Goal: Task Accomplishment & Management: Use online tool/utility

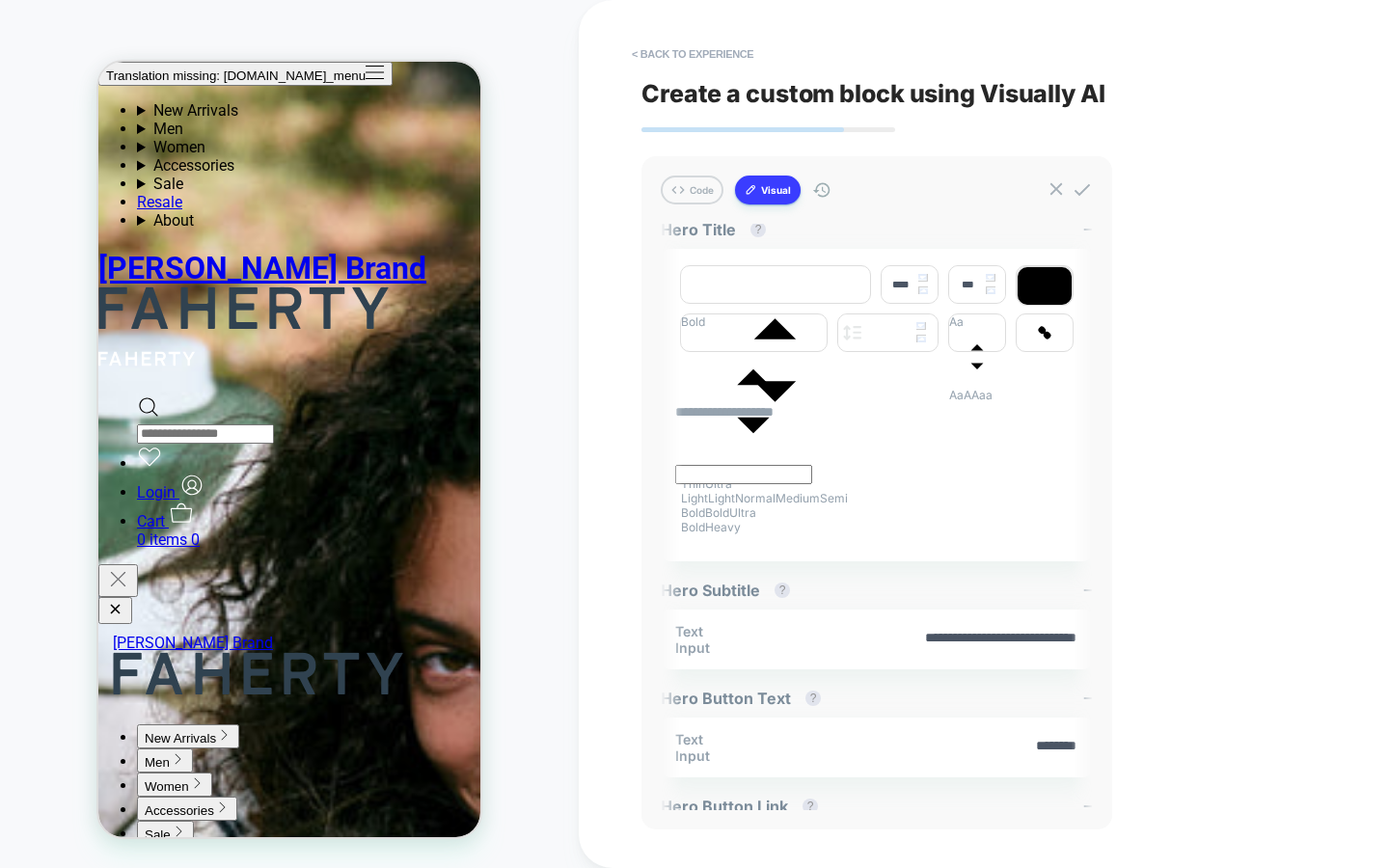
click at [1200, 203] on div "**********" at bounding box center [1003, 434] width 723 height 868
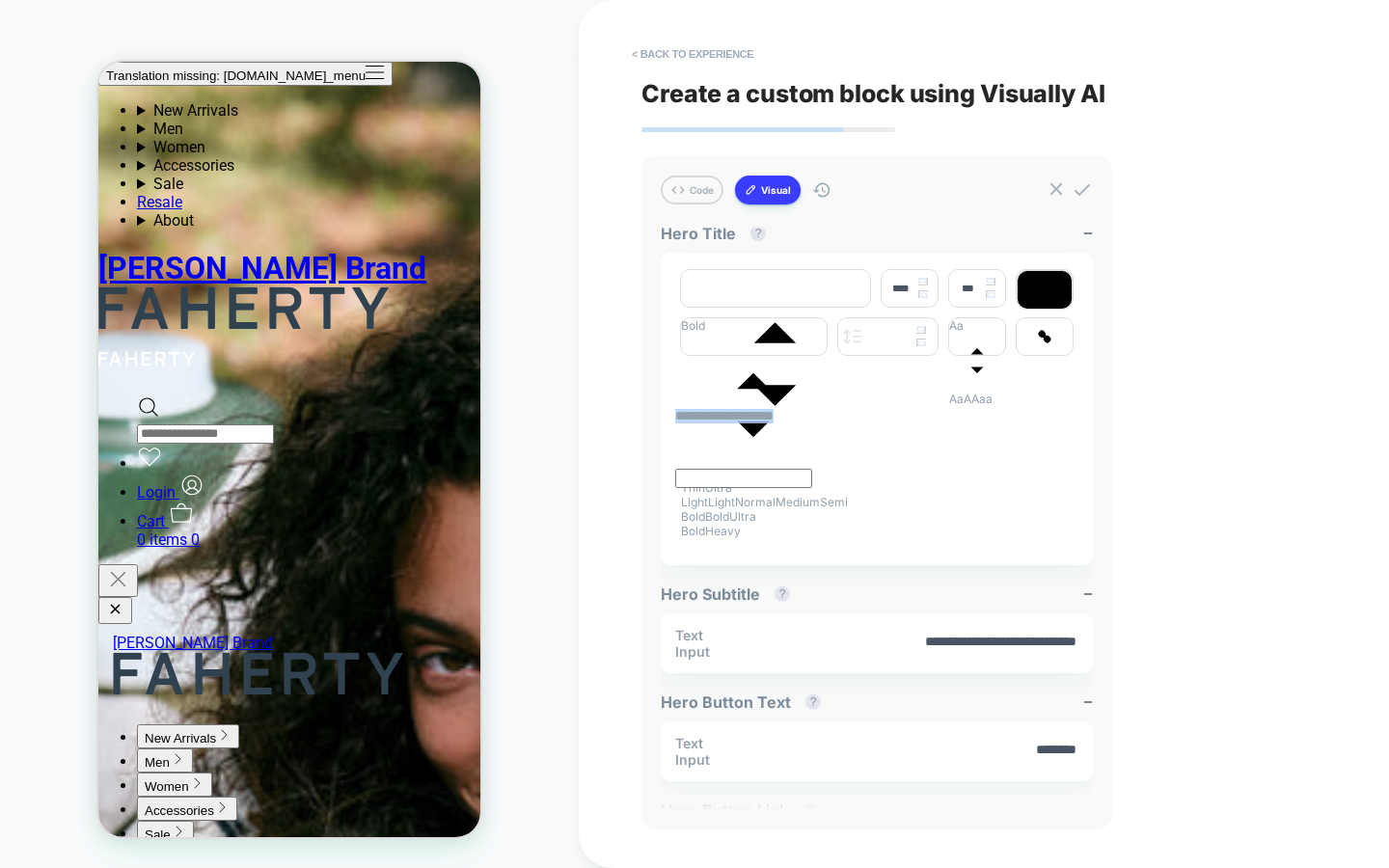
drag, startPoint x: 828, startPoint y: 430, endPoint x: 635, endPoint y: 422, distance: 193.2
click at [635, 422] on div "**********" at bounding box center [1003, 434] width 849 height 868
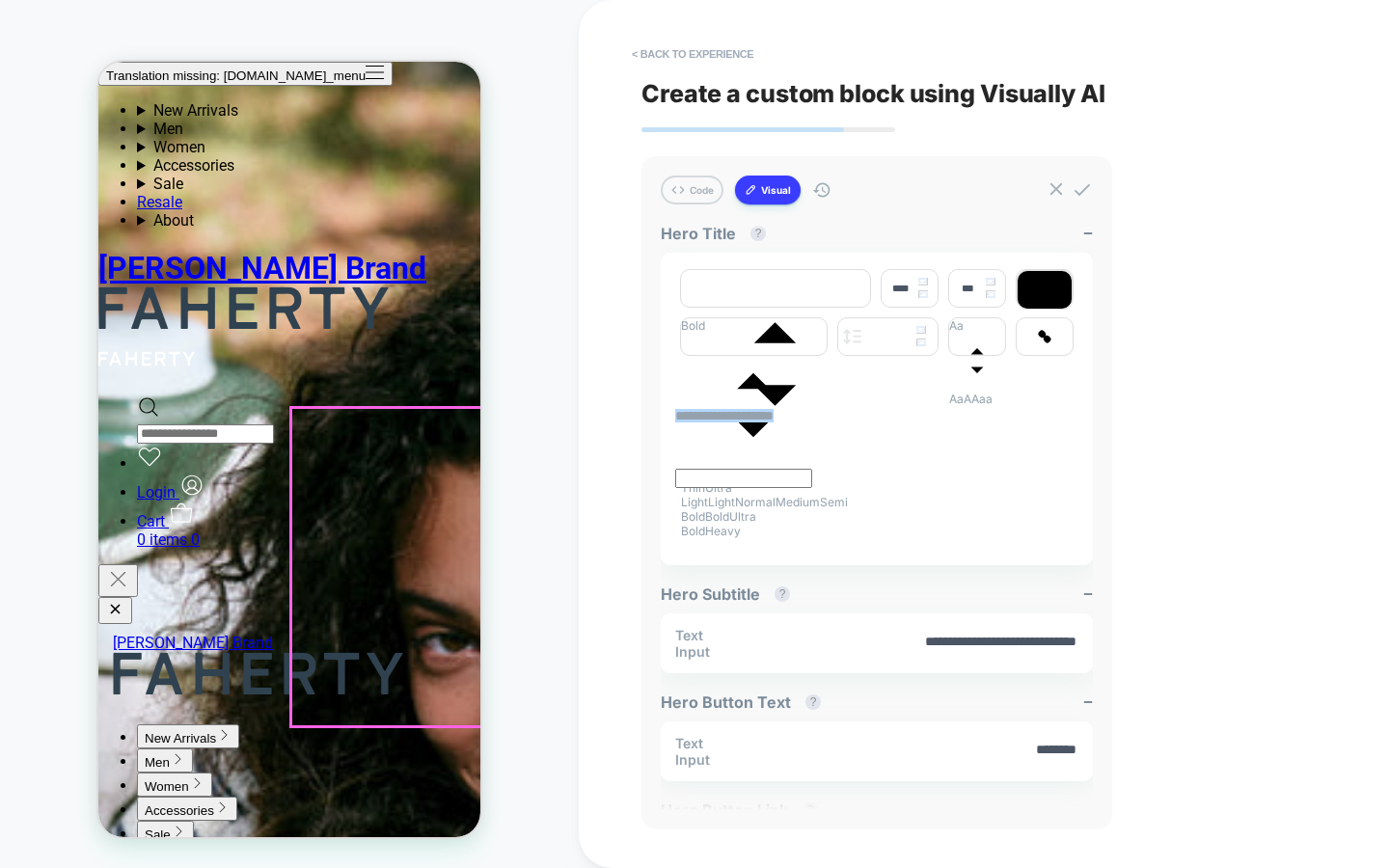
scroll to position [613, 0]
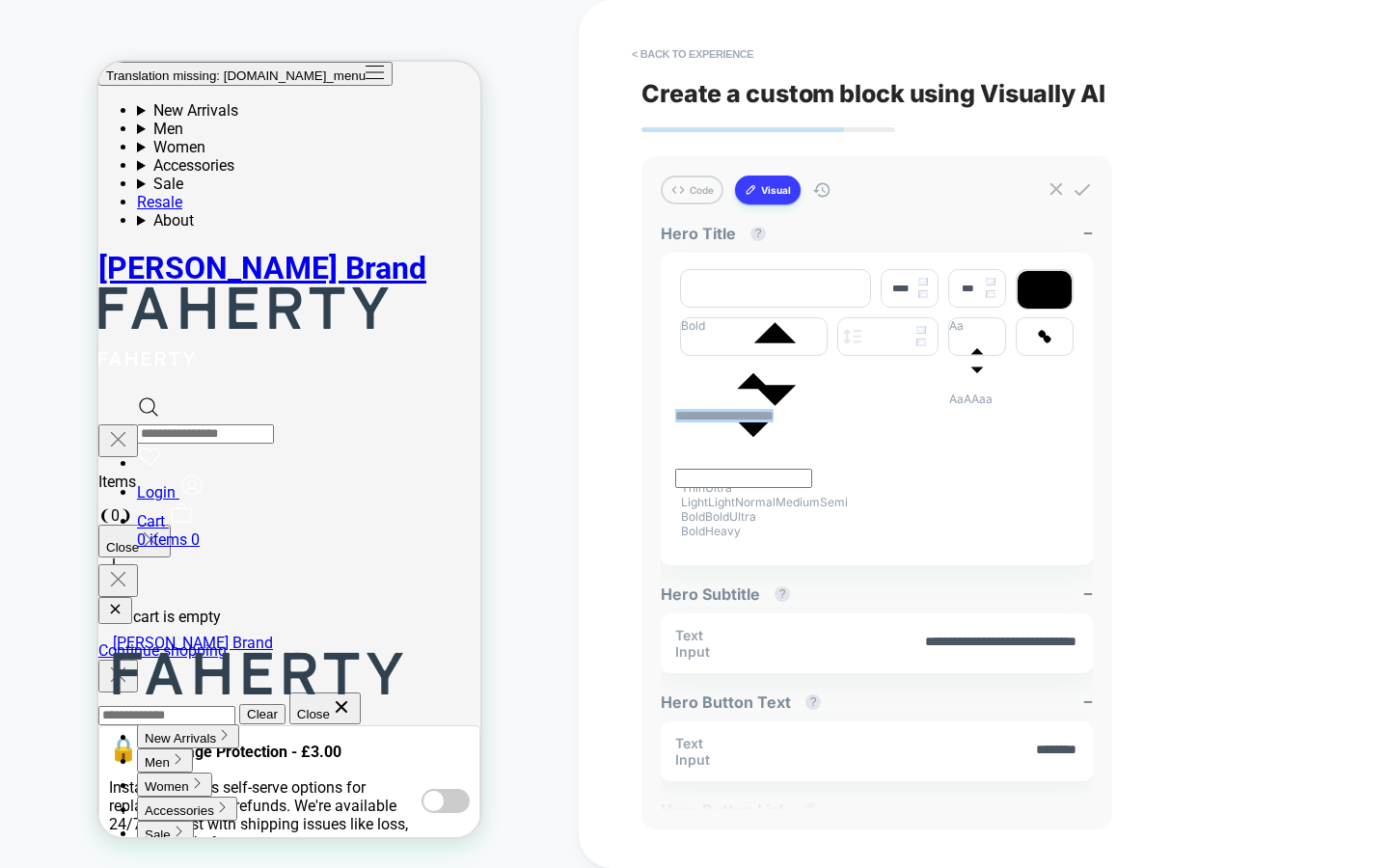
click at [1221, 475] on div "**********" at bounding box center [1003, 434] width 723 height 868
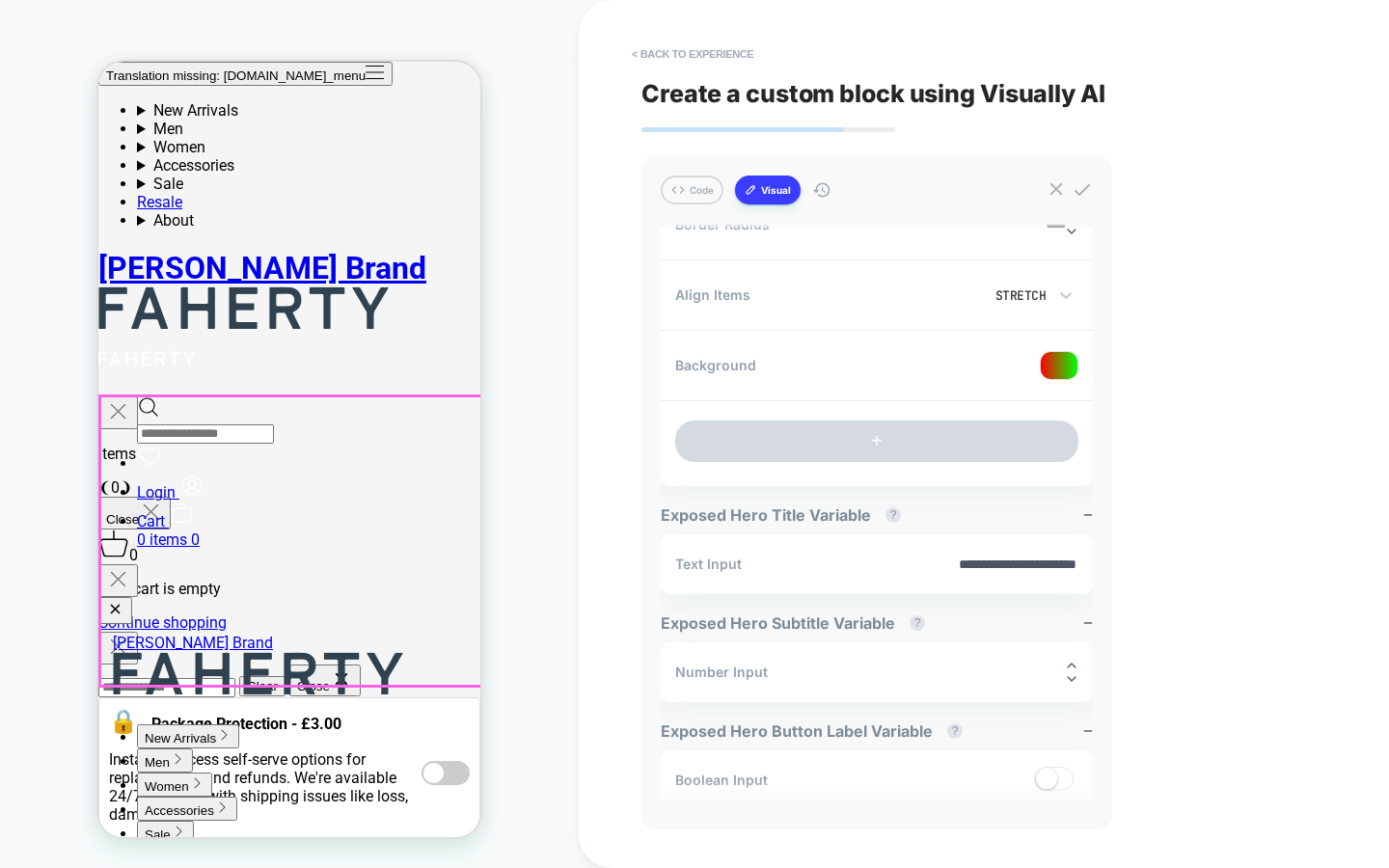
scroll to position [647, 0]
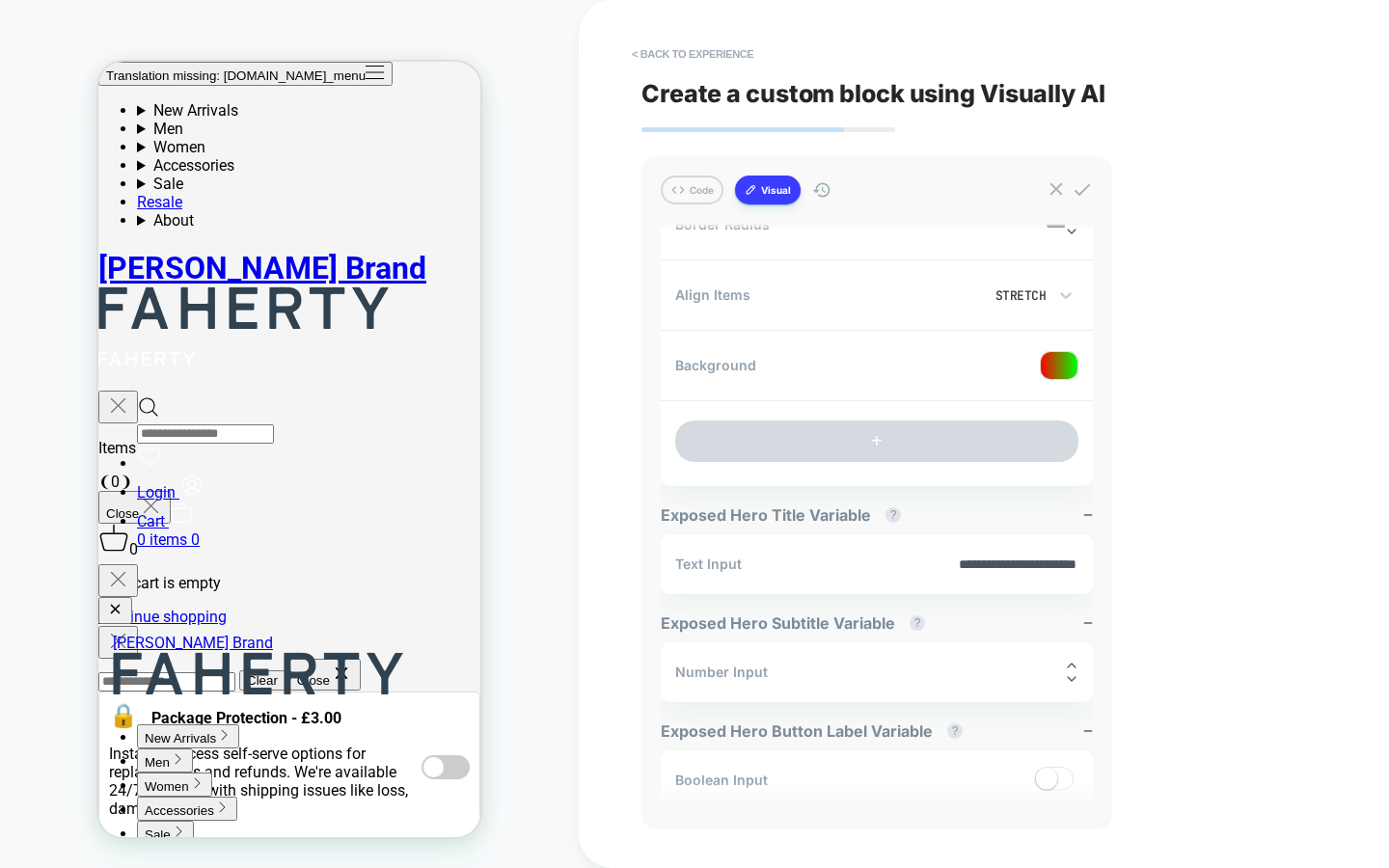
click at [1232, 413] on div "**********" at bounding box center [1003, 434] width 723 height 868
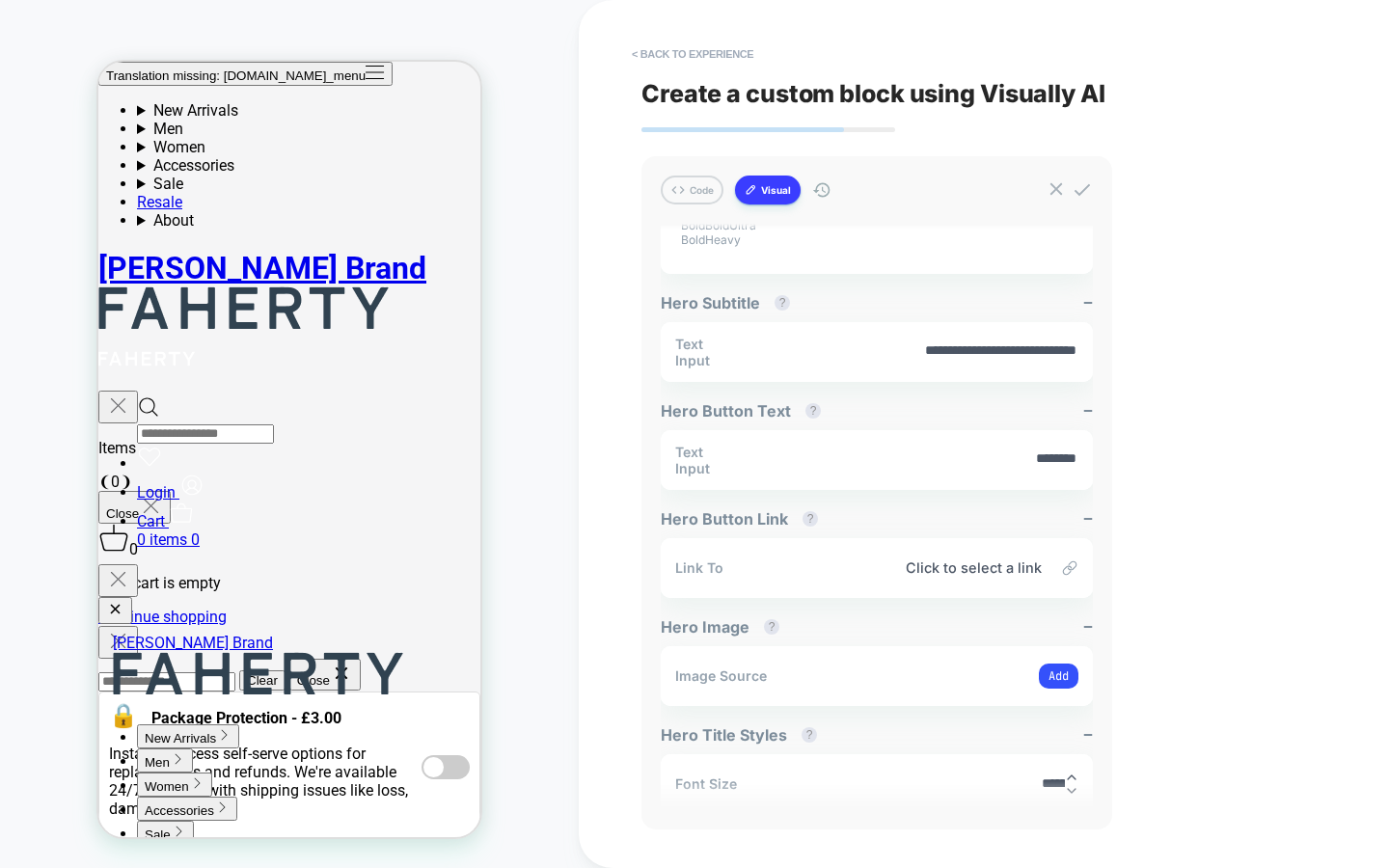
scroll to position [604, 0]
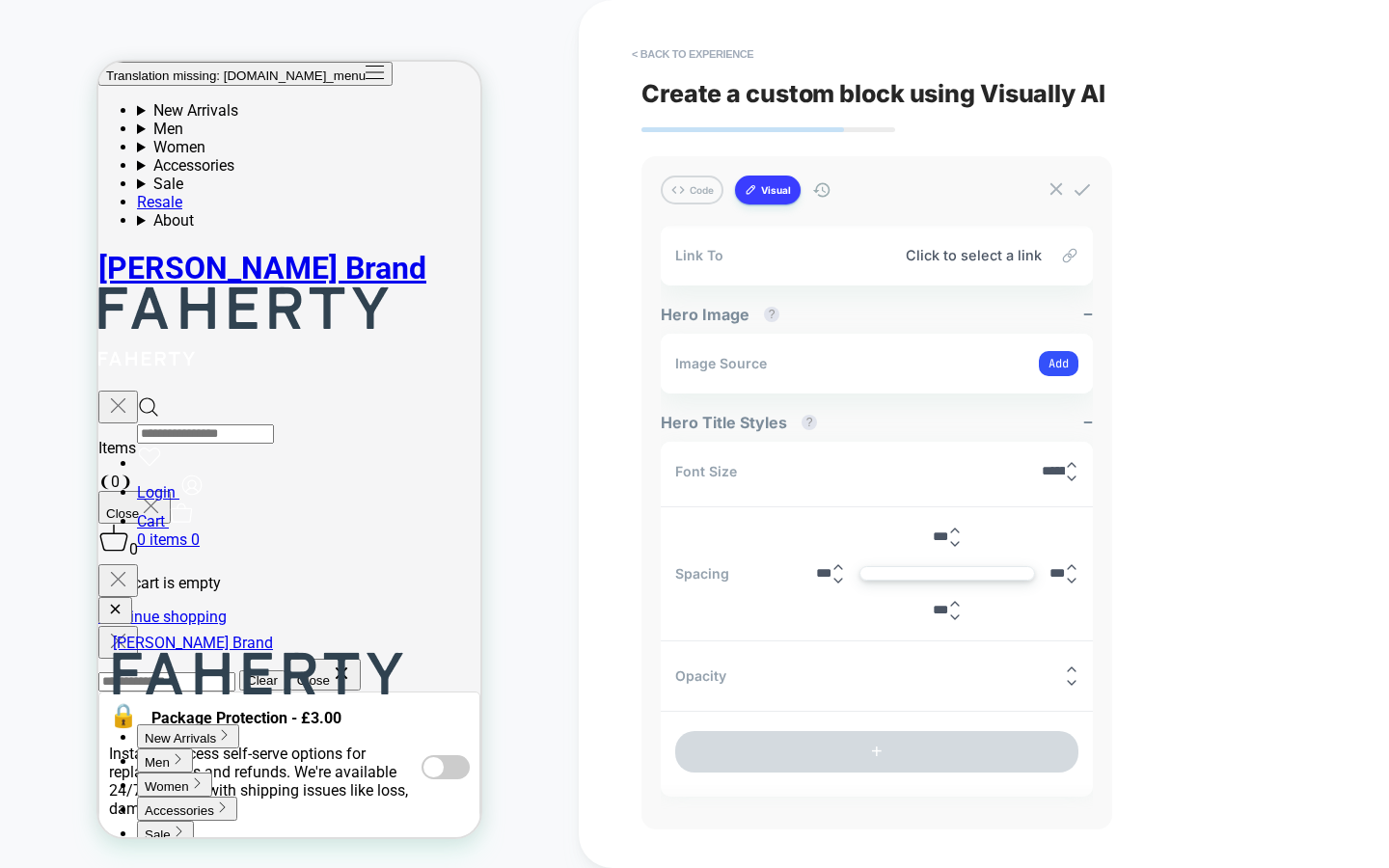
click at [570, 419] on div "CUSTOM Theme: MAIN" at bounding box center [289, 434] width 579 height 829
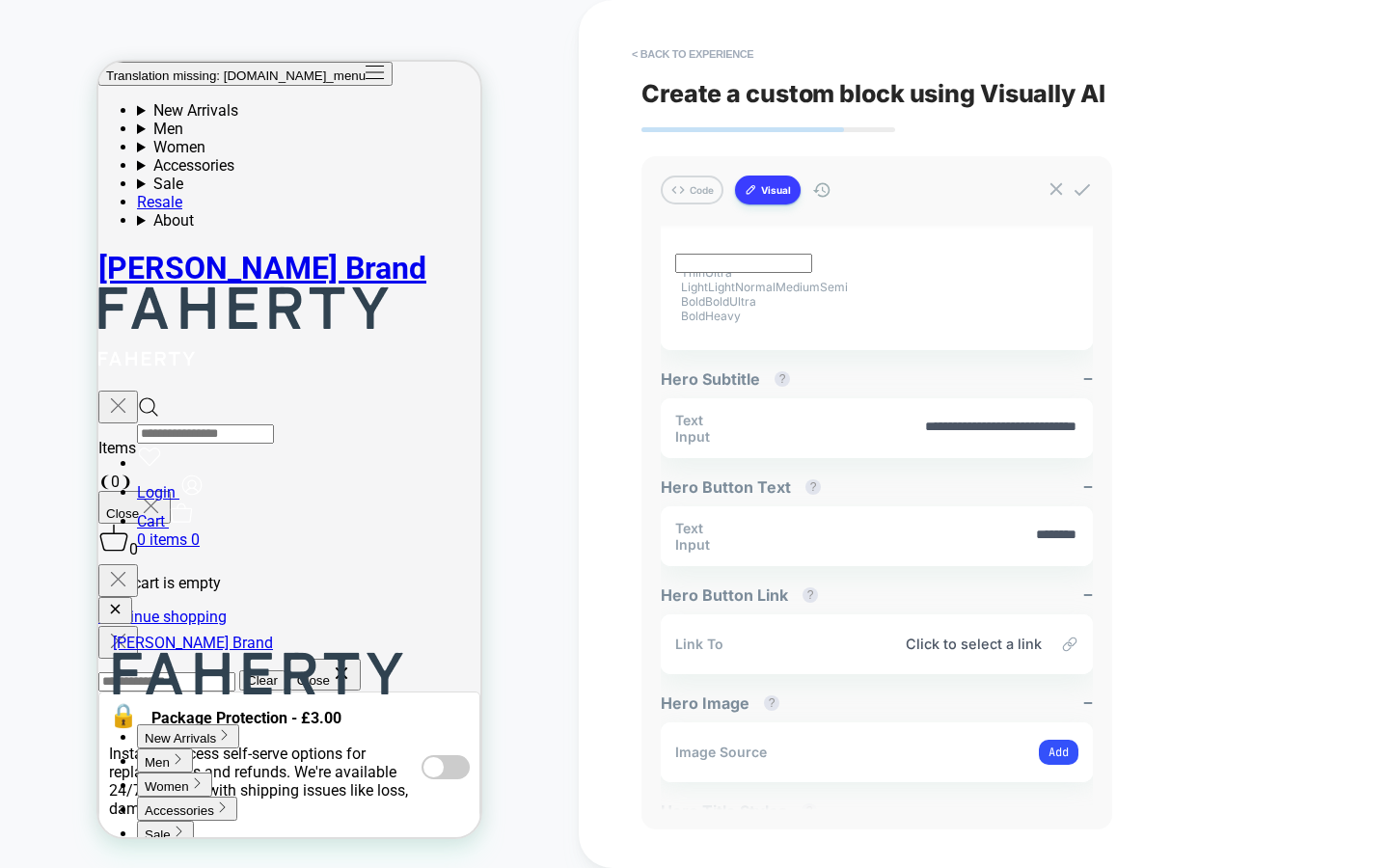
scroll to position [0, 0]
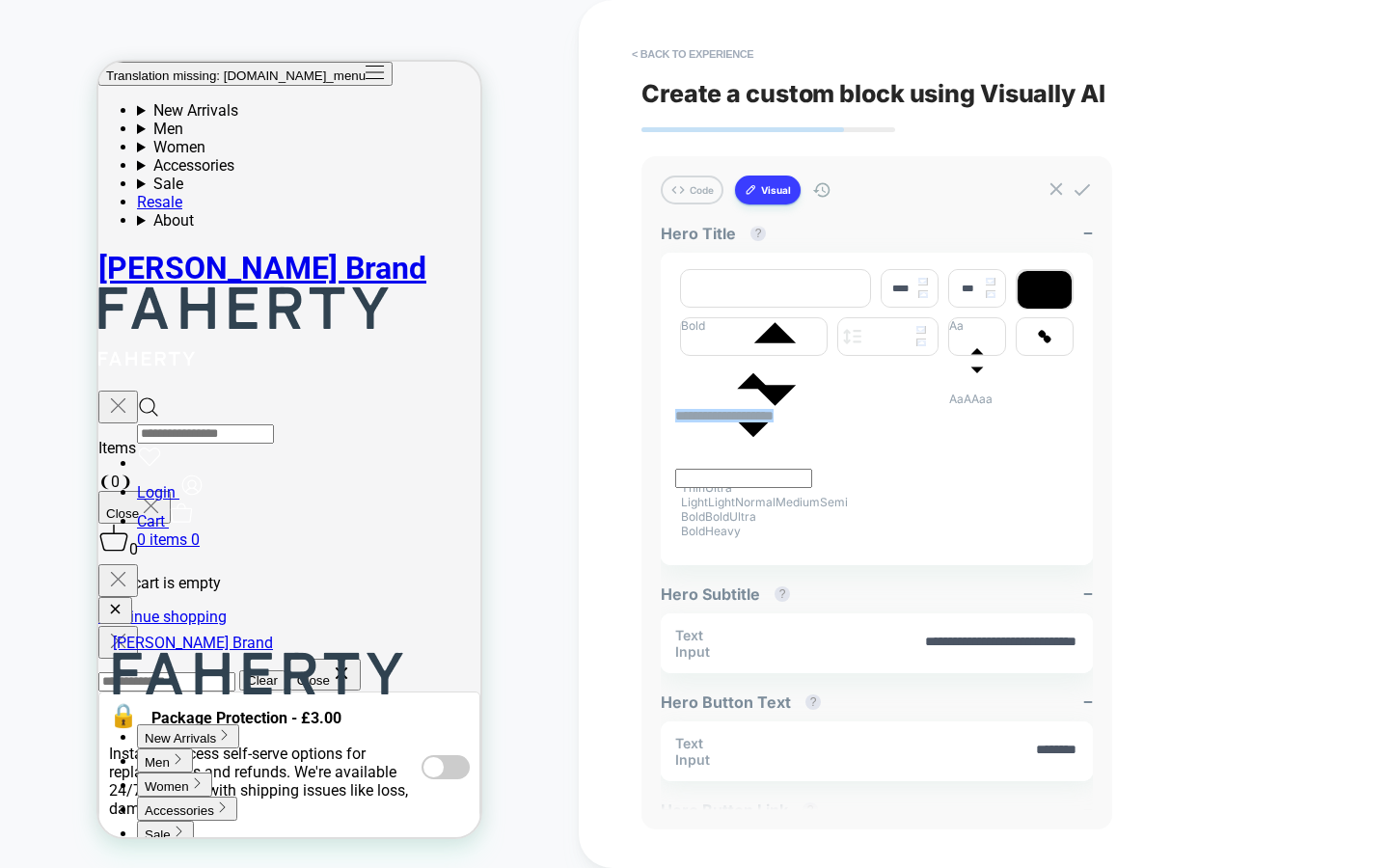
click at [608, 418] on div "**********" at bounding box center [1003, 434] width 849 height 868
click at [893, 426] on div "**********" at bounding box center [877, 418] width 403 height 17
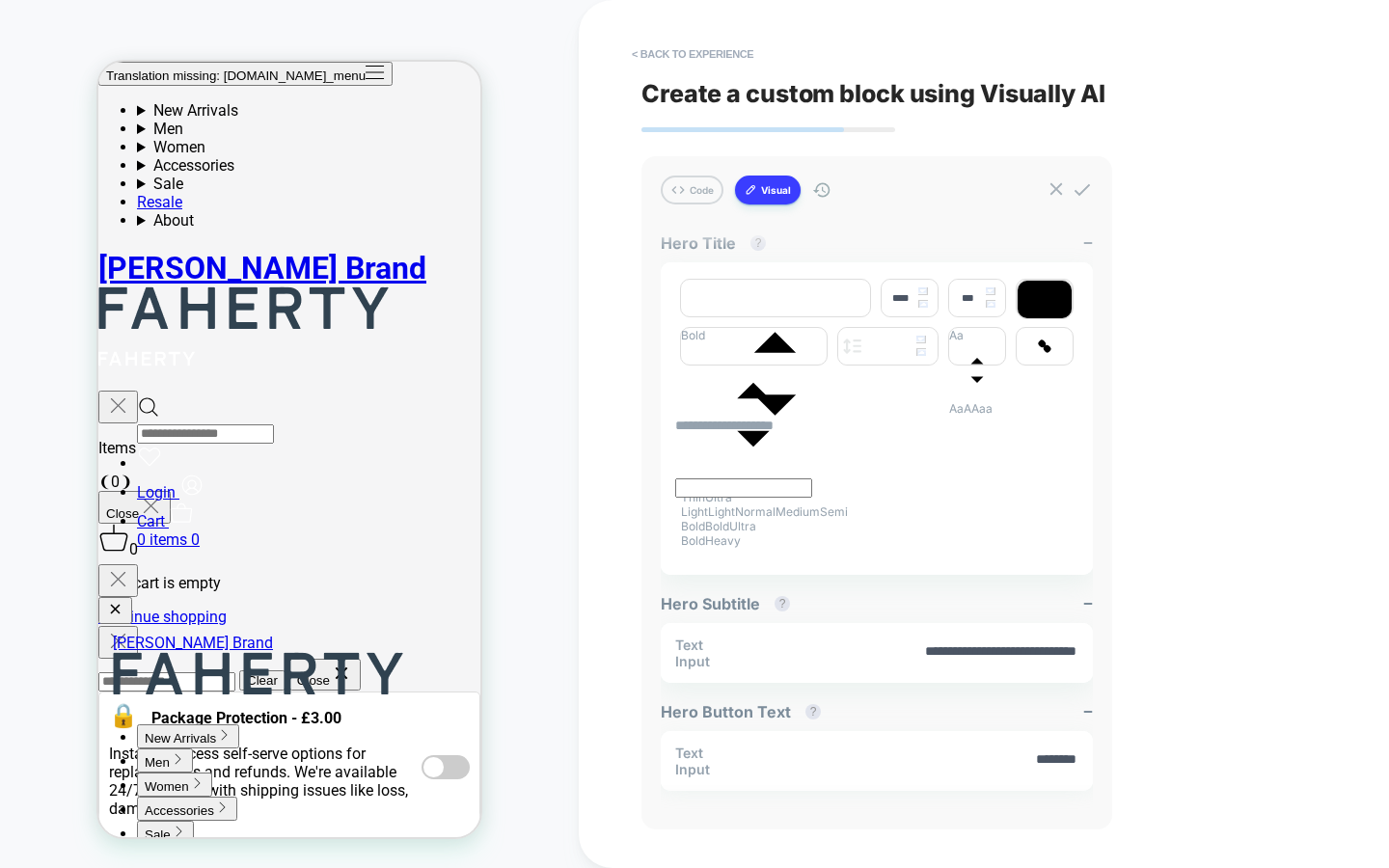
type textarea "*"
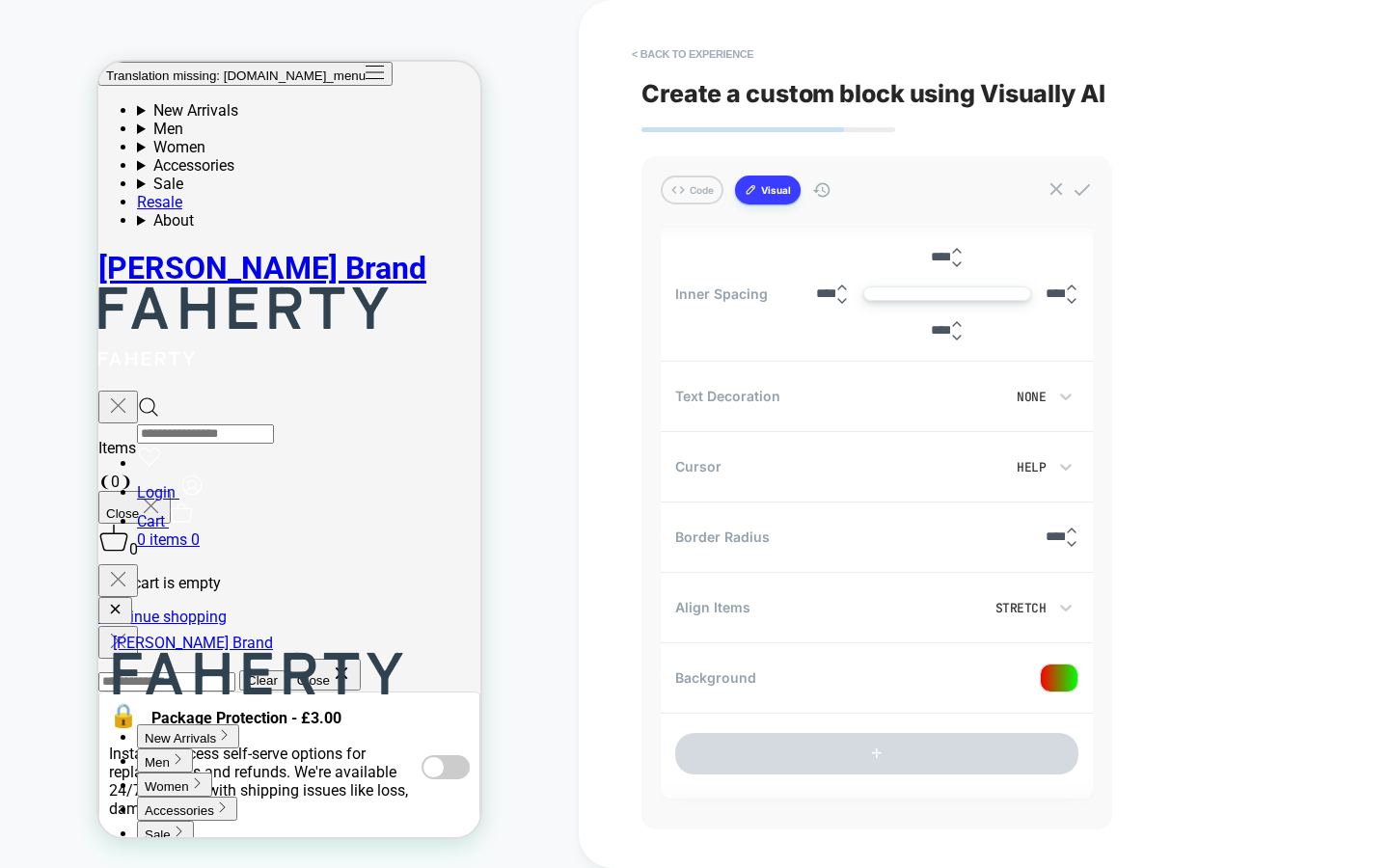
scroll to position [1629, 0]
click at [1046, 536] on input "****" at bounding box center [1056, 537] width 19 height 14
drag, startPoint x: 1037, startPoint y: 536, endPoint x: 1024, endPoint y: 539, distance: 13.3
click at [1046, 539] on input "****" at bounding box center [1056, 537] width 19 height 14
type input "***"
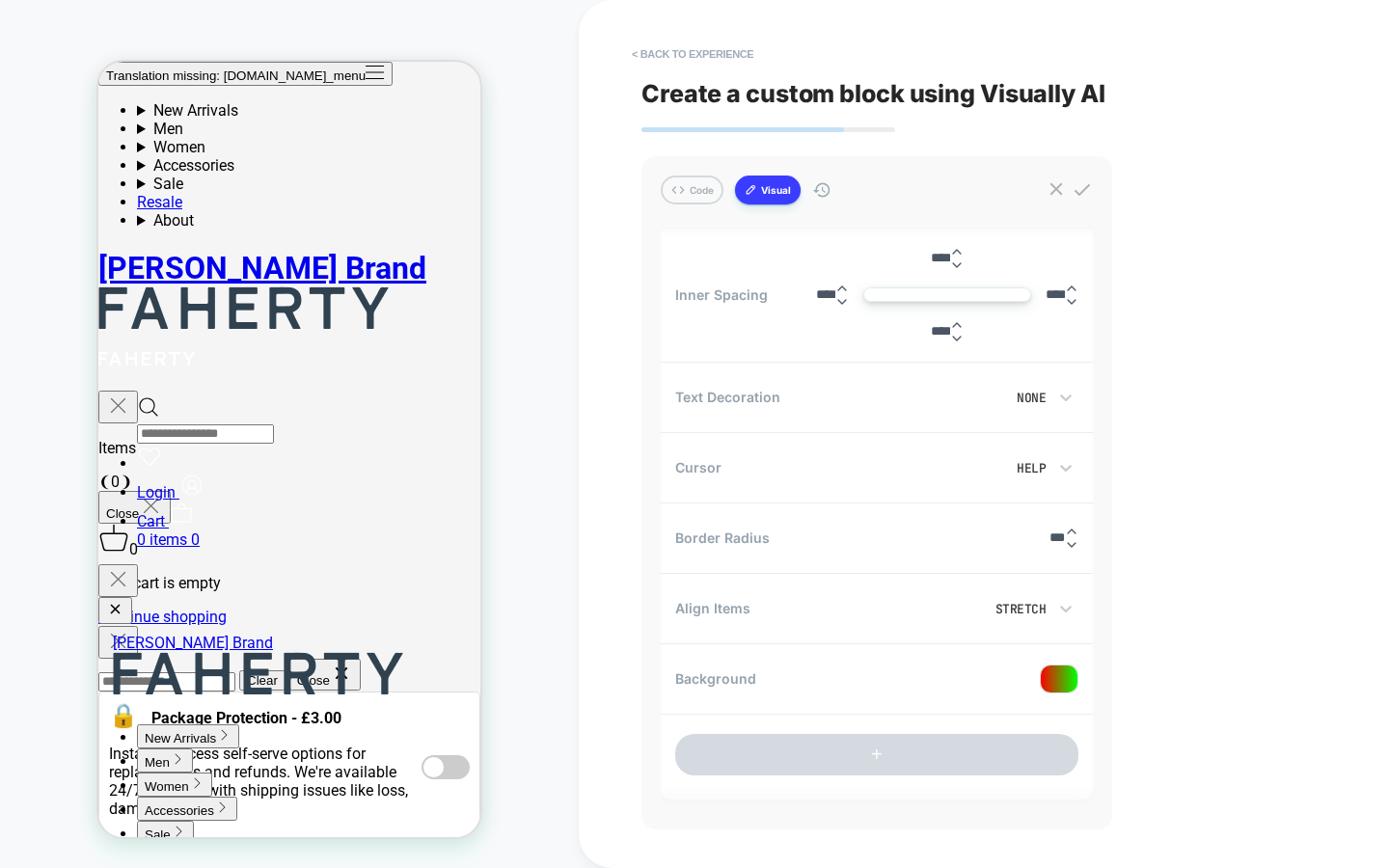
type textarea "*"
type input "****"
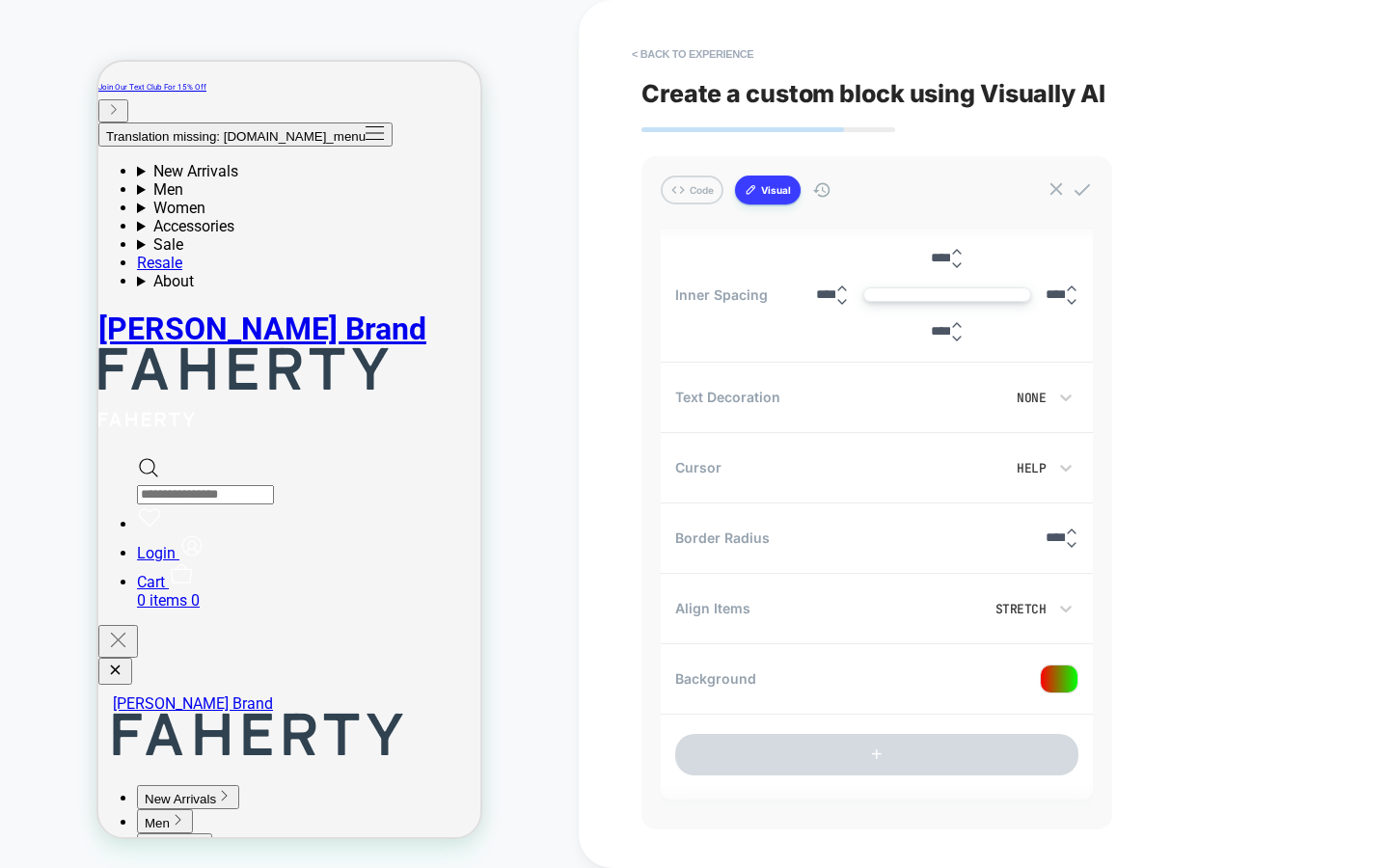
scroll to position [0, 0]
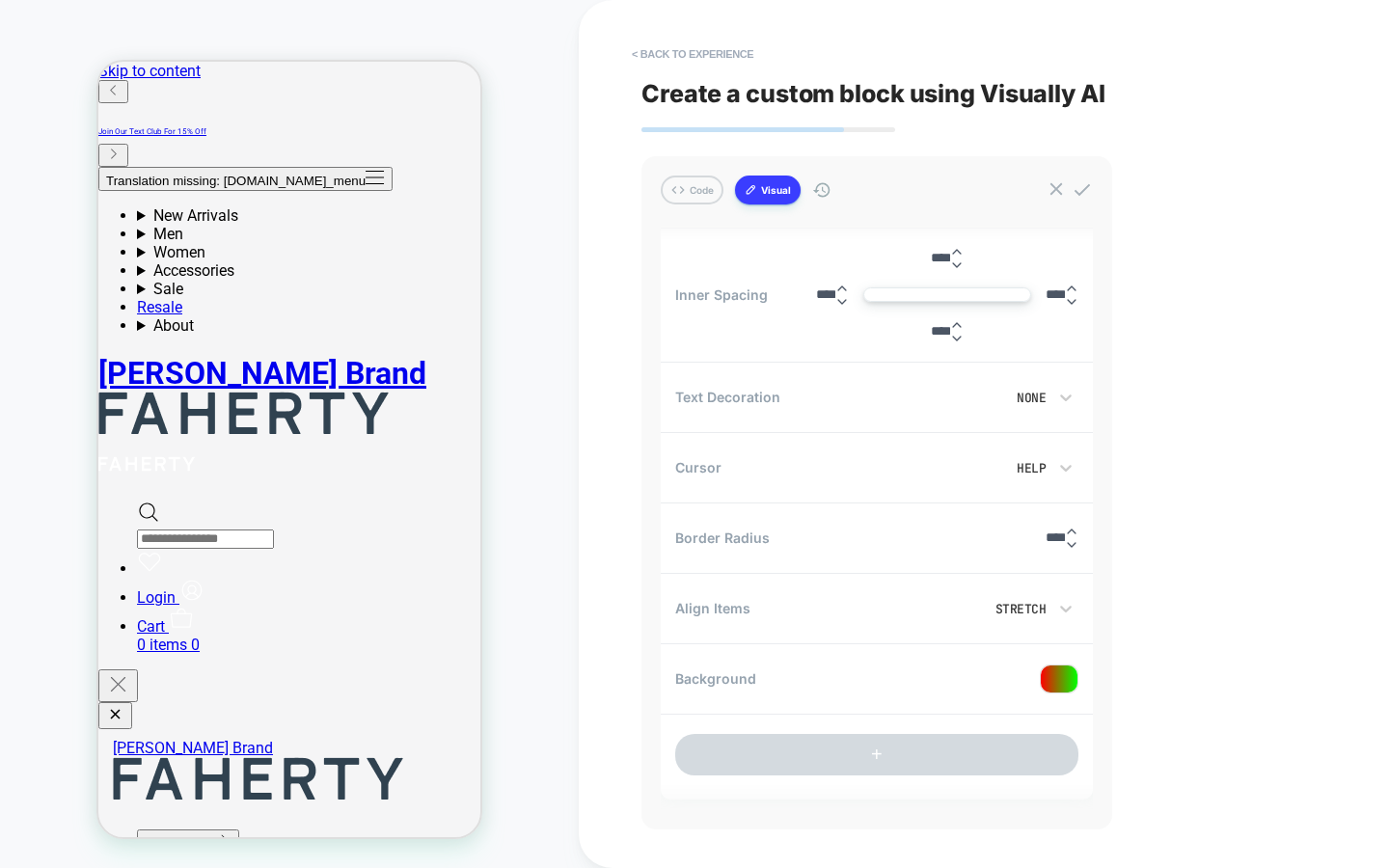
click at [778, 191] on button "Visual" at bounding box center [767, 190] width 66 height 29
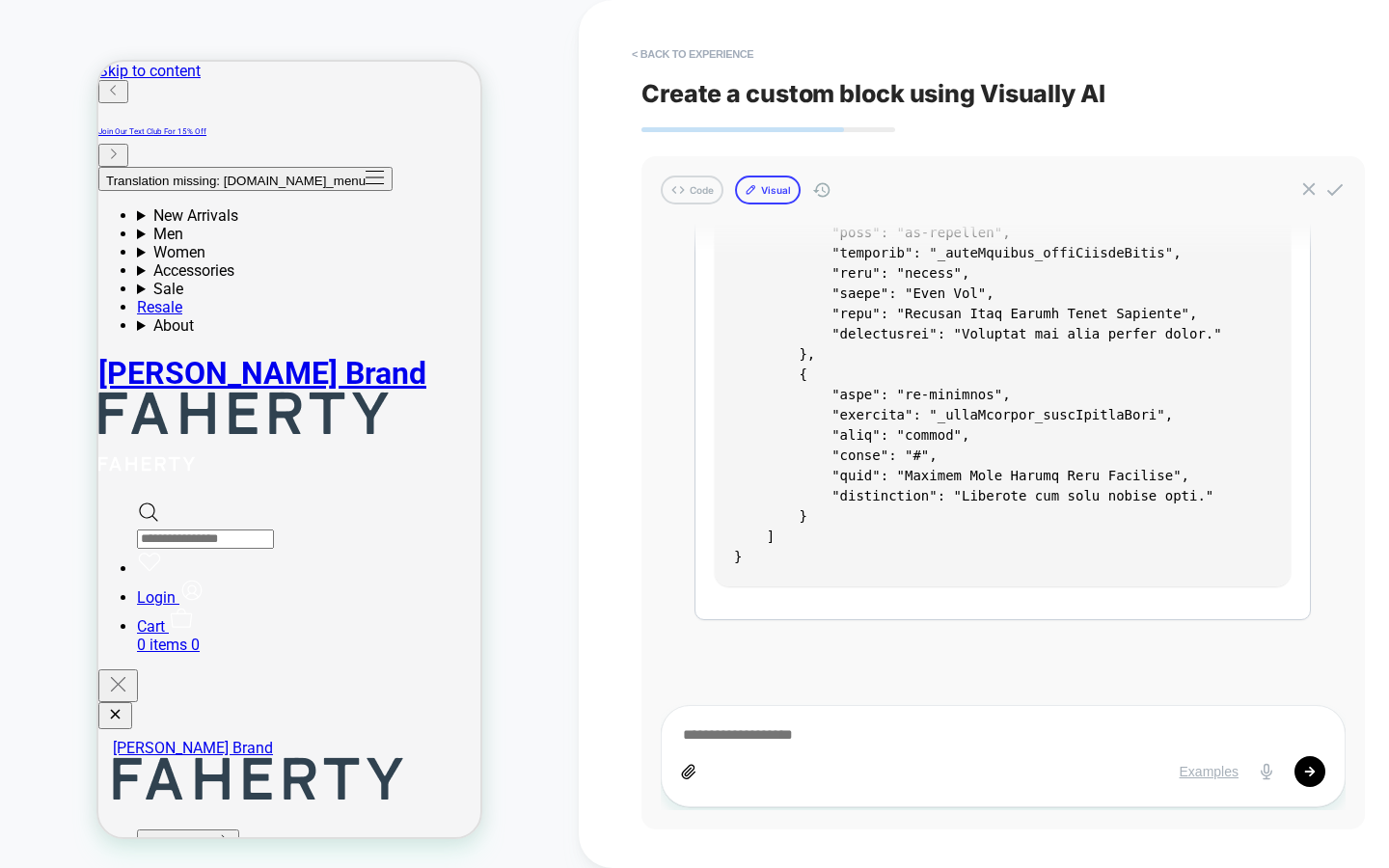
scroll to position [3432, 0]
click at [778, 187] on button "Visual" at bounding box center [767, 190] width 66 height 29
type textarea "*"
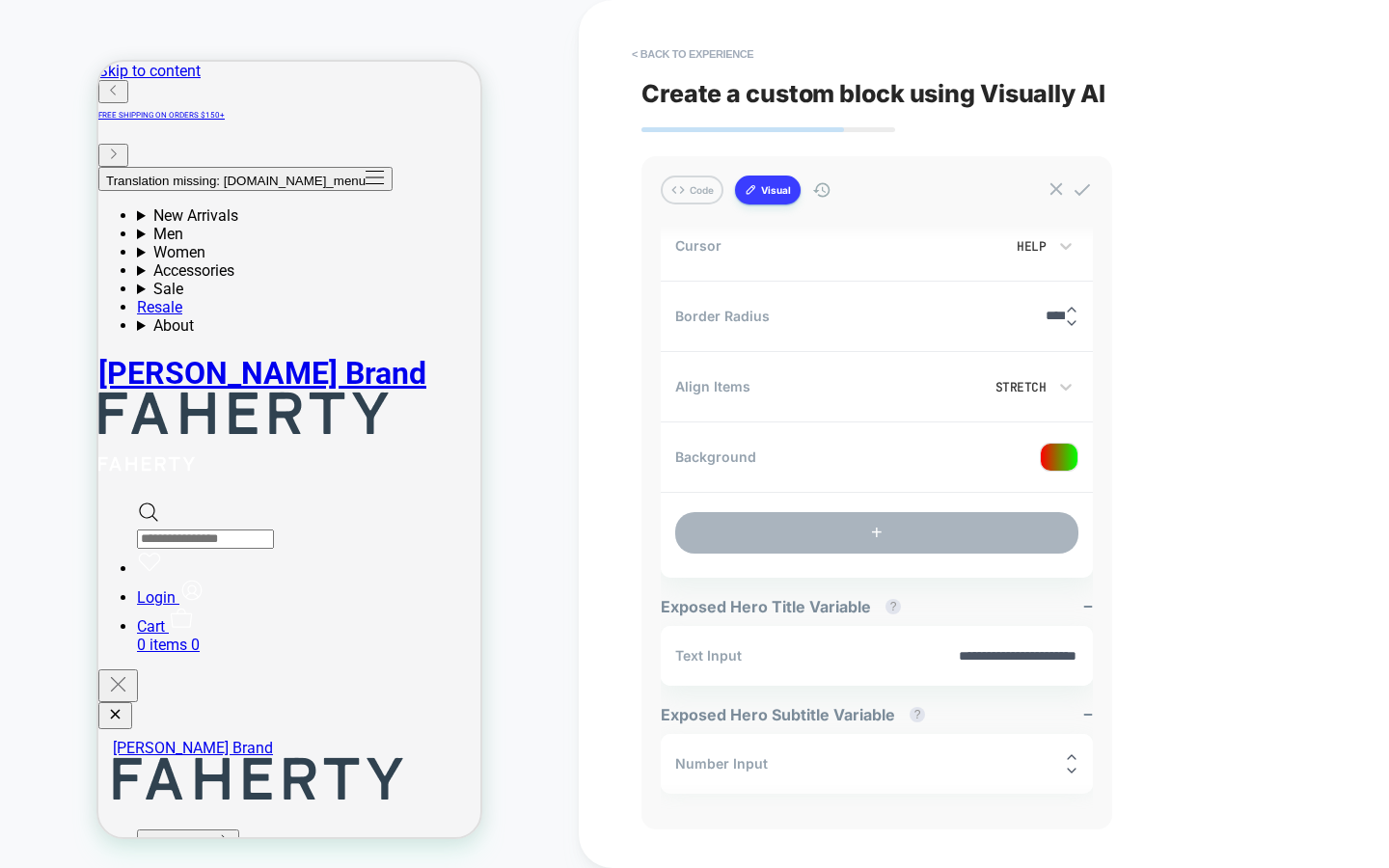
scroll to position [1962, 0]
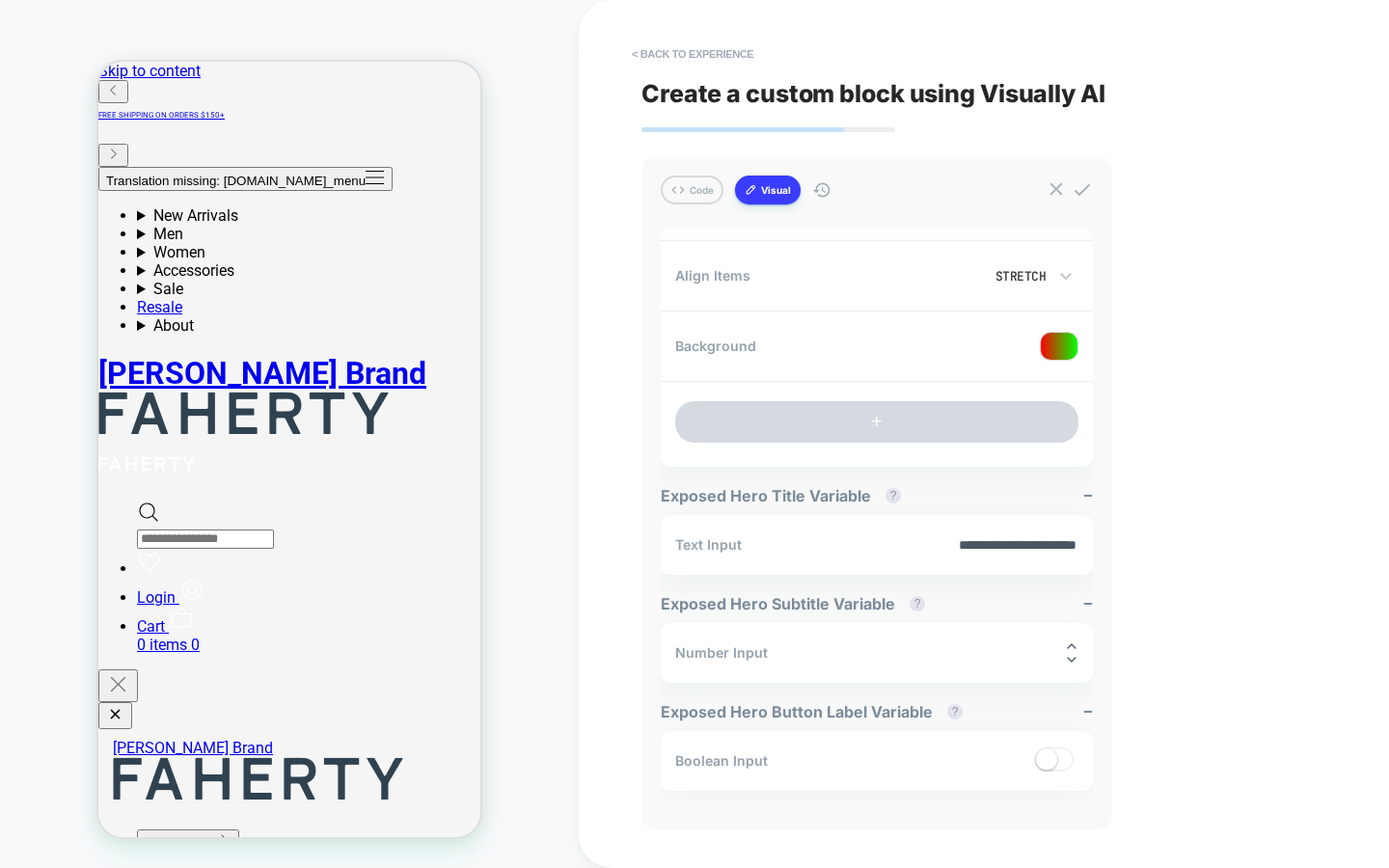
type input "****"
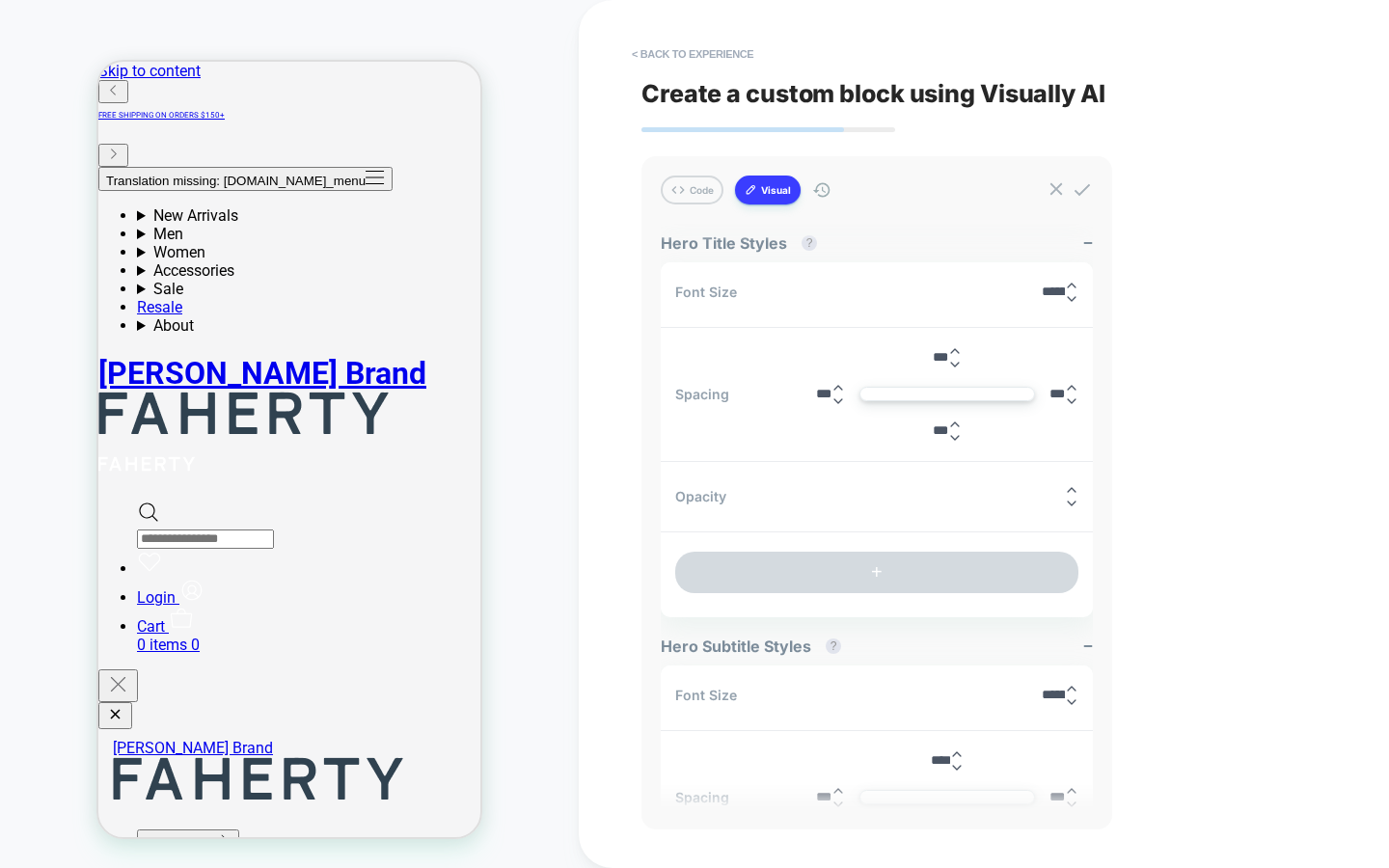
scroll to position [0, 0]
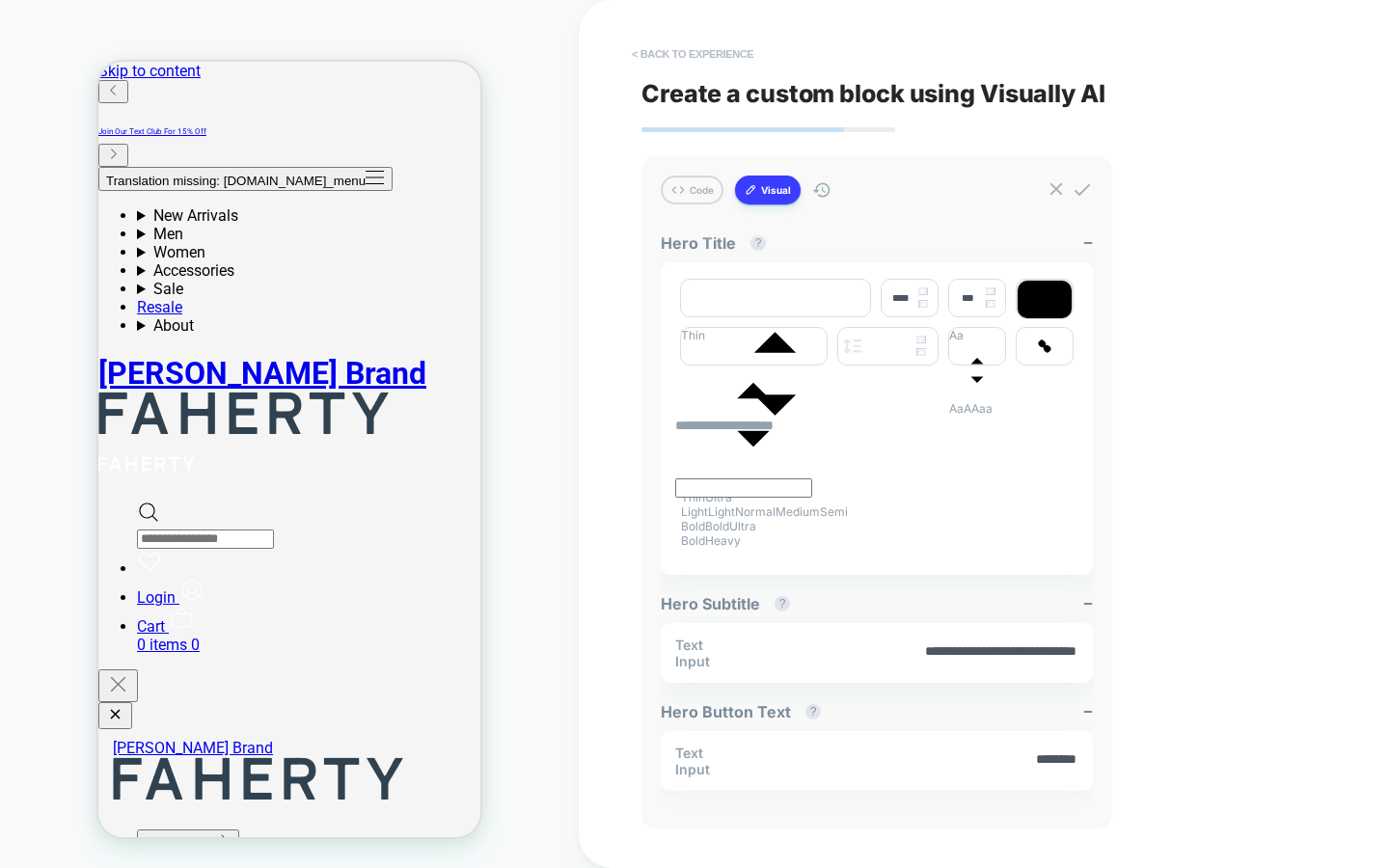
click at [704, 54] on button "< Back to experience" at bounding box center [693, 54] width 141 height 31
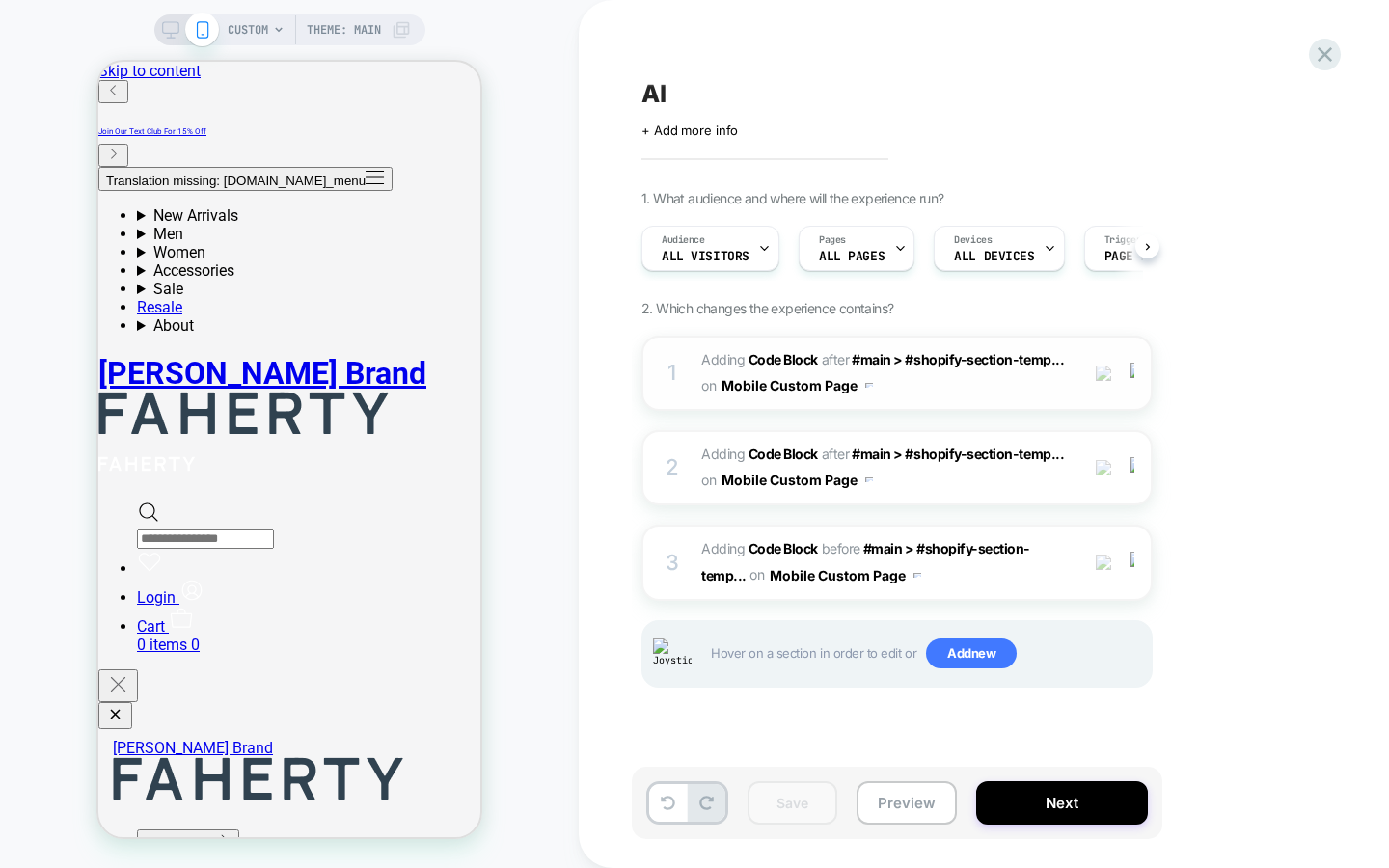
scroll to position [0, 1]
click at [700, 358] on div "1 Adding Code Block AFTER #main > #shopify-section-temp... #main > #shopify-sec…" at bounding box center [897, 373] width 511 height 75
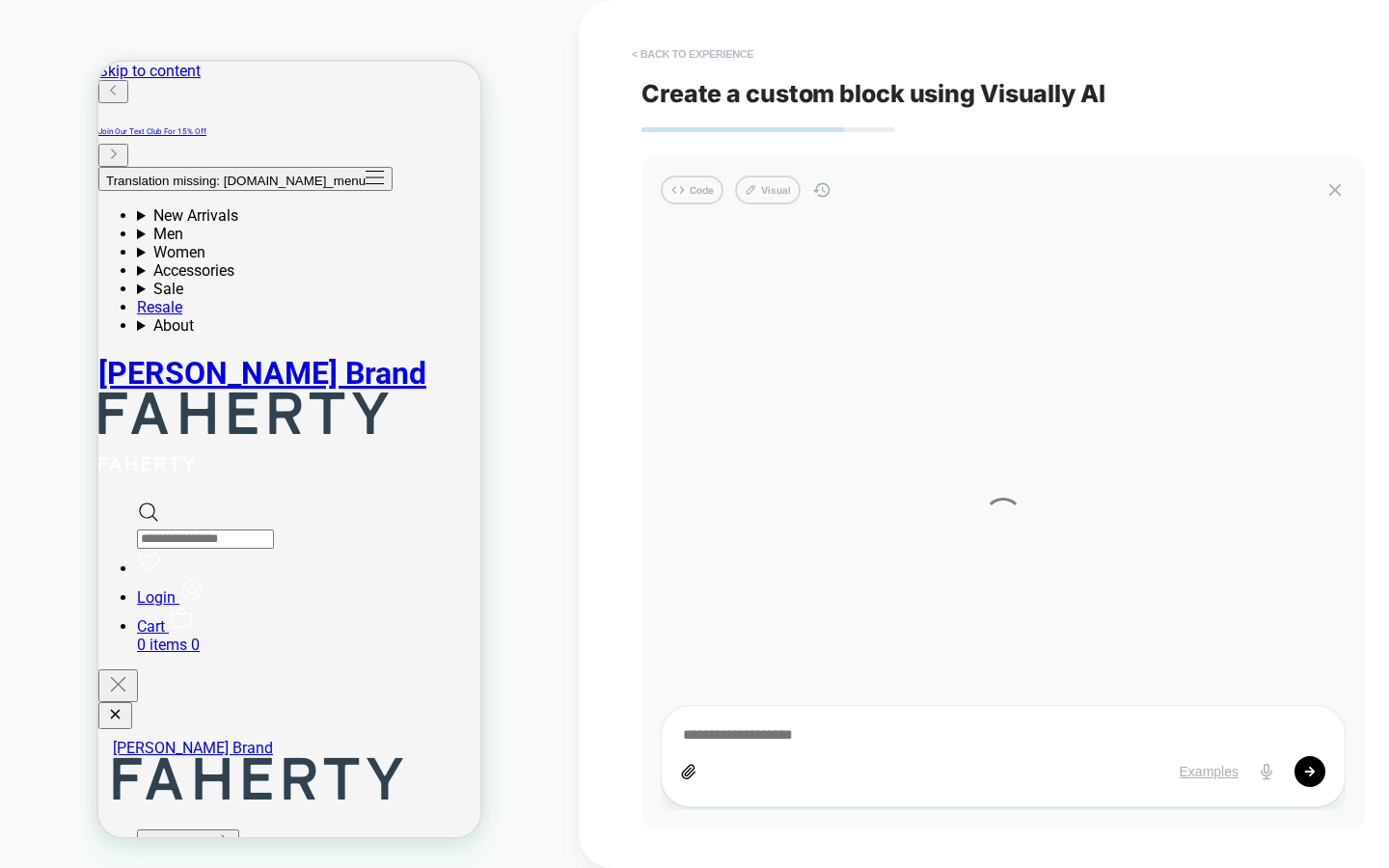
click at [723, 43] on button "< Back to experience" at bounding box center [693, 54] width 141 height 31
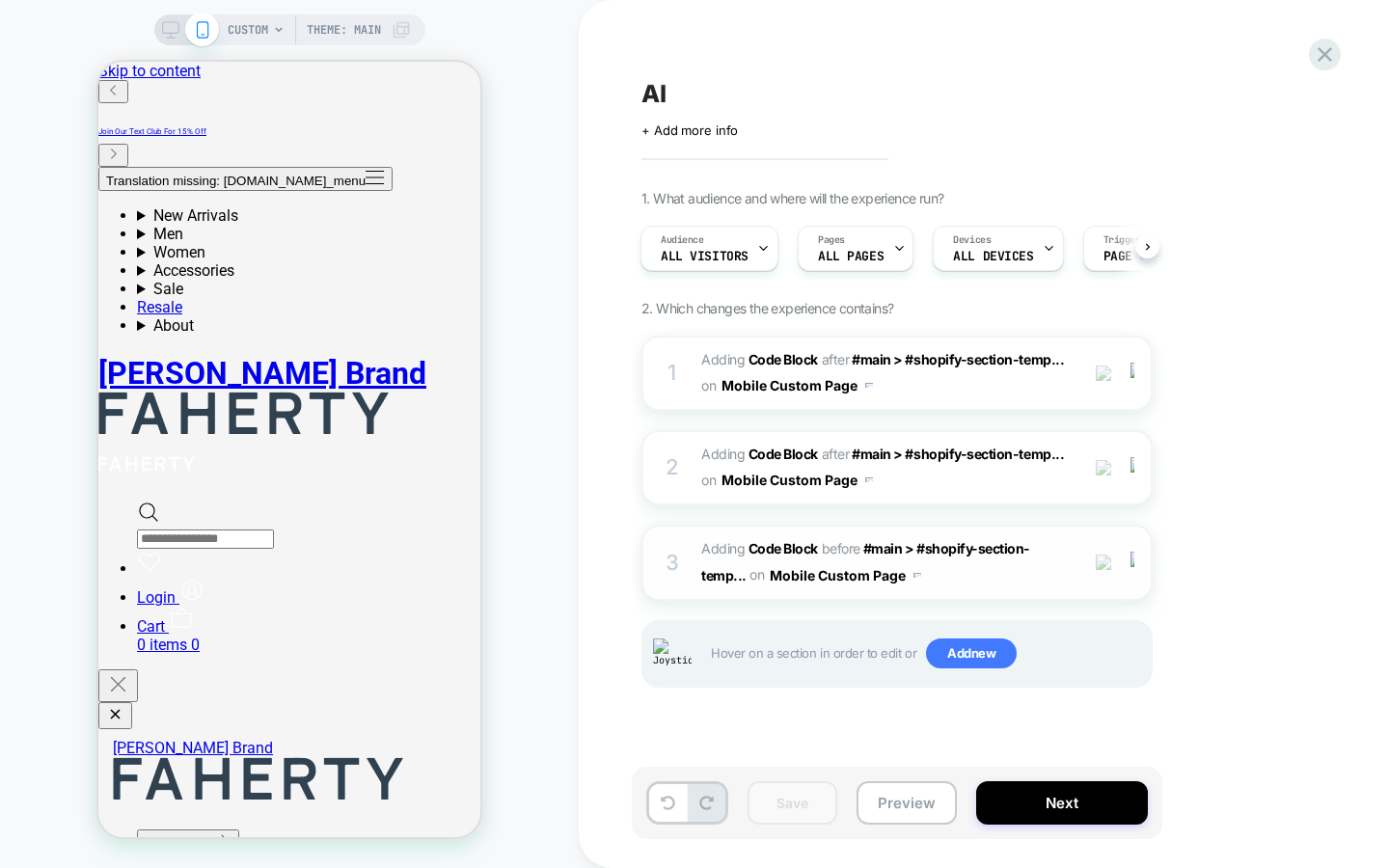
click at [670, 545] on div "3" at bounding box center [673, 564] width 19 height 39
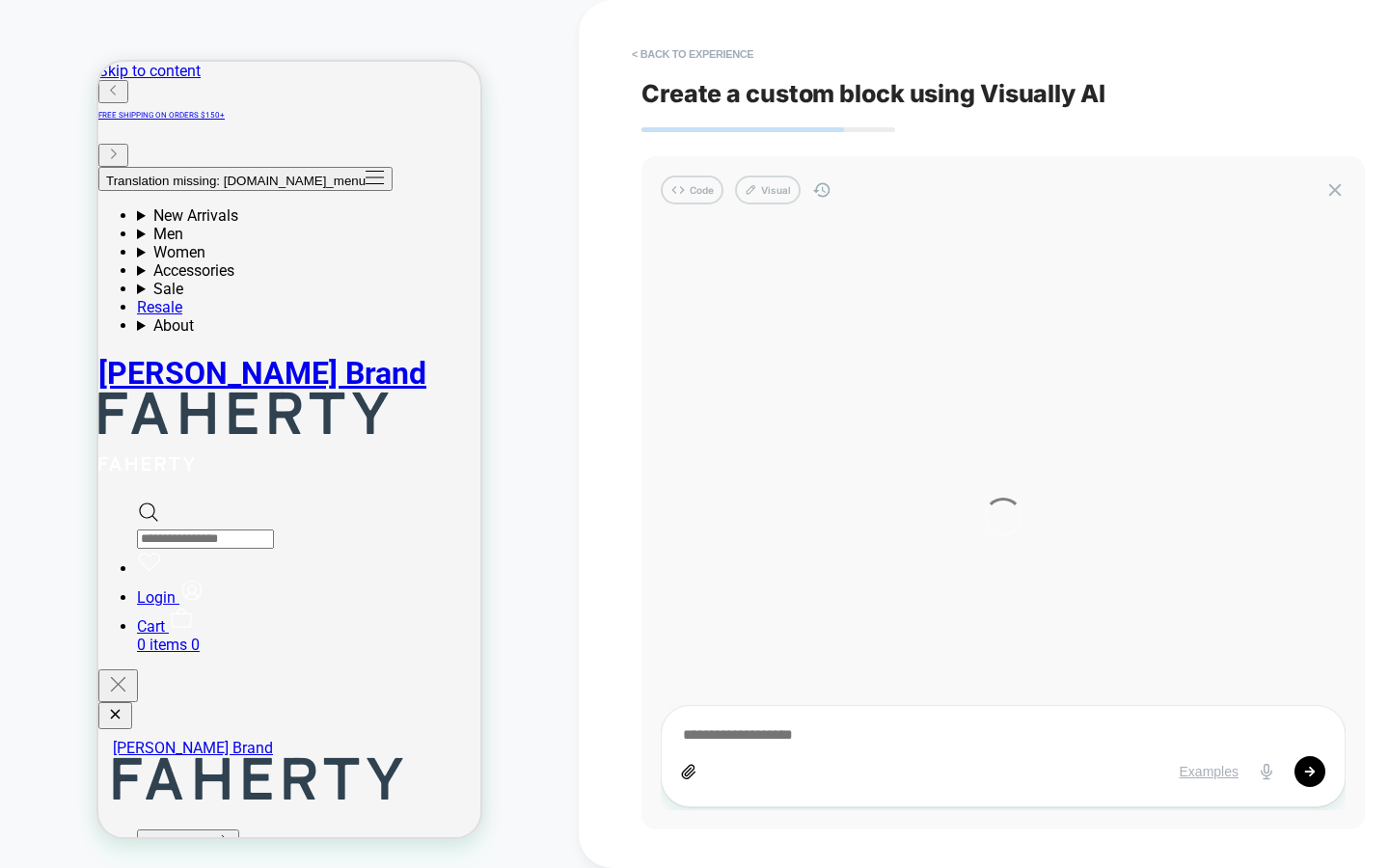
click at [547, 14] on div "CUSTOM Theme: MAIN" at bounding box center [289, 434] width 579 height 868
click at [779, 190] on button "Visual" at bounding box center [767, 190] width 66 height 29
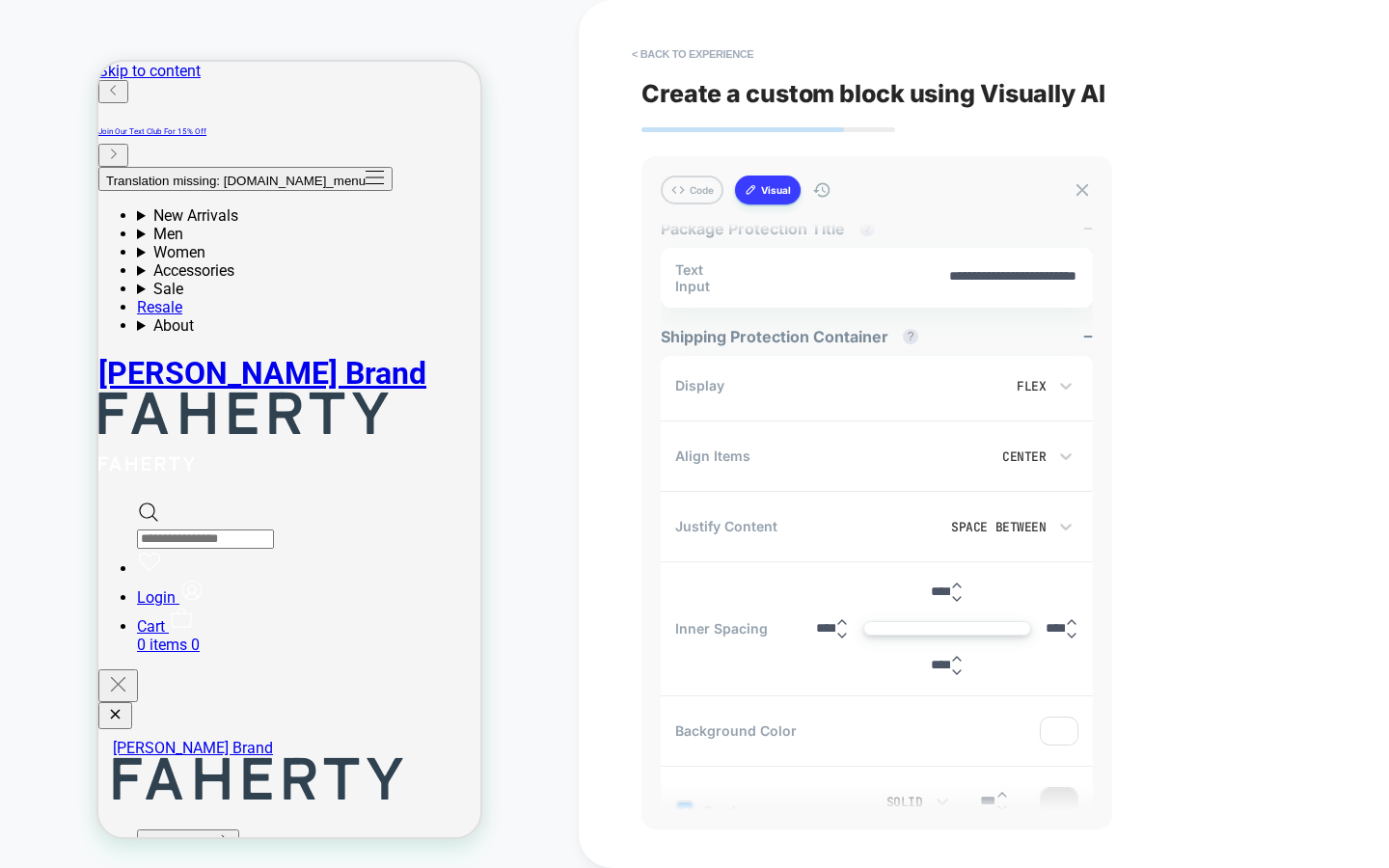
scroll to position [0, 0]
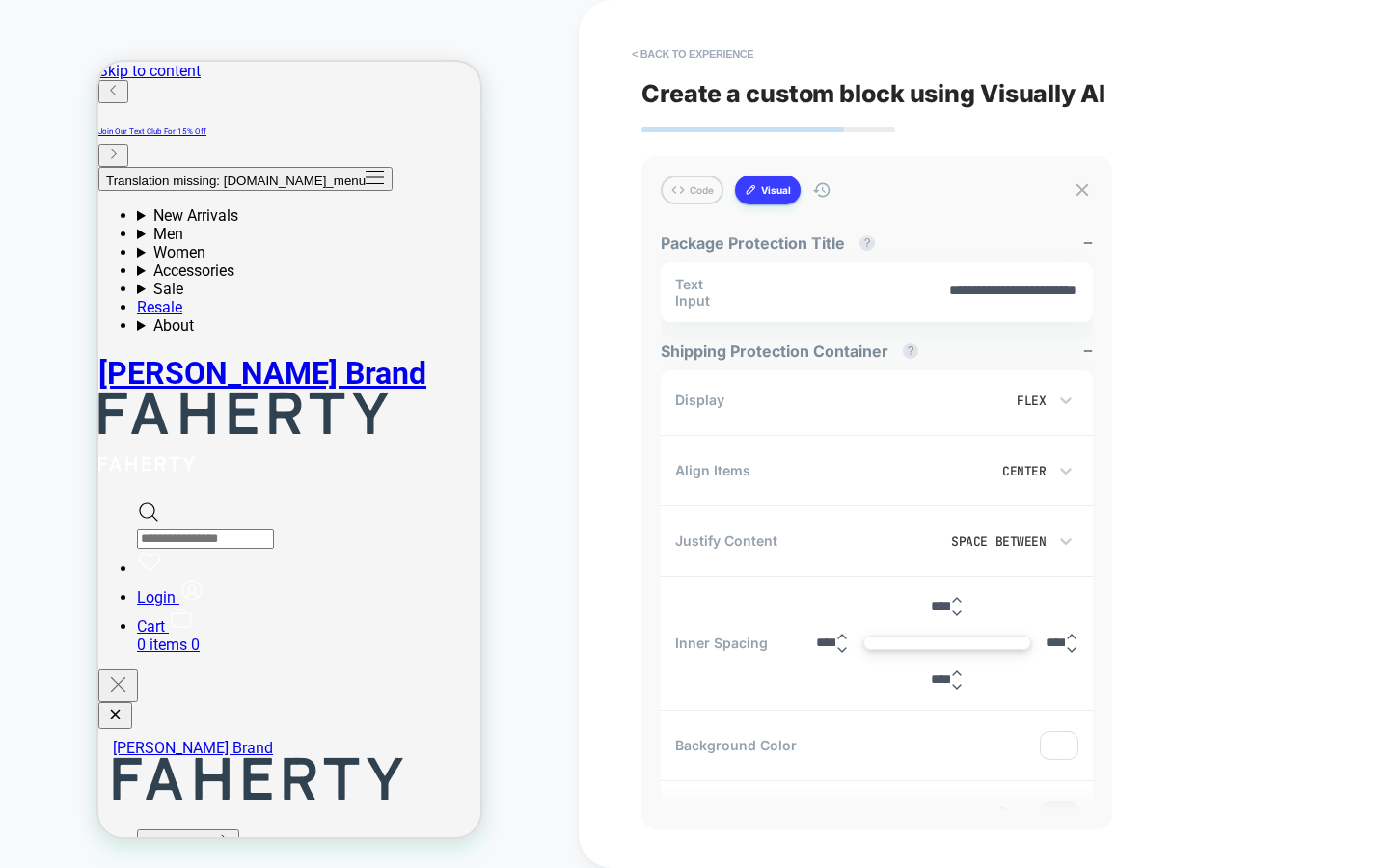
click at [971, 295] on textarea "**********" at bounding box center [918, 291] width 318 height 20
click at [686, 188] on button "Code" at bounding box center [692, 190] width 63 height 29
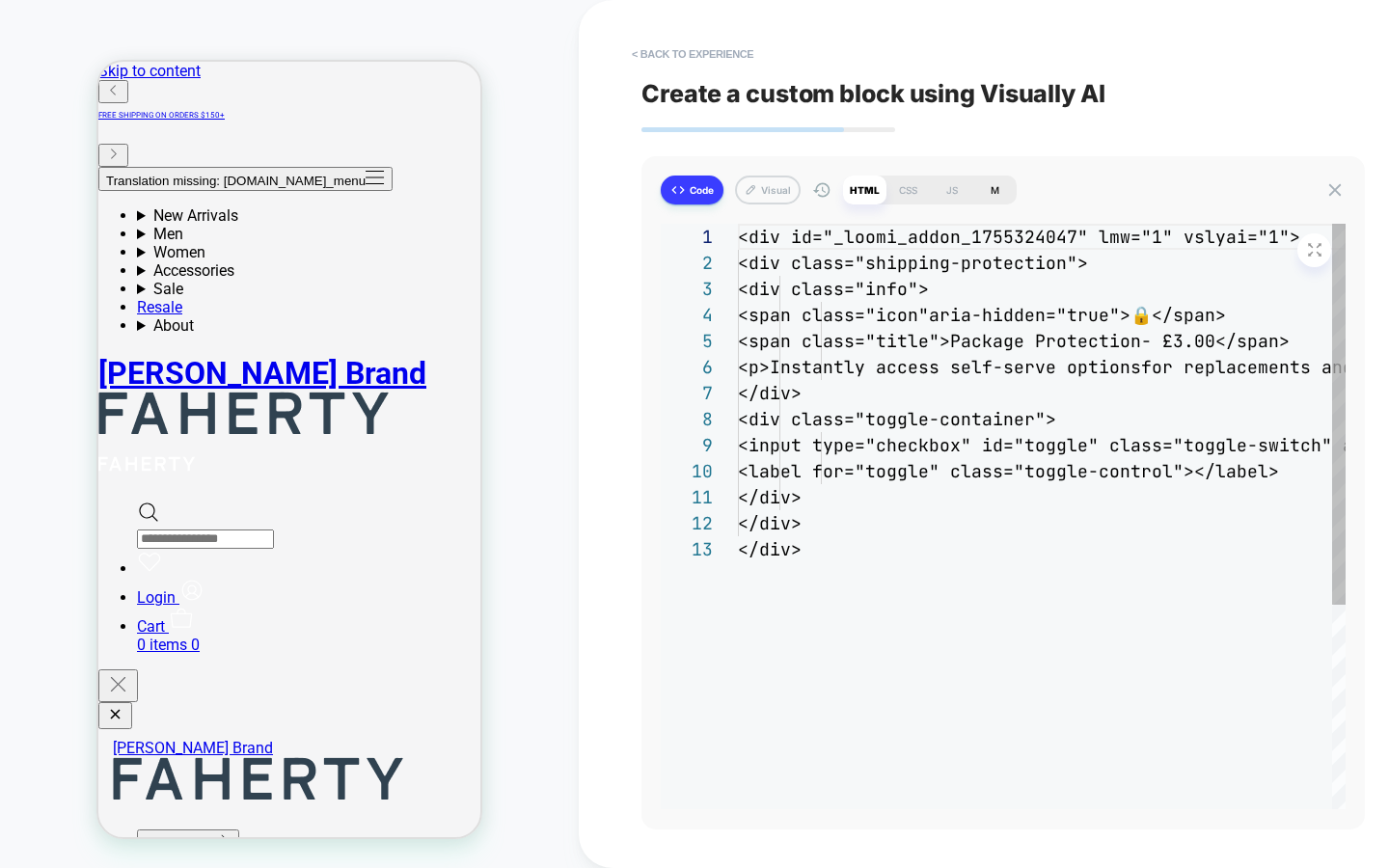
click at [995, 188] on div "M" at bounding box center [995, 190] width 43 height 29
type textarea "*"
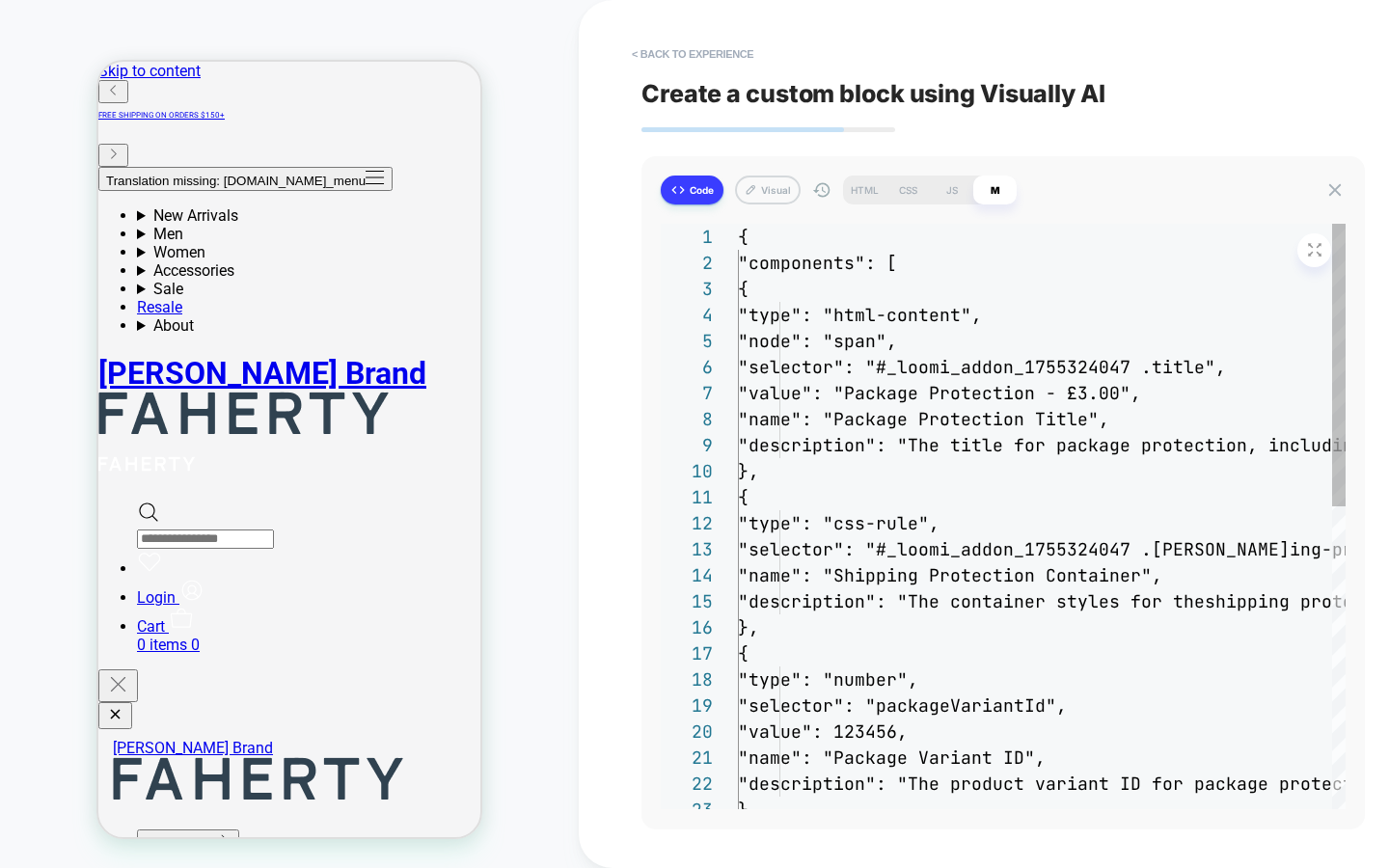
scroll to position [104, 0]
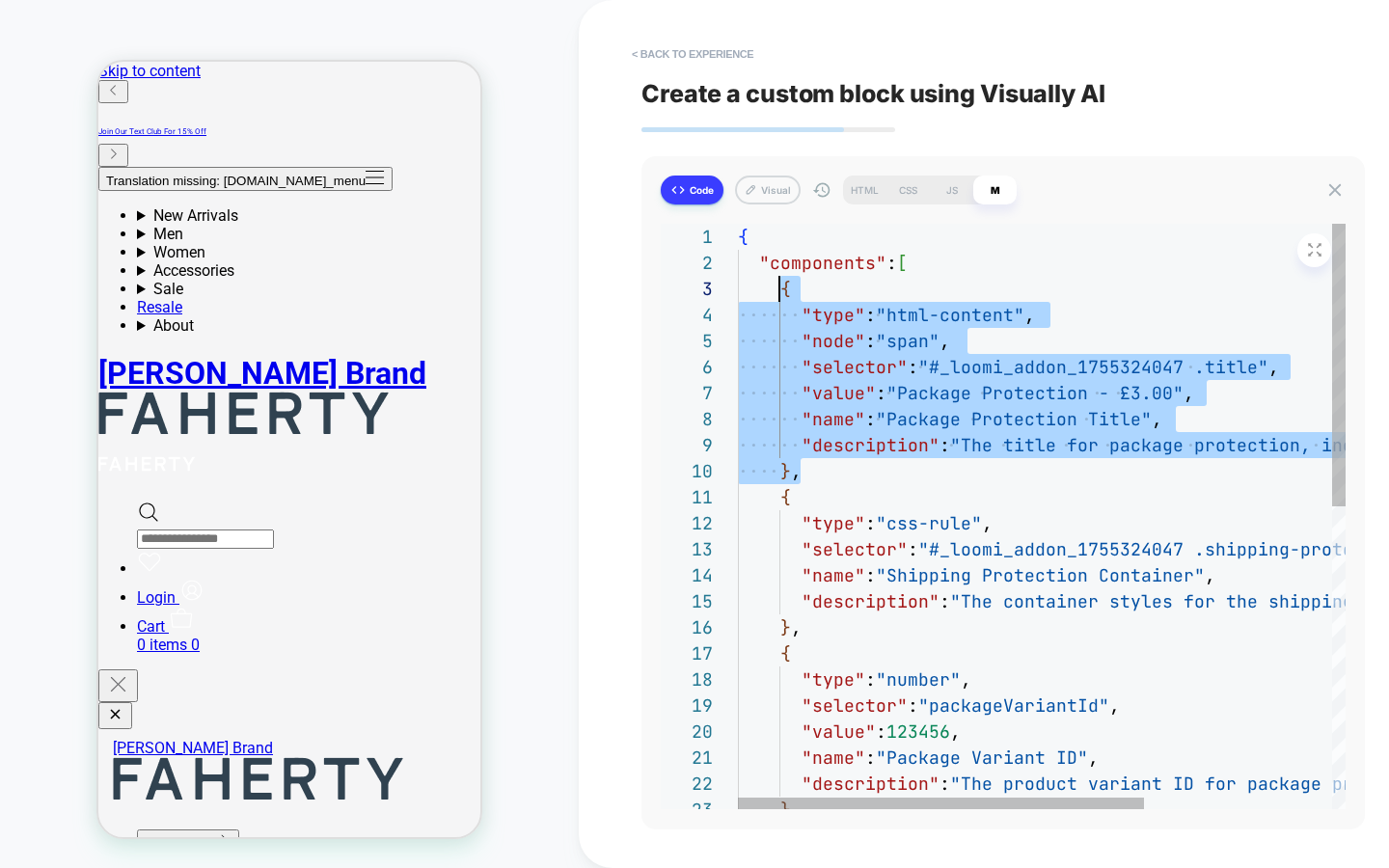
drag, startPoint x: 814, startPoint y: 475, endPoint x: 782, endPoint y: 293, distance: 184.8
click at [782, 293] on div "{ "components" : [ { "type" : "html-content" , "node" : "span" , "selector" : "…" at bounding box center [1181, 829] width 888 height 1210
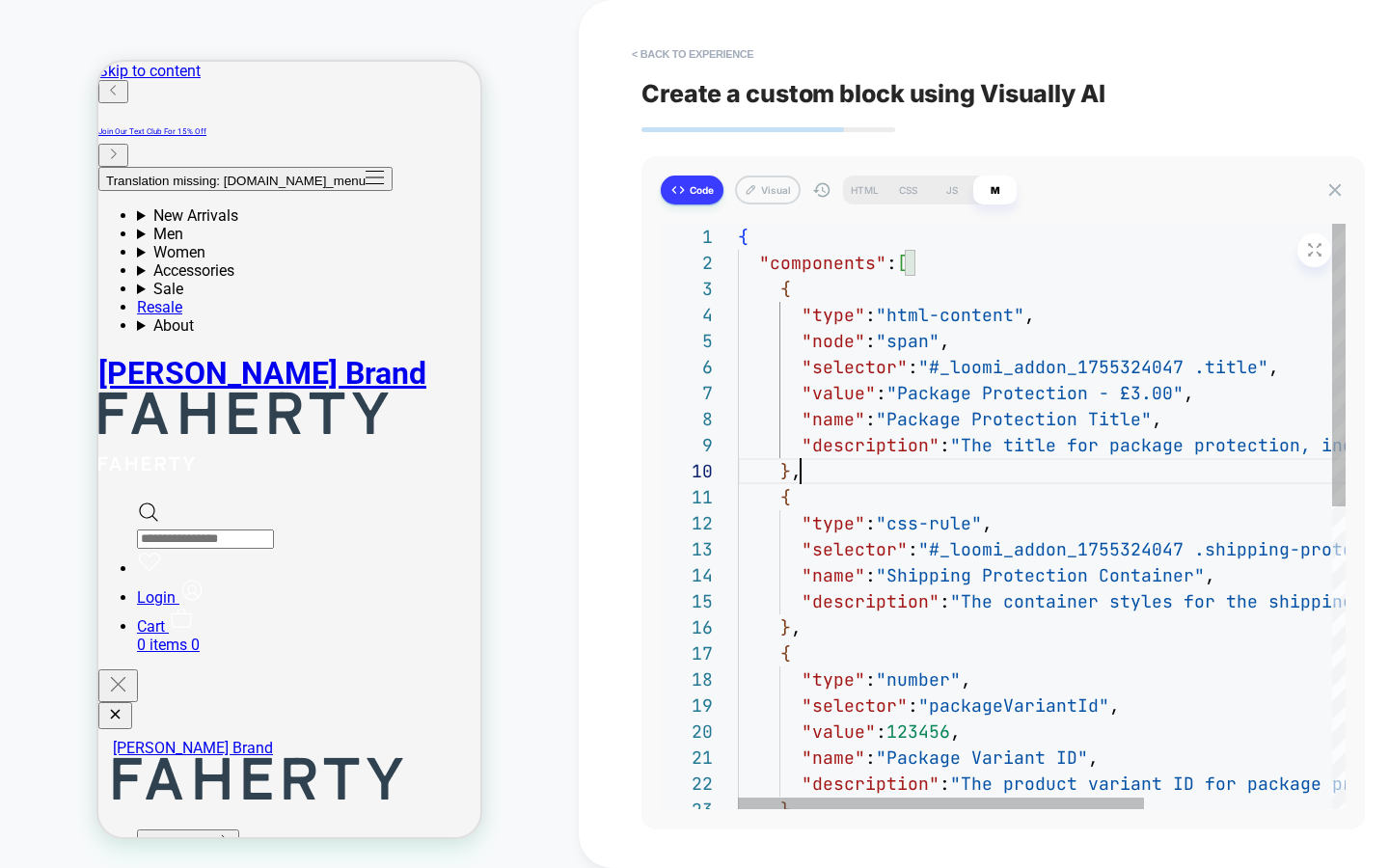
click at [840, 477] on div "{ "components" : [ { "type" : "html-content" , "node" : "span" , "selector" : "…" at bounding box center [1181, 829] width 888 height 1210
type textarea "**********"
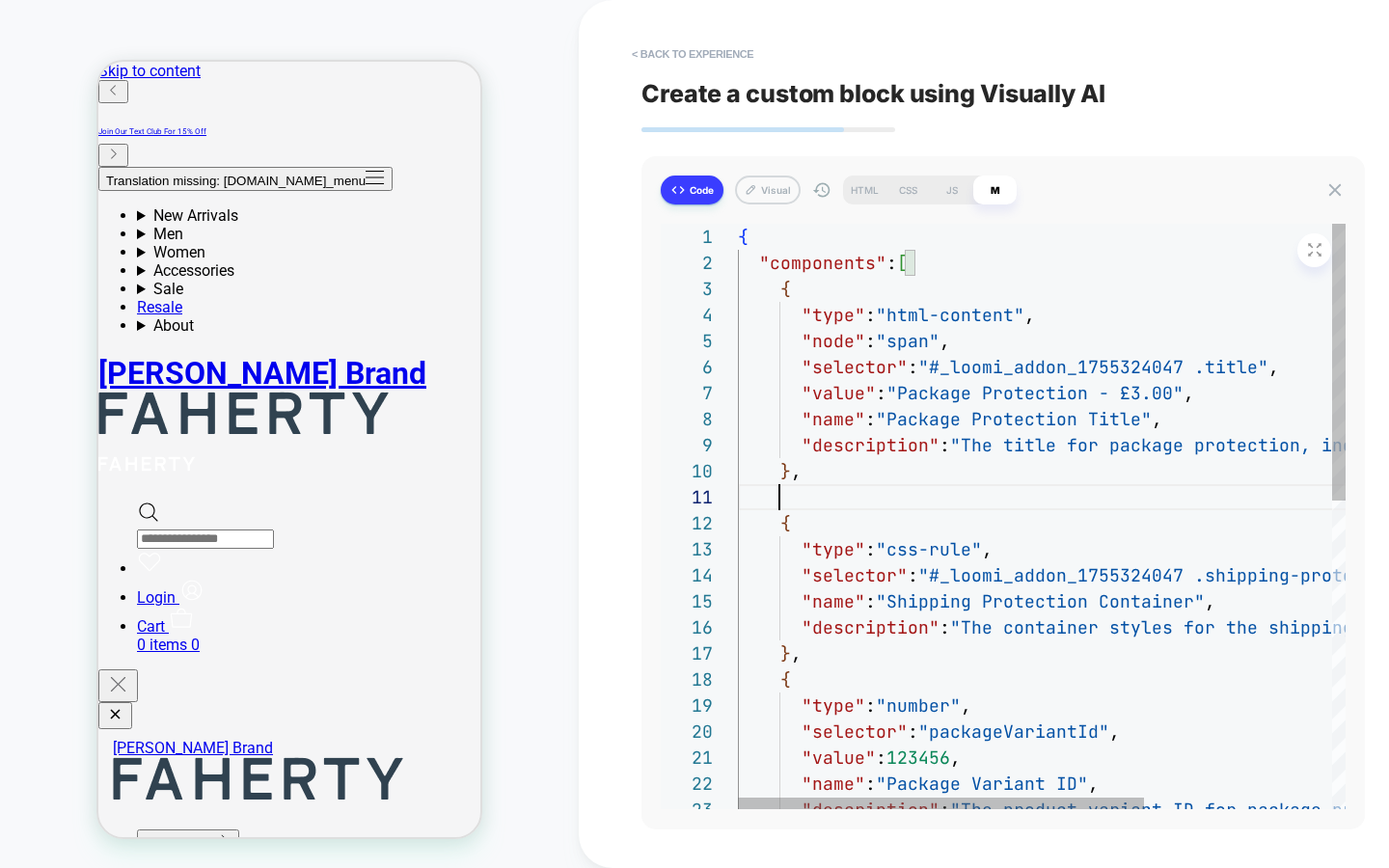
scroll to position [0, 42]
type textarea "*"
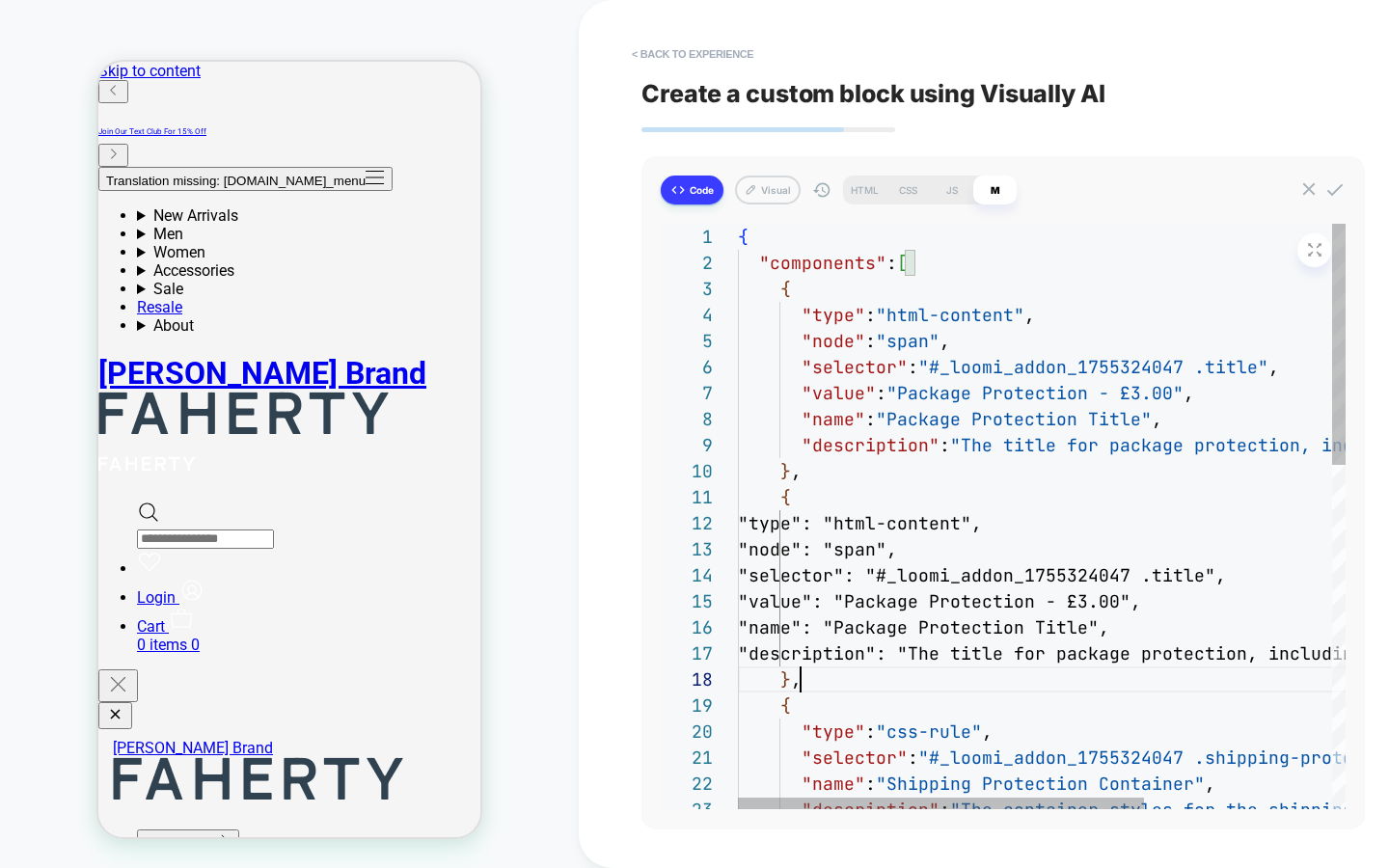
scroll to position [183, 63]
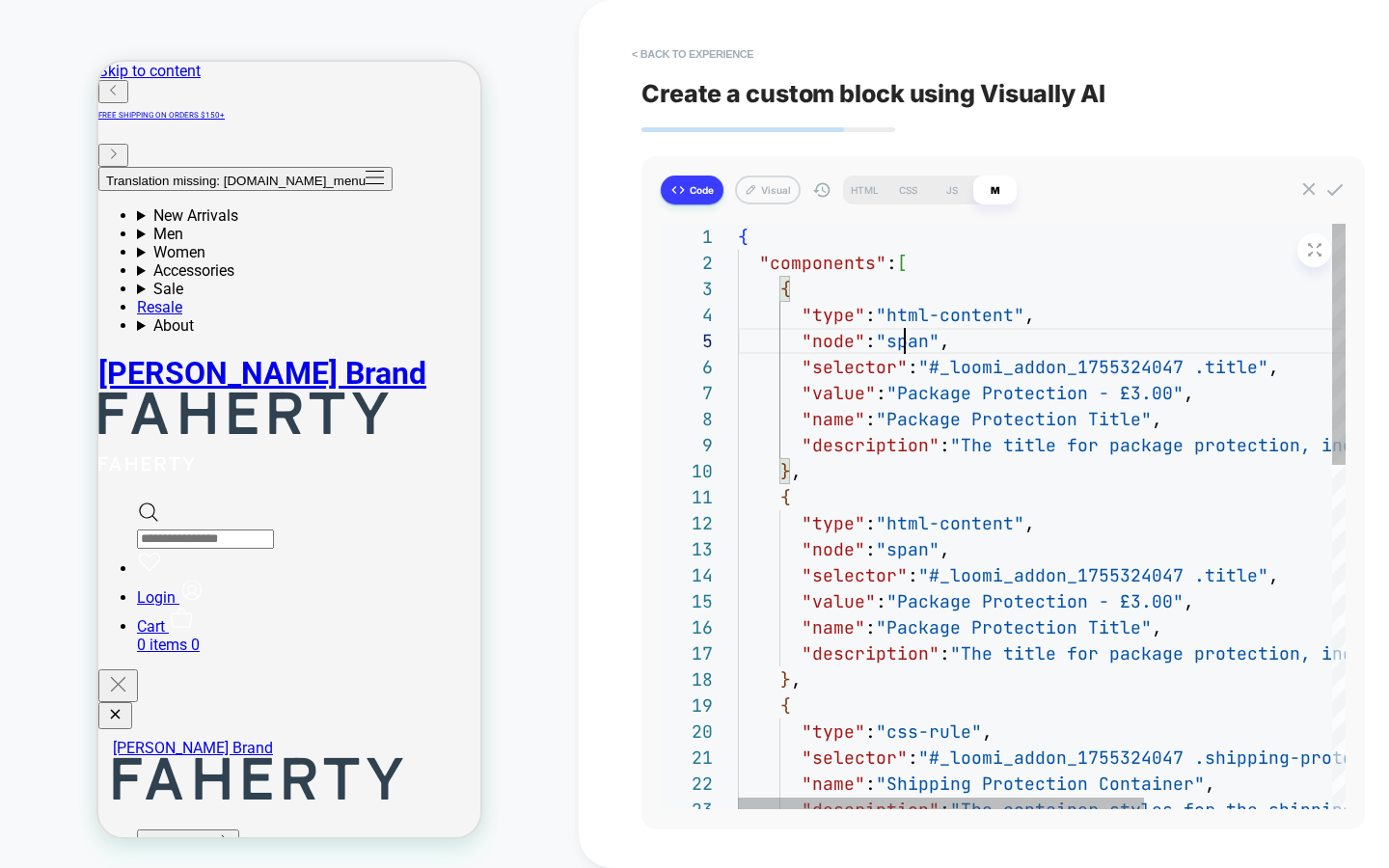
type textarea "**********"
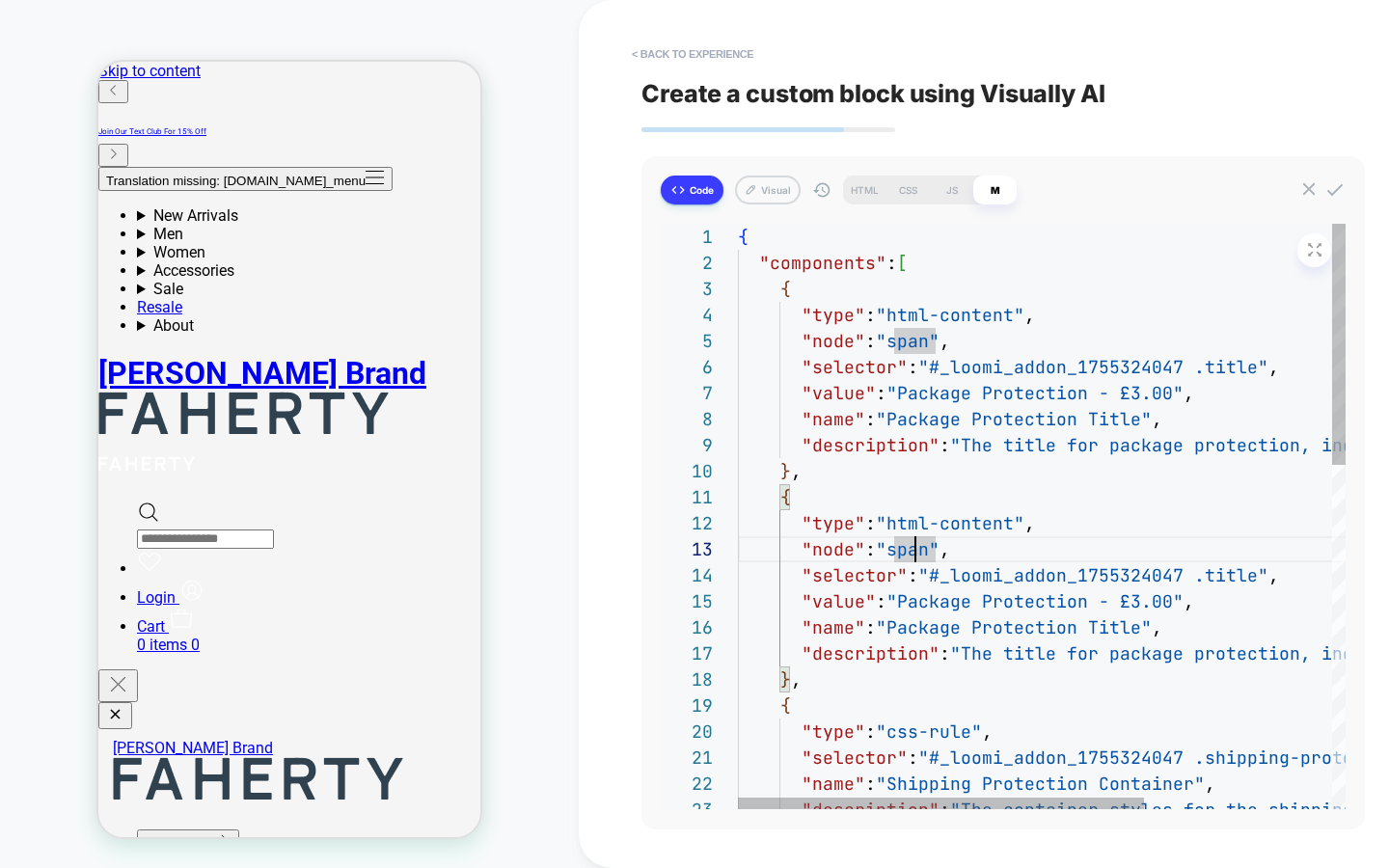
scroll to position [52, 198]
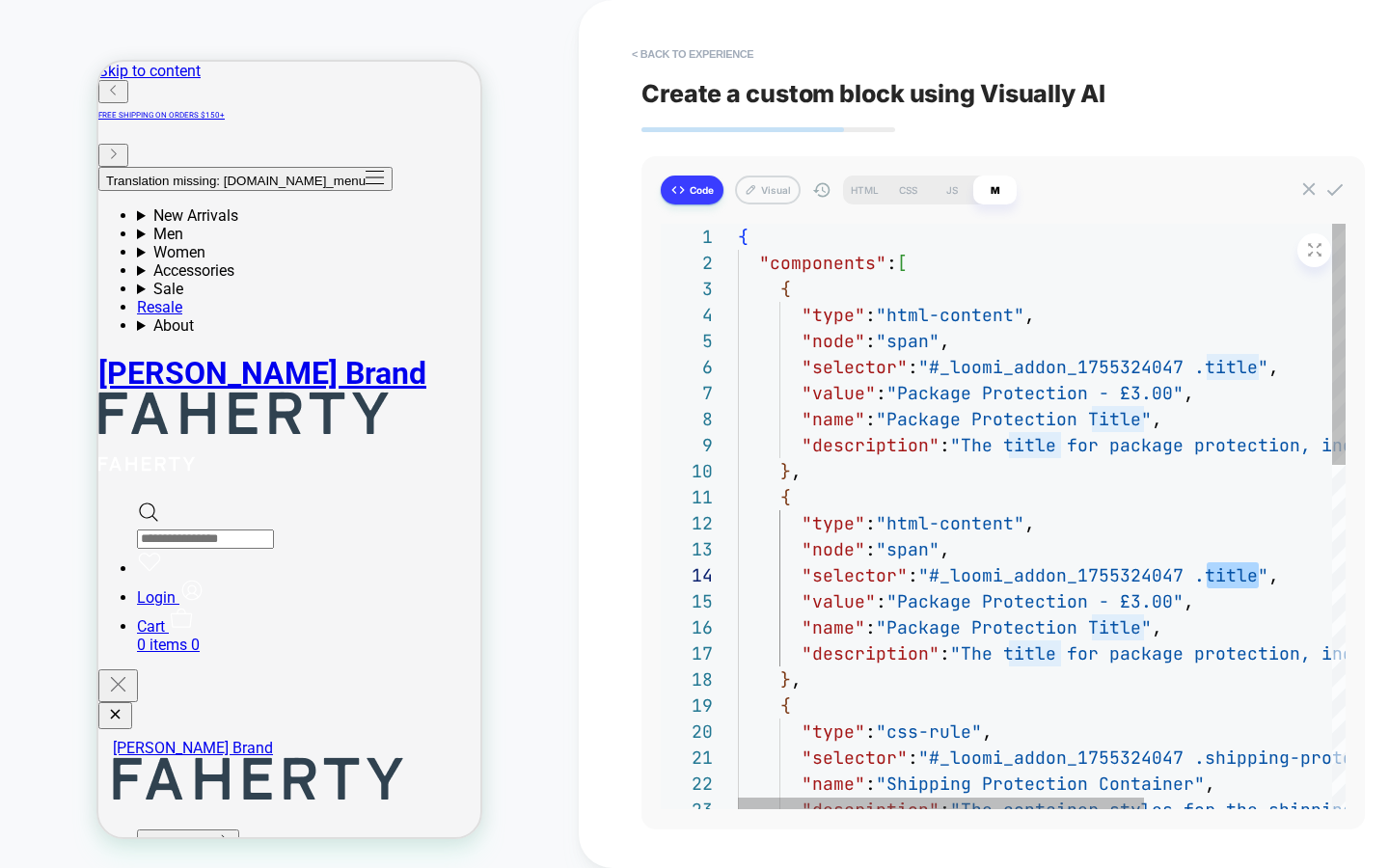
type textarea "*"
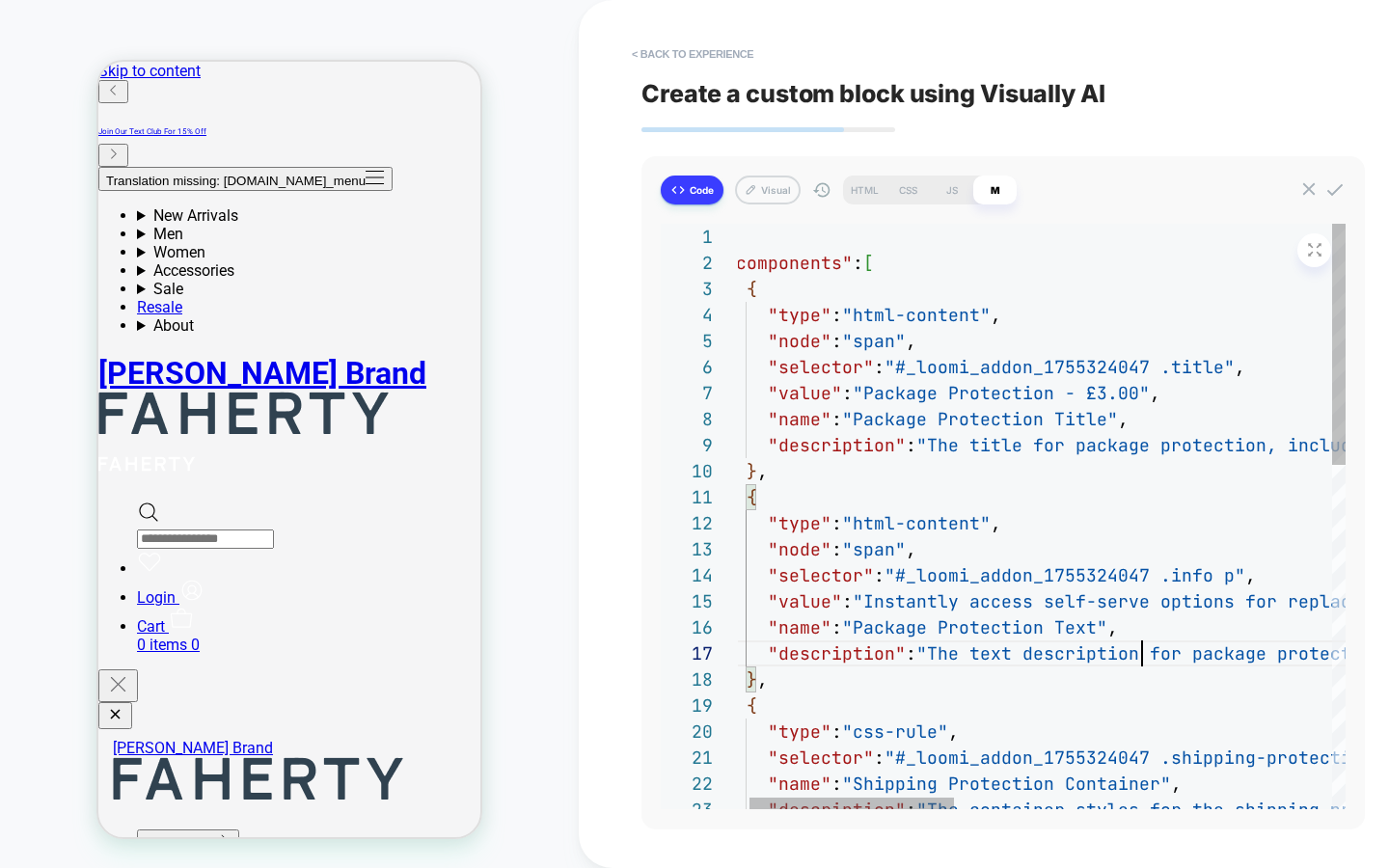
scroll to position [157, 438]
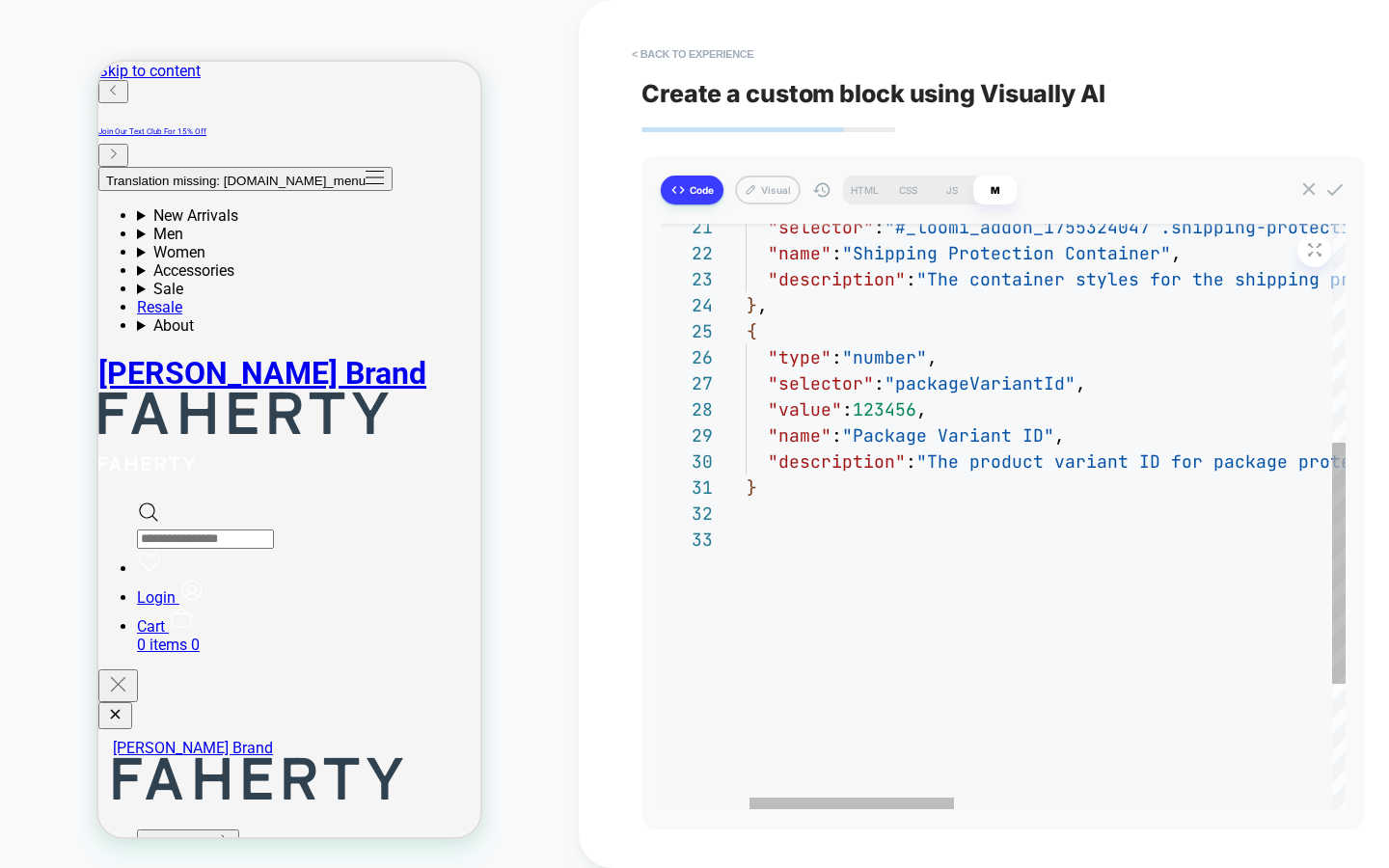
type textarea "**********"
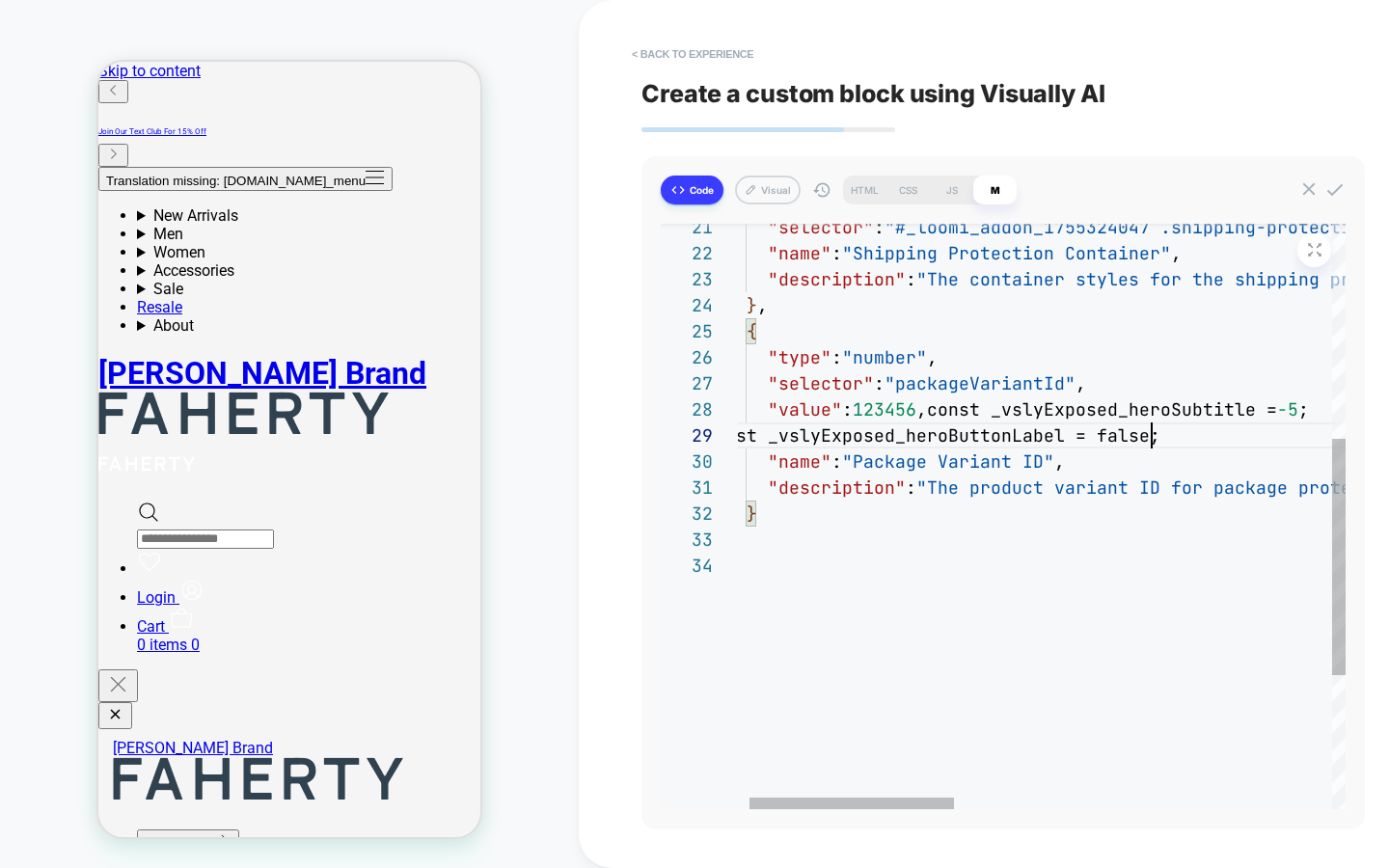
scroll to position [209, 448]
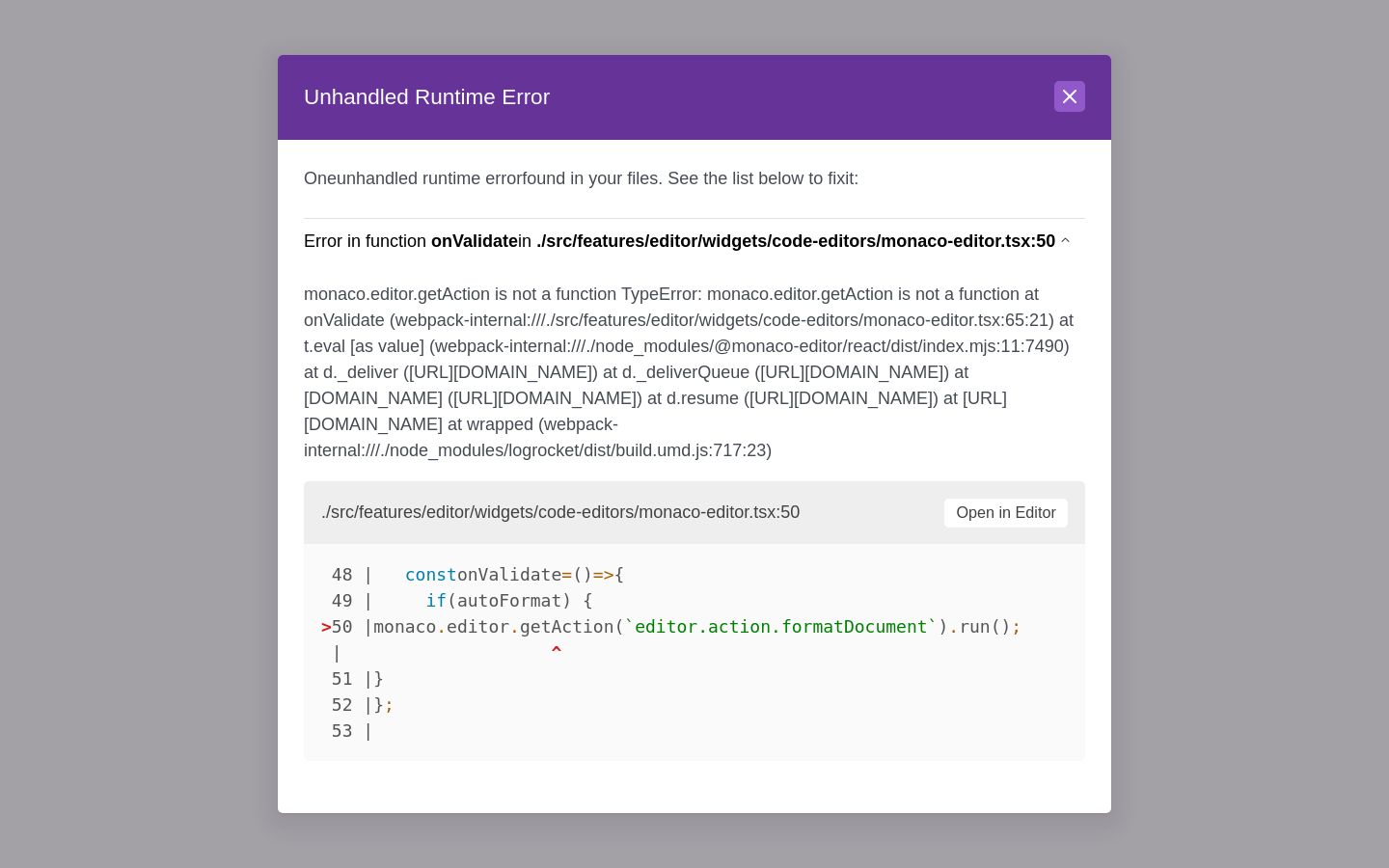
click at [1044, 85] on header "Unhandled Runtime Error Close" at bounding box center [694, 98] width 833 height 85
click at [1061, 85] on icon at bounding box center [1070, 97] width 23 height 23
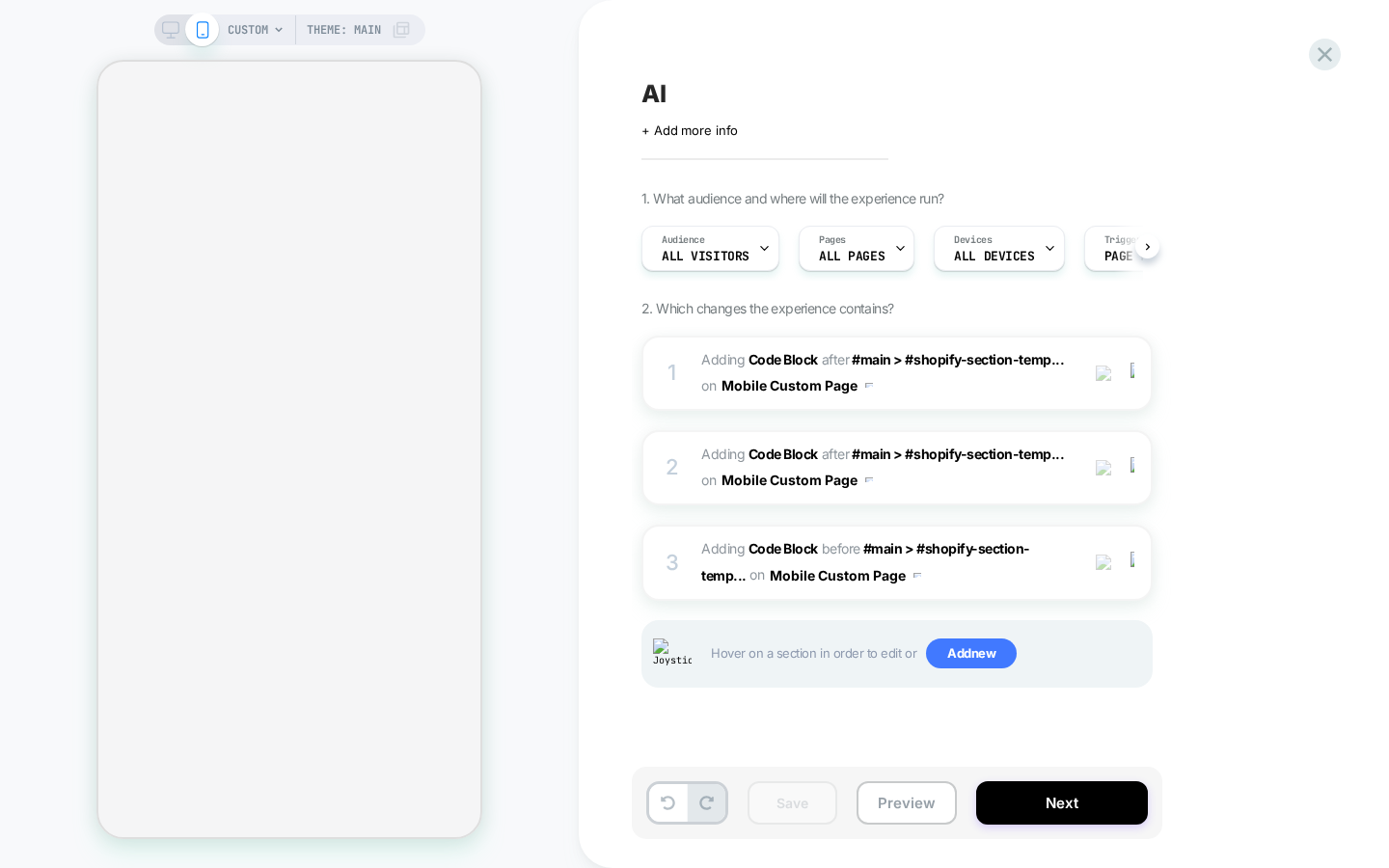
scroll to position [0, 1]
click at [568, 484] on div "CUSTOM Theme: MAIN" at bounding box center [289, 434] width 579 height 829
click at [721, 540] on span "Adding Code Block" at bounding box center [760, 548] width 117 height 16
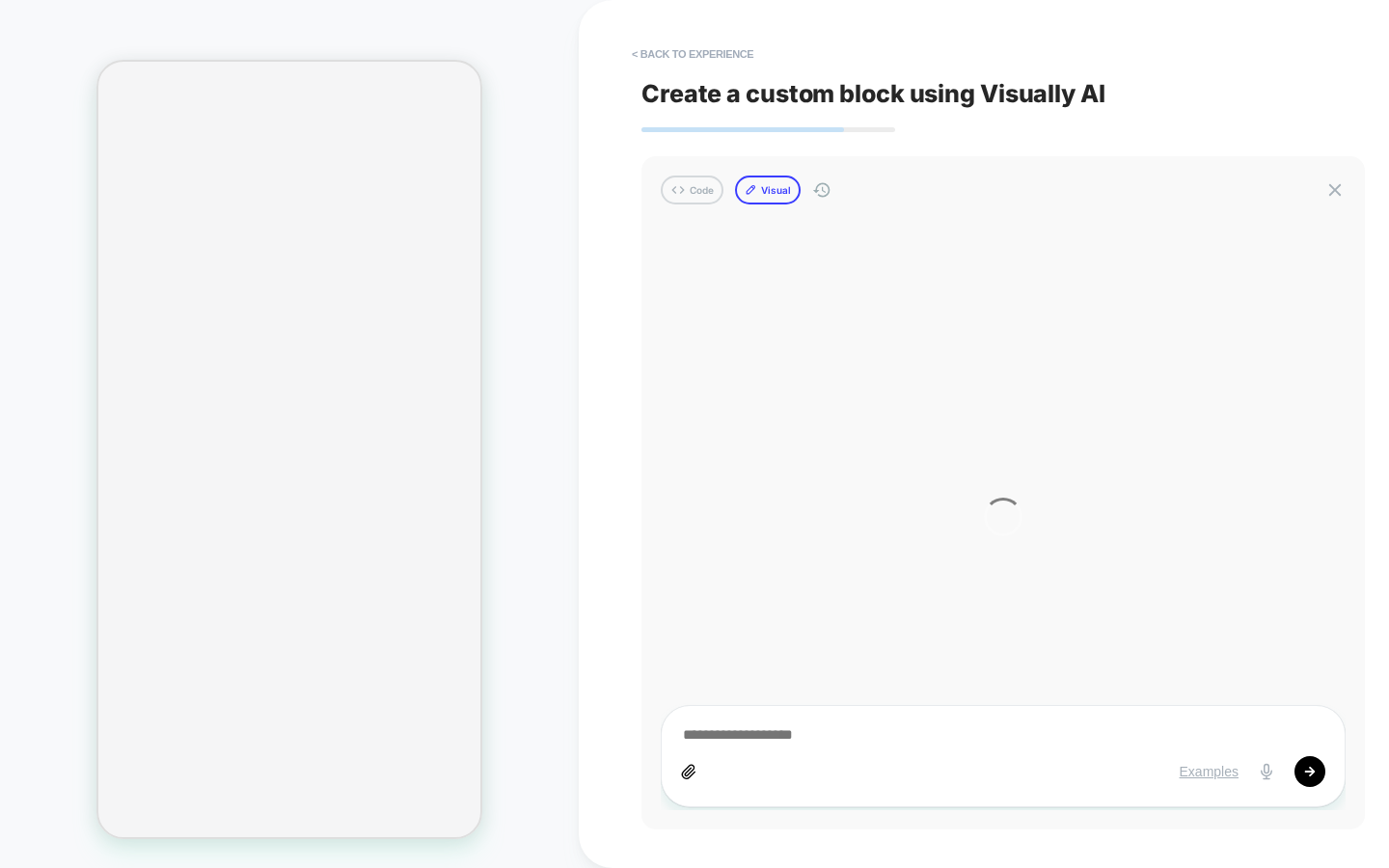
click at [771, 186] on button "Visual" at bounding box center [767, 190] width 66 height 29
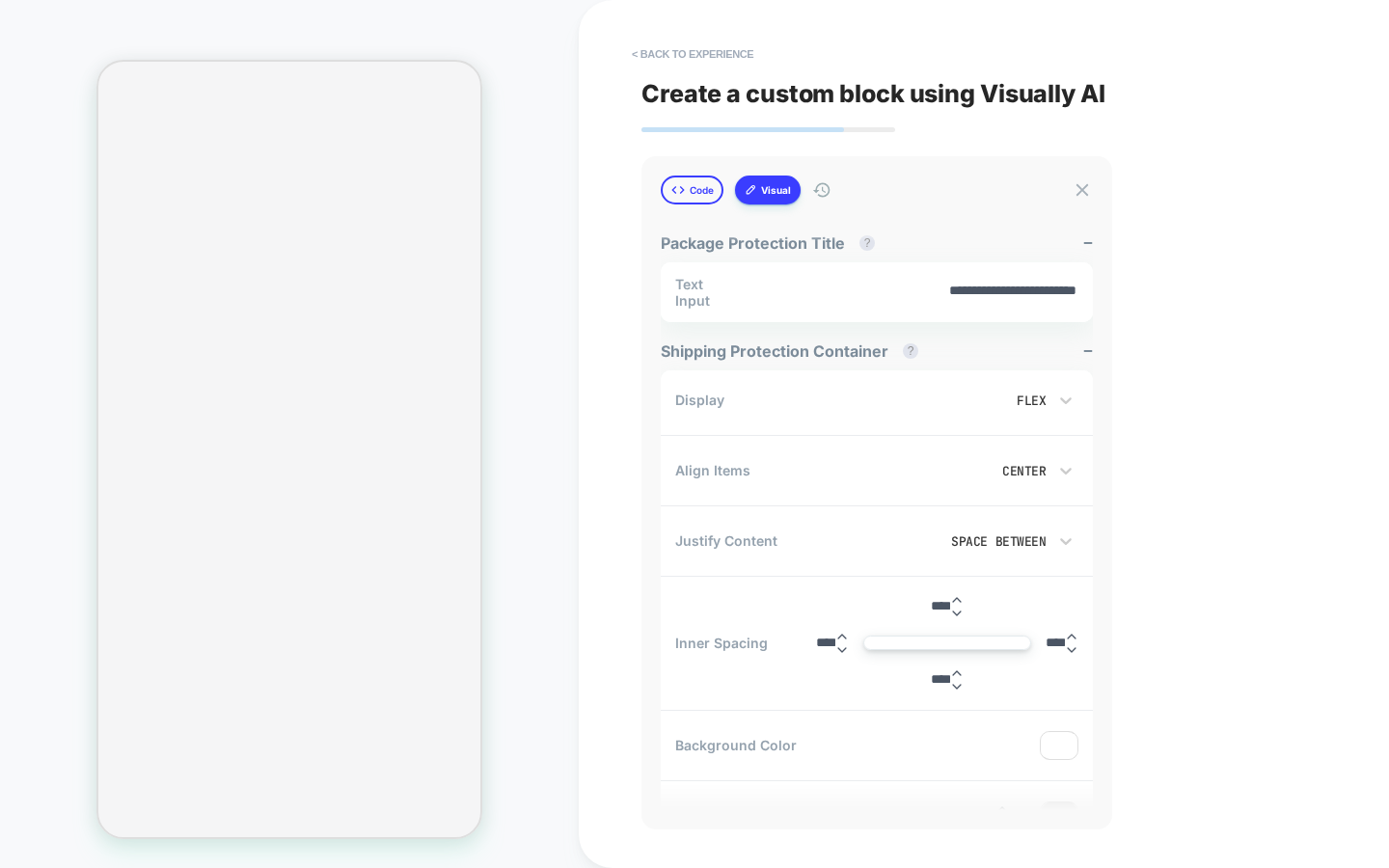
click at [697, 193] on button "Code" at bounding box center [692, 190] width 63 height 29
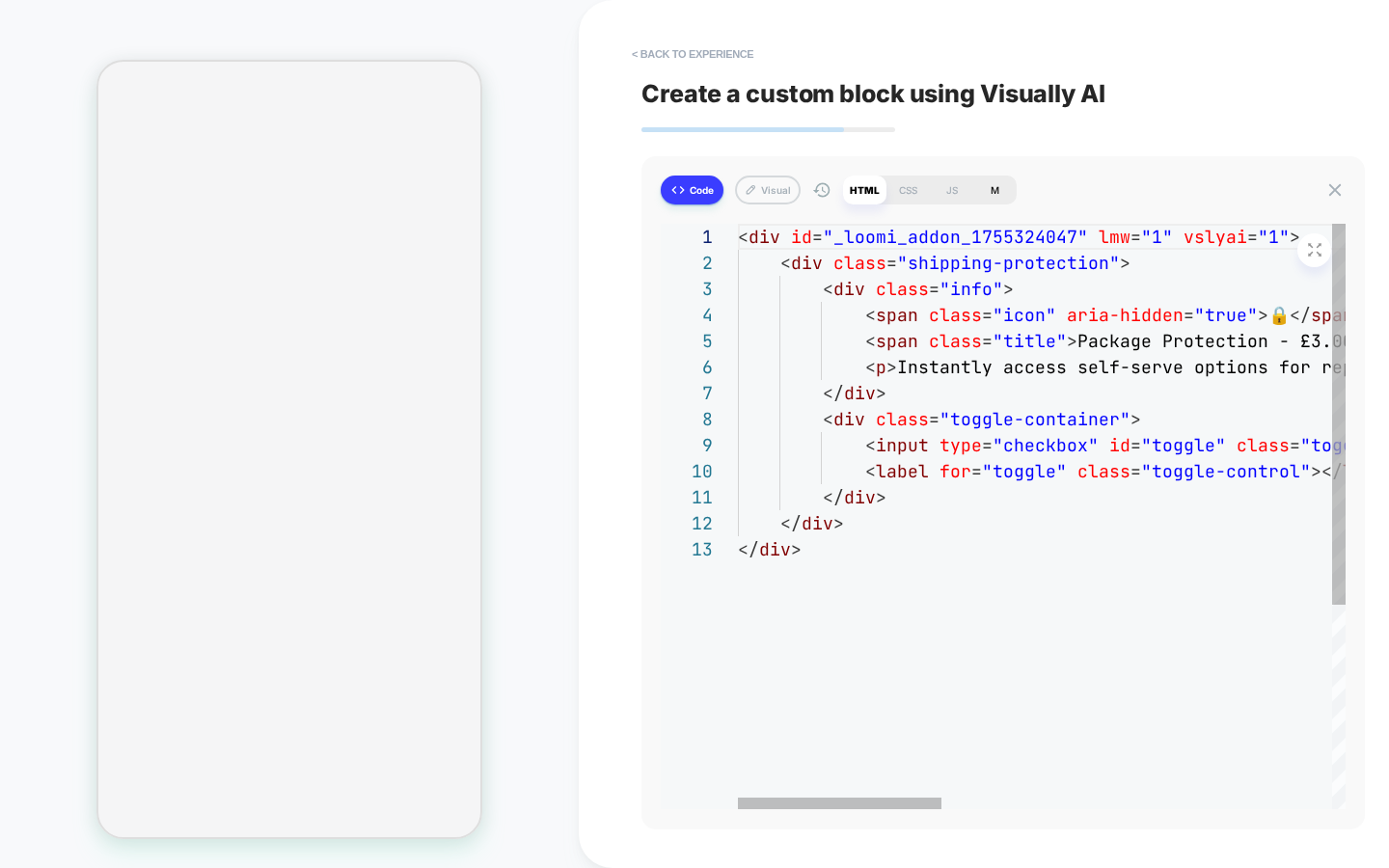
click at [1009, 193] on div "M" at bounding box center [995, 190] width 43 height 29
type textarea "*"
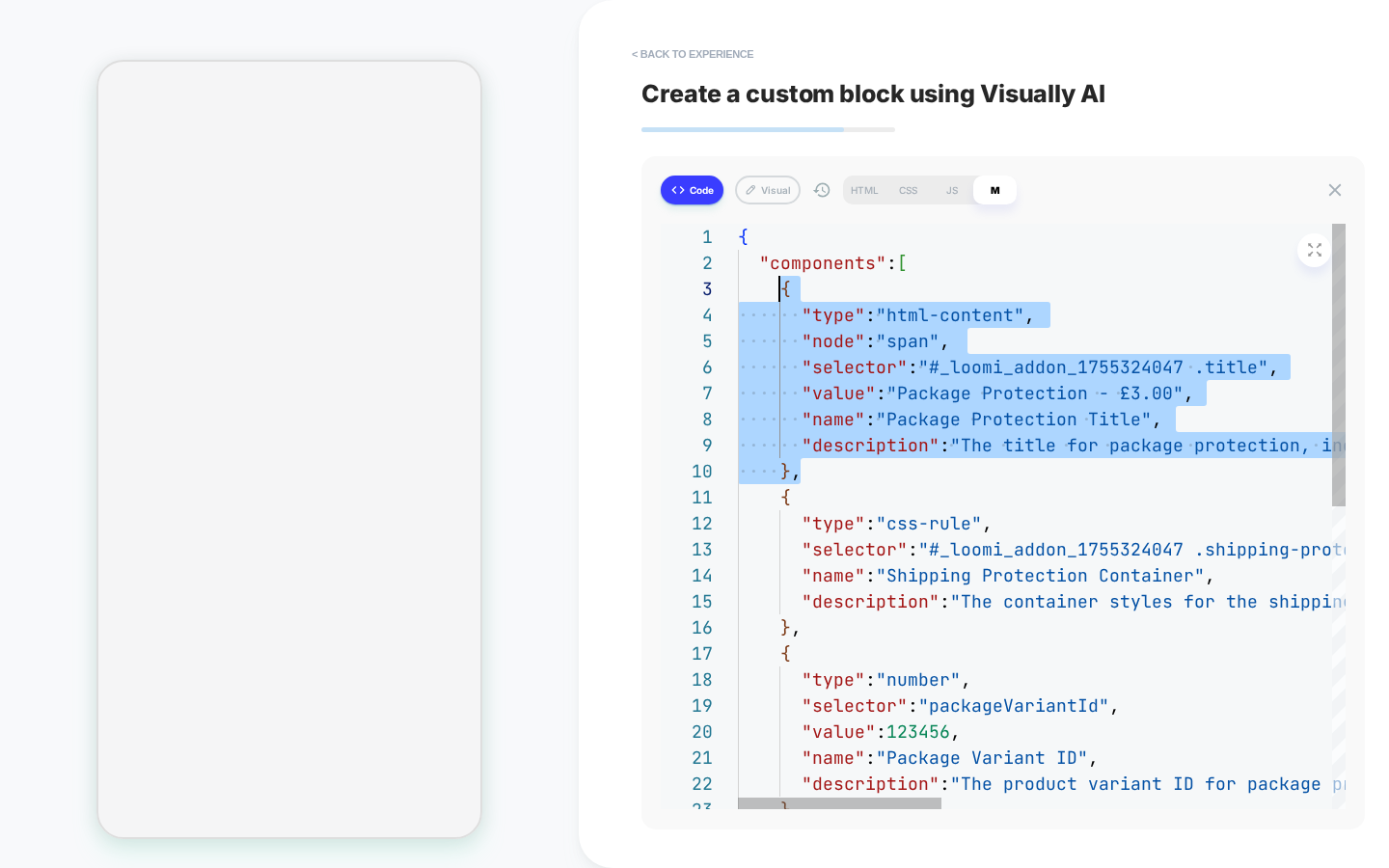
drag, startPoint x: 815, startPoint y: 471, endPoint x: 779, endPoint y: 295, distance: 179.6
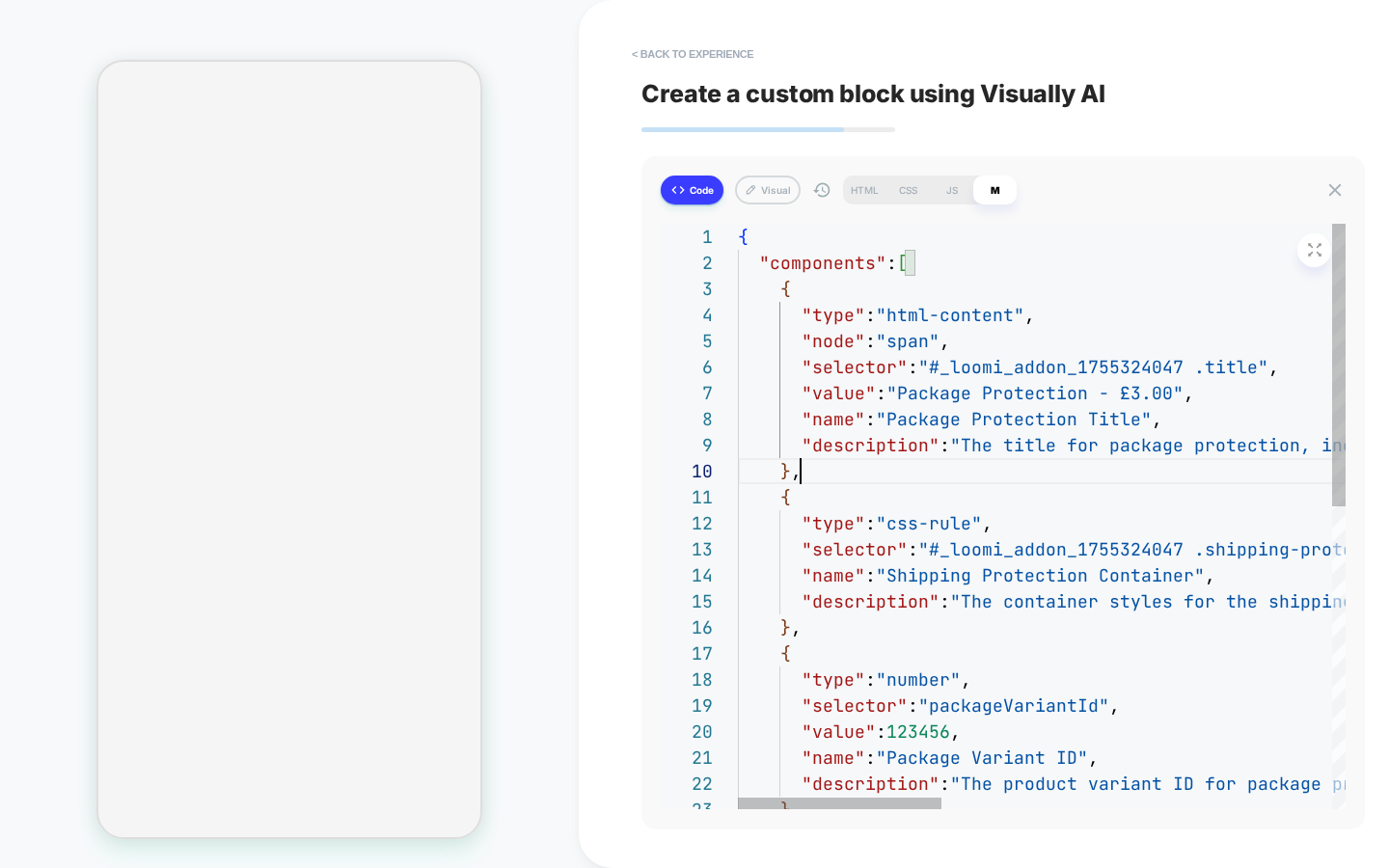
type textarea "**********"
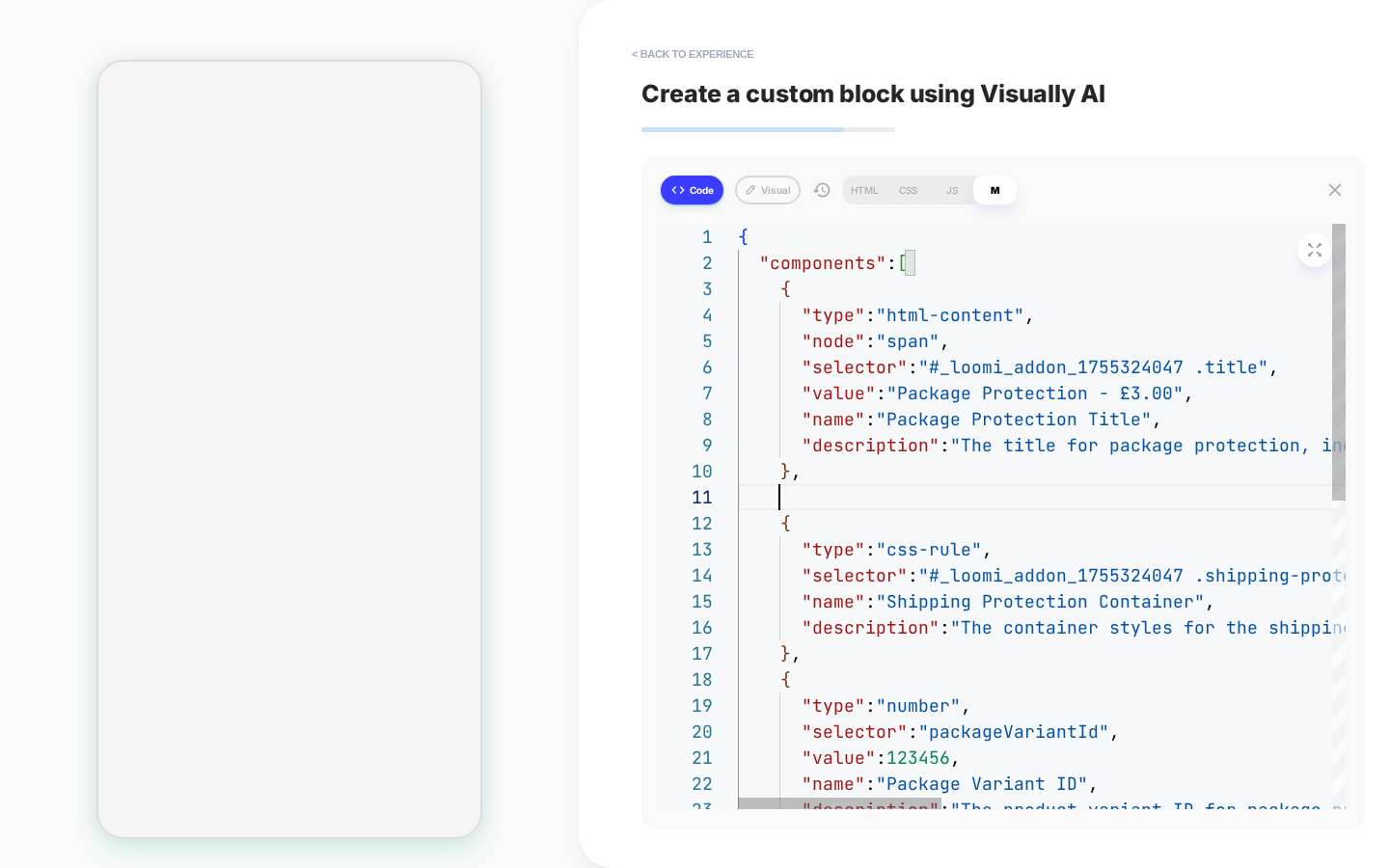
scroll to position [0, 42]
type textarea "*"
type textarea "**********"
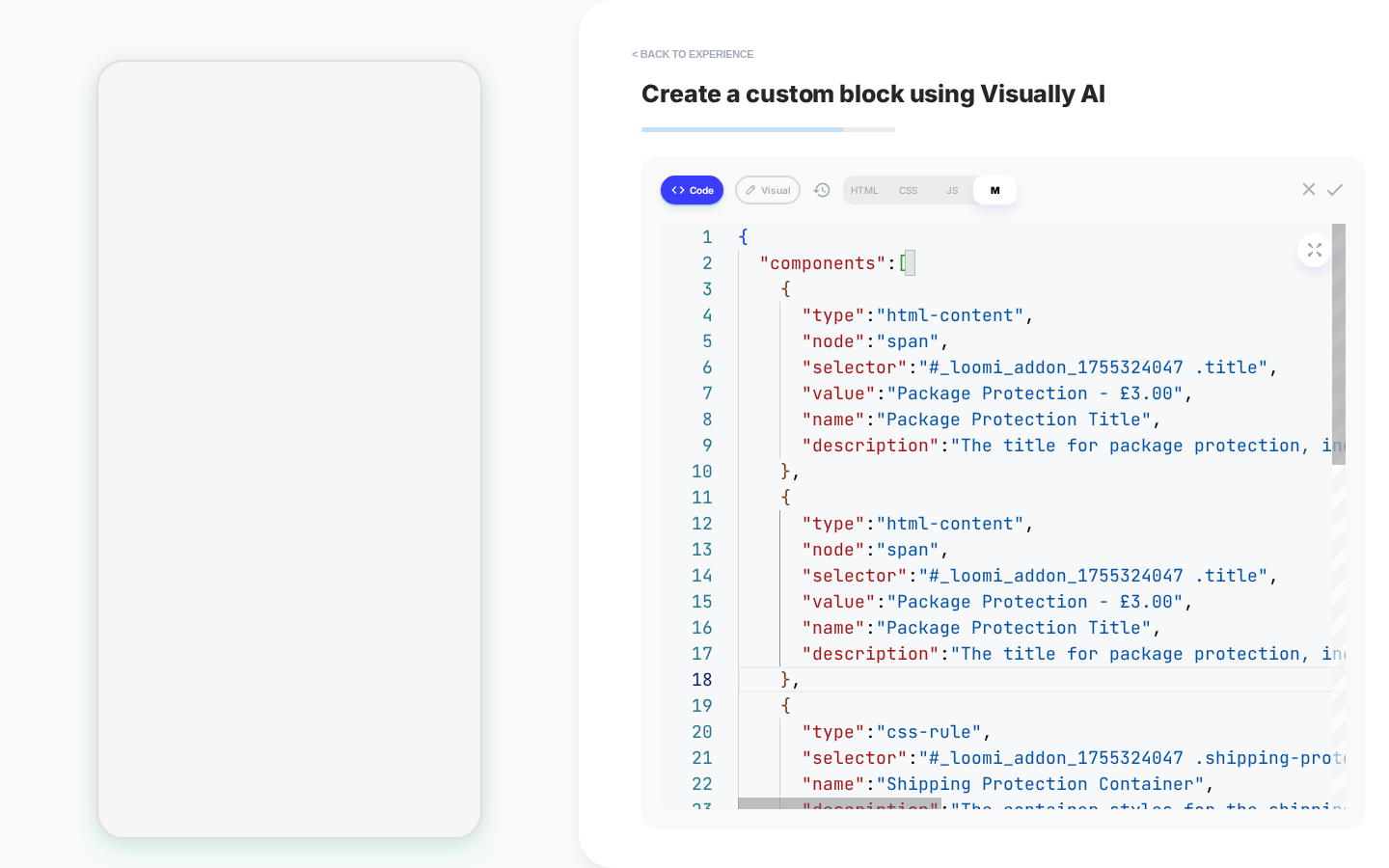
drag, startPoint x: 1038, startPoint y: 580, endPoint x: 1065, endPoint y: 577, distance: 27.2
drag, startPoint x: 1228, startPoint y: 574, endPoint x: 1252, endPoint y: 569, distance: 24.5
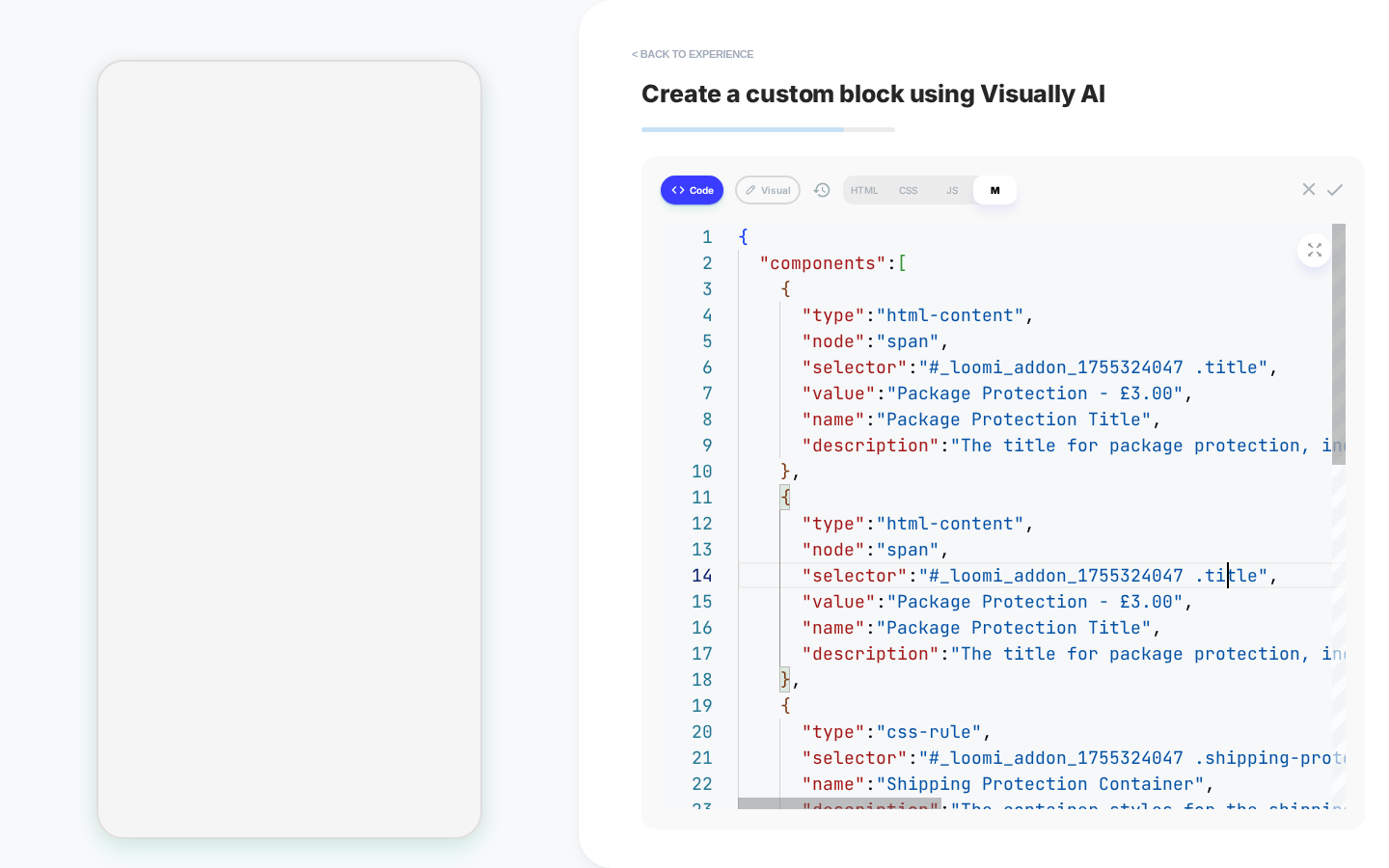
type textarea "*"
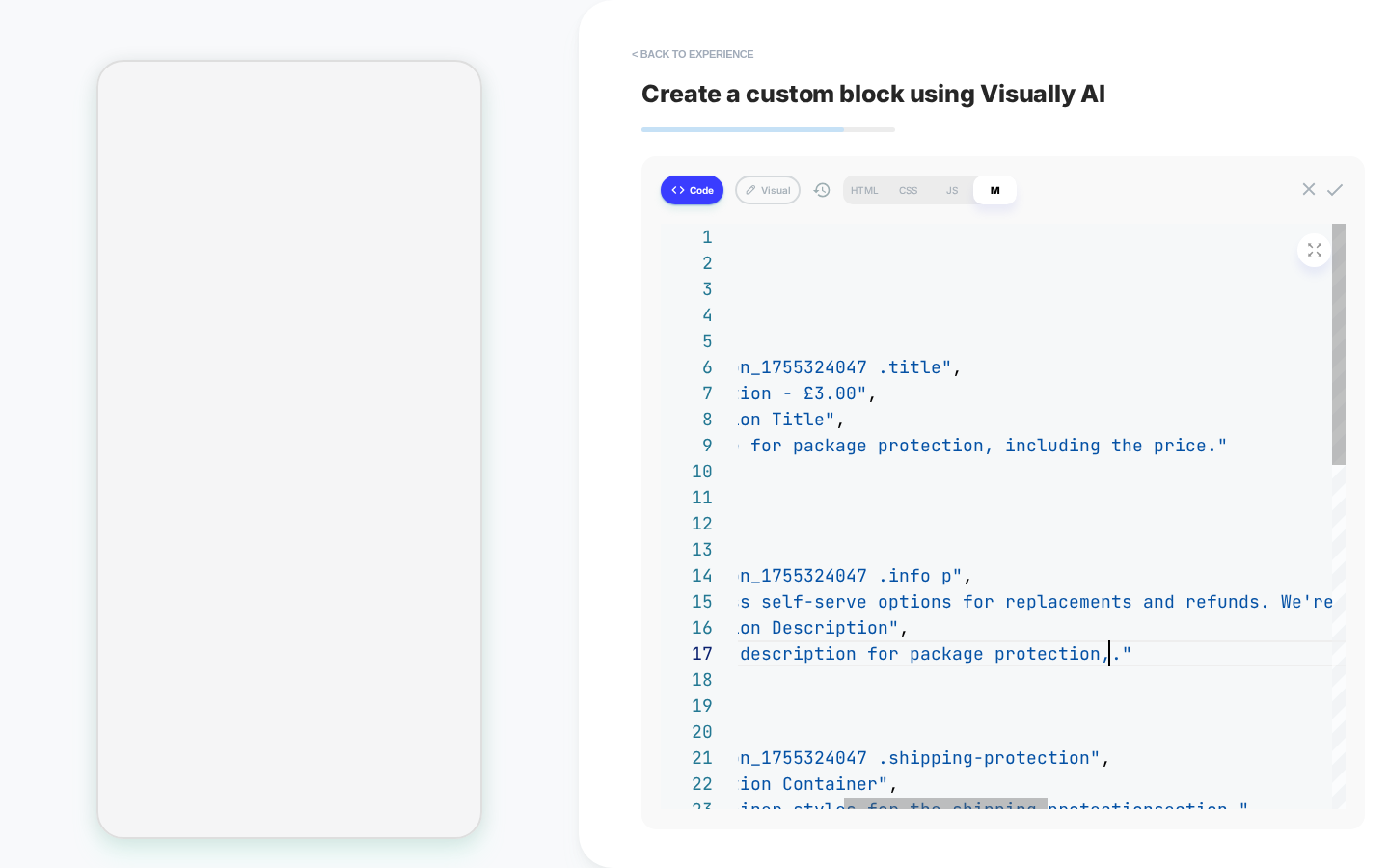
scroll to position [157, 678]
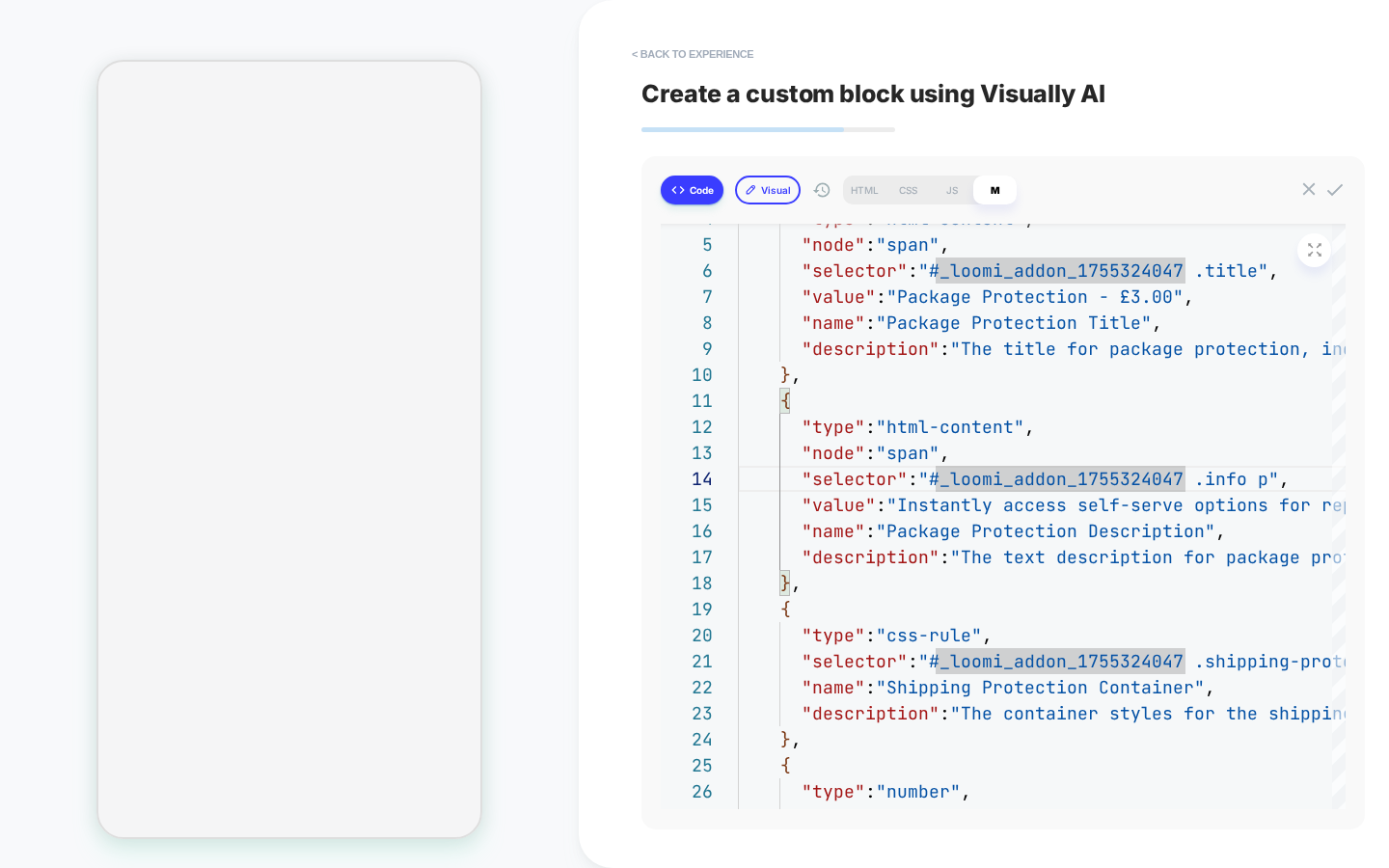
type textarea "**********"
click at [755, 187] on icon at bounding box center [750, 189] width 13 height 13
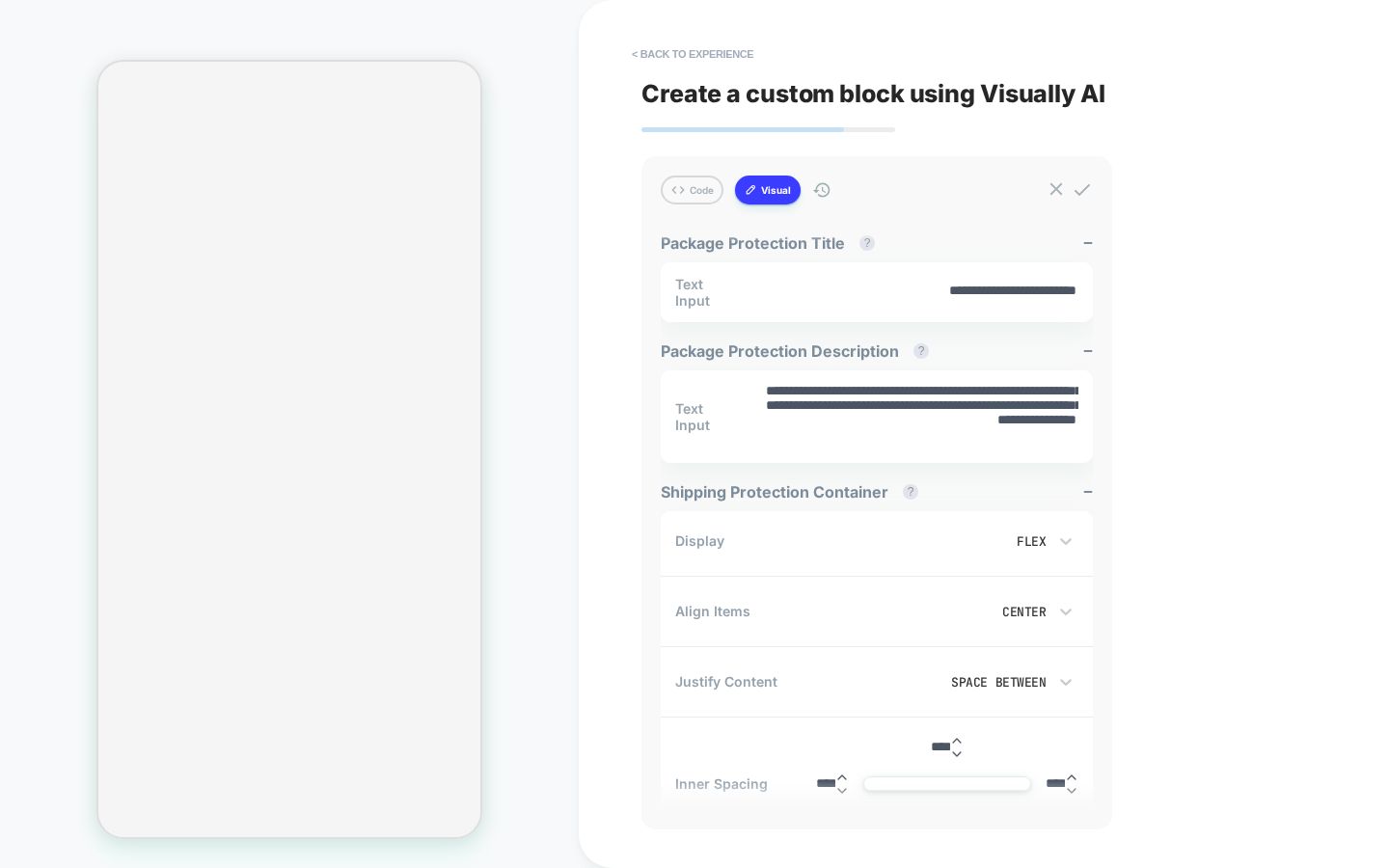
click at [861, 414] on textarea "**********" at bounding box center [918, 417] width 318 height 70
click at [1089, 188] on icon at bounding box center [1083, 190] width 21 height 21
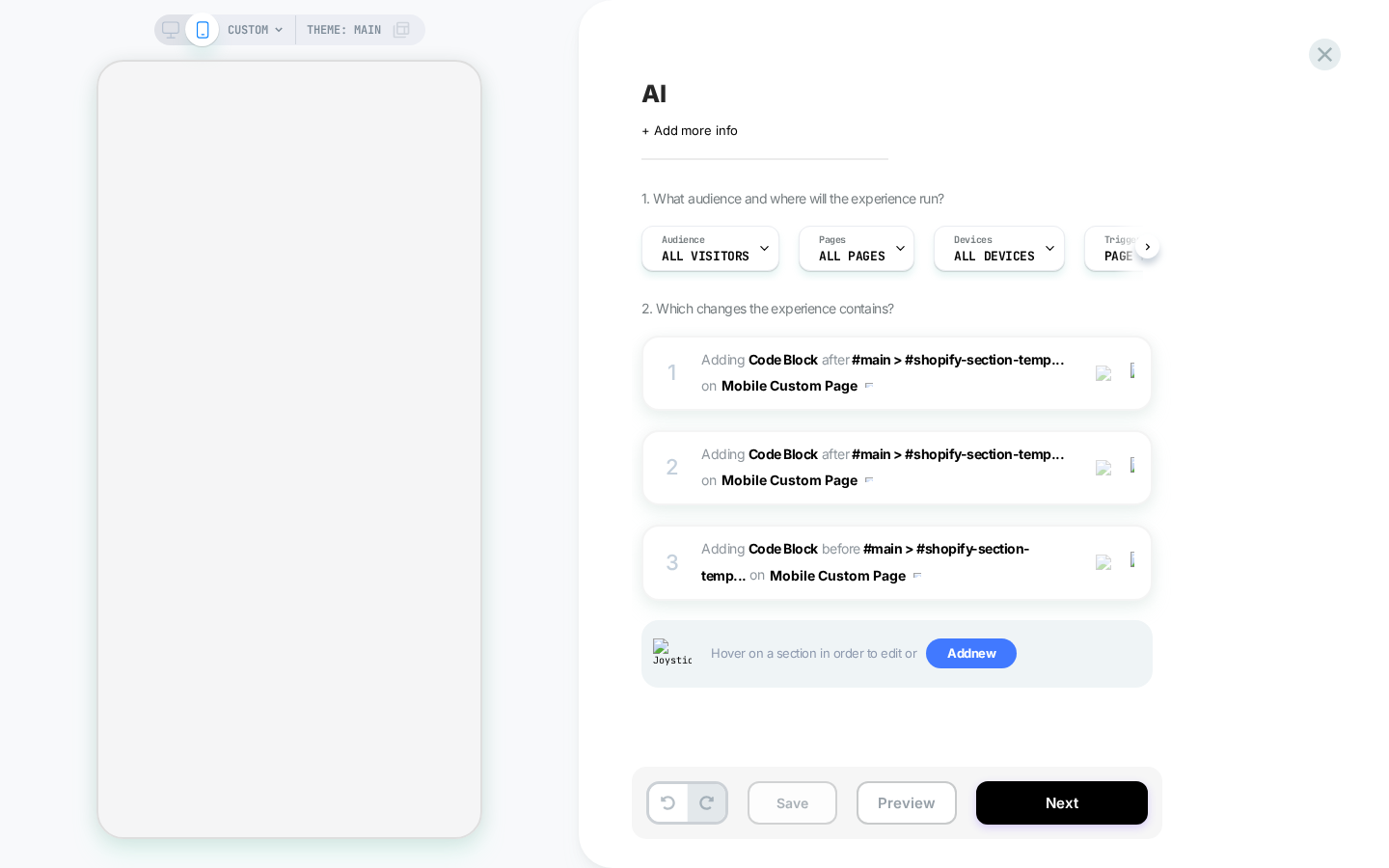
scroll to position [0, 1]
click at [794, 805] on button "Save" at bounding box center [792, 802] width 90 height 43
click at [1270, 717] on div "1. What audience and where will the experience run? Audience All Visitors Pages…" at bounding box center [994, 463] width 705 height 546
click at [702, 554] on span "Adding Code Block" at bounding box center [760, 548] width 117 height 16
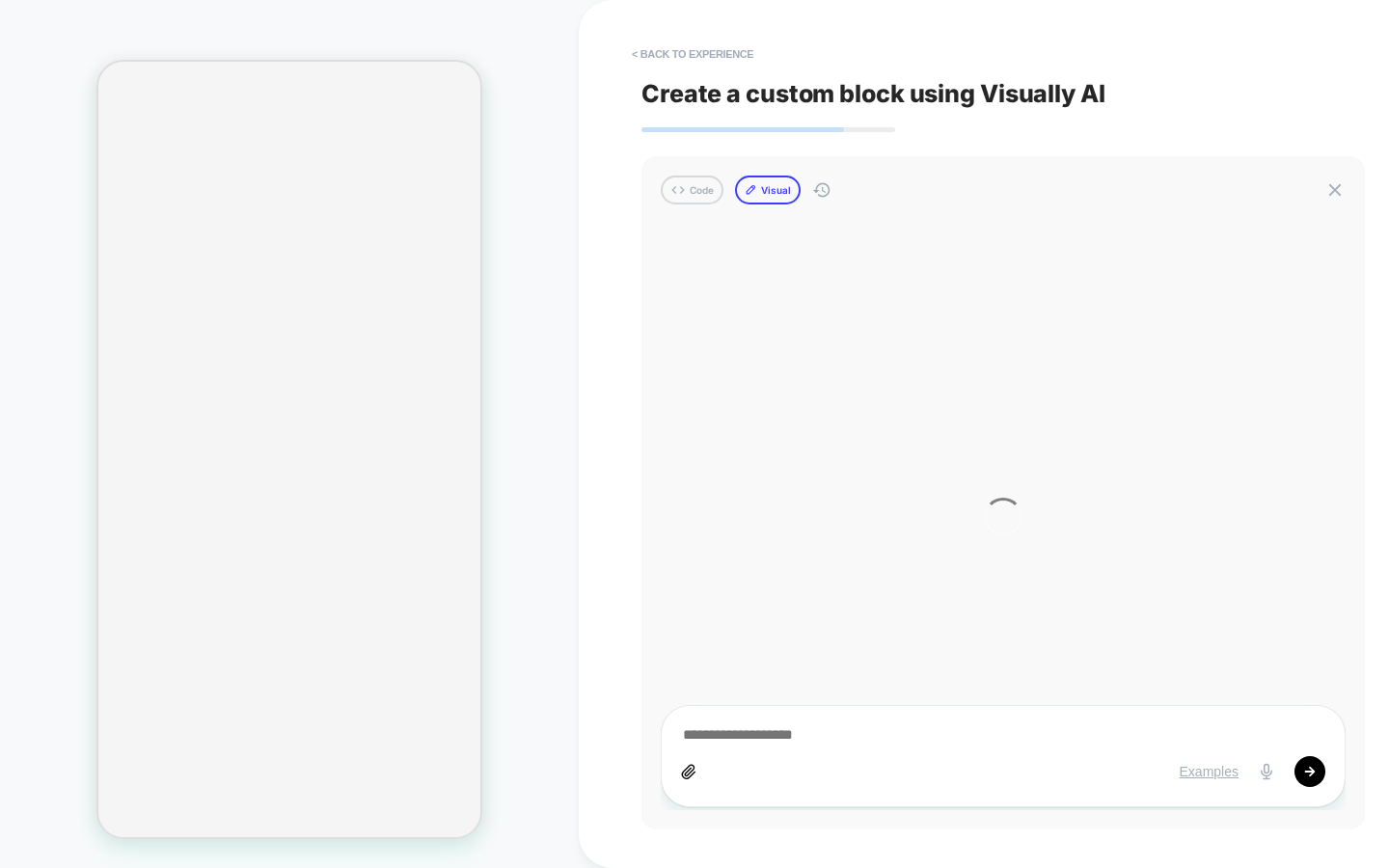
click at [772, 196] on button "Visual" at bounding box center [767, 190] width 66 height 29
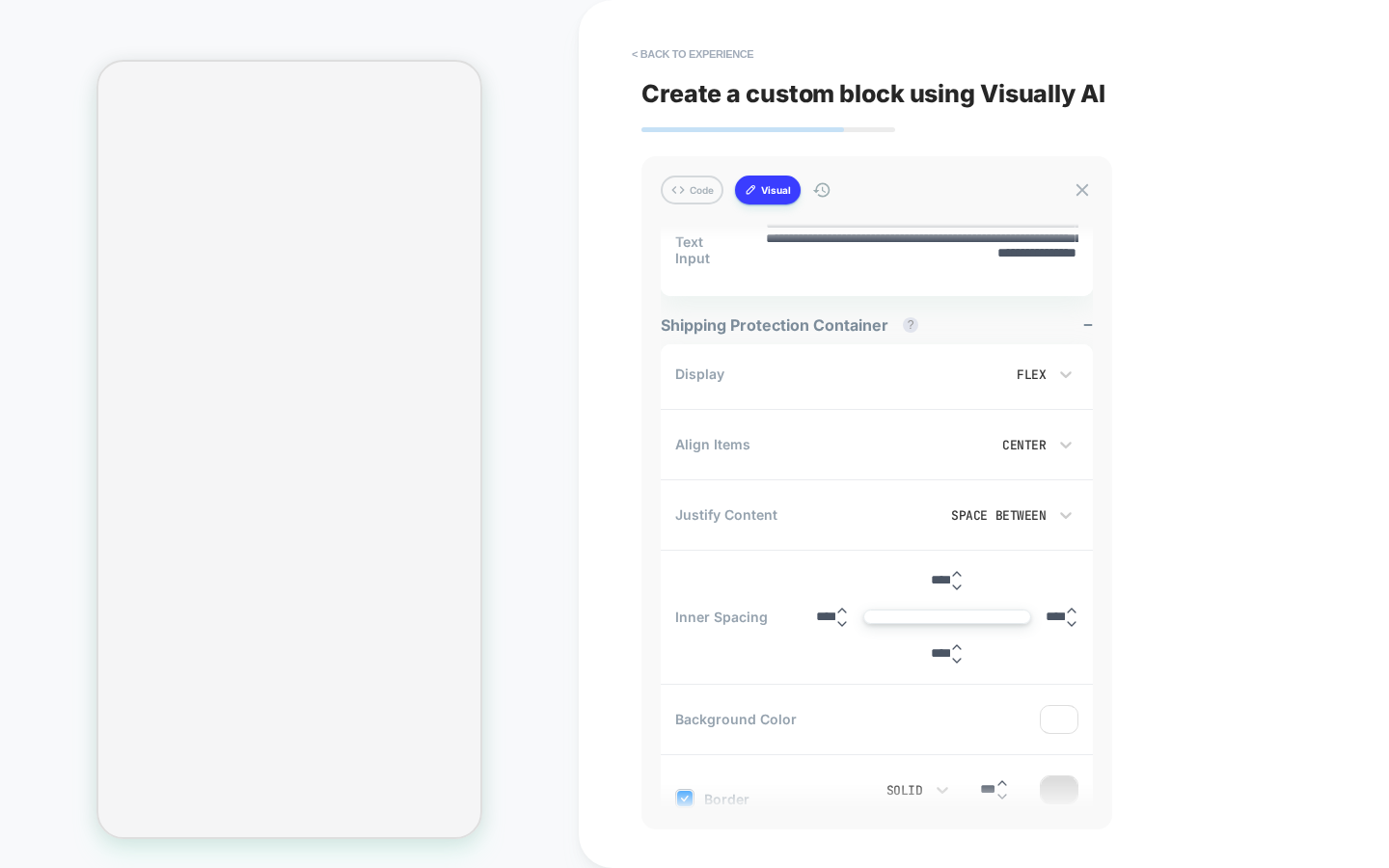
scroll to position [0, 0]
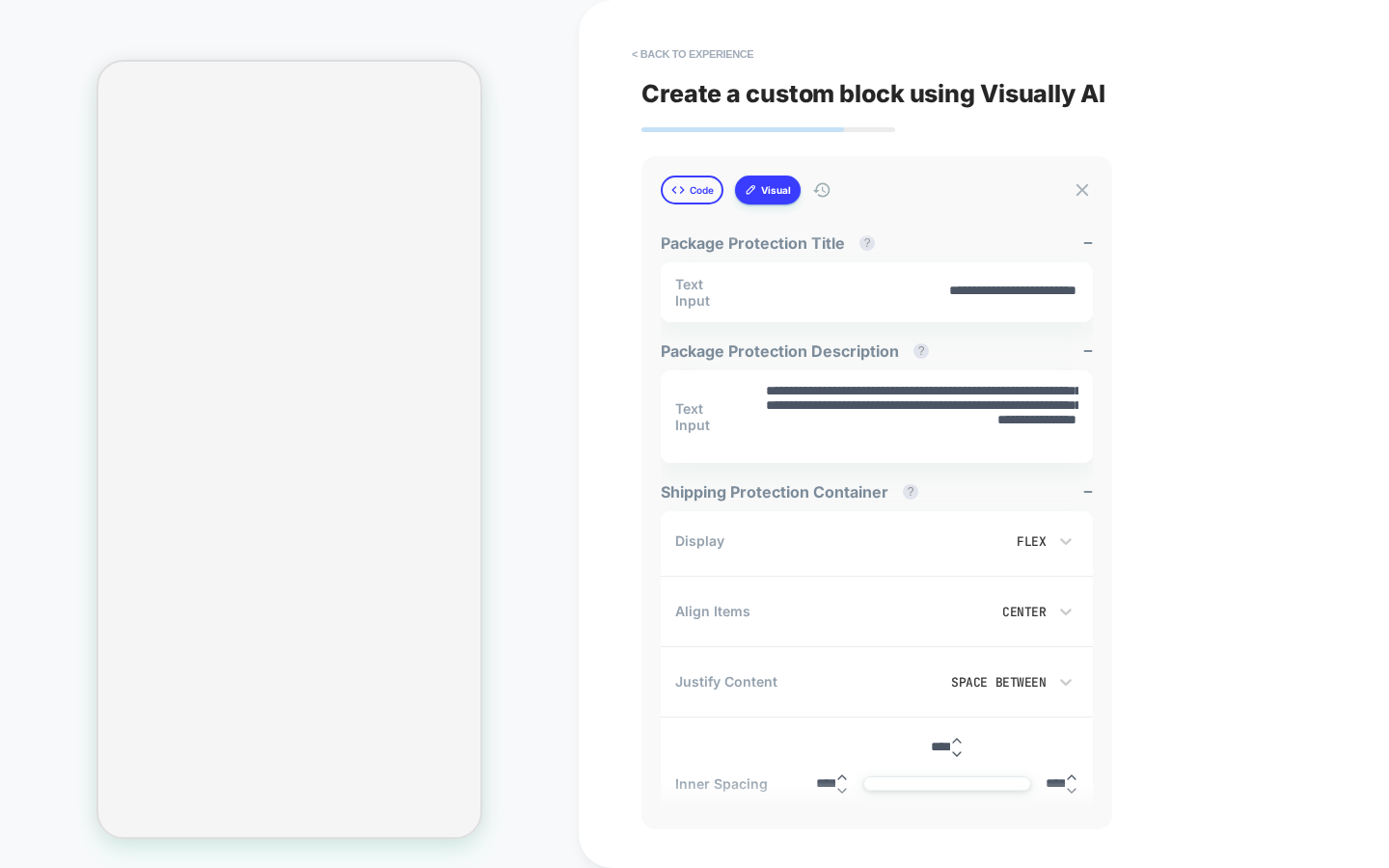
click at [687, 187] on button "Code" at bounding box center [692, 190] width 63 height 29
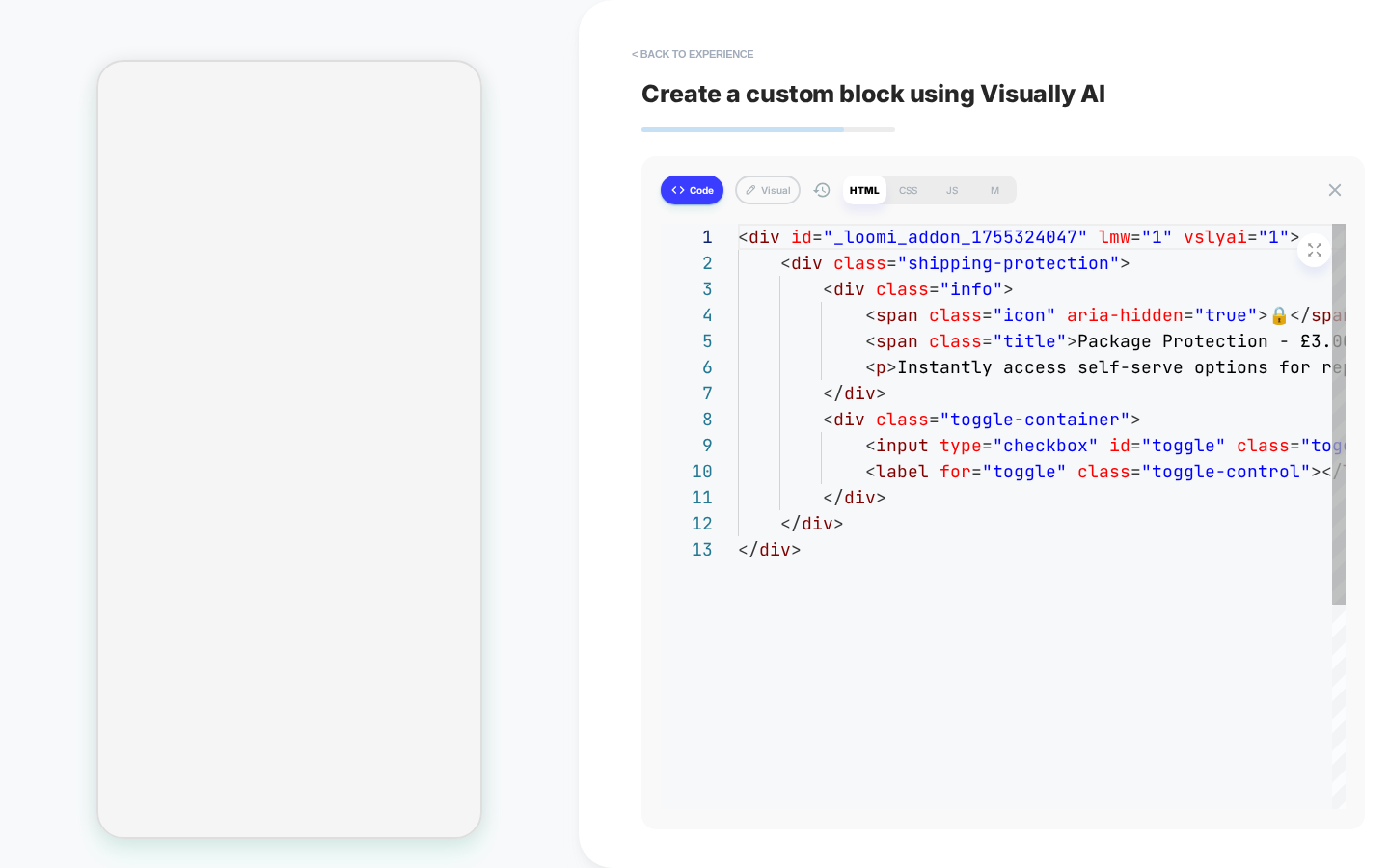
type textarea "*"
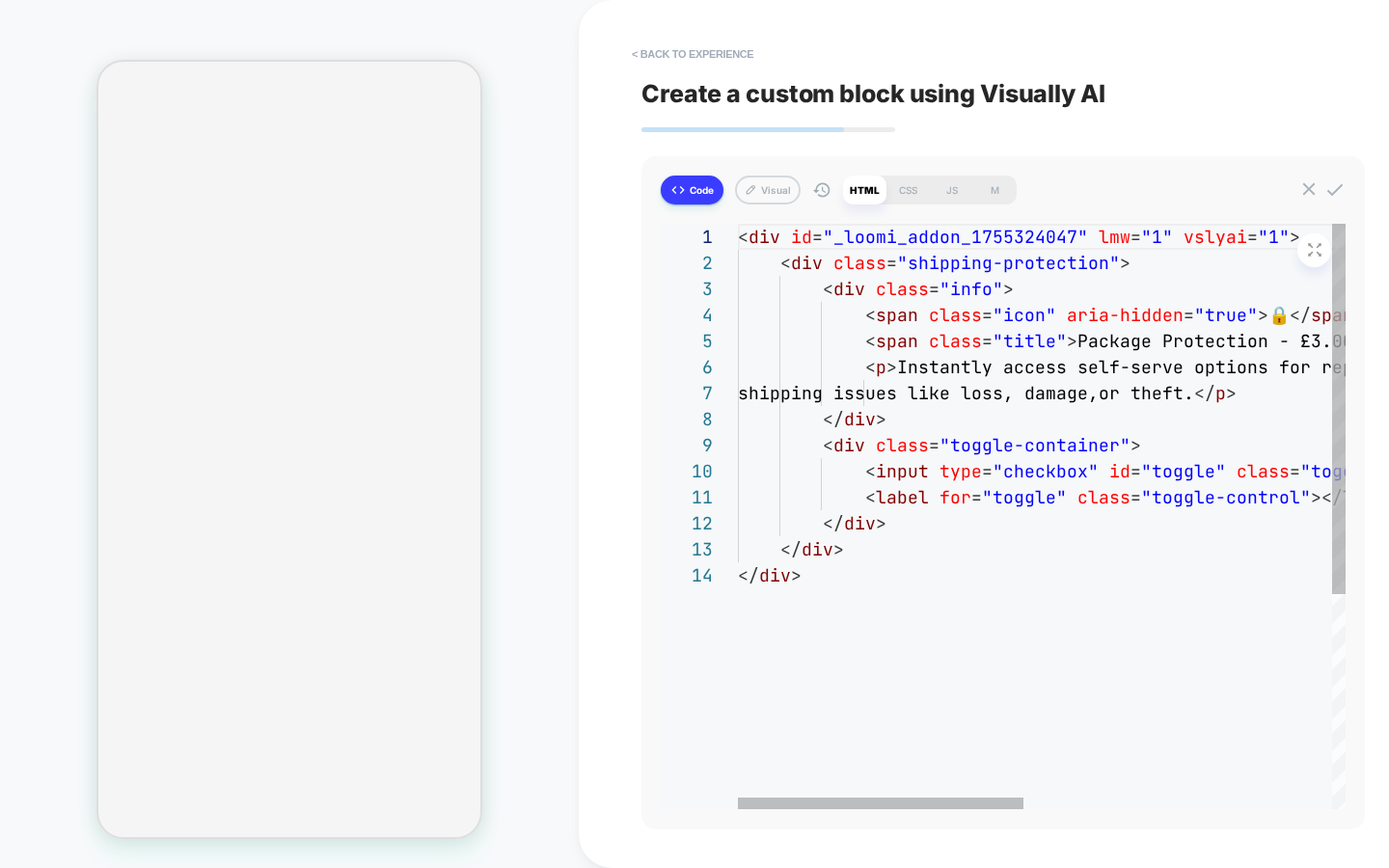
type textarea "**********"
click at [1046, 351] on div "< div id = "_loomi_addon_1755324047" lmw = "1" vslyai = "1" > < div class = "sh…" at bounding box center [1369, 686] width 1263 height 924
click at [964, 350] on div "< div id = "_loomi_addon_1755324047" lmw = "1" vslyai = "1" > < div class = "sh…" at bounding box center [1369, 686] width 1263 height 924
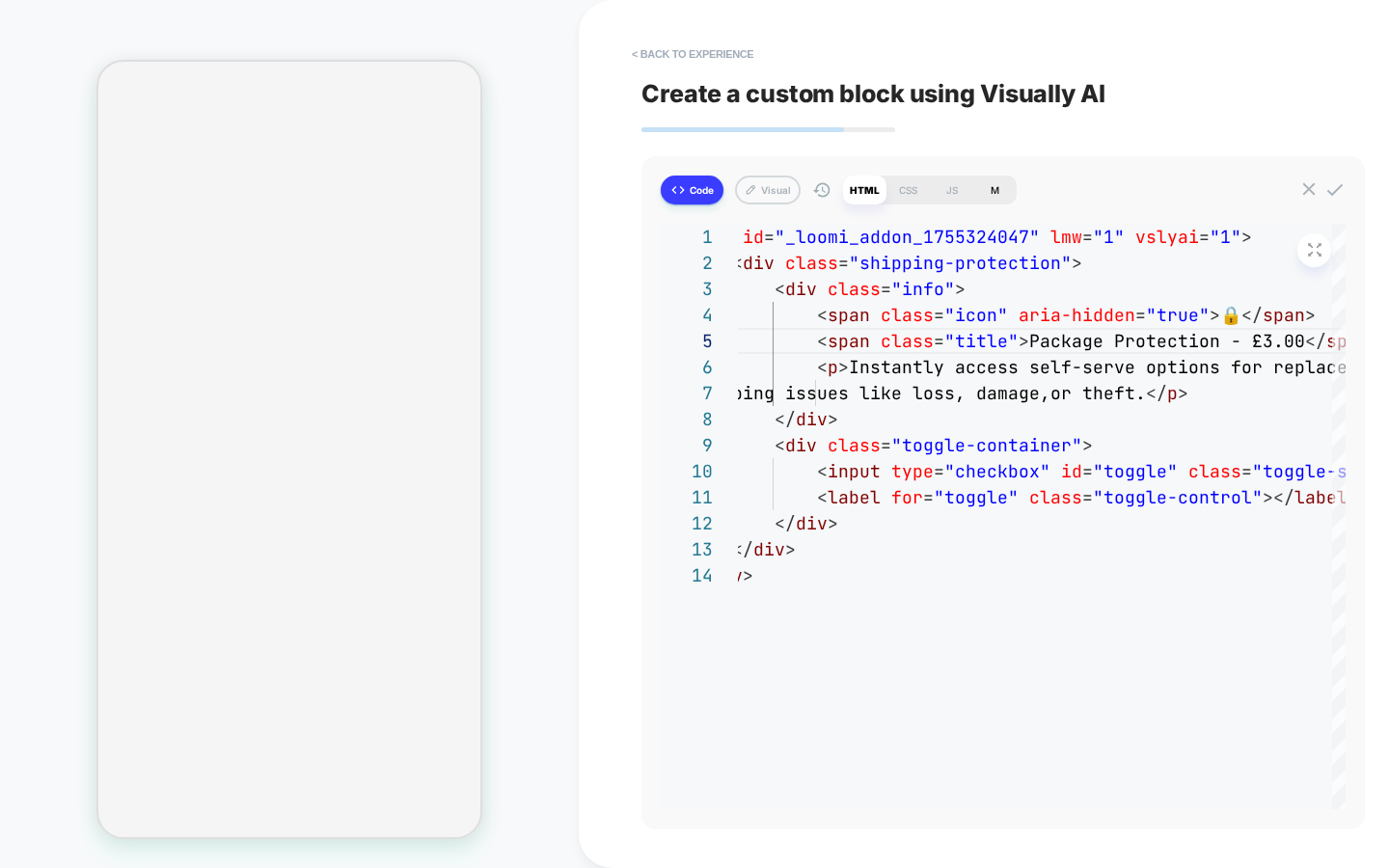
click at [1015, 198] on div "M" at bounding box center [995, 190] width 43 height 29
type textarea "*"
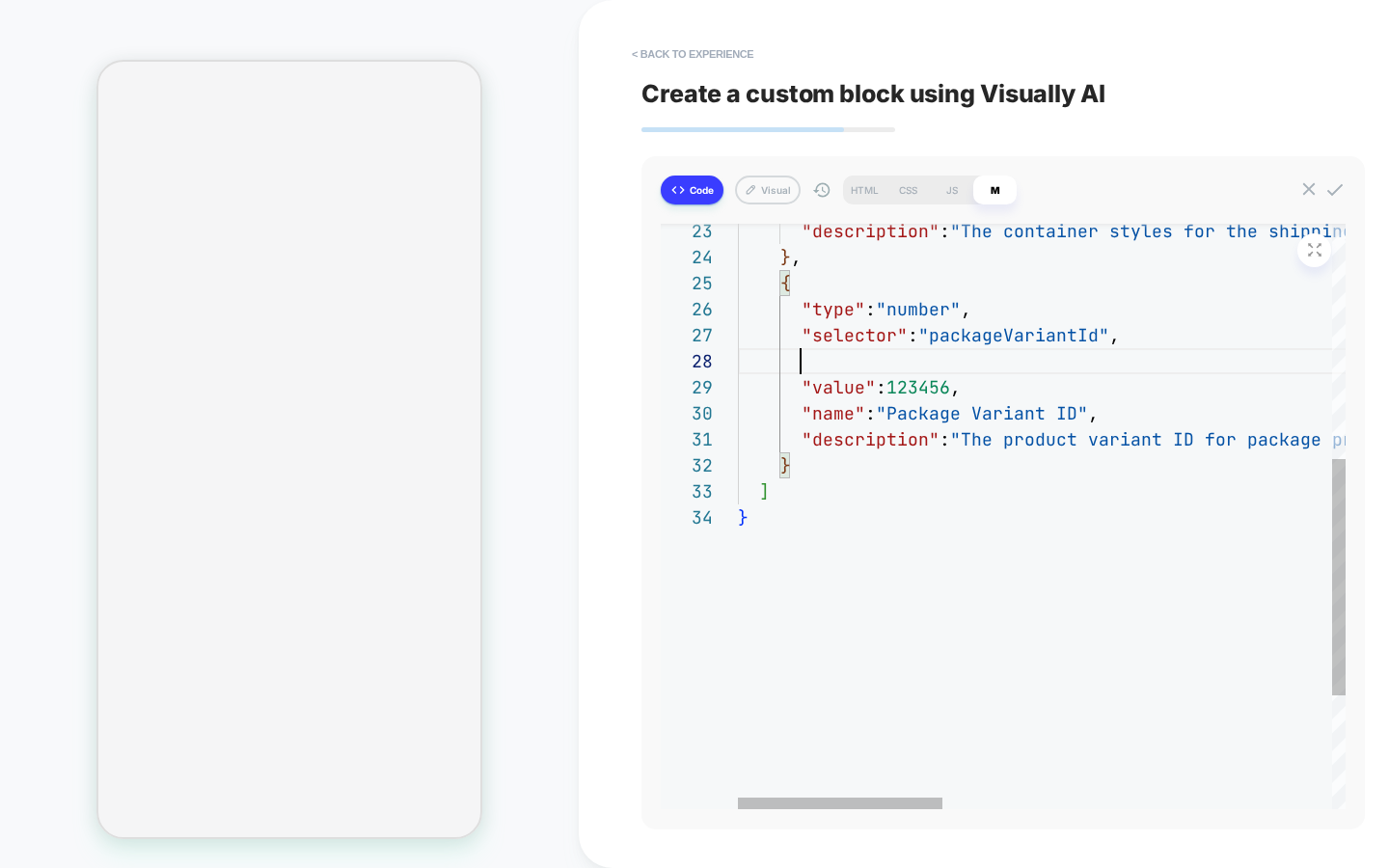
type textarea "**********"
type textarea "*"
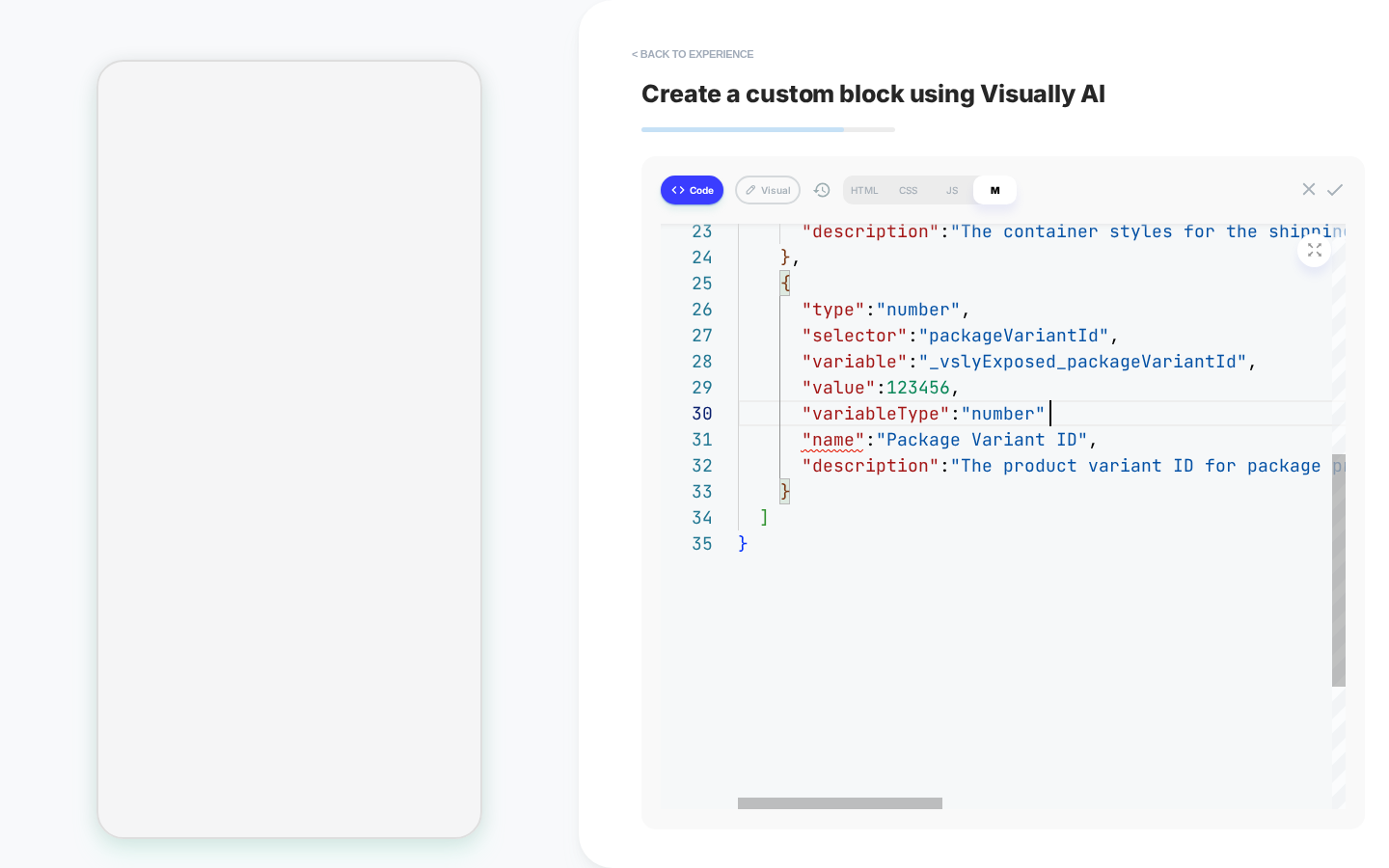
scroll to position [235, 323]
type textarea "**********"
click at [1337, 192] on icon at bounding box center [1335, 190] width 21 height 21
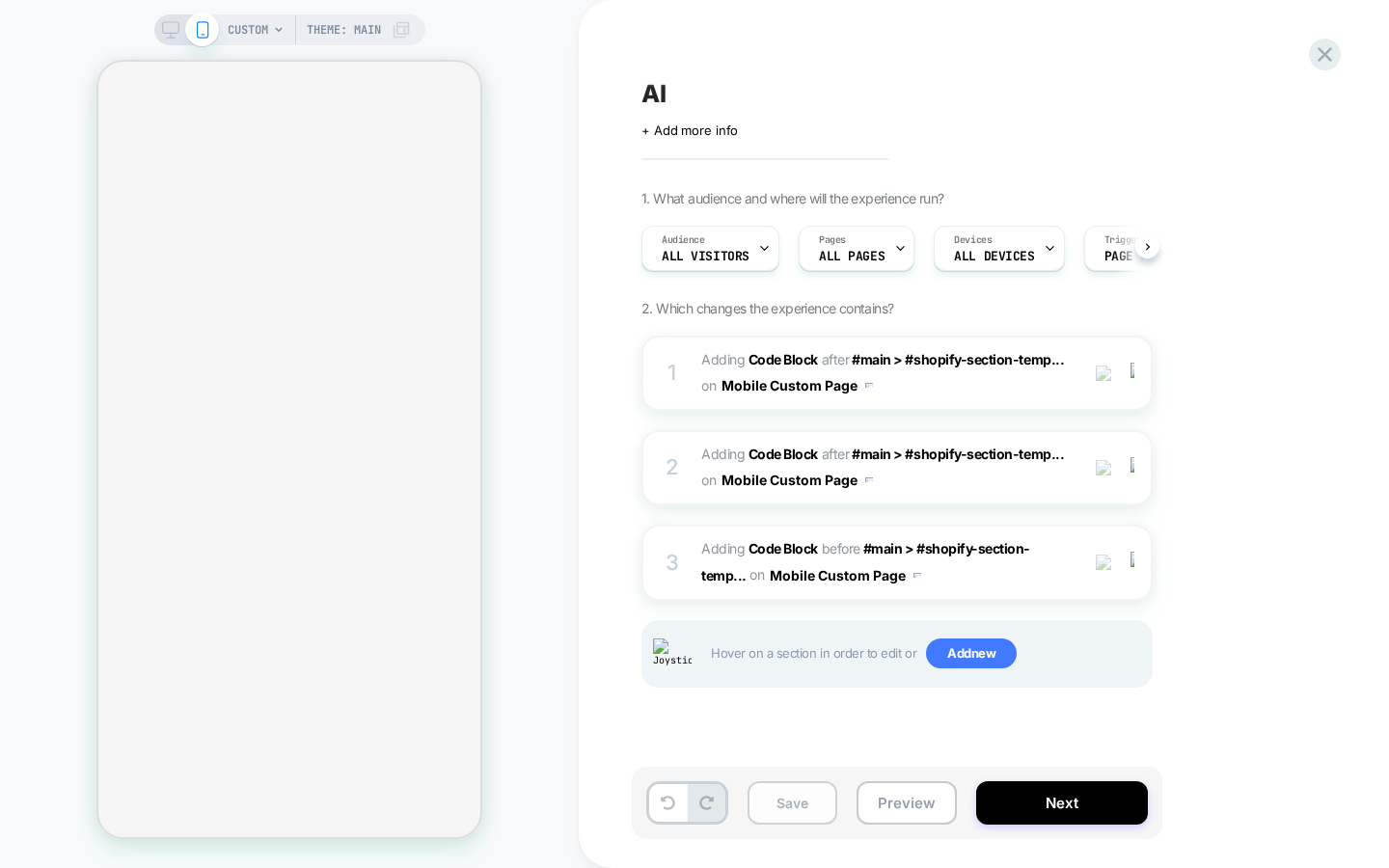
scroll to position [0, 1]
drag, startPoint x: 785, startPoint y: 813, endPoint x: 760, endPoint y: 721, distance: 95.3
click at [784, 813] on button "Save" at bounding box center [792, 802] width 90 height 43
click at [700, 365] on div "1 Adding Code Block AFTER #main > #shopify-section-temp... #main > #shopify-sec…" at bounding box center [897, 373] width 511 height 75
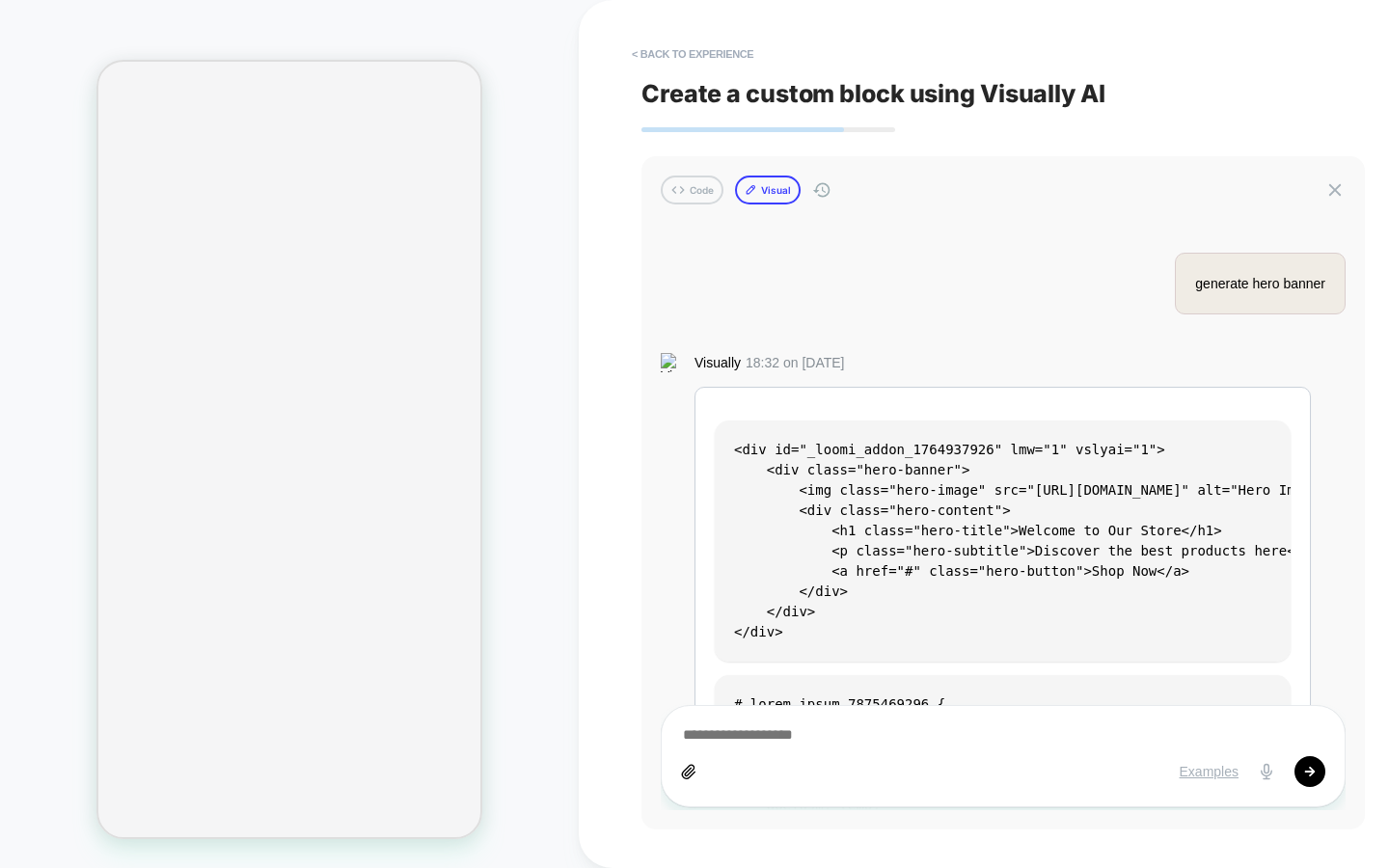
click at [753, 176] on button "Visual" at bounding box center [767, 190] width 66 height 29
type textarea "*"
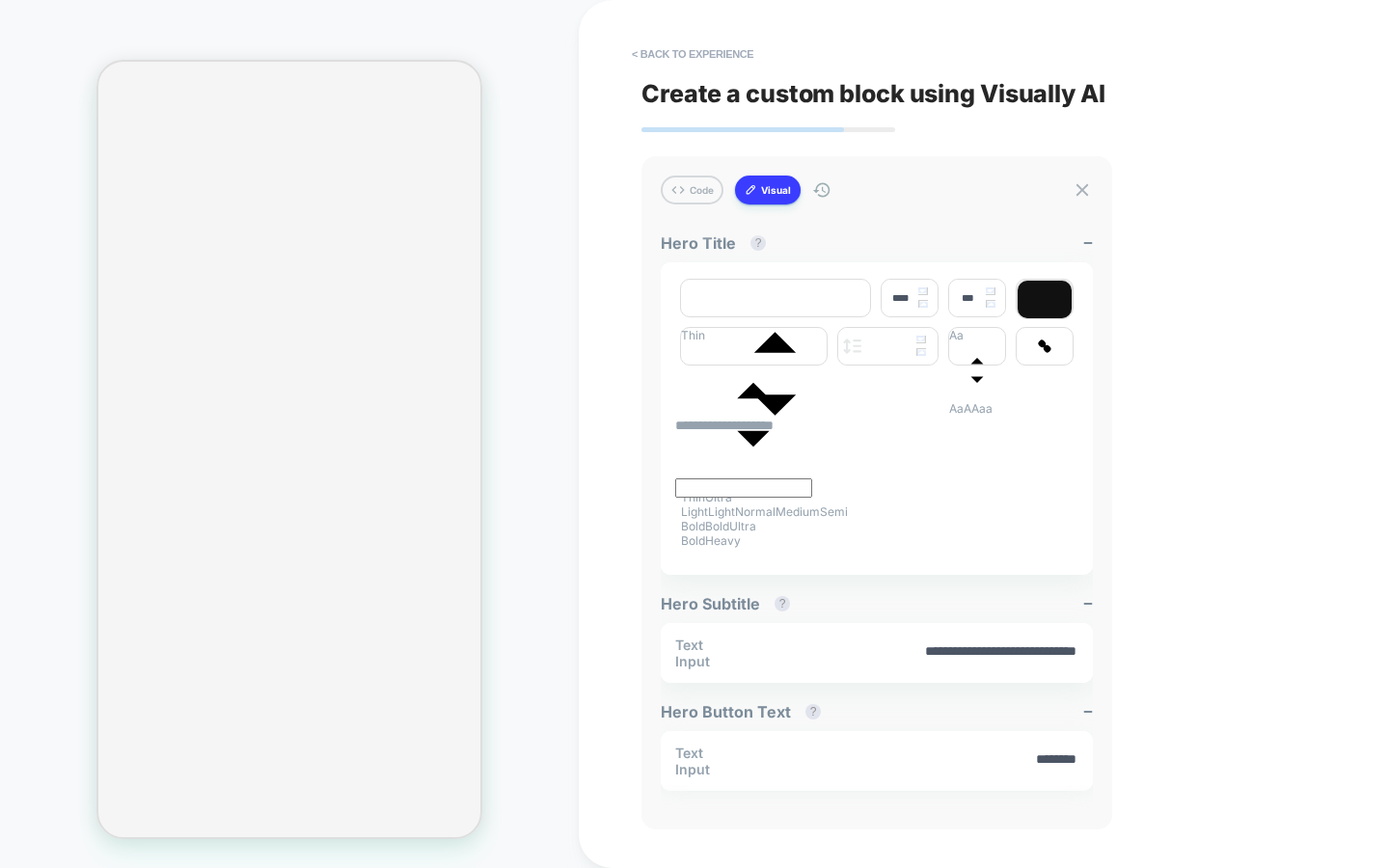
type input "****"
click at [690, 35] on div "**********" at bounding box center [1003, 434] width 723 height 868
click at [689, 47] on button "< Back to experience" at bounding box center [693, 54] width 141 height 31
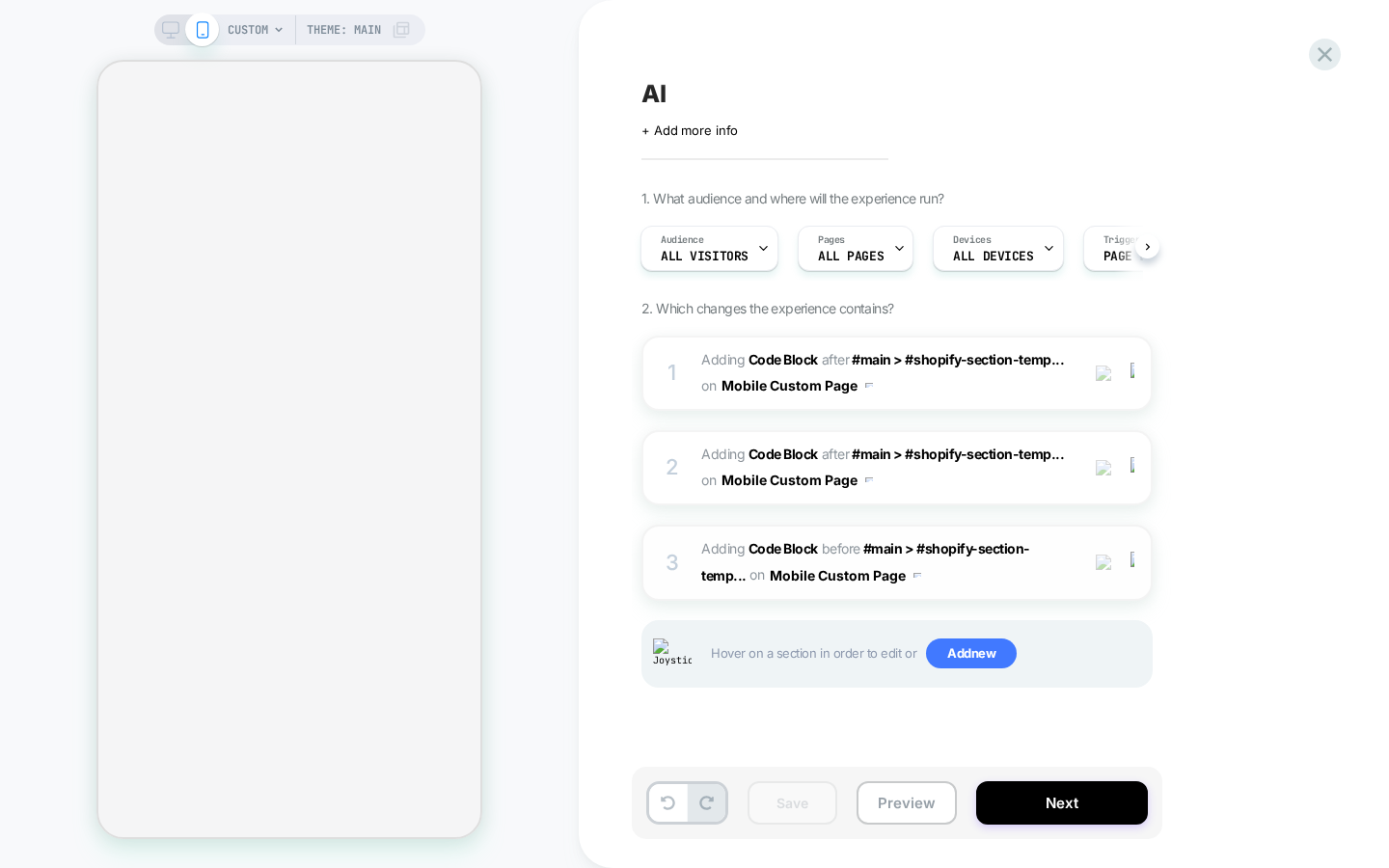
click at [688, 546] on div "3 Adding Code Block BEFORE #main > #shopify-section-temp... #main > #shopify-se…" at bounding box center [897, 563] width 511 height 75
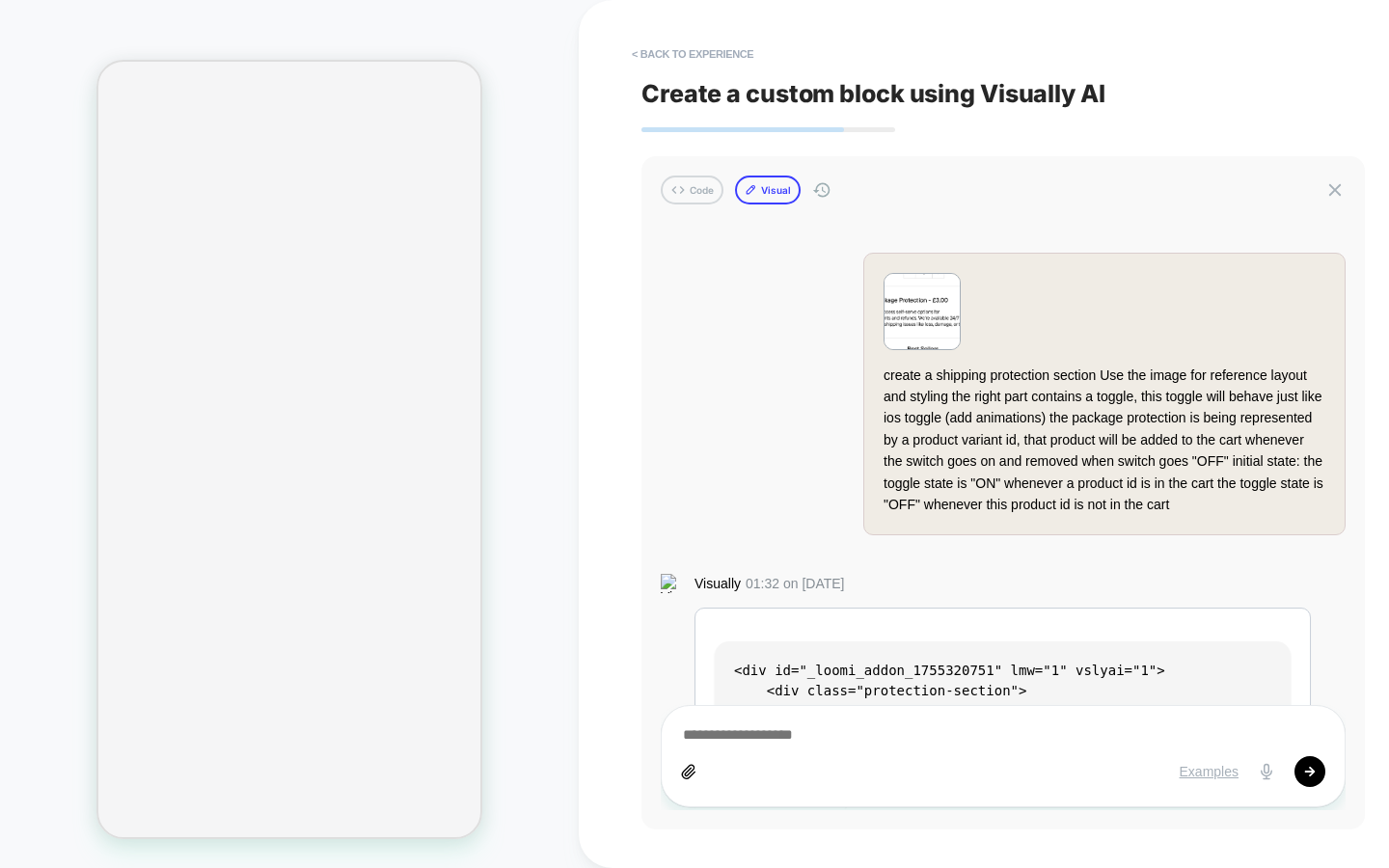
click at [796, 198] on button "Visual" at bounding box center [767, 190] width 66 height 29
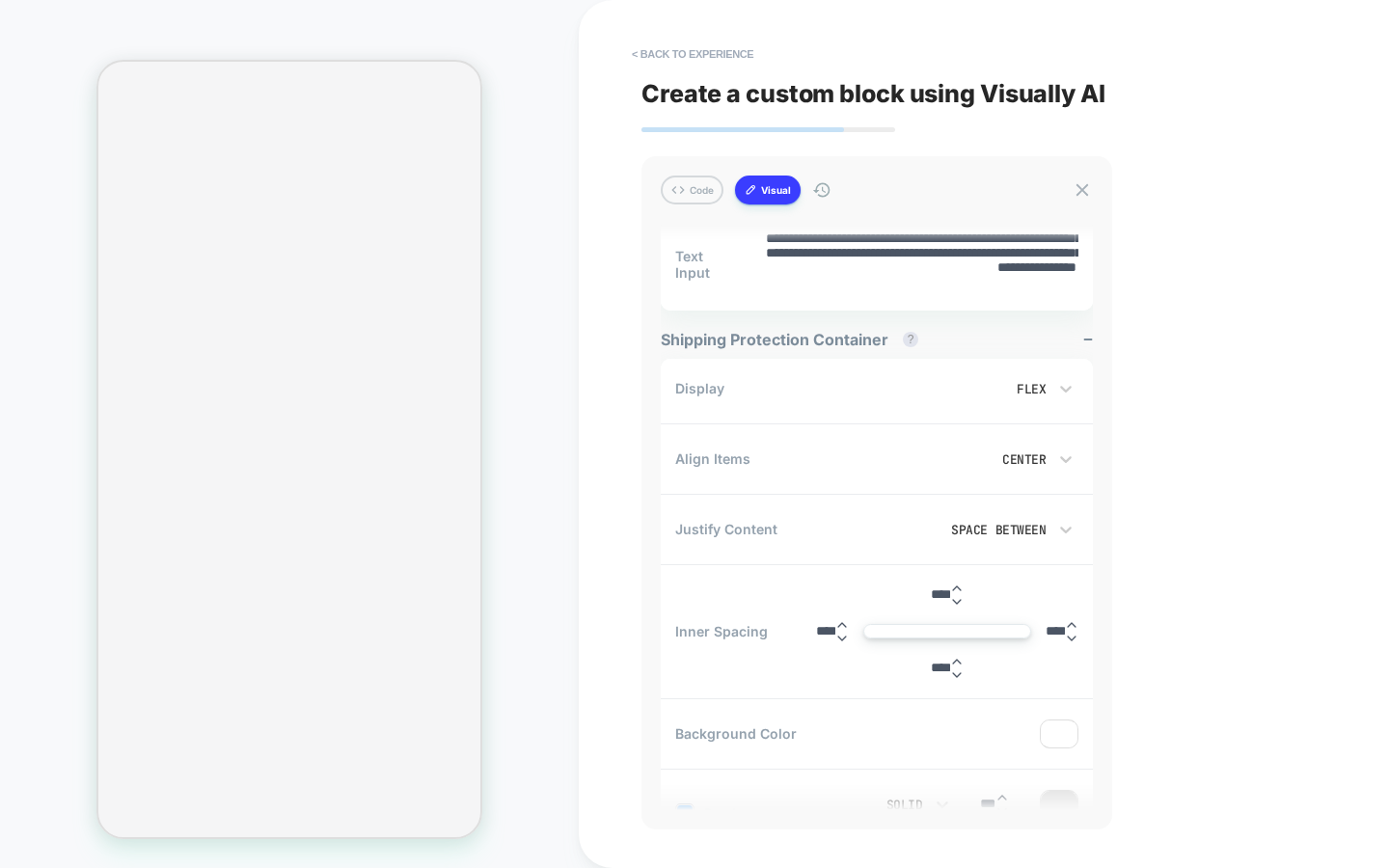
scroll to position [421, 0]
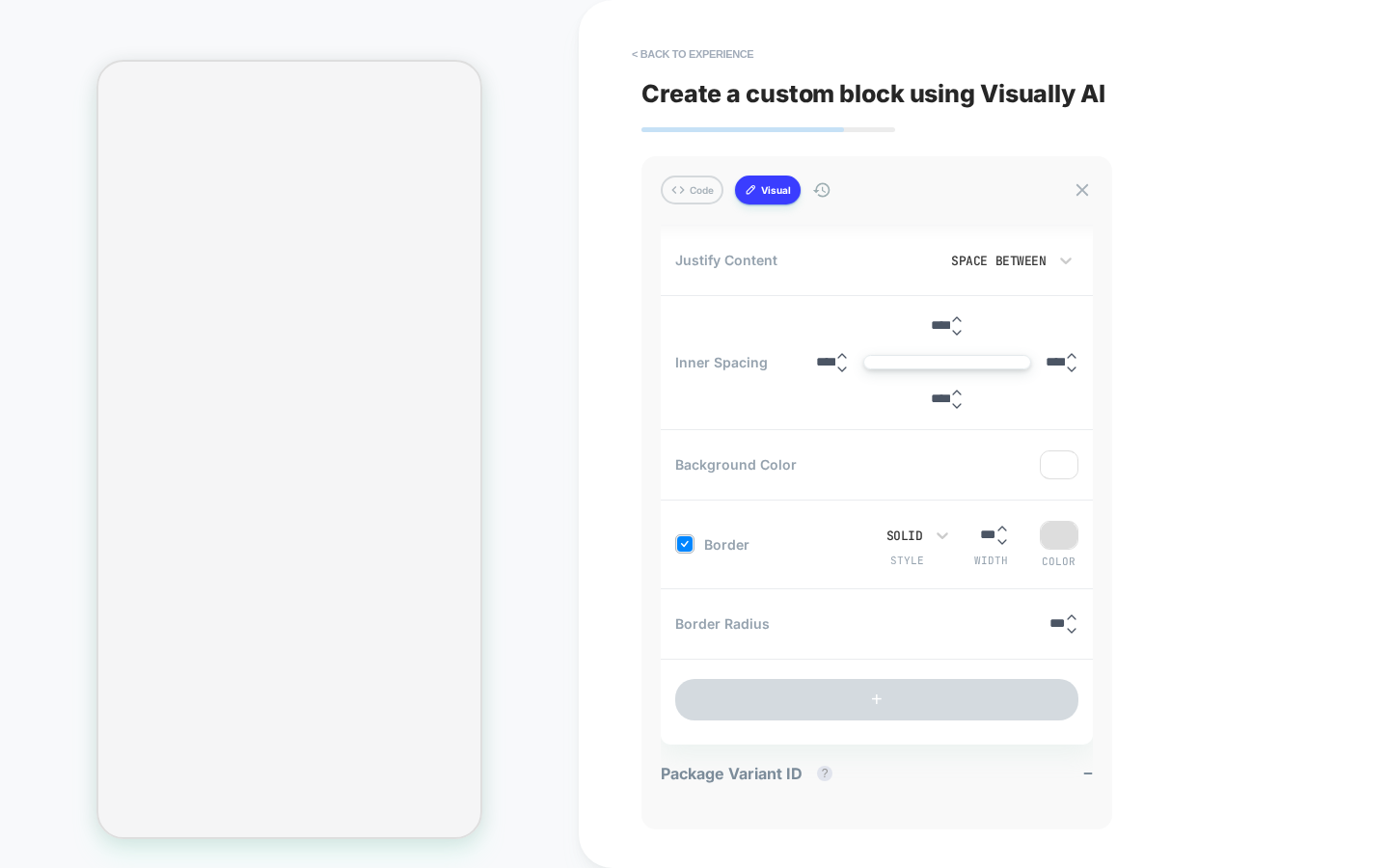
click at [781, 766] on span "Package Variant ID ?" at bounding box center [752, 773] width 182 height 19
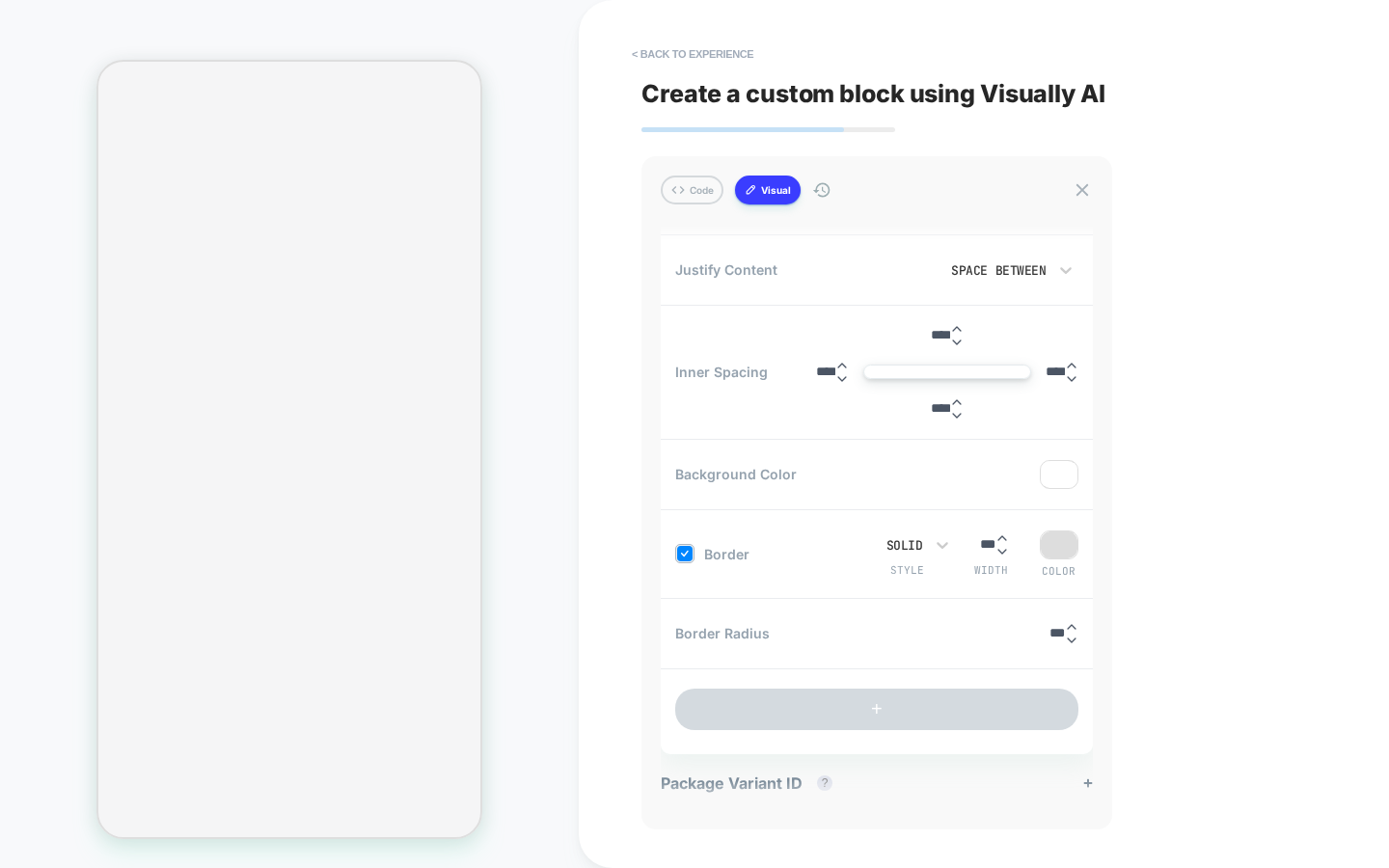
click at [732, 783] on span "Package Variant ID ?" at bounding box center [752, 783] width 182 height 19
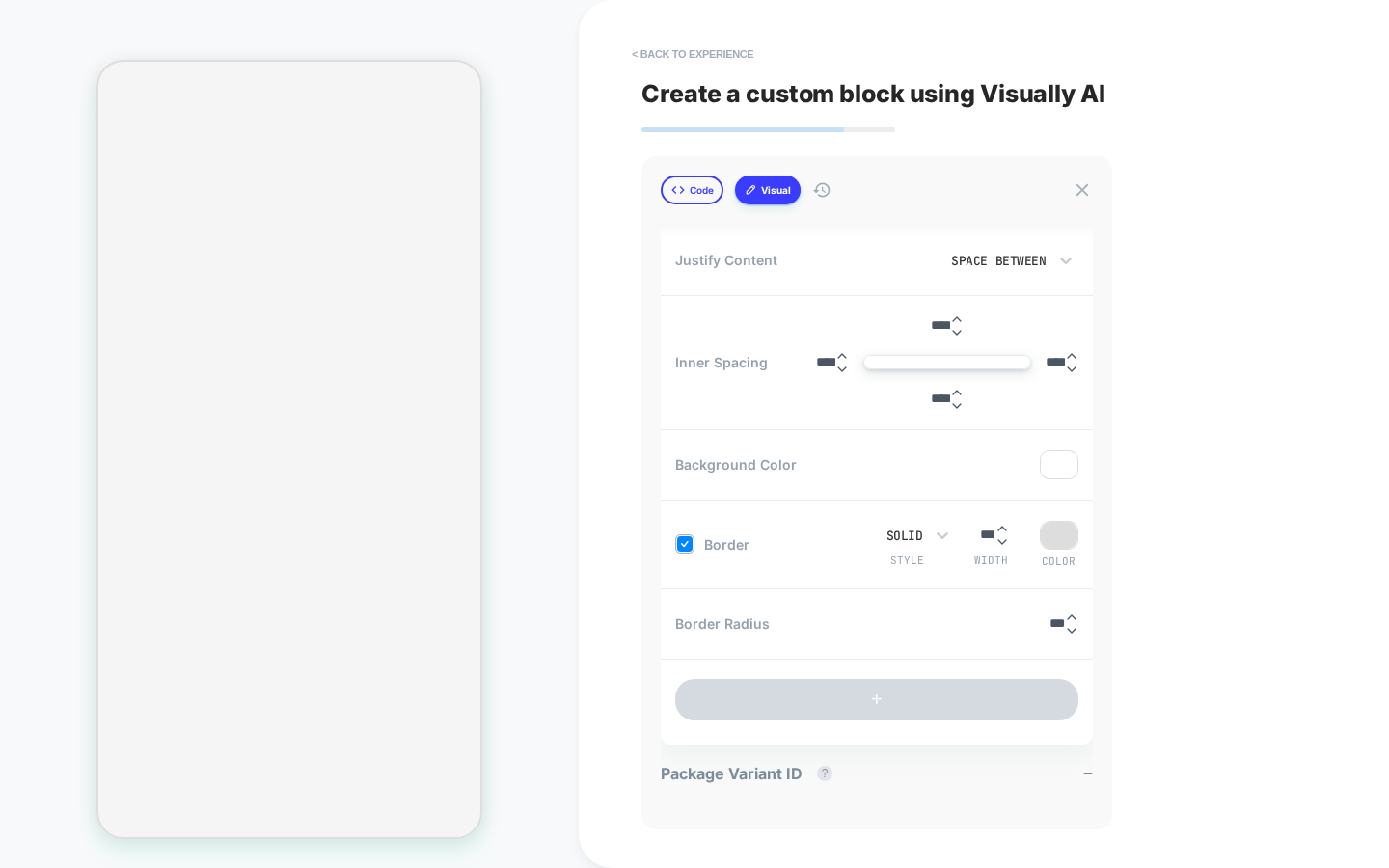
click at [688, 203] on button "Code" at bounding box center [692, 190] width 63 height 29
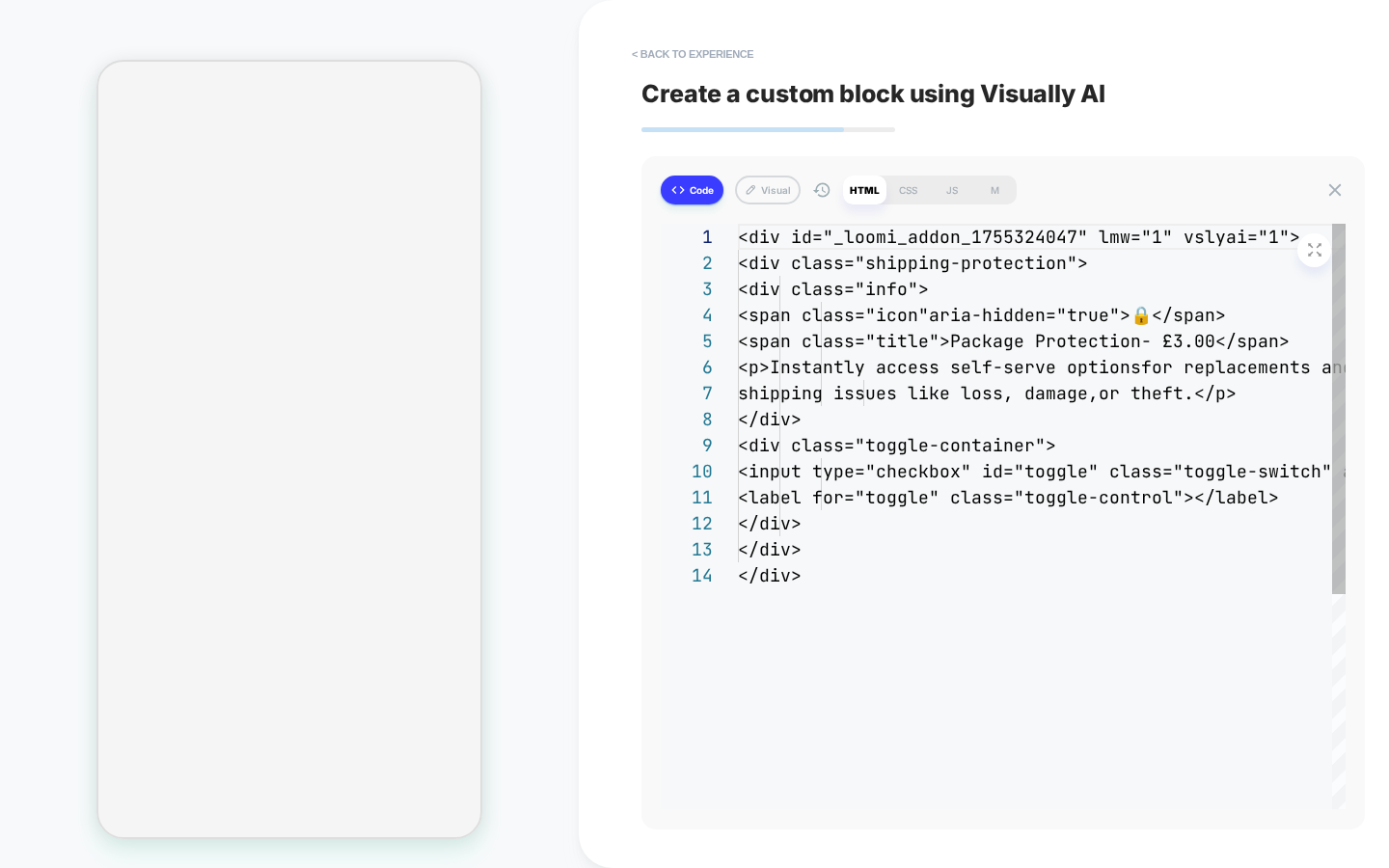
scroll to position [235, 0]
click at [986, 189] on div "M" at bounding box center [995, 190] width 43 height 29
type textarea "*"
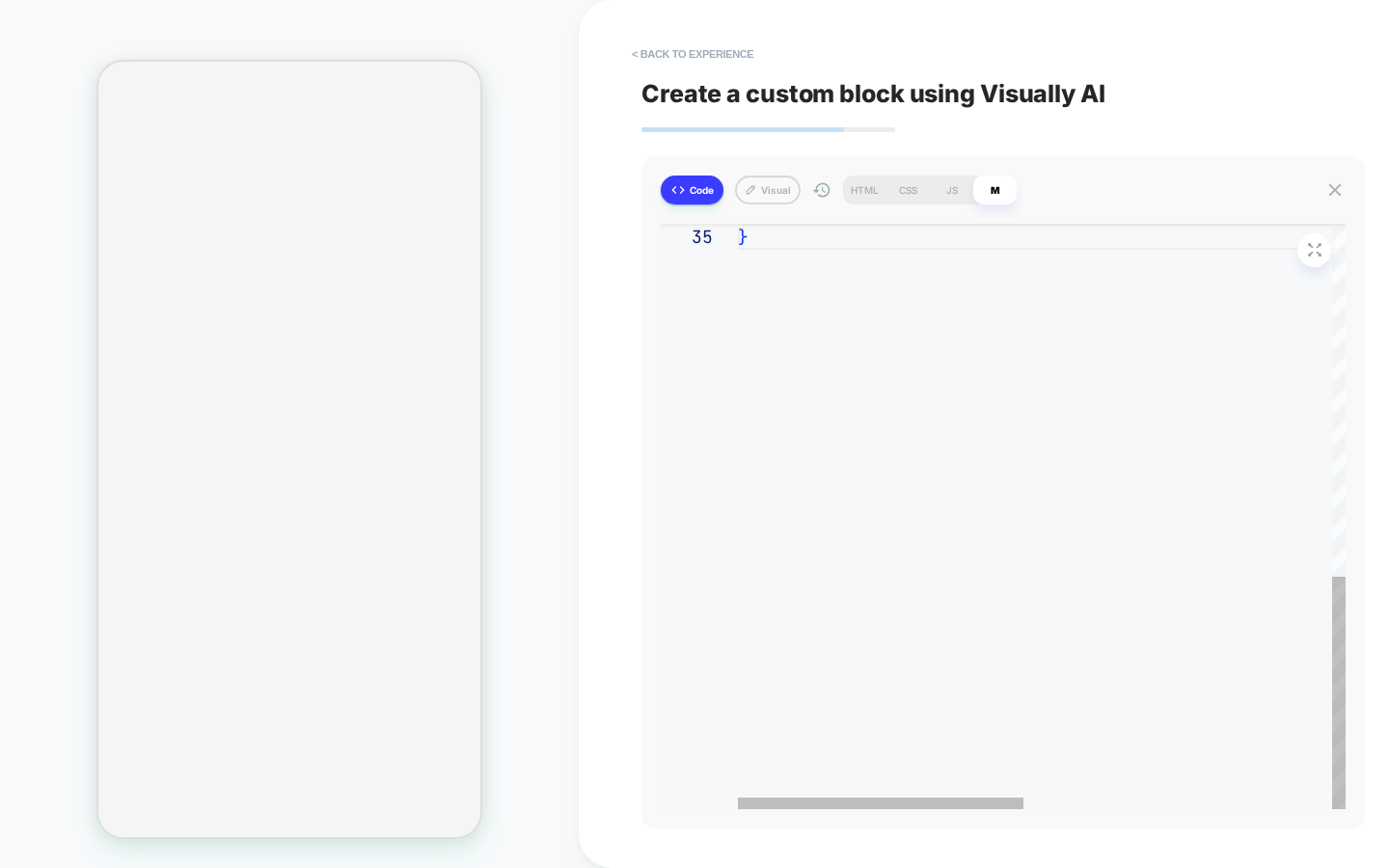
scroll to position [104, 11]
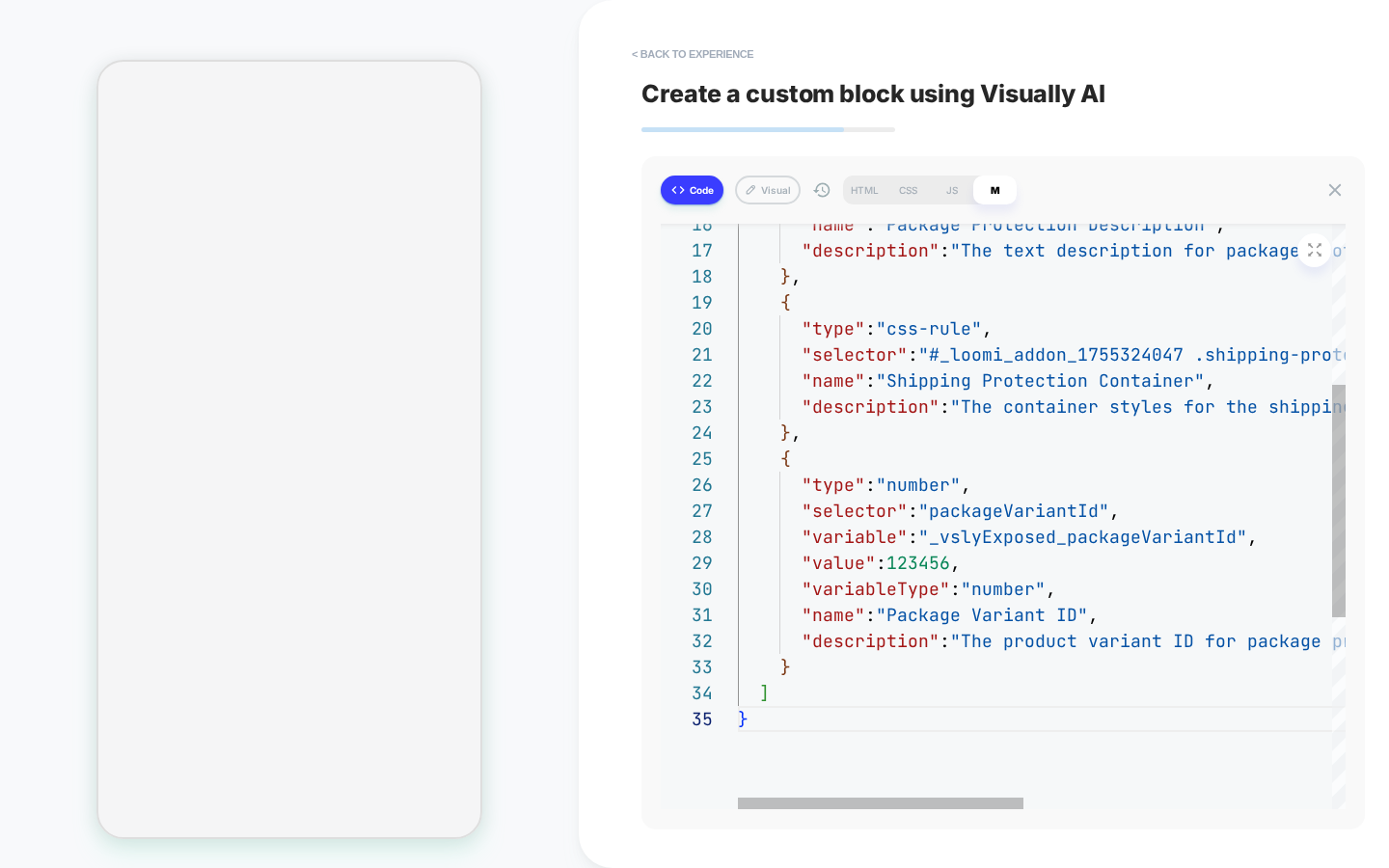
type textarea "**********"
click at [827, 570] on div "} } ] "name" : "Package Variant ID" , "description" : "The product variant ID f…" at bounding box center [1369, 556] width 1263 height 1471
click at [933, 482] on div "} } ] "name" : "Package Variant ID" , "description" : "The product variant ID f…" at bounding box center [1369, 556] width 1263 height 1471
click at [930, 482] on div "} } ] "name" : "Package Variant ID" , "description" : "The product variant ID f…" at bounding box center [1369, 556] width 1263 height 1471
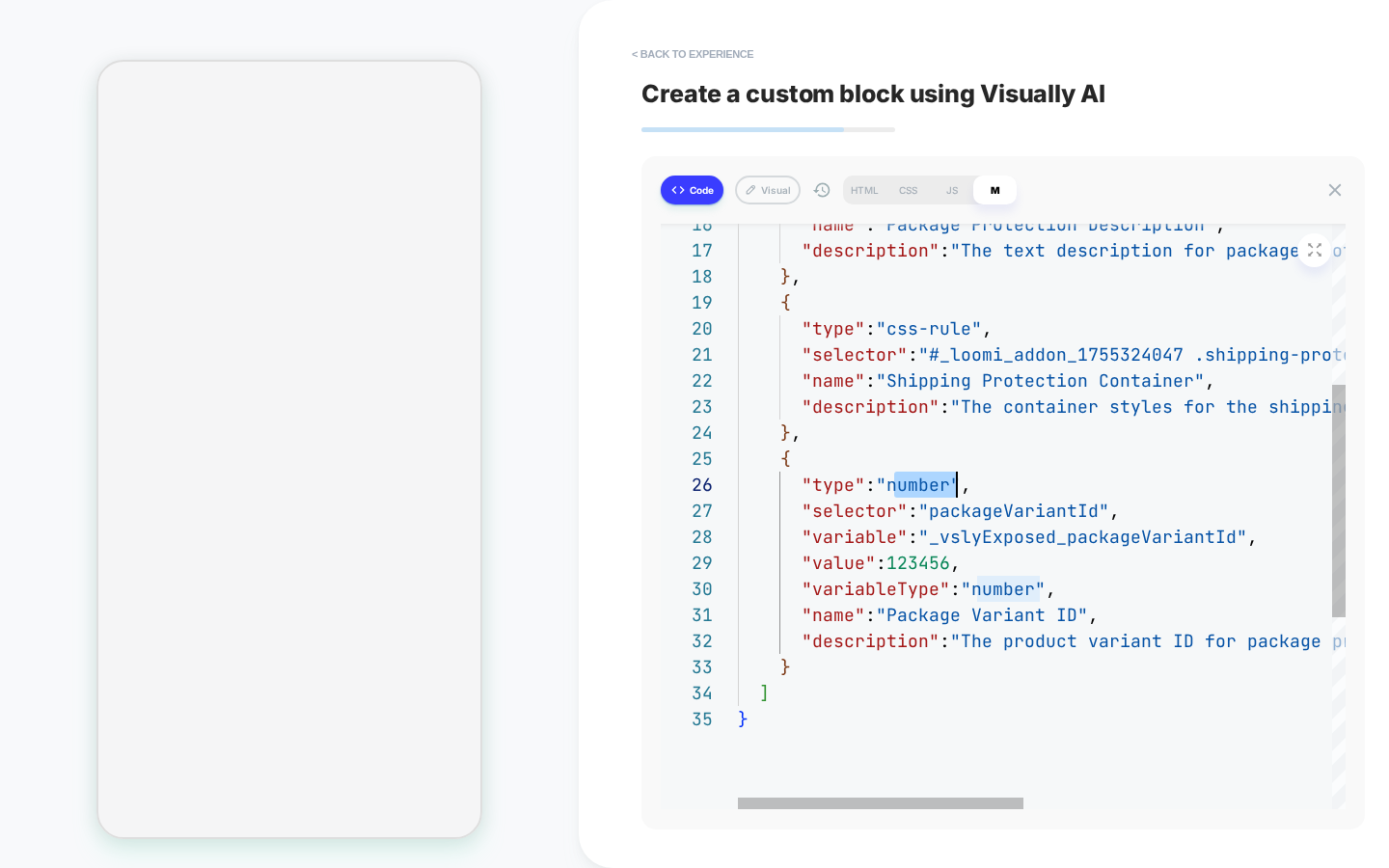
type textarea "*"
type textarea "**********"
type textarea "*"
type textarea "**********"
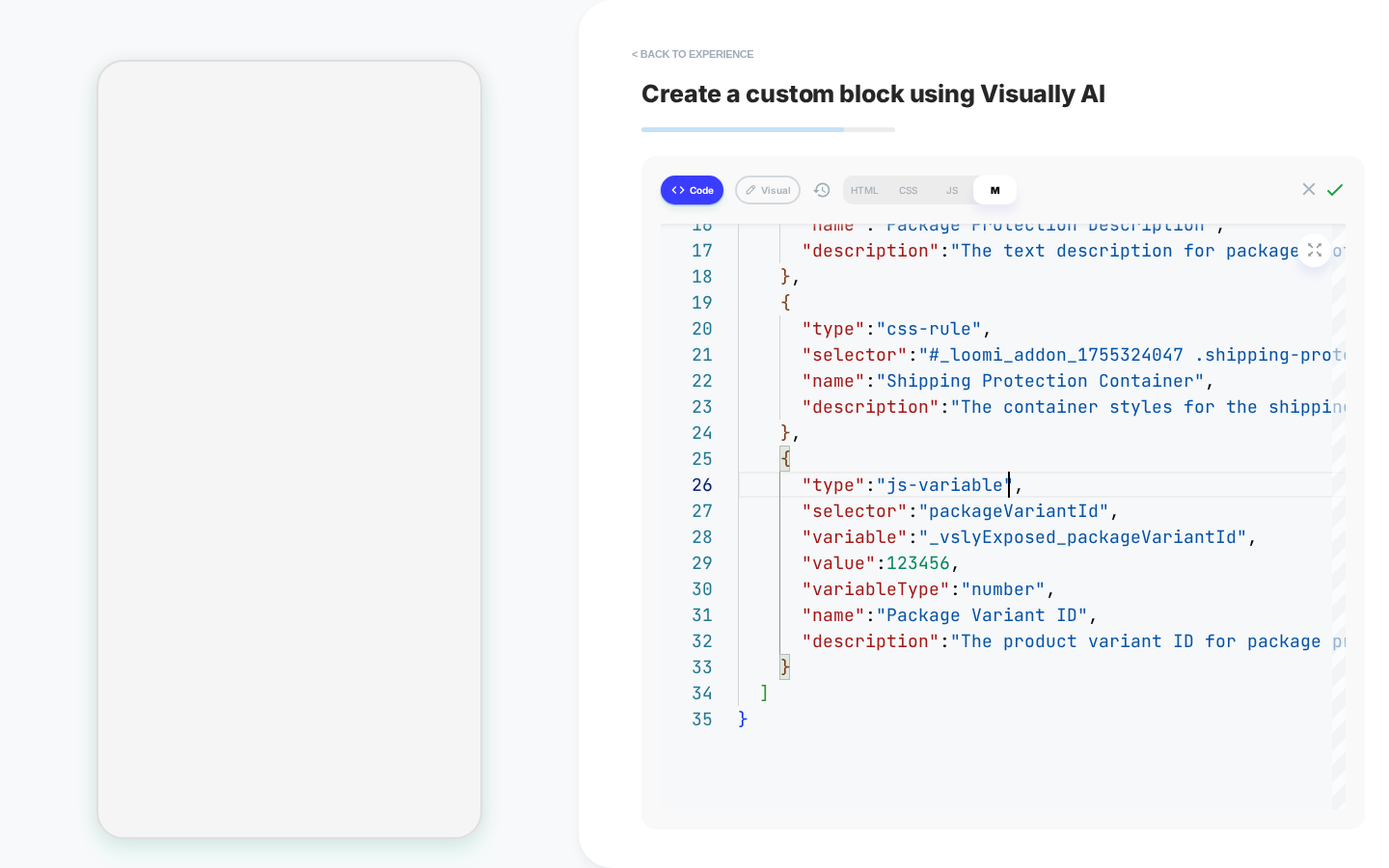
click at [1343, 192] on icon at bounding box center [1335, 190] width 21 height 21
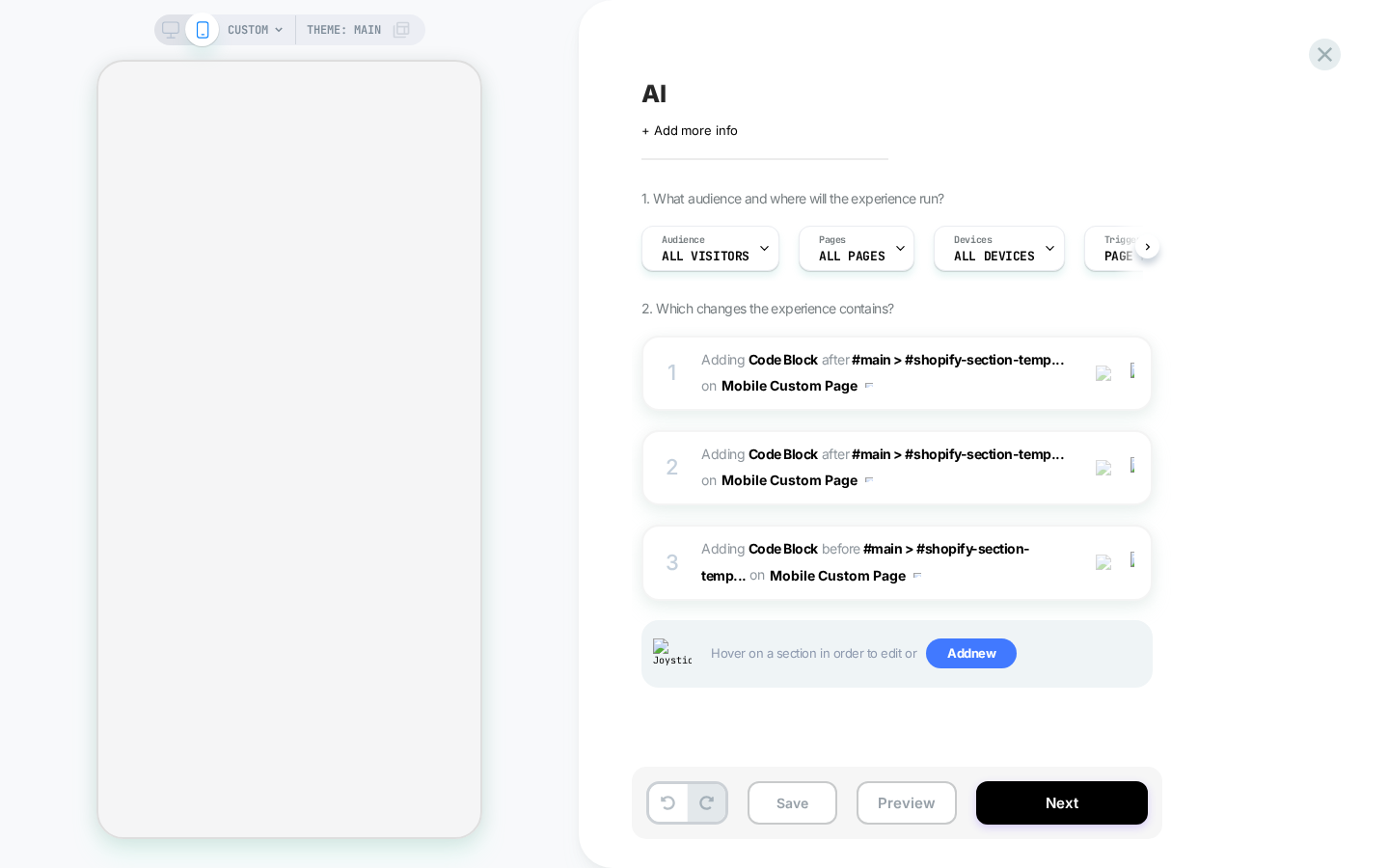
scroll to position [0, 1]
click at [823, 791] on button "Save" at bounding box center [792, 802] width 90 height 43
click at [712, 593] on div "3 Adding Code Block BEFORE #main > #shopify-section-temp... #main > #shopify-se…" at bounding box center [897, 563] width 511 height 75
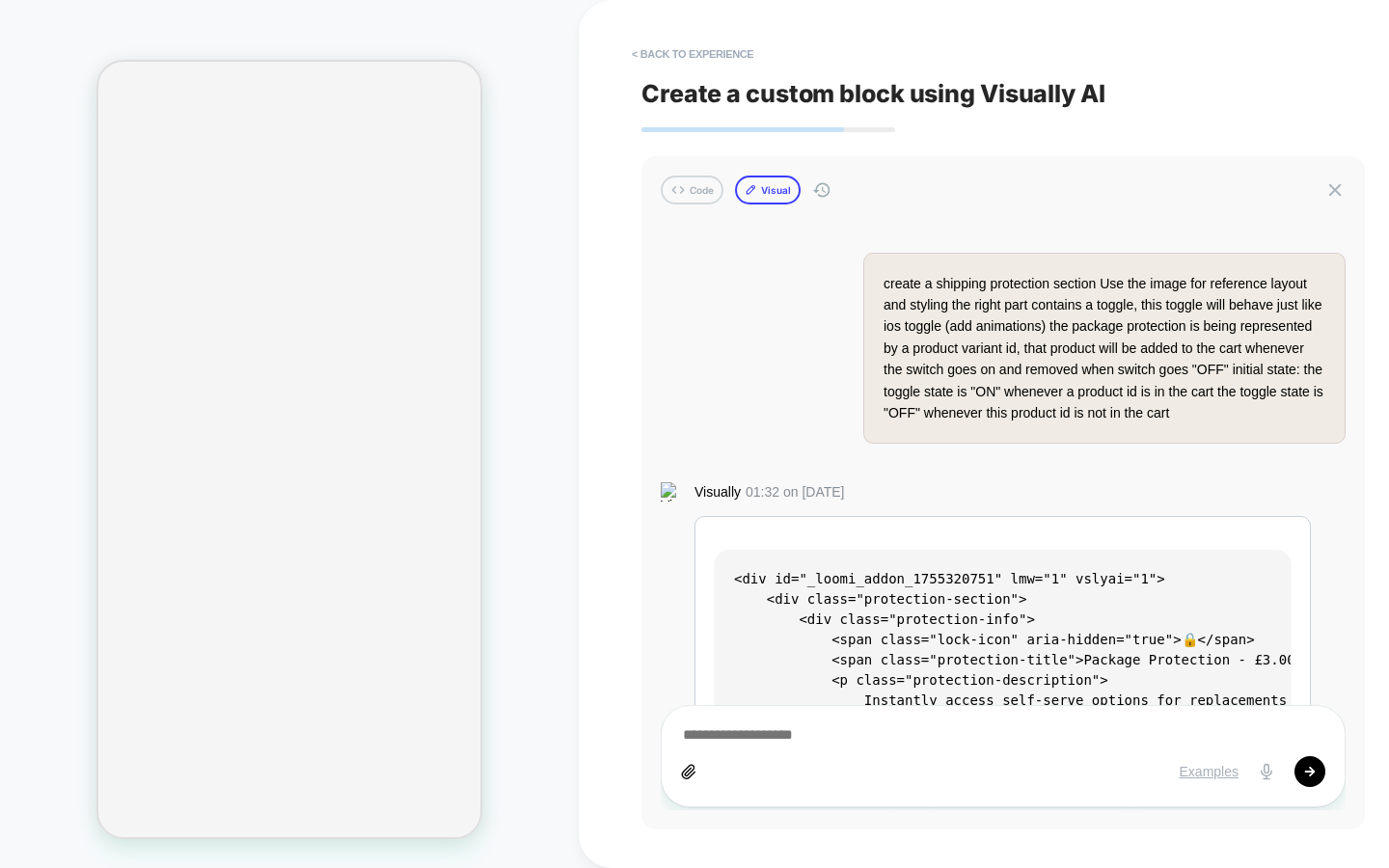
click at [761, 193] on button "Visual" at bounding box center [767, 190] width 66 height 29
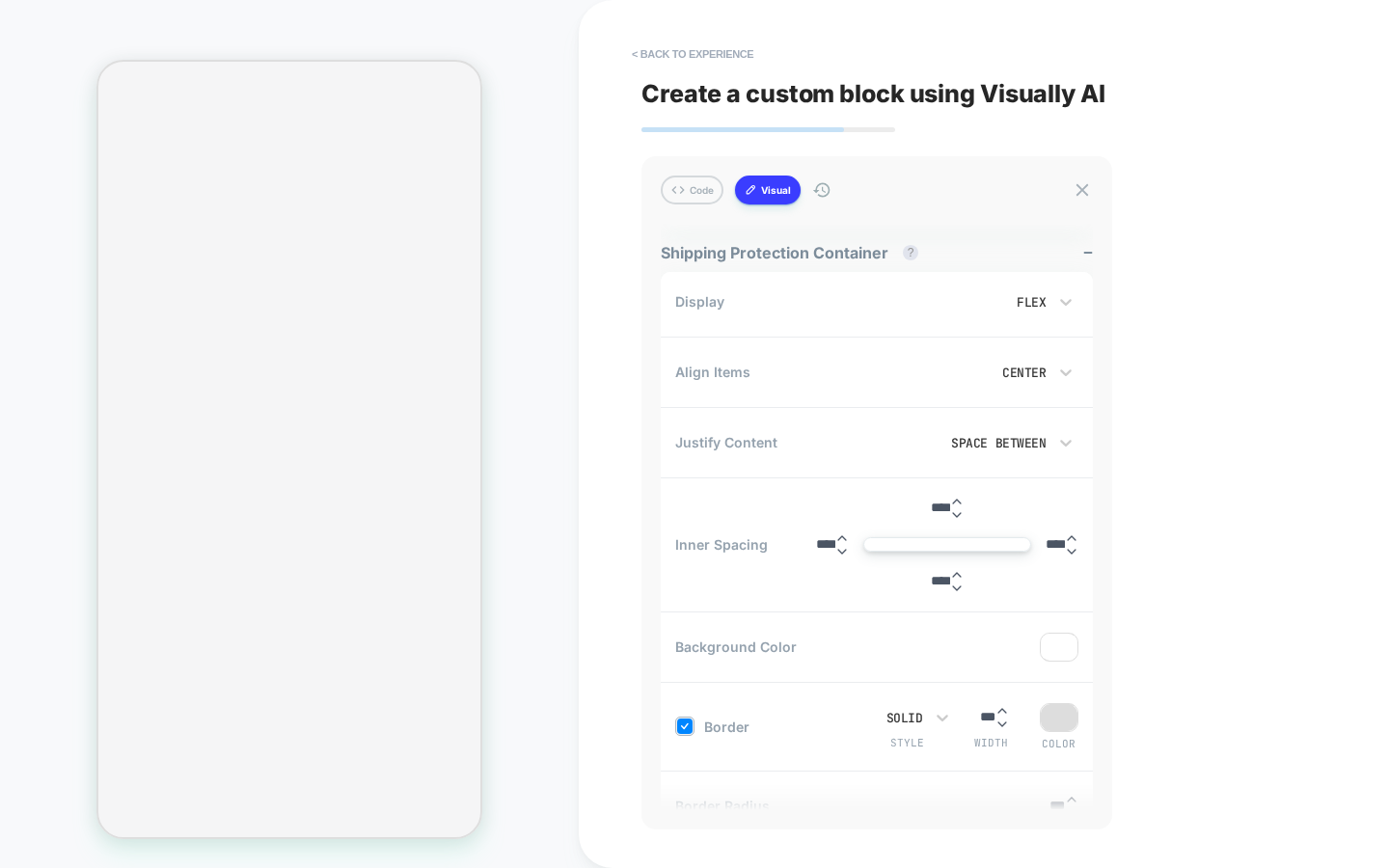
scroll to position [421, 0]
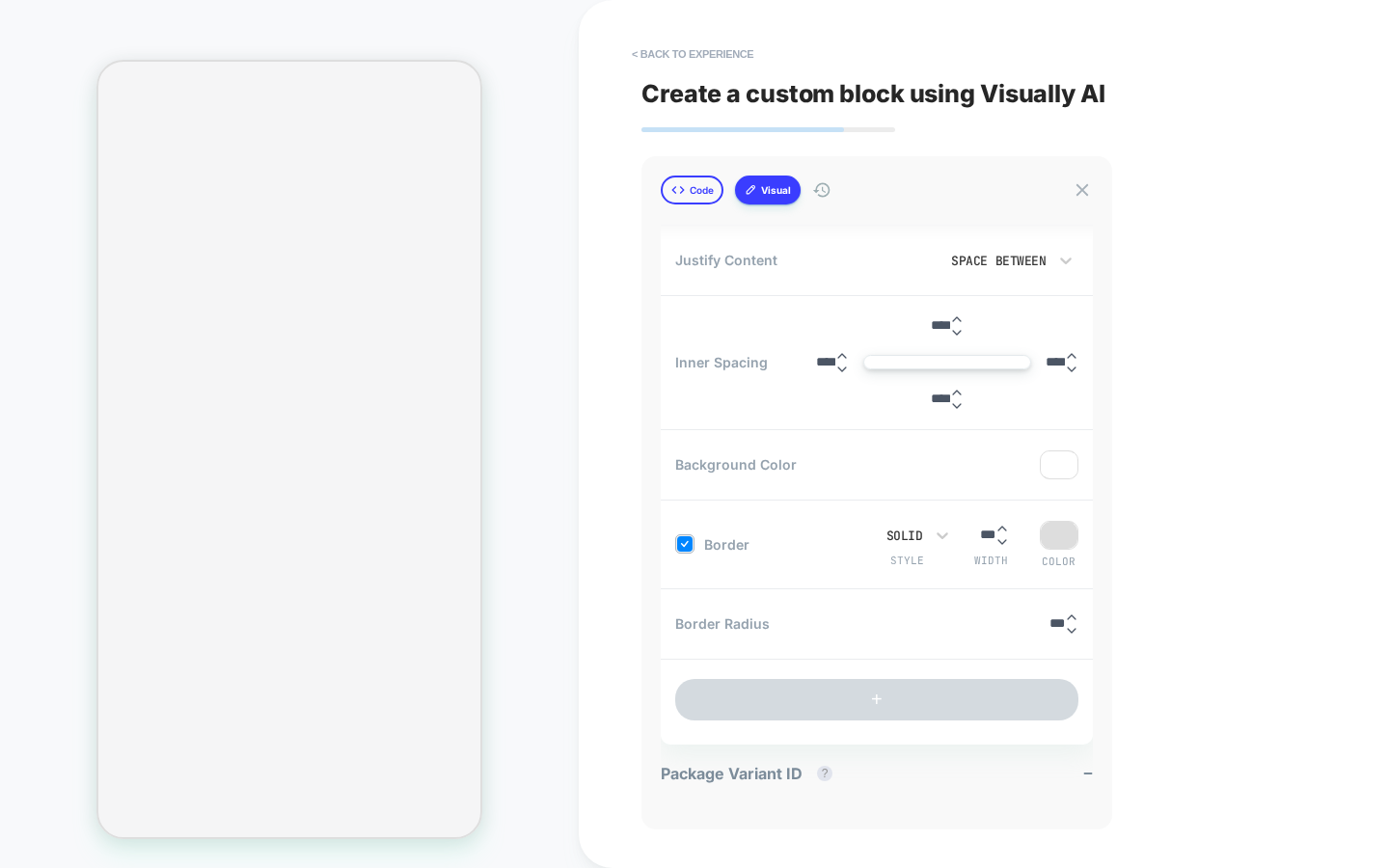
drag, startPoint x: 679, startPoint y: 190, endPoint x: 707, endPoint y: 197, distance: 28.9
click at [679, 190] on icon at bounding box center [679, 190] width 15 height 15
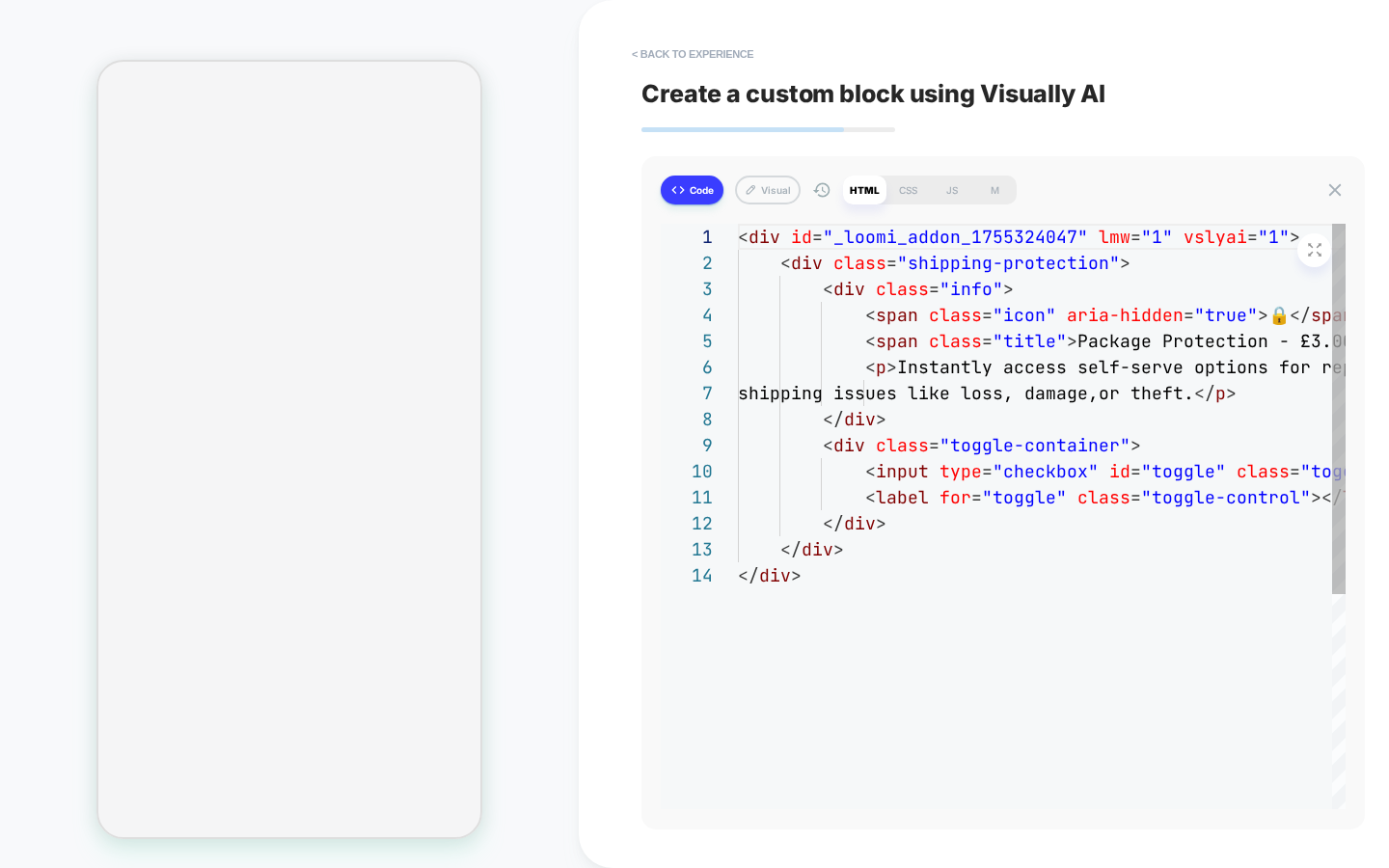
scroll to position [235, 0]
click at [956, 186] on div "JS" at bounding box center [951, 190] width 43 height 29
type textarea "*"
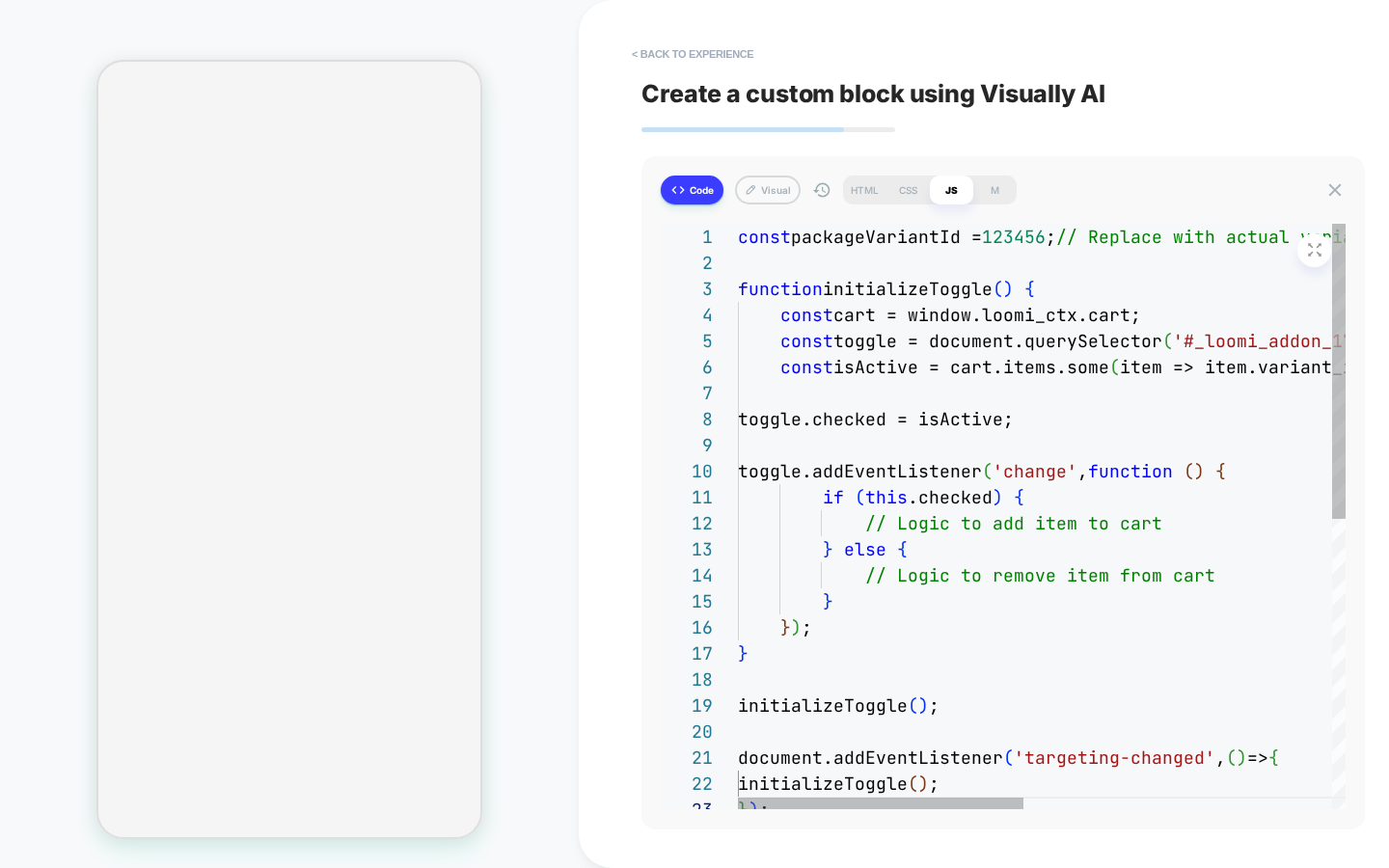
type textarea "**********"
click at [942, 330] on div "const packageVariantId = 123456 ; // Replace with actual variant ID function in…" at bounding box center [1369, 803] width 1263 height 1159
click at [836, 240] on div "const packageVariantId = 123456 ; // Replace with actual variant ID function in…" at bounding box center [1207, 803] width 940 height 1159
click at [800, 239] on div "const packageVariantId = 123456 ; // Replace with actual variant ID function in…" at bounding box center [1207, 803] width 940 height 1159
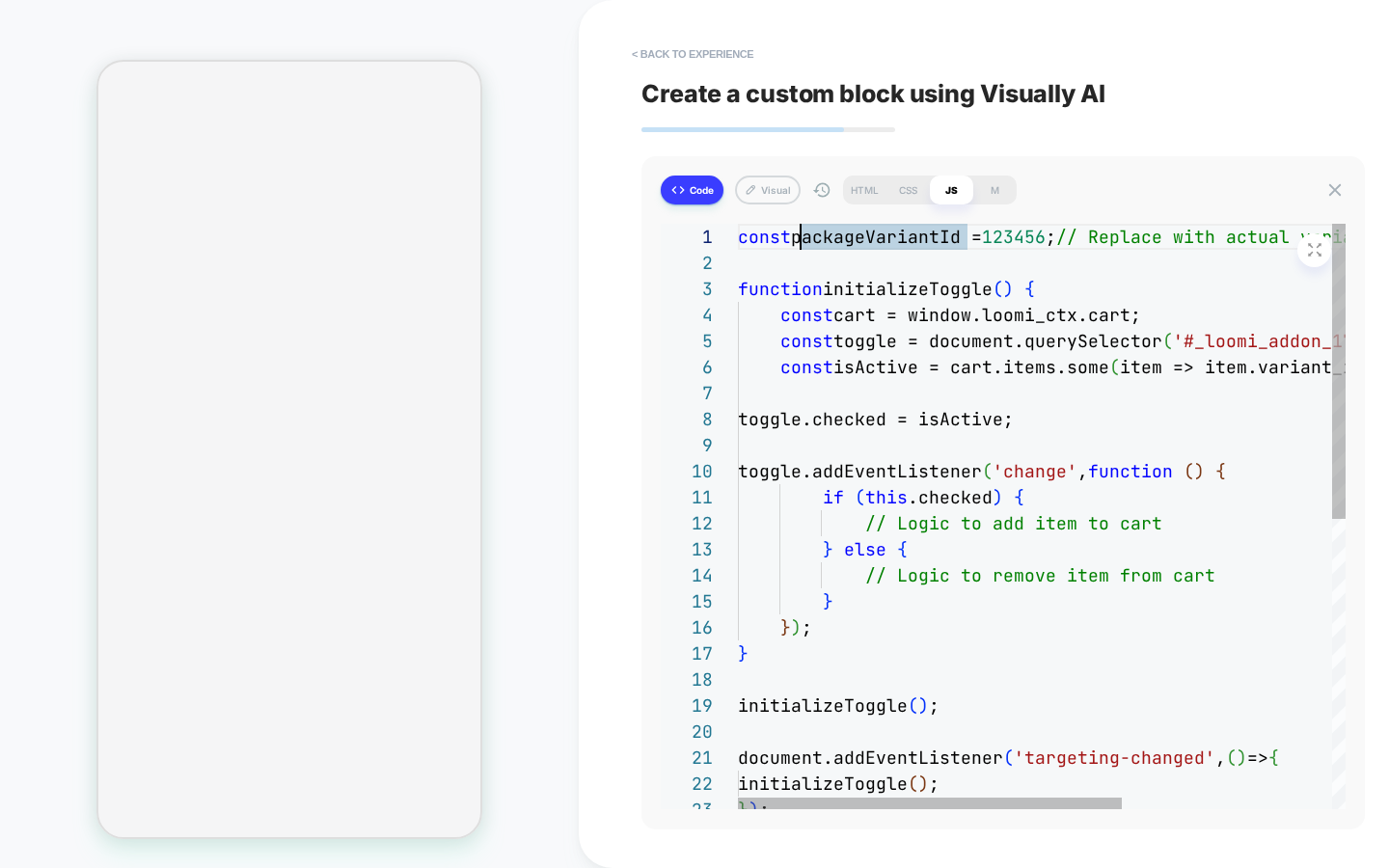
scroll to position [0, 63]
type textarea "*"
type textarea "**********"
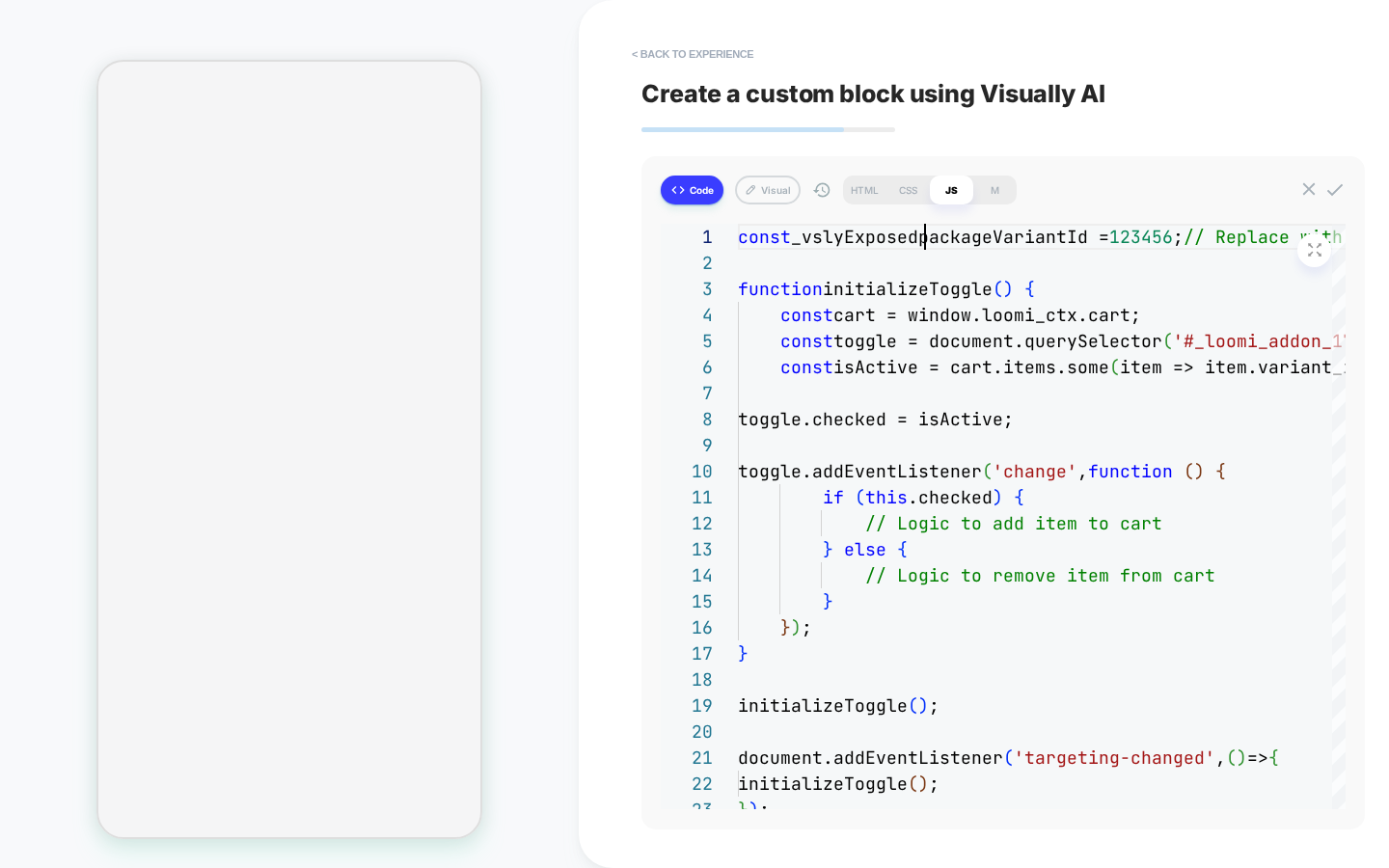
type textarea "*"
type textarea "**********"
click at [1337, 188] on icon at bounding box center [1335, 190] width 21 height 21
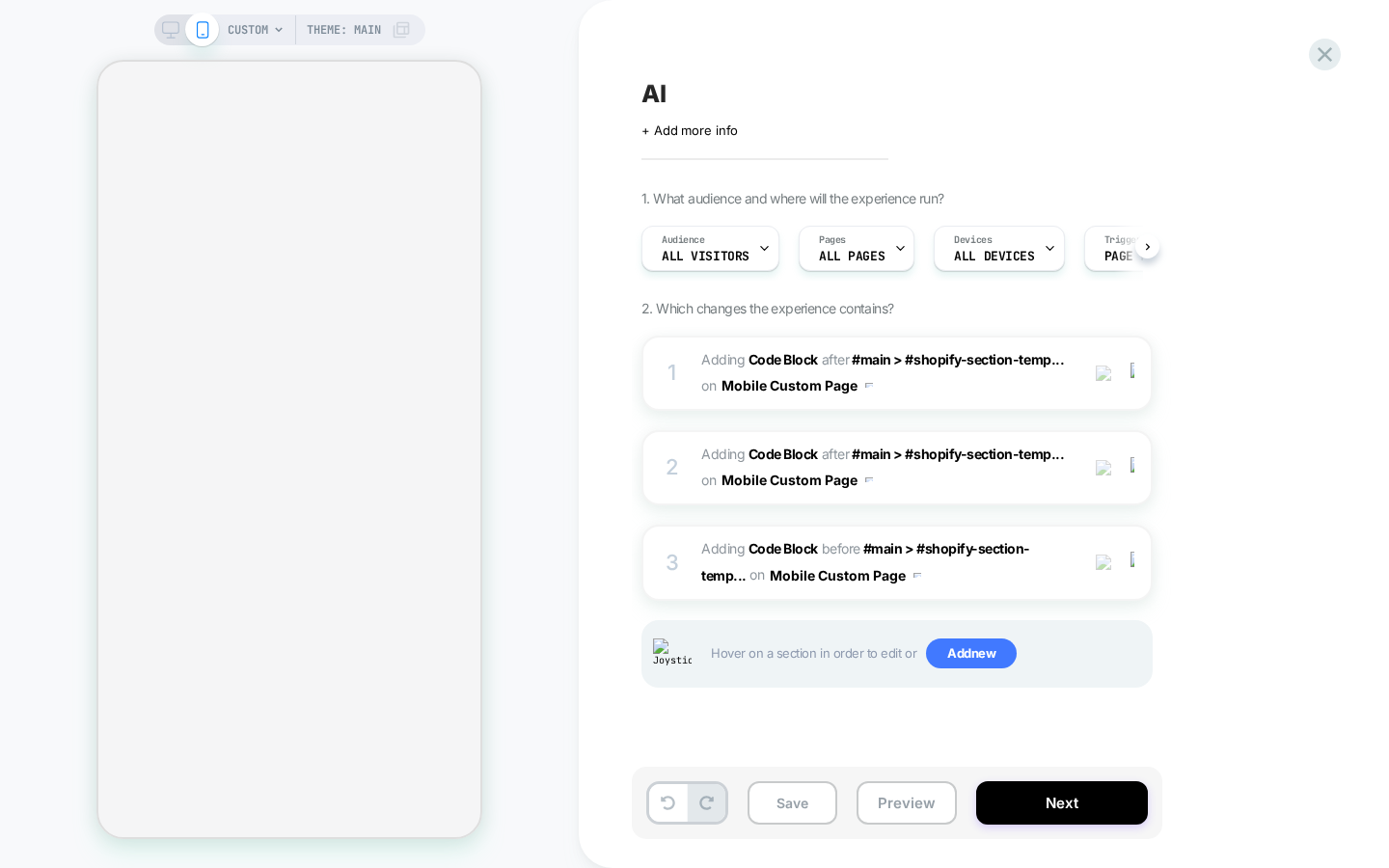
scroll to position [0, 1]
click at [777, 808] on button "Save" at bounding box center [792, 802] width 90 height 43
click at [666, 535] on div "3 Adding Code Block BEFORE #main > #shopify-section-temp... #main > #shopify-se…" at bounding box center [897, 563] width 511 height 75
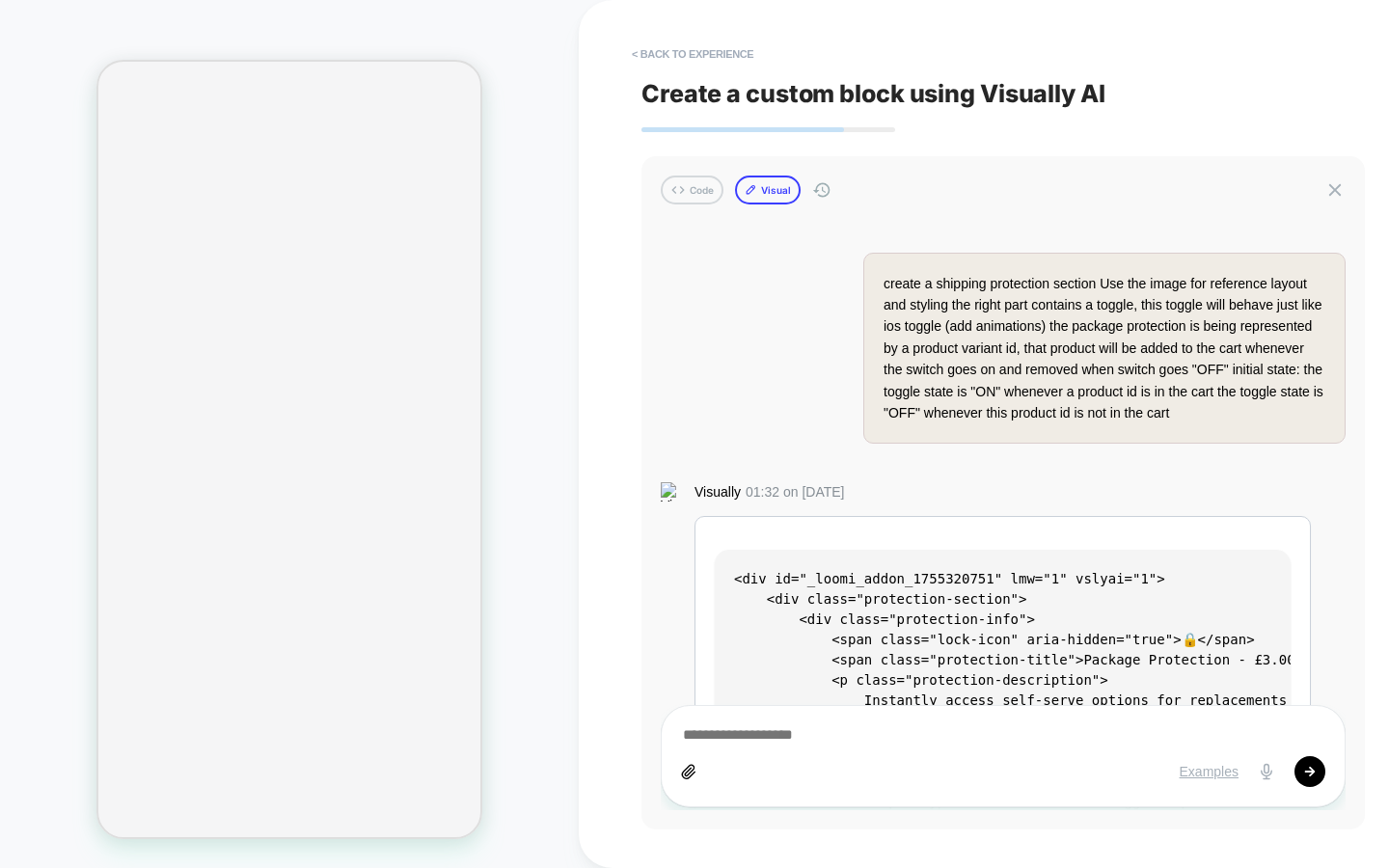
click at [775, 186] on button "Visual" at bounding box center [767, 190] width 66 height 29
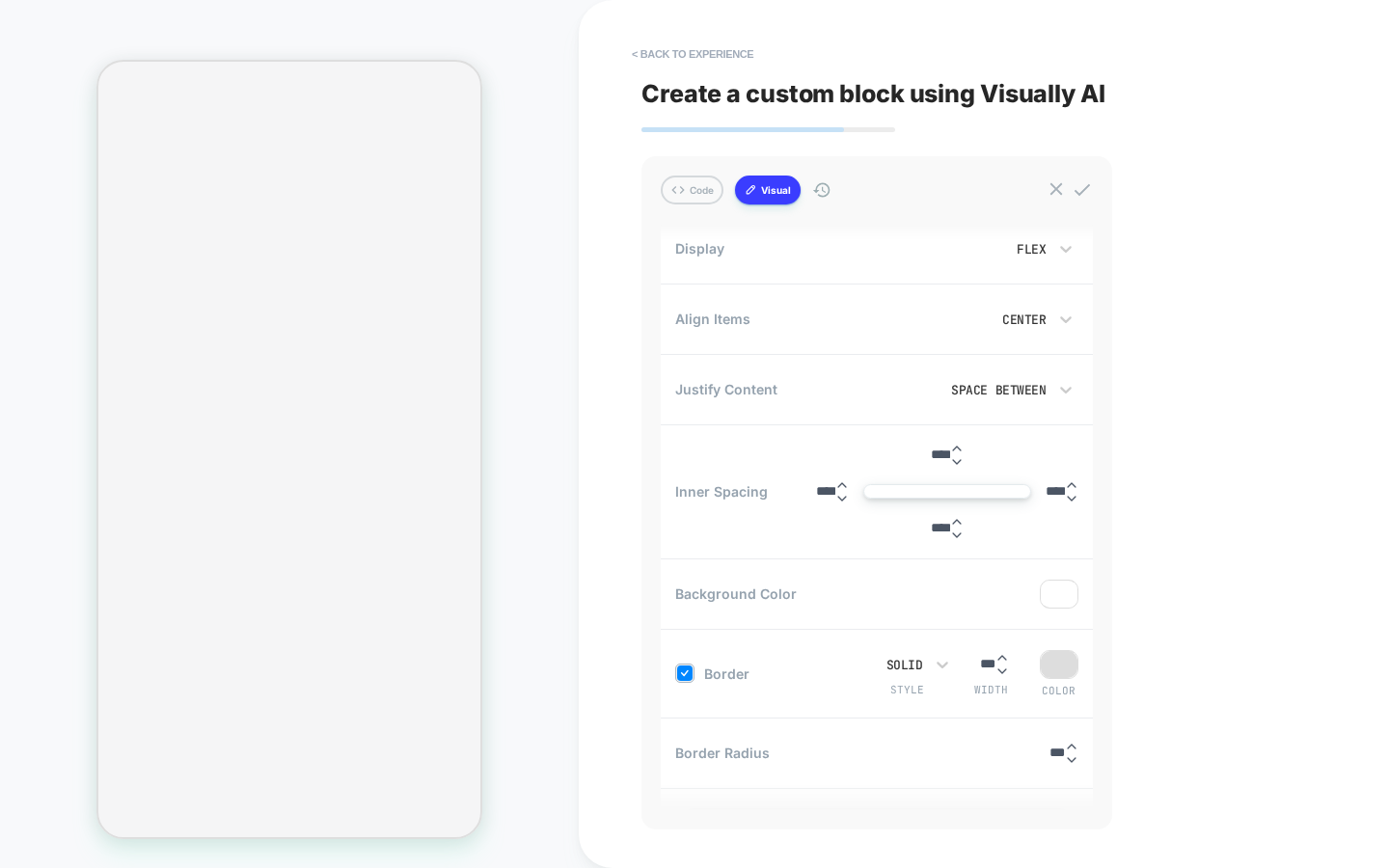
scroll to position [481, 0]
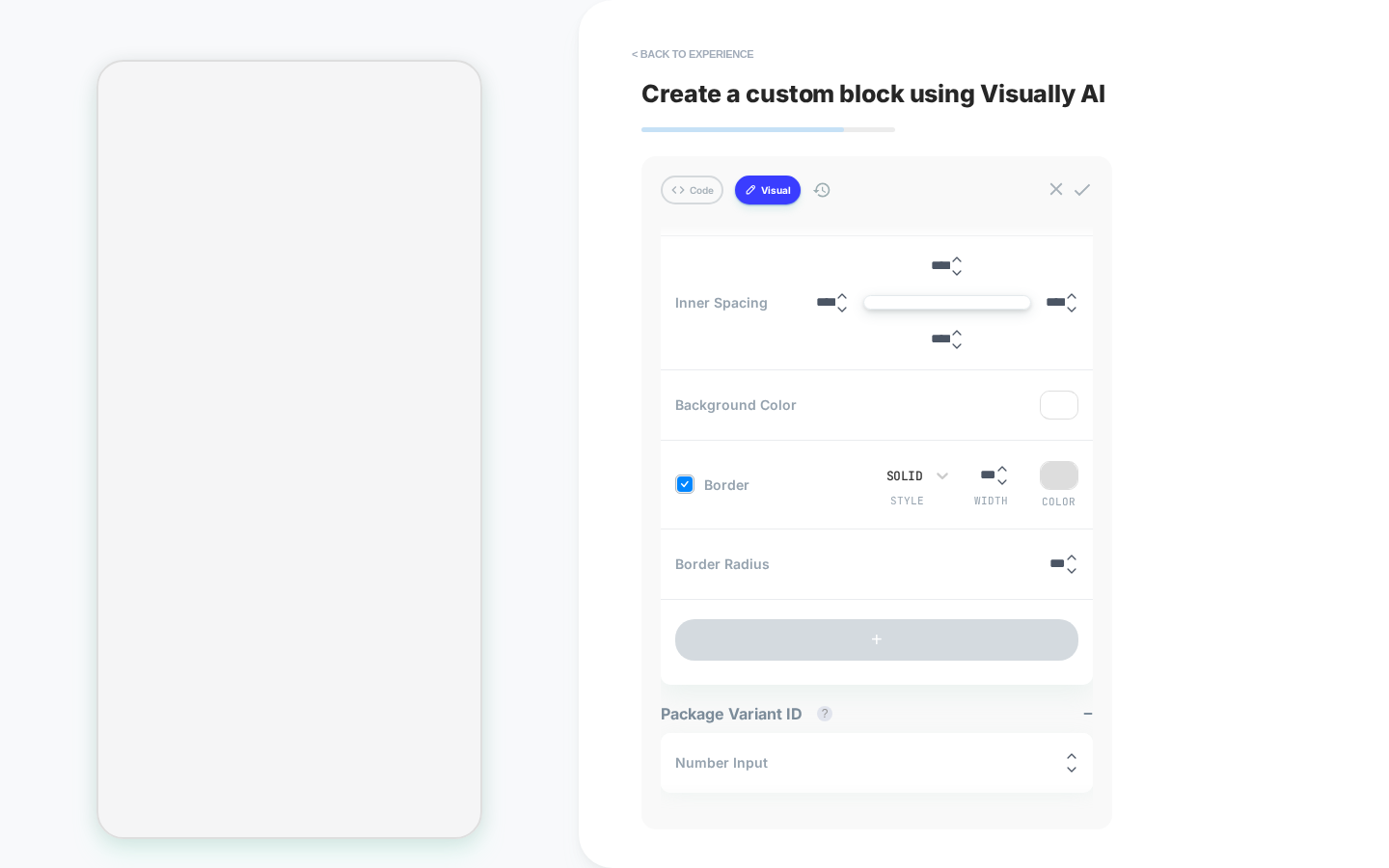
click at [616, 636] on div "< Back to experience Create a custom block using Visually AI Code Visual create…" at bounding box center [1003, 434] width 849 height 868
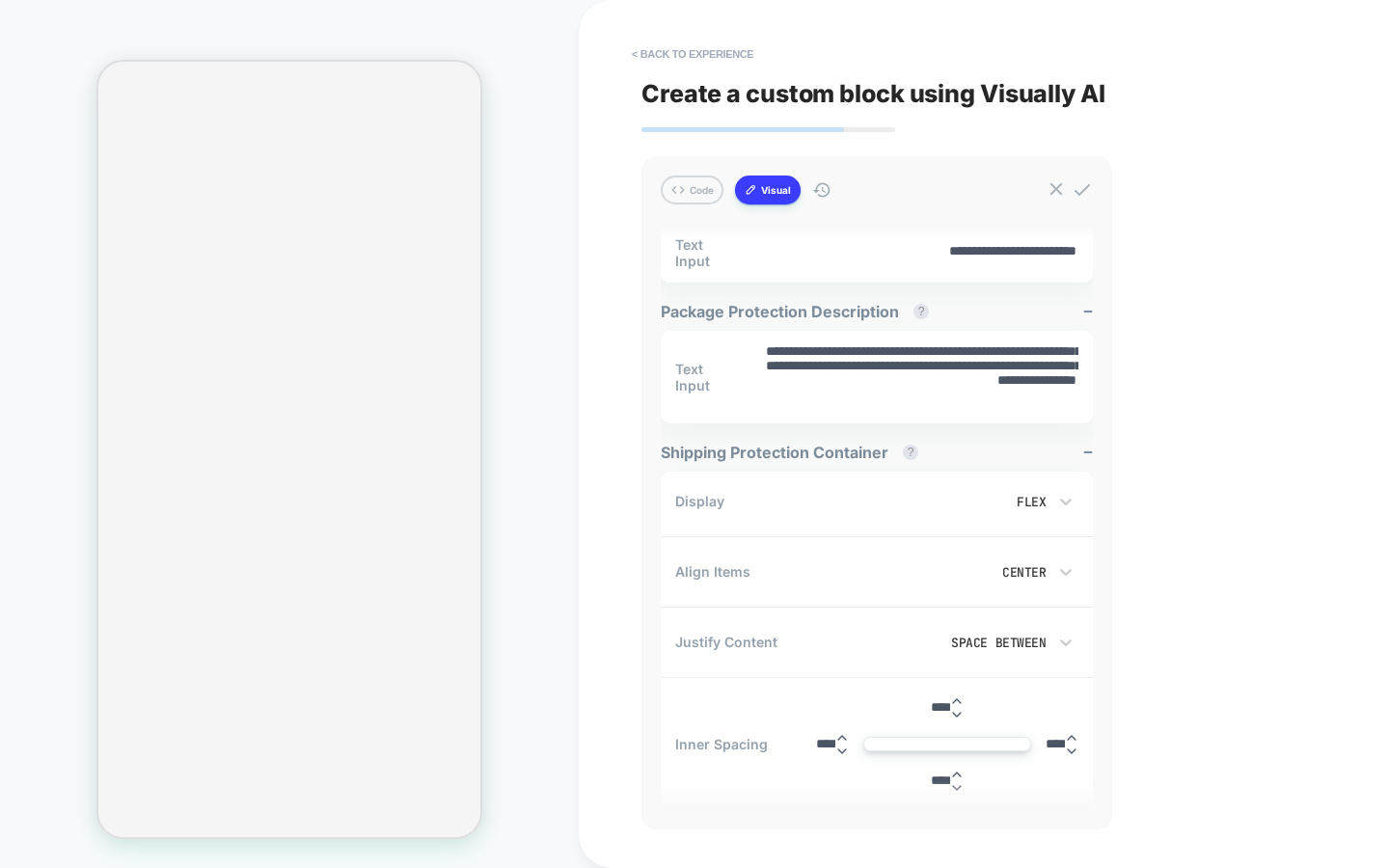
scroll to position [0, 0]
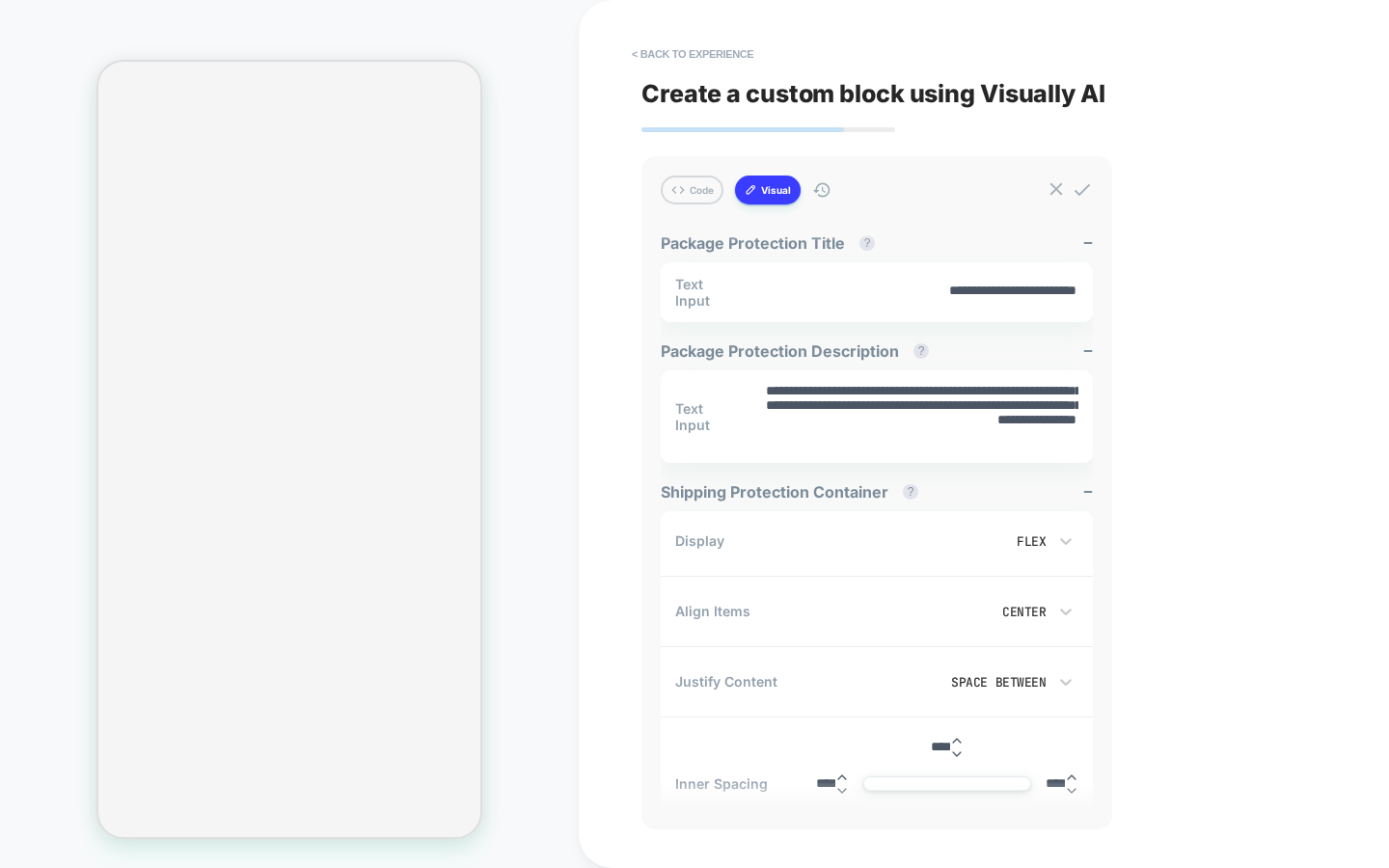
click at [585, 341] on div "< Back to experience Create a custom block using Visually AI Code Visual create…" at bounding box center [1003, 434] width 849 height 868
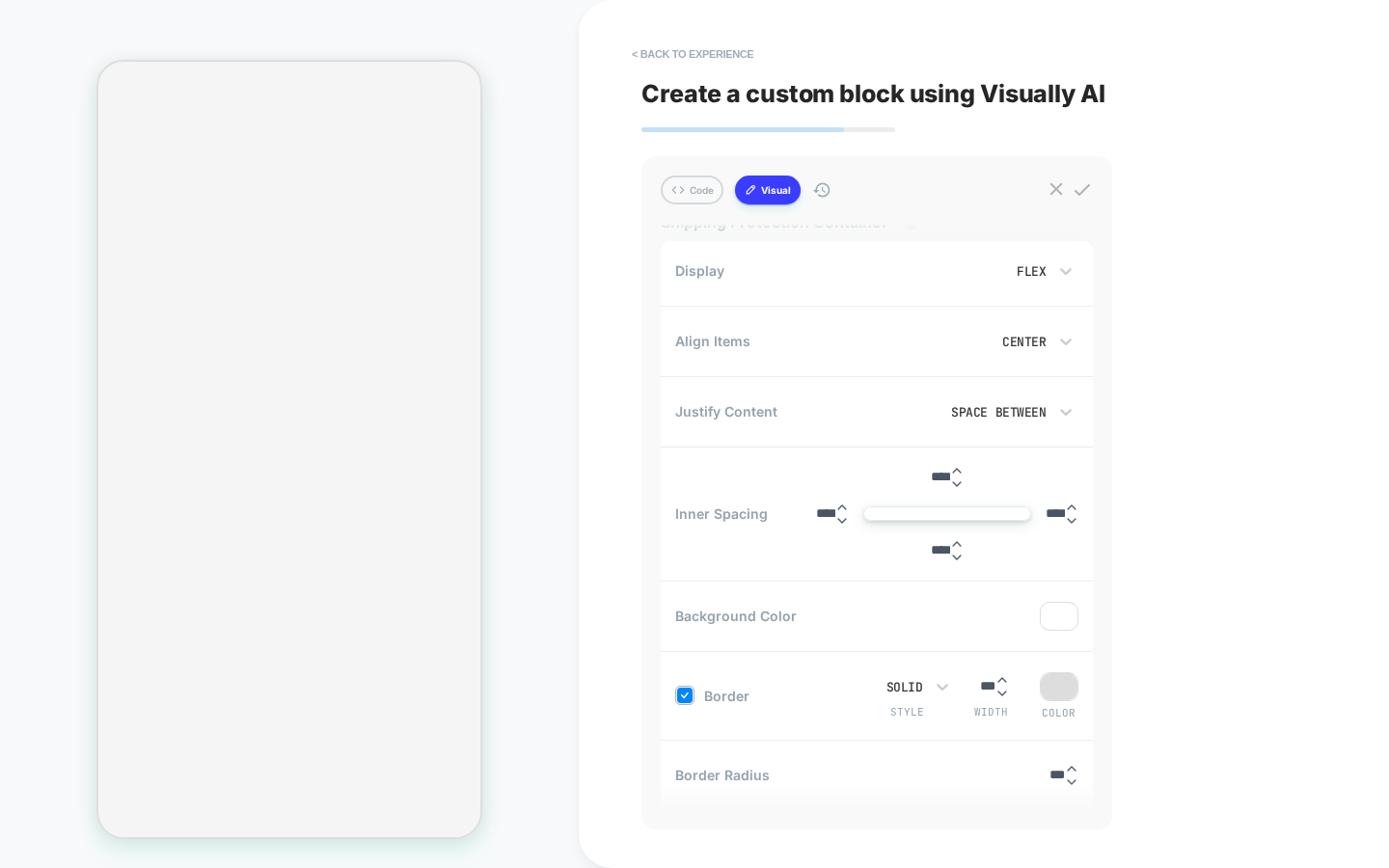
scroll to position [481, 0]
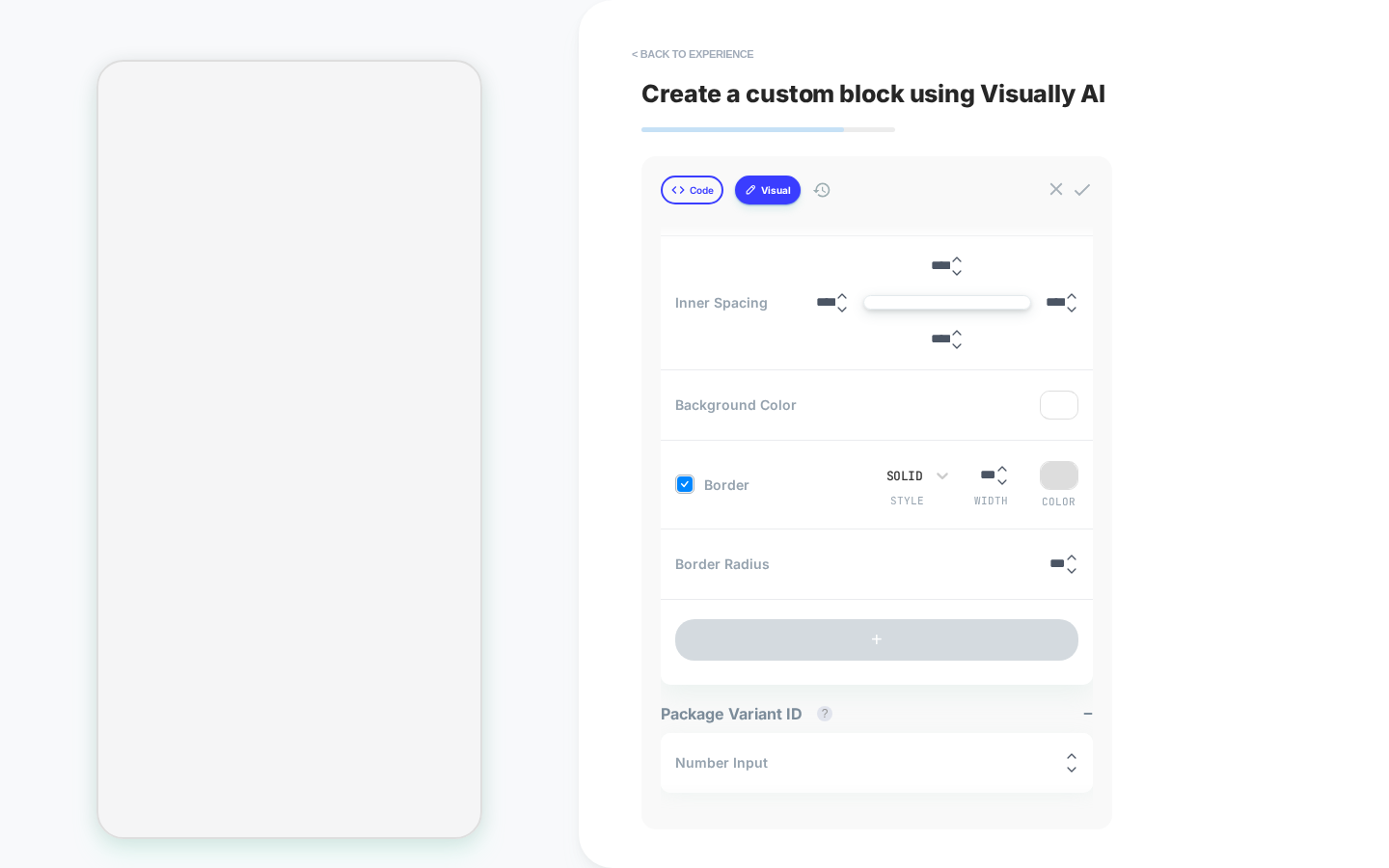
click at [687, 185] on button "Code" at bounding box center [692, 190] width 63 height 29
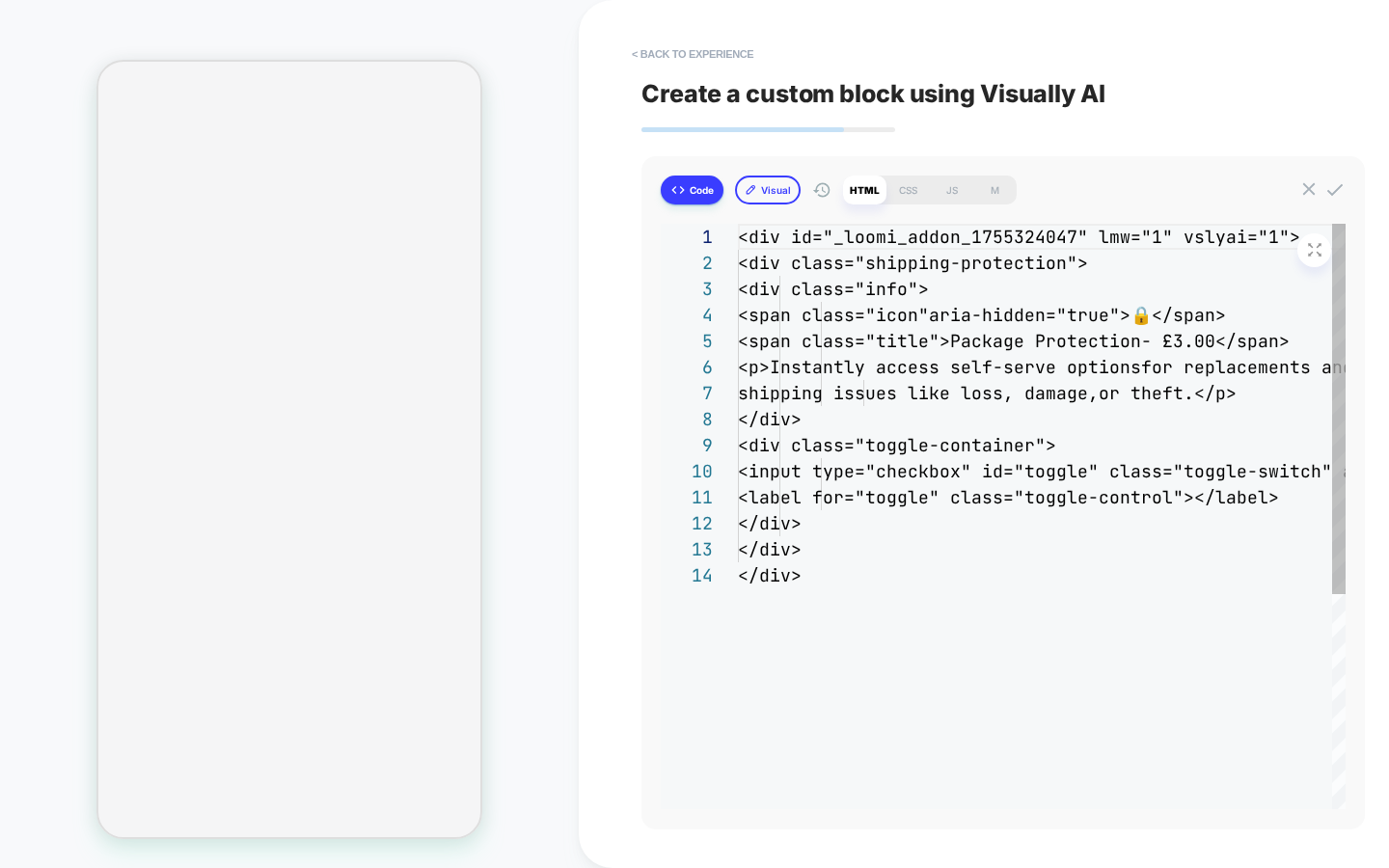
scroll to position [235, 0]
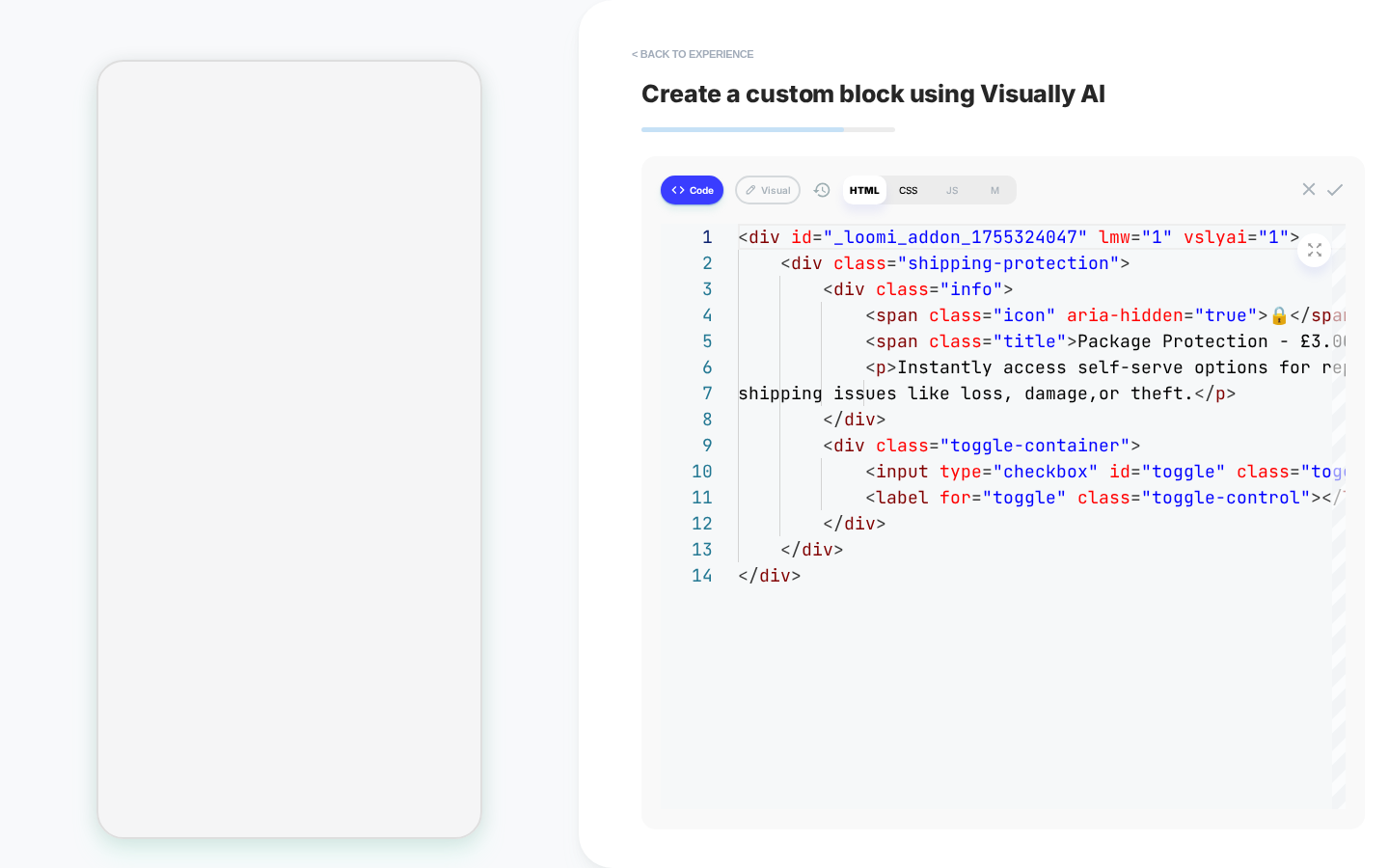
click at [919, 192] on div "CSS" at bounding box center [908, 190] width 43 height 29
type textarea "*"
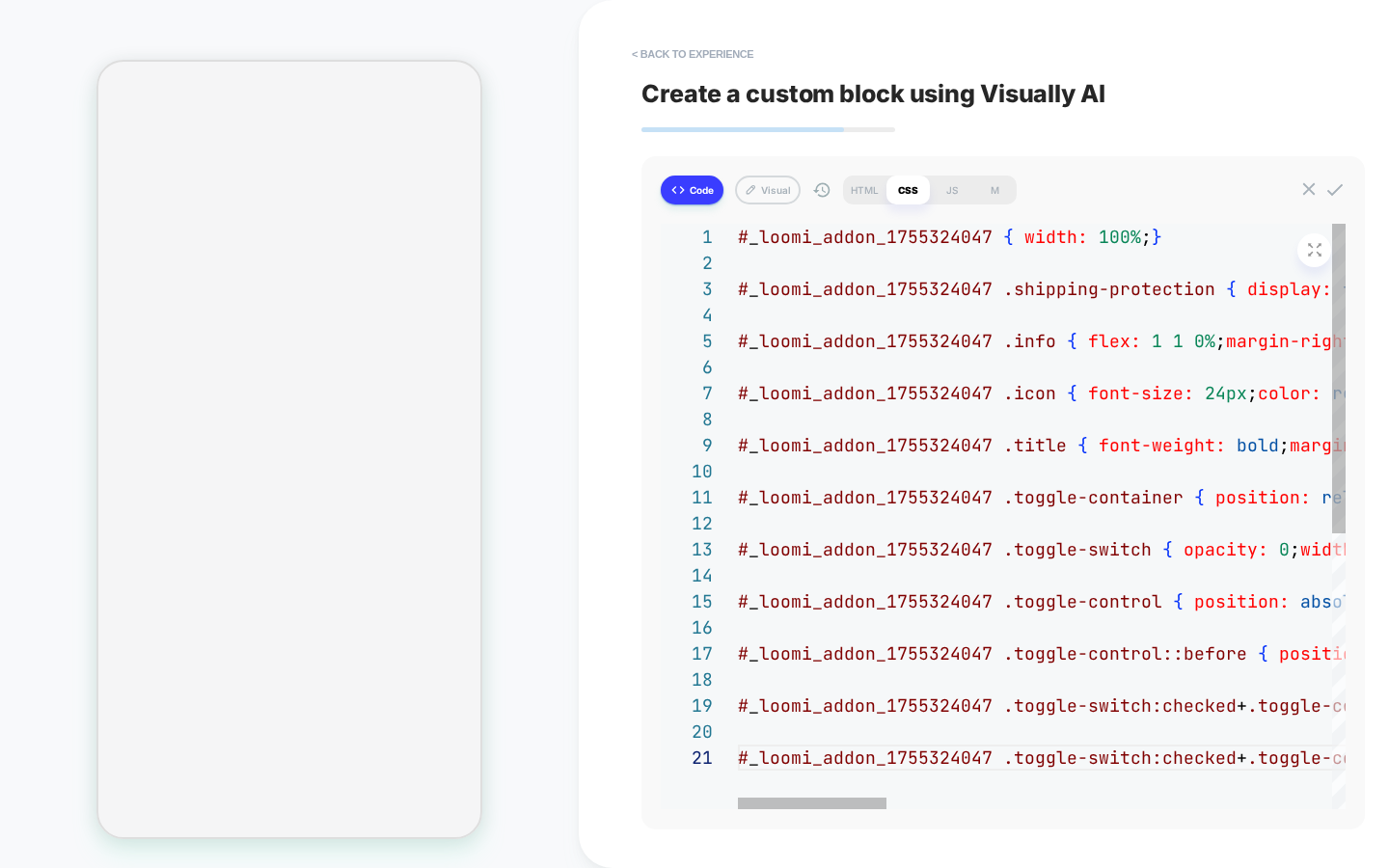
drag, startPoint x: 984, startPoint y: 436, endPoint x: 912, endPoint y: 436, distance: 72.0
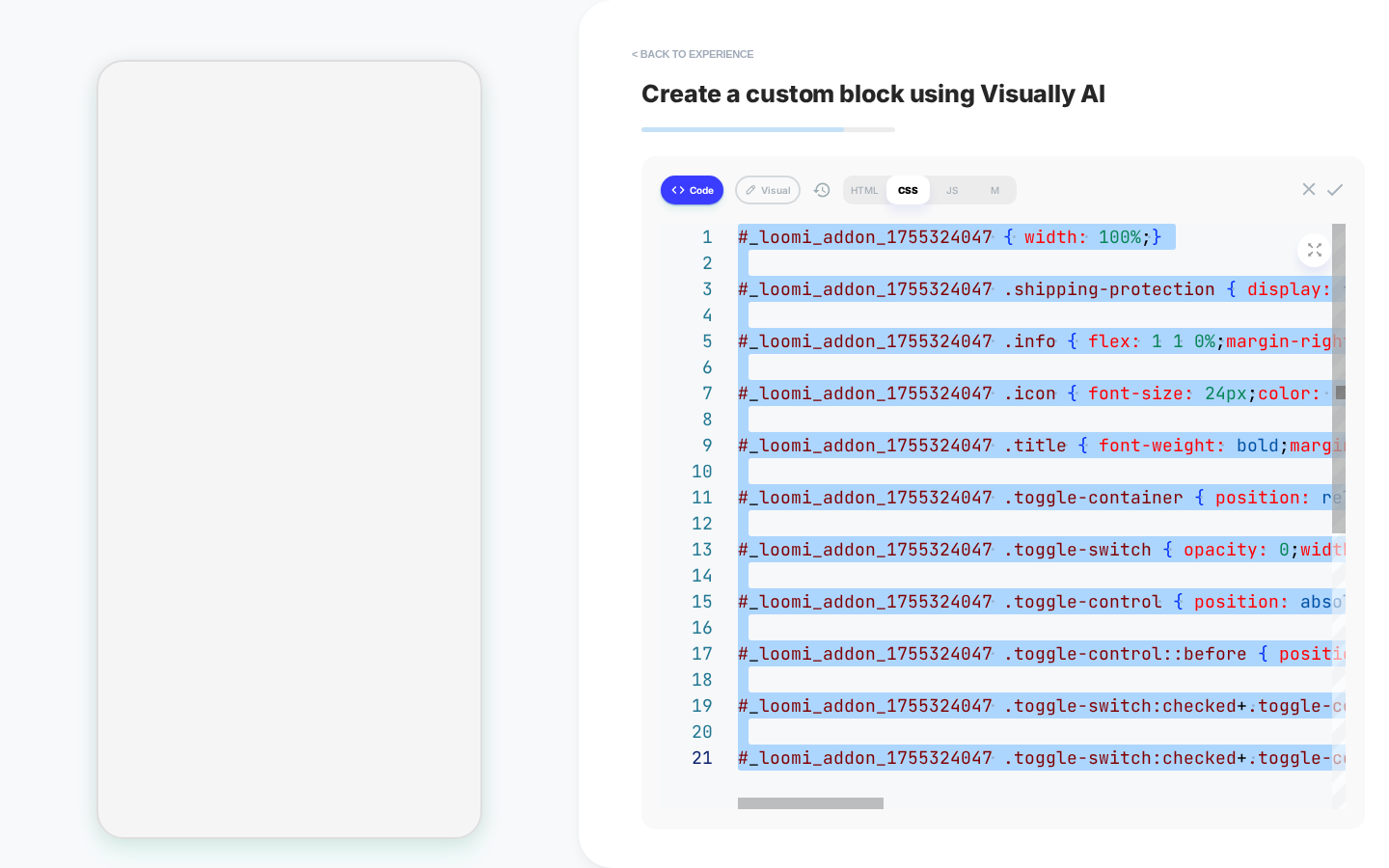
type textarea "**********"
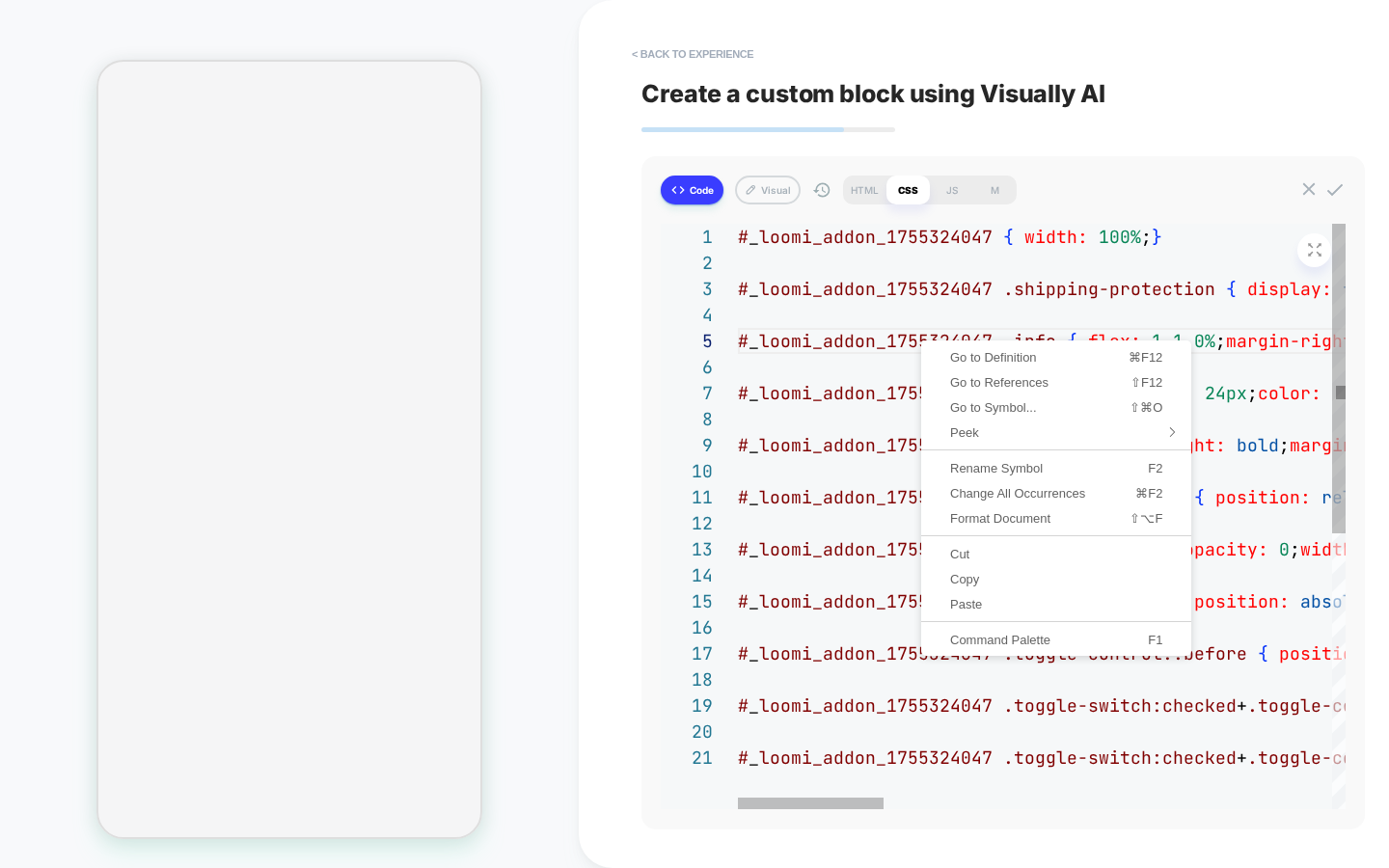
scroll to position [104, 188]
click at [1026, 512] on span "Format Document" at bounding box center [1005, 518] width 160 height 13
type textarea "*"
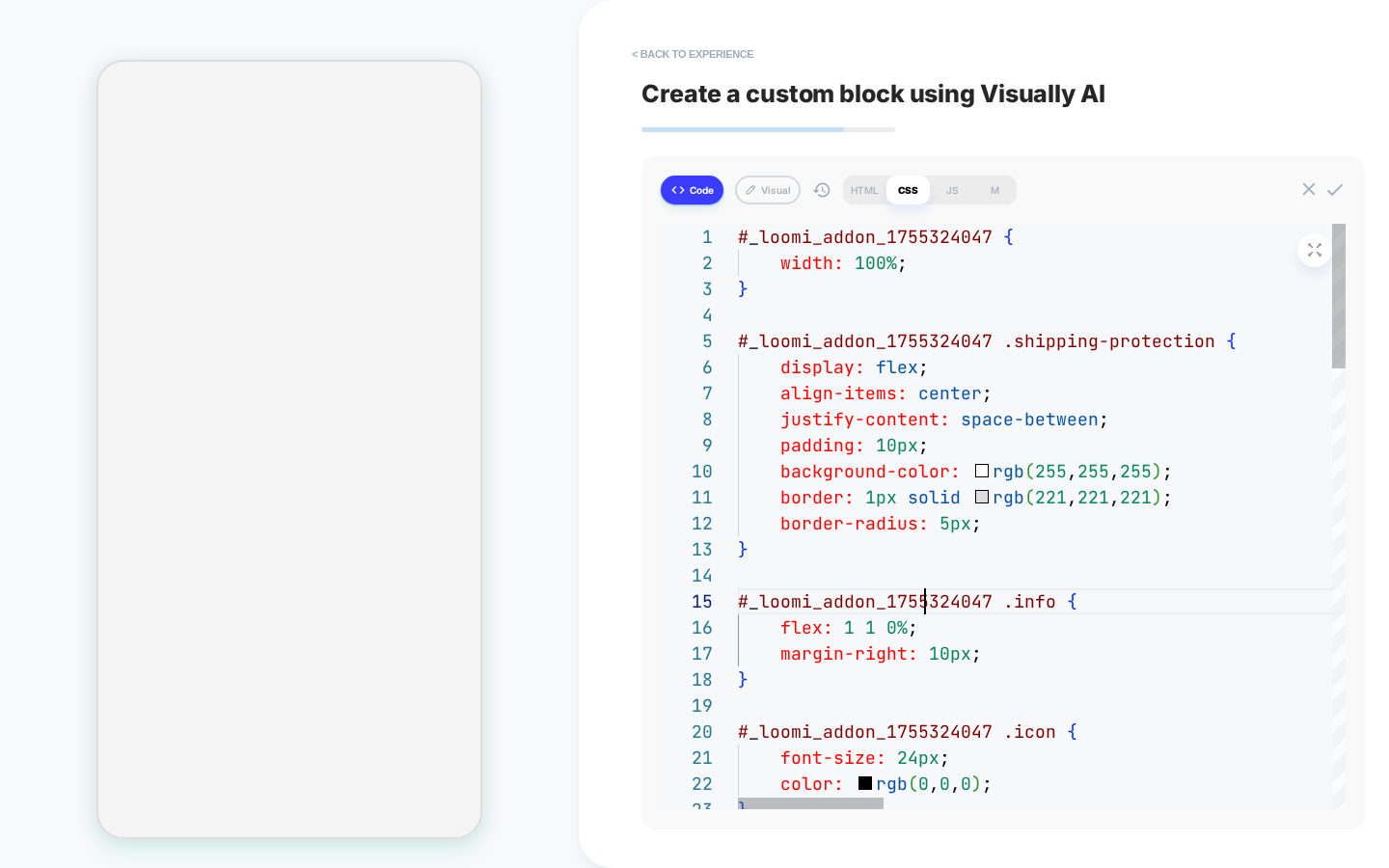
type textarea "**********"
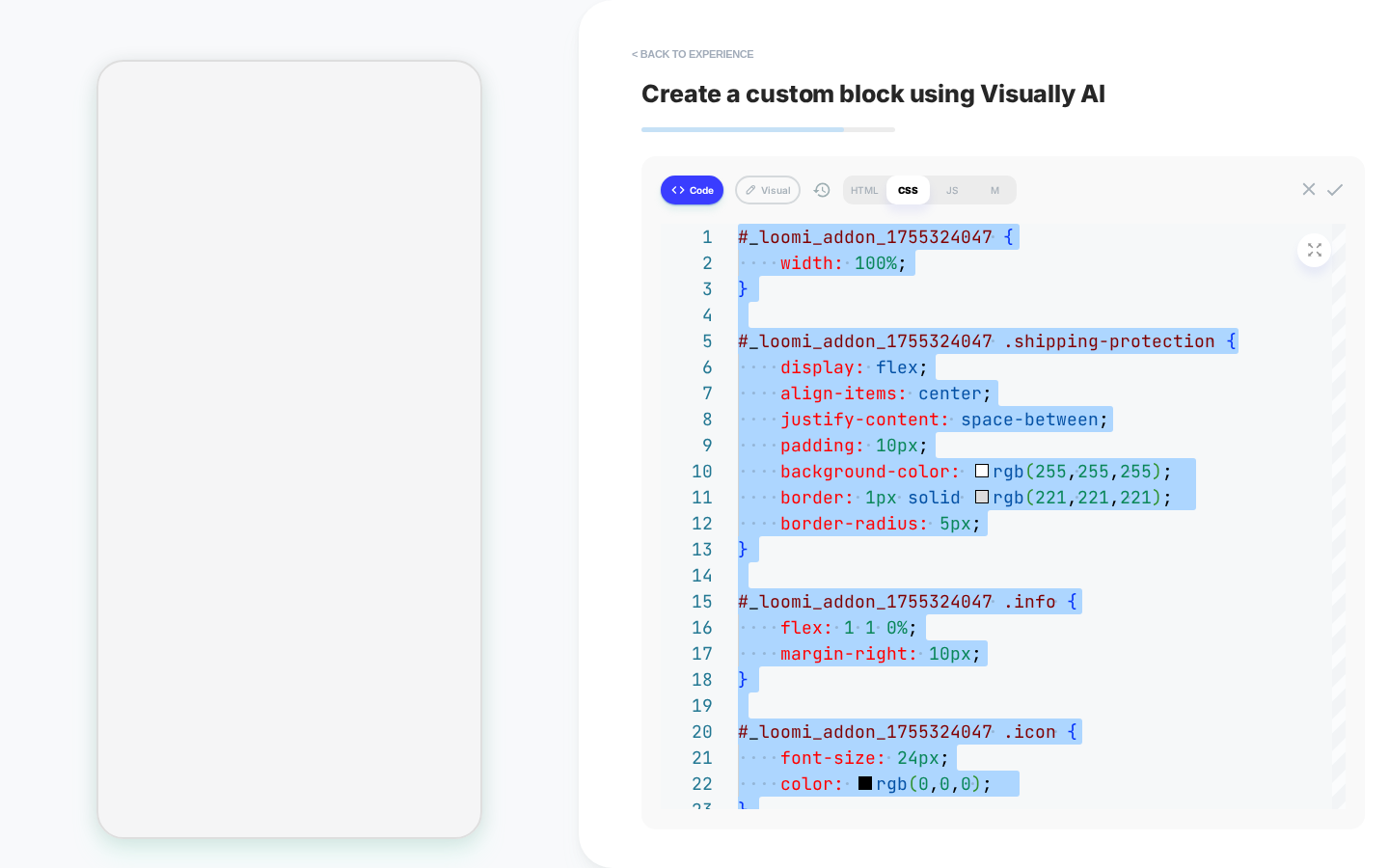
click at [701, 201] on button "Code" at bounding box center [692, 190] width 63 height 29
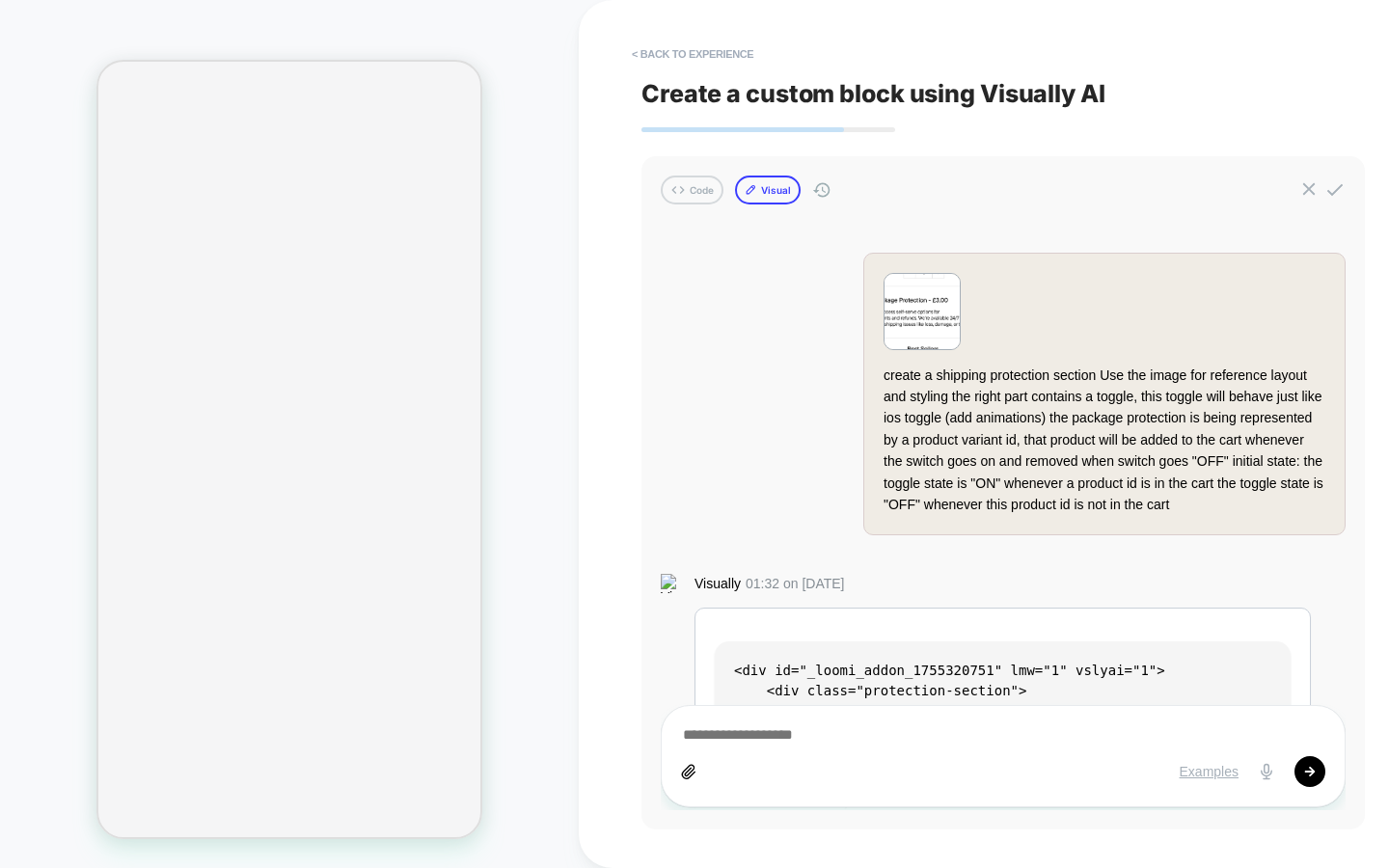
click at [740, 188] on button "Visual" at bounding box center [767, 190] width 66 height 29
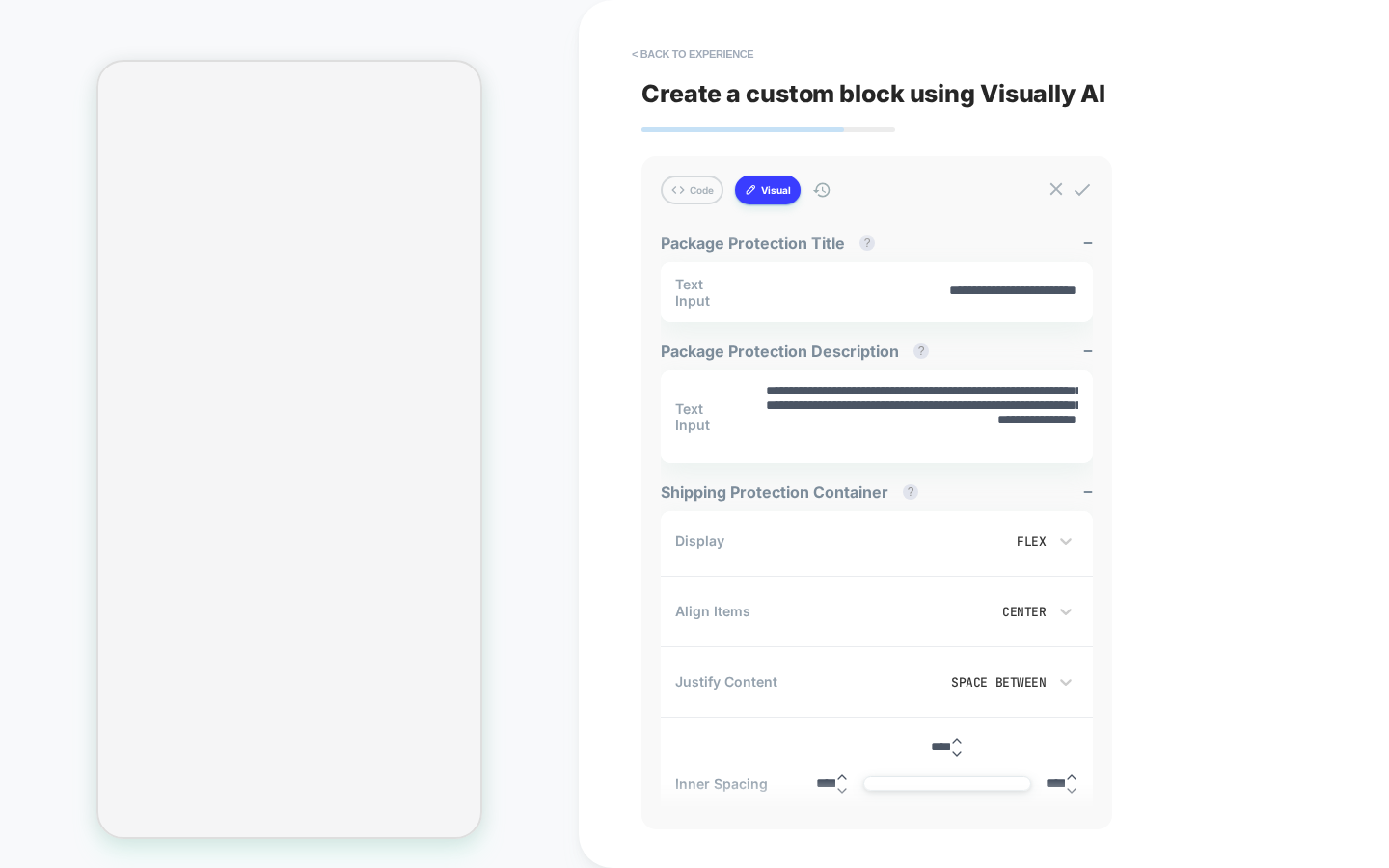
scroll to position [4, 0]
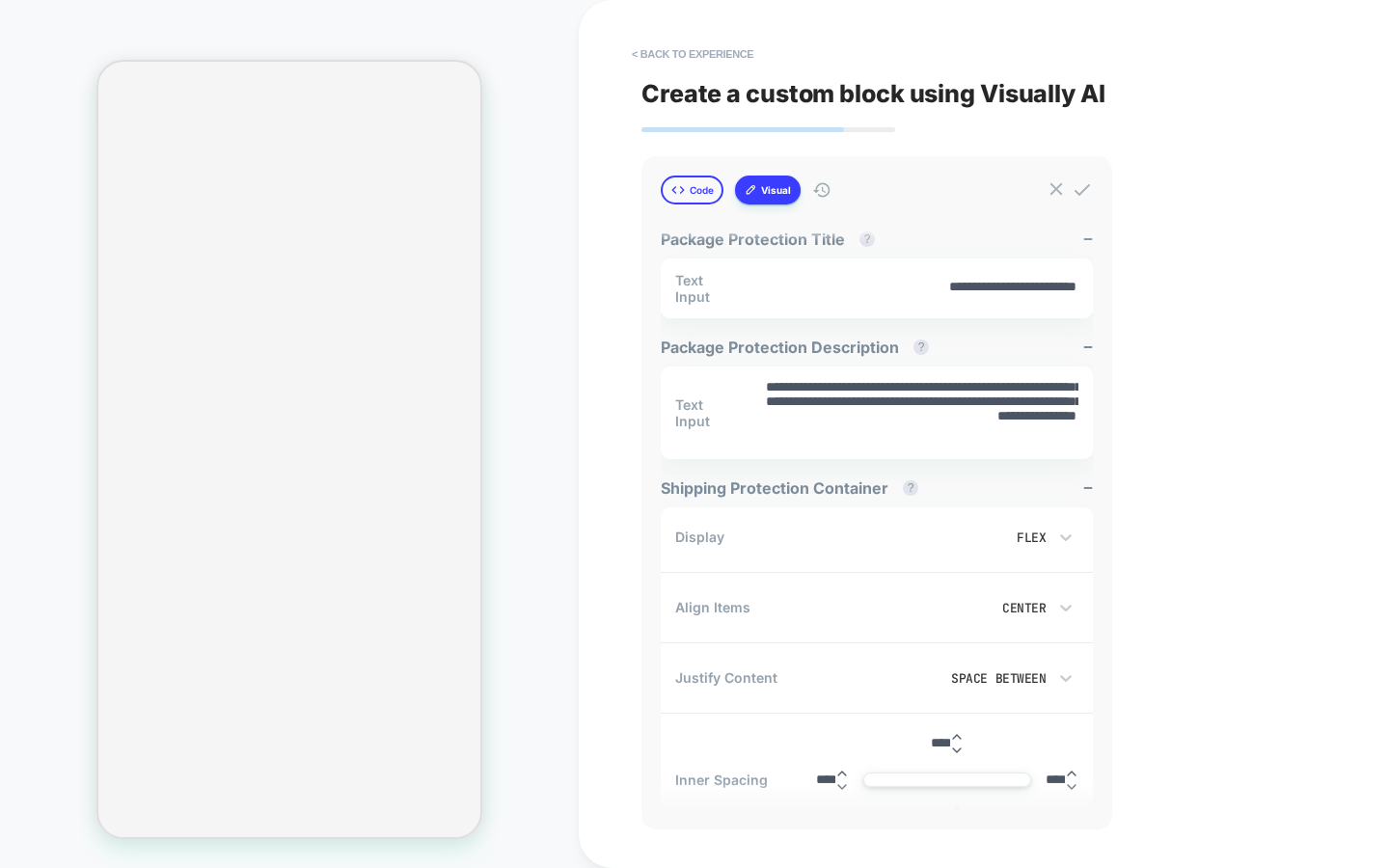
click at [687, 197] on button "Code" at bounding box center [692, 190] width 63 height 29
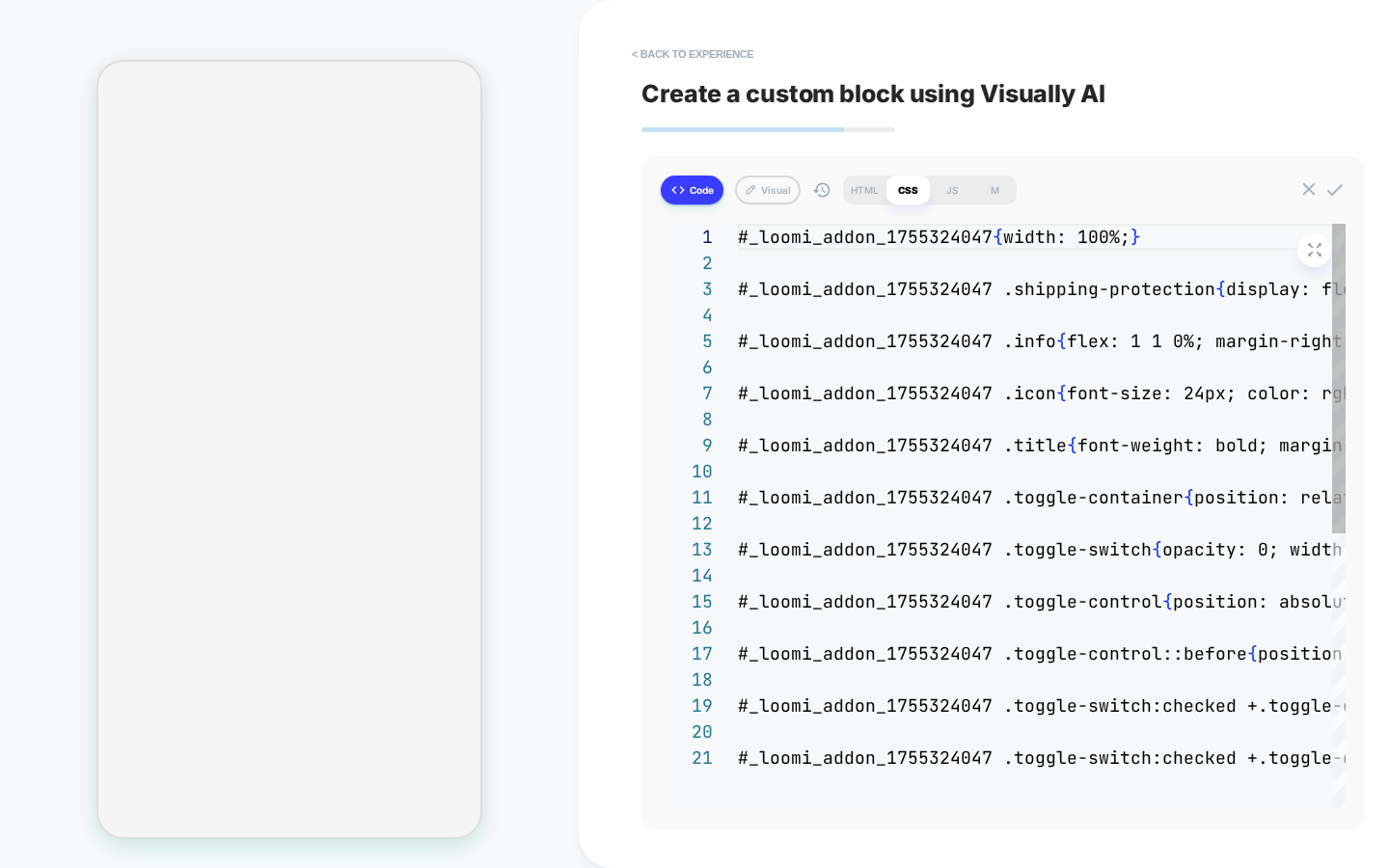
type textarea "*"
type textarea "**********"
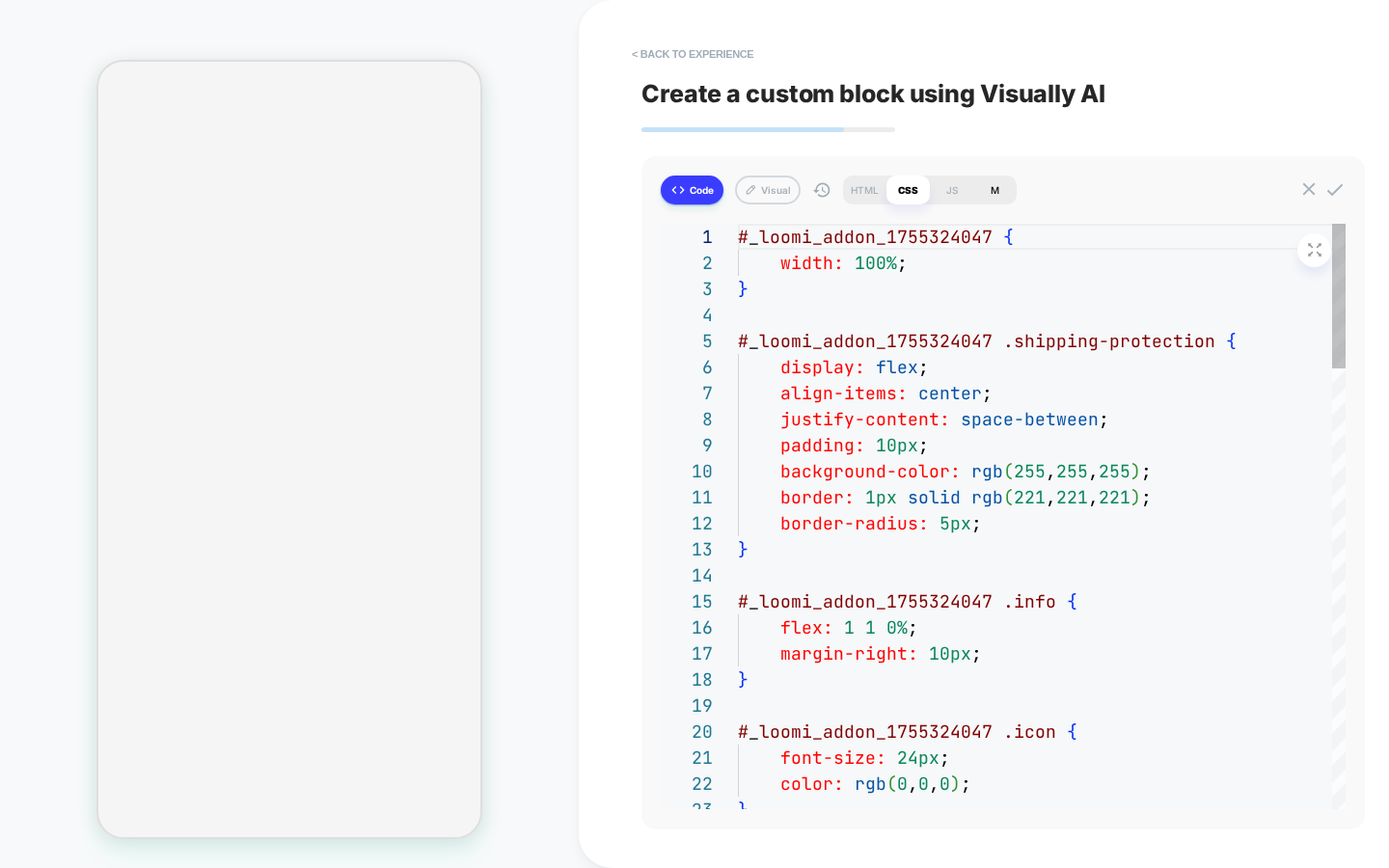
click at [1000, 188] on div "M" at bounding box center [995, 190] width 43 height 29
type textarea "*"
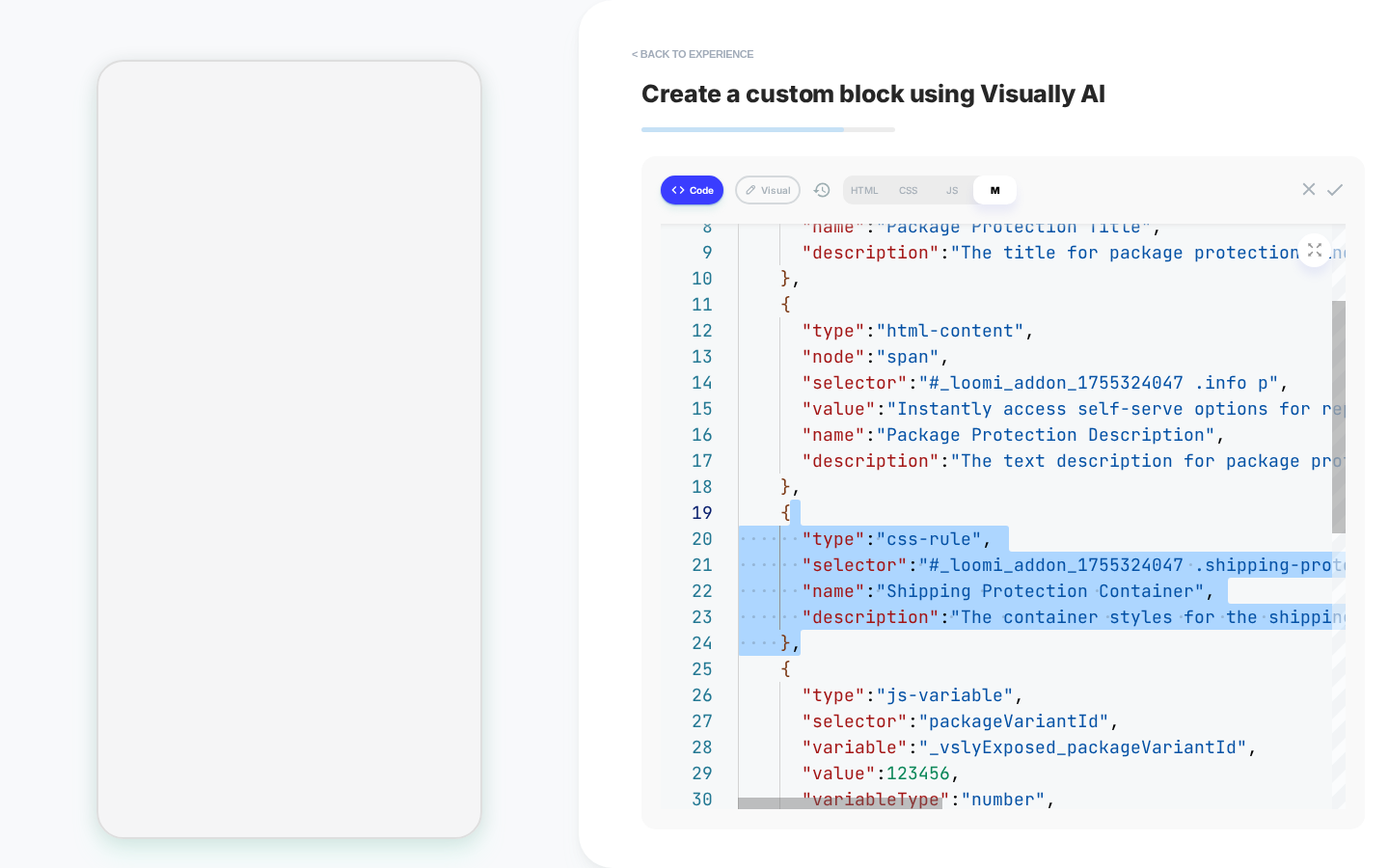
scroll to position [209, 42]
drag, startPoint x: 813, startPoint y: 648, endPoint x: 776, endPoint y: 517, distance: 136.1
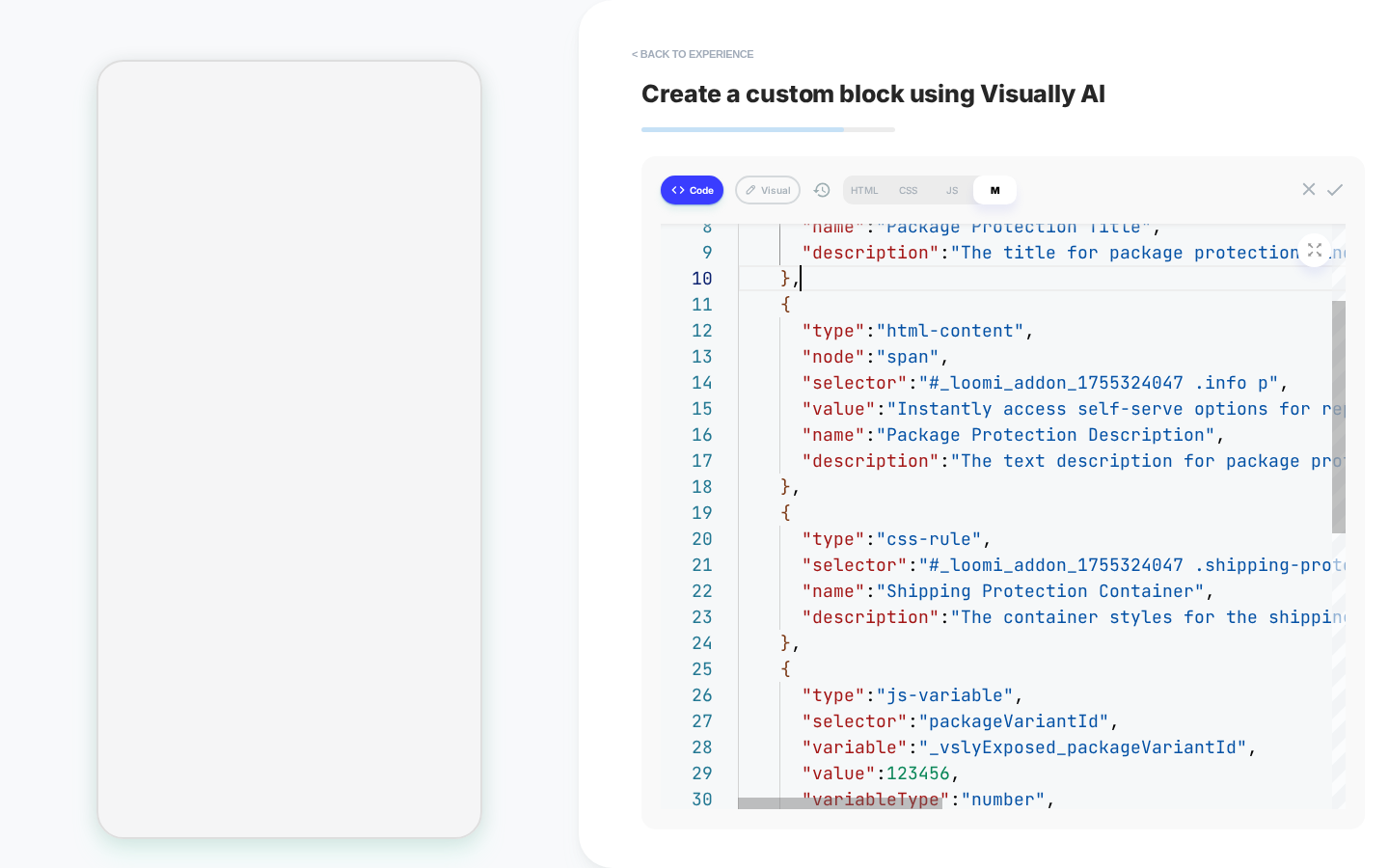
type textarea "**********"
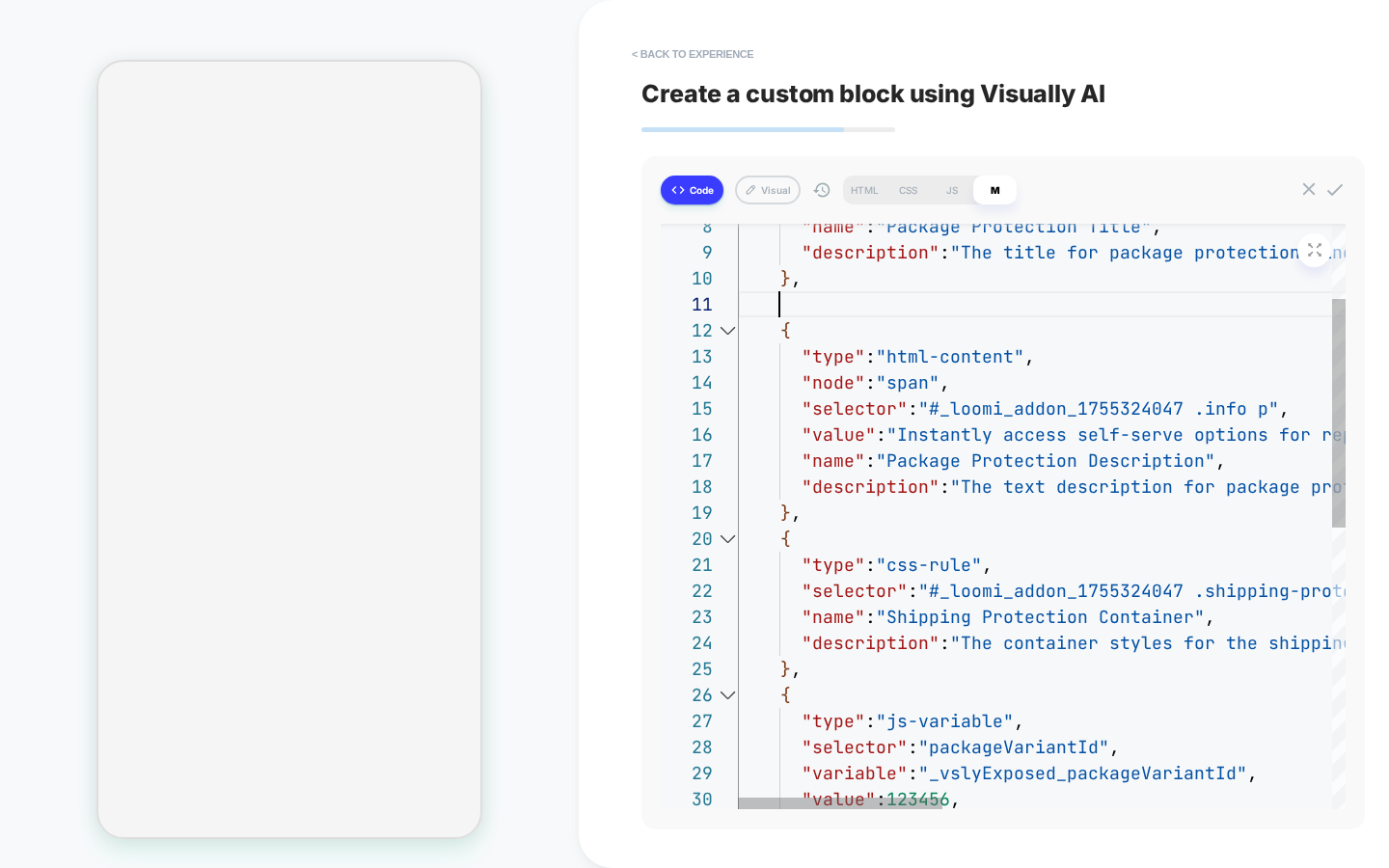
scroll to position [0, 42]
type textarea "*"
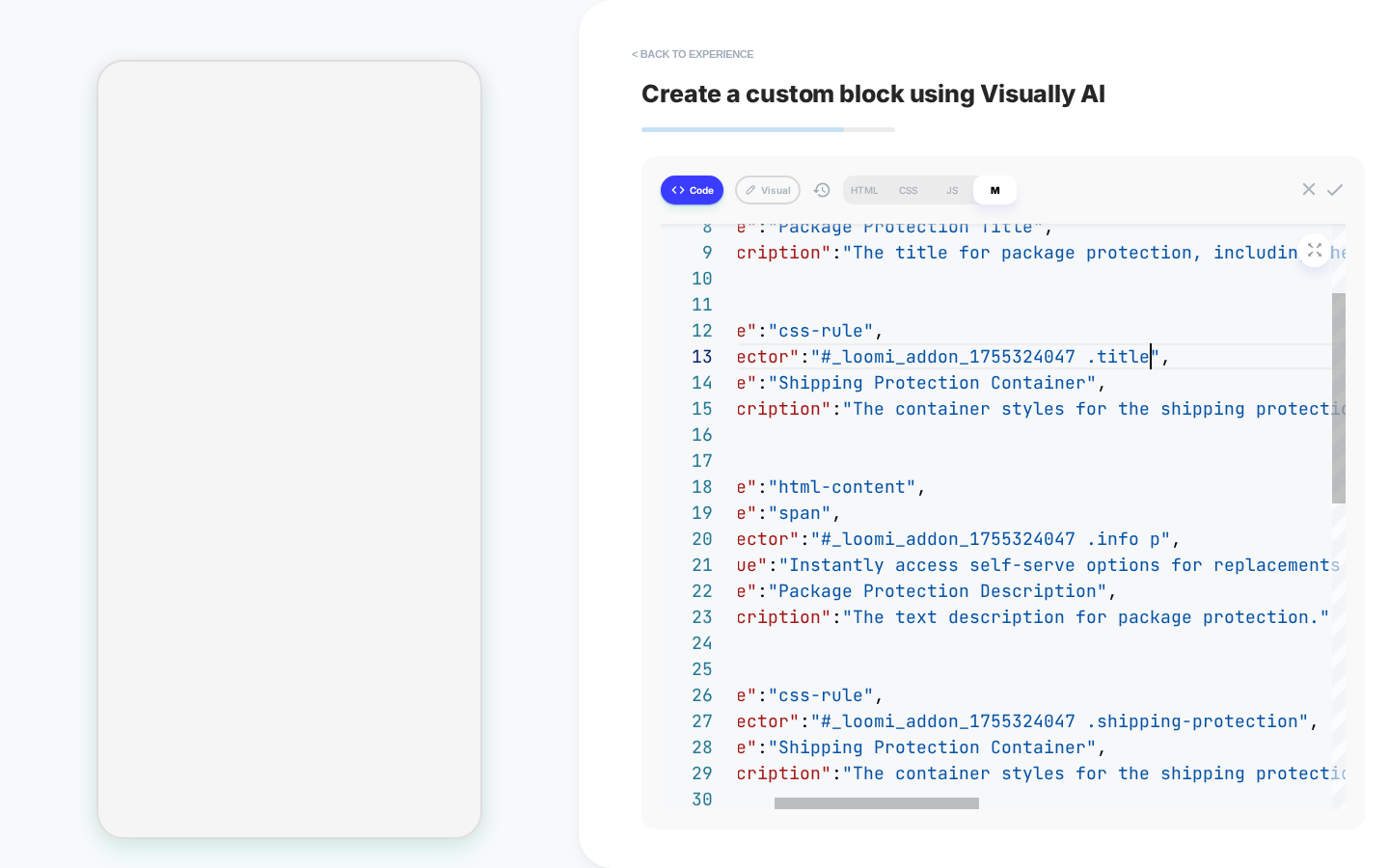
scroll to position [52, 521]
drag, startPoint x: 947, startPoint y: 377, endPoint x: 998, endPoint y: 377, distance: 51.0
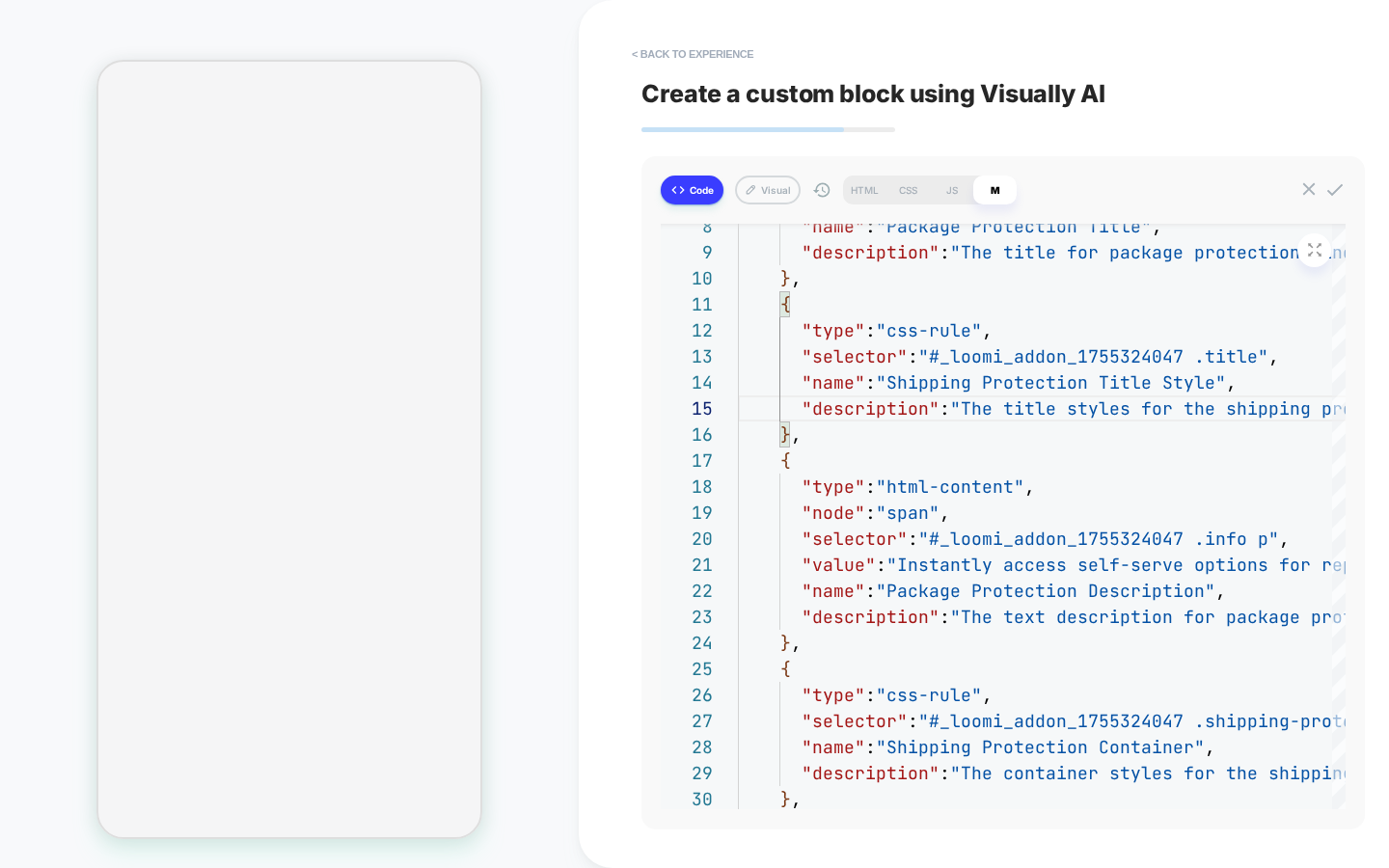
type textarea "**********"
click at [1341, 192] on icon at bounding box center [1335, 190] width 21 height 21
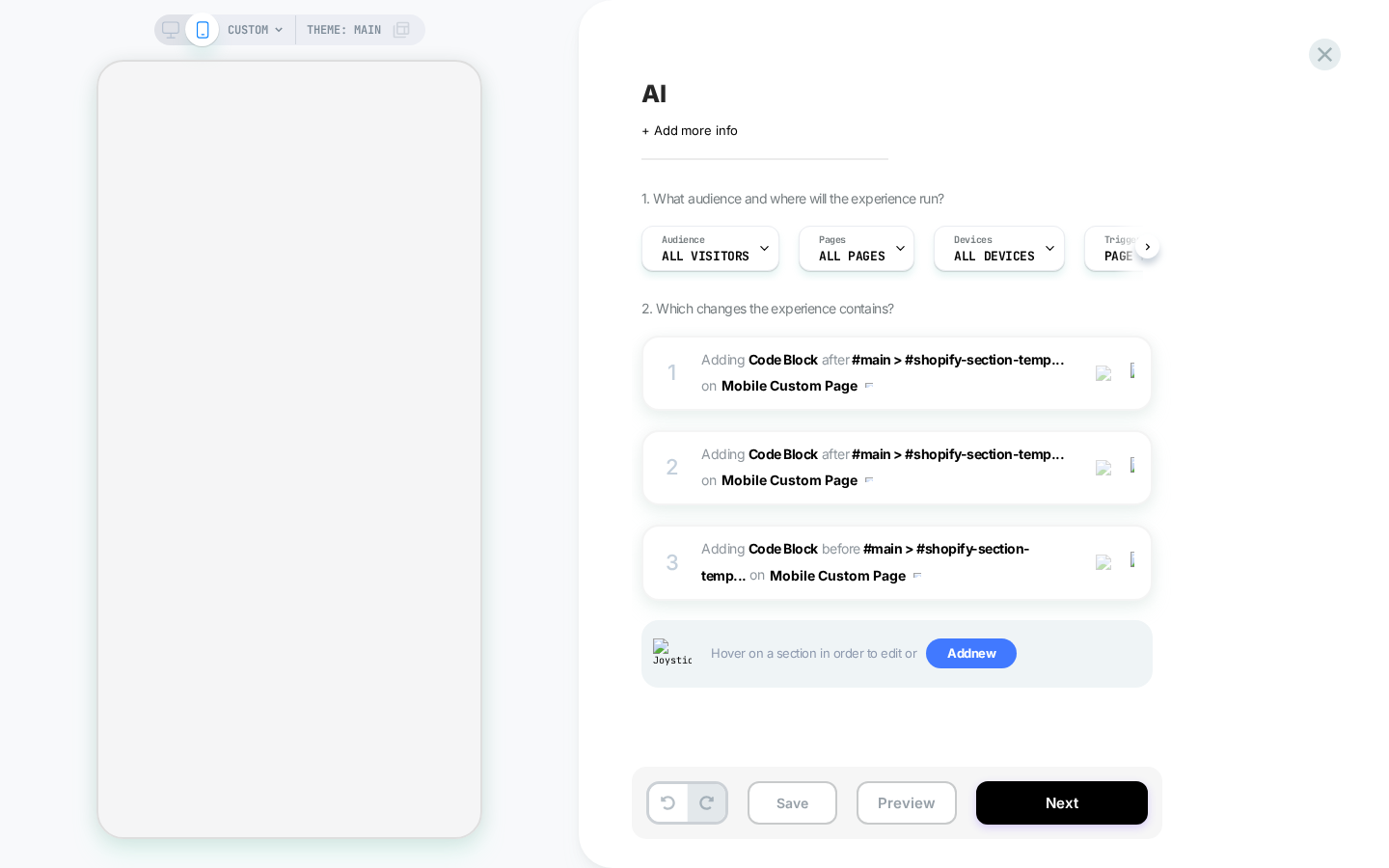
scroll to position [0, 1]
click at [809, 794] on button "Save" at bounding box center [792, 802] width 90 height 43
click at [570, 382] on div "CUSTOM Theme: MAIN" at bounding box center [289, 434] width 579 height 829
click at [642, 350] on div "1 Adding Code Block AFTER #main > #shopify-section-temp... #main > #shopify-sec…" at bounding box center [897, 373] width 511 height 75
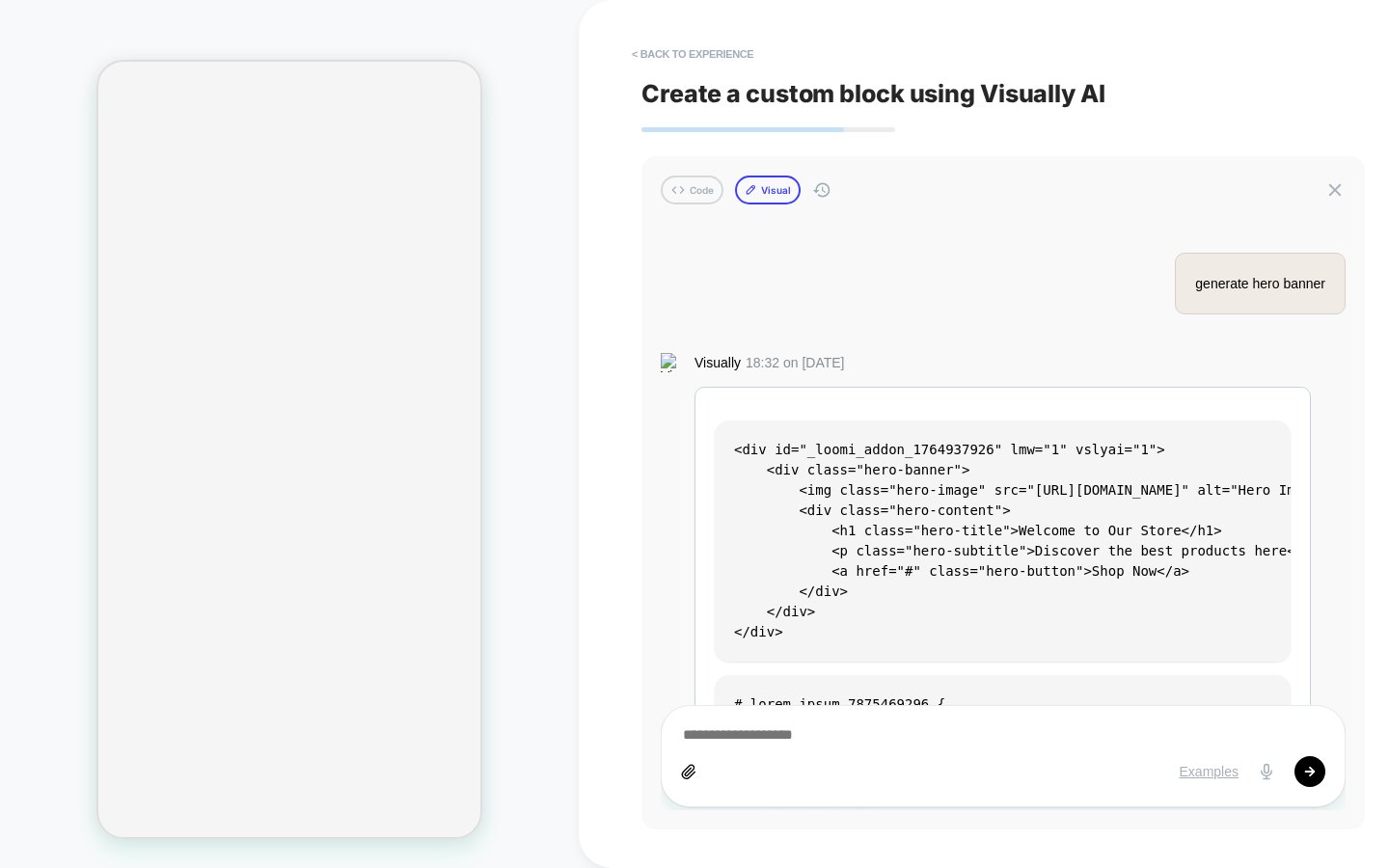
scroll to position [3436, 0]
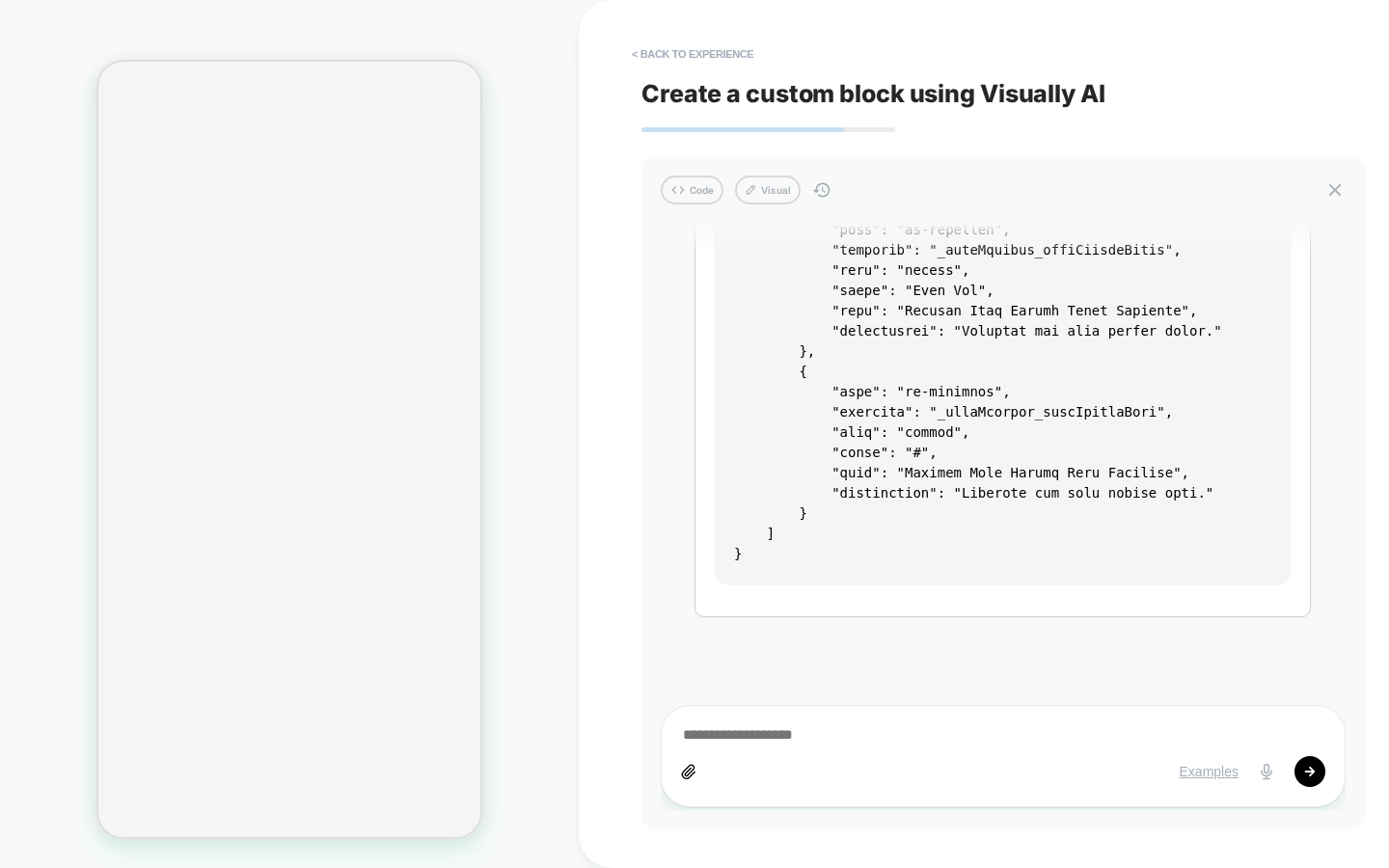
drag, startPoint x: 781, startPoint y: 190, endPoint x: 831, endPoint y: 217, distance: 56.8
click at [781, 190] on button "Visual" at bounding box center [767, 190] width 66 height 29
type textarea "*"
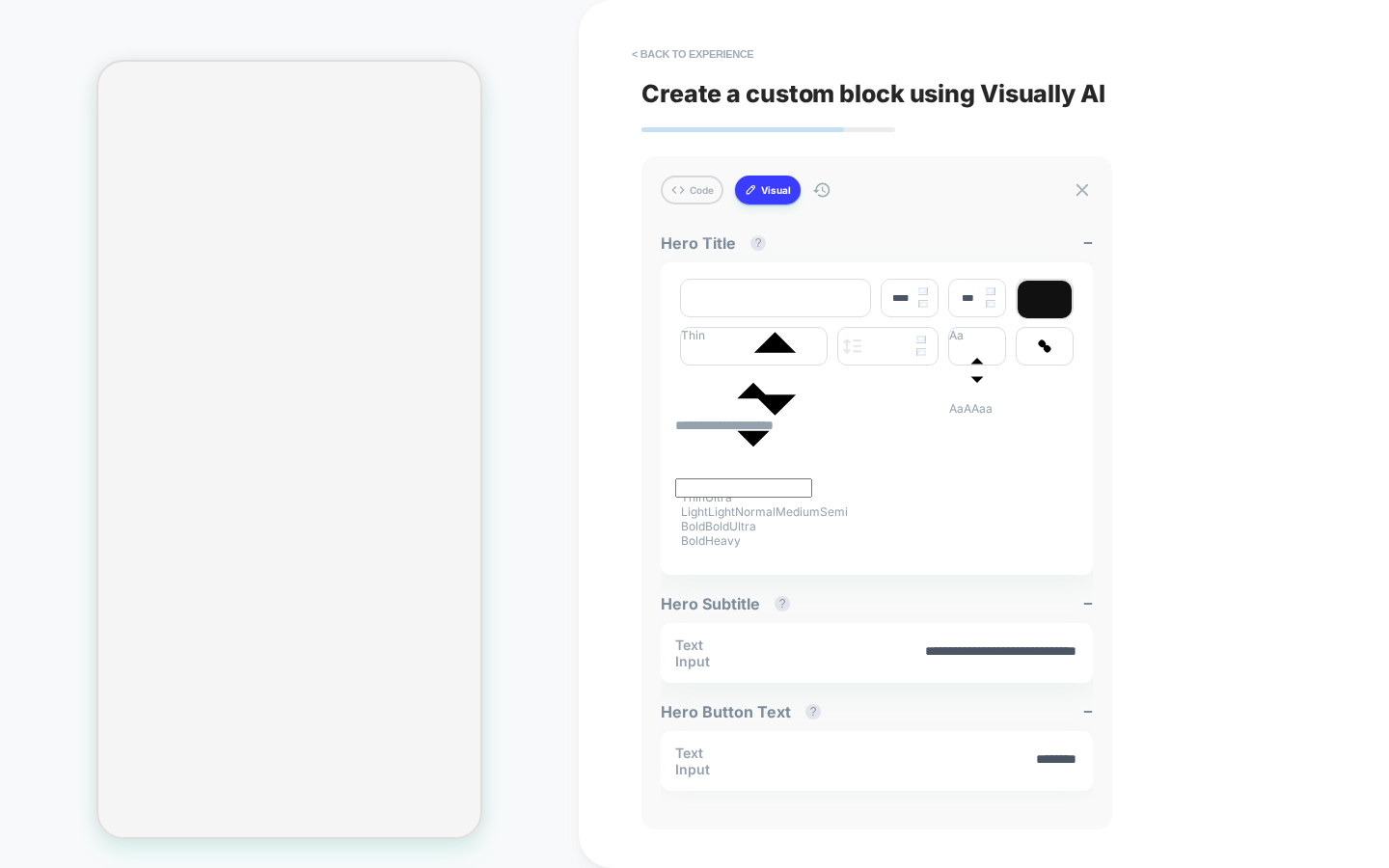
type input "****"
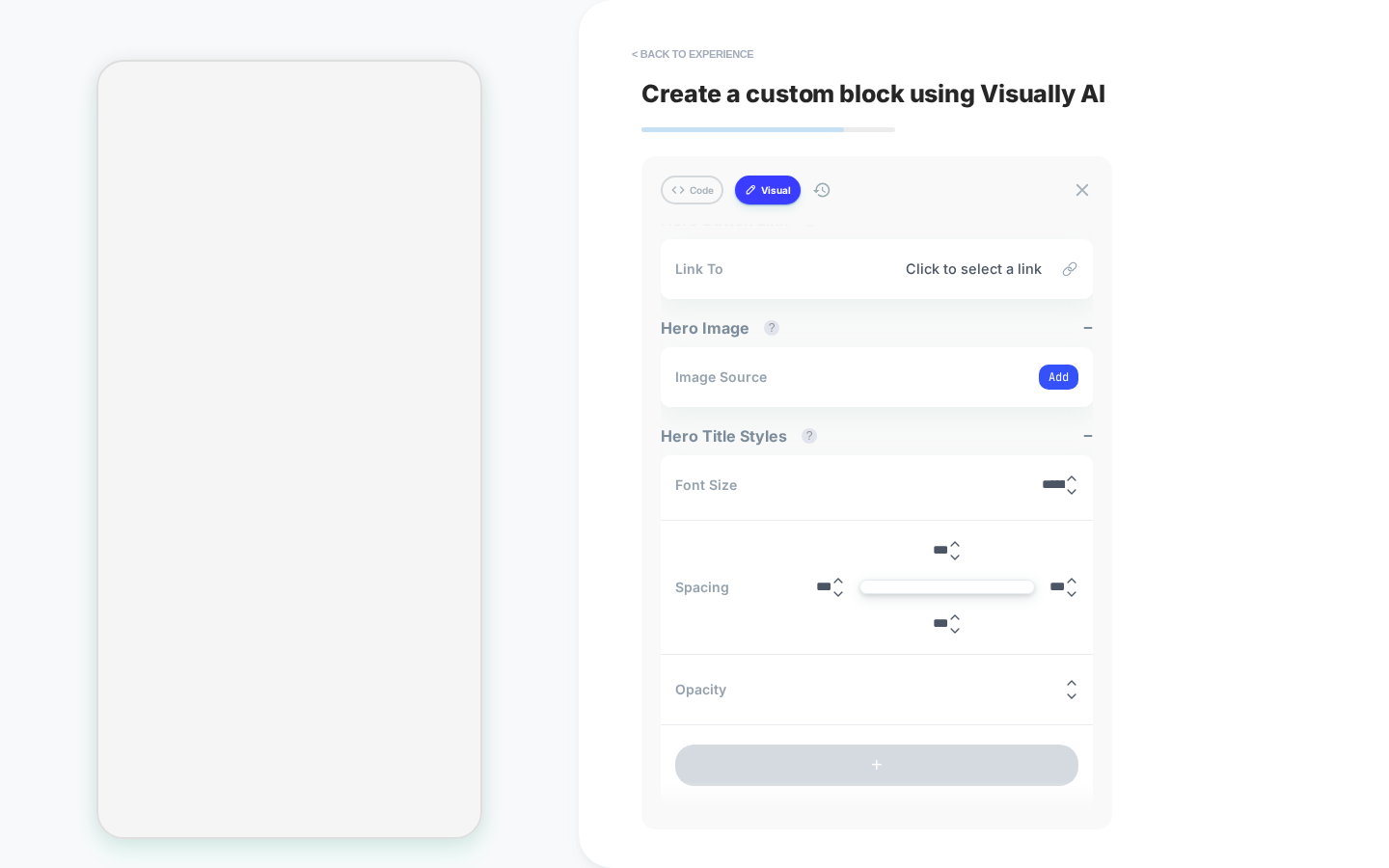
scroll to position [0, 0]
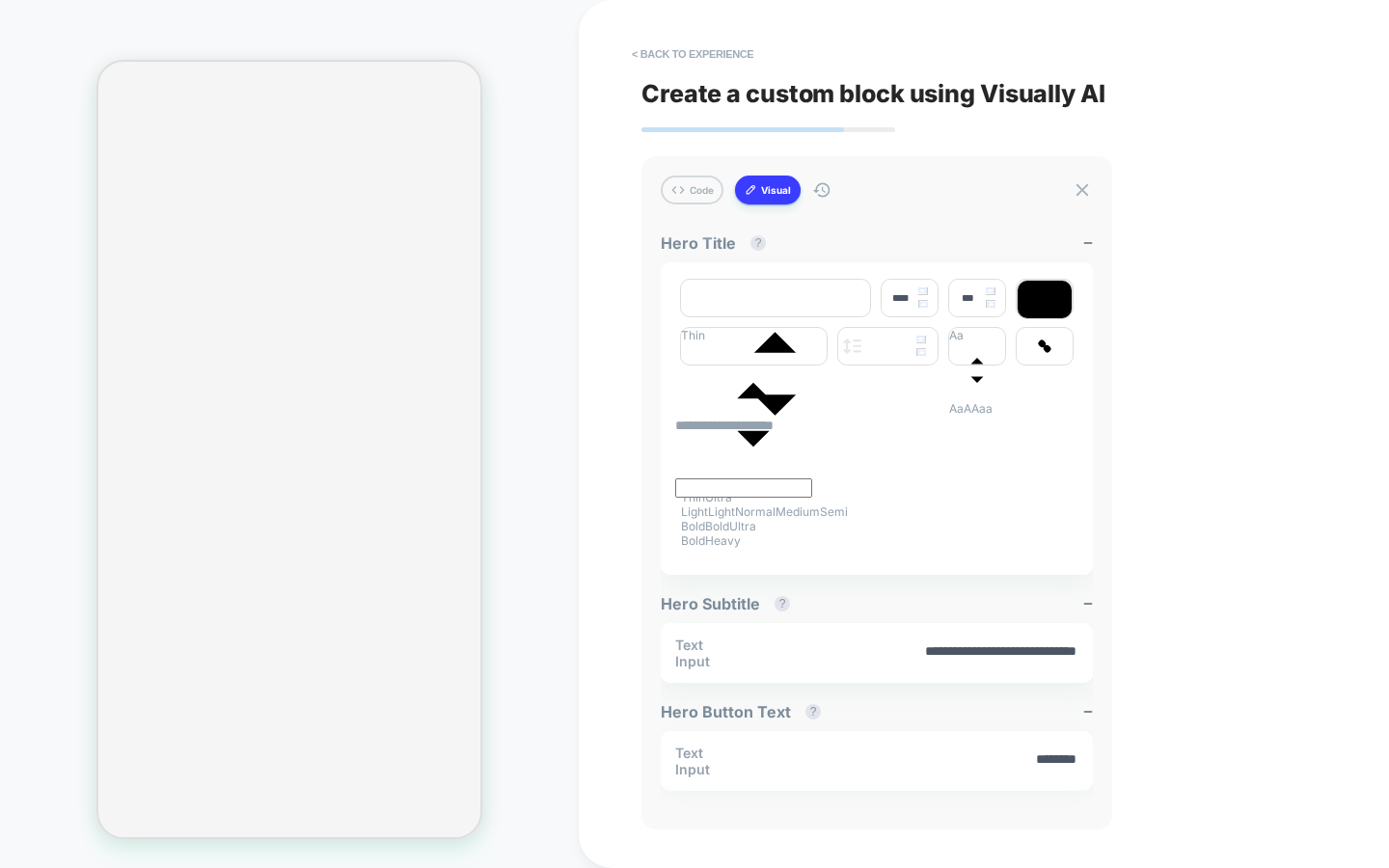
click at [575, 554] on div "CUSTOM Theme: MAIN" at bounding box center [289, 434] width 579 height 829
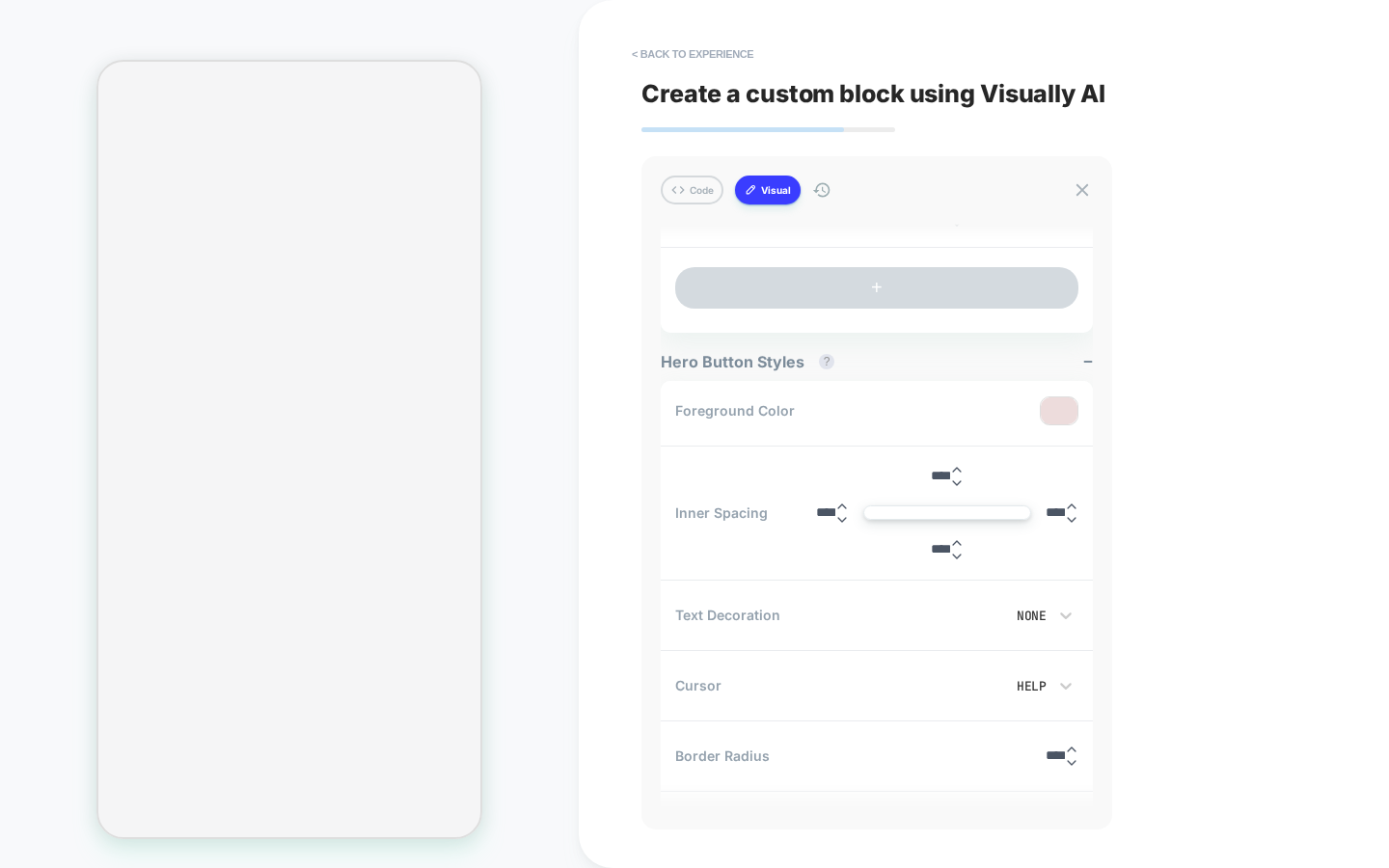
scroll to position [1962, 0]
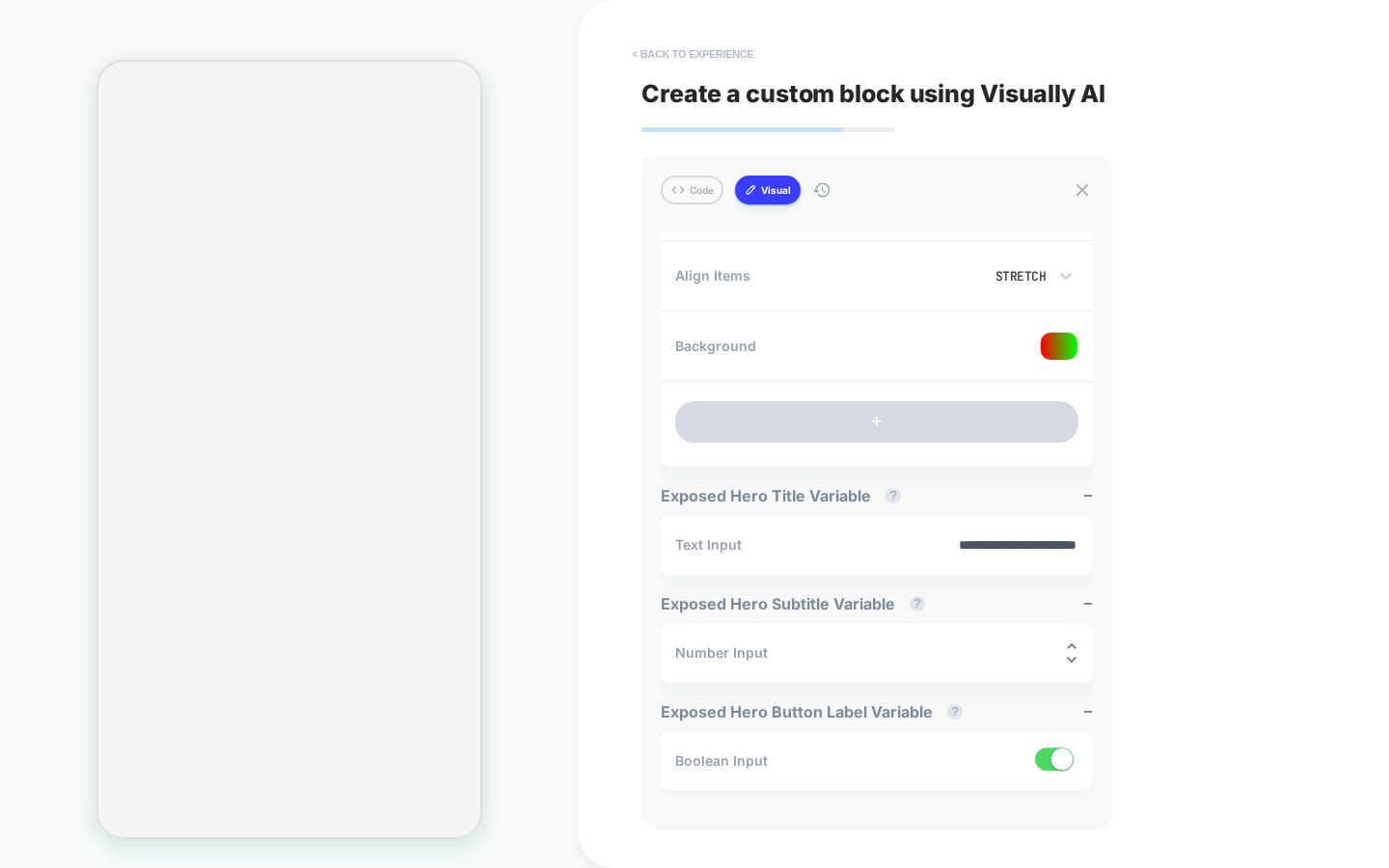
click at [727, 64] on button "< Back to experience" at bounding box center [693, 54] width 141 height 31
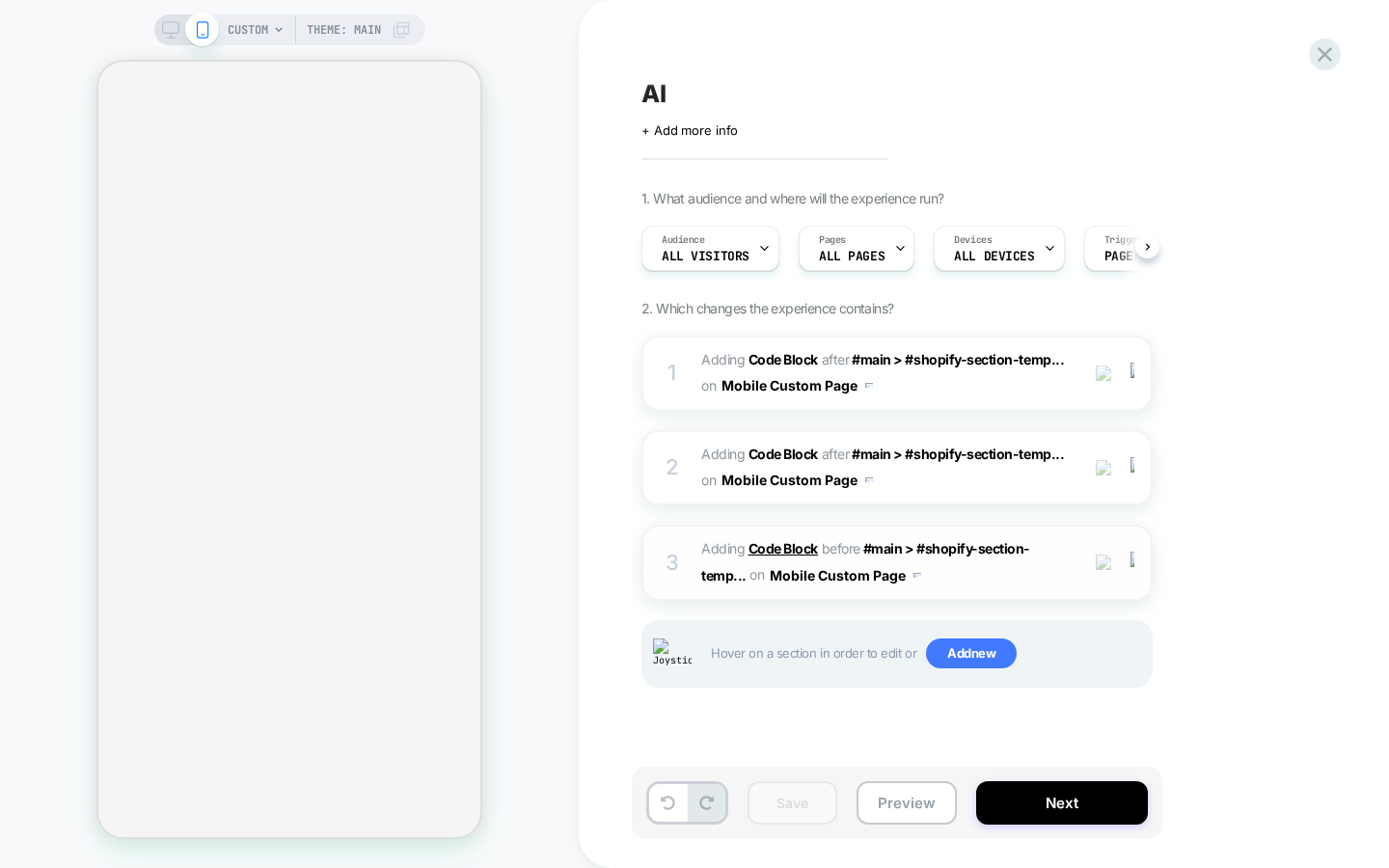
scroll to position [0, 1]
click at [683, 554] on div "3 Adding Code Block BEFORE #main > #shopify-section-temp... #main > #shopify-se…" at bounding box center [897, 563] width 511 height 75
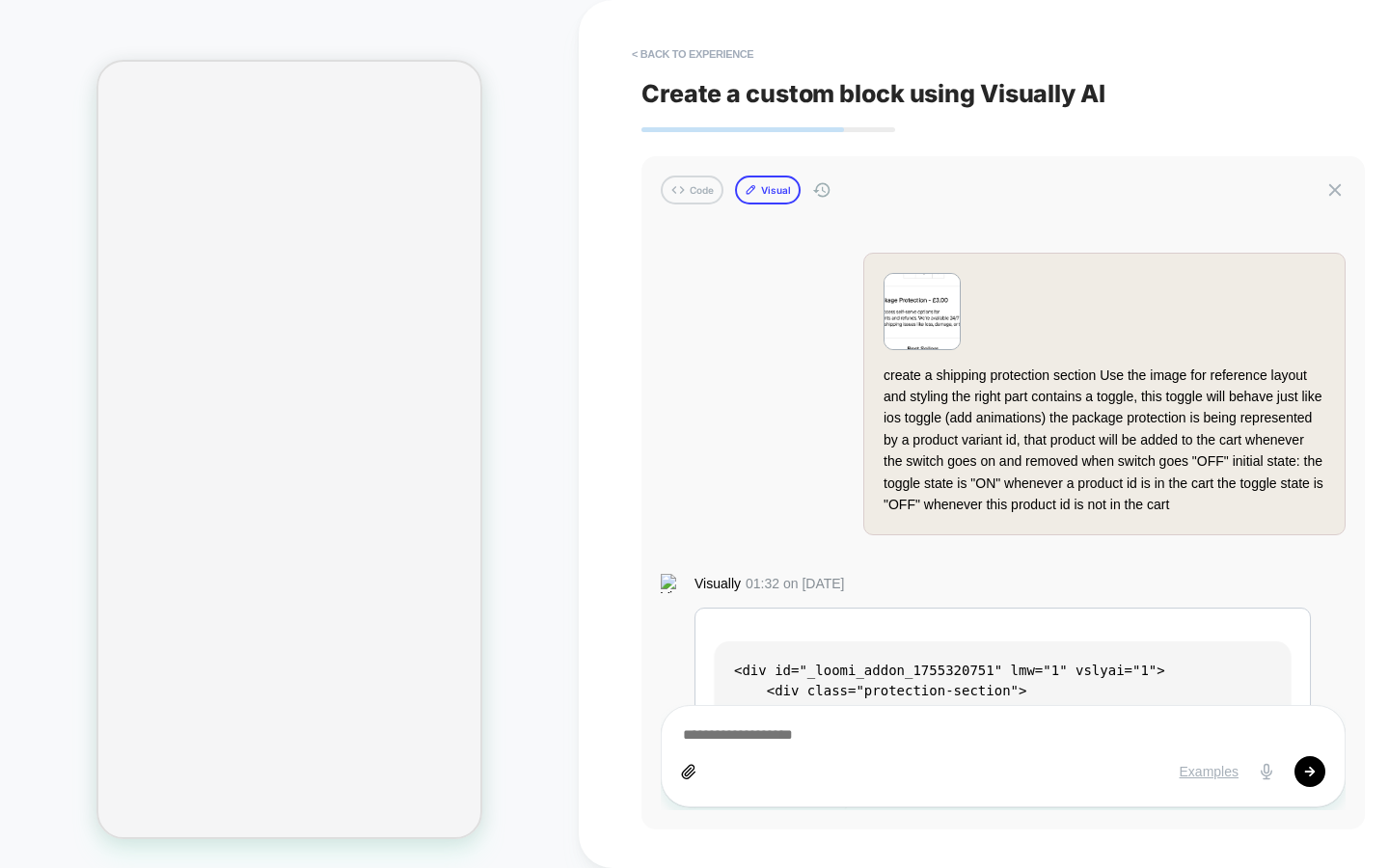
scroll to position [7112, 0]
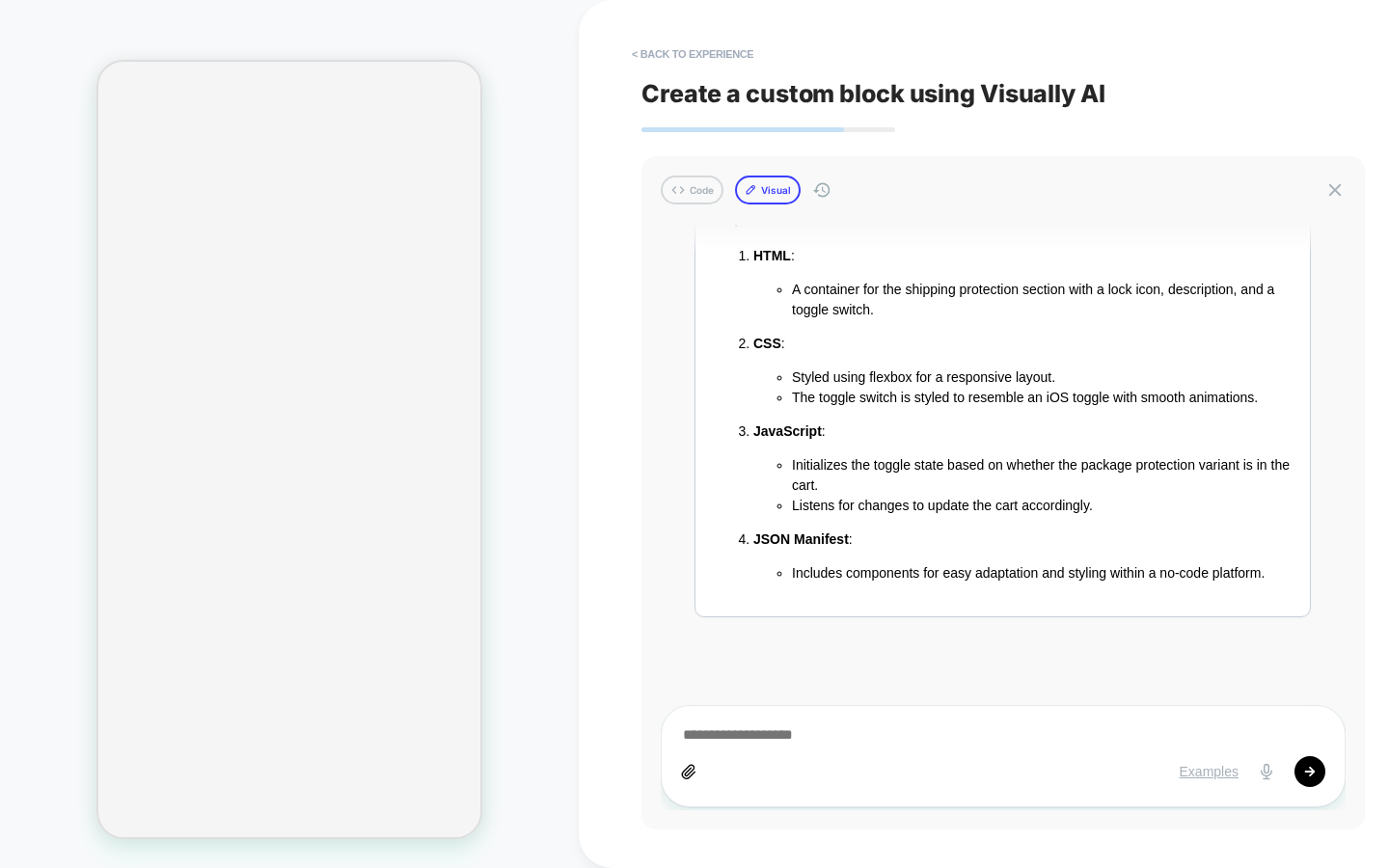
click at [759, 179] on button "Visual" at bounding box center [767, 190] width 66 height 29
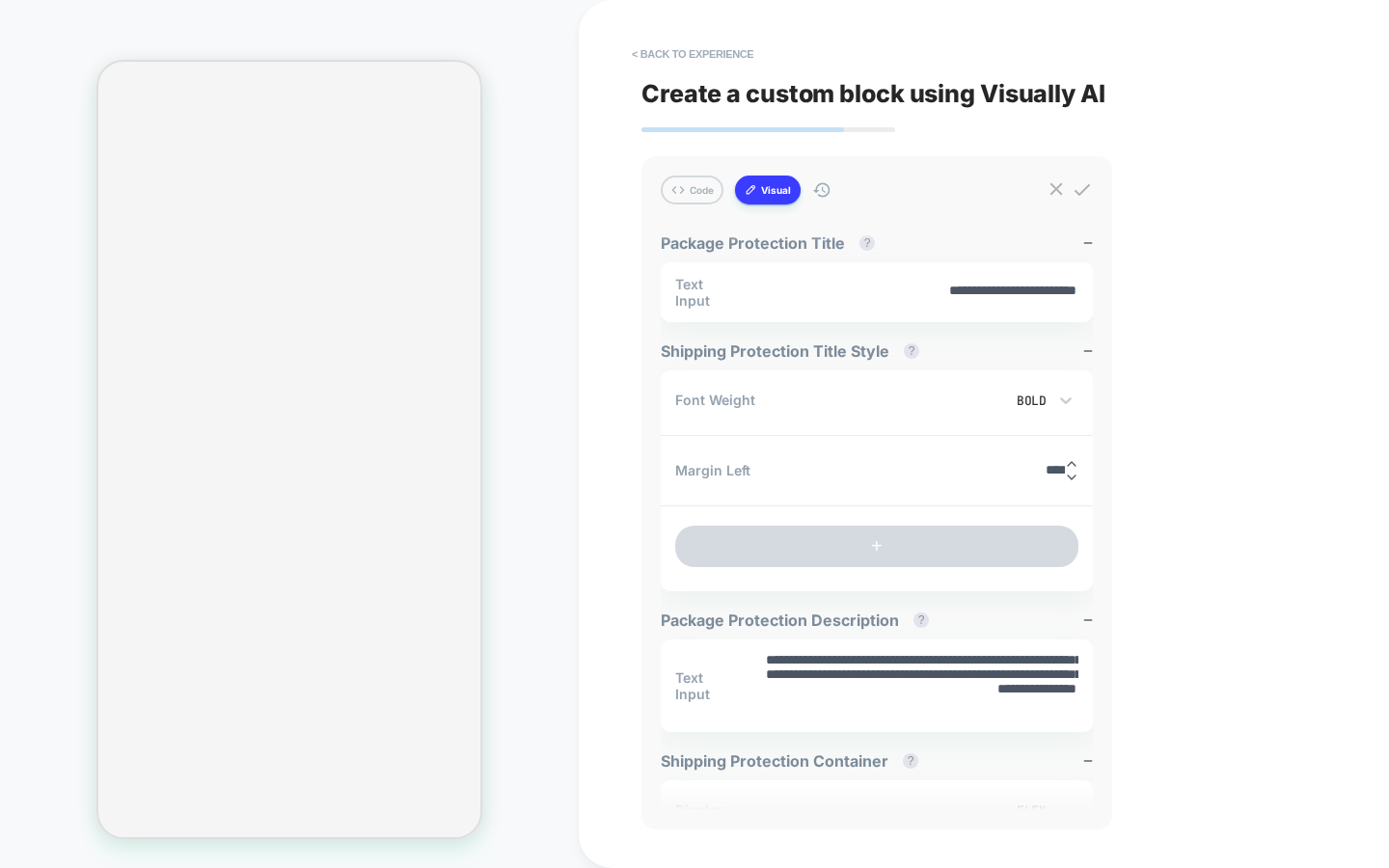
click at [757, 191] on button "Visual" at bounding box center [767, 190] width 66 height 29
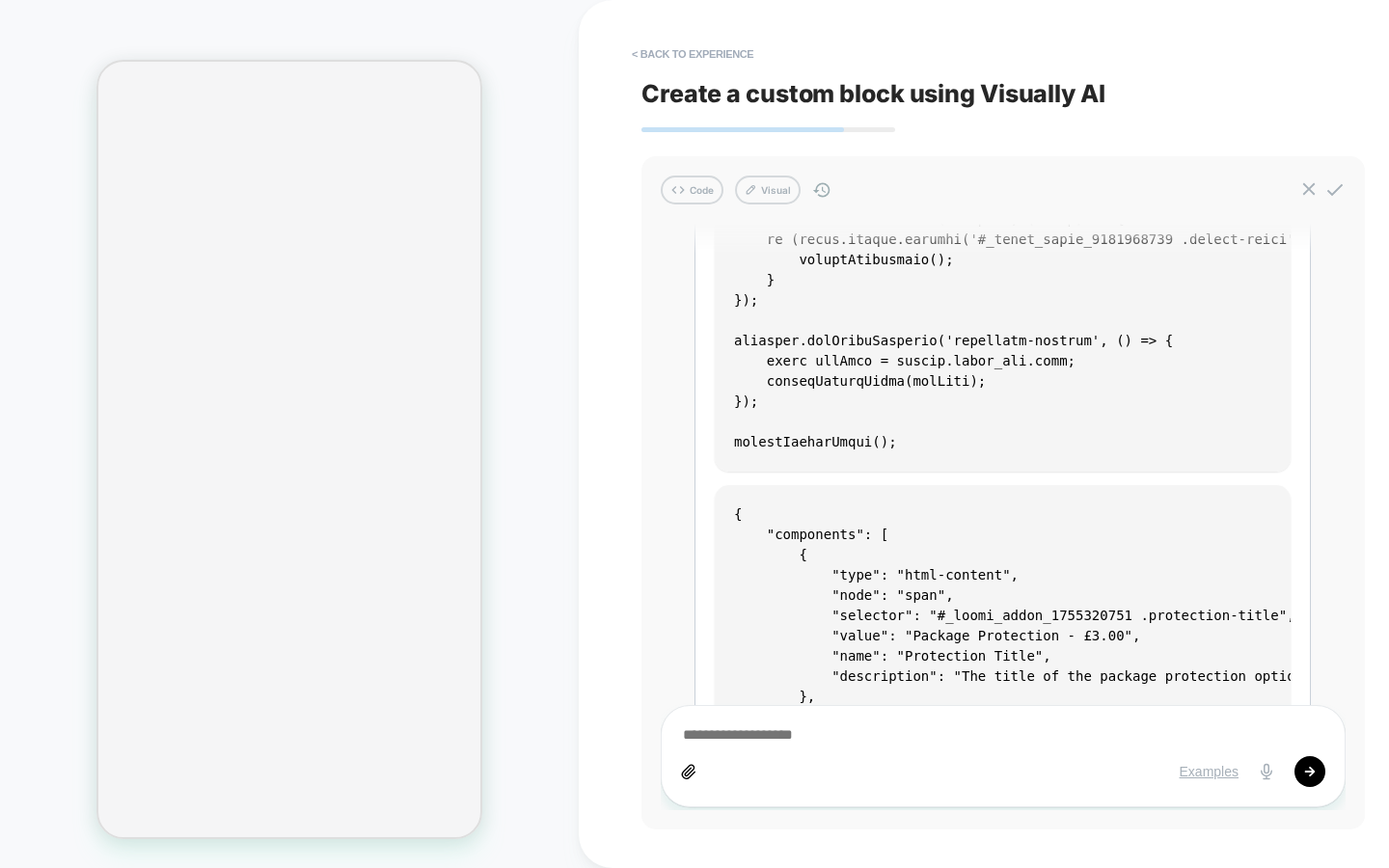
scroll to position [0, 0]
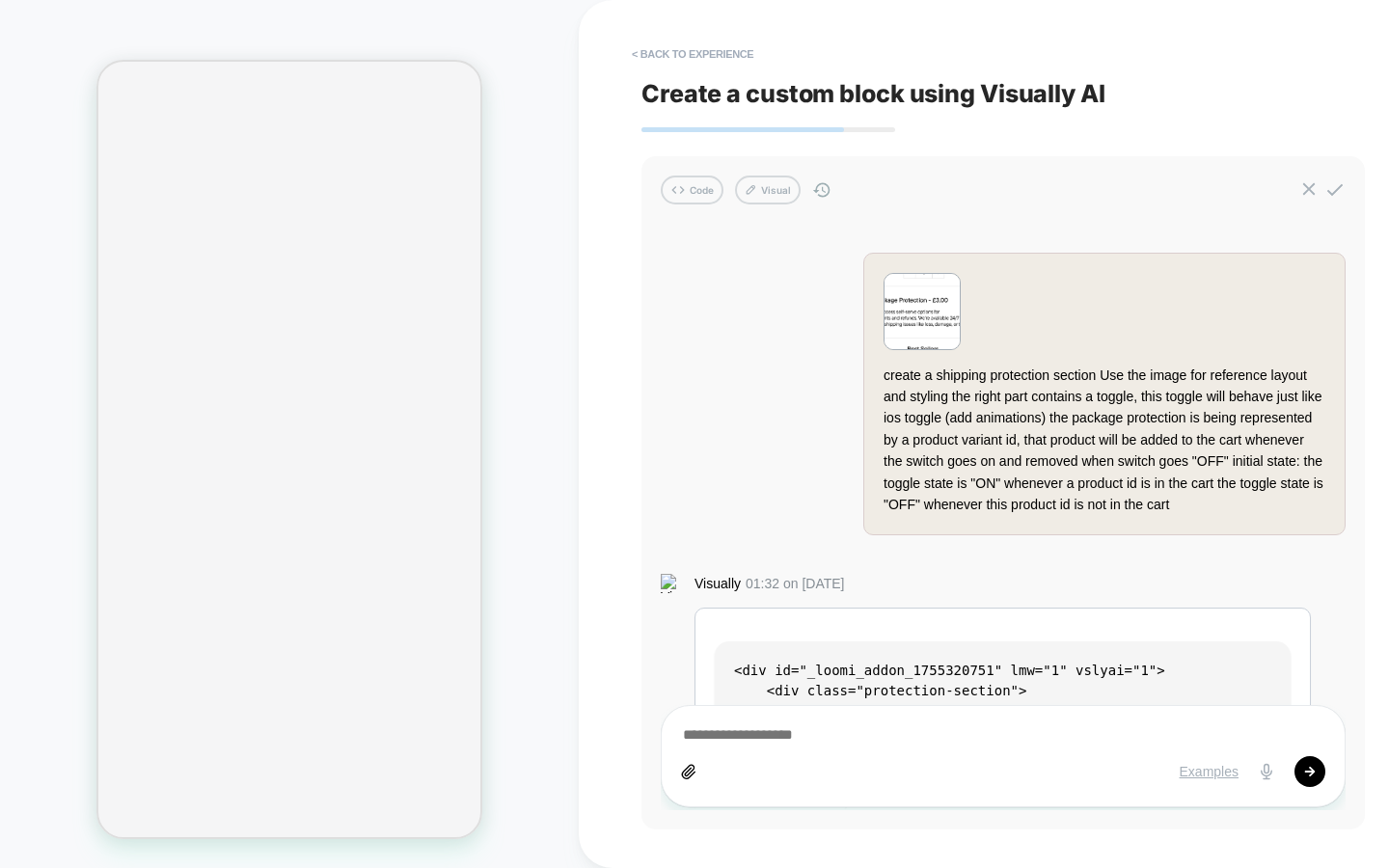
click at [919, 308] on img at bounding box center [922, 311] width 75 height 75
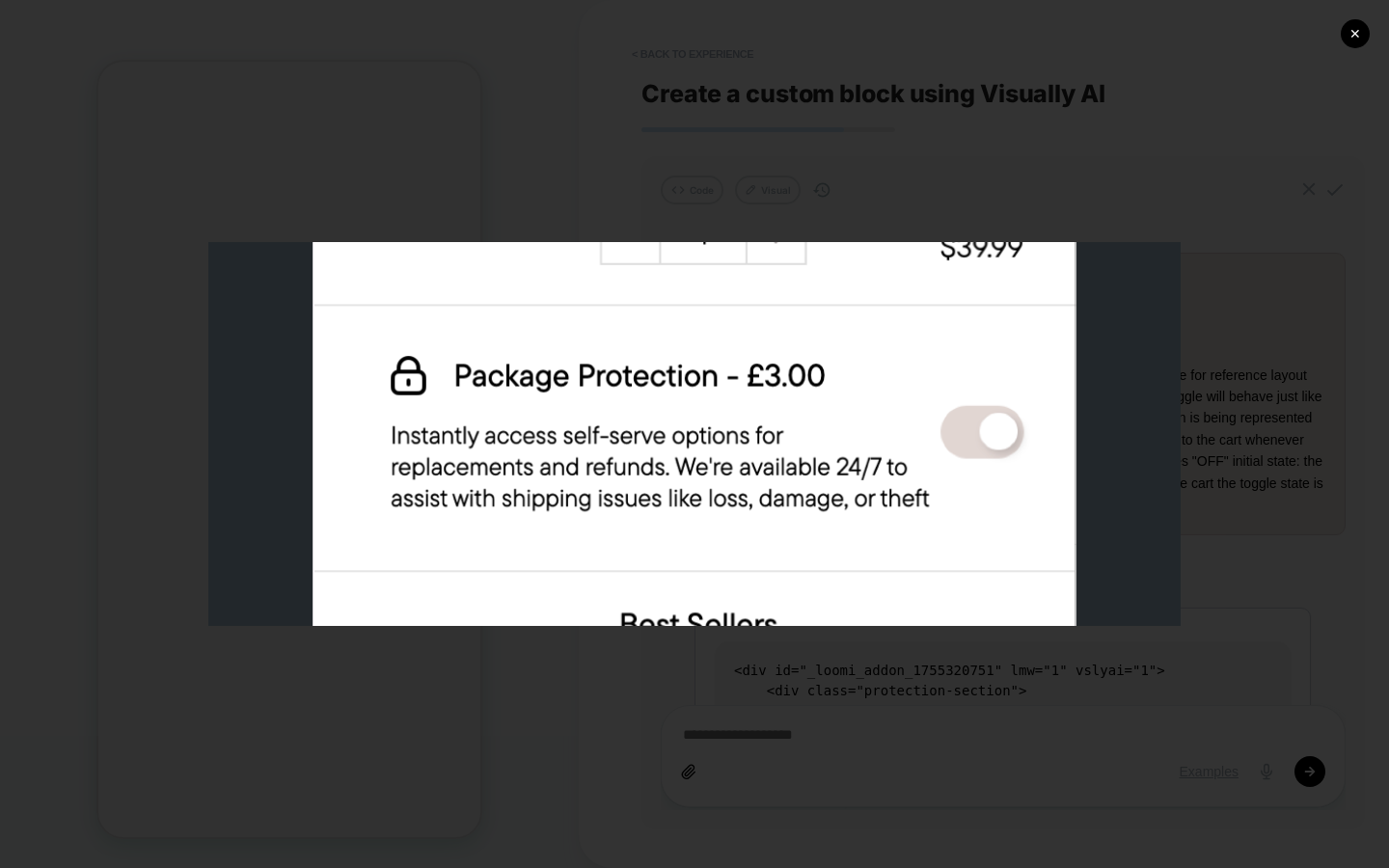
click at [993, 122] on div "✕" at bounding box center [694, 434] width 1389 height 868
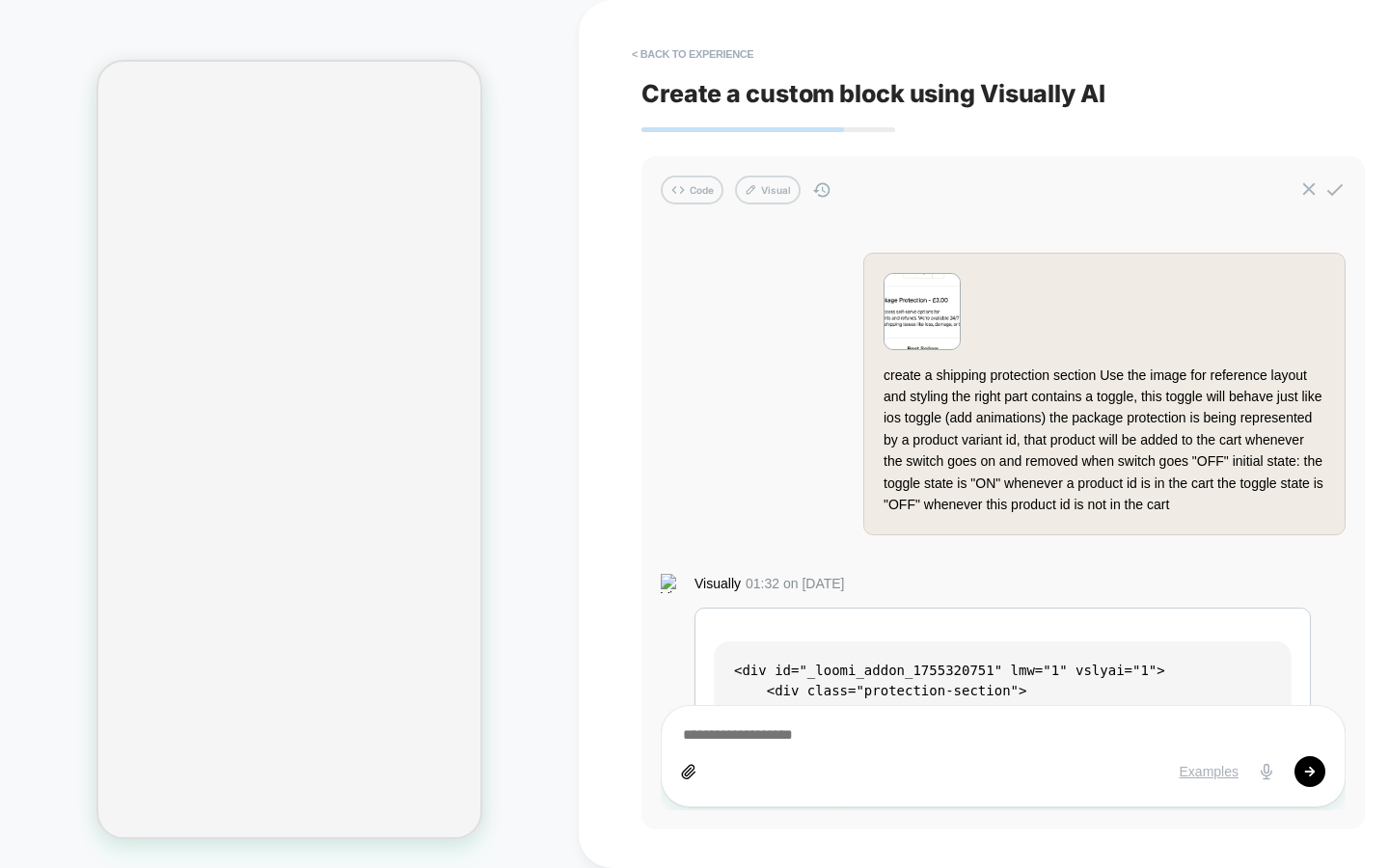
drag, startPoint x: 702, startPoint y: 331, endPoint x: 737, endPoint y: 202, distance: 133.7
click at [702, 331] on div "create a shipping protection section Use the image for reference layout and sty…" at bounding box center [1003, 517] width 685 height 587
click at [767, 196] on button "Visual" at bounding box center [767, 190] width 66 height 29
type textarea "*"
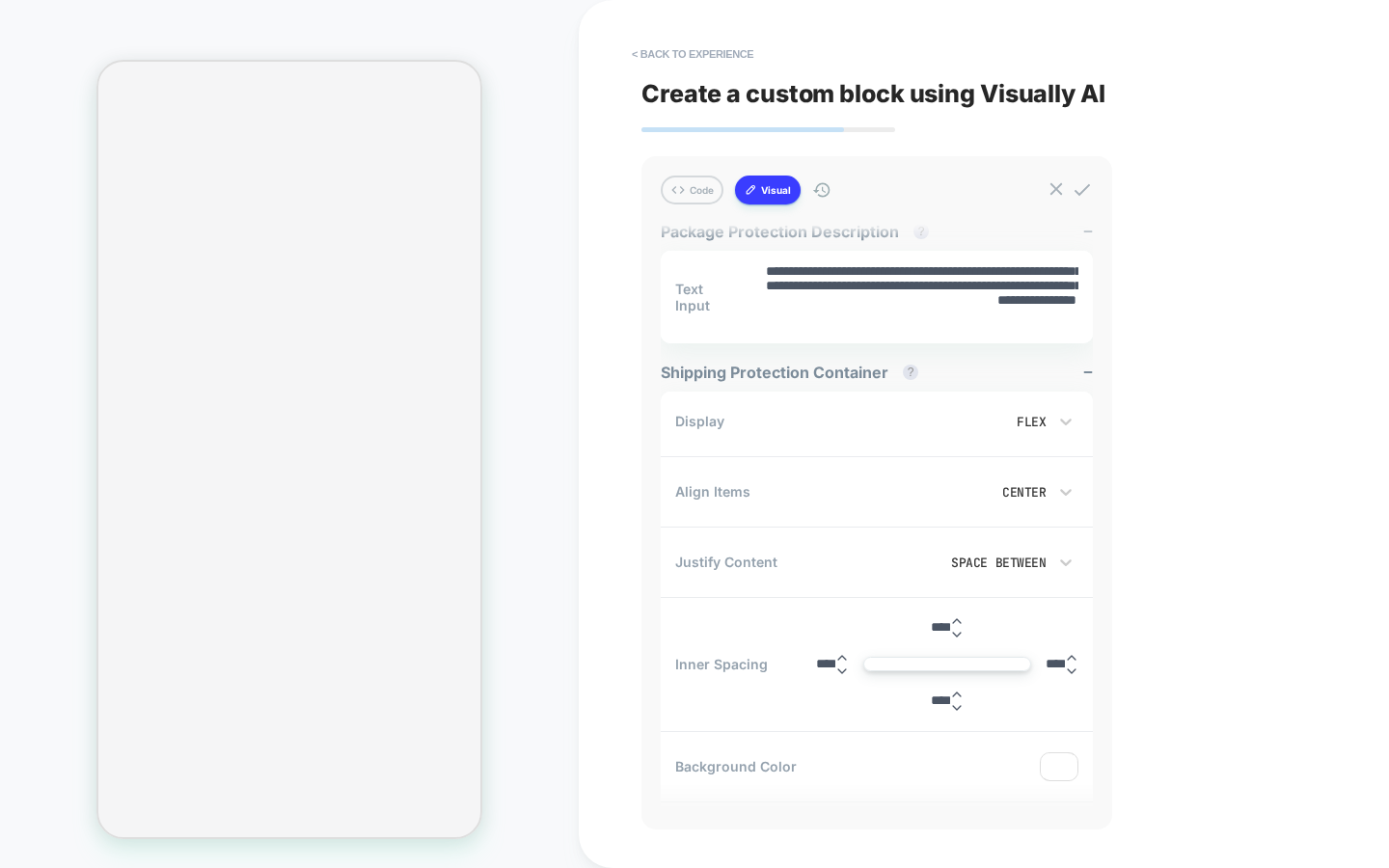
scroll to position [749, 0]
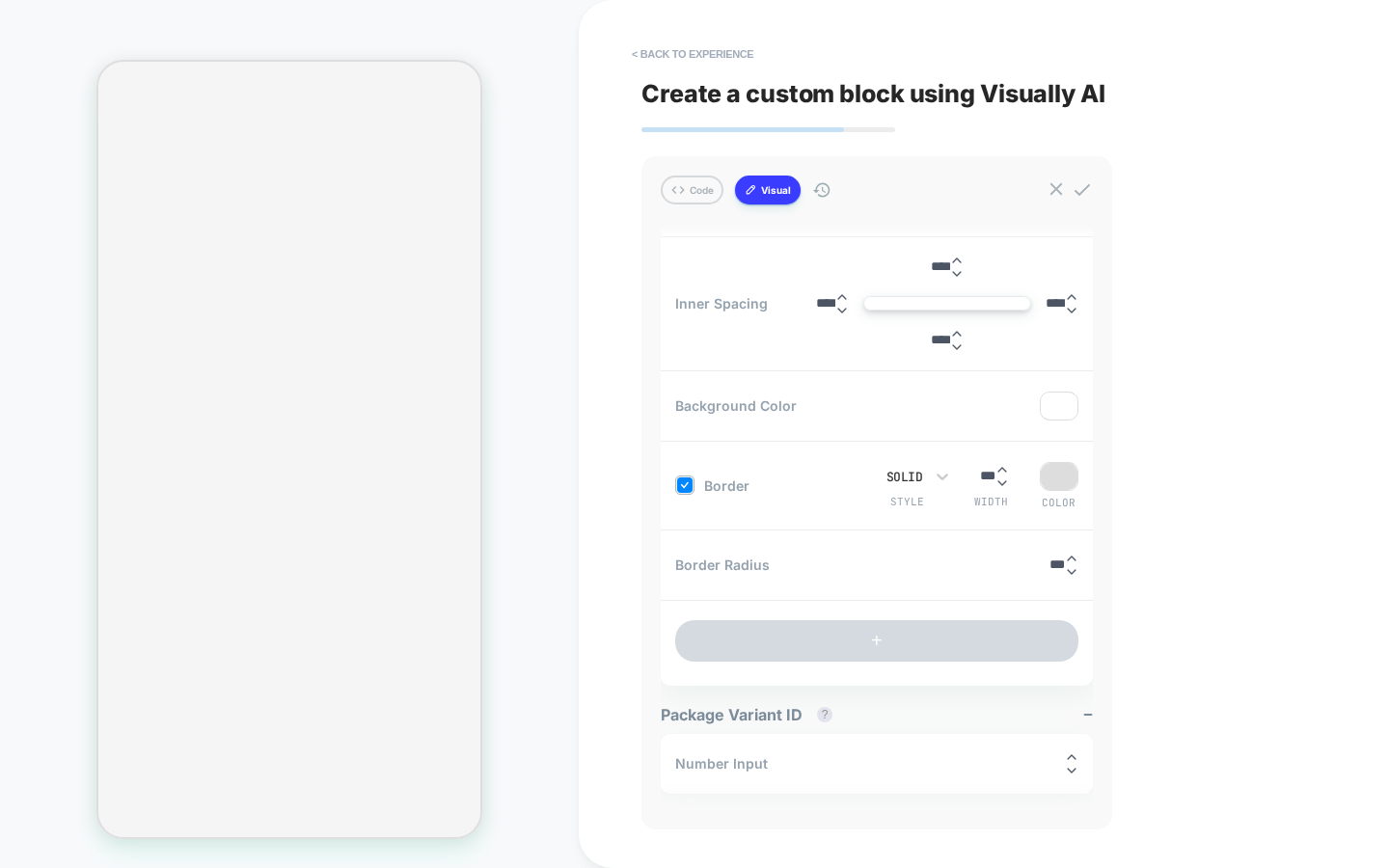
click at [515, 482] on div "CUSTOM Theme: MAIN" at bounding box center [289, 434] width 579 height 829
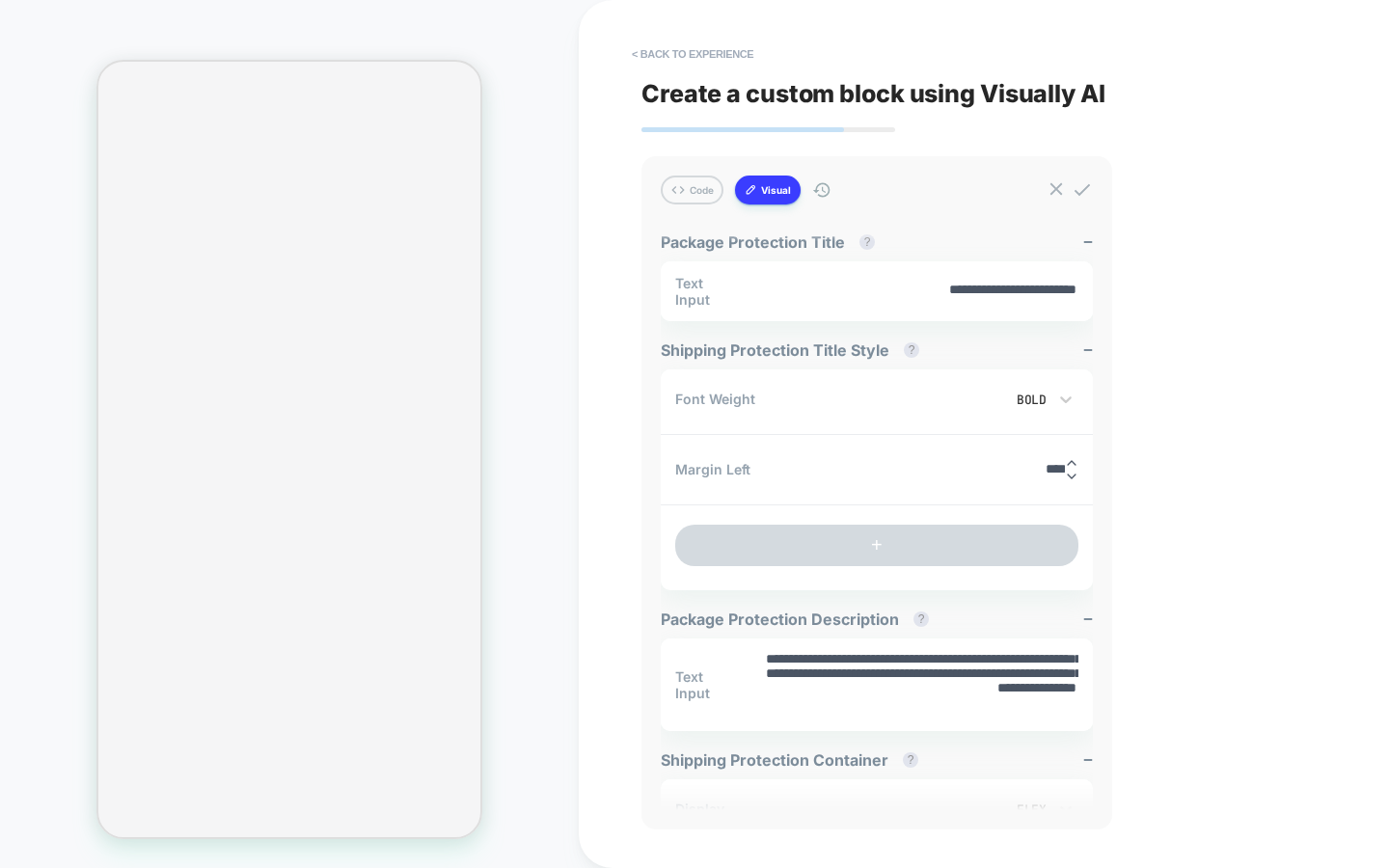
scroll to position [0, 0]
click at [681, 58] on button "< Back to experience" at bounding box center [693, 54] width 141 height 31
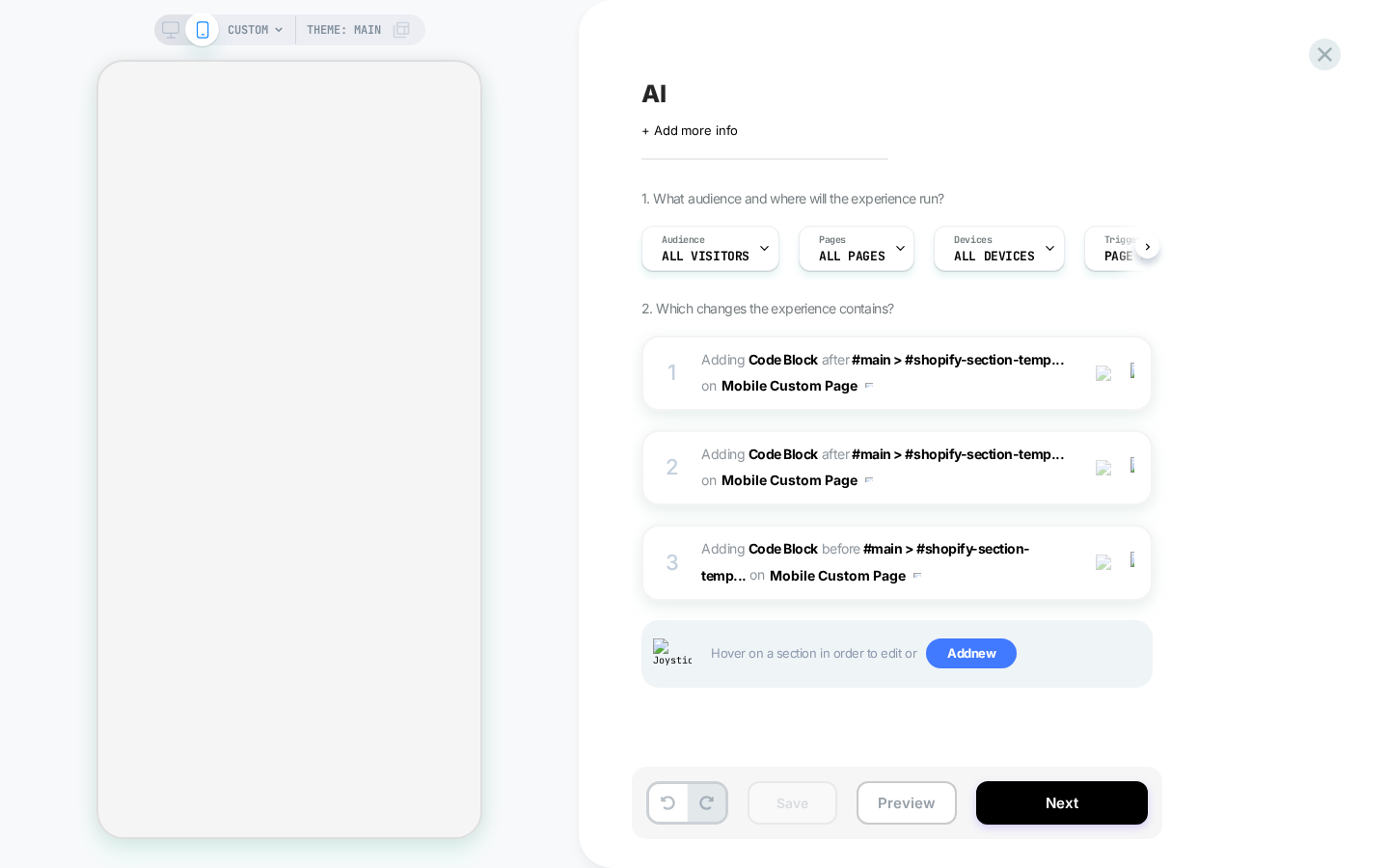
click at [575, 493] on div "CUSTOM Theme: MAIN" at bounding box center [289, 434] width 579 height 829
click at [571, 361] on div "CUSTOM Theme: MAIN" at bounding box center [289, 434] width 579 height 829
click at [563, 680] on div "CUSTOM Theme: MAIN" at bounding box center [289, 434] width 579 height 829
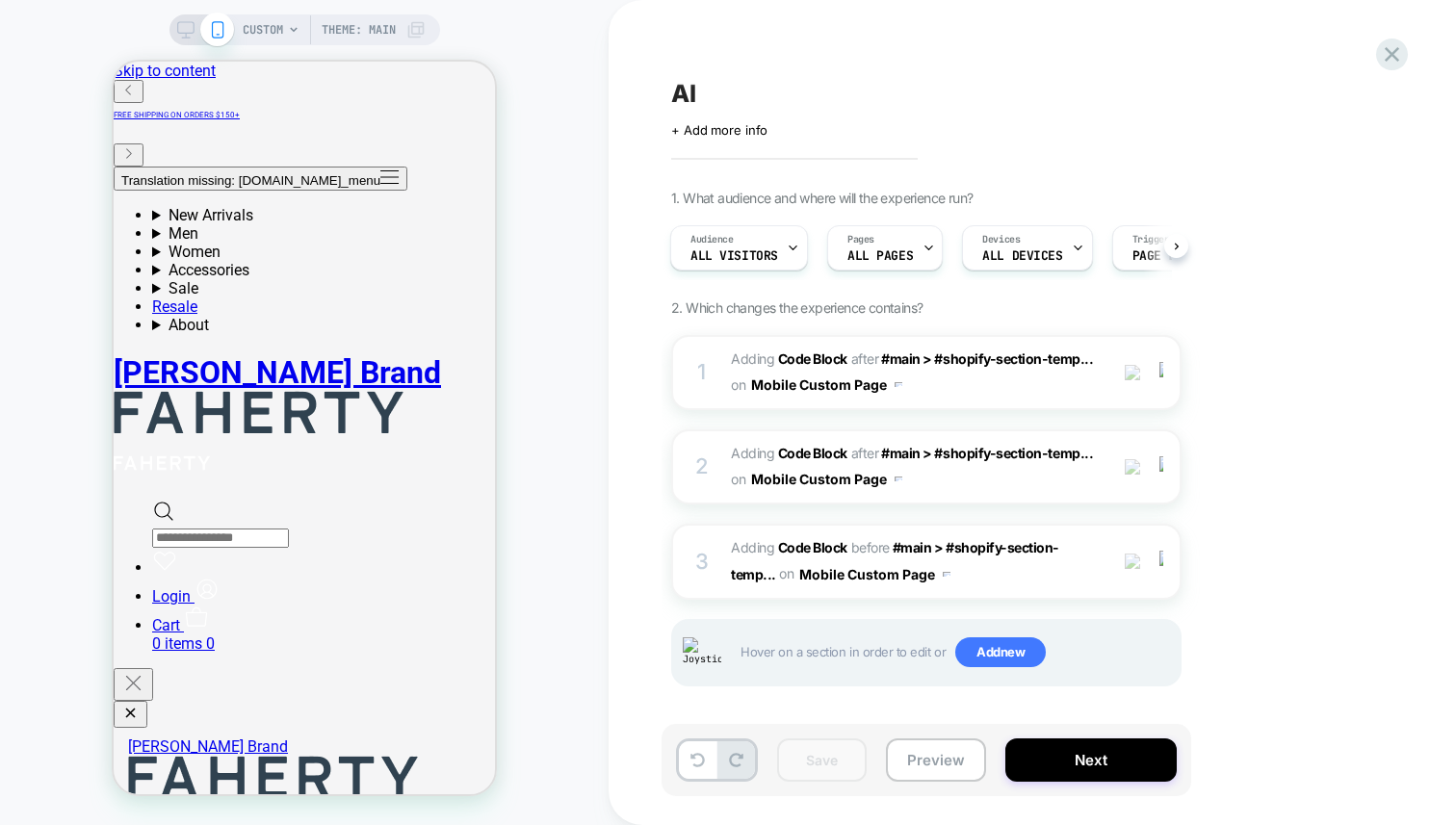
click at [1348, 391] on div "1. What audience and where will the experience run? Audience All Visitors Pages…" at bounding box center [1023, 462] width 703 height 545
drag, startPoint x: 529, startPoint y: 119, endPoint x: 542, endPoint y: 115, distance: 13.6
click at [530, 119] on div "CUSTOM Theme: MAIN" at bounding box center [304, 412] width 609 height 786
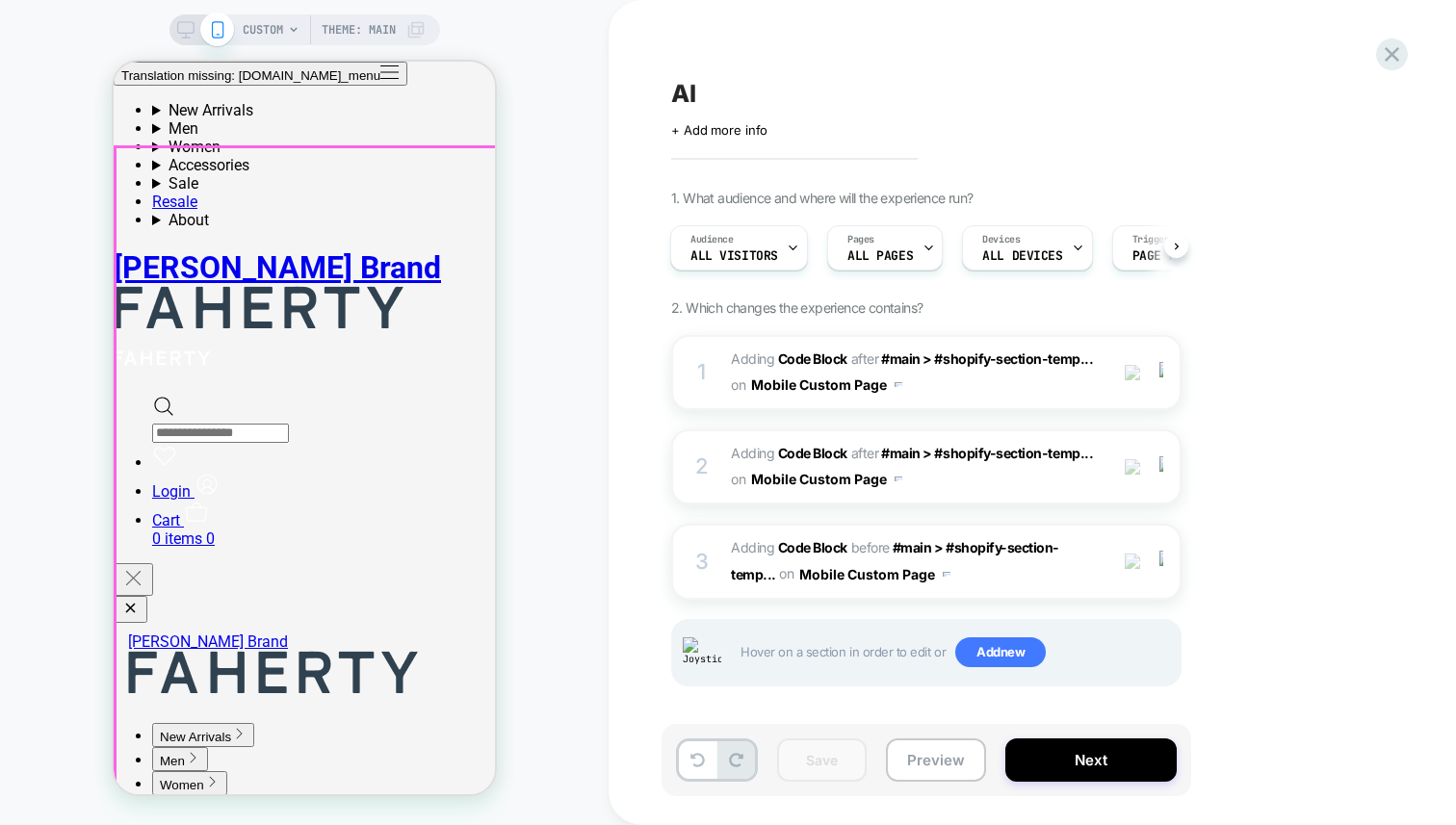
scroll to position [165, 0]
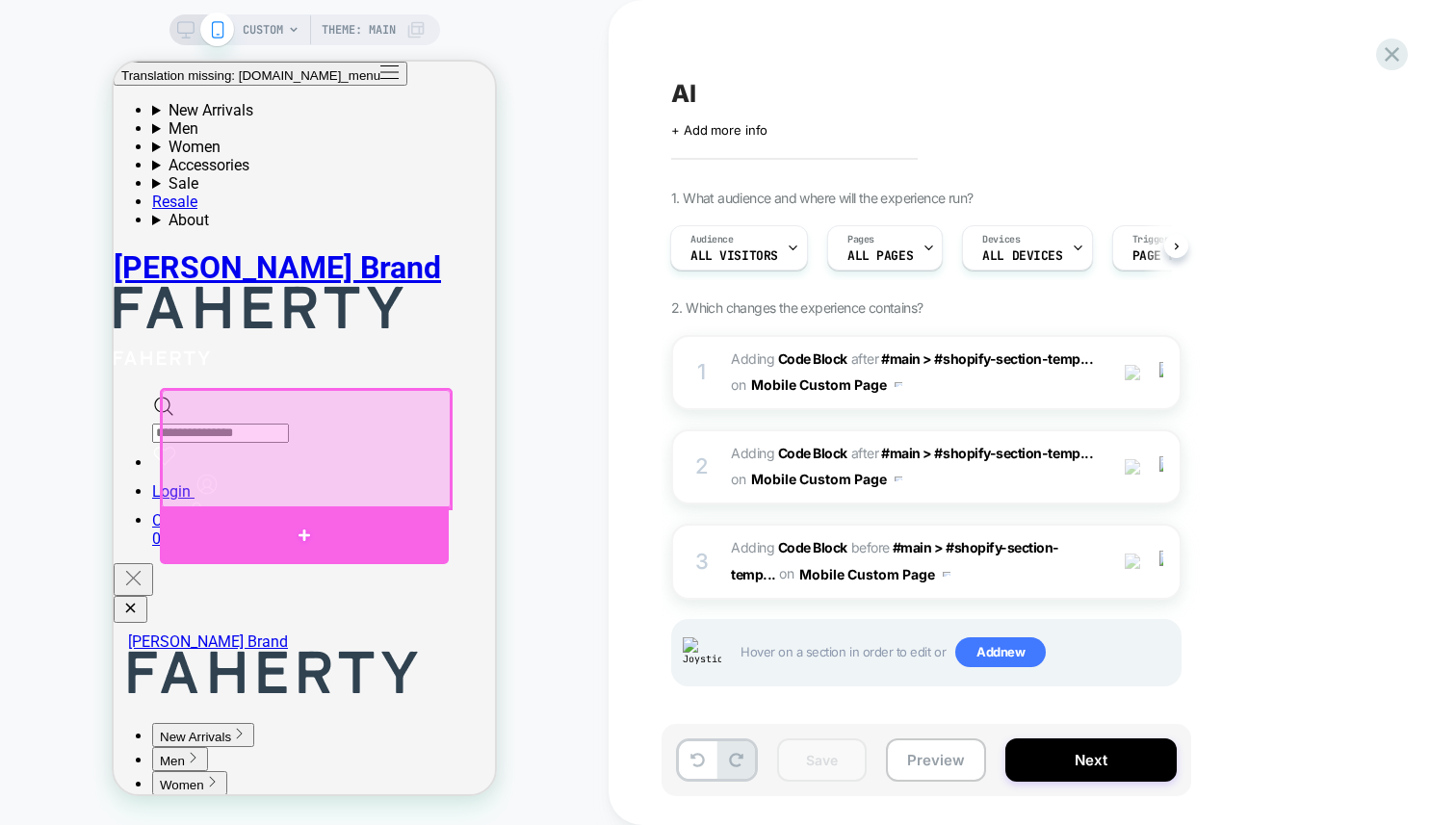
click at [265, 532] on div at bounding box center [304, 536] width 288 height 58
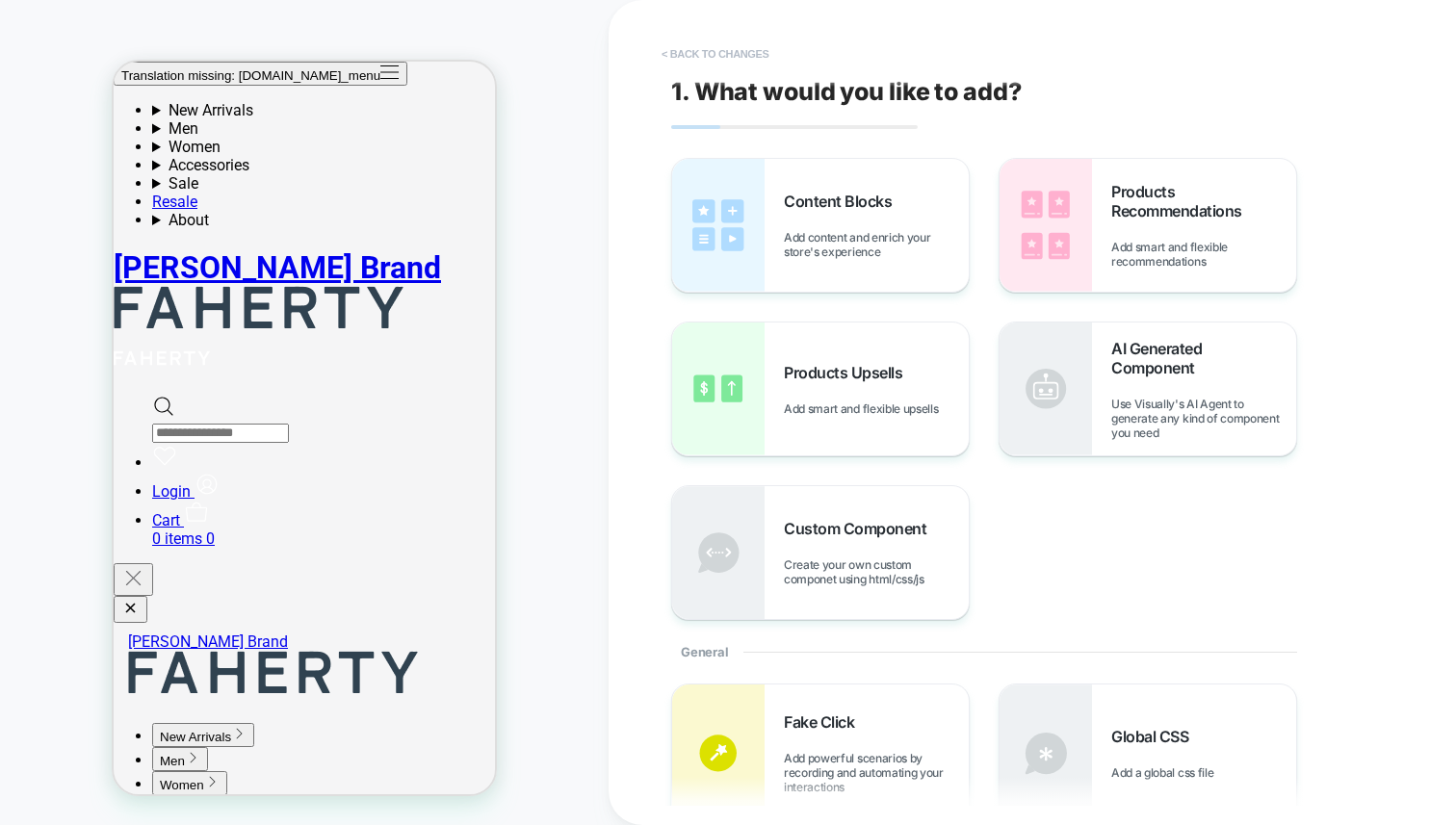
click at [703, 53] on button "< Back to changes" at bounding box center [716, 54] width 127 height 31
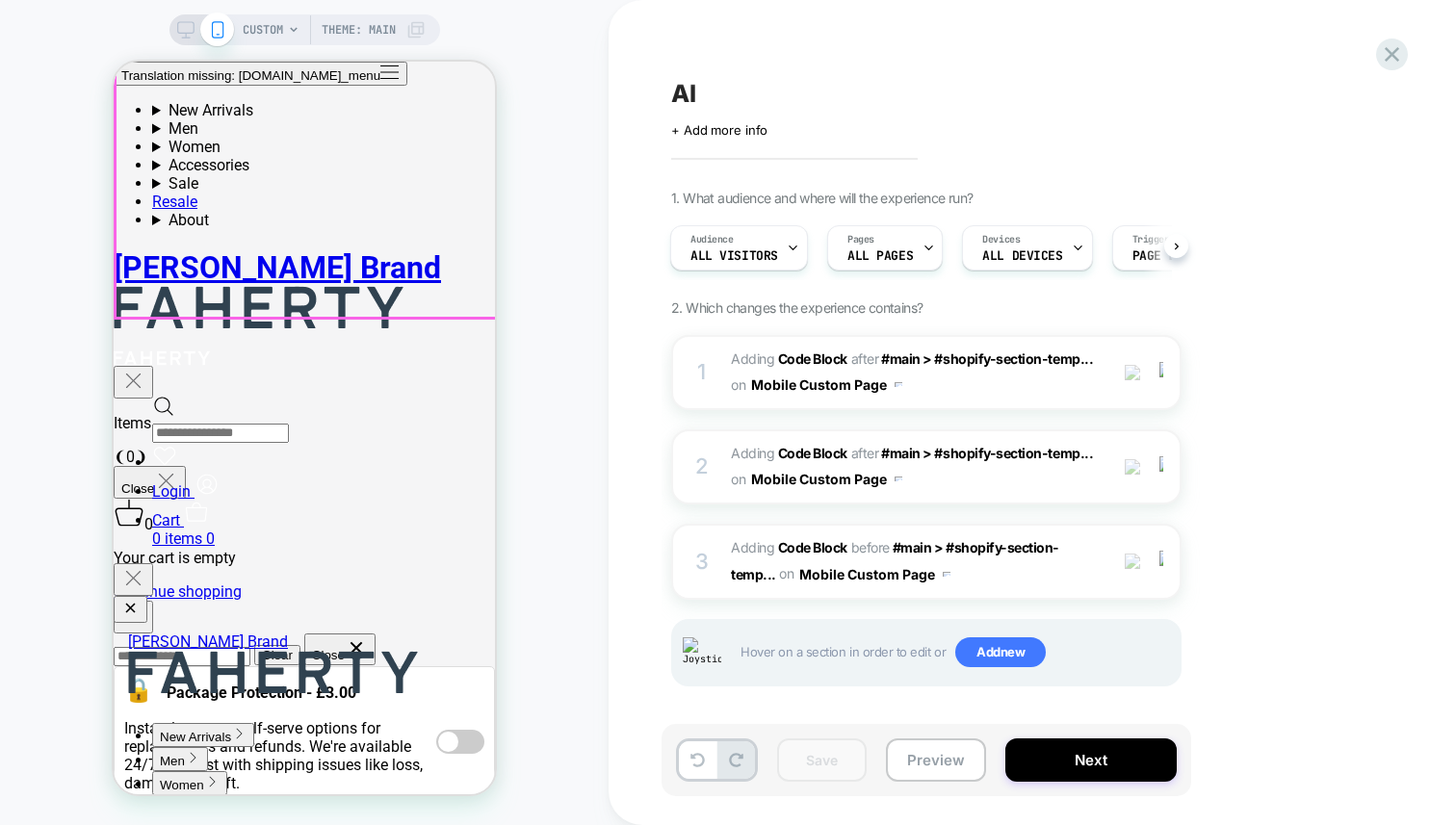
scroll to position [742, 0]
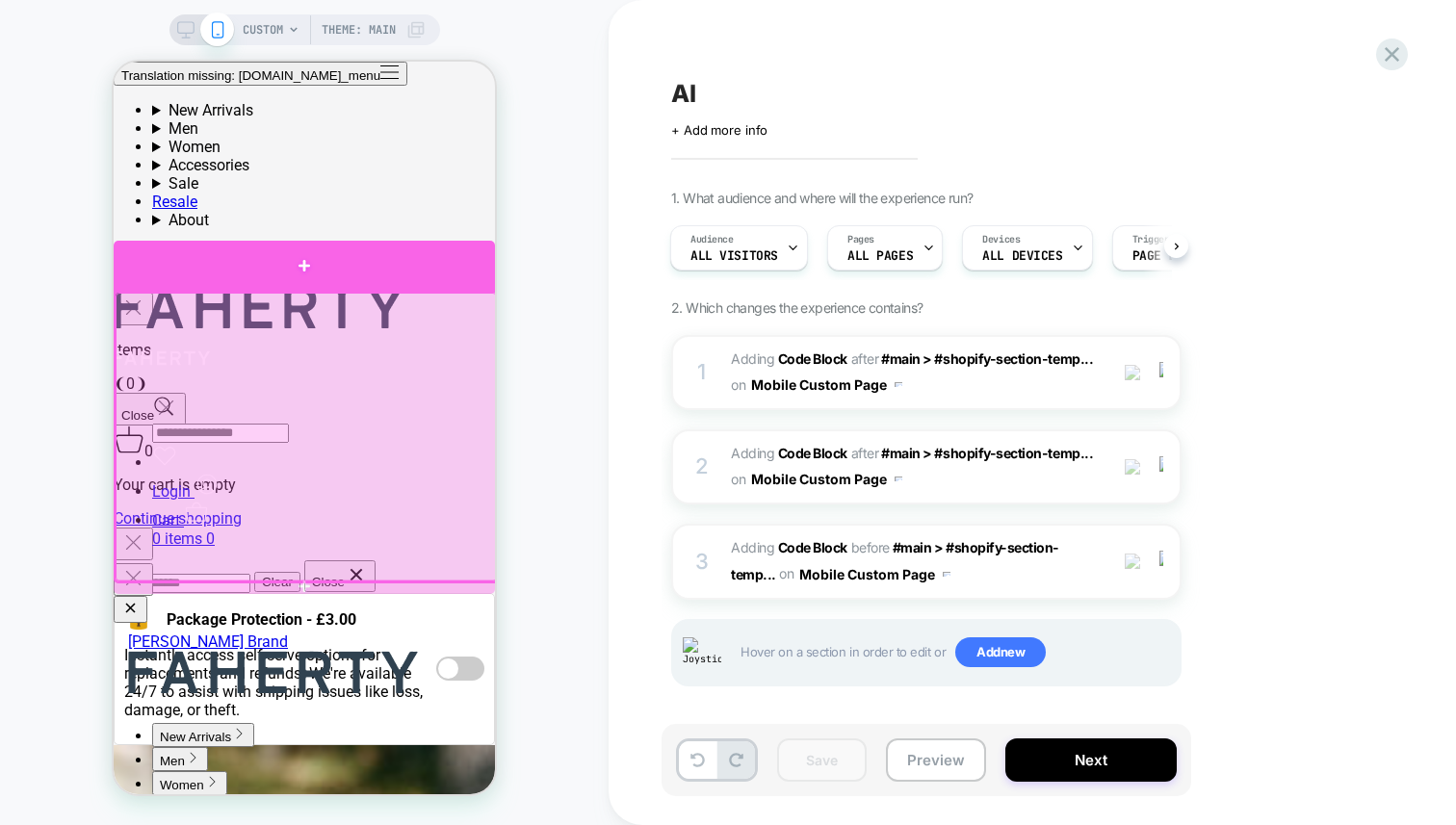
click at [322, 275] on div at bounding box center [304, 265] width 381 height 50
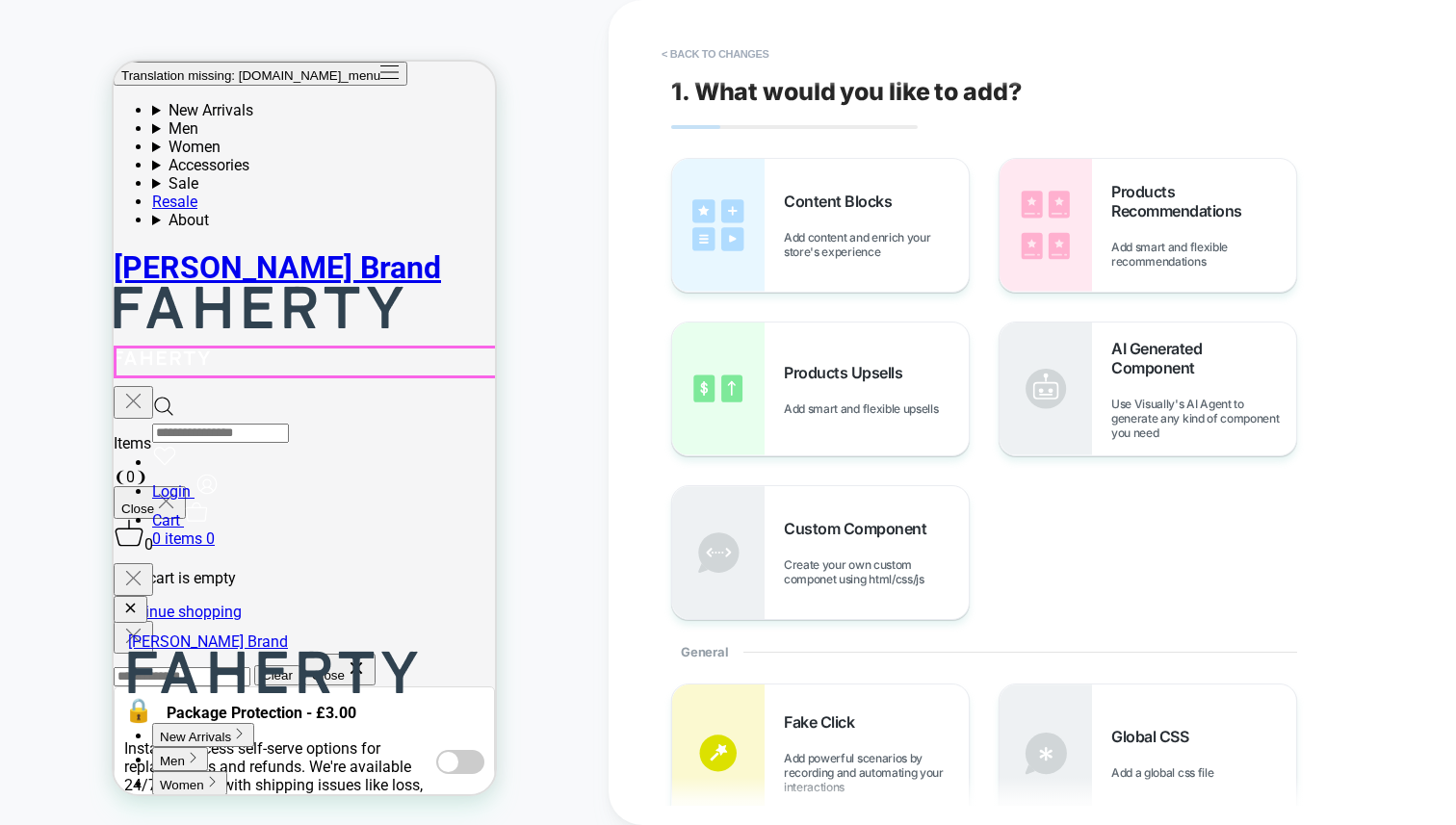
scroll to position [587, 0]
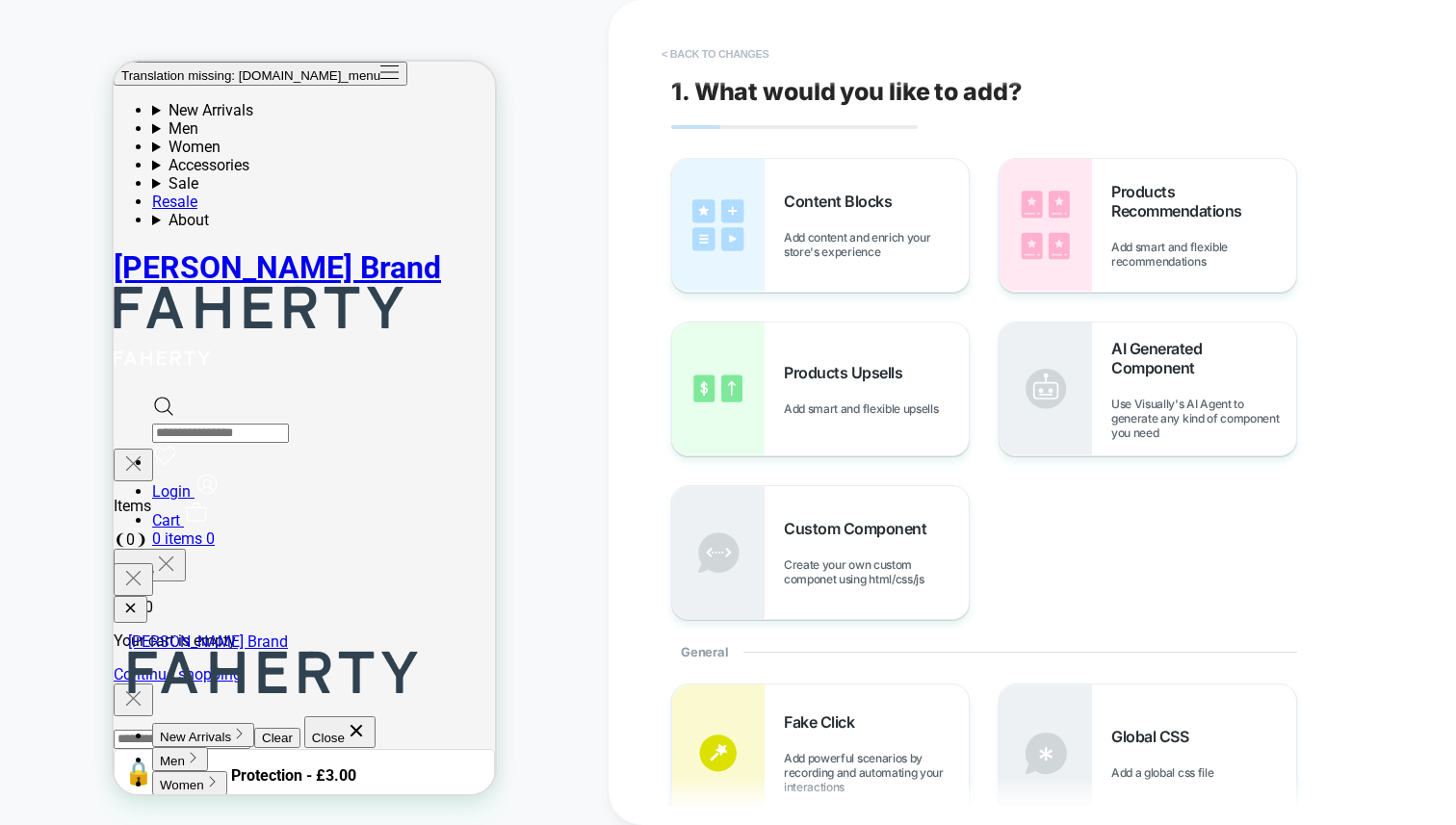
click at [697, 44] on button "< Back to changes" at bounding box center [716, 54] width 127 height 31
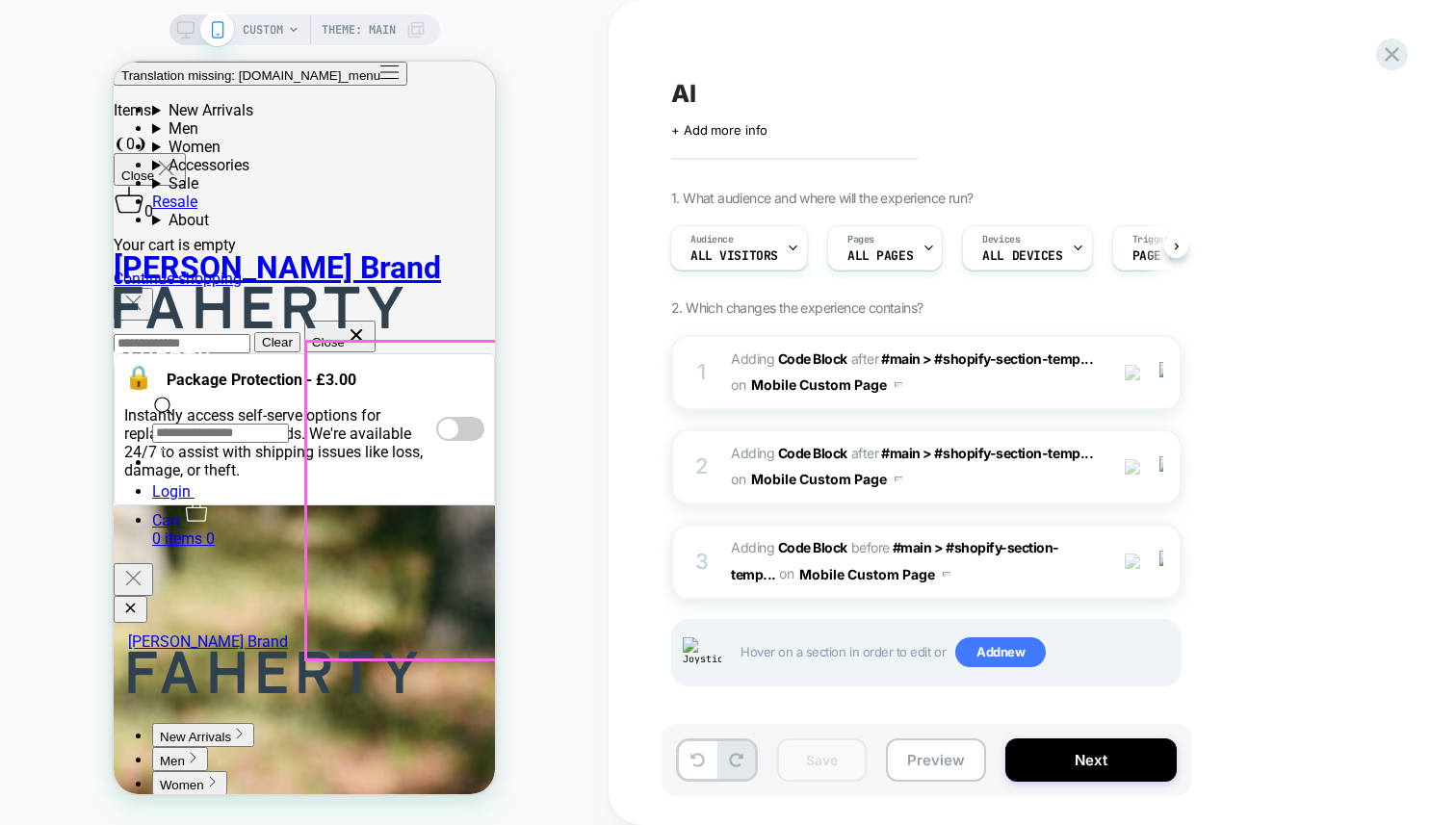
scroll to position [618, 0]
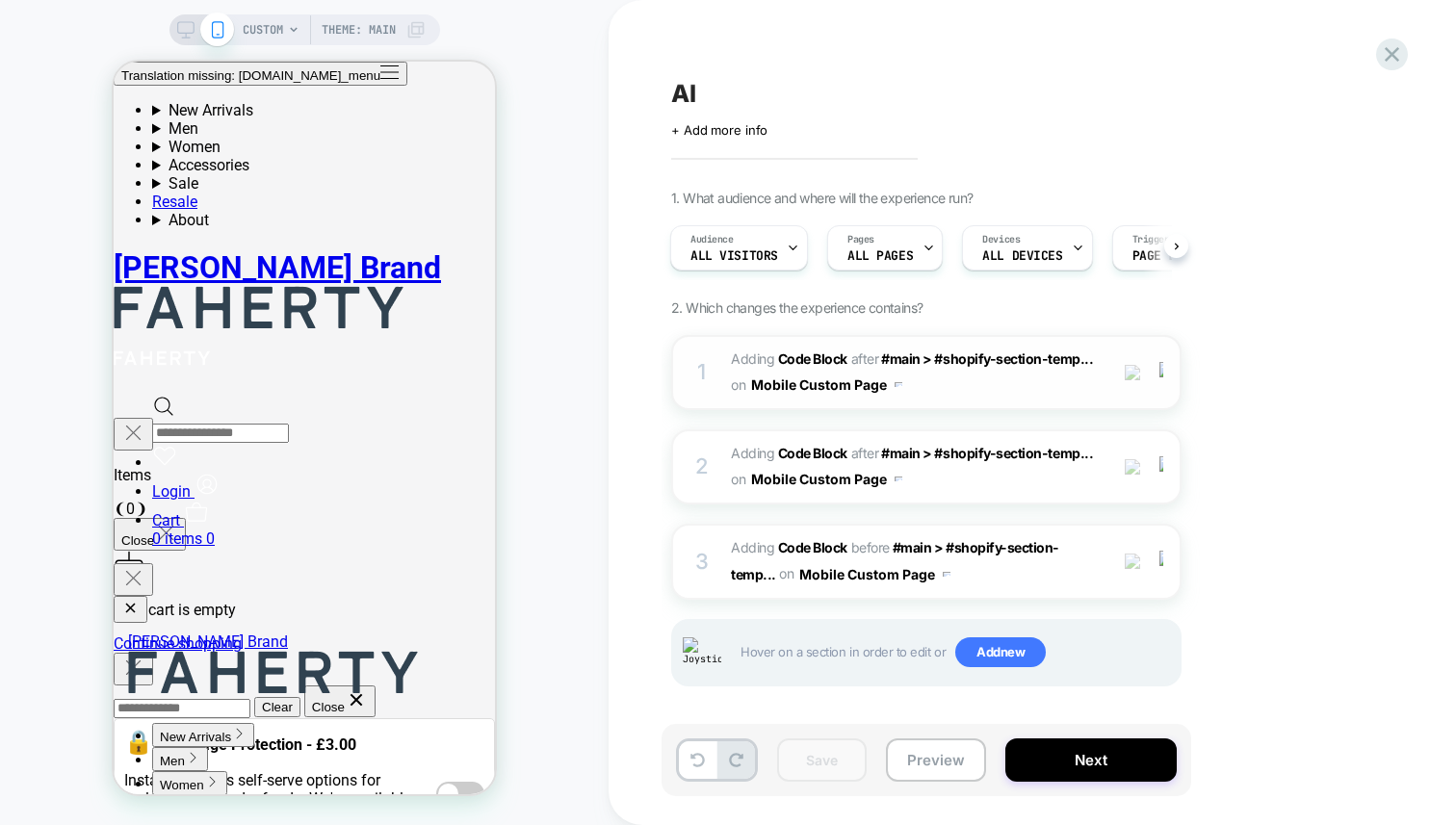
click at [711, 372] on div "1 Adding Code Block AFTER #main > #shopify-section-temp... #main > #shopify-sec…" at bounding box center [926, 372] width 510 height 75
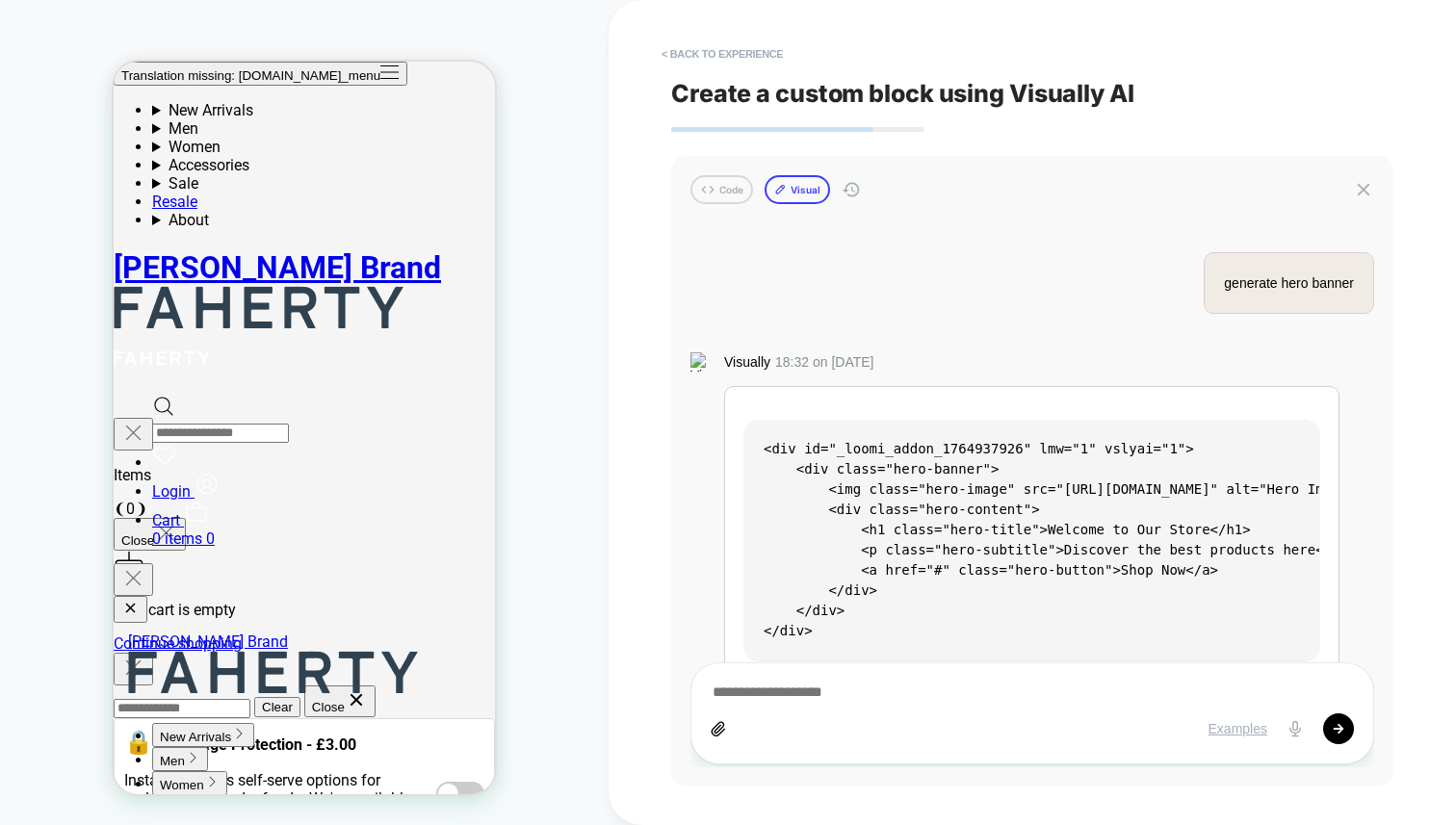
click at [799, 203] on button "Visual" at bounding box center [797, 190] width 66 height 29
type textarea "*"
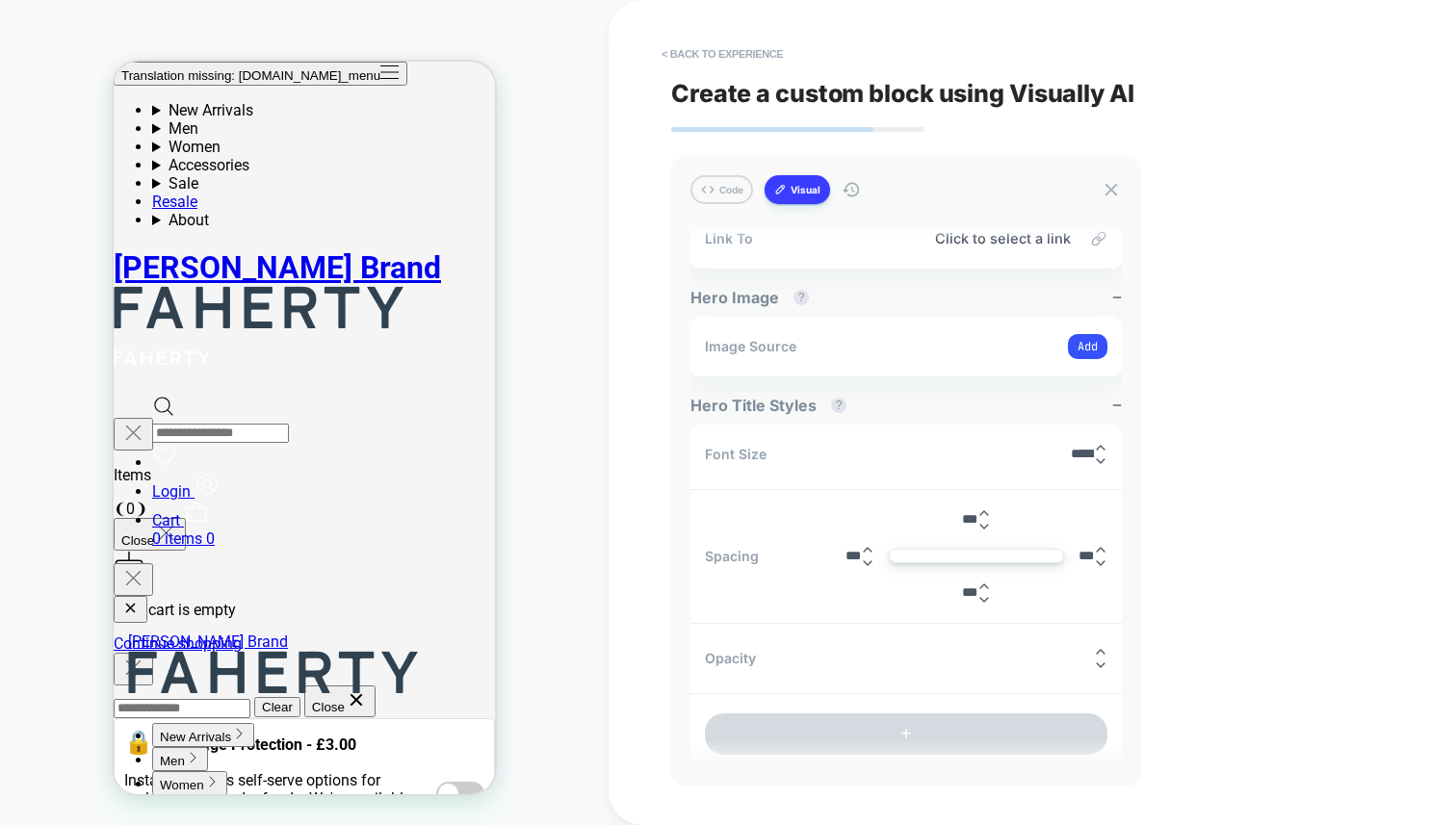
type input "****"
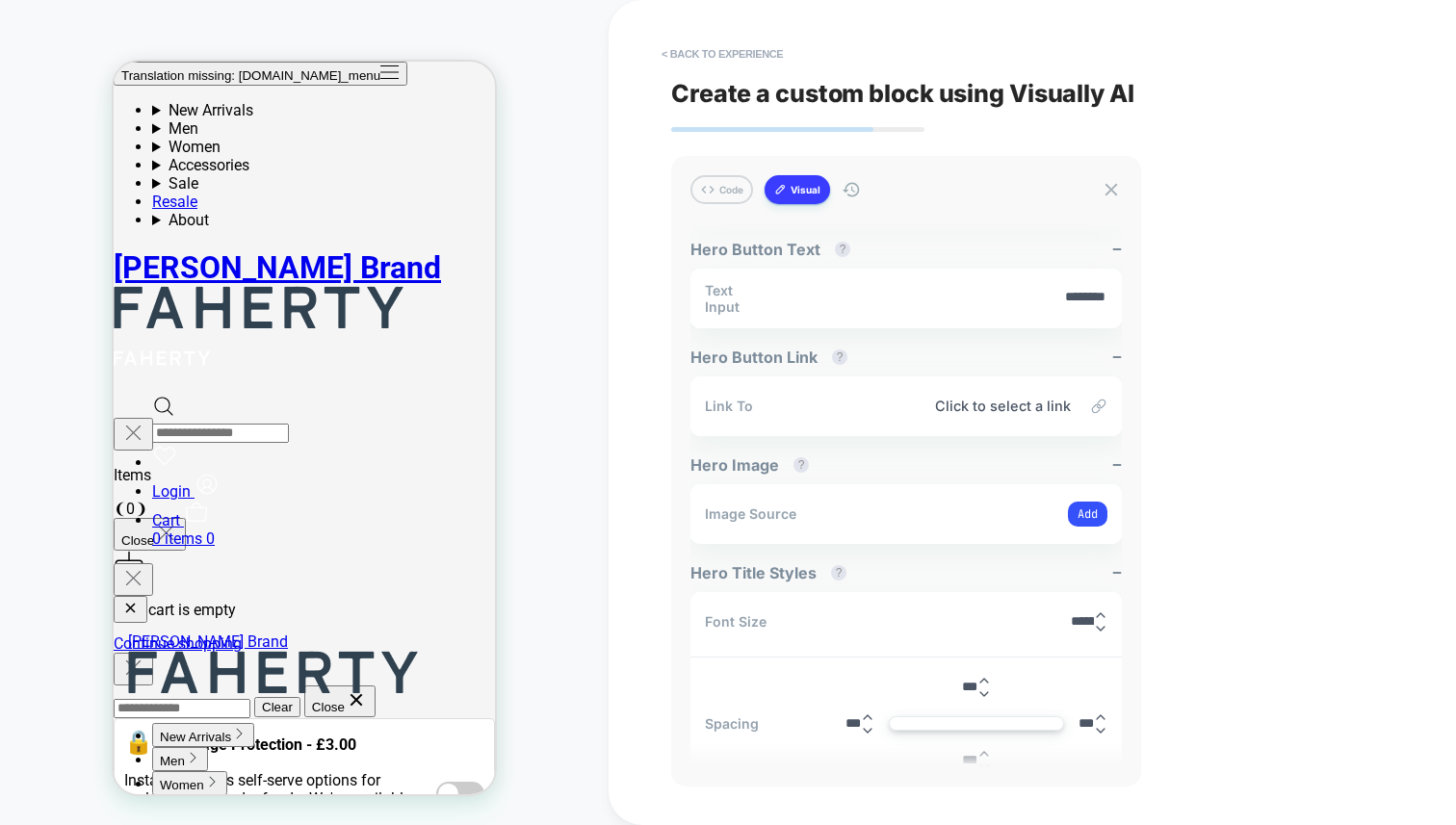
scroll to position [460, 0]
click at [1071, 617] on div "******" at bounding box center [1089, 623] width 37 height 27
click at [1075, 625] on input "******" at bounding box center [1083, 622] width 23 height 14
type input "******"
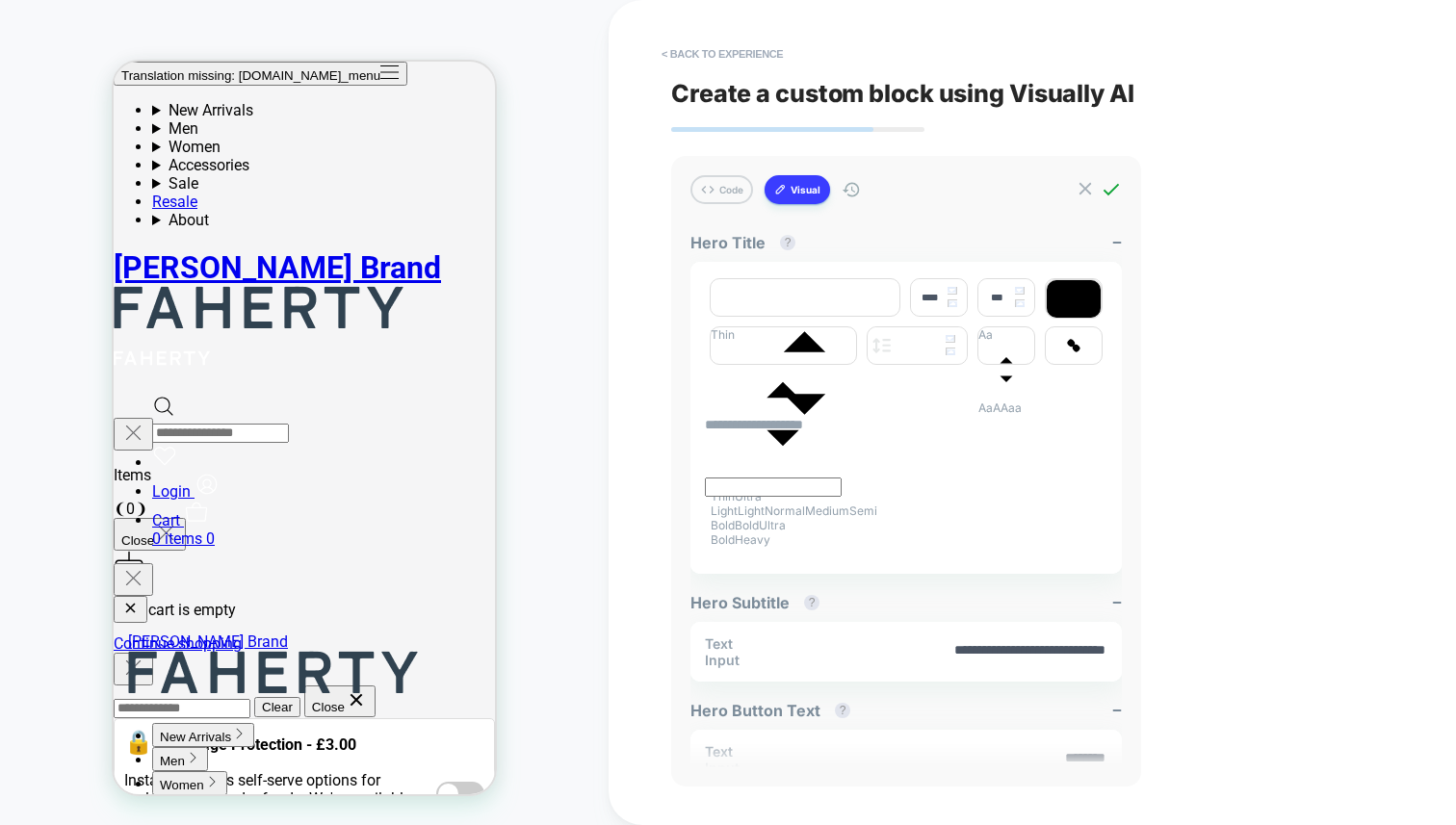
click at [1108, 189] on icon at bounding box center [1112, 190] width 21 height 21
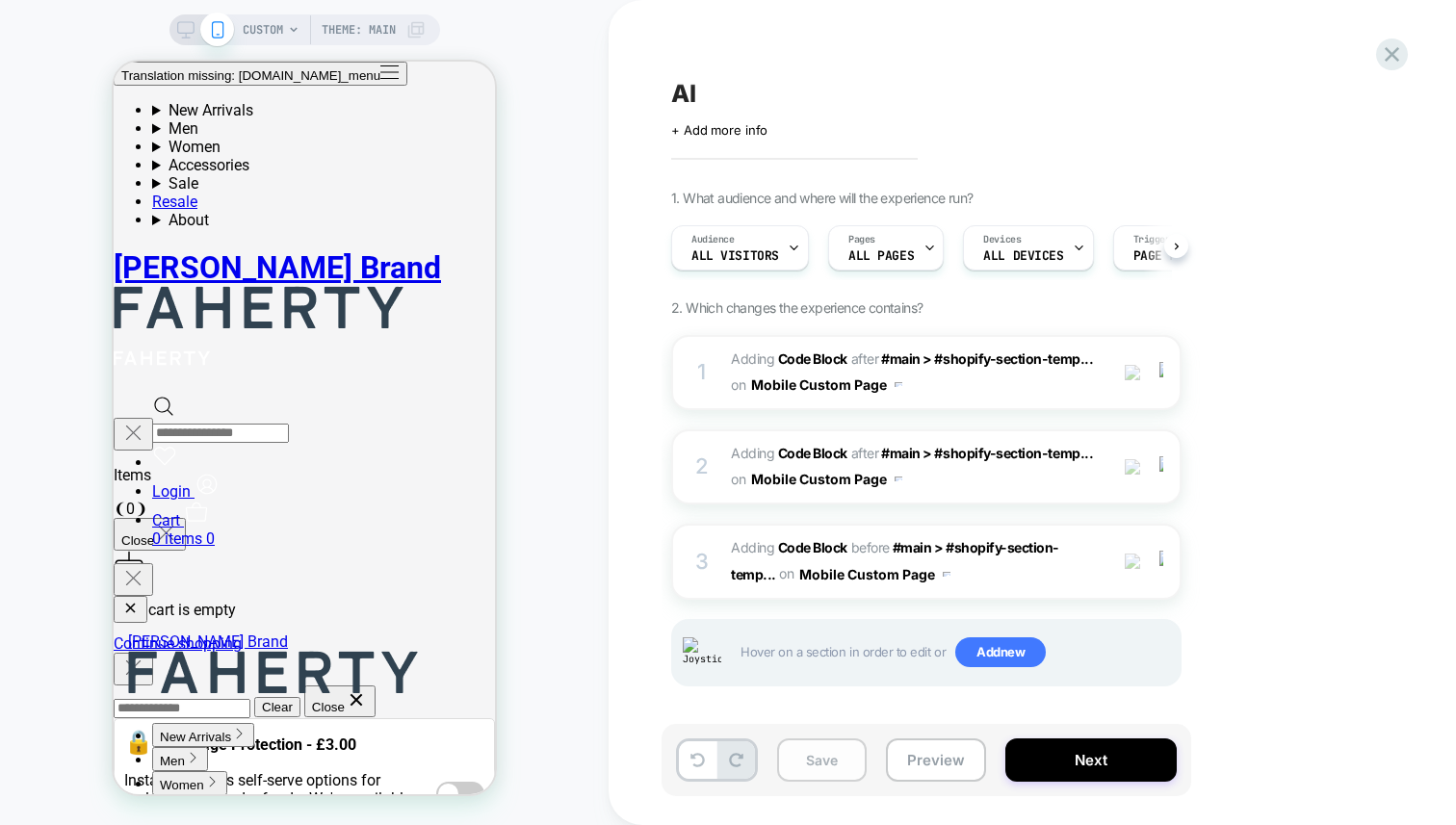
scroll to position [0, 1]
click at [815, 755] on button "Save" at bounding box center [821, 759] width 90 height 43
click at [603, 487] on div "CUSTOM Theme: MAIN" at bounding box center [304, 412] width 609 height 786
click at [611, 615] on div "AI Click to edit experience details + Add more info 1. What audience and where …" at bounding box center [1032, 412] width 847 height 825
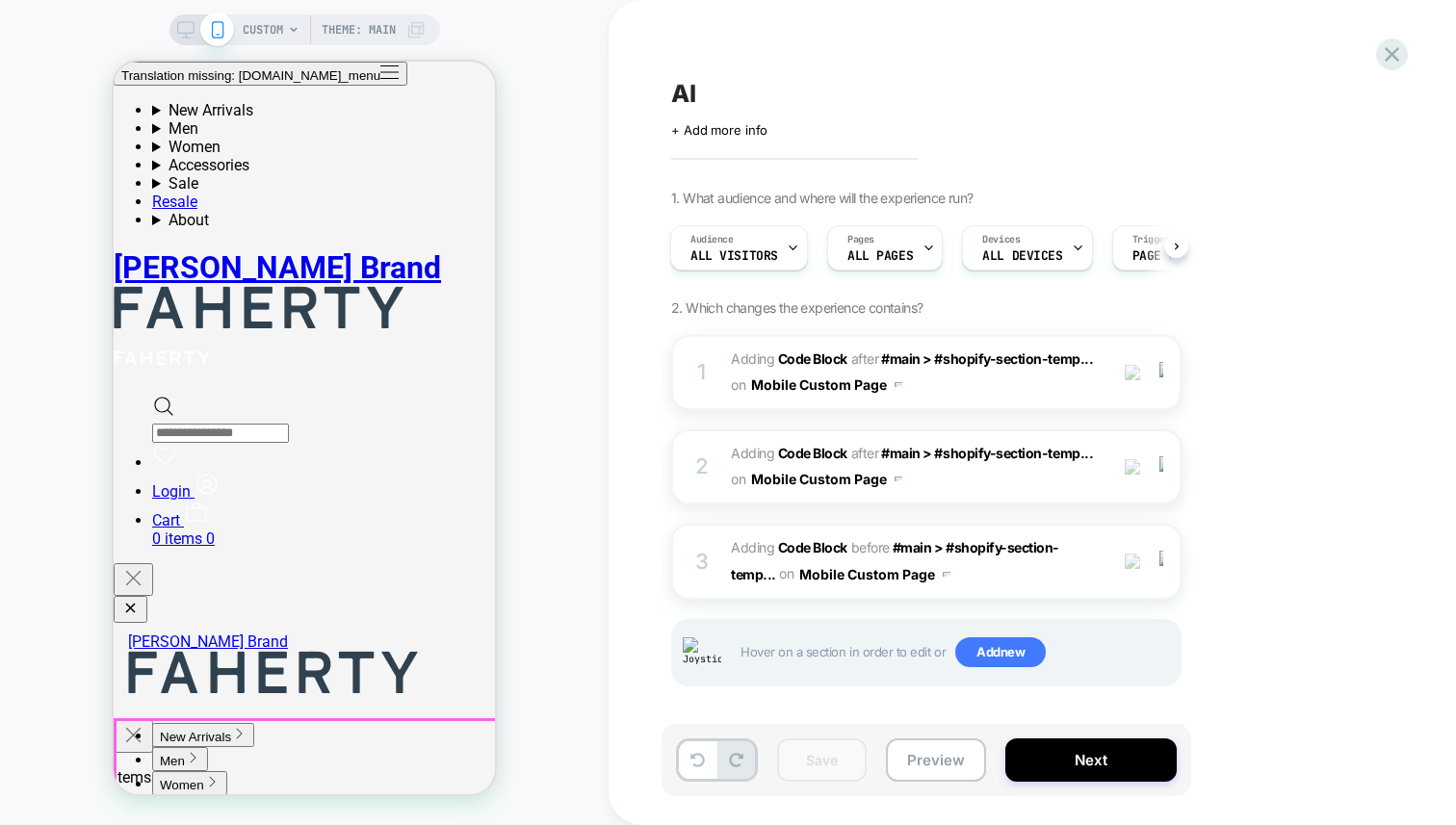
scroll to position [0, 0]
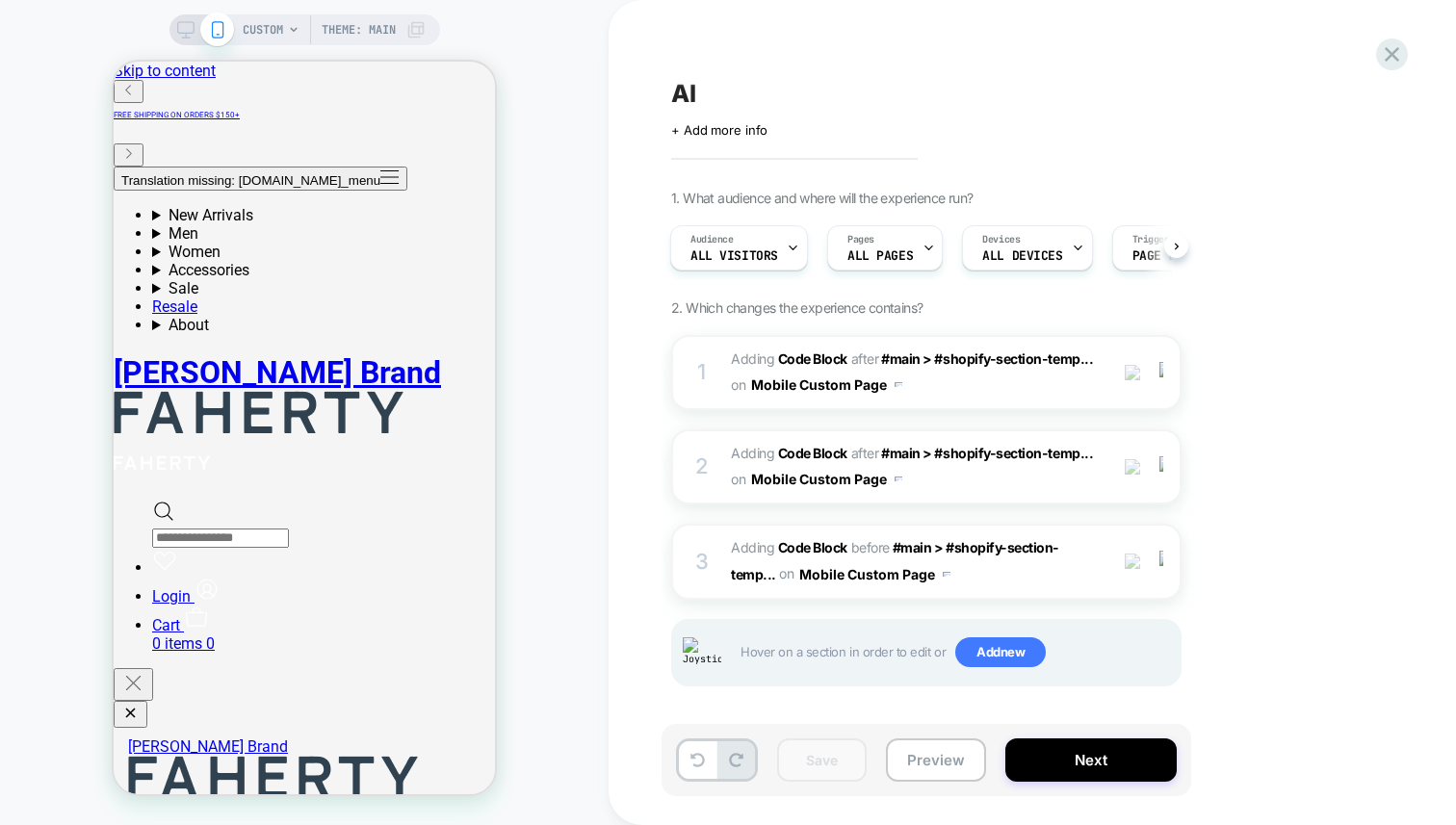
click at [558, 287] on div "CUSTOM Theme: MAIN" at bounding box center [304, 412] width 609 height 786
click at [545, 253] on div "CUSTOM Theme: MAIN" at bounding box center [304, 412] width 609 height 786
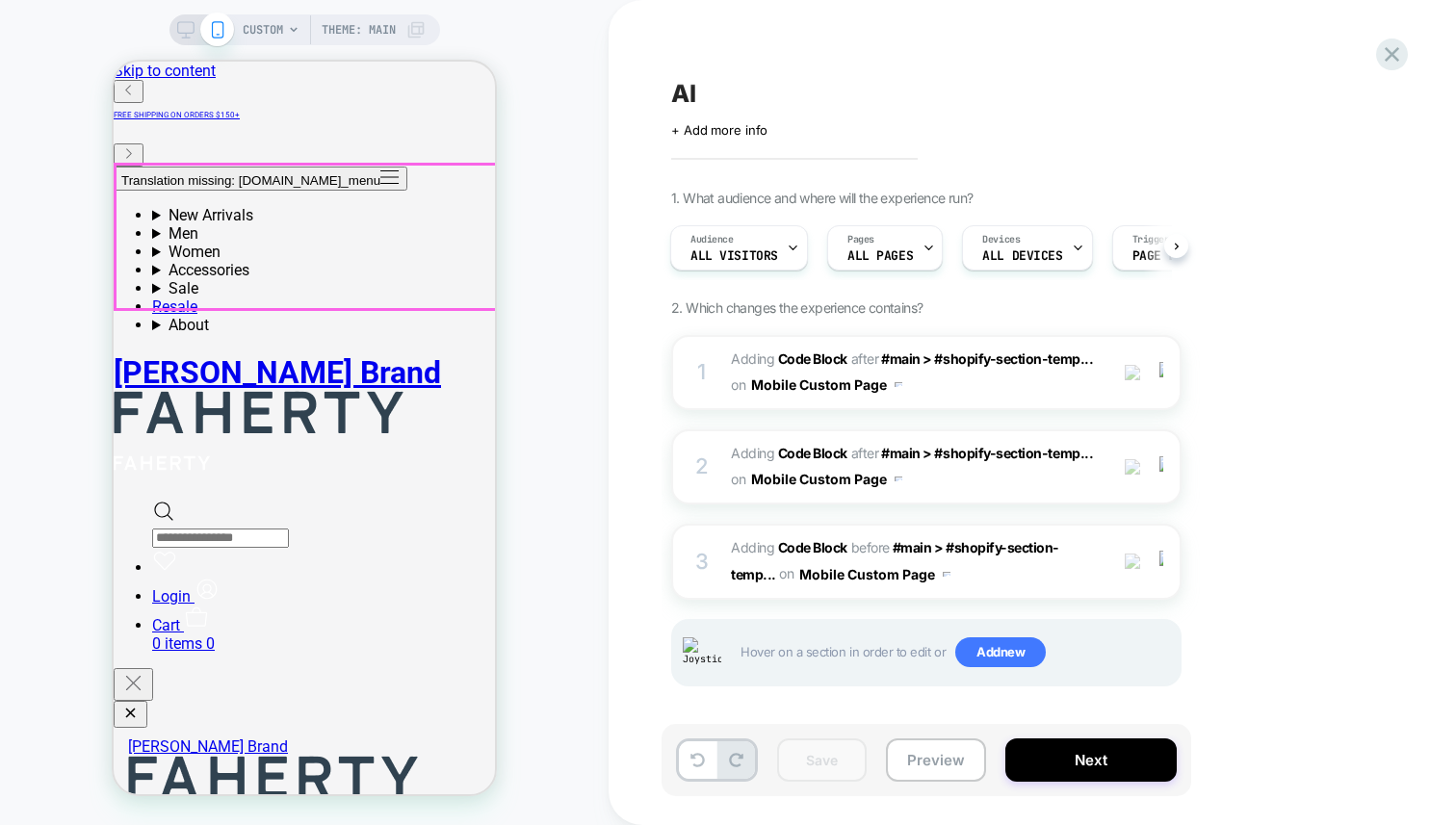
drag, startPoint x: 477, startPoint y: 234, endPoint x: 487, endPoint y: 237, distance: 10.4
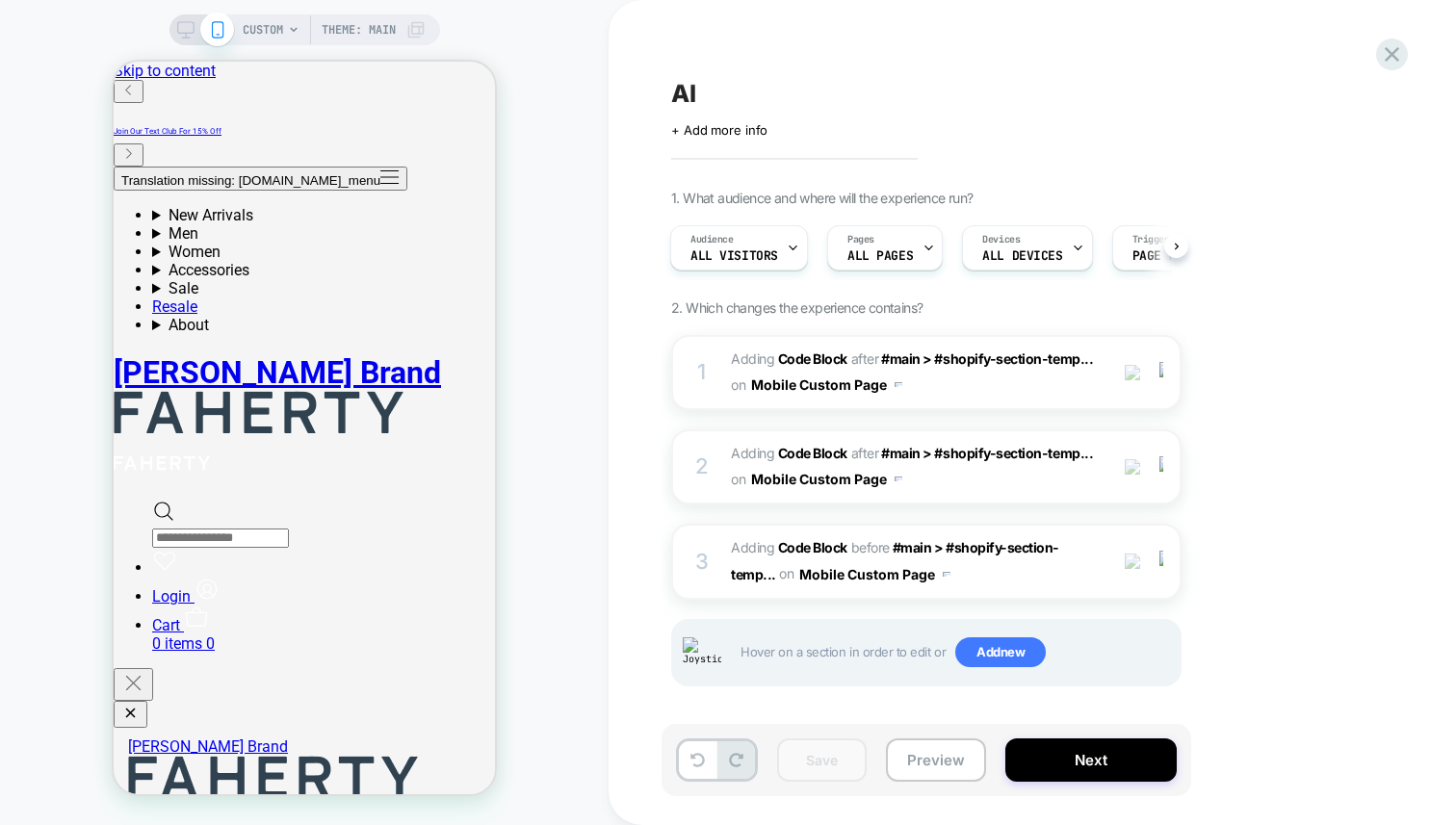
click at [566, 280] on div "CUSTOM Theme: MAIN" at bounding box center [304, 412] width 609 height 786
click at [1030, 572] on span "Adding Code Block BEFORE #main > #shopify-section-temp... #main > #shopify-sect…" at bounding box center [914, 562] width 367 height 52
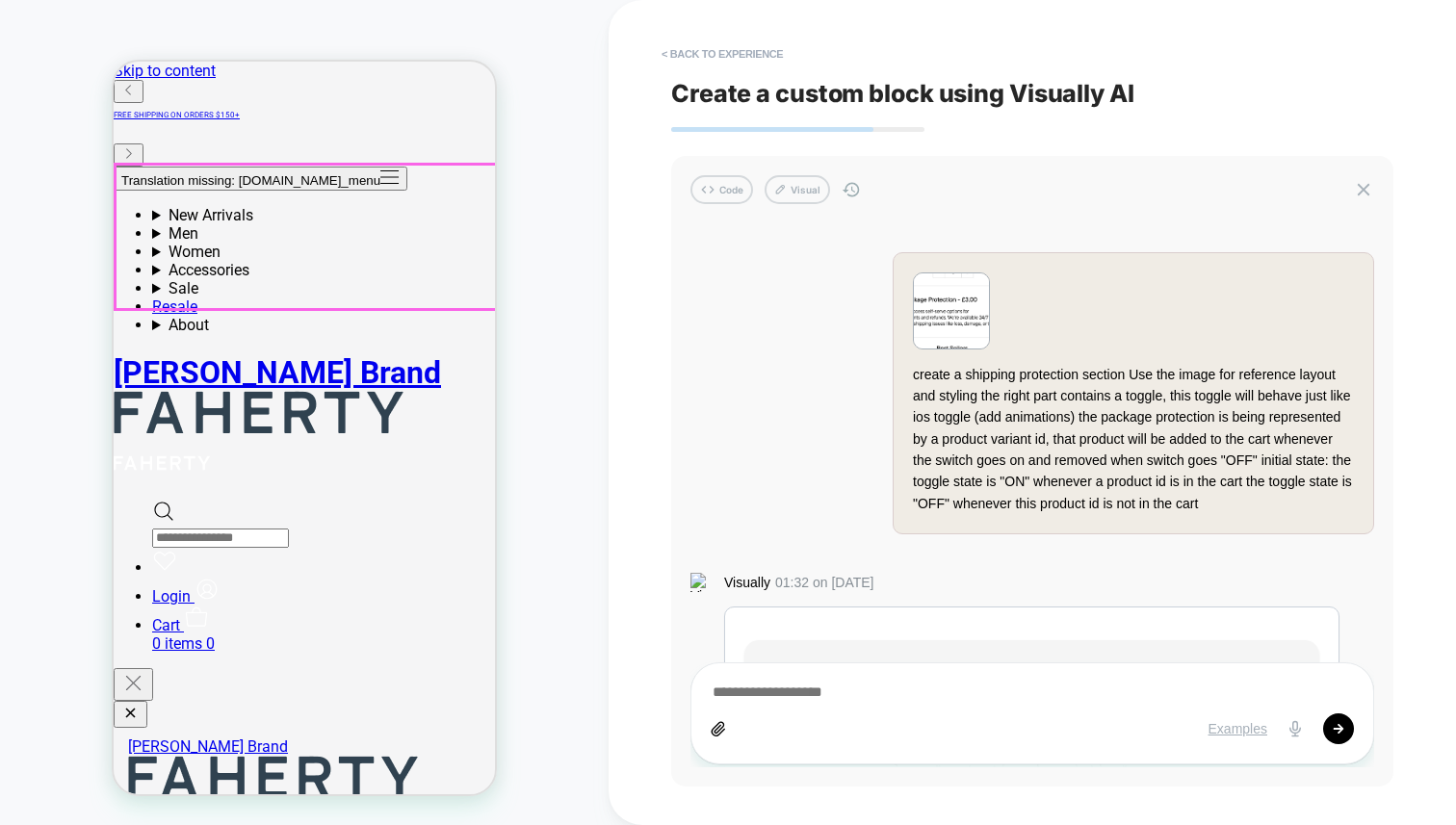
scroll to position [7141, 0]
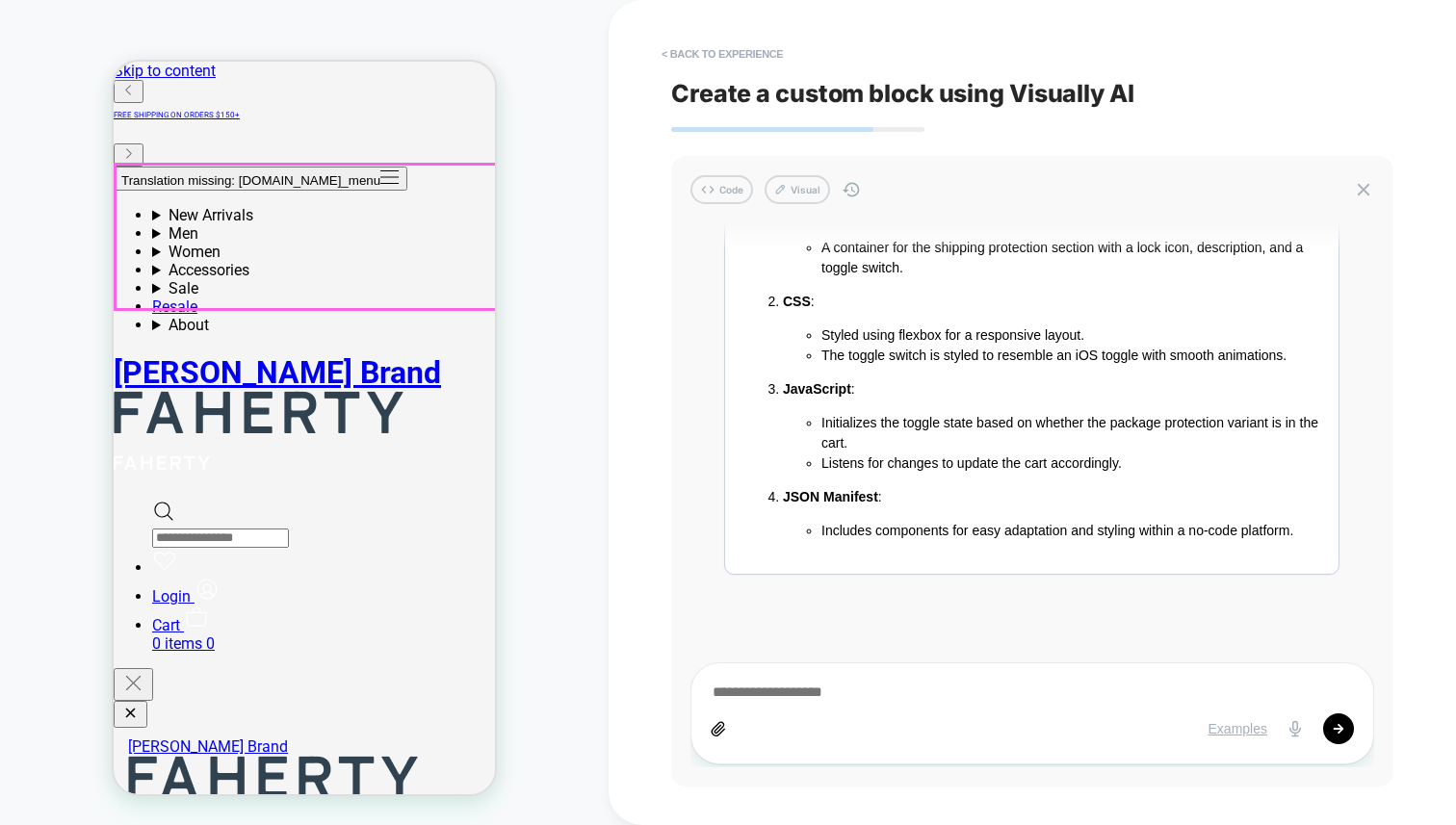
drag, startPoint x: 453, startPoint y: 234, endPoint x: 609, endPoint y: 326, distance: 181.1
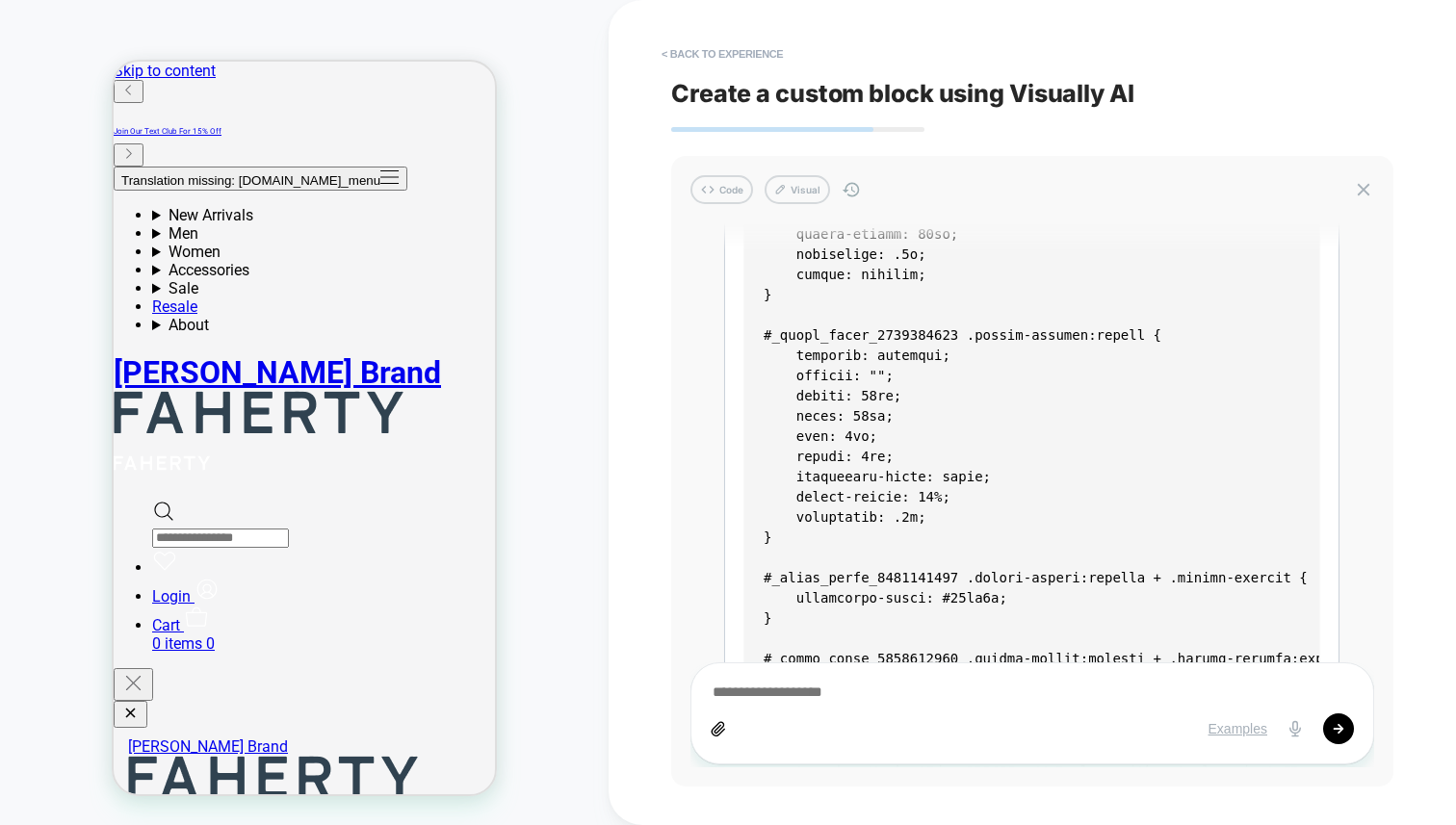
scroll to position [0, 0]
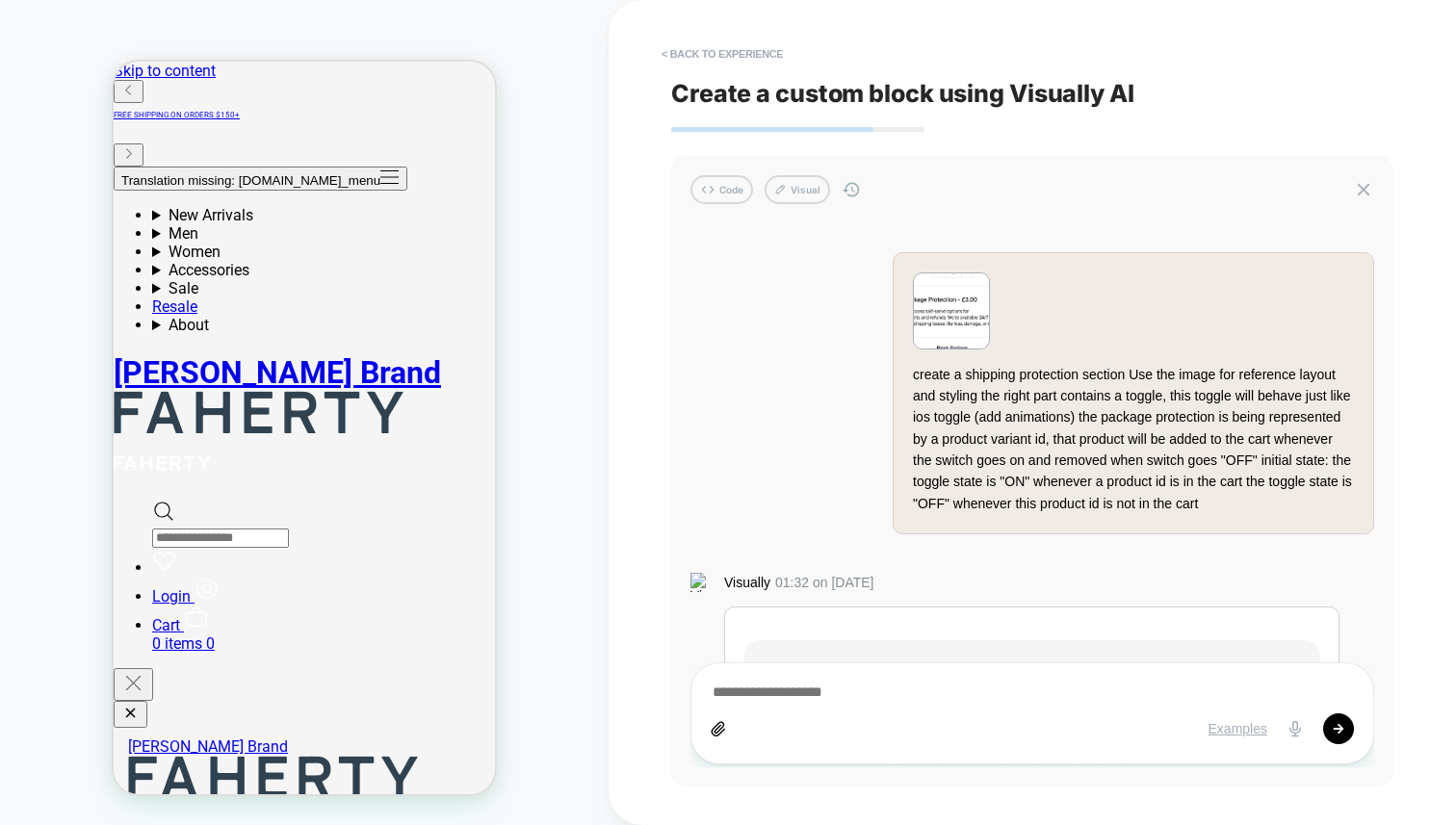
click at [548, 458] on div "CUSTOM Theme: MAIN" at bounding box center [304, 412] width 609 height 786
click at [551, 389] on div "CUSTOM Theme: MAIN" at bounding box center [304, 412] width 609 height 786
click at [591, 404] on div "CUSTOM Theme: MAIN" at bounding box center [304, 412] width 609 height 786
click at [964, 318] on img at bounding box center [951, 311] width 75 height 75
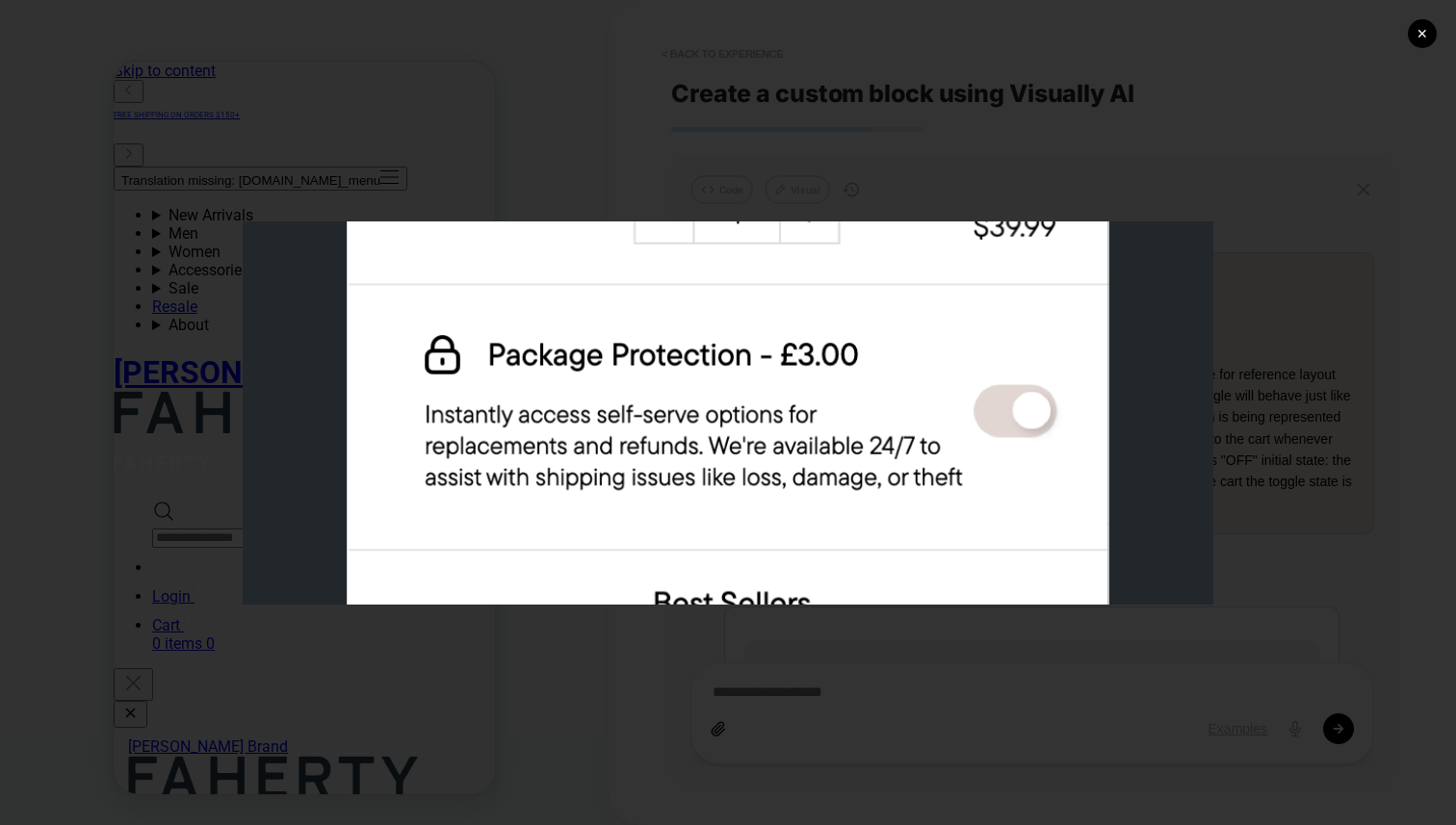
click at [905, 165] on div "✕" at bounding box center [728, 412] width 1456 height 825
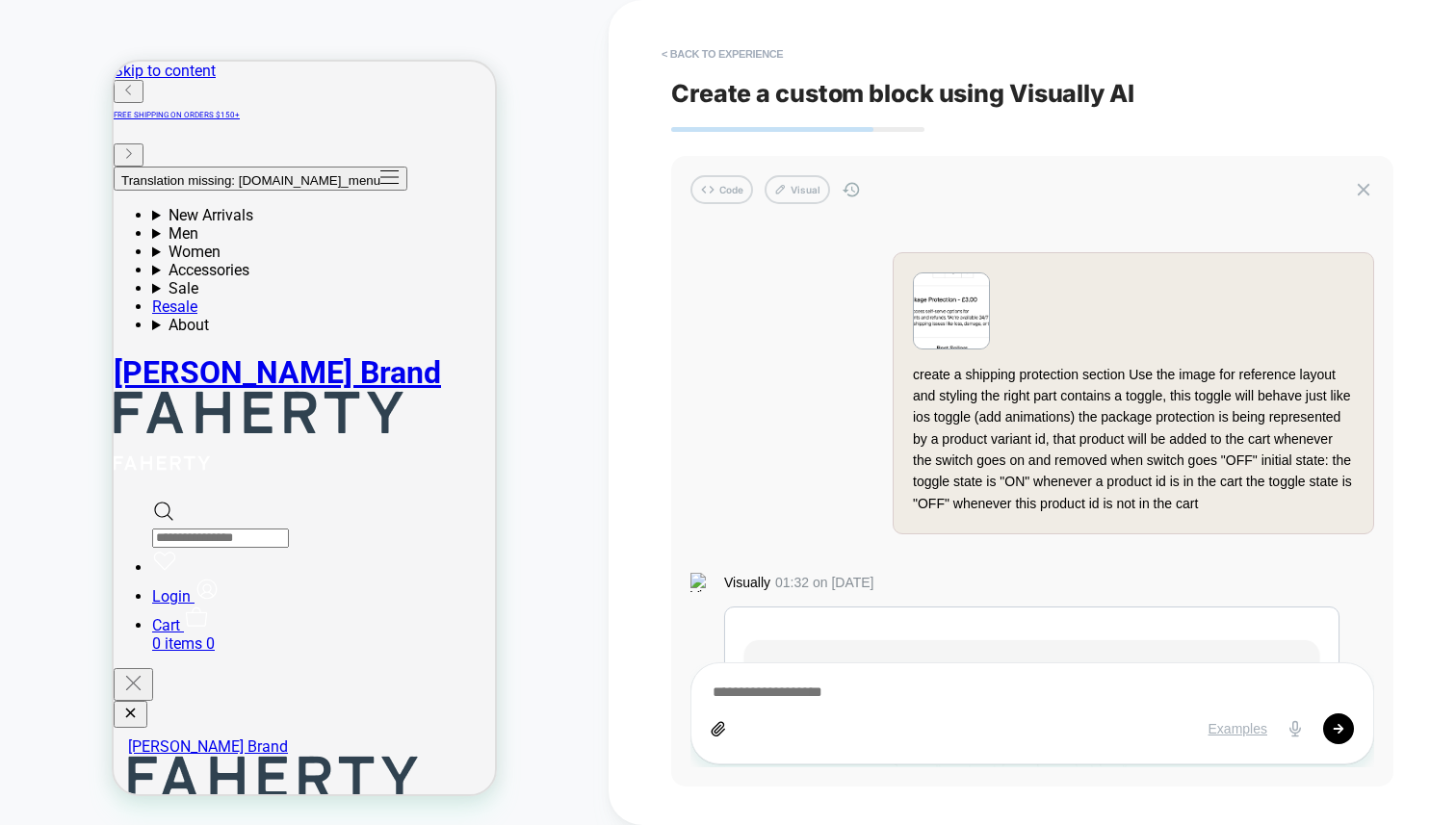
click at [954, 305] on img at bounding box center [951, 311] width 75 height 75
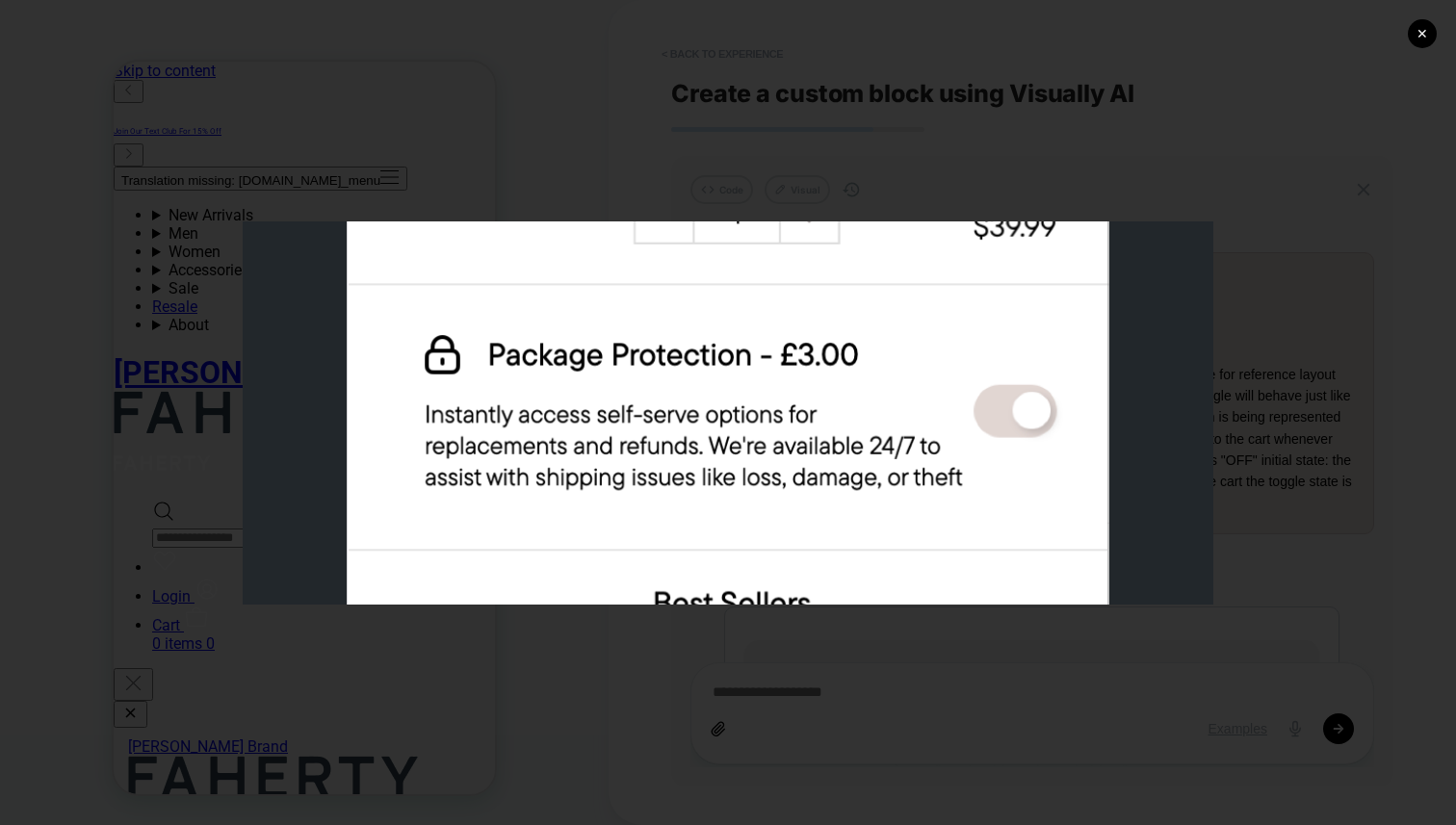
click at [623, 158] on div "✕" at bounding box center [728, 412] width 1456 height 825
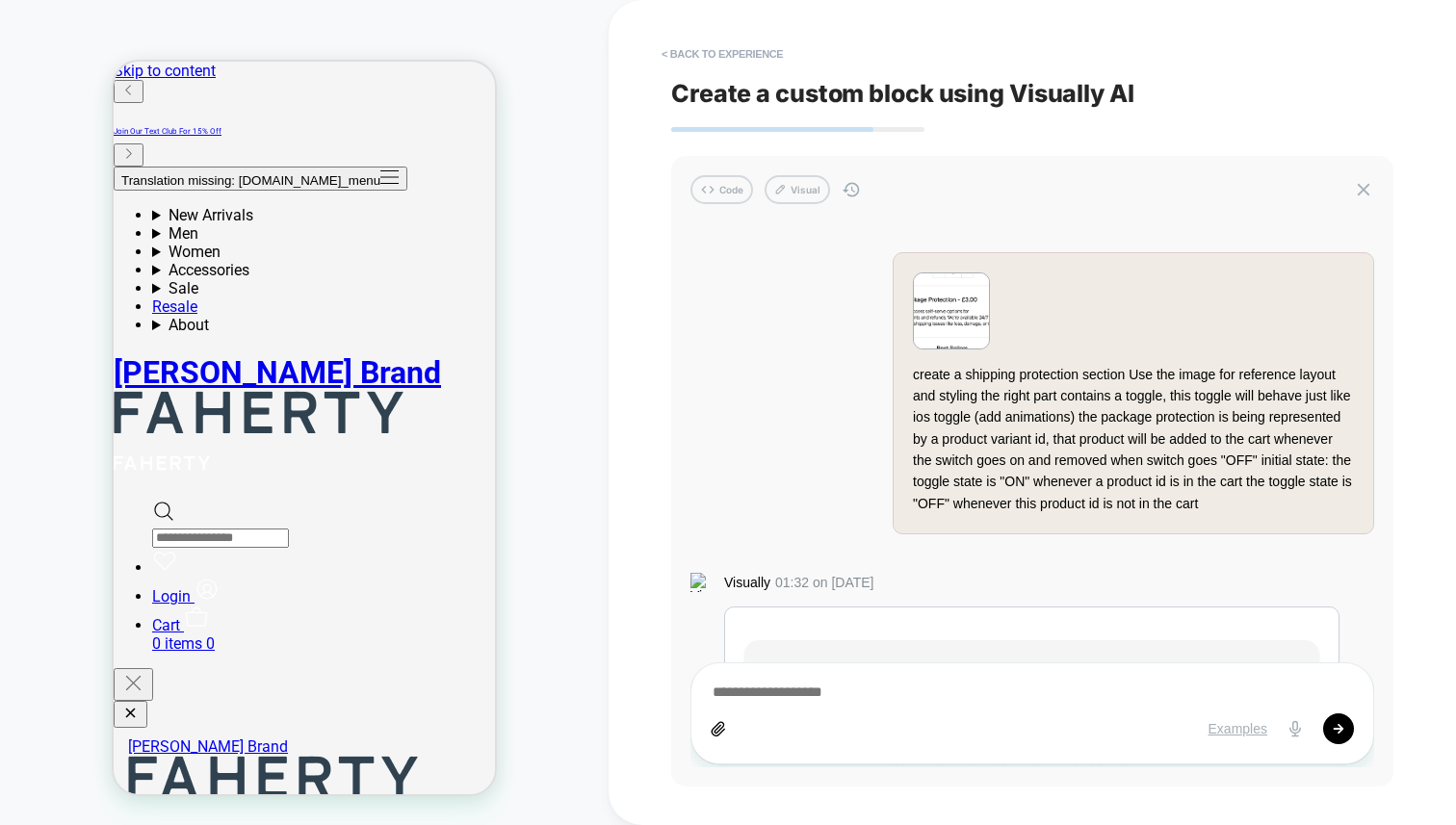
click at [918, 309] on img at bounding box center [951, 311] width 75 height 75
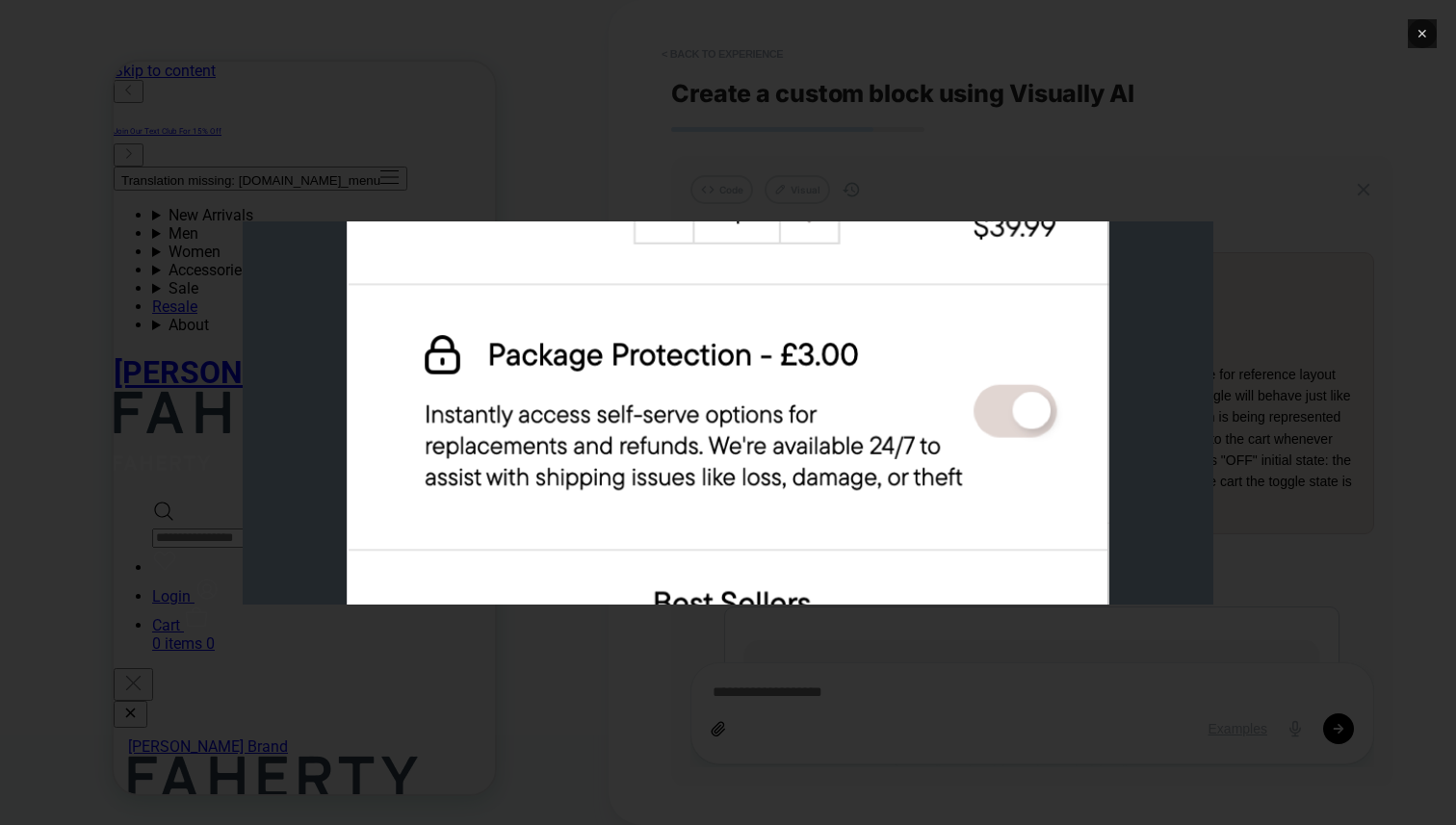
click at [1386, 39] on button "✕" at bounding box center [1422, 34] width 29 height 29
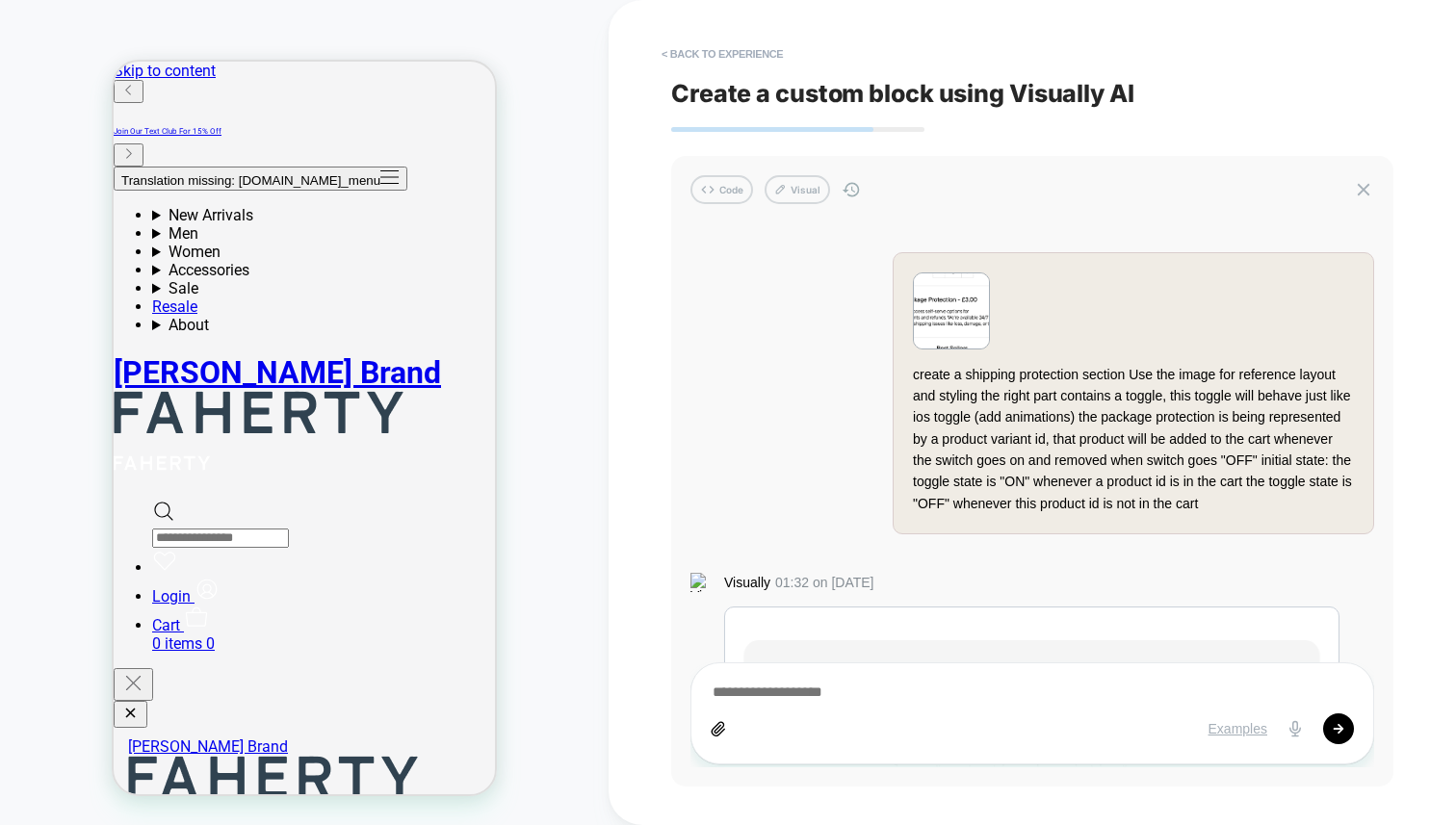
click at [973, 293] on img at bounding box center [951, 311] width 75 height 75
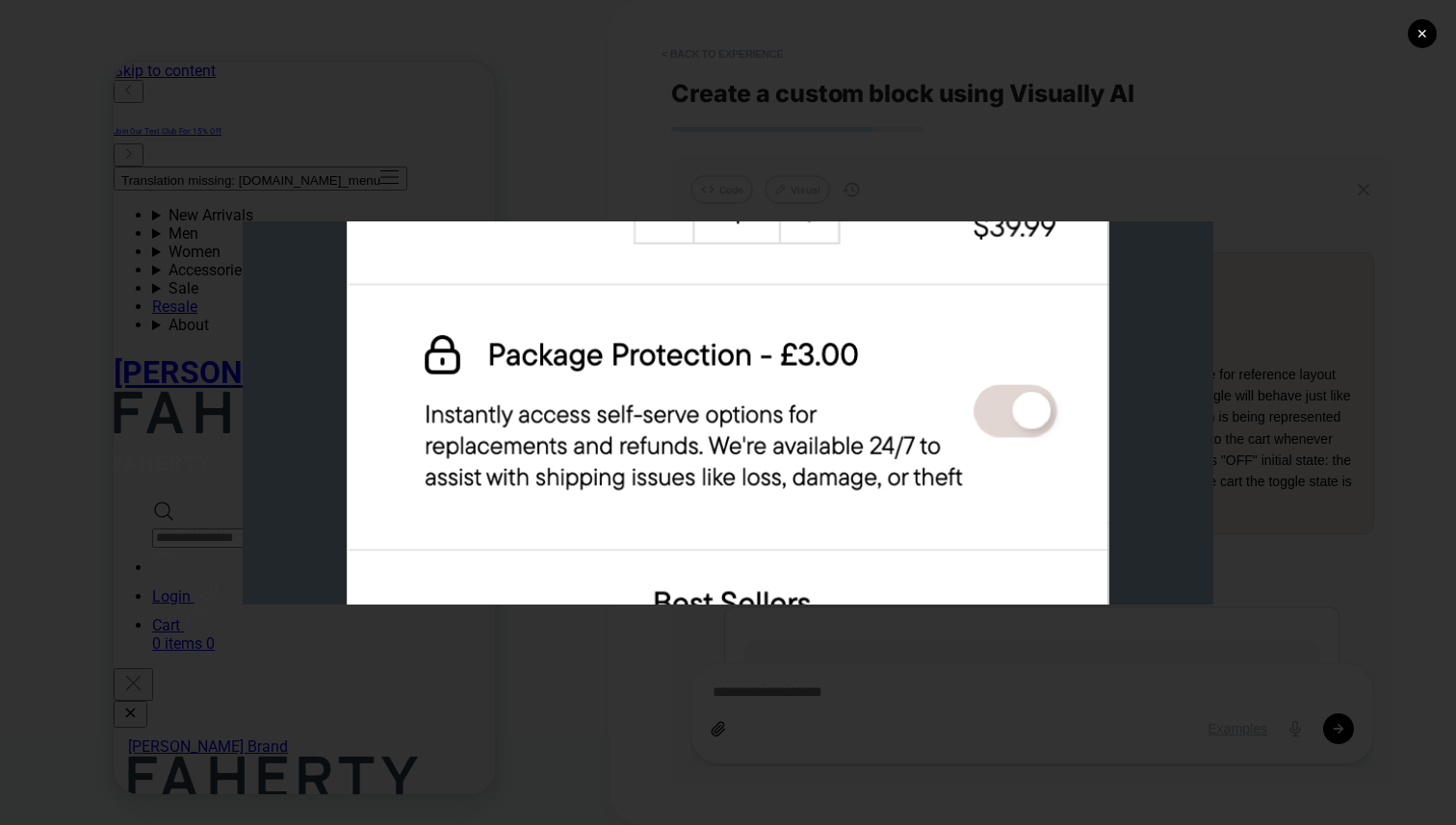
click at [1188, 150] on div "✕" at bounding box center [728, 412] width 1456 height 825
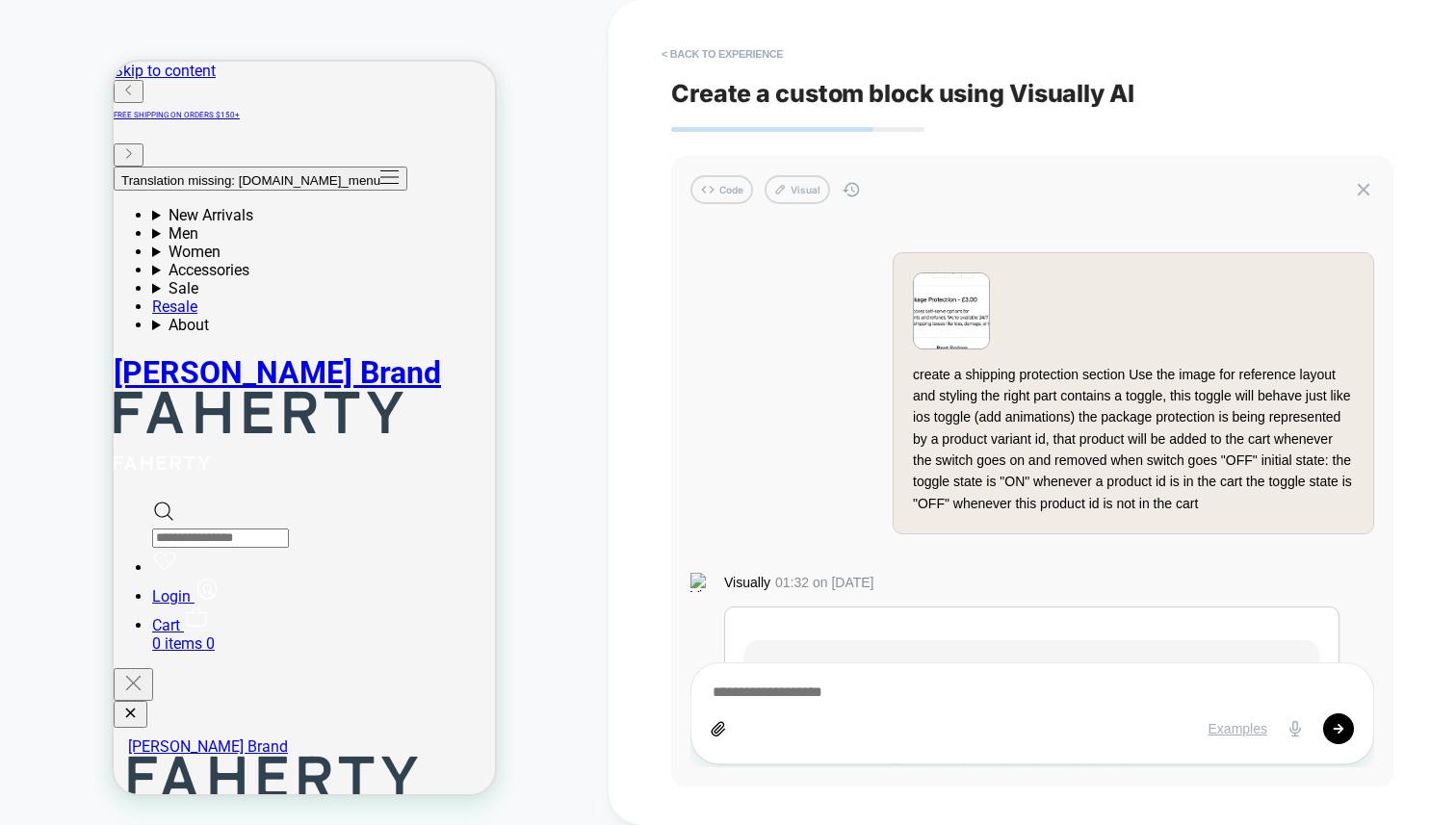
click at [1093, 207] on div "Code Visual create a shipping protection section Use the image for reference la…" at bounding box center [1032, 472] width 722 height 631
click at [850, 187] on icon at bounding box center [850, 189] width 16 height 14
click at [1130, 139] on div "< Back to experience Create a custom block using Visually AI Code Visual create…" at bounding box center [1032, 412] width 722 height 825
drag, startPoint x: 684, startPoint y: 303, endPoint x: 696, endPoint y: 304, distance: 12.0
click at [684, 304] on div "Code Visual create a shipping protection section Use the image for reference la…" at bounding box center [1032, 472] width 722 height 631
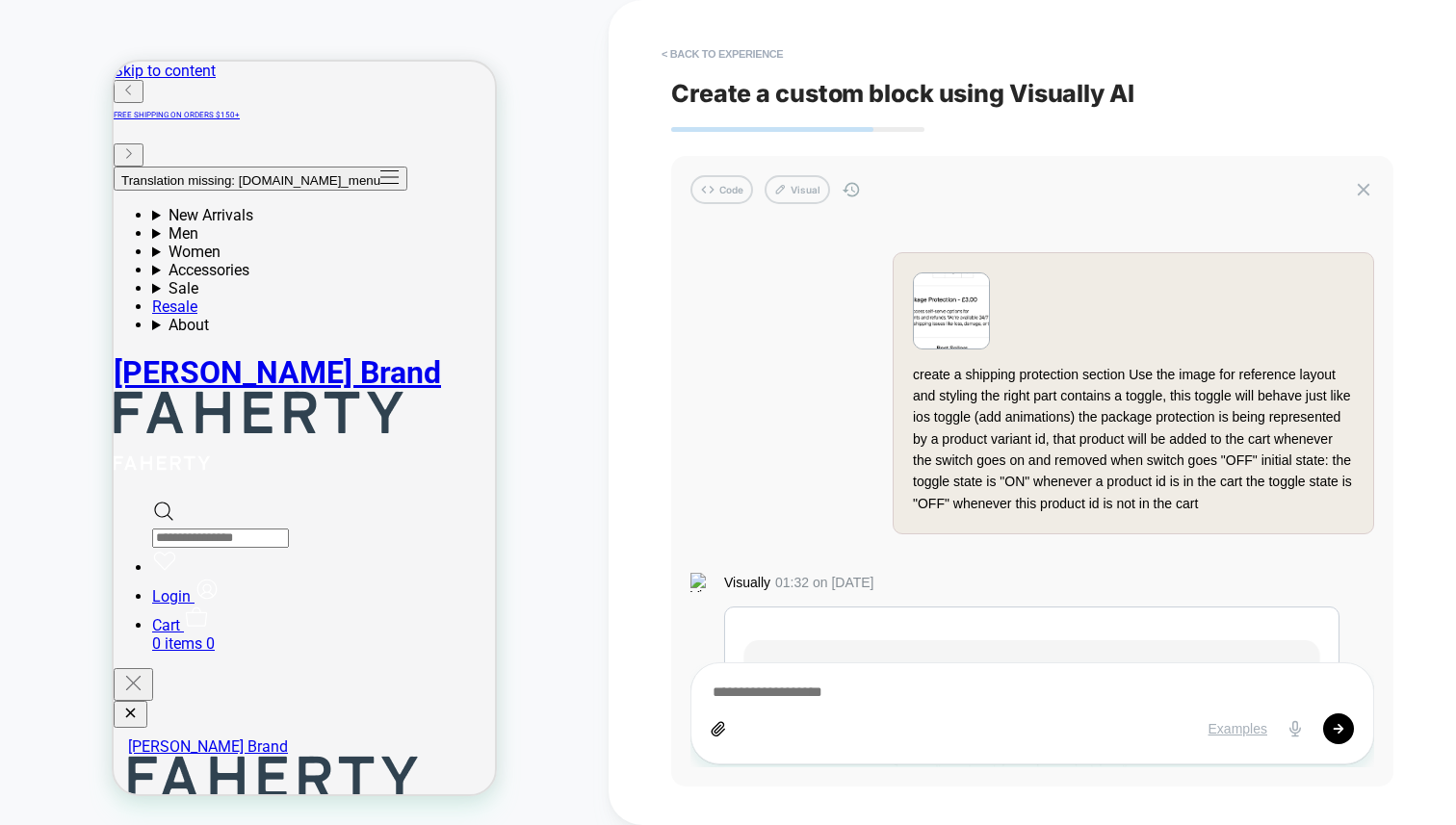
click at [970, 326] on img at bounding box center [951, 311] width 75 height 75
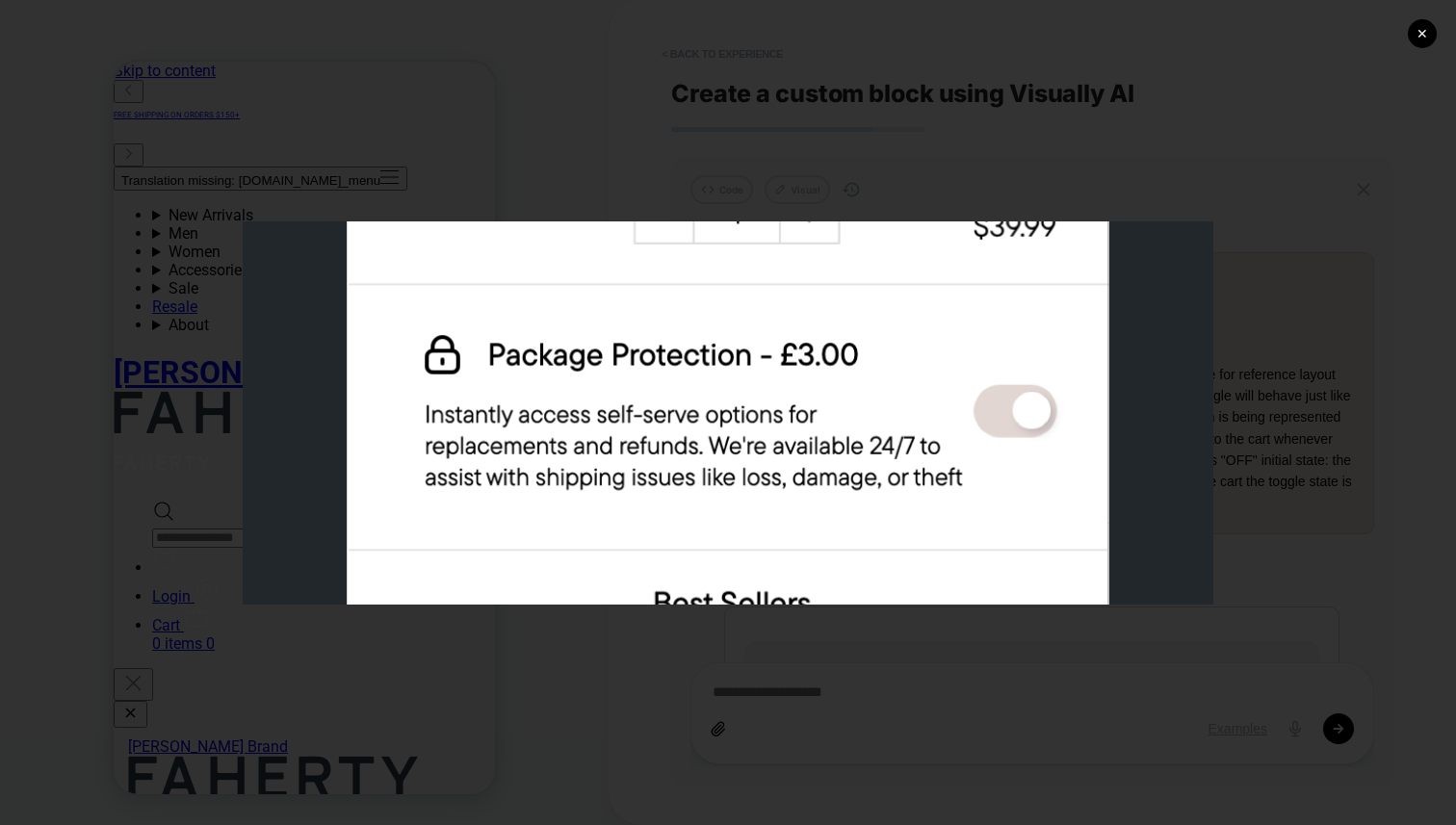
click at [840, 163] on div "✕" at bounding box center [728, 412] width 1456 height 825
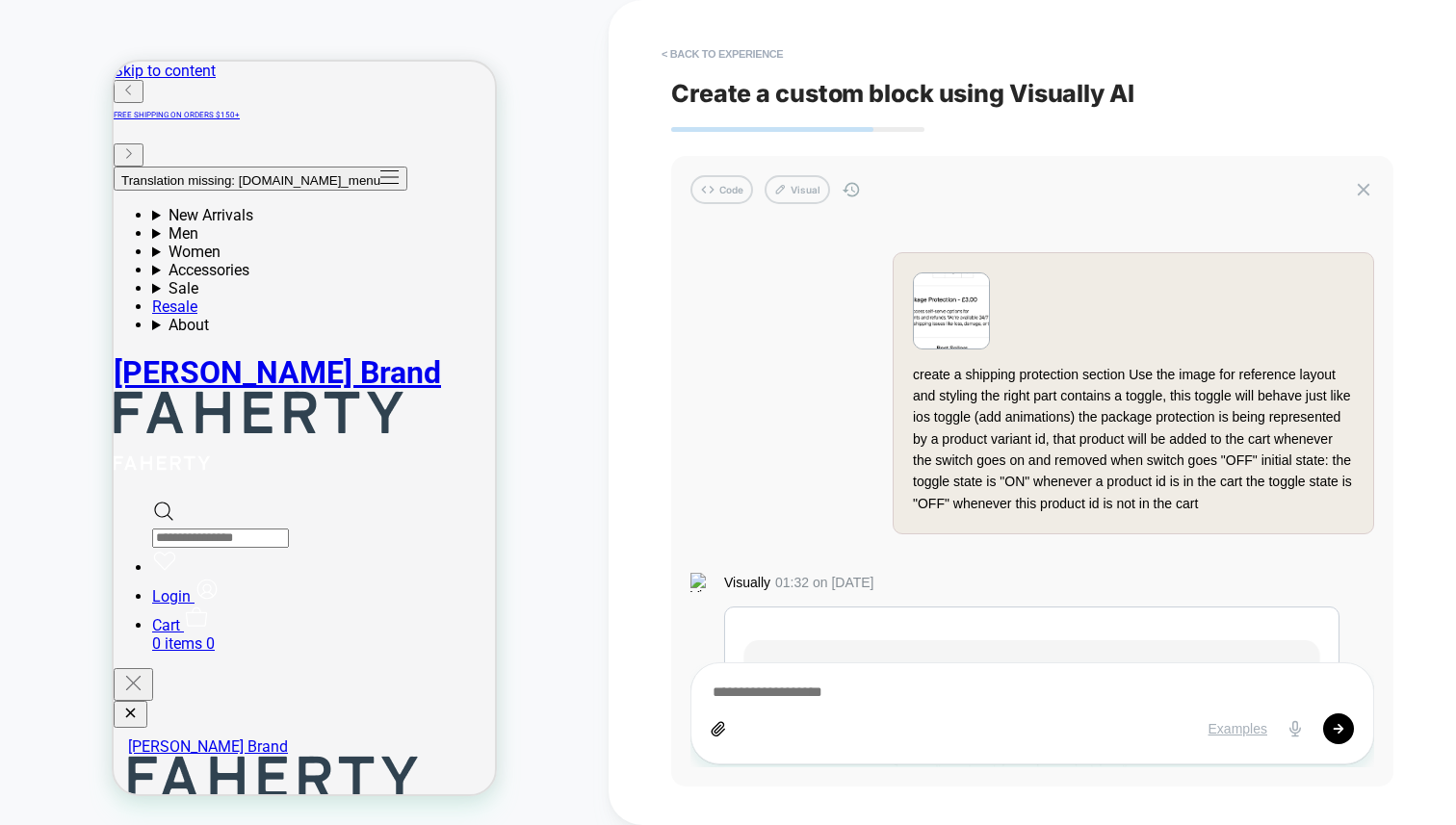
click at [852, 193] on icon at bounding box center [851, 190] width 19 height 19
click at [852, 191] on icon at bounding box center [851, 190] width 19 height 19
click at [969, 314] on img at bounding box center [951, 311] width 75 height 75
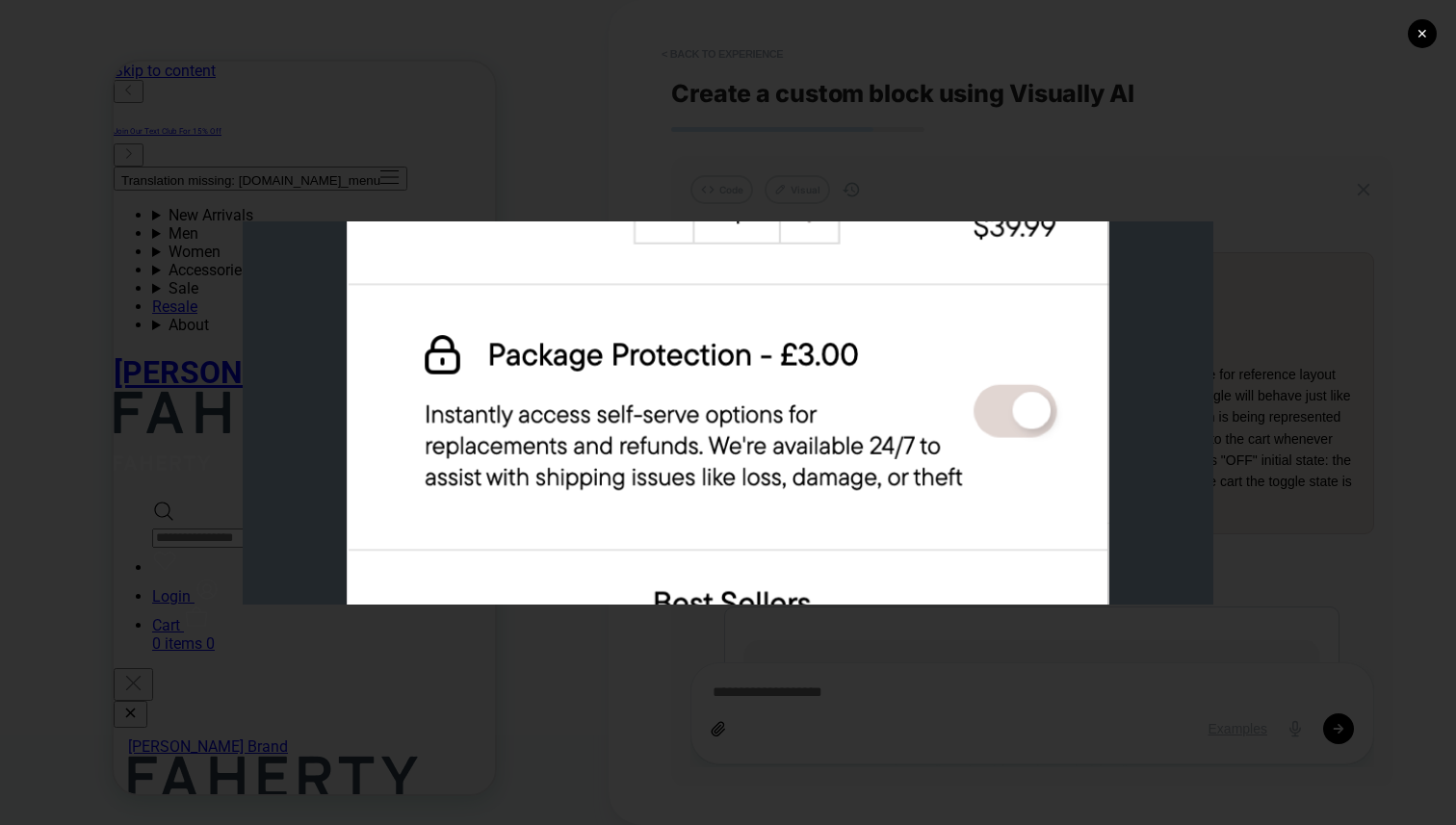
click at [938, 134] on div "✕" at bounding box center [728, 412] width 1456 height 825
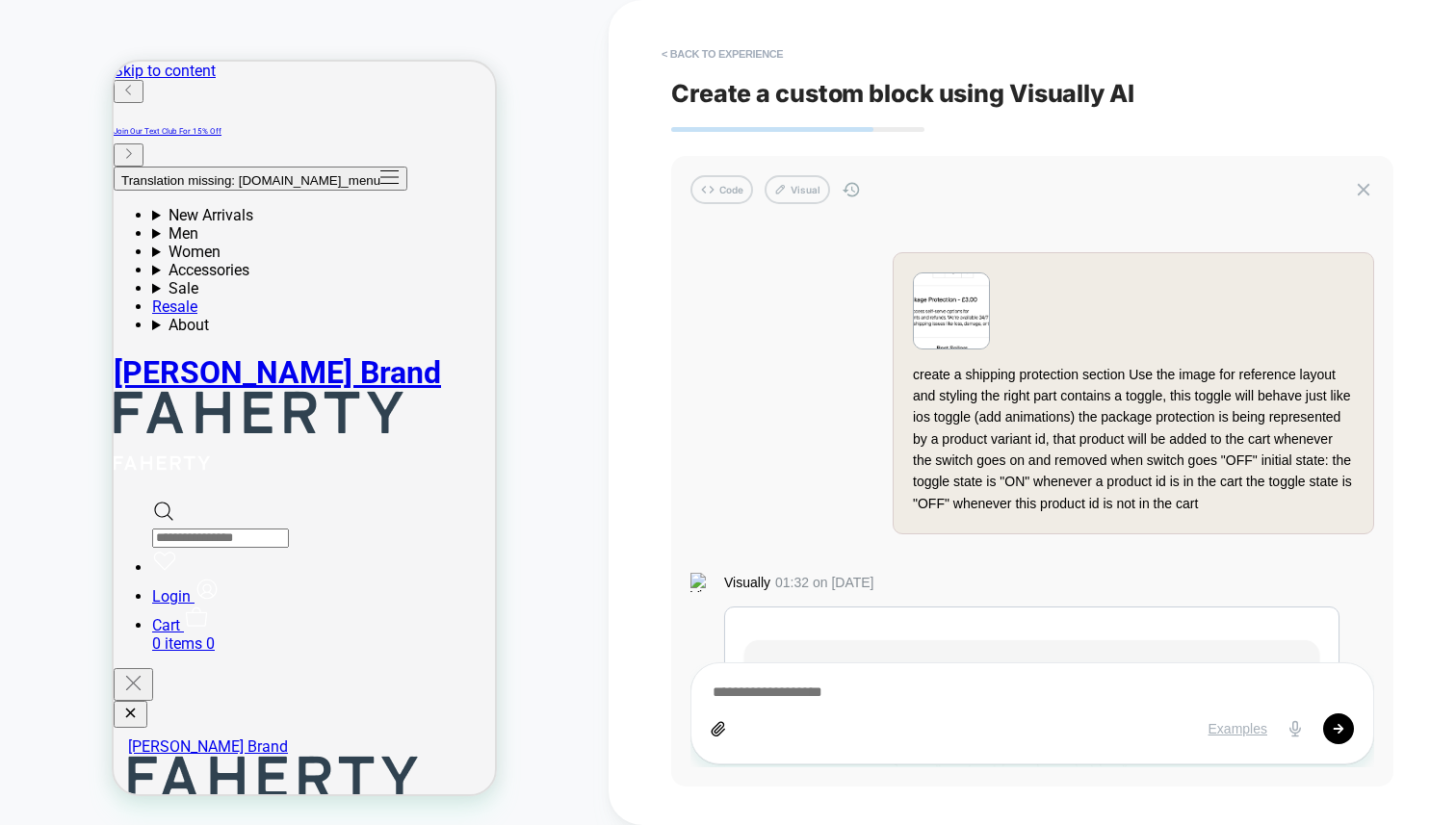
click at [956, 324] on img at bounding box center [951, 311] width 75 height 75
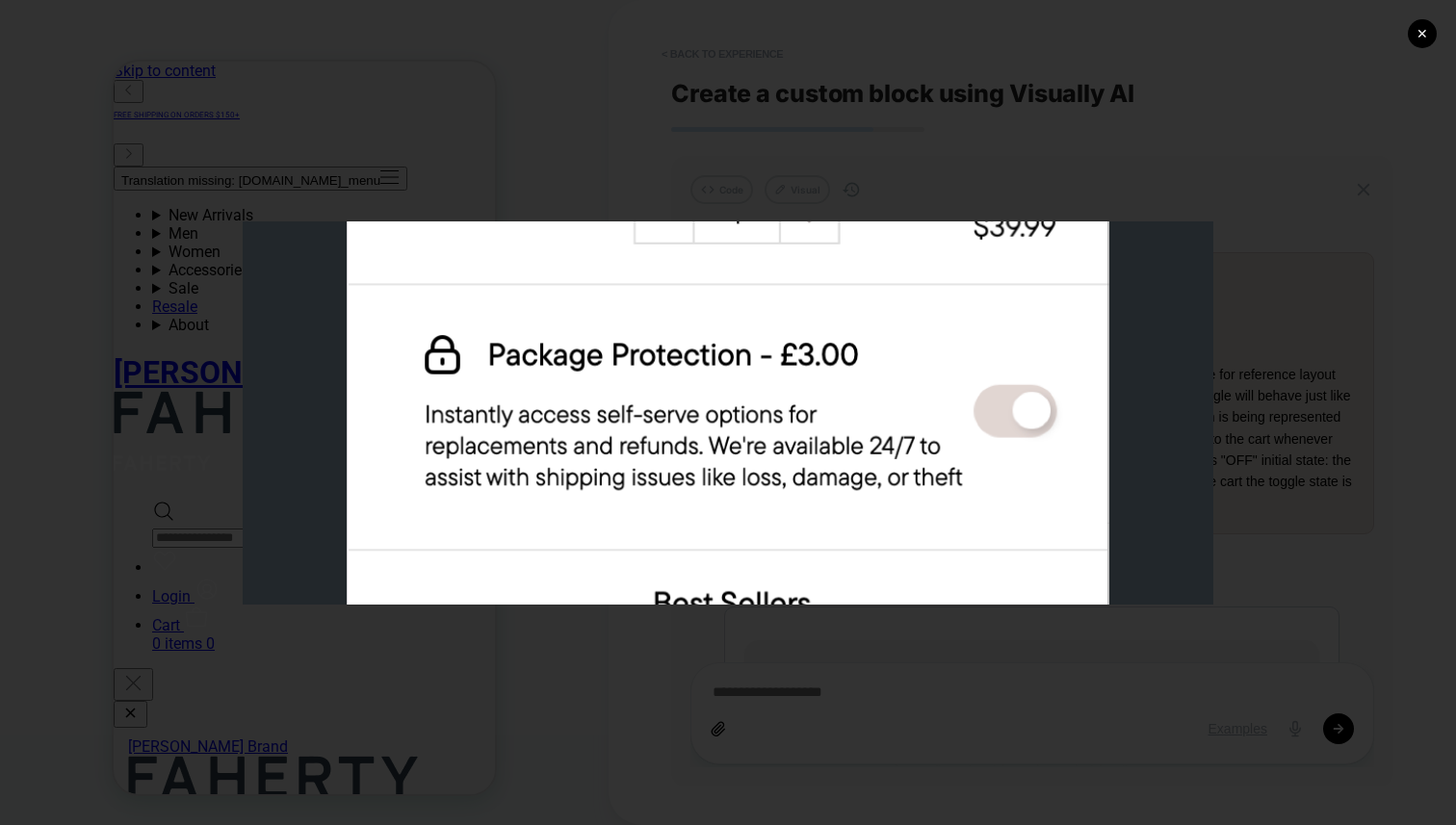
click at [913, 159] on div "✕" at bounding box center [728, 412] width 1456 height 825
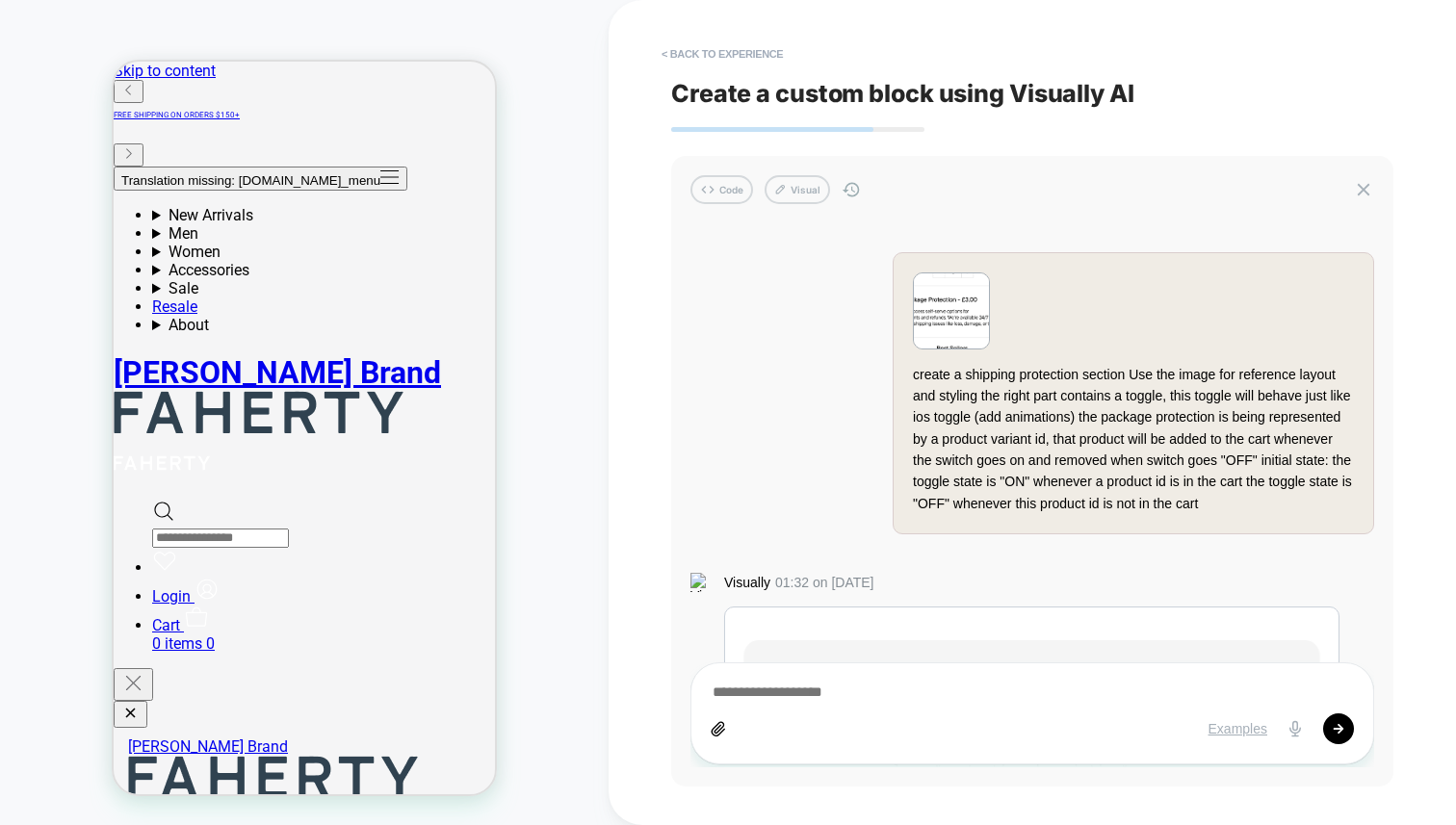
click at [958, 319] on img at bounding box center [951, 311] width 75 height 75
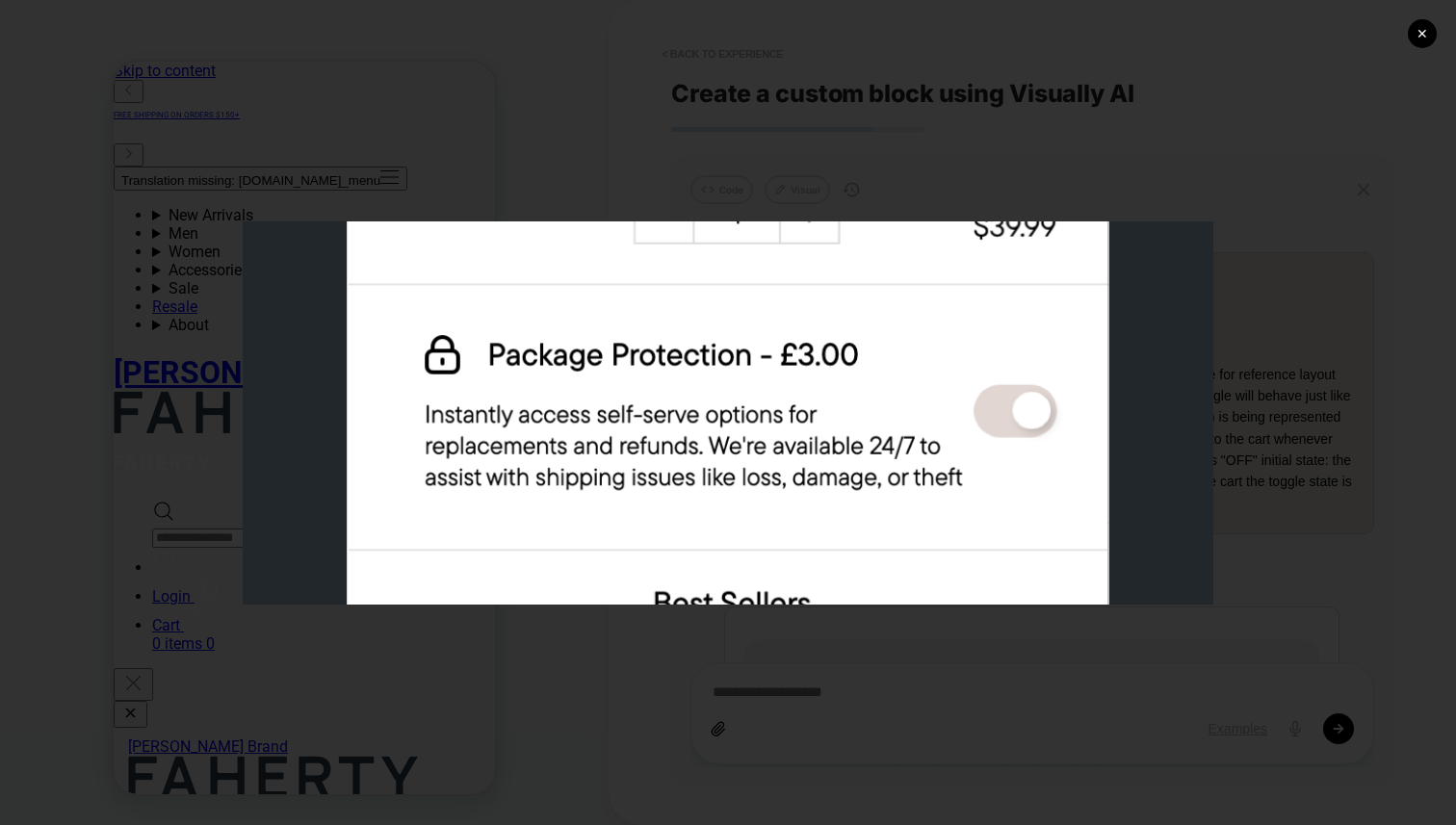
click at [746, 177] on div "✕" at bounding box center [728, 412] width 1456 height 825
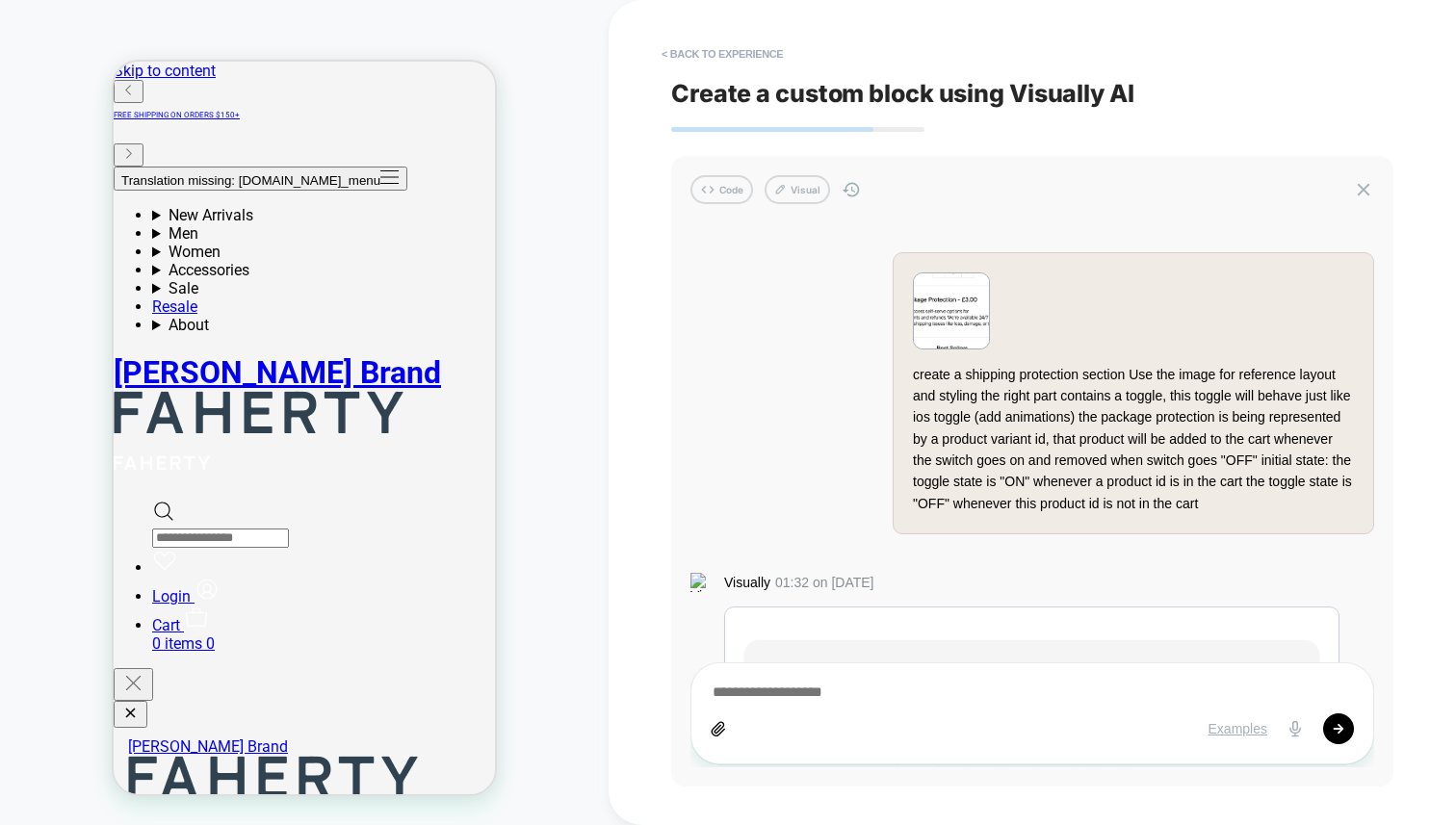
click at [860, 190] on div "Code Visual" at bounding box center [1032, 190] width 684 height 29
click at [972, 287] on img at bounding box center [951, 311] width 75 height 75
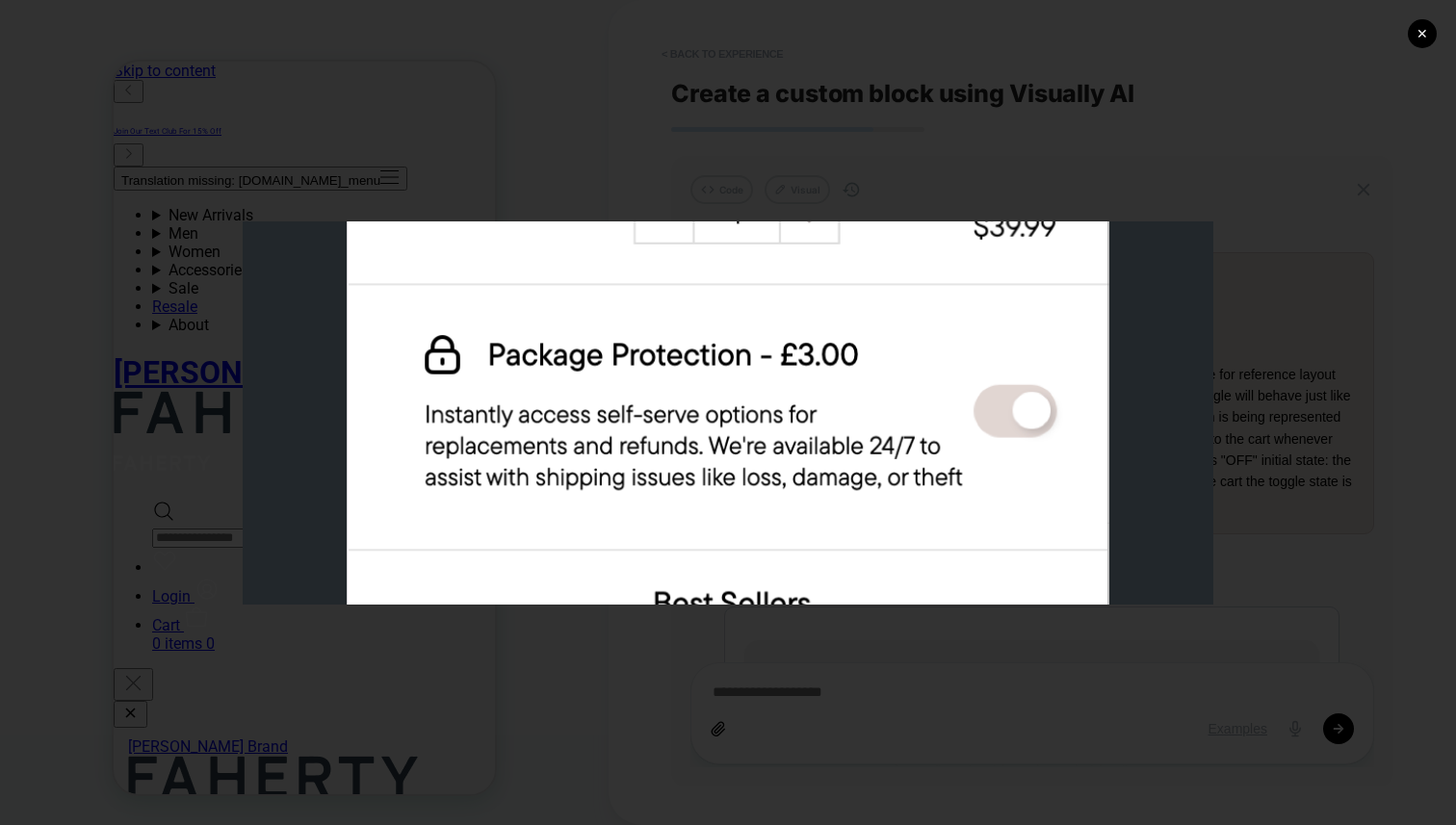
click at [1058, 175] on div "✕" at bounding box center [728, 412] width 1456 height 825
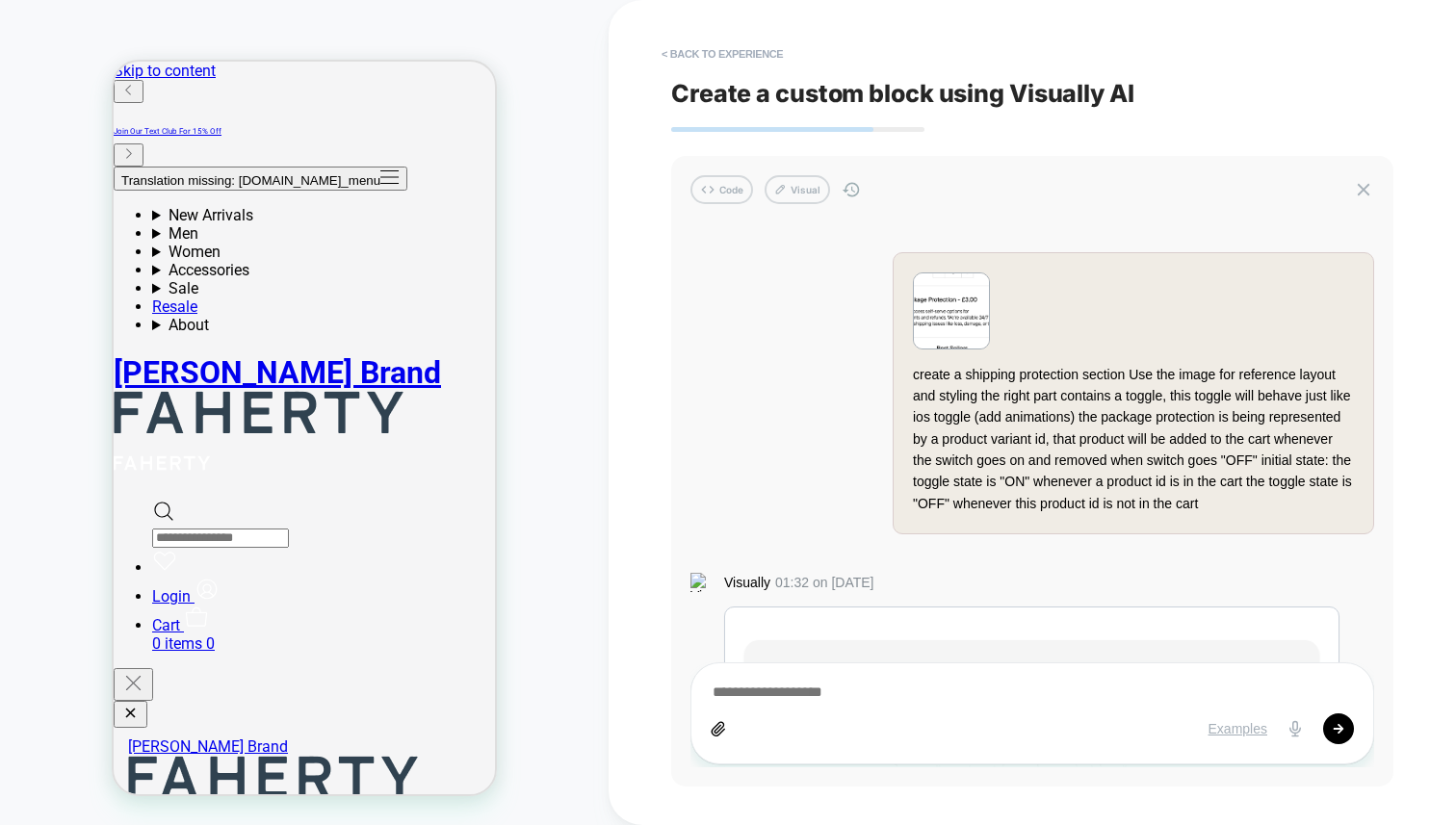
click at [947, 322] on img at bounding box center [951, 311] width 75 height 75
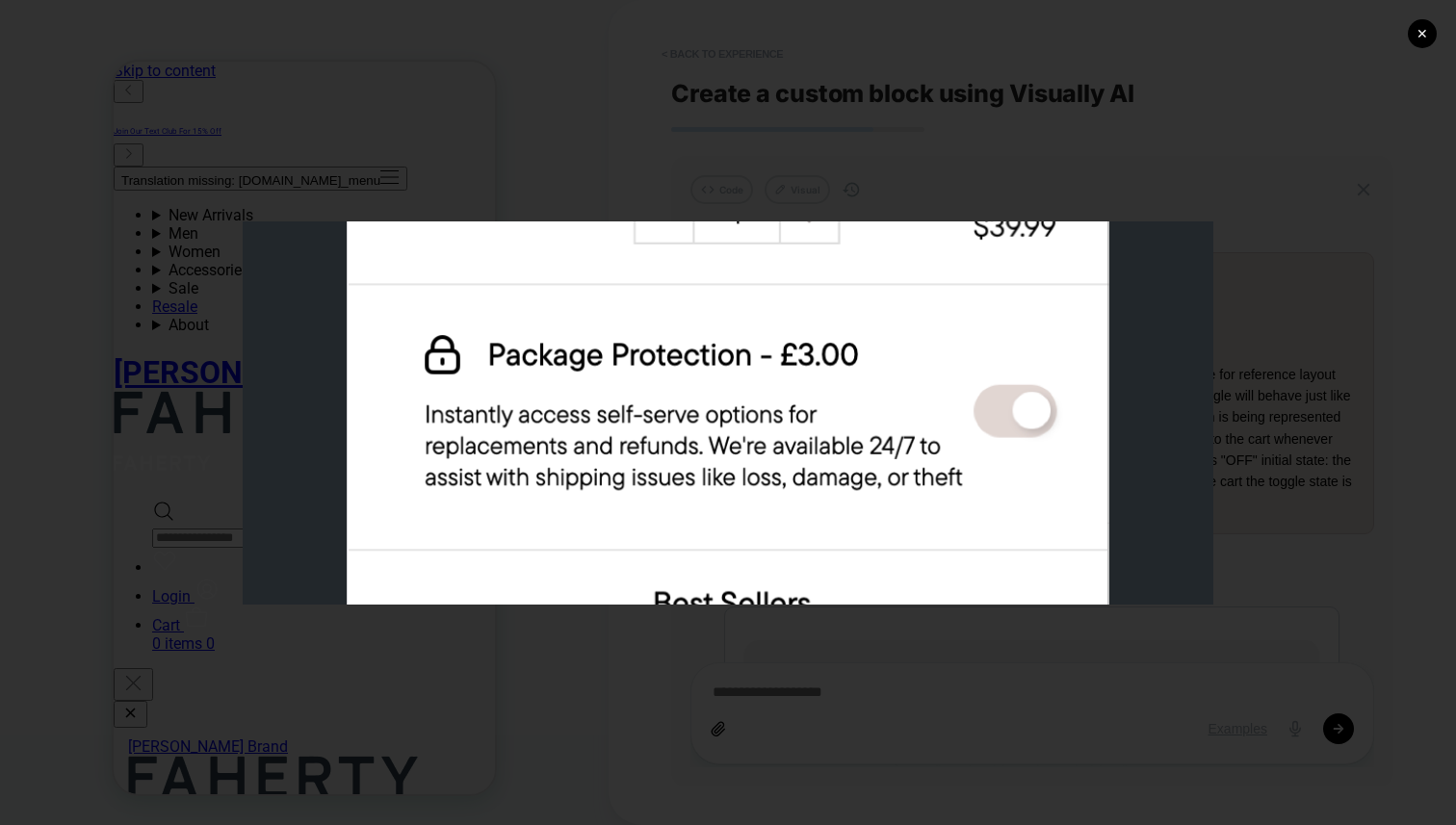
click at [1029, 164] on div "✕" at bounding box center [728, 412] width 1456 height 825
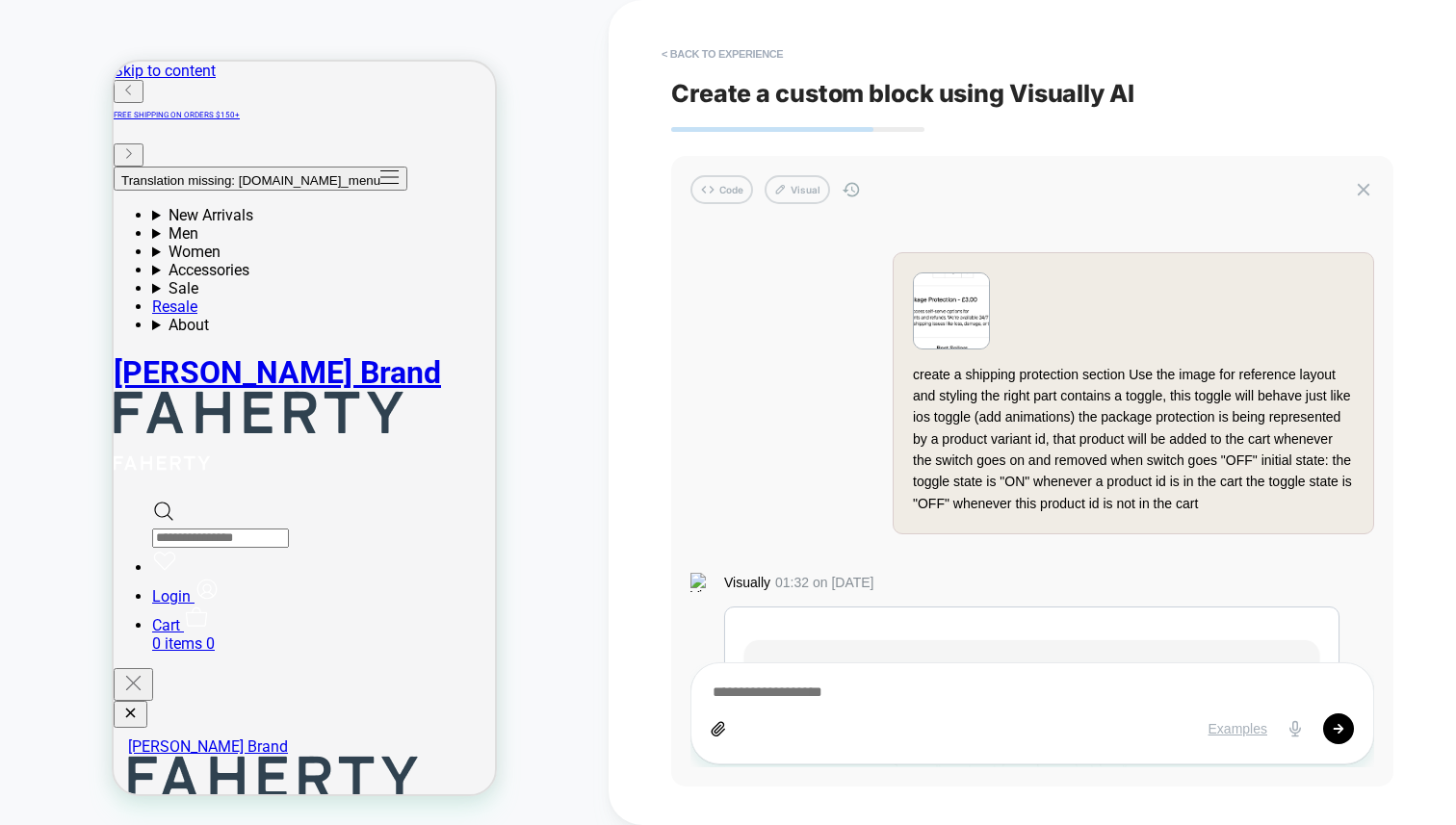
click at [1126, 383] on div "create a shipping protection section Use the image for reference layout and sty…" at bounding box center [1133, 439] width 441 height 151
click at [740, 50] on button "< Back to experience" at bounding box center [723, 54] width 141 height 31
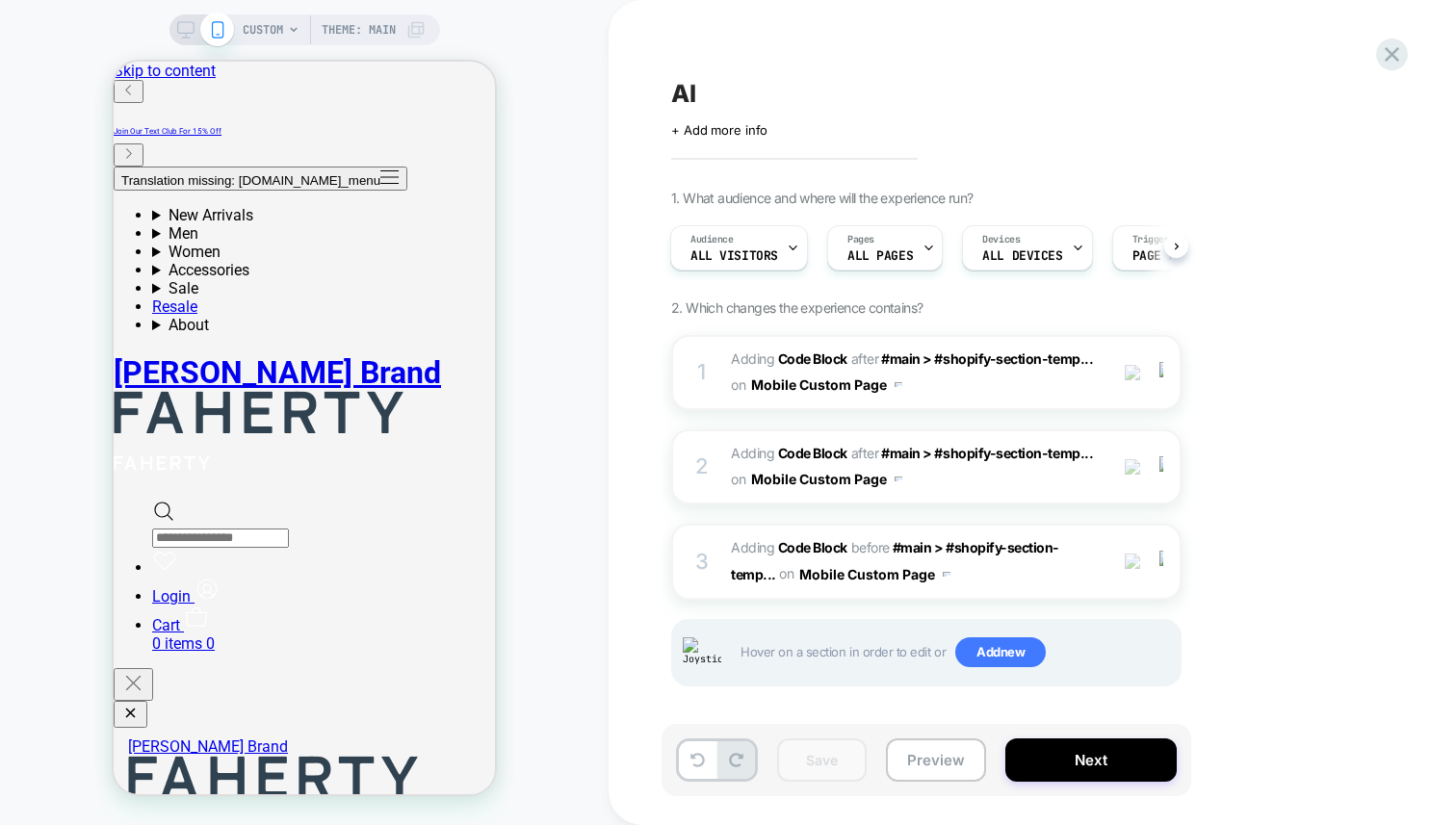
drag, startPoint x: 918, startPoint y: 86, endPoint x: 1455, endPoint y: 344, distance: 595.8
click at [919, 87] on div "AI" at bounding box center [1023, 94] width 703 height 29
click at [785, 101] on icon at bounding box center [787, 94] width 24 height 24
click at [724, 567] on div "3 Adding Code Block BEFORE #main > #shopify-section-temp... #main > #shopify-se…" at bounding box center [926, 562] width 510 height 75
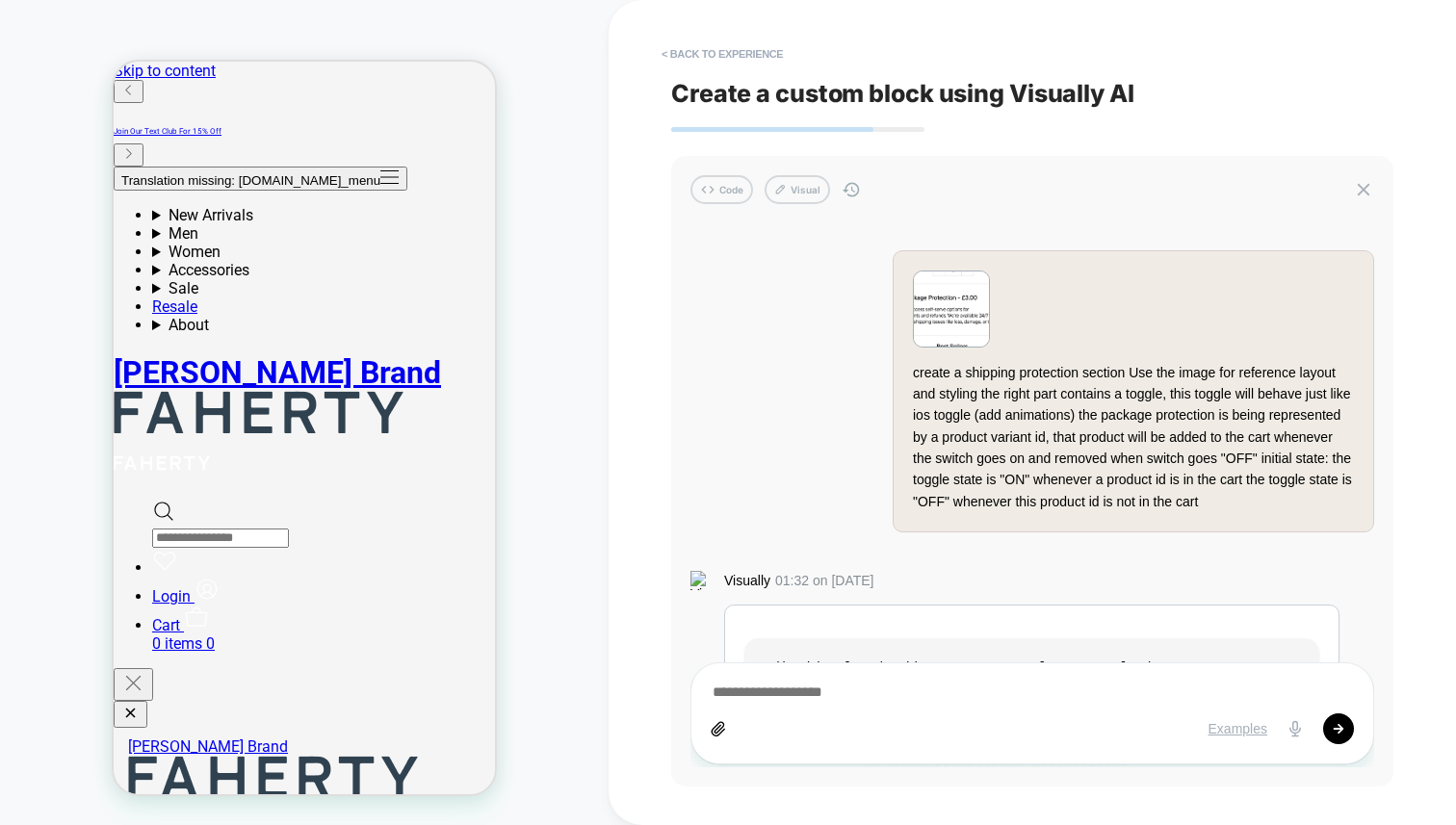
scroll to position [0, 0]
click at [932, 315] on img at bounding box center [951, 311] width 75 height 75
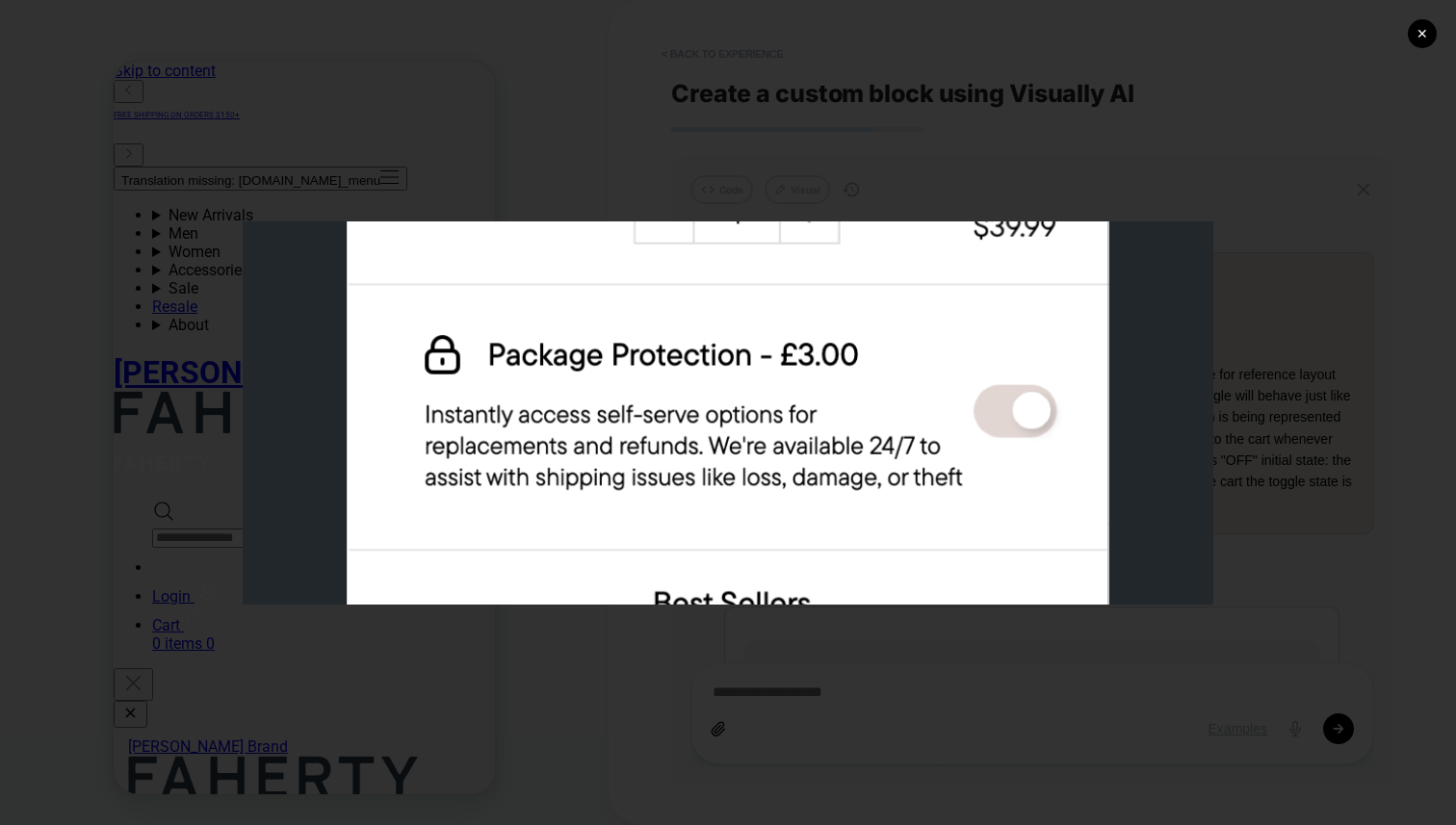
click at [597, 117] on div "✕" at bounding box center [728, 412] width 1456 height 825
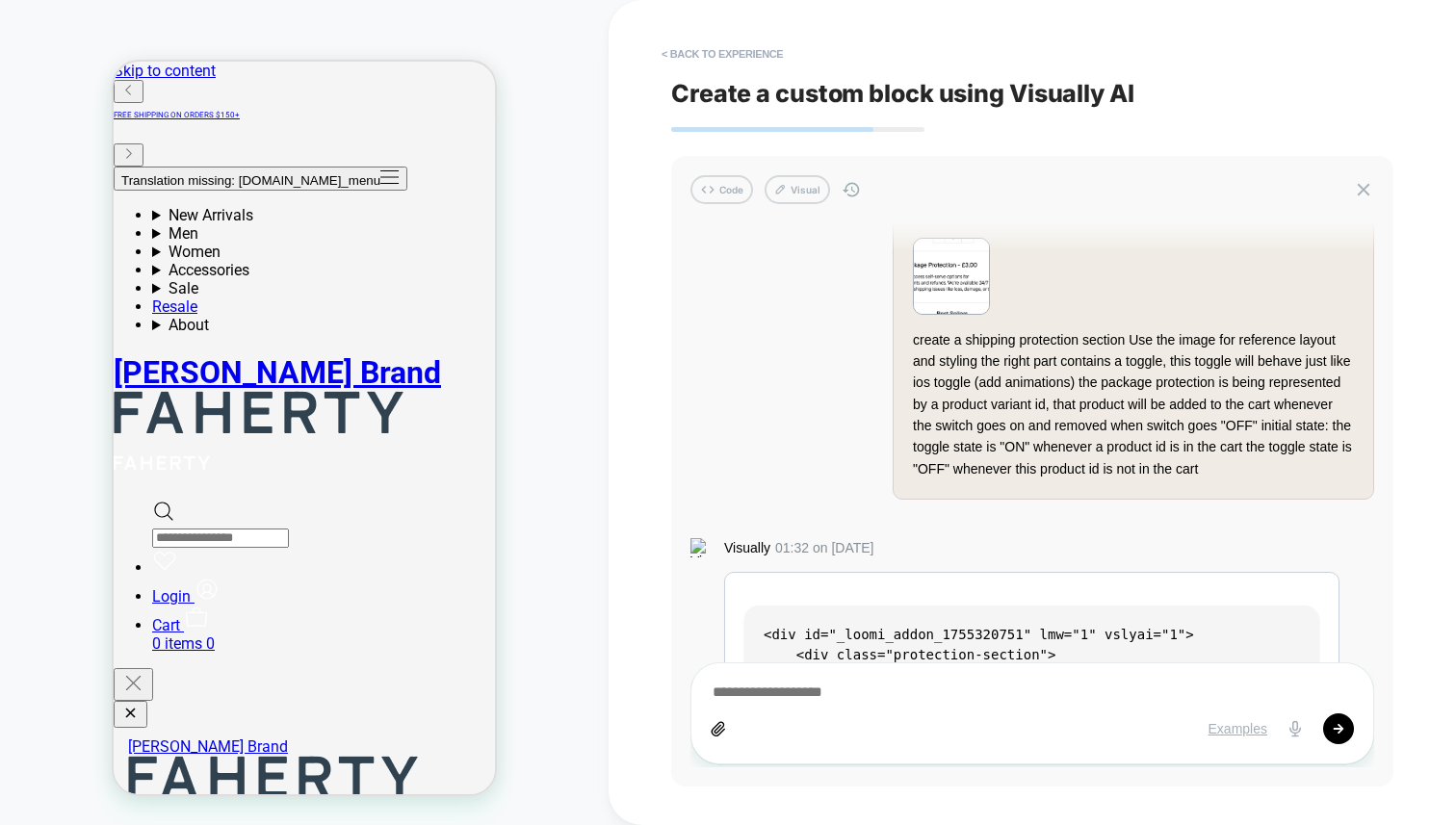
scroll to position [414, 0]
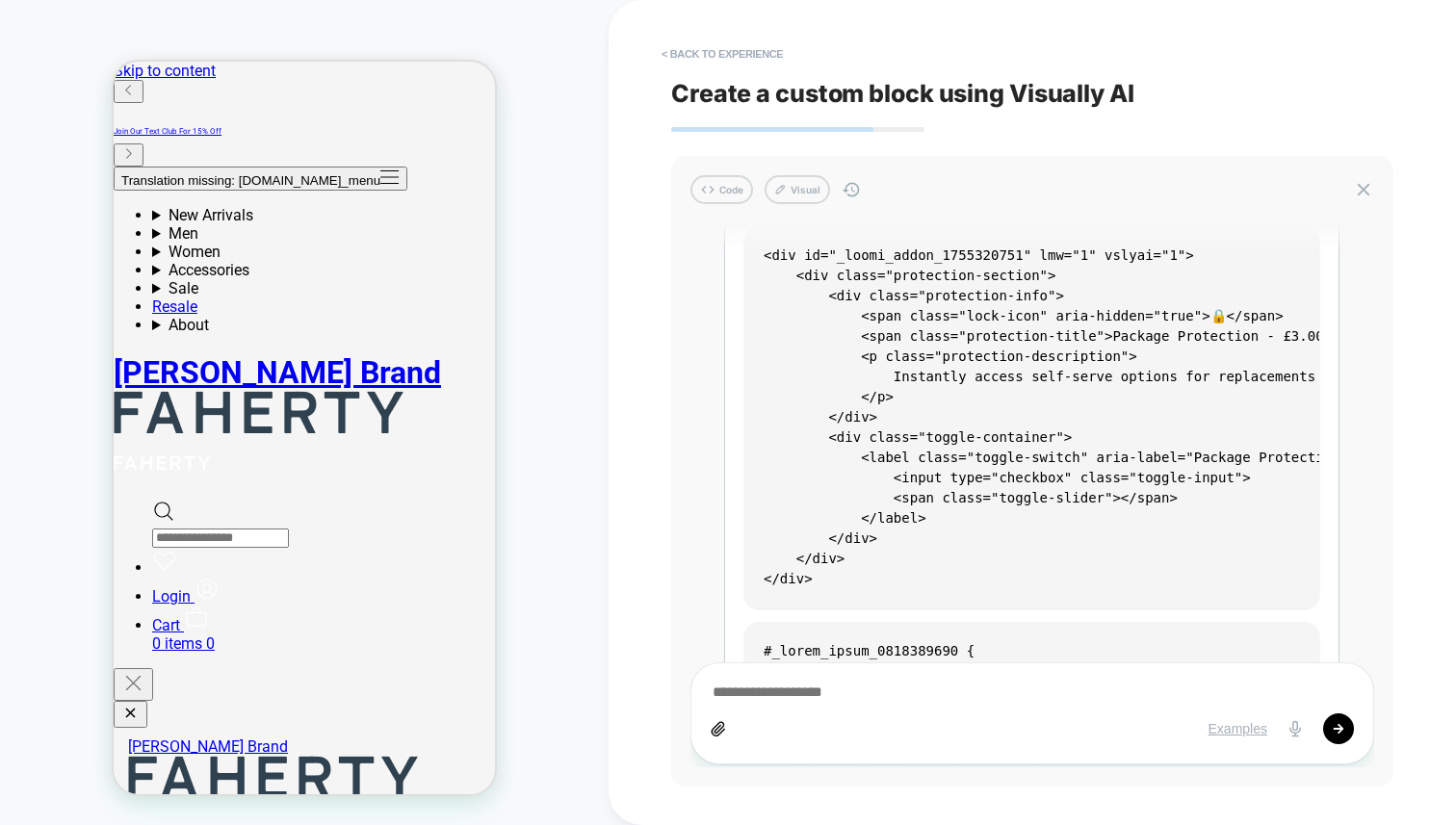
click at [1075, 316] on code "<div id="_loomi_addon_1755320751" lmw="1" vslyai="1"> <div class="protection-se…" at bounding box center [1420, 416] width 1314 height 339
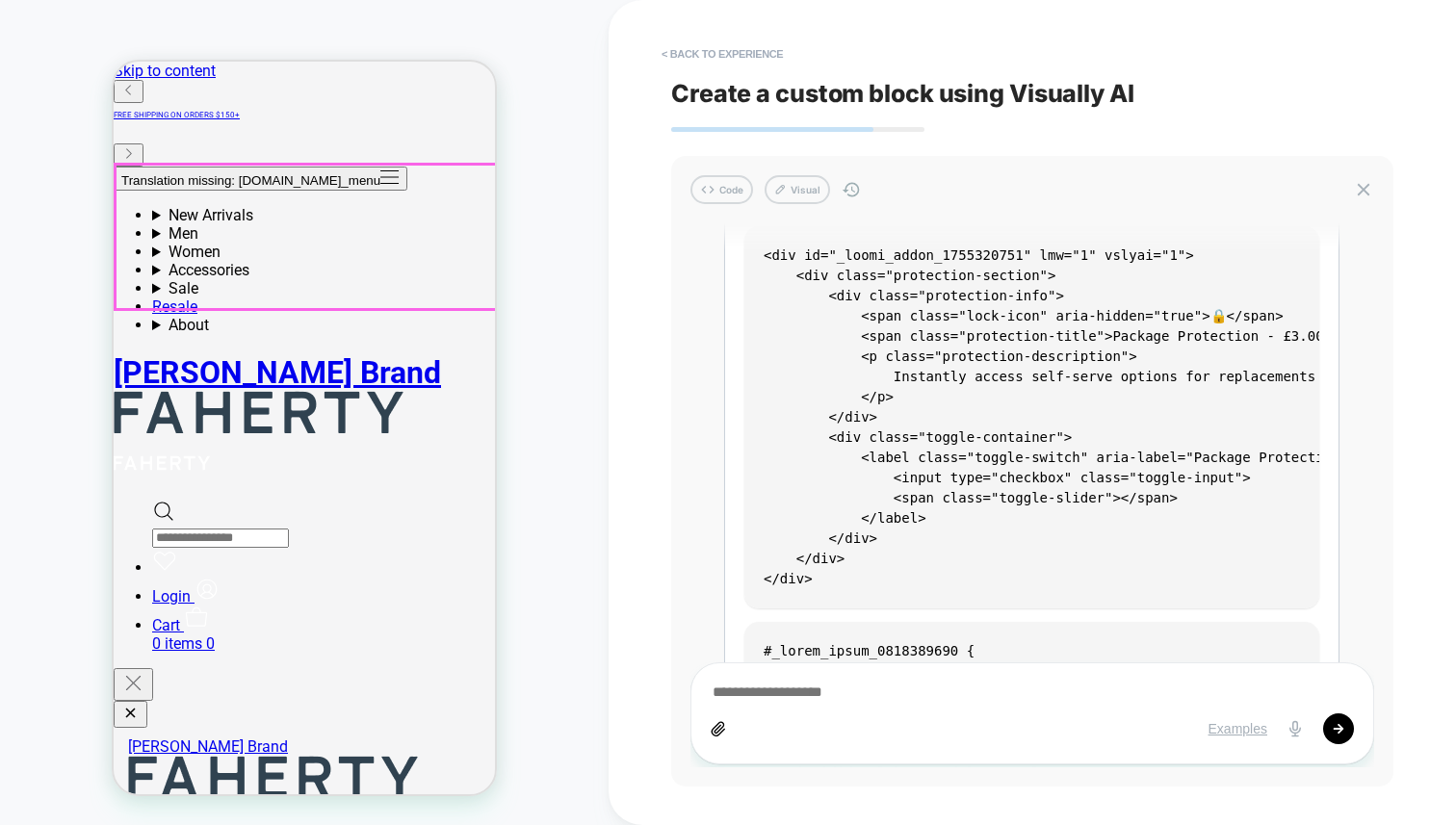
click at [498, 240] on div "CUSTOM Theme: MAIN" at bounding box center [304, 412] width 609 height 786
drag, startPoint x: 457, startPoint y: 237, endPoint x: 491, endPoint y: 252, distance: 37.2
click at [900, 345] on pre "<div id="_loomi_addon_1755320751" lmw="1" vslyai="1"> <div class="protection-se…" at bounding box center [1031, 418] width 575 height 382
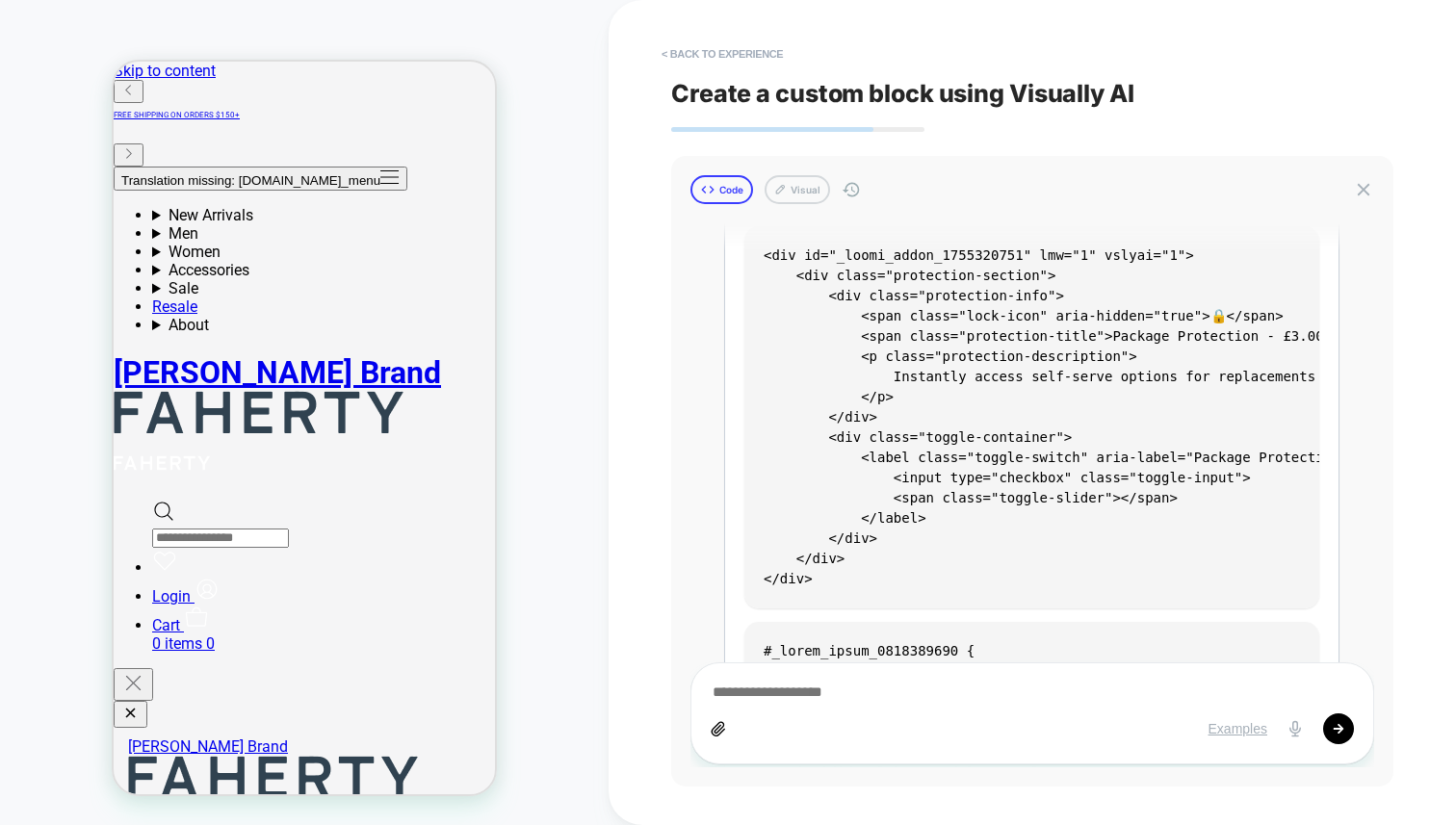
click at [736, 195] on button "Code" at bounding box center [722, 190] width 63 height 29
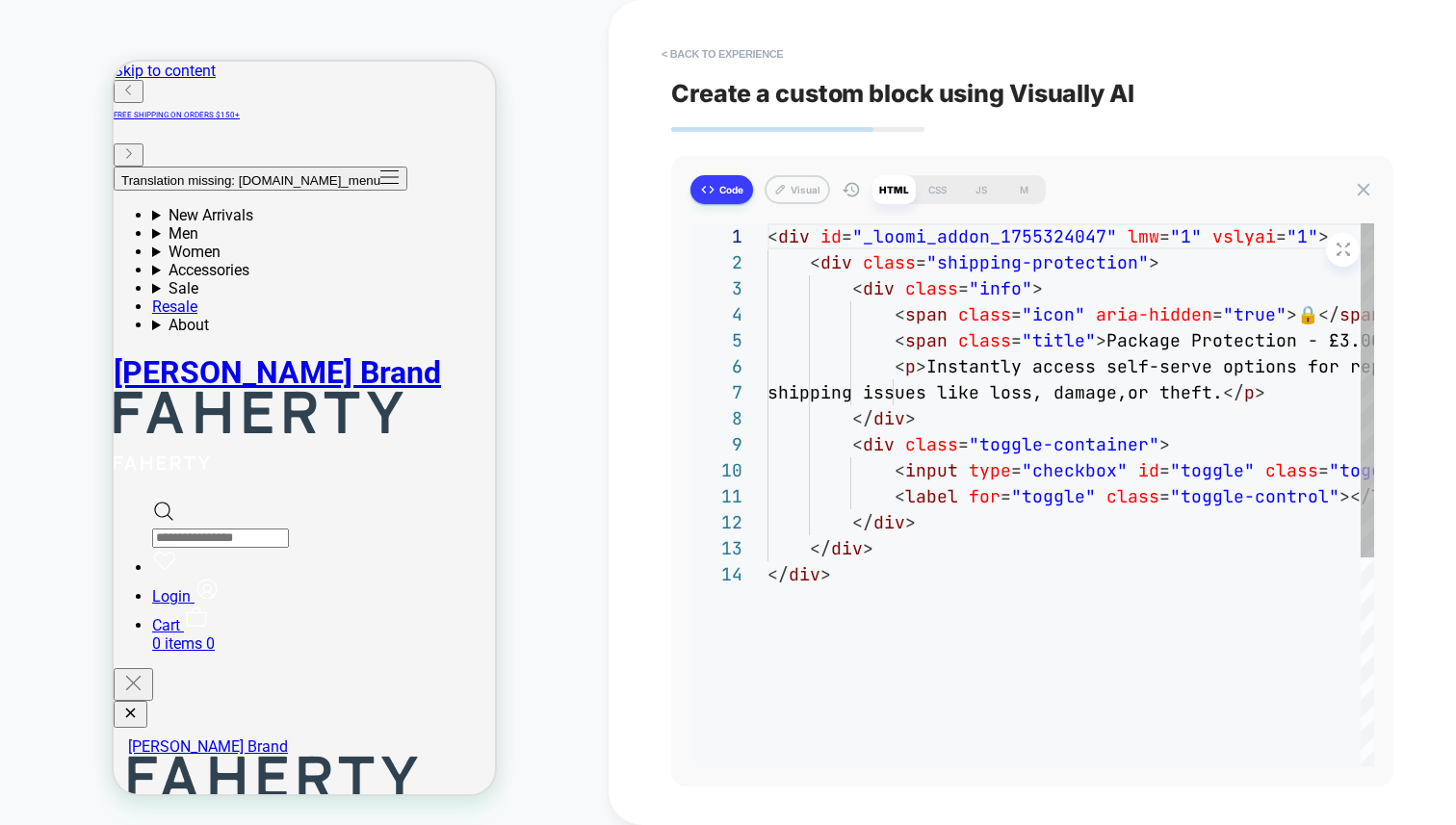
scroll to position [234, 0]
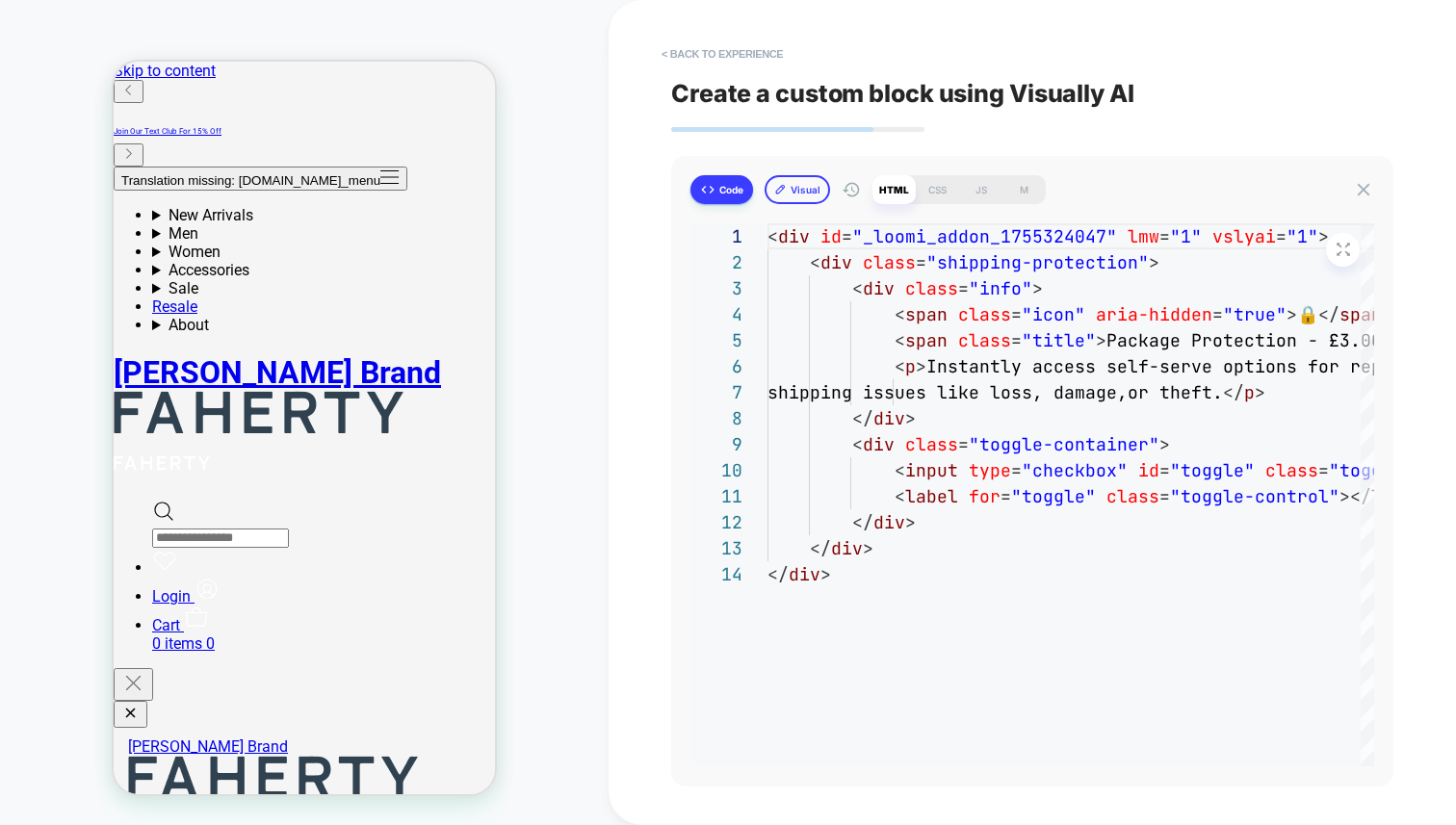
click at [810, 191] on button "Visual" at bounding box center [797, 190] width 66 height 29
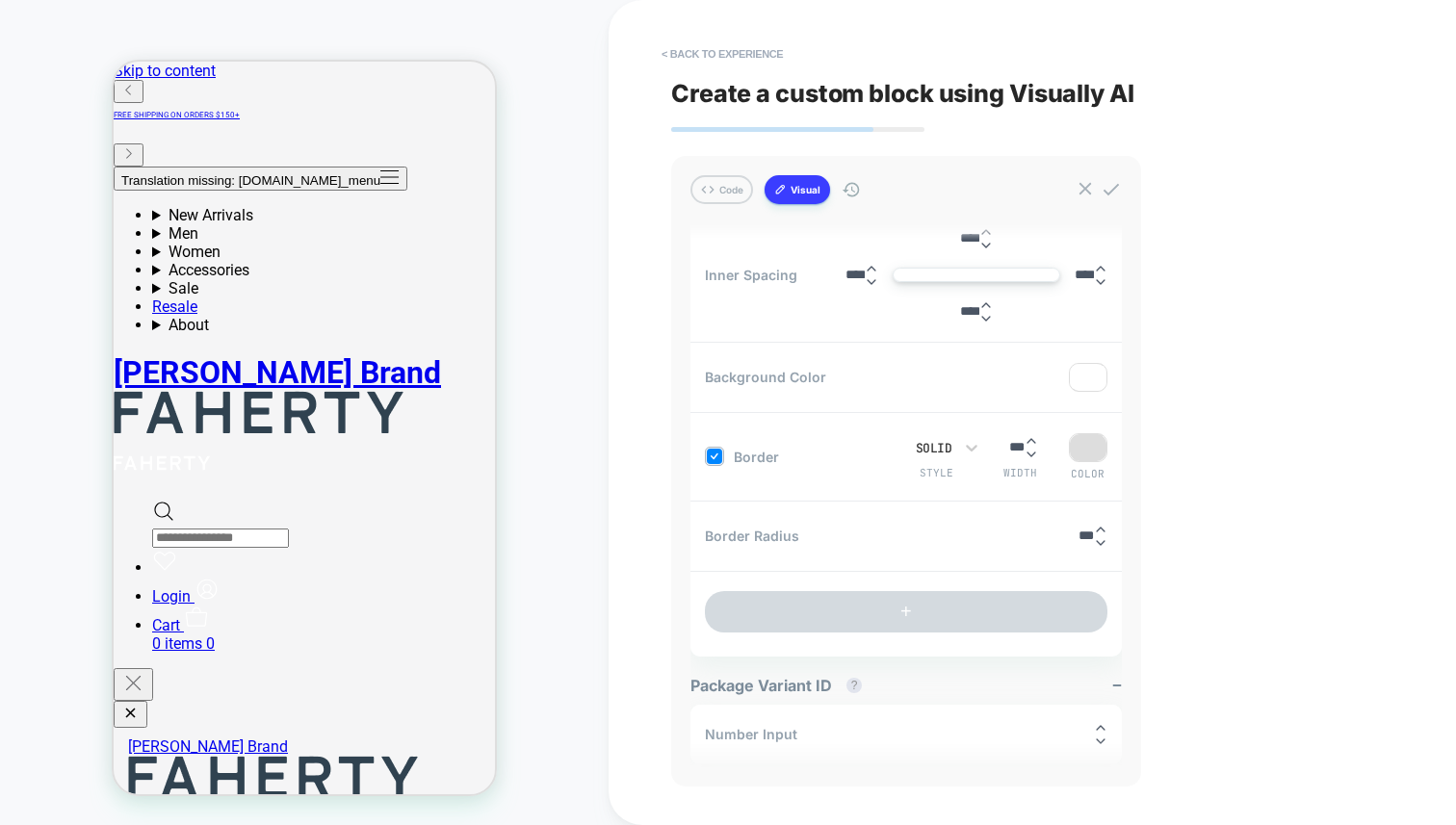
scroll to position [789, 0]
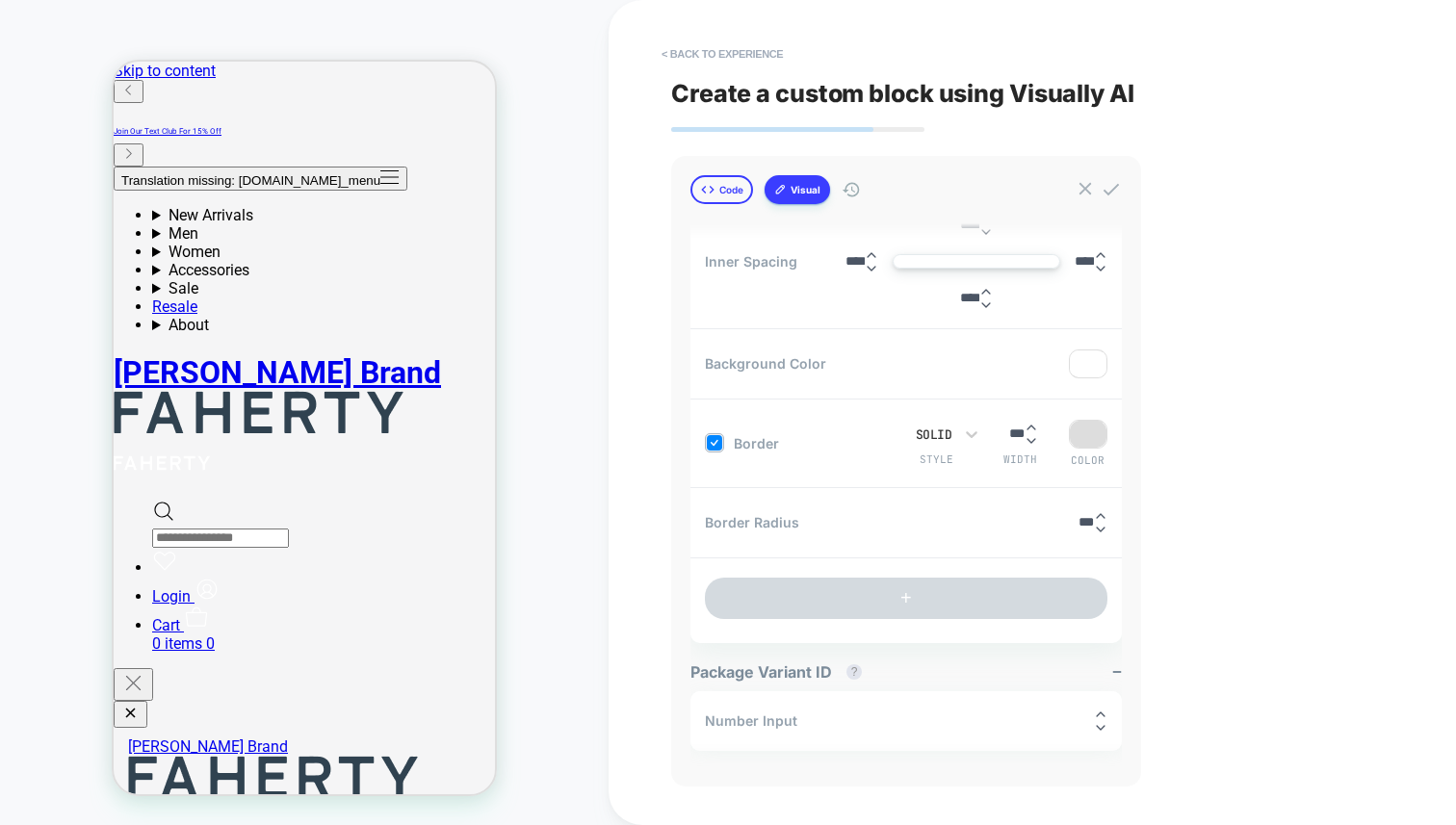
click at [711, 196] on icon at bounding box center [708, 190] width 15 height 15
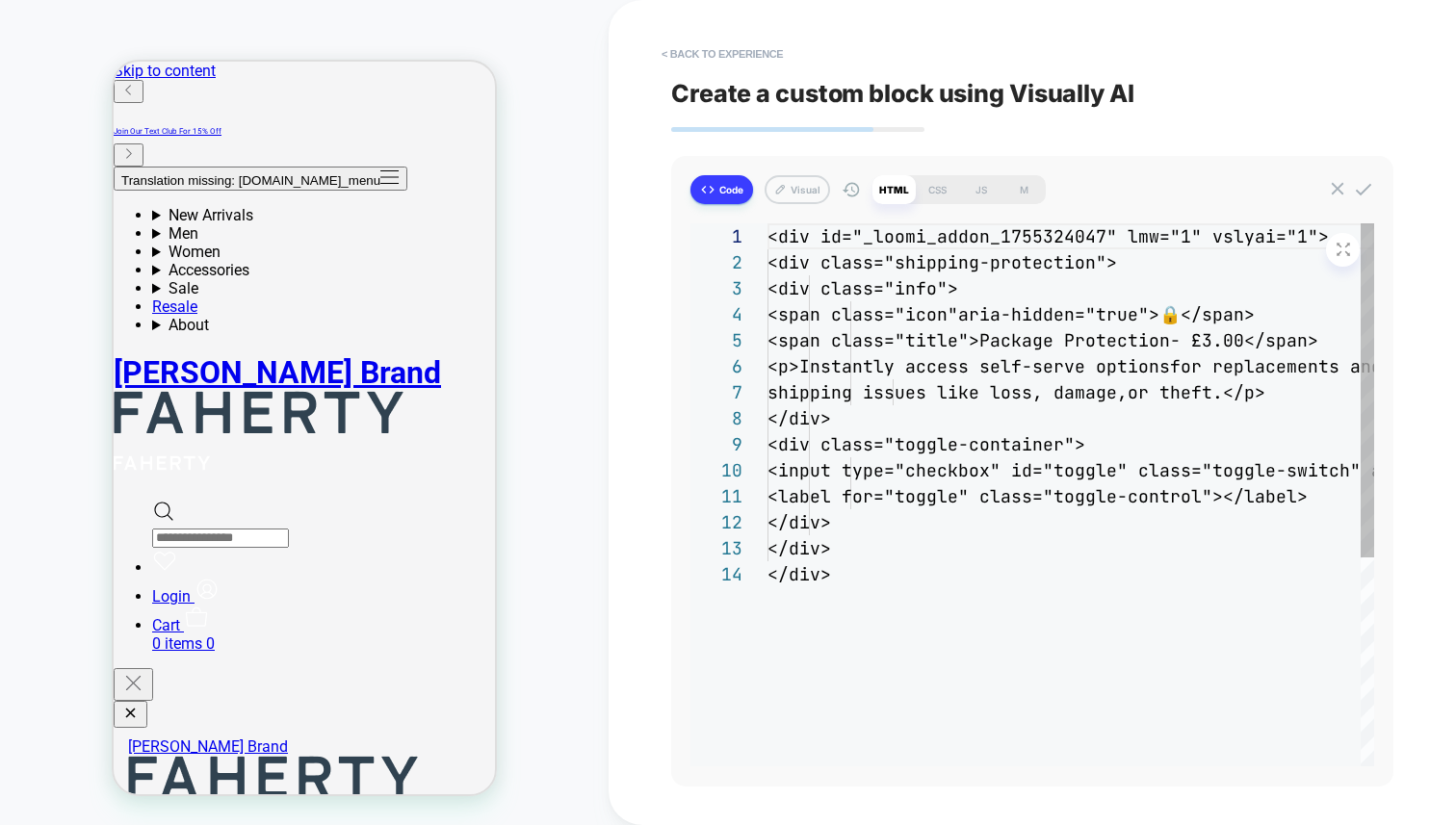
scroll to position [234, 0]
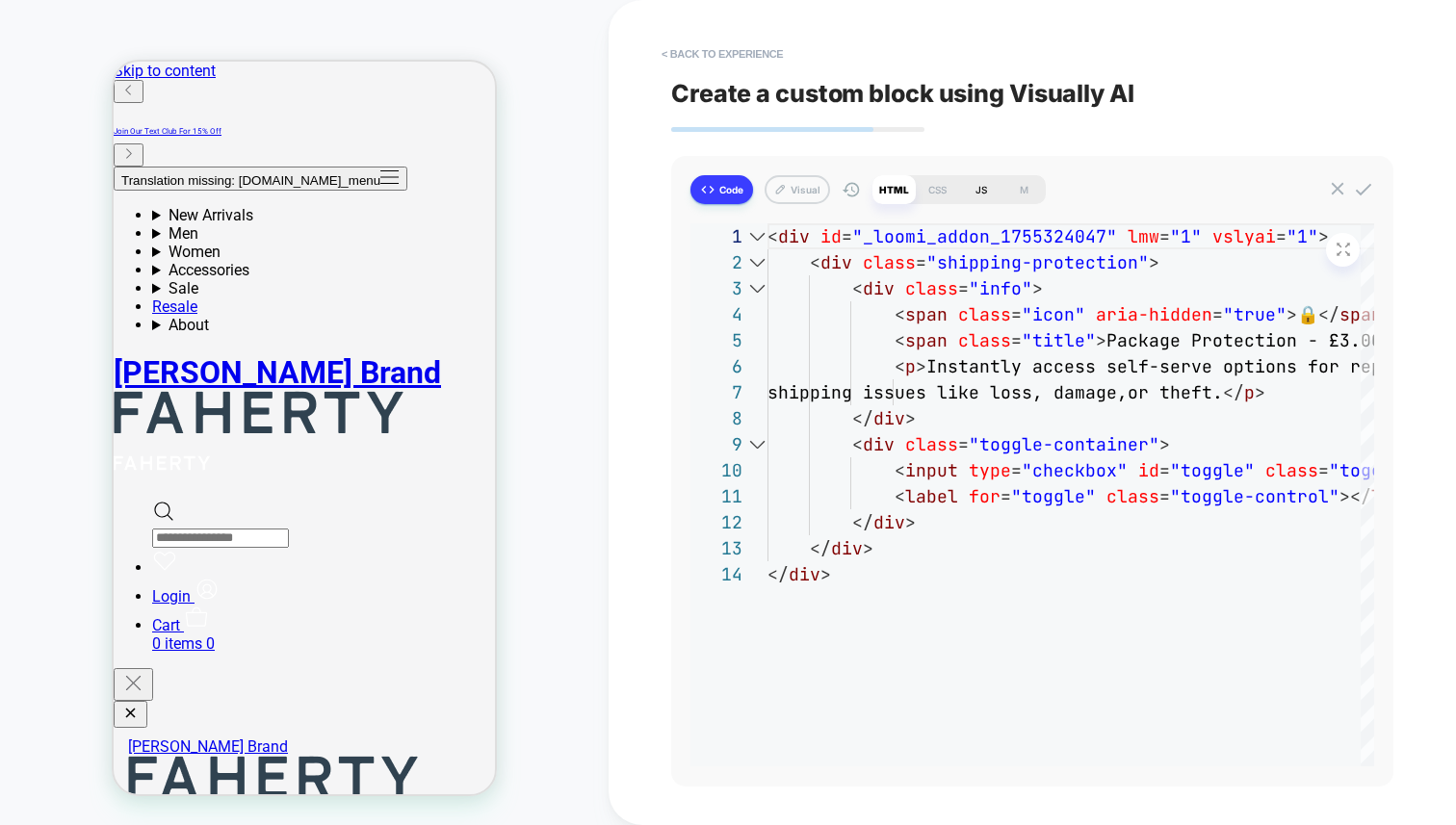
click at [972, 188] on div "JS" at bounding box center [980, 190] width 43 height 29
type textarea "*"
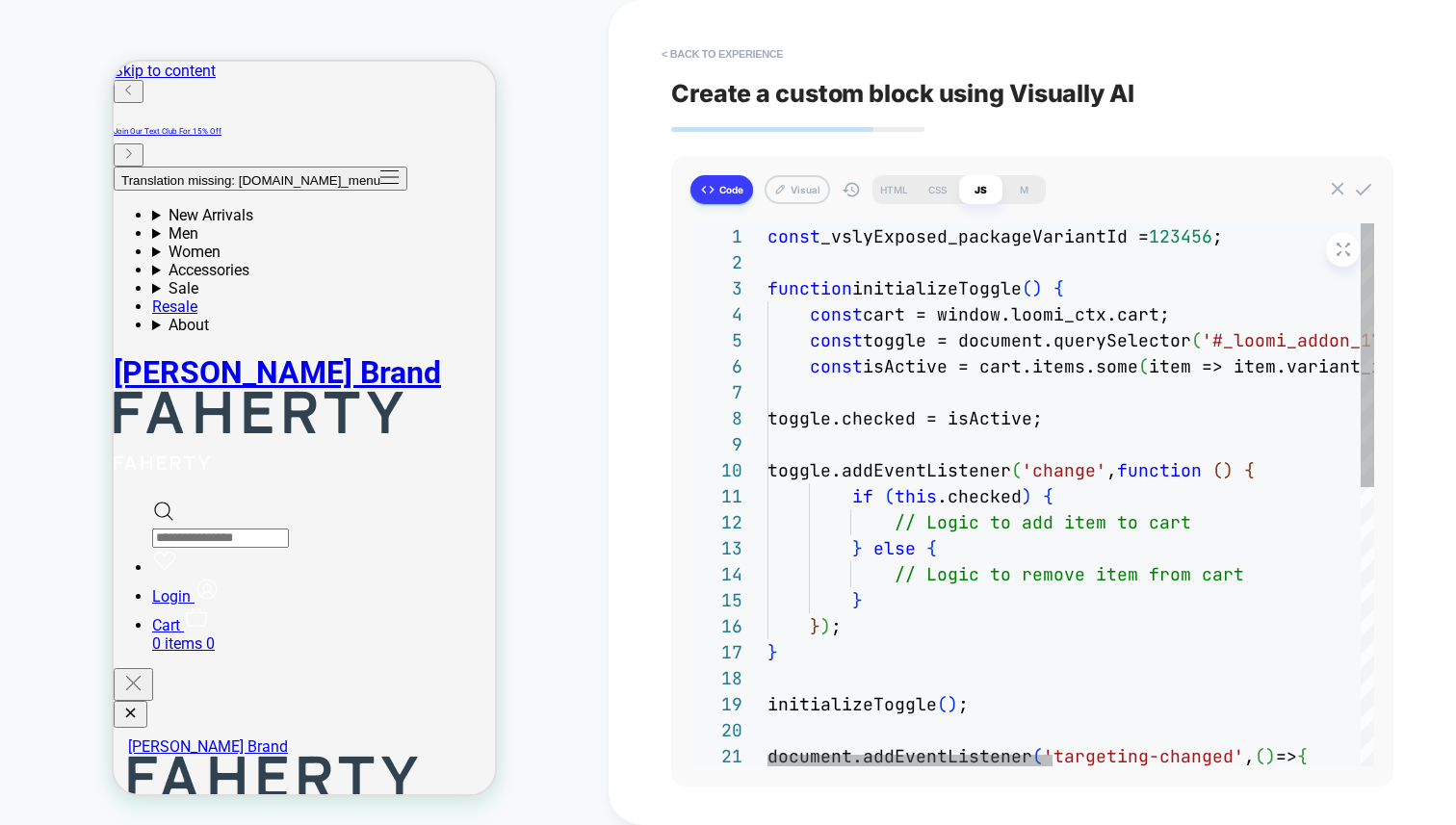
scroll to position [52, 0]
type textarea "**********"
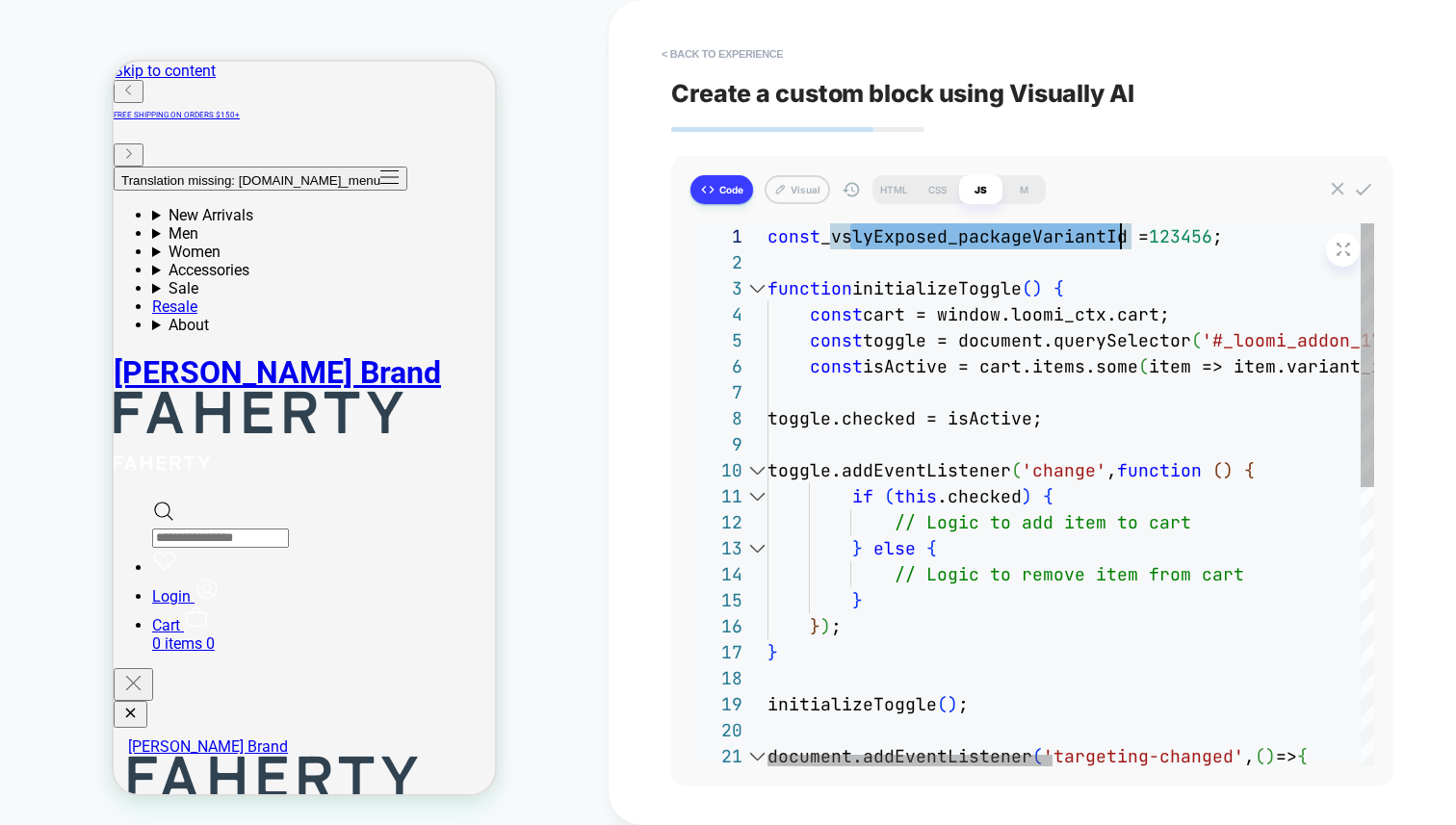
scroll to position [0, 364]
drag, startPoint x: 850, startPoint y: 240, endPoint x: 1129, endPoint y: 229, distance: 279.2
click at [1129, 229] on div "const _vslyExposed_packageVariantId = 123456 ; function initializeToggle ( ) { …" at bounding box center [1397, 782] width 1261 height 1115
click at [996, 245] on div "const _vslyExposed_packageVariantId = 123456 ; function initializeToggle ( ) { …" at bounding box center [1397, 782] width 1261 height 1115
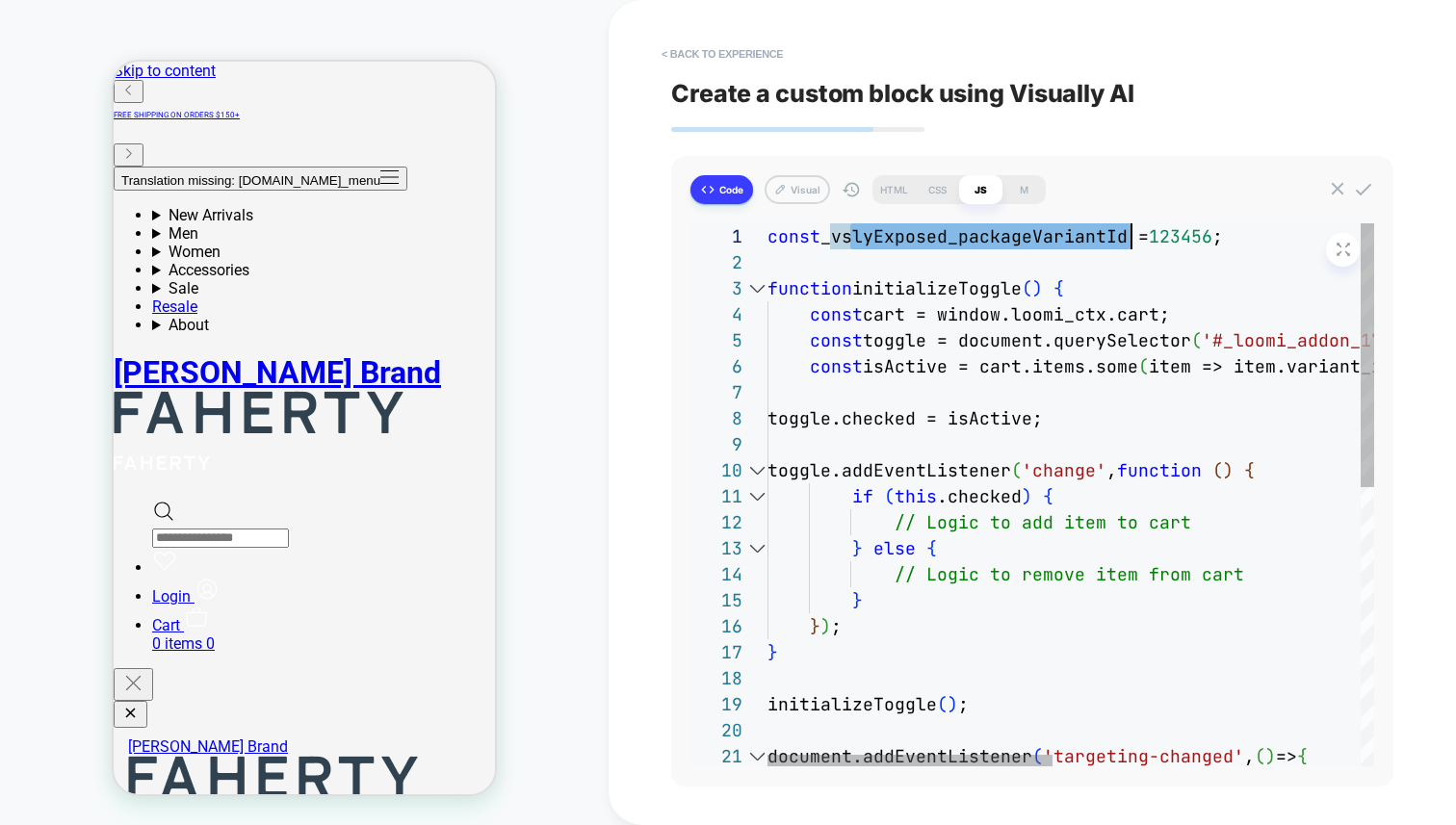
click at [822, 238] on div "const _vslyExposed_packageVariantId = 123456 ; function initializeToggle ( ) { …" at bounding box center [1397, 782] width 1261 height 1115
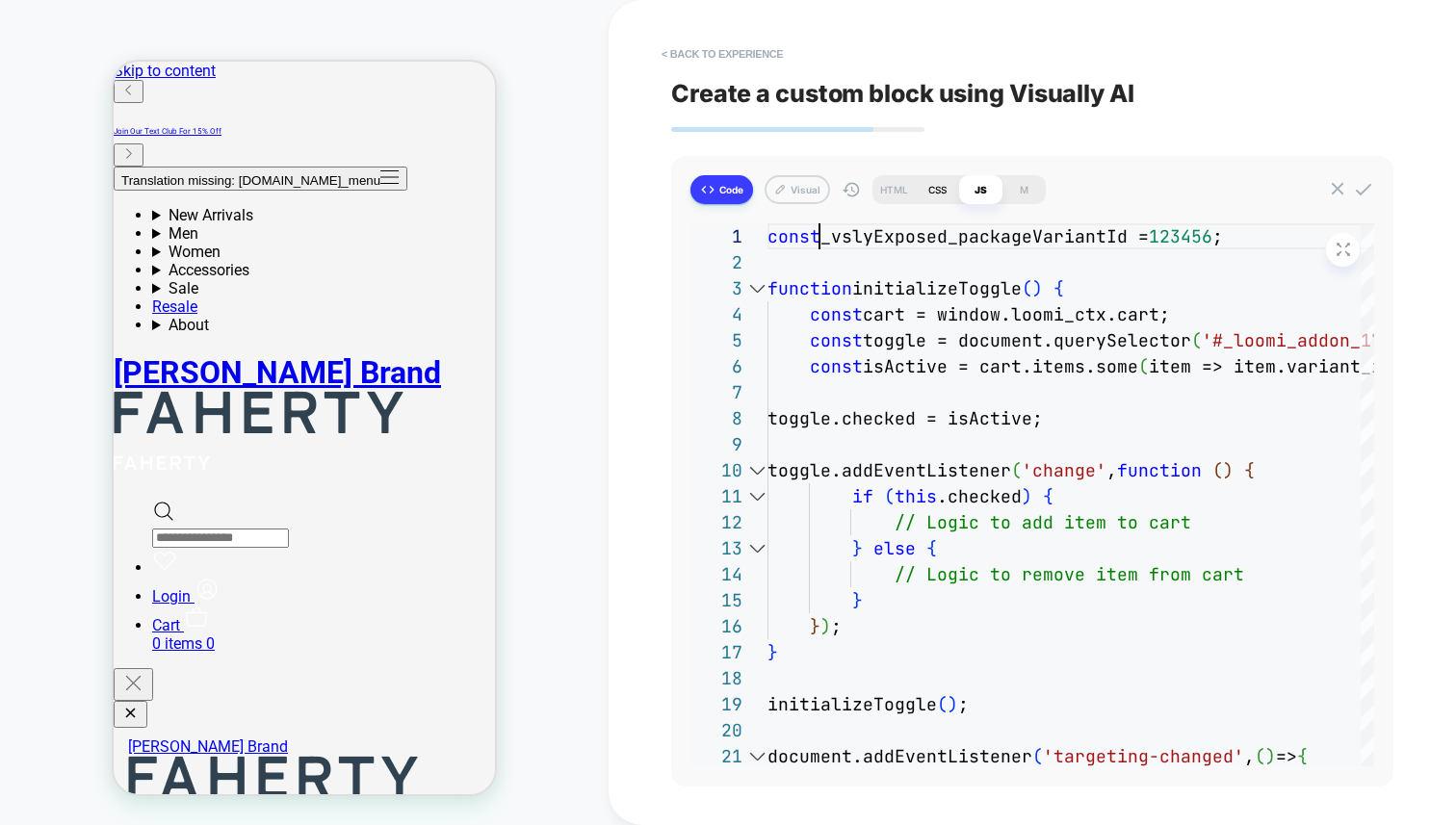
click at [944, 198] on div "CSS" at bounding box center [937, 190] width 43 height 29
type textarea "*"
type textarea "**********"
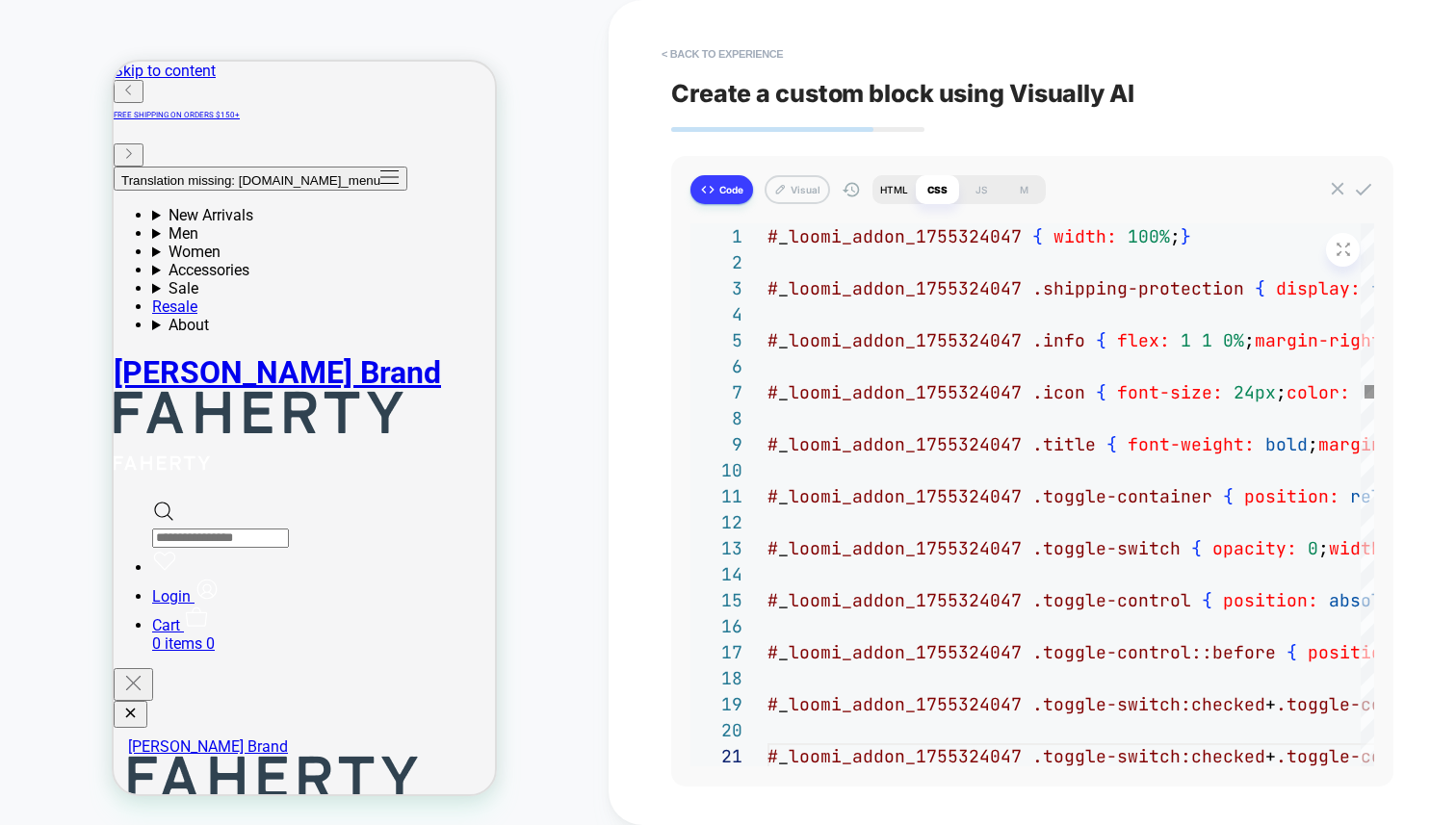
click at [907, 193] on div "HTML" at bounding box center [893, 190] width 43 height 29
type textarea "*"
type textarea "**********"
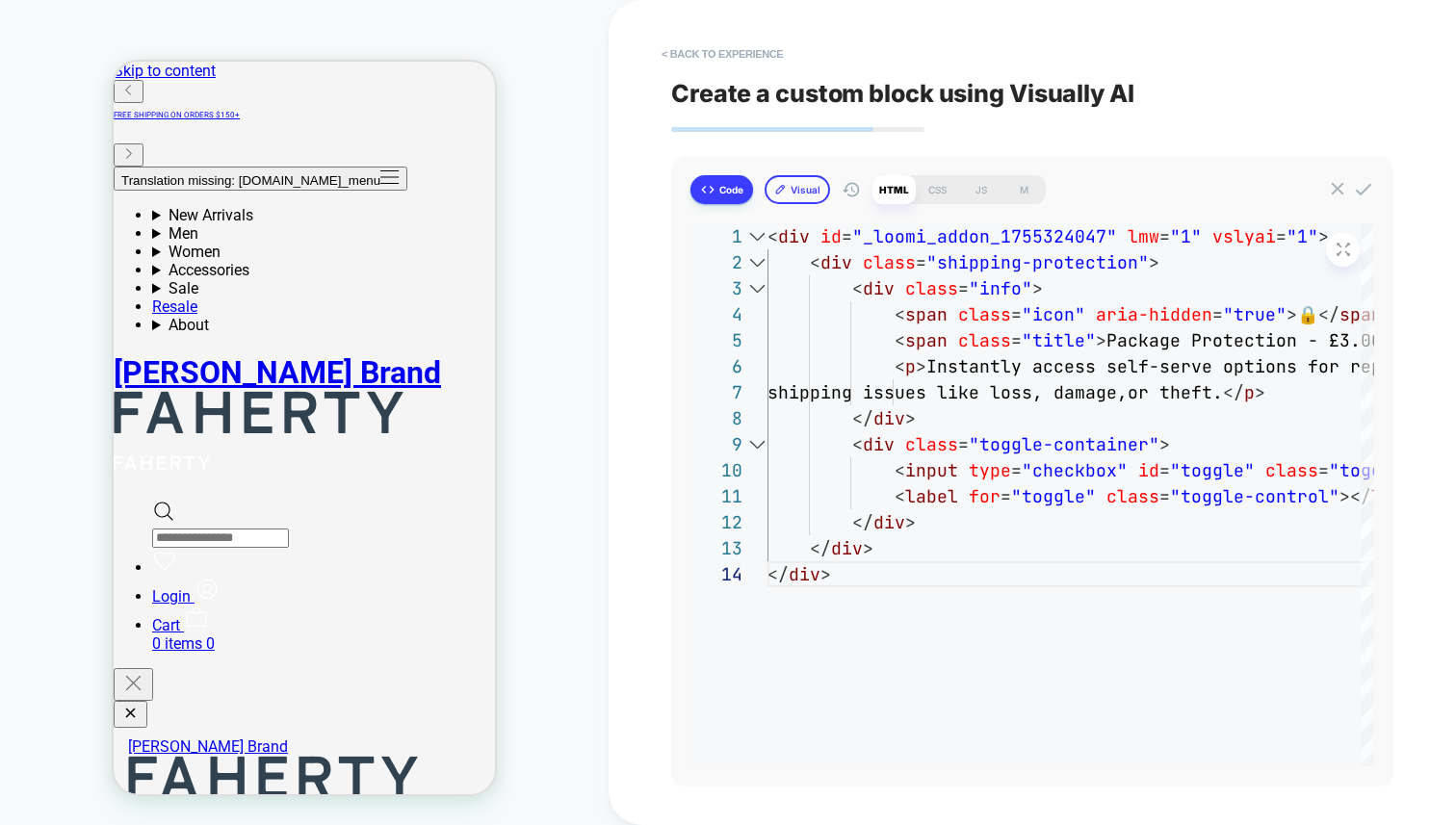
click at [785, 191] on icon at bounding box center [780, 189] width 13 height 13
type textarea "*"
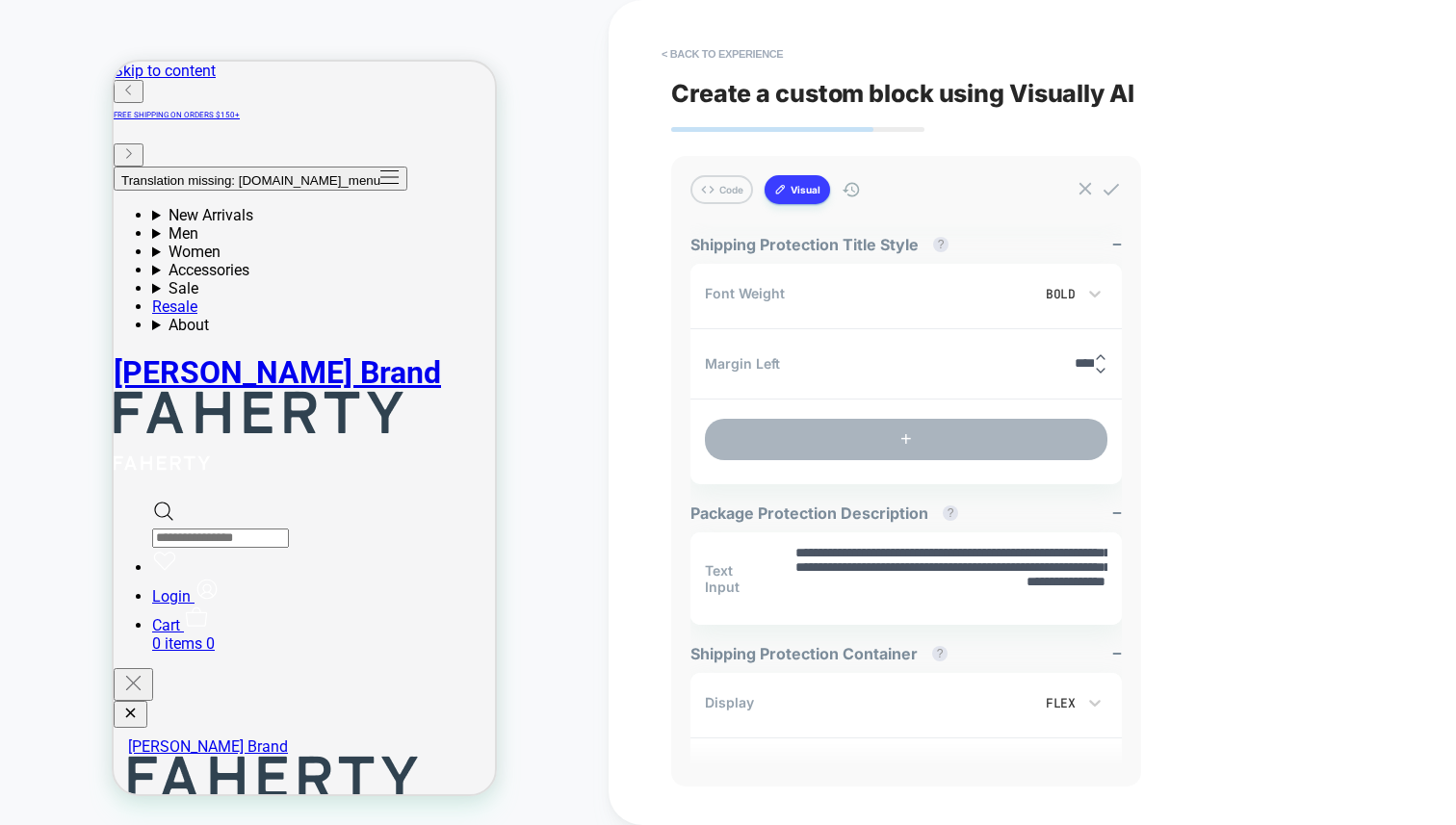
scroll to position [0, 0]
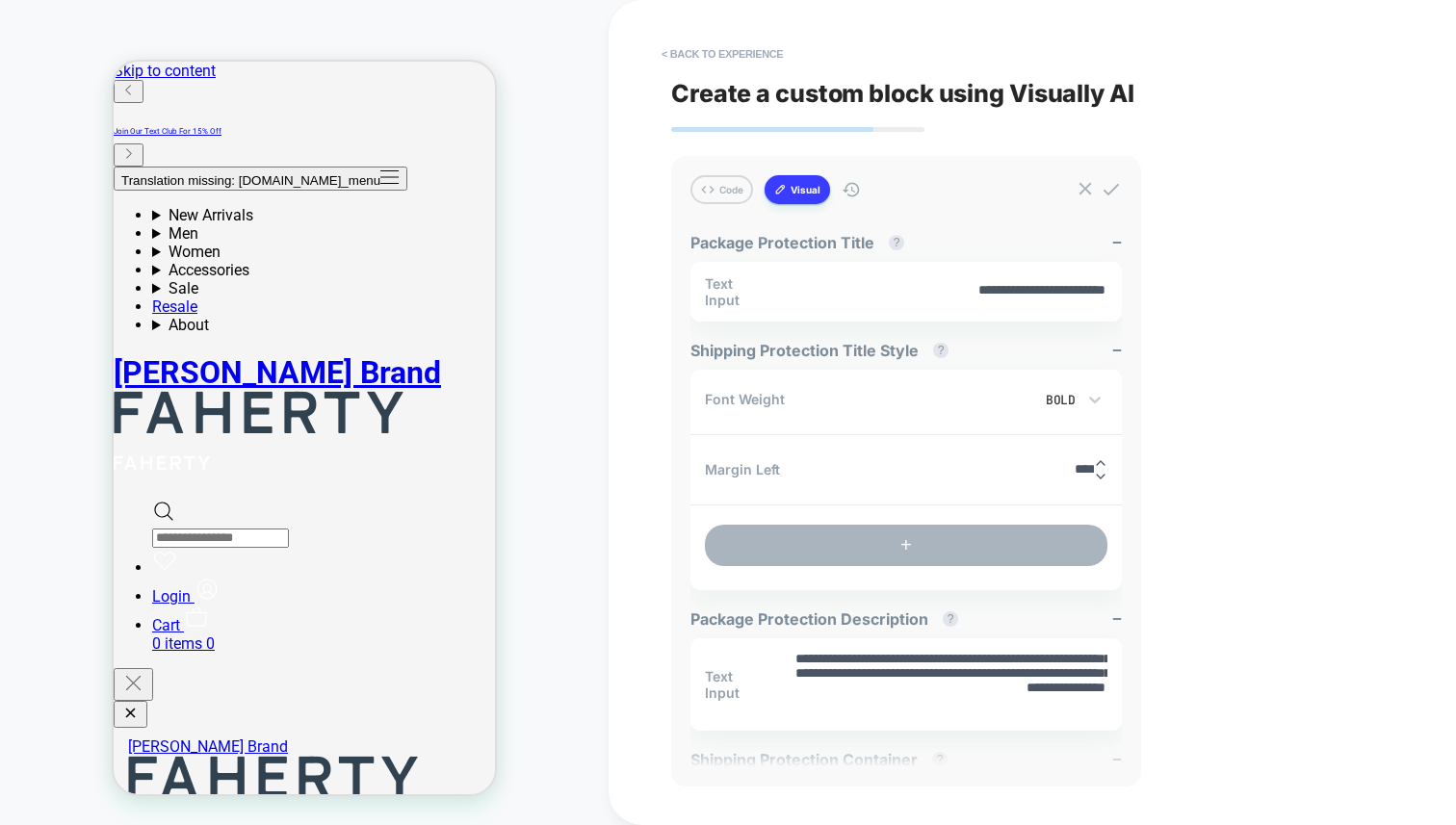
click at [912, 552] on button "+" at bounding box center [905, 545] width 402 height 41
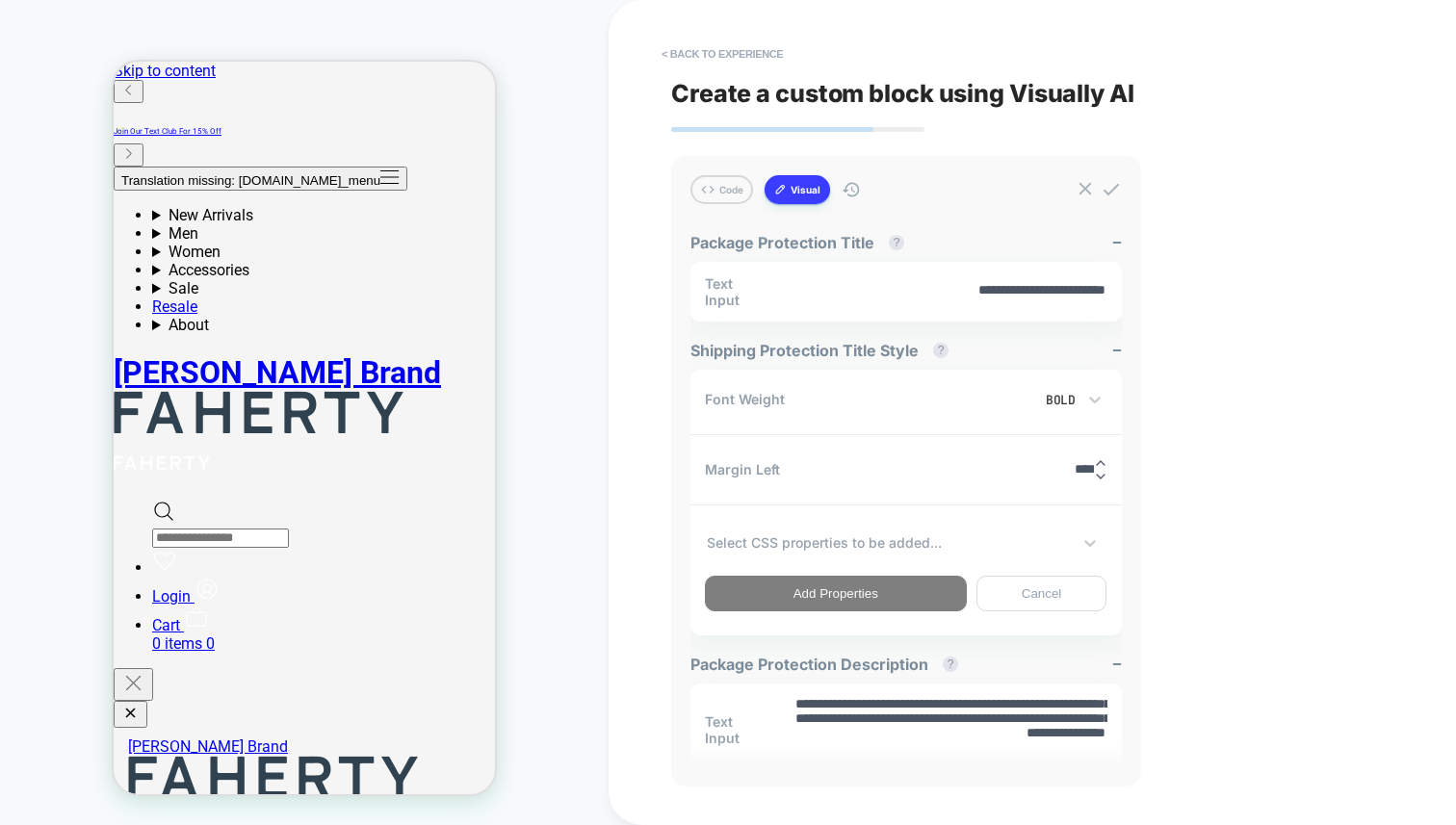
click at [865, 544] on div at bounding box center [888, 542] width 364 height 20
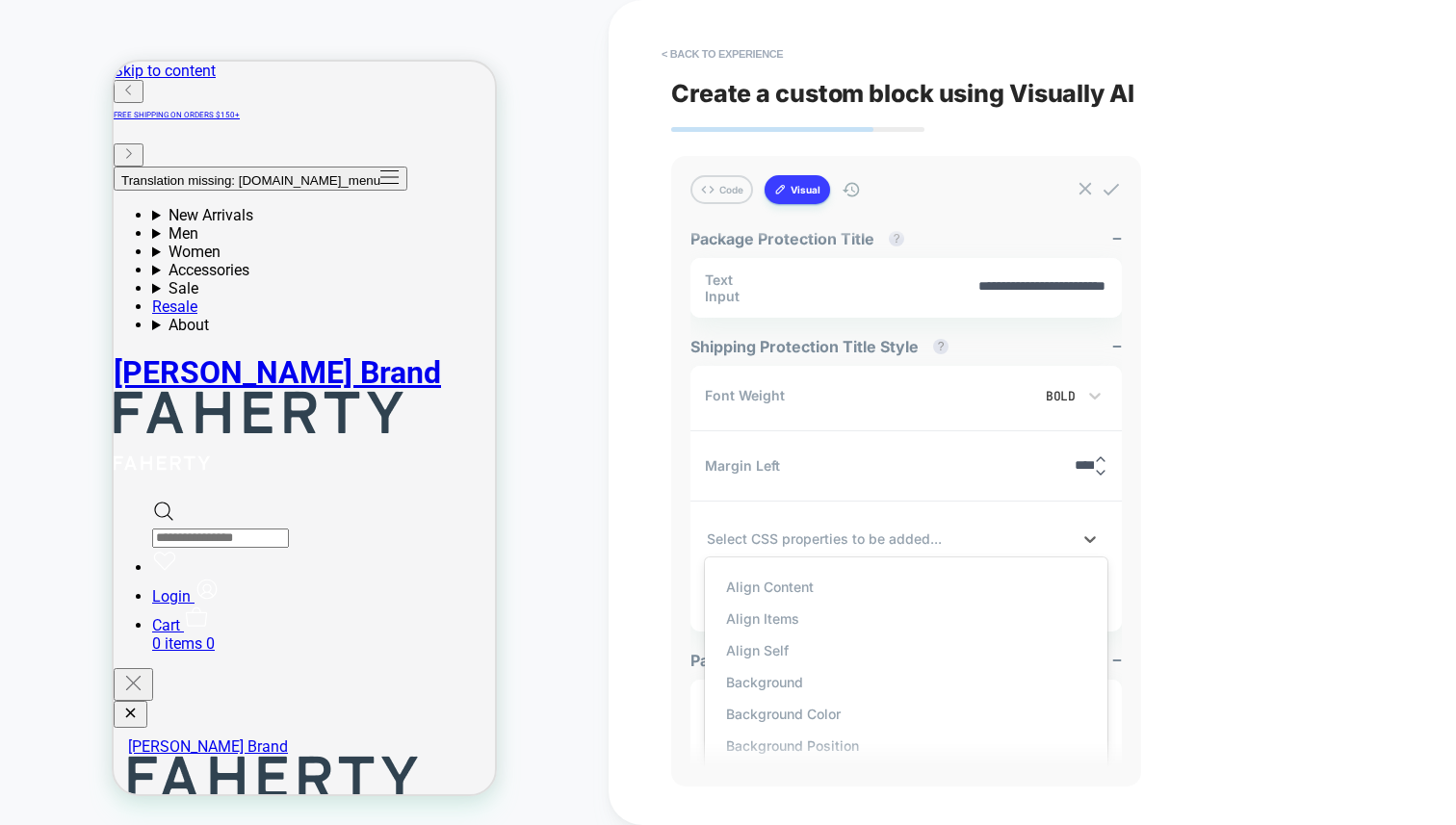
scroll to position [8, 0]
type input "****"
click at [771, 703] on div "Text Shadow" at bounding box center [905, 710] width 383 height 32
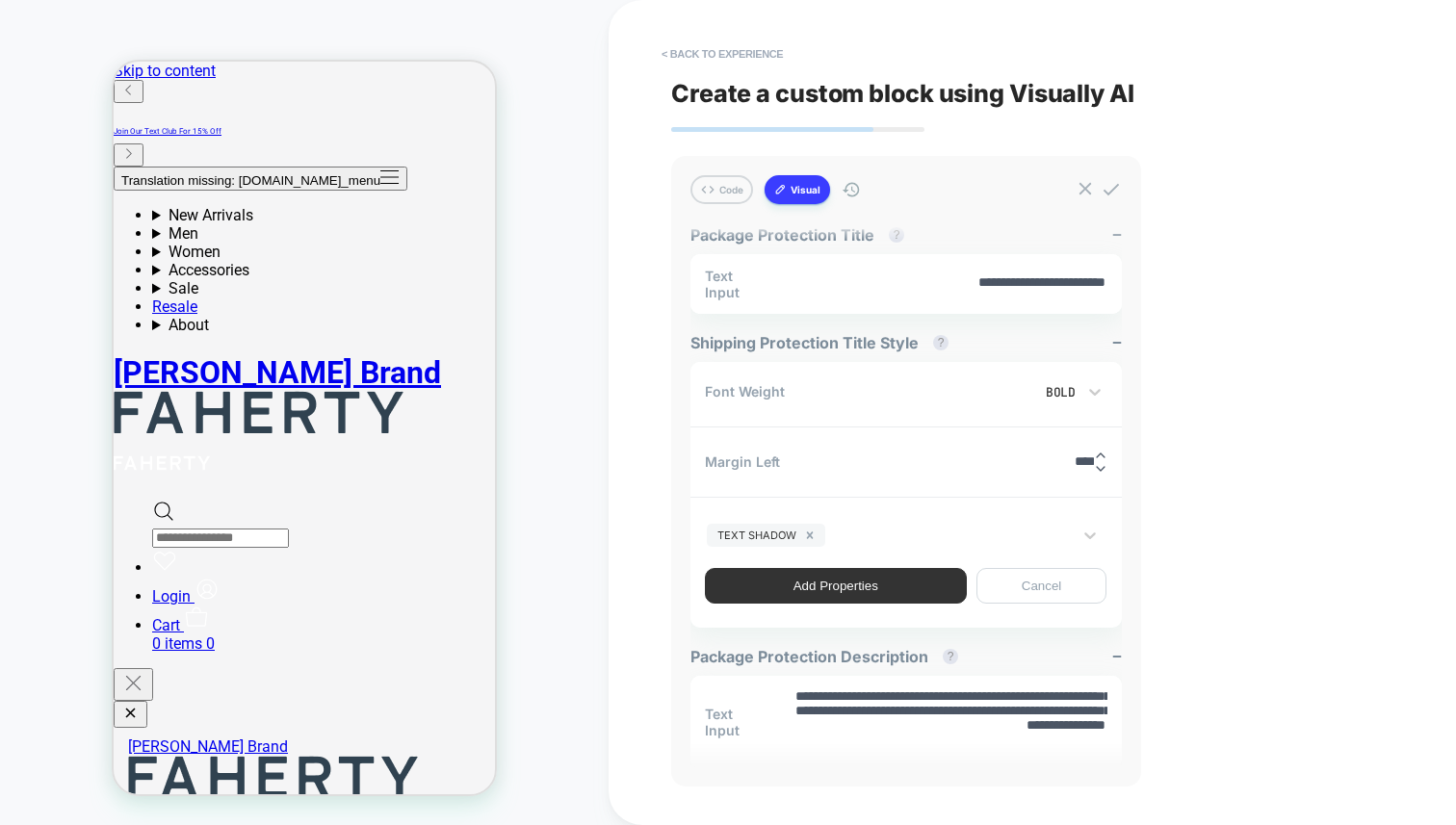
click at [862, 587] on button "Add Properties" at bounding box center [835, 586] width 261 height 36
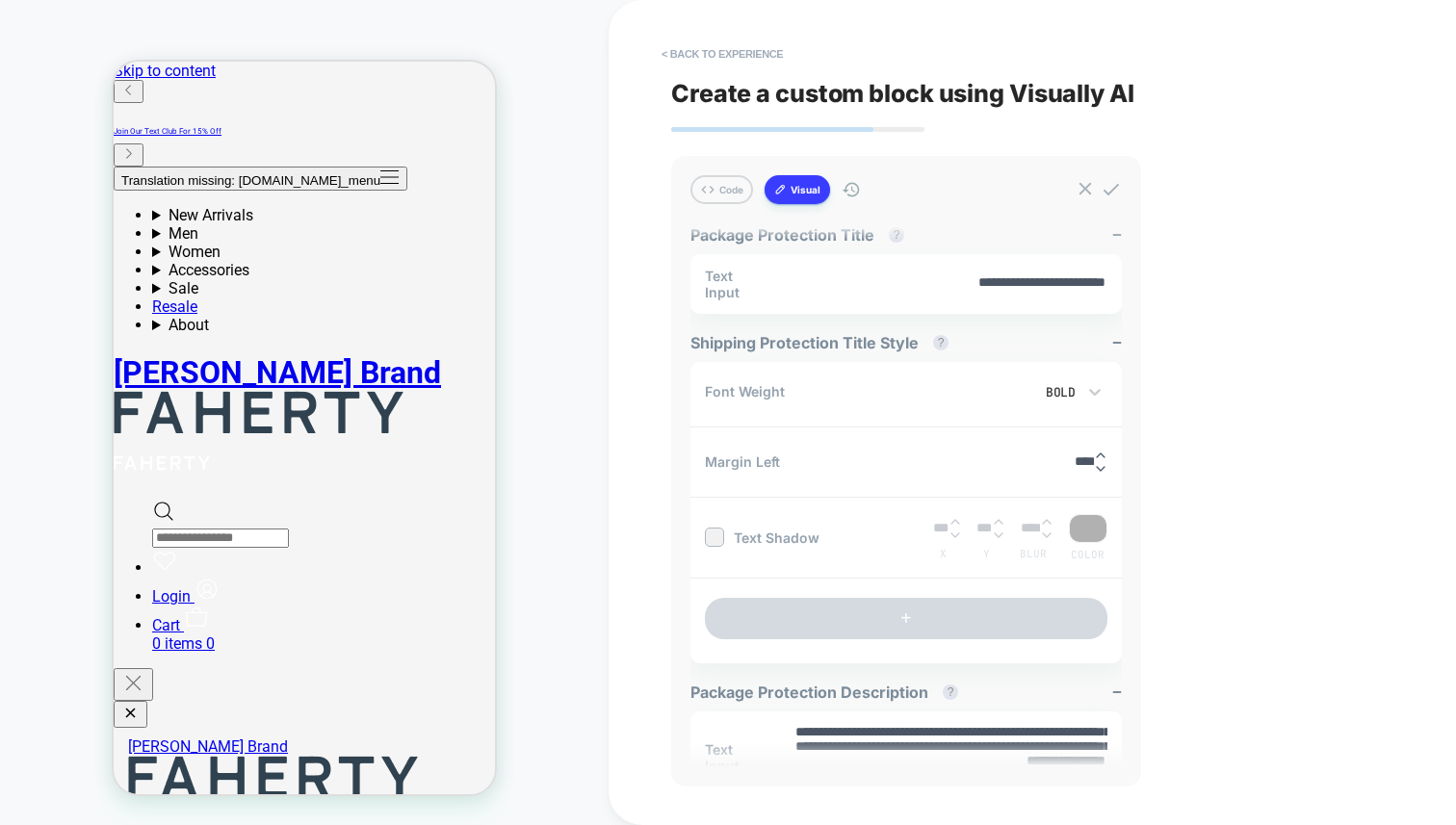
click at [506, 190] on div "CUSTOM Theme: MAIN" at bounding box center [304, 412] width 609 height 786
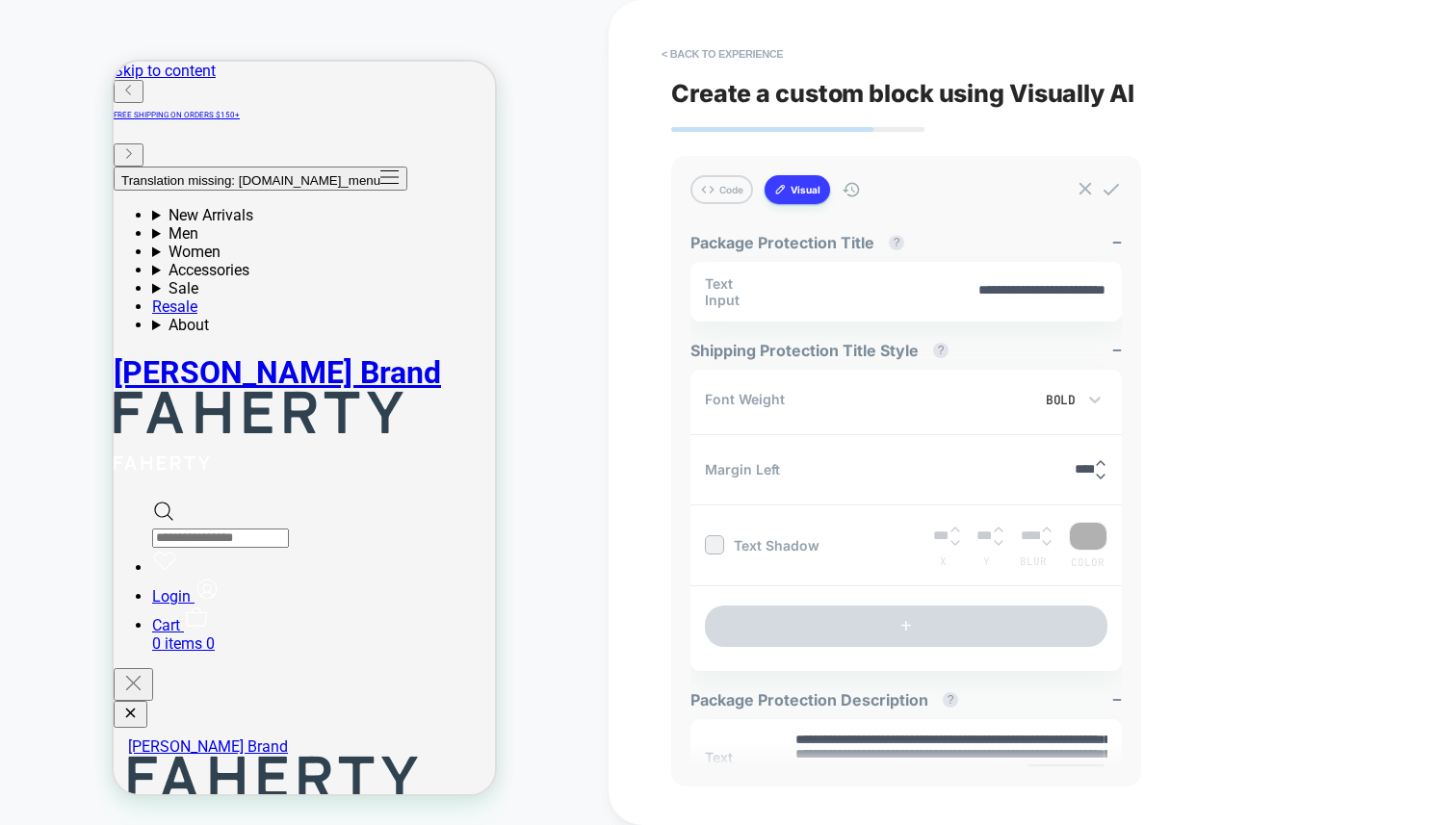
scroll to position [0, 0]
click at [610, 290] on div "< Back to experience Create a custom block using Visually AI Code Visual create…" at bounding box center [1032, 412] width 847 height 825
click at [594, 286] on div "CUSTOM Theme: MAIN" at bounding box center [304, 412] width 609 height 786
click at [717, 189] on button "Code" at bounding box center [722, 190] width 63 height 29
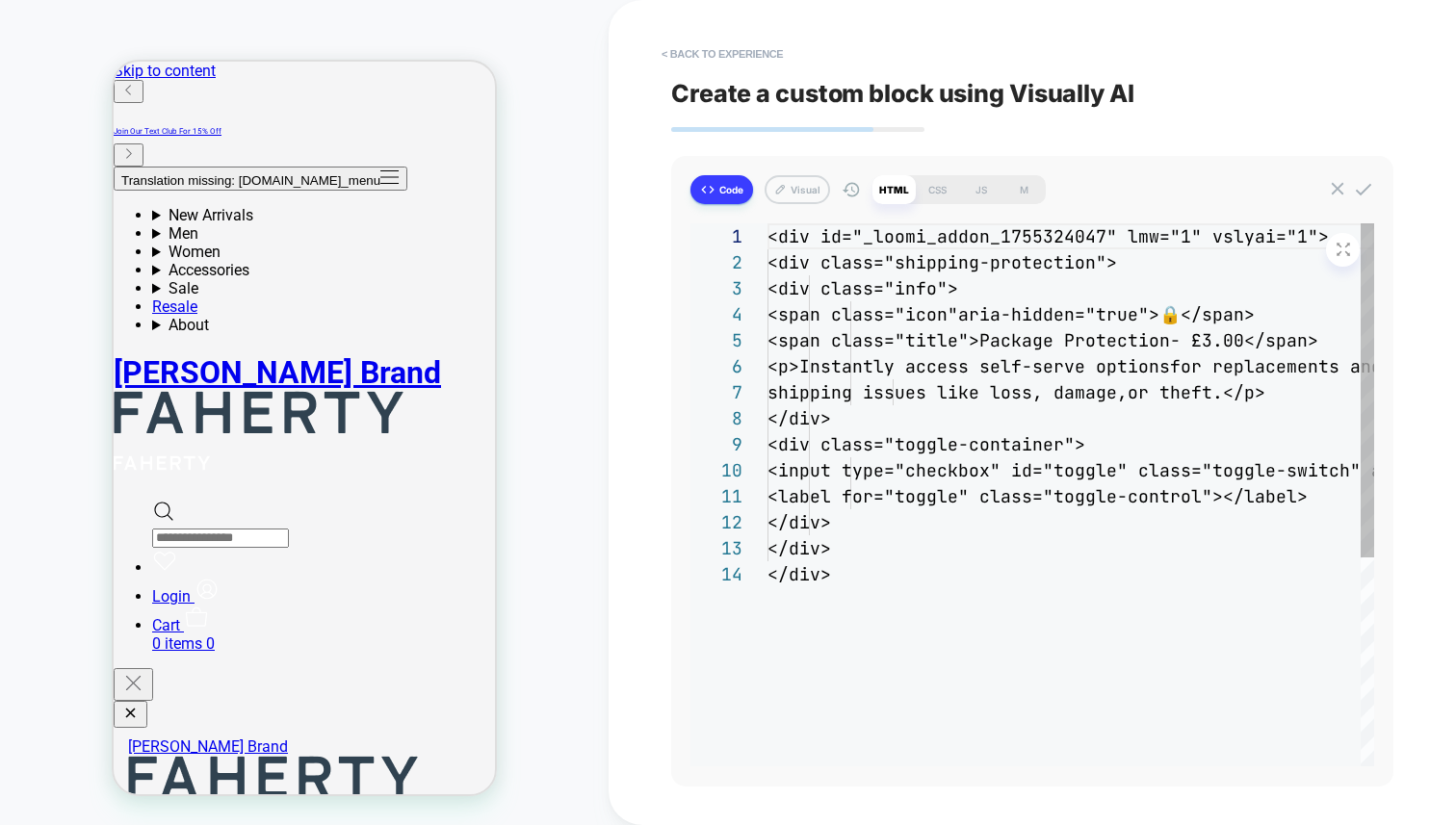
scroll to position [234, 0]
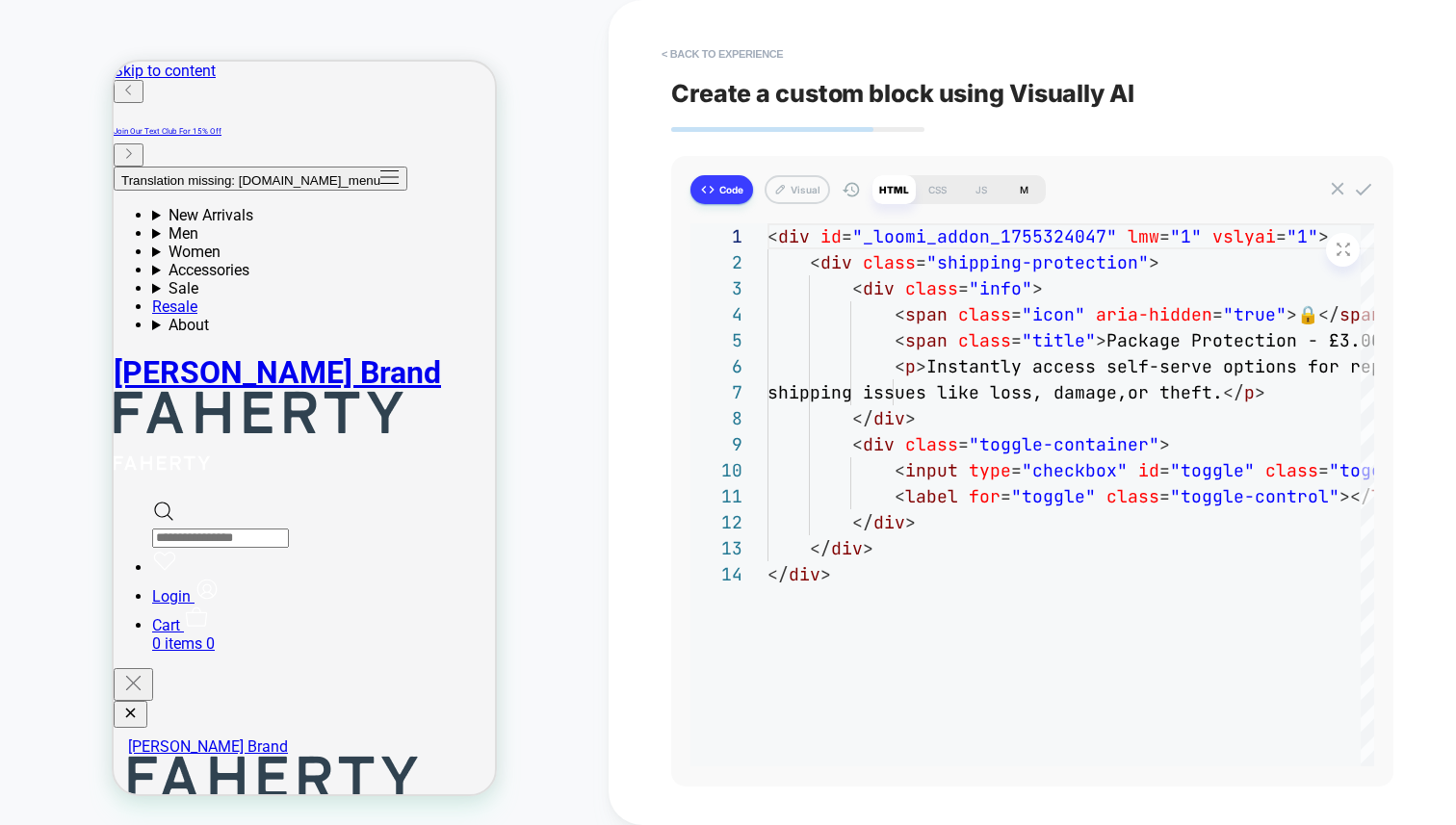
click at [1035, 190] on div "M" at bounding box center [1024, 190] width 43 height 29
type textarea "*"
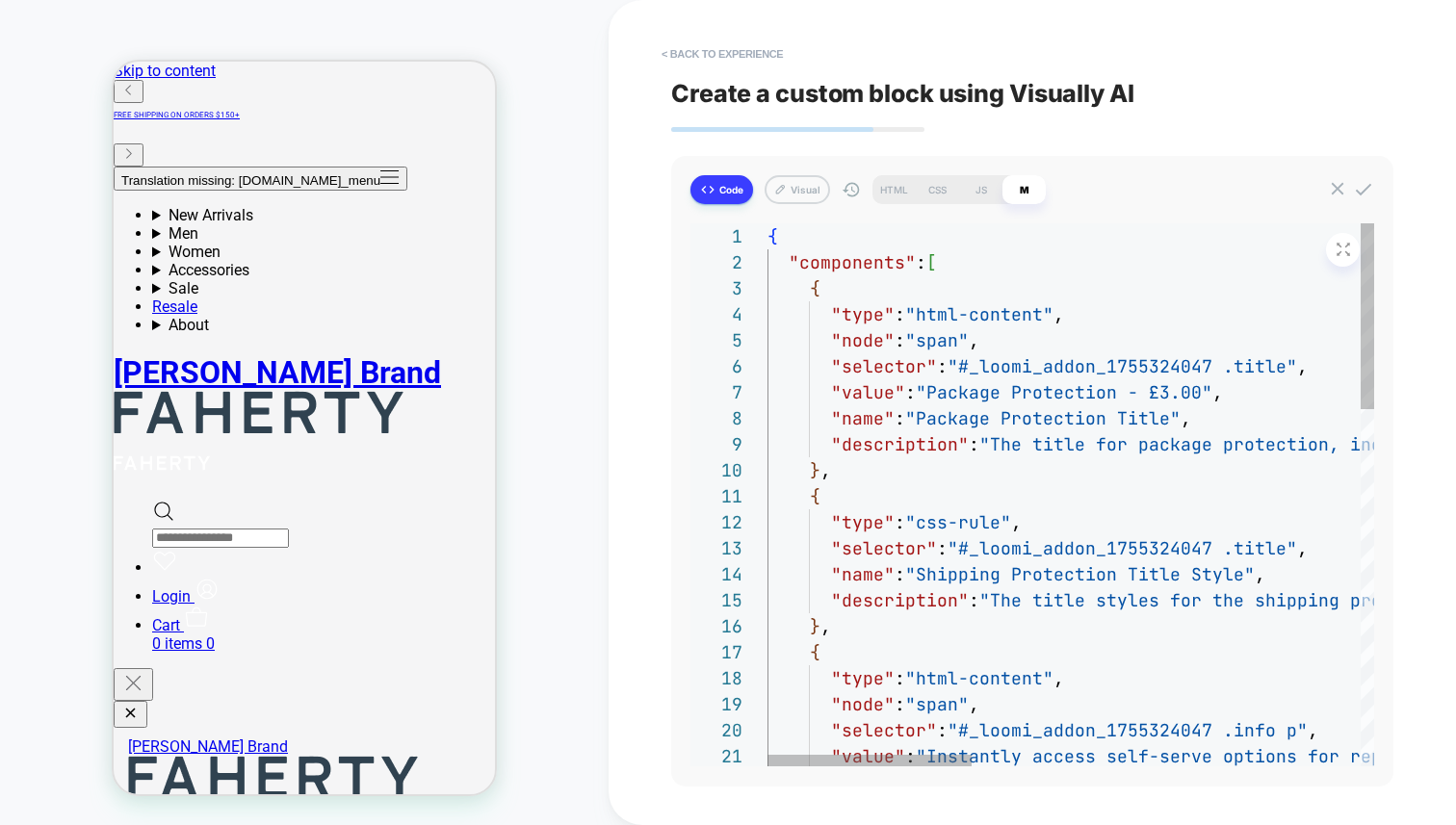
type textarea "**********"
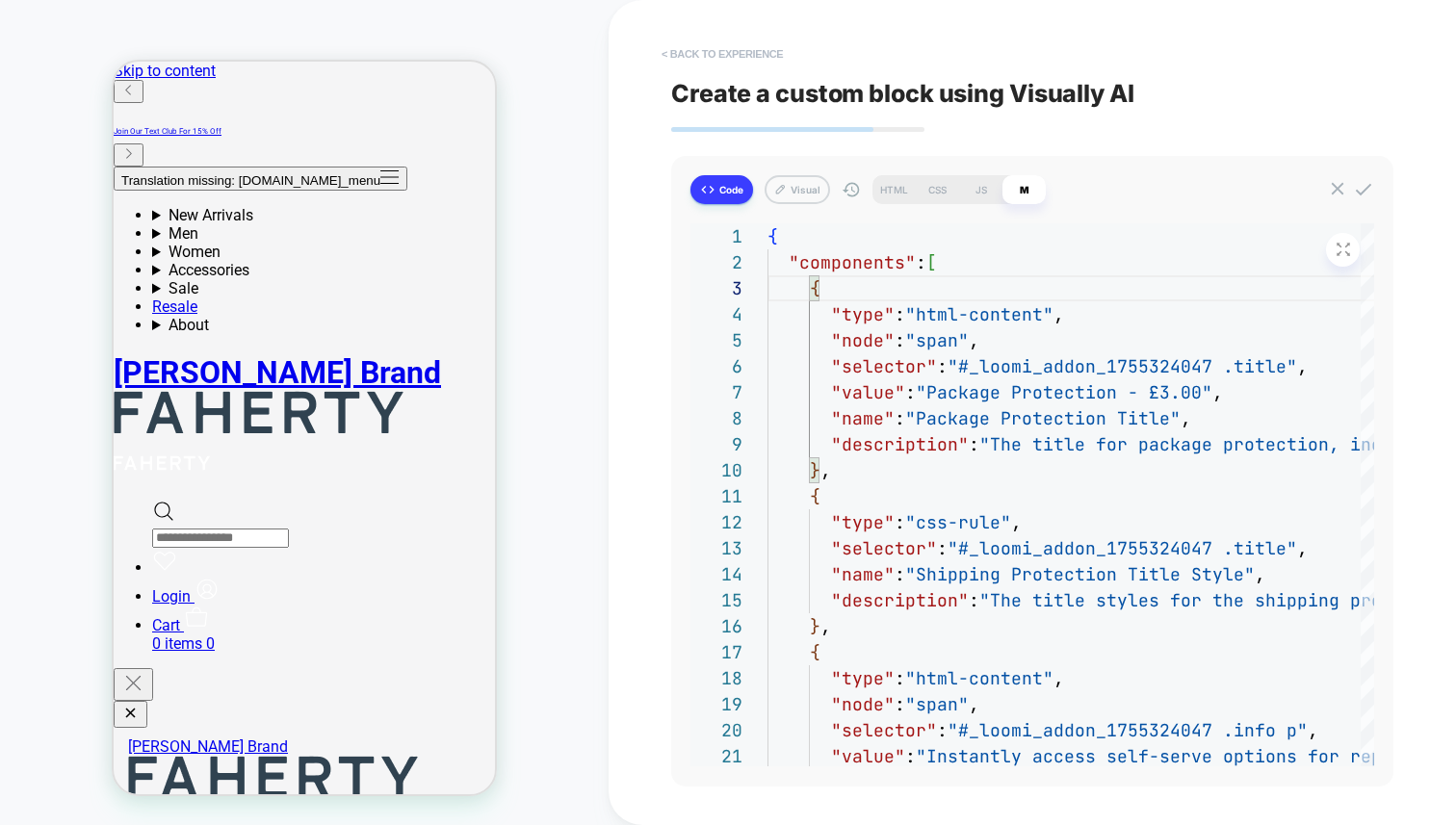
click at [761, 60] on button "< Back to experience" at bounding box center [723, 54] width 141 height 31
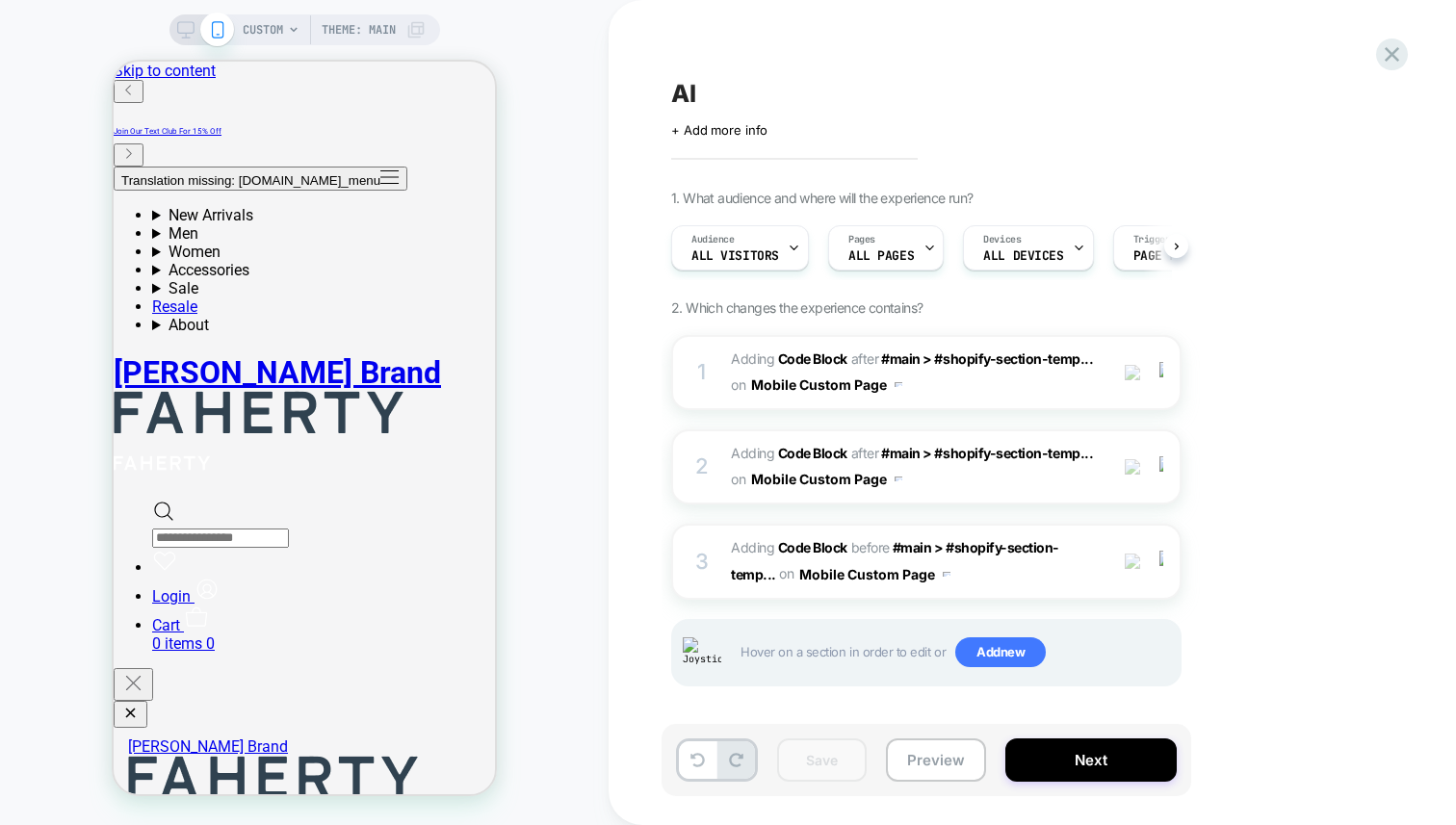
scroll to position [0, 1]
click at [1350, 465] on div "1. What audience and where will the experience run? Audience All Visitors Pages…" at bounding box center [1023, 462] width 703 height 545
click at [1052, 576] on span "Adding Code Block BEFORE #main > #shopify-section-temp... #main > #shopify-sect…" at bounding box center [914, 562] width 367 height 52
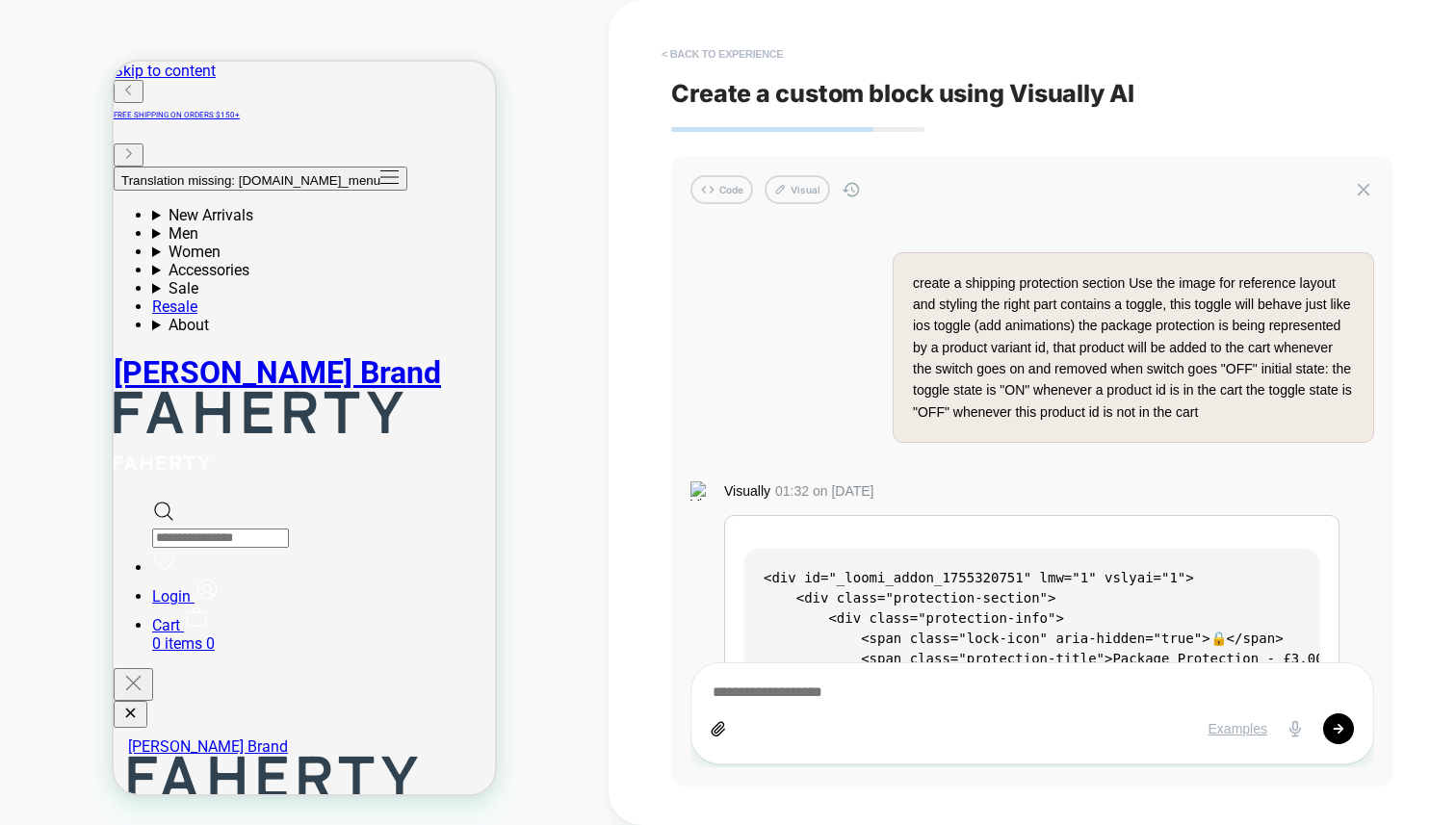
click at [732, 52] on button "< Back to experience" at bounding box center [723, 54] width 141 height 31
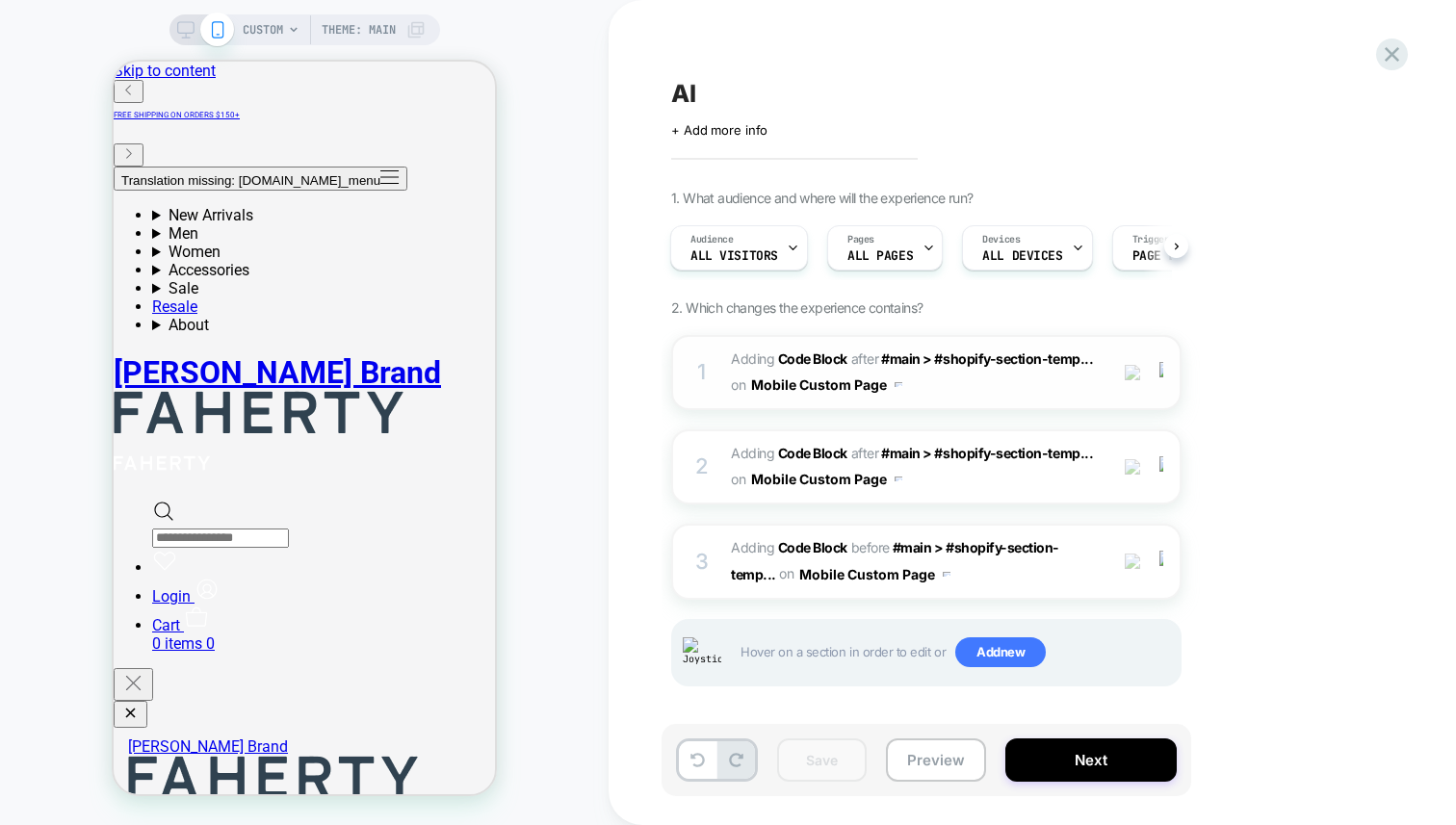
click at [732, 371] on div "on Mobile Custom Page" at bounding box center [816, 384] width 172 height 28
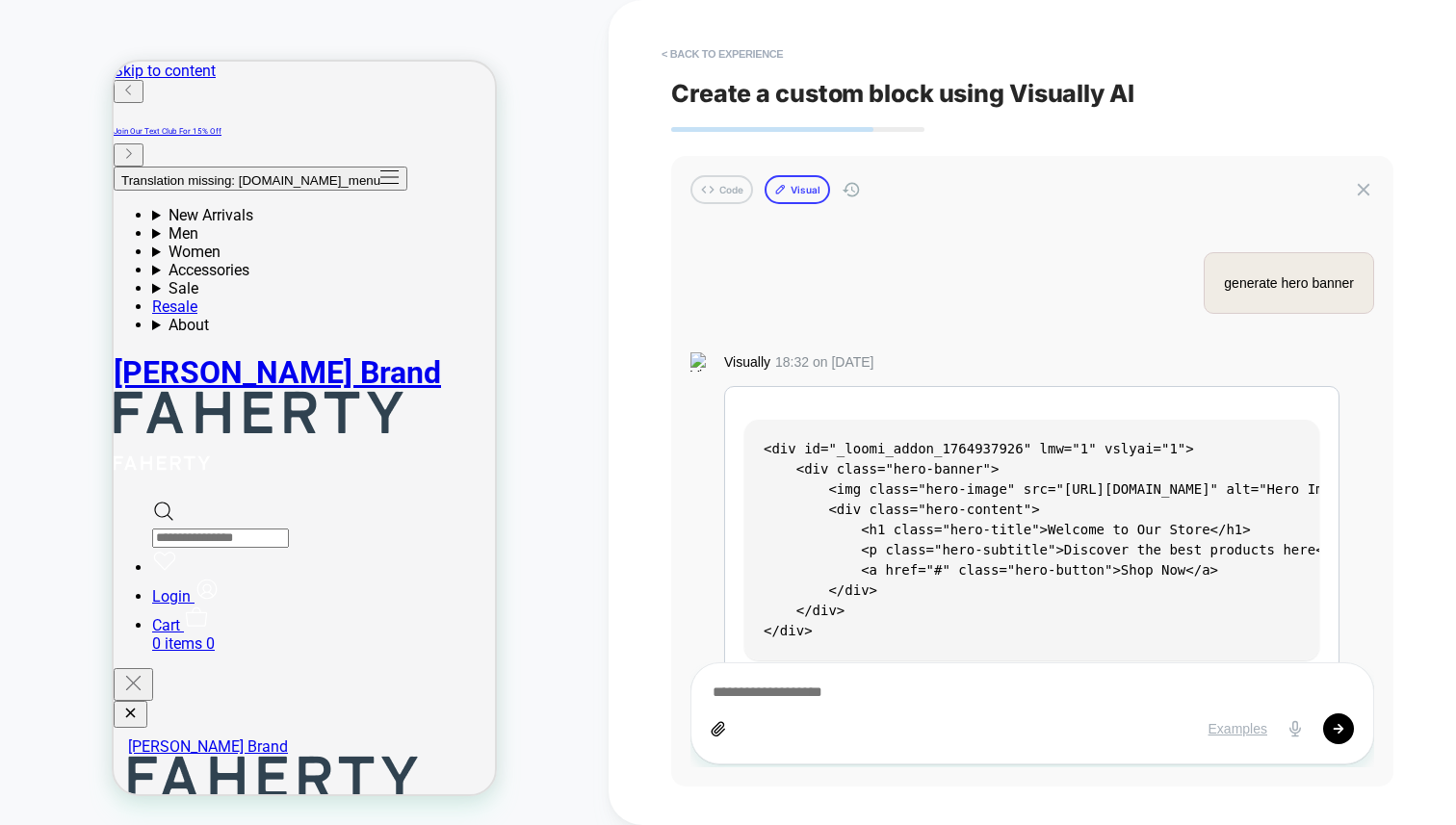
scroll to position [3472, 0]
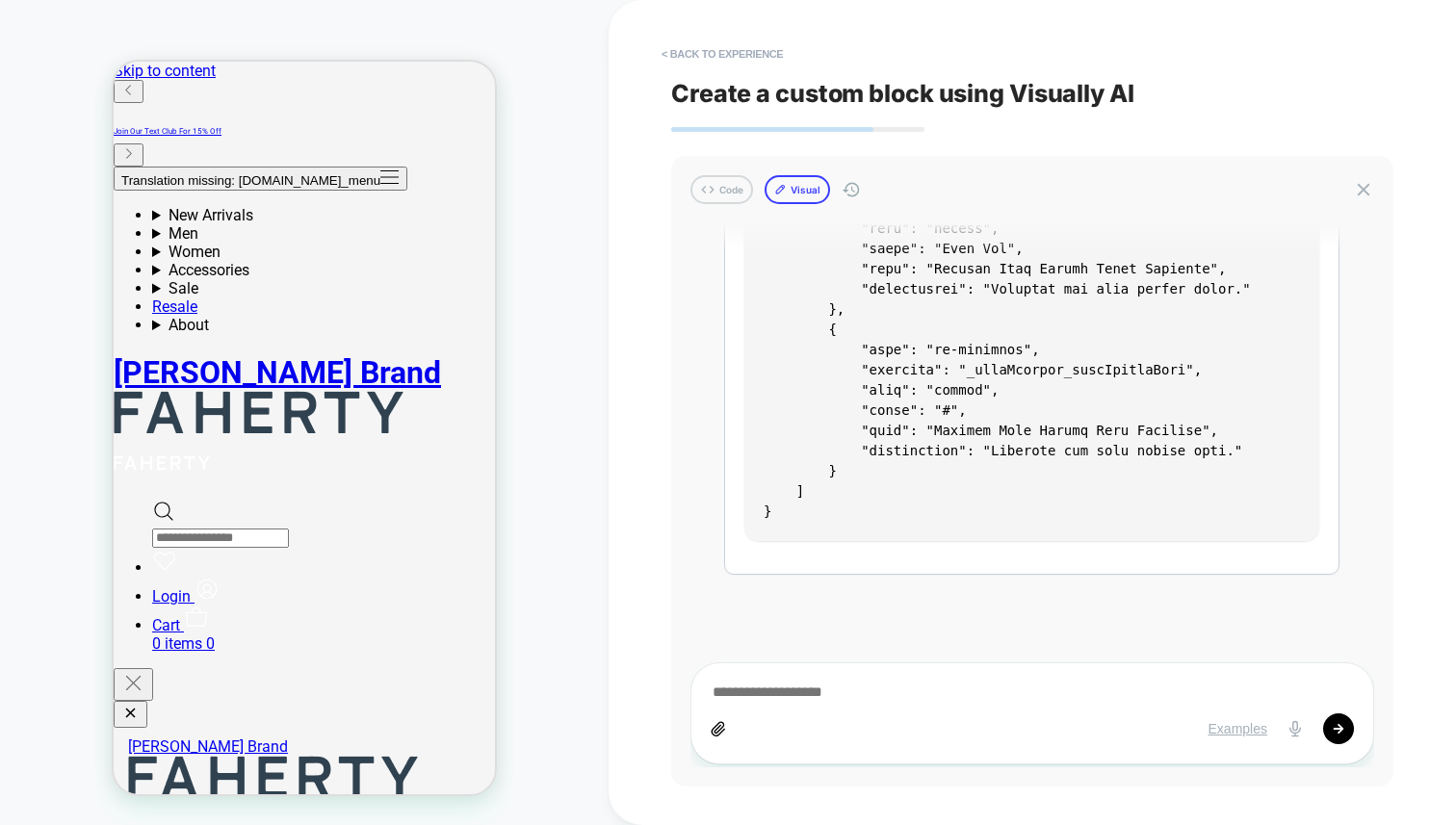
click at [782, 190] on icon at bounding box center [780, 190] width 8 height 8
type textarea "*"
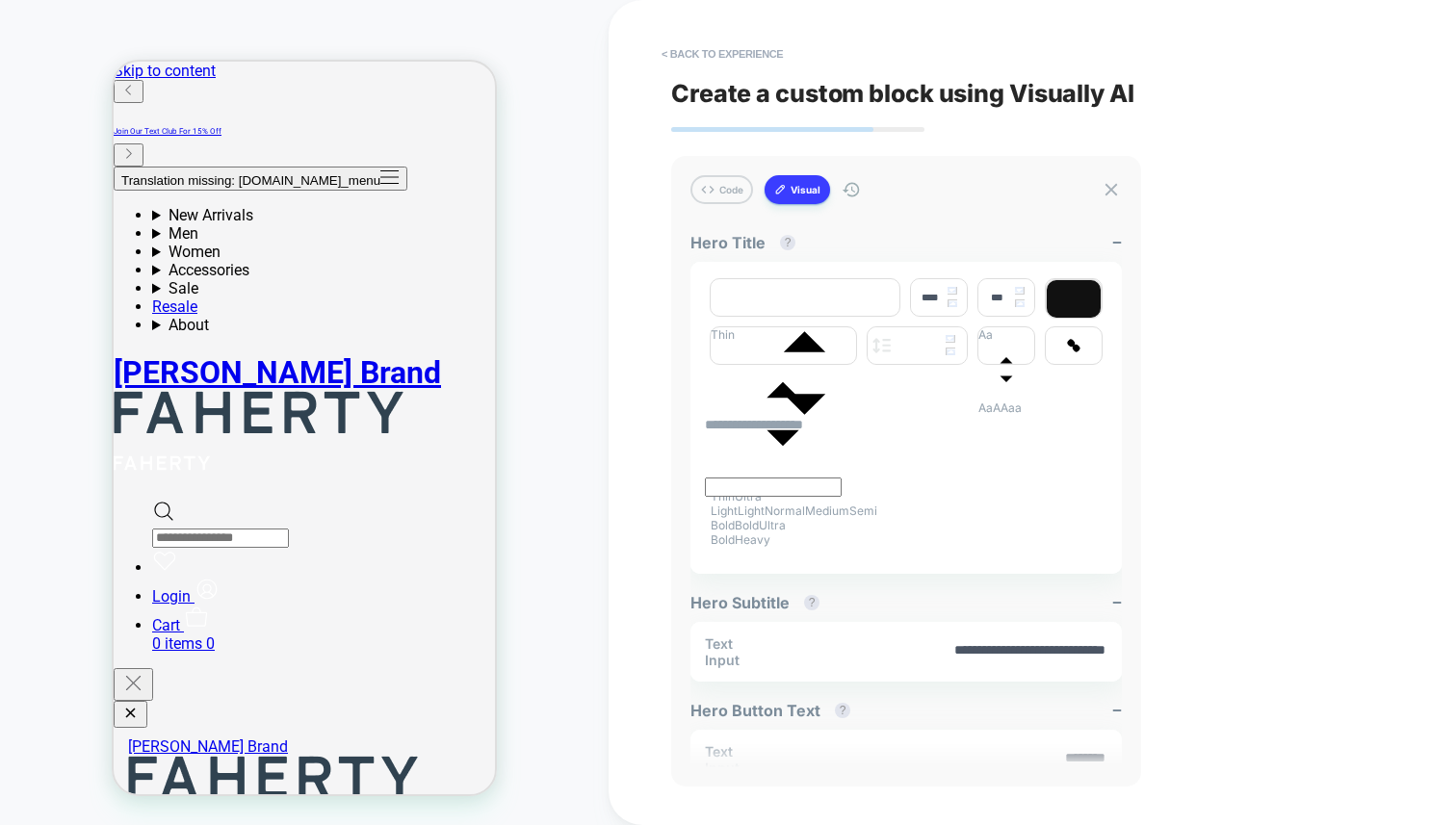
type input "****"
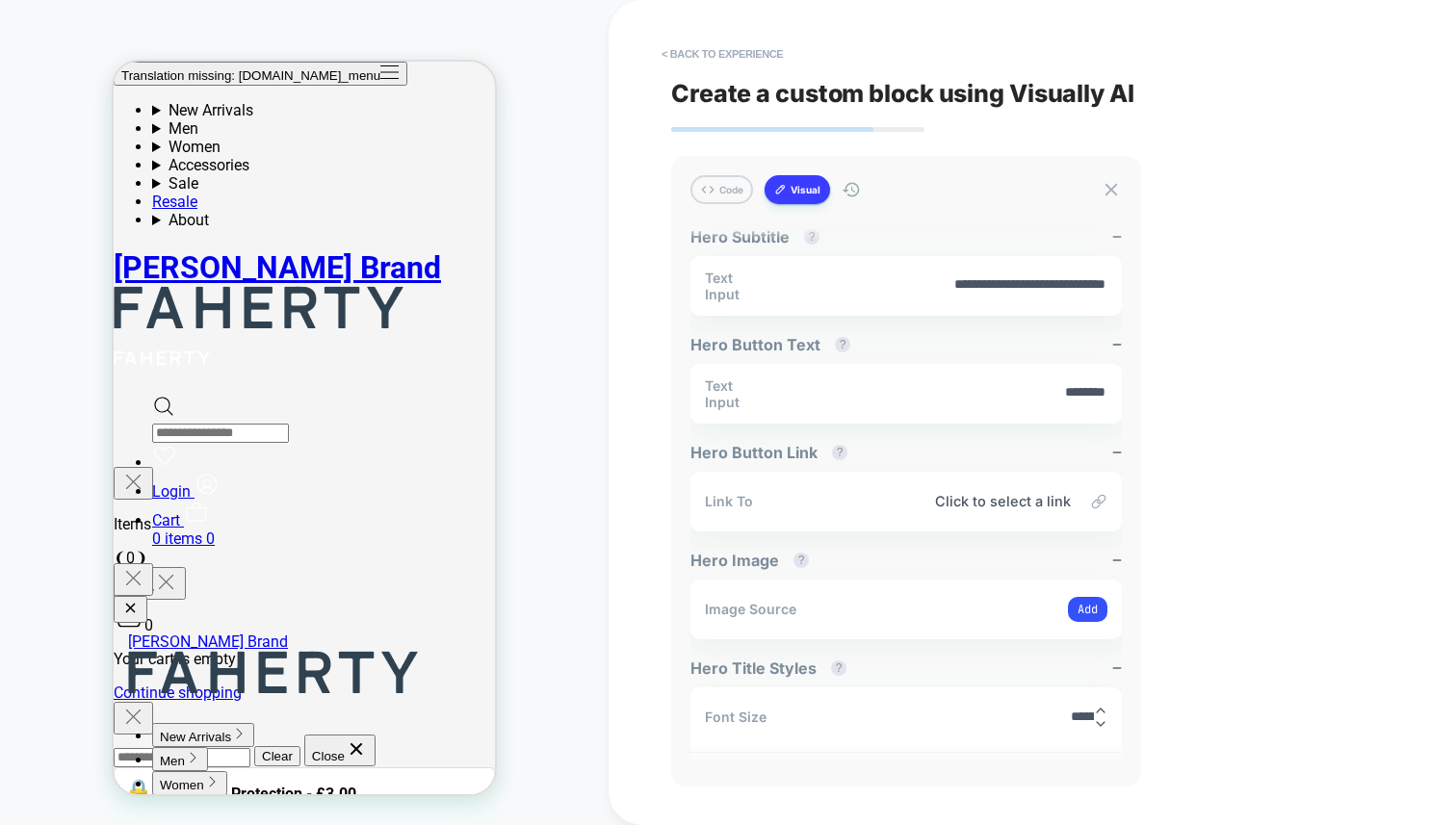
scroll to position [418, 0]
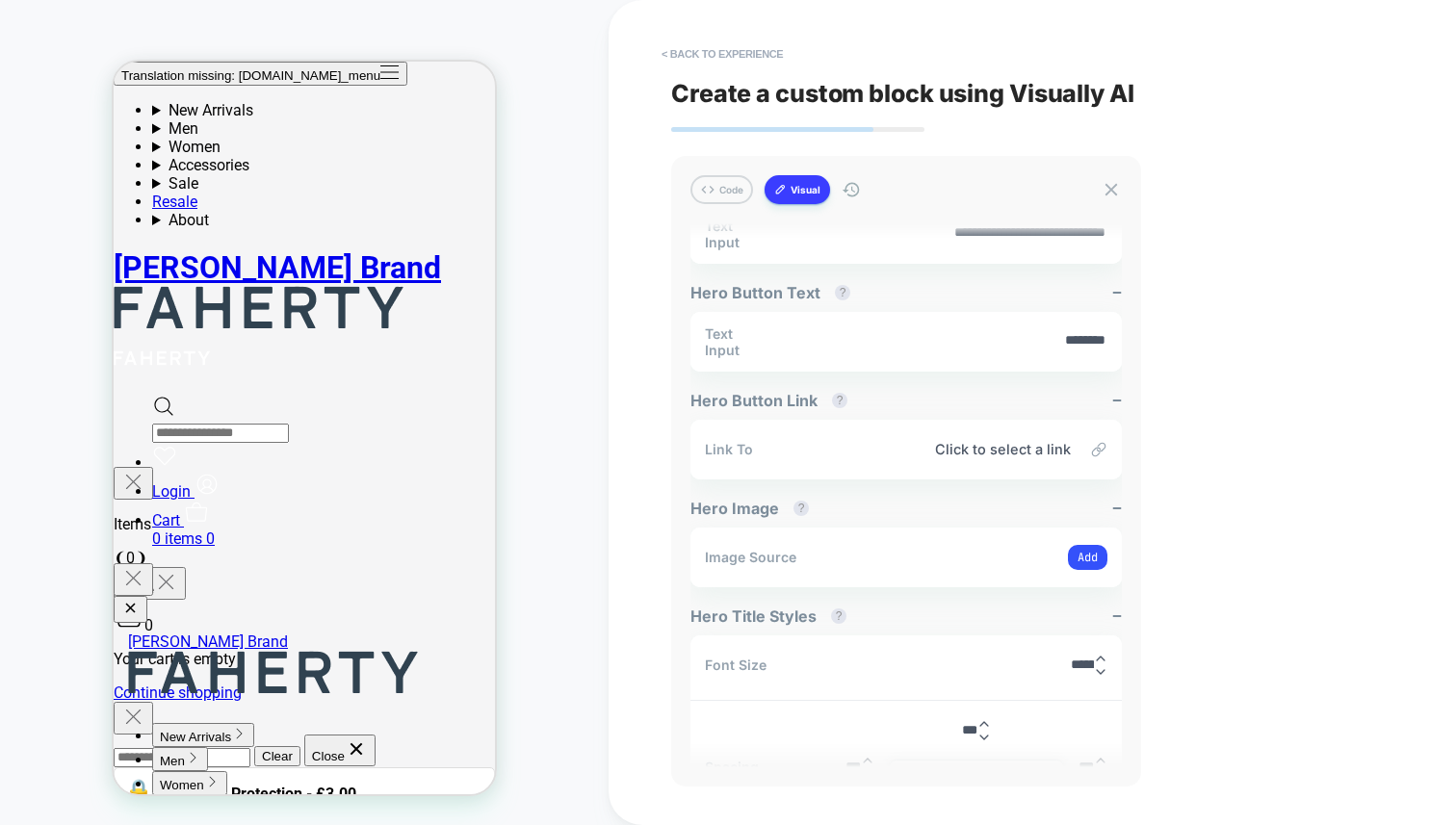
click at [1033, 241] on textarea "**********" at bounding box center [948, 234] width 317 height 20
click at [1028, 243] on textarea "**********" at bounding box center [948, 234] width 317 height 20
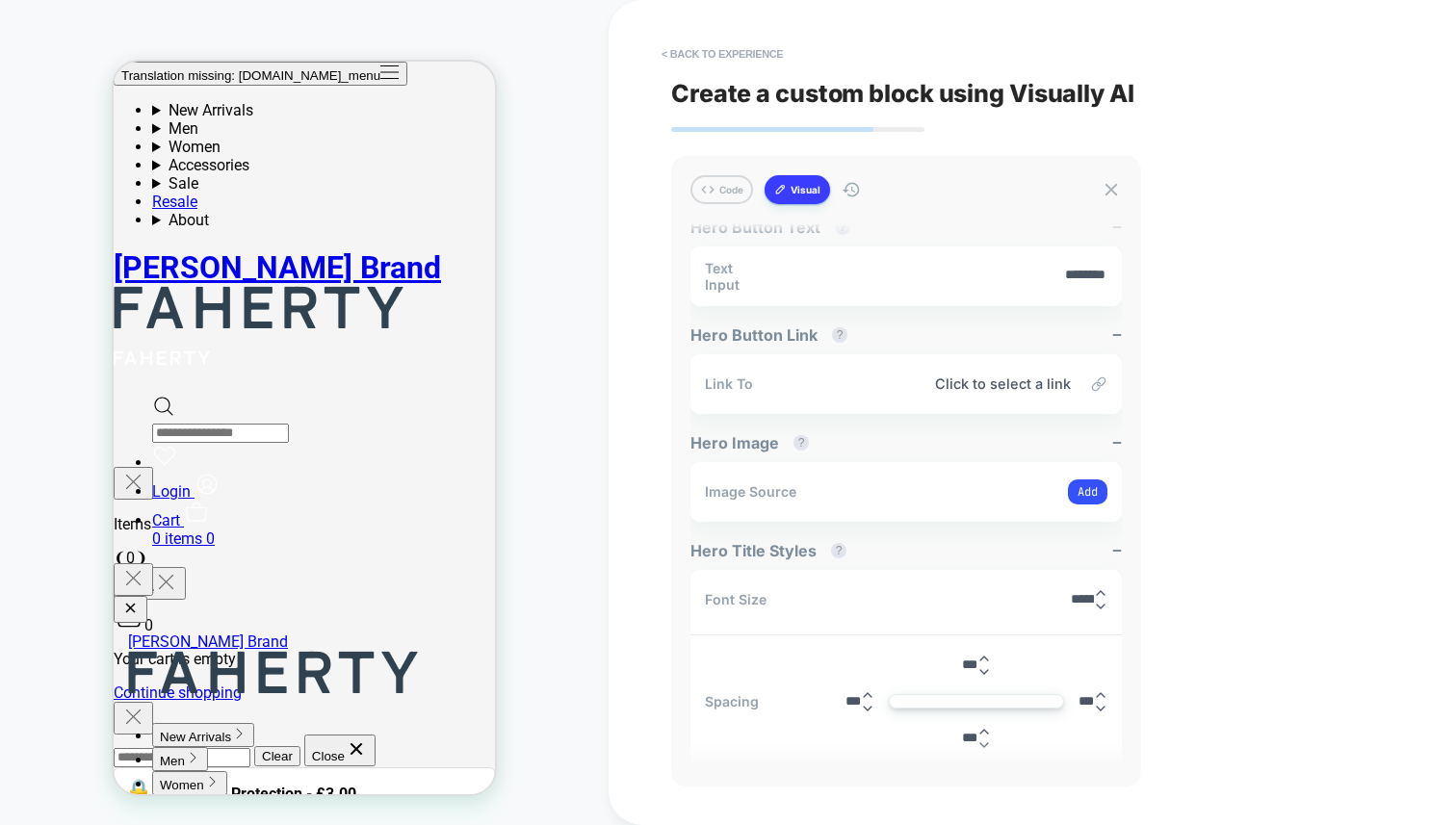
scroll to position [558, 0]
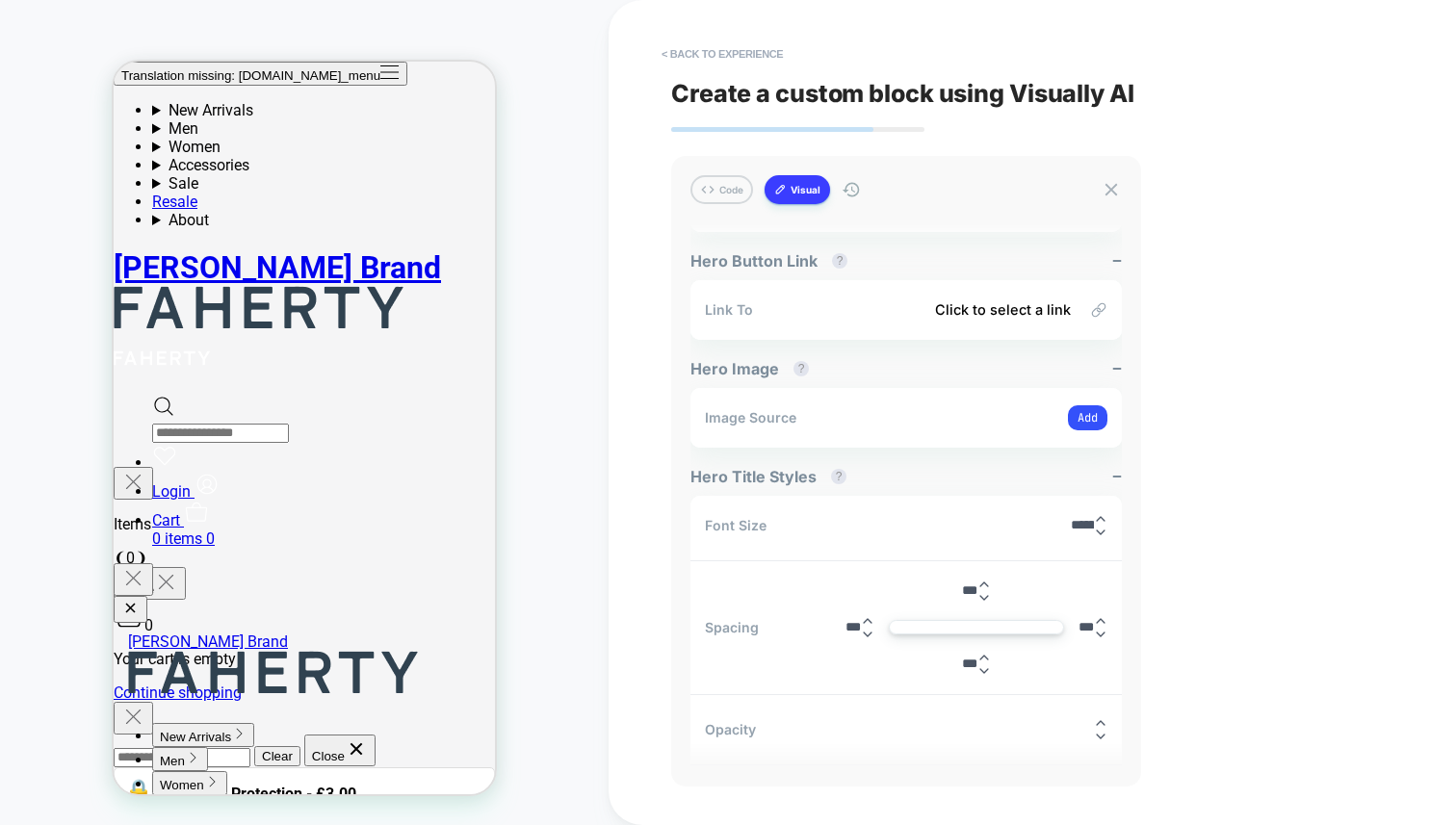
click at [999, 316] on span "Click to select a link" at bounding box center [920, 309] width 298 height 16
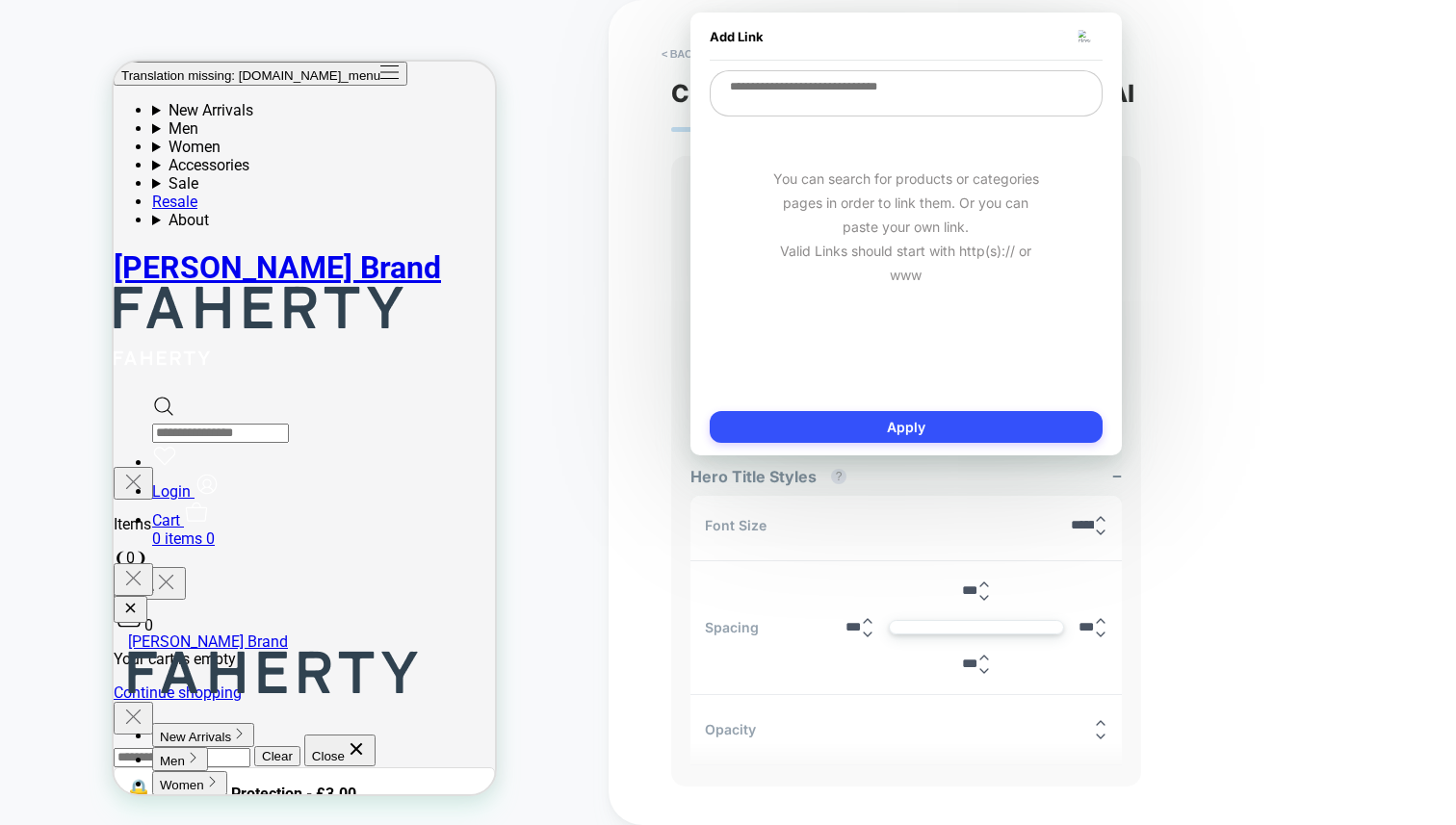
click at [1261, 230] on div "**********" at bounding box center [1032, 412] width 722 height 825
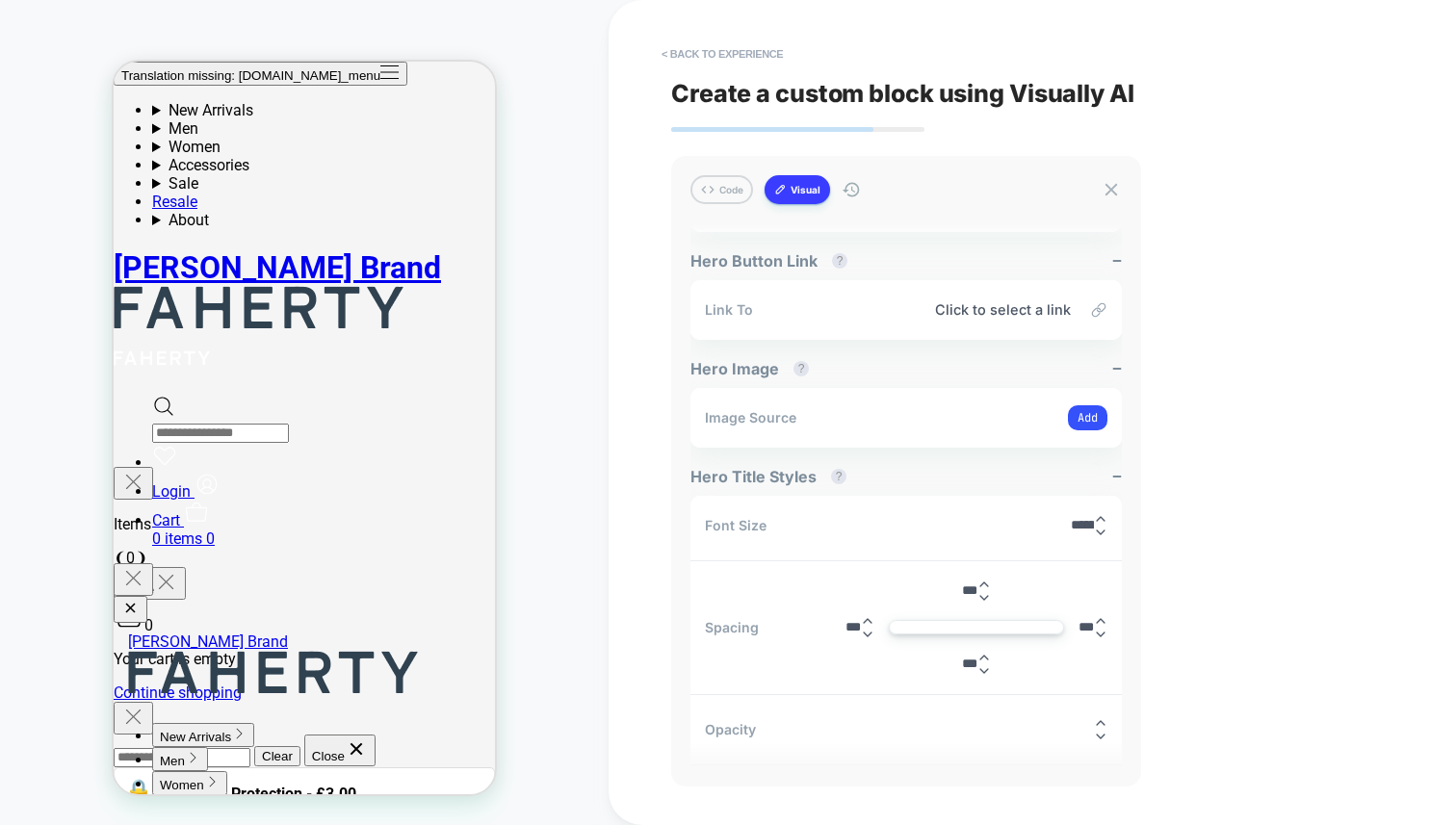
click at [1093, 436] on div "Add" at bounding box center [1088, 418] width 39 height 37
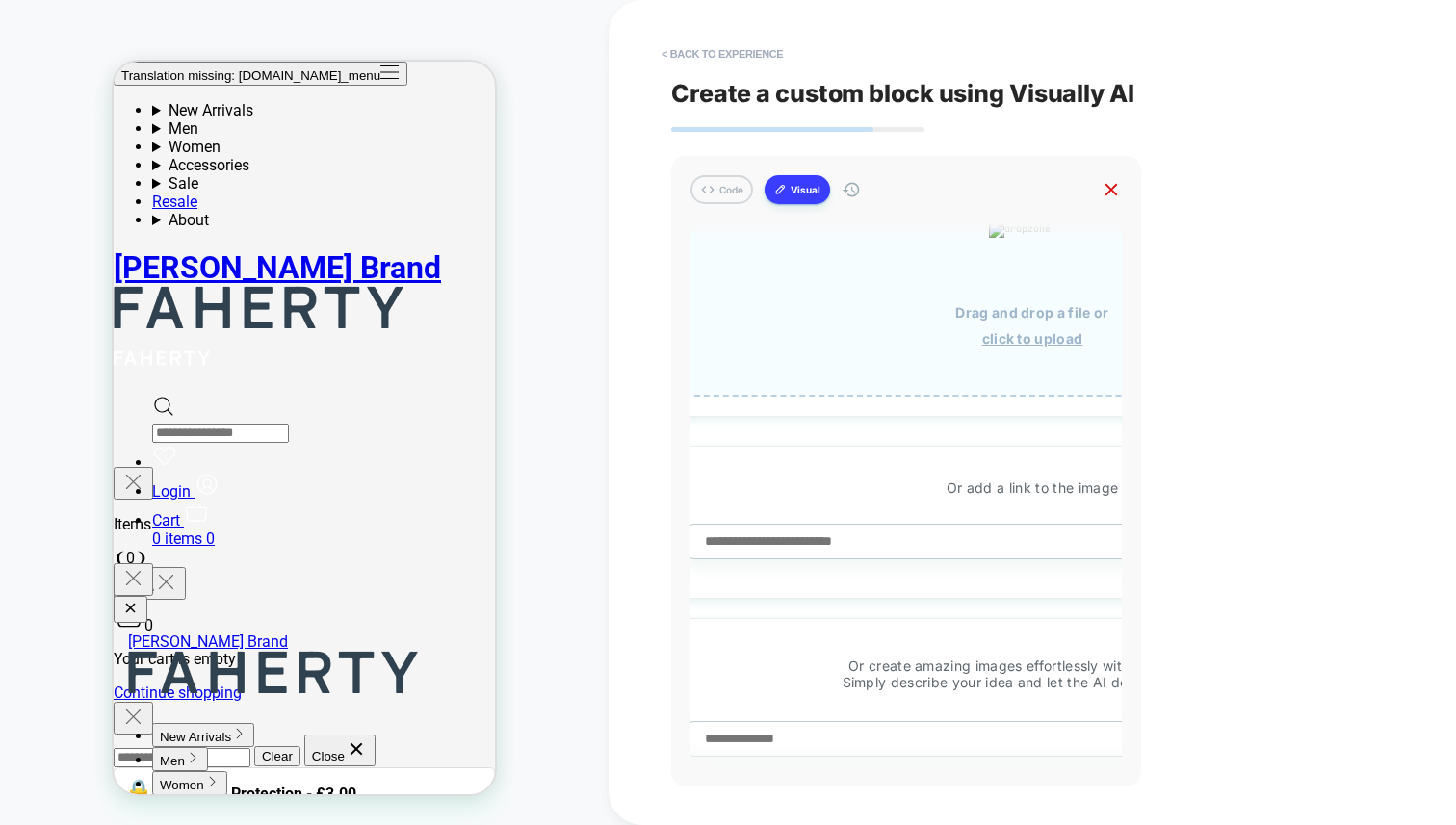
click at [1117, 185] on icon at bounding box center [1112, 190] width 21 height 21
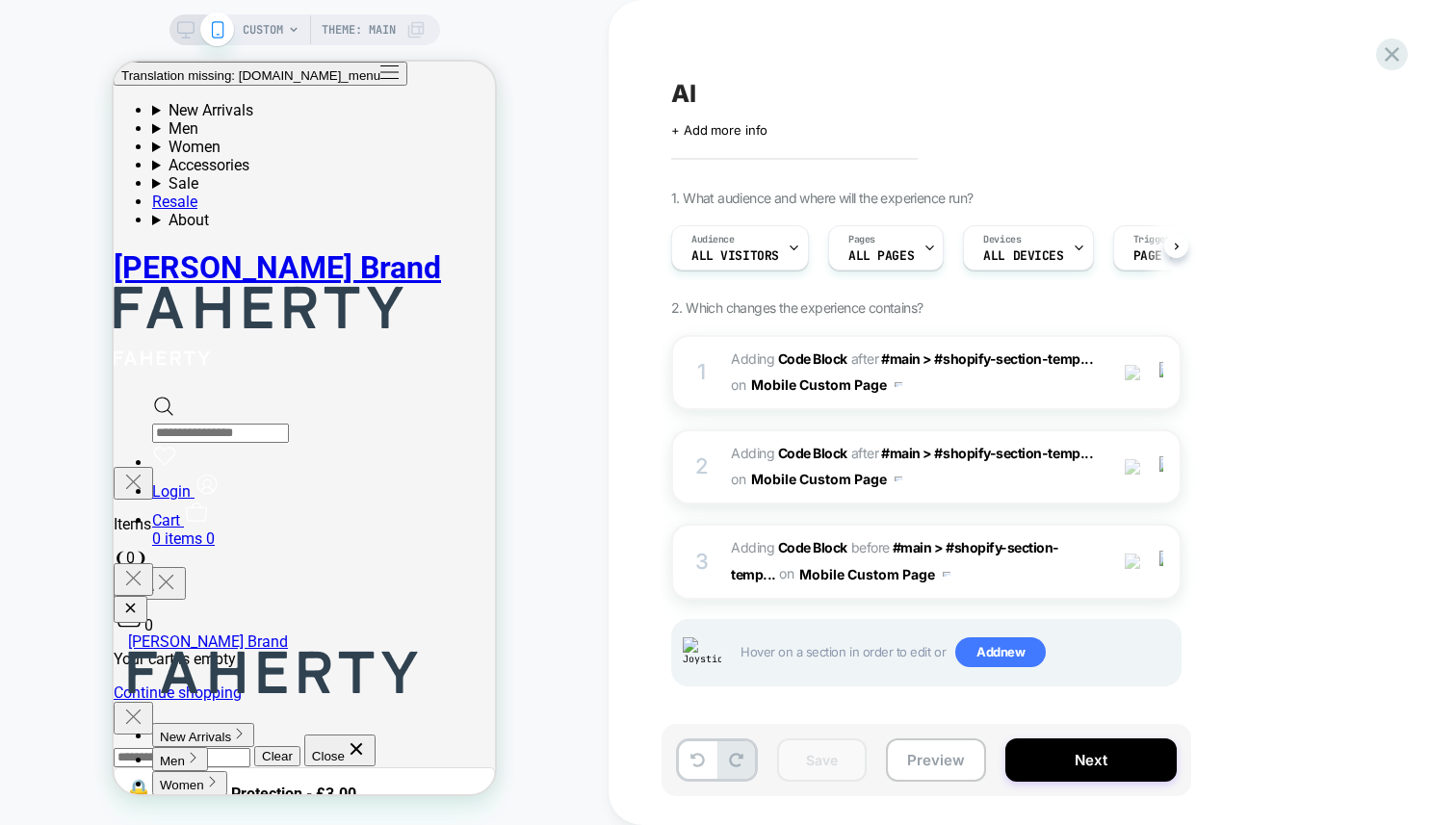
scroll to position [0, 1]
click at [762, 354] on span "Adding Code Block" at bounding box center [788, 358] width 117 height 16
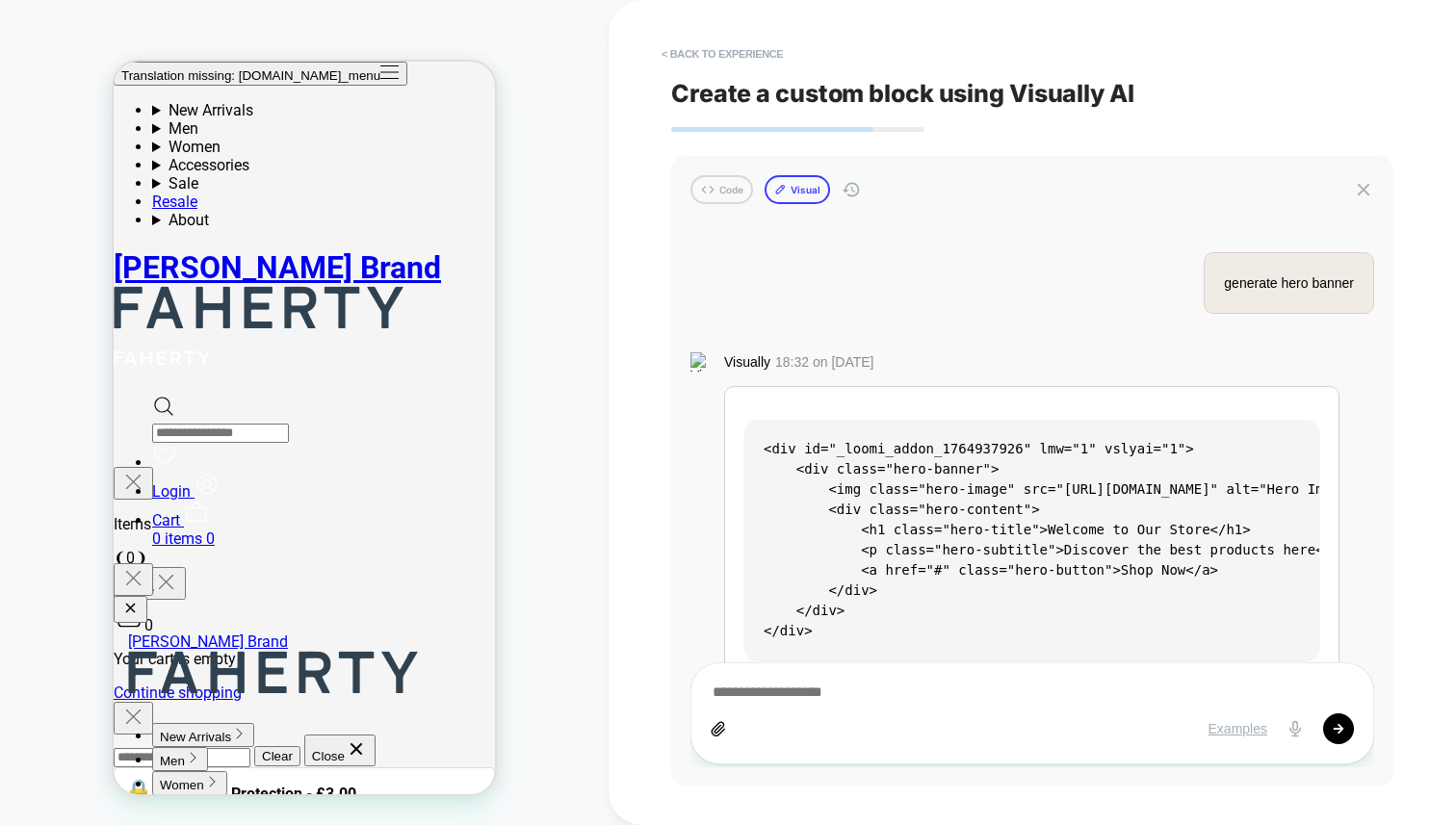
click at [793, 183] on button "Visual" at bounding box center [797, 190] width 66 height 29
type textarea "*"
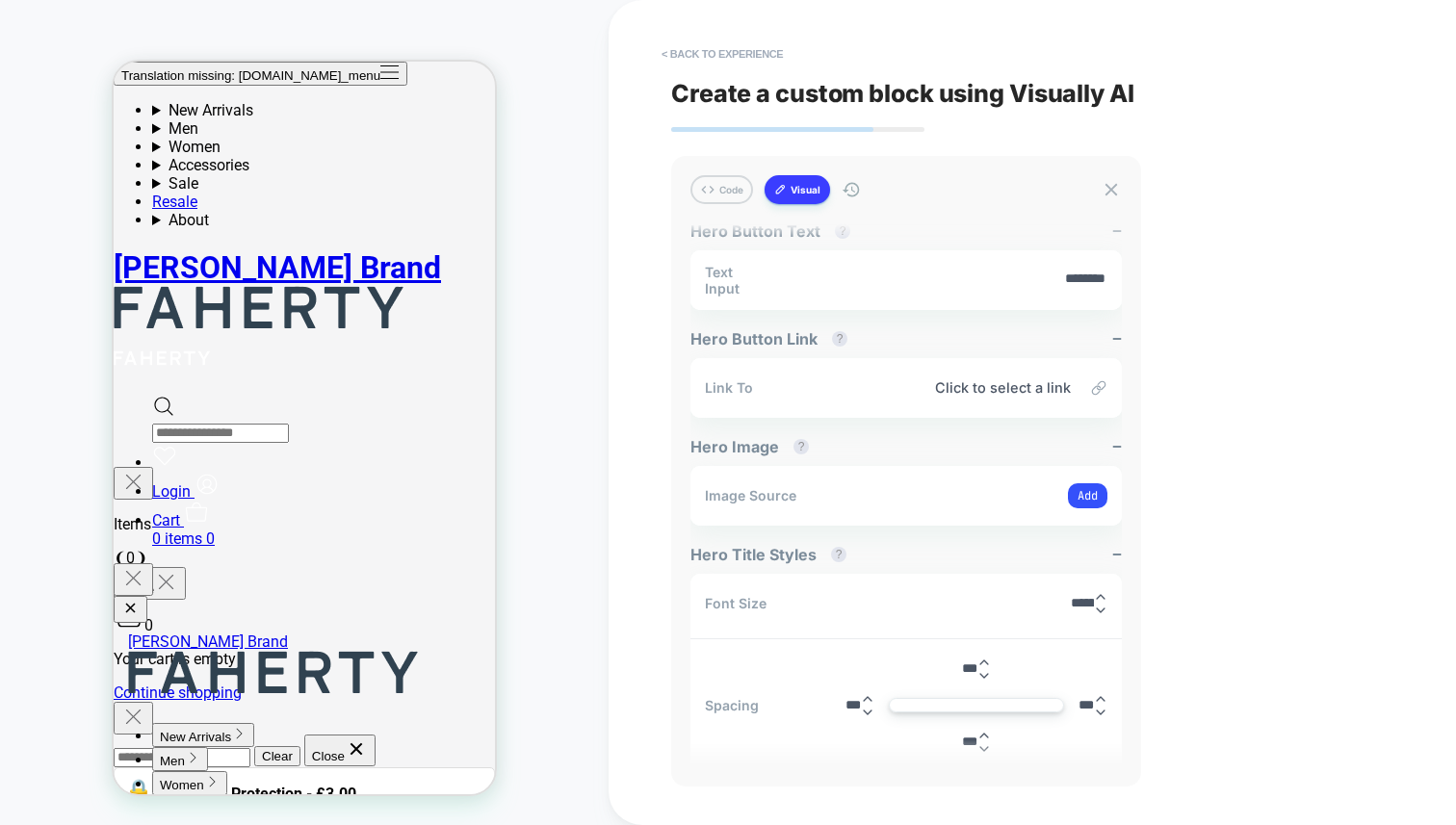
scroll to position [731, 0]
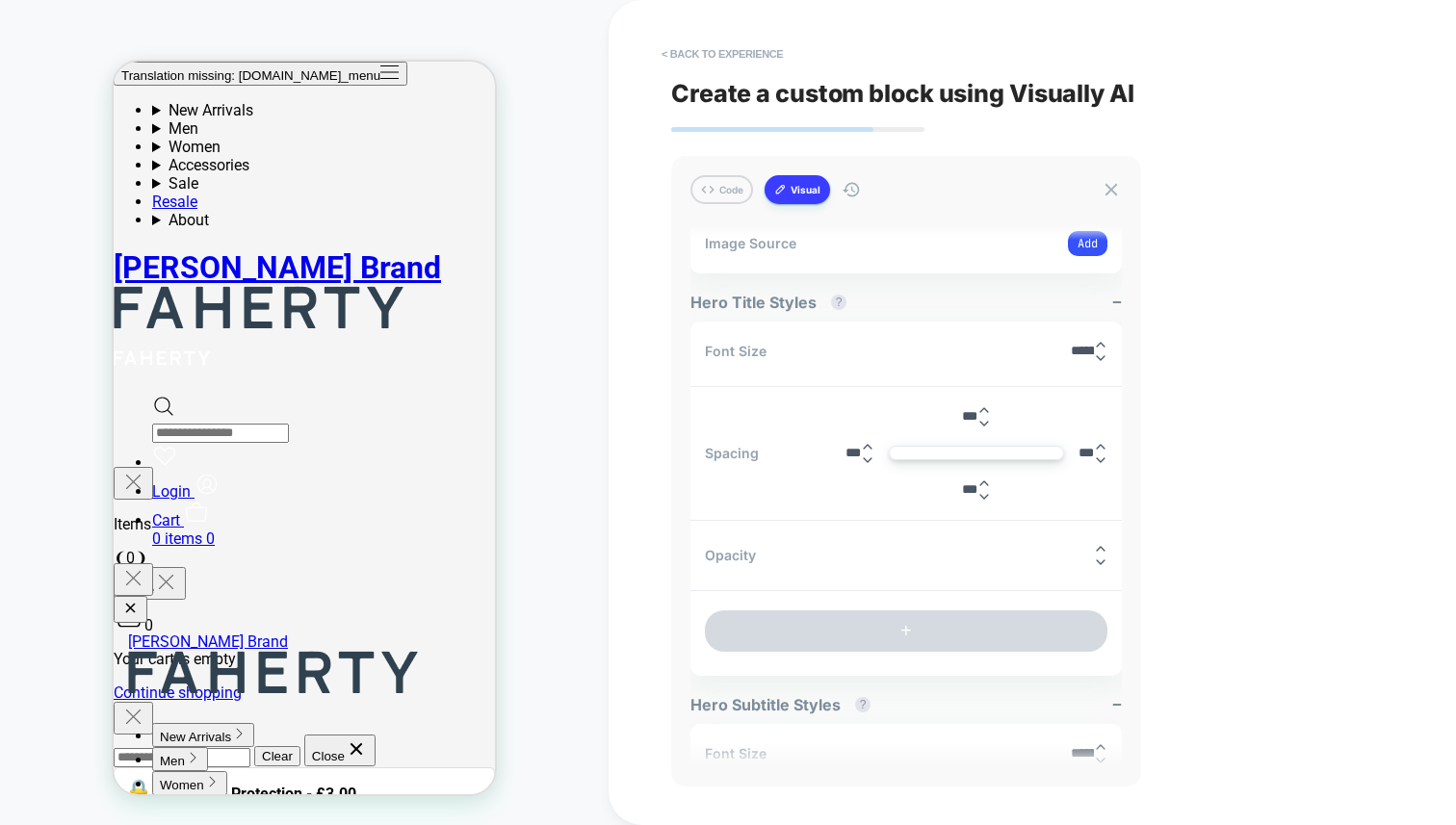
type input "****"
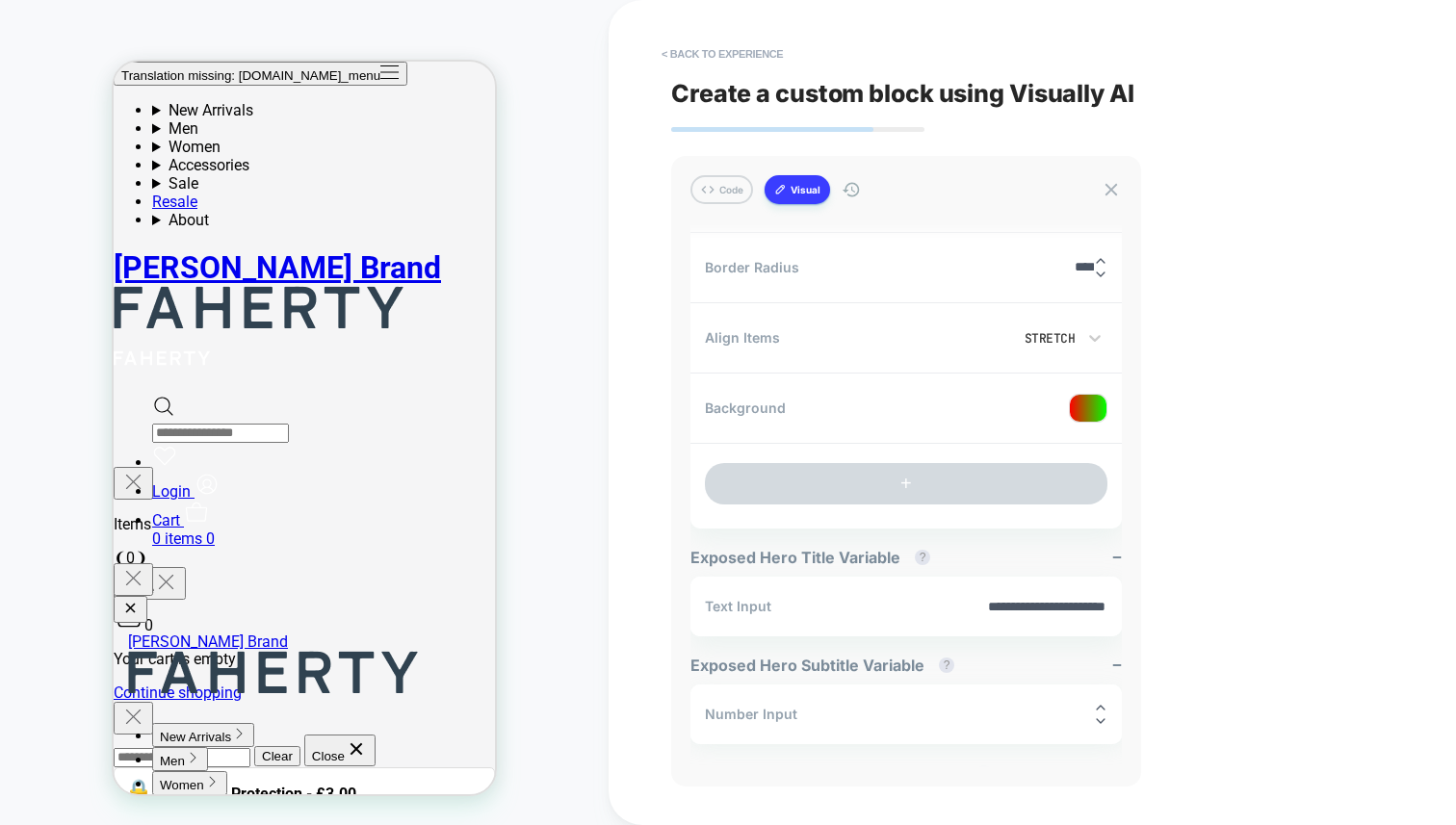
scroll to position [2000, 0]
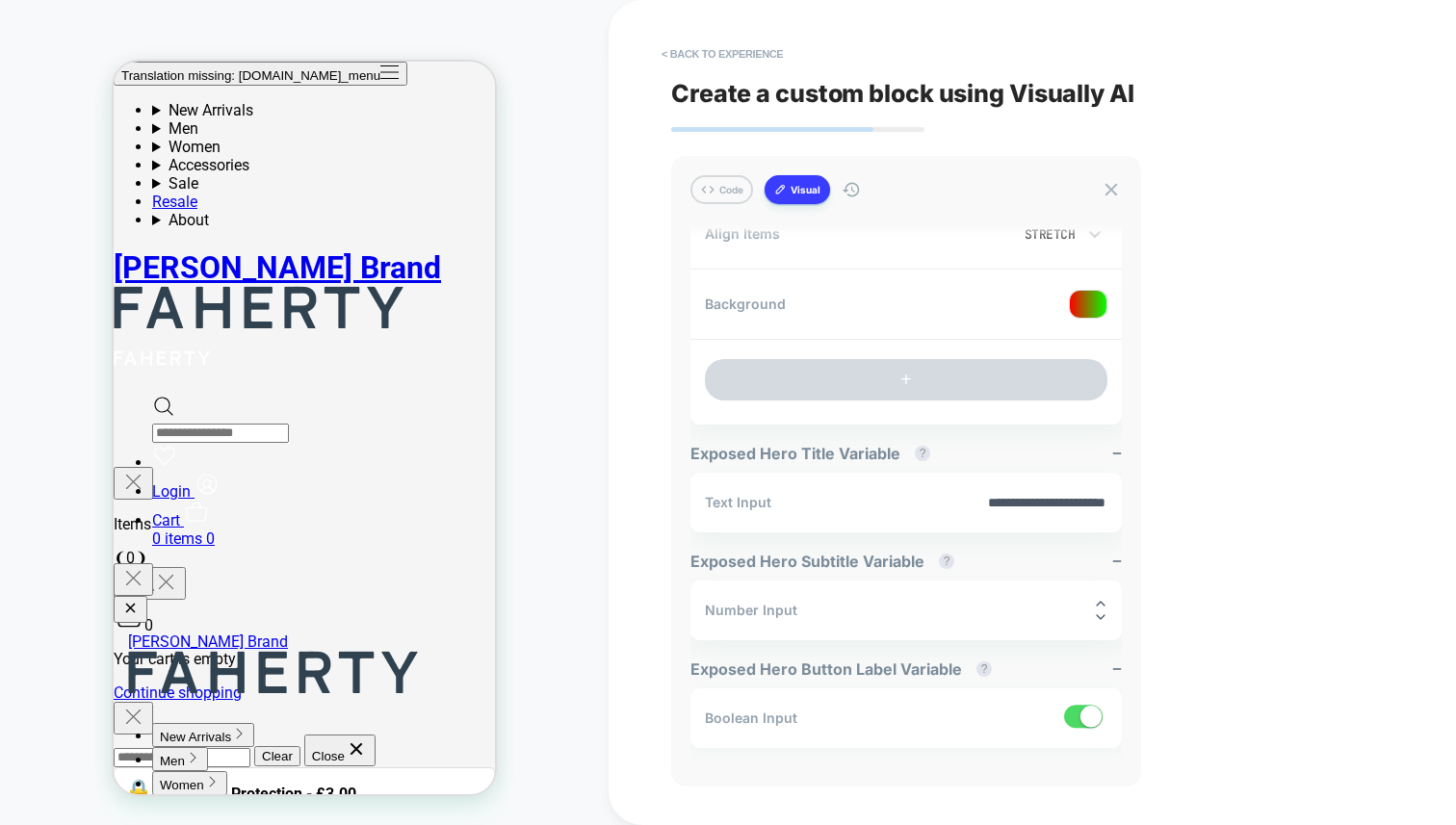
drag, startPoint x: 1008, startPoint y: 504, endPoint x: 1041, endPoint y: 504, distance: 33.0
click at [1041, 504] on input "**********" at bounding box center [948, 503] width 316 height 16
click at [1083, 609] on input "**" at bounding box center [1088, 610] width 12 height 14
click at [1225, 615] on div "**********" at bounding box center [1032, 412] width 722 height 825
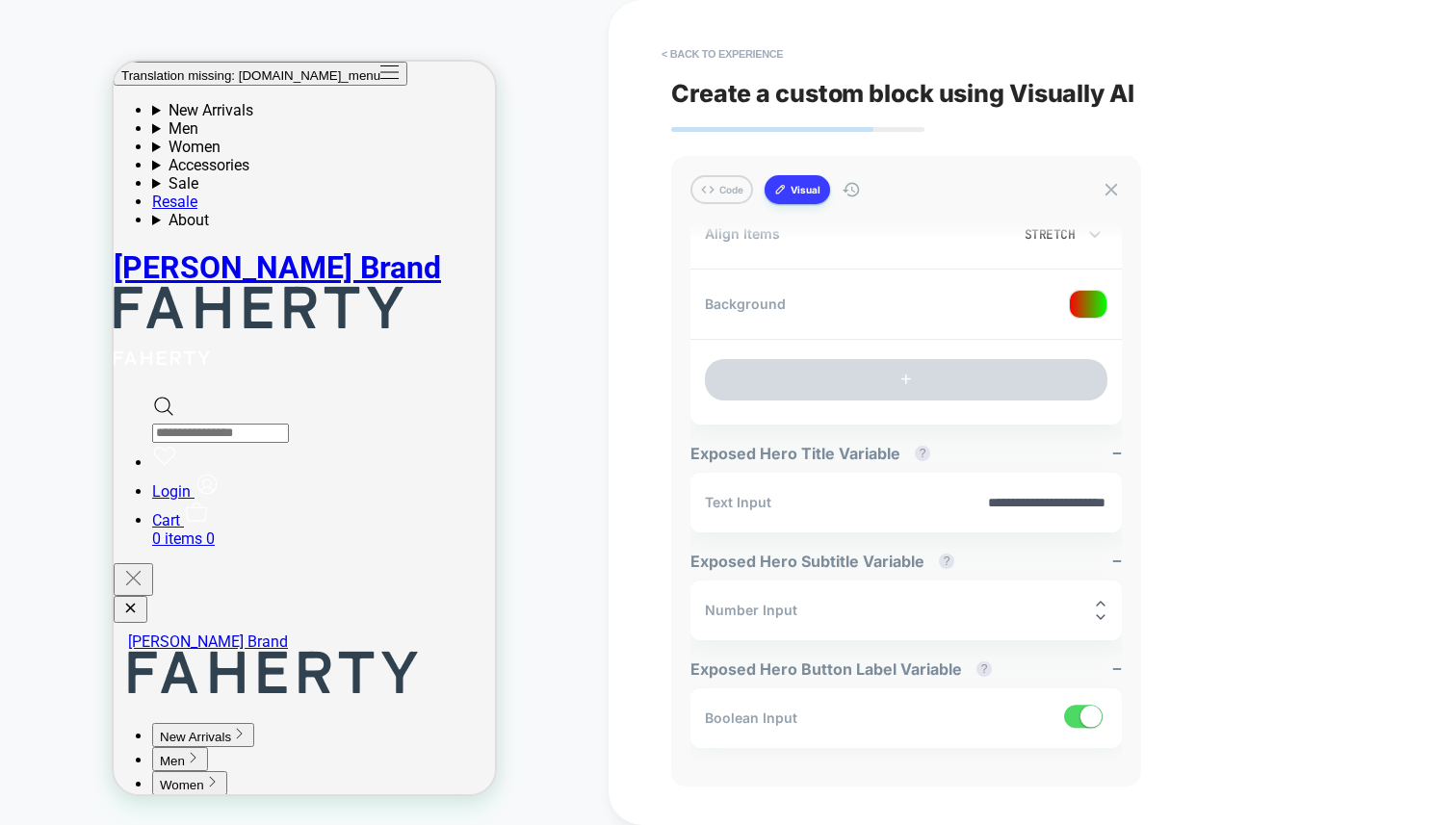
scroll to position [0, 0]
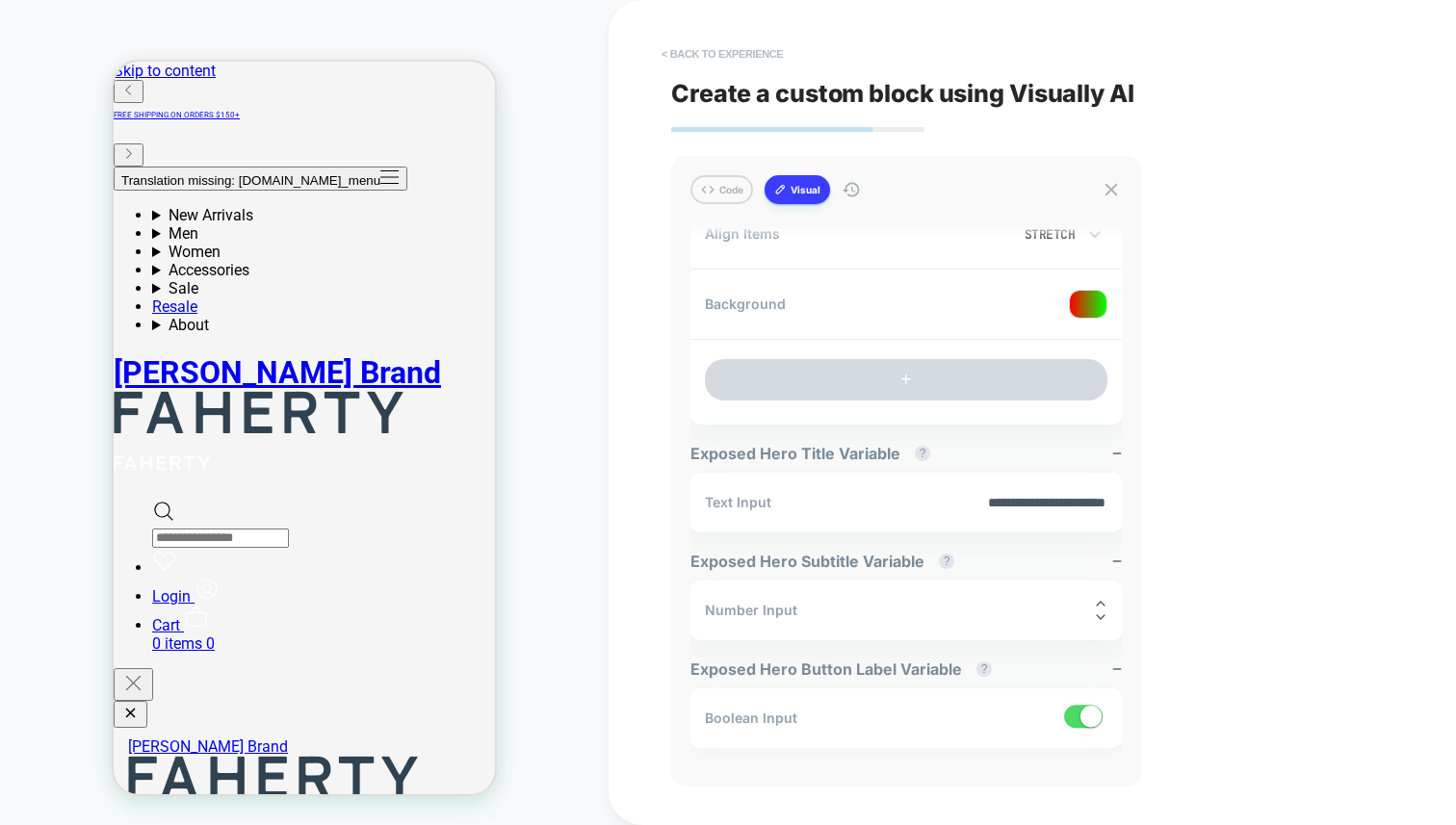
click at [731, 52] on button "< Back to experience" at bounding box center [723, 54] width 141 height 31
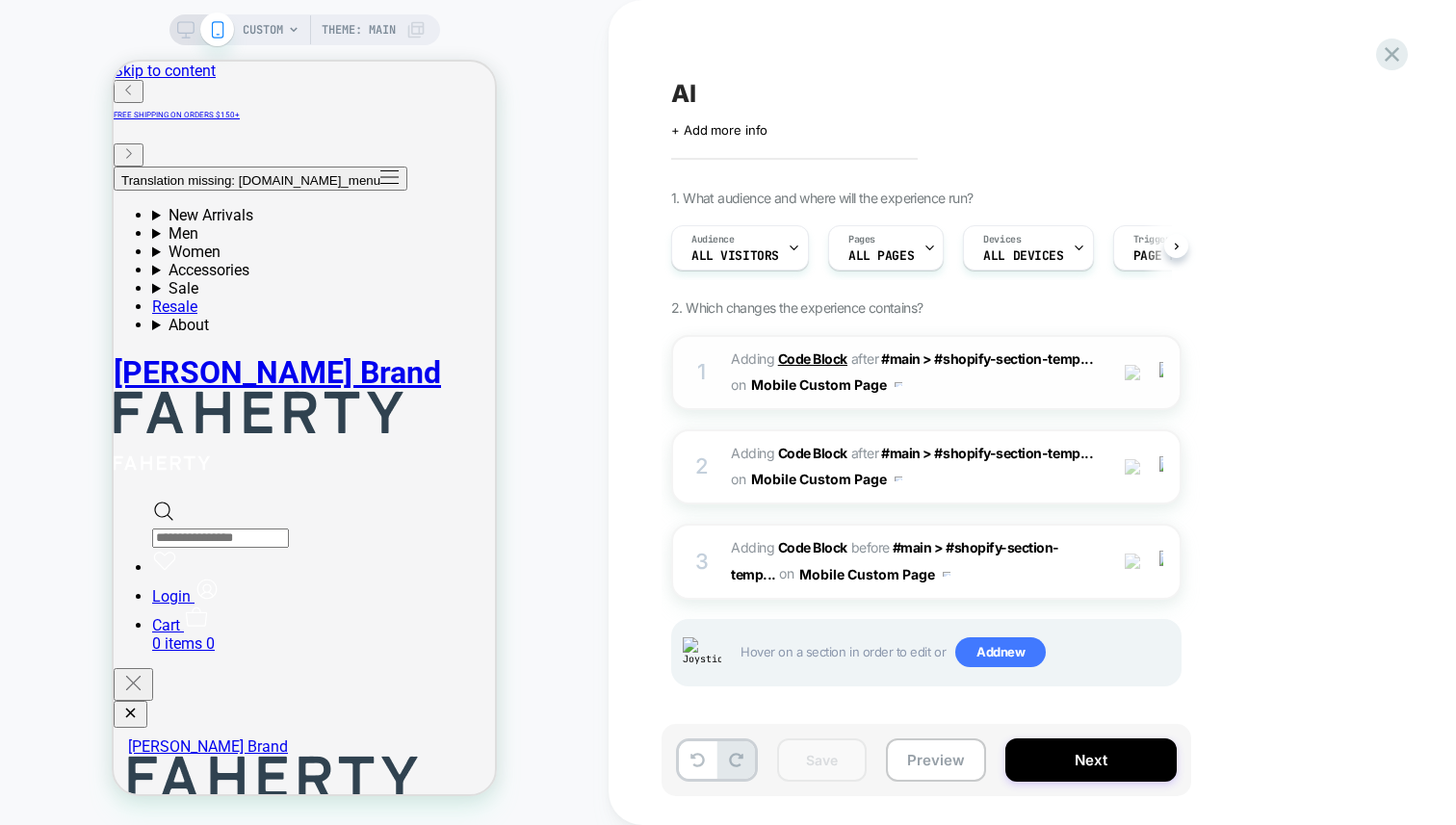
scroll to position [0, 1]
click at [803, 554] on b "Code Block" at bounding box center [812, 547] width 69 height 16
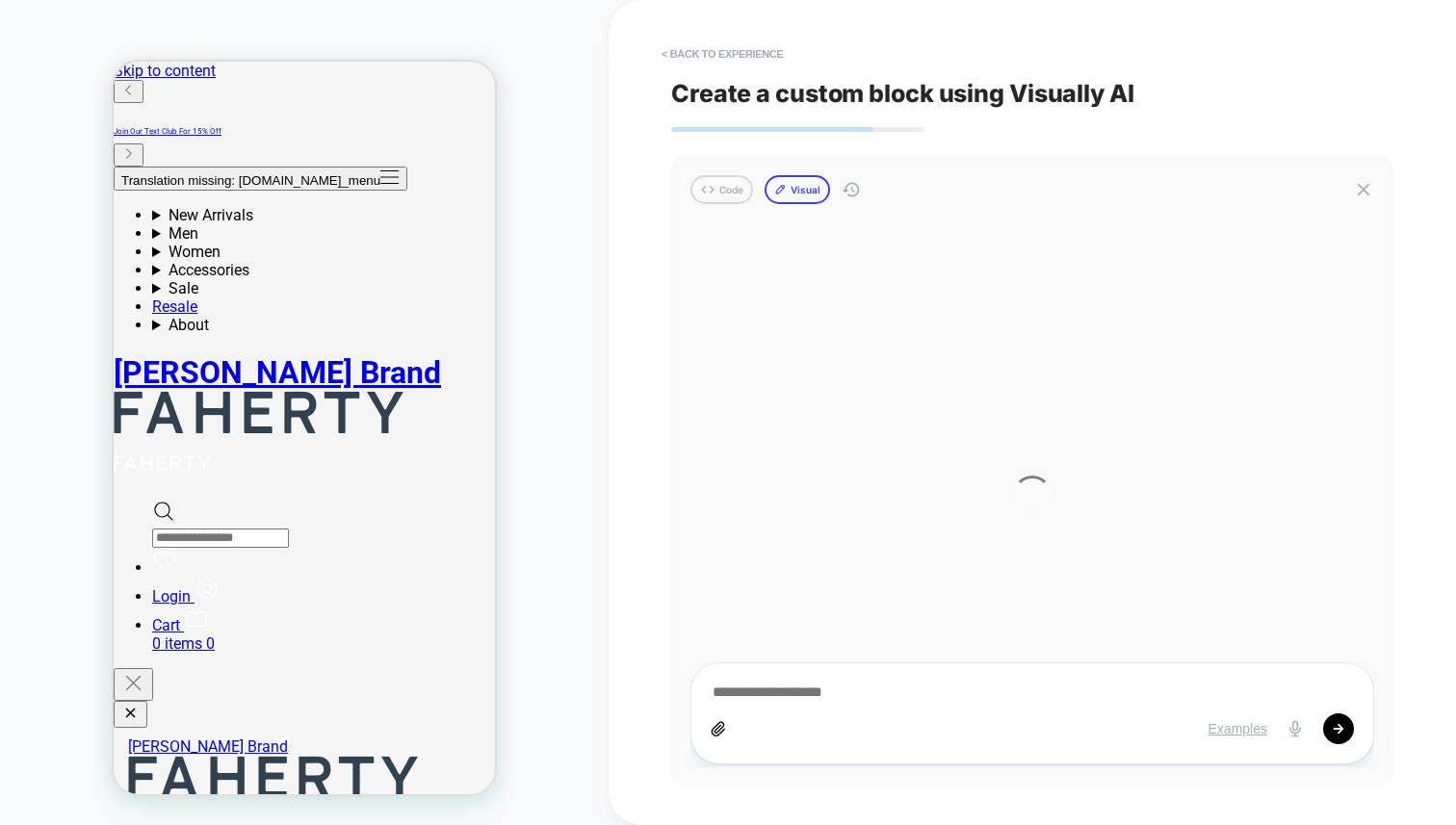
click at [799, 181] on button "Visual" at bounding box center [797, 190] width 66 height 29
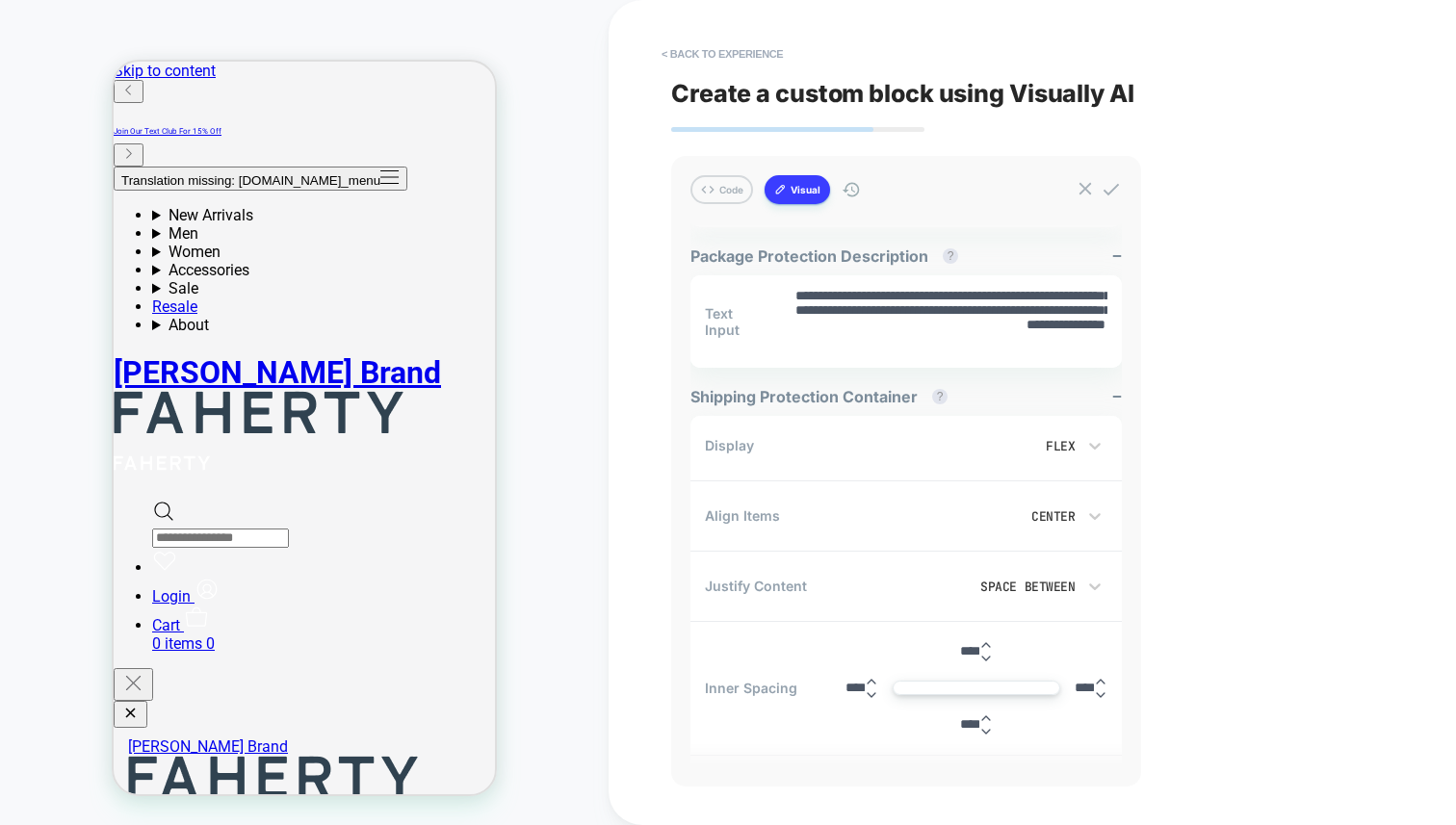
scroll to position [789, 0]
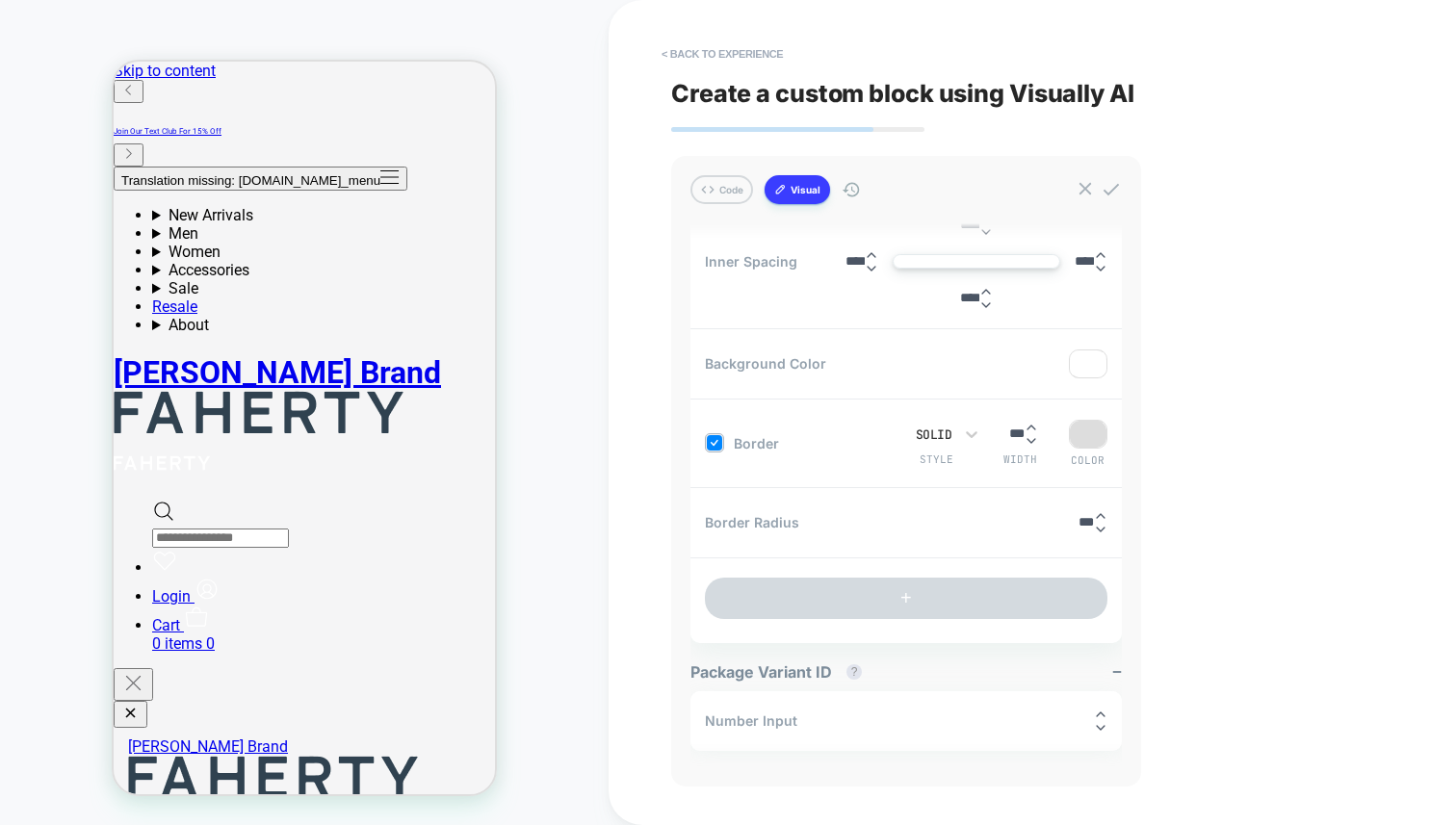
click at [1067, 717] on input "******" at bounding box center [1081, 720] width 27 height 14
click at [1067, 726] on div "******" at bounding box center [1087, 721] width 41 height 27
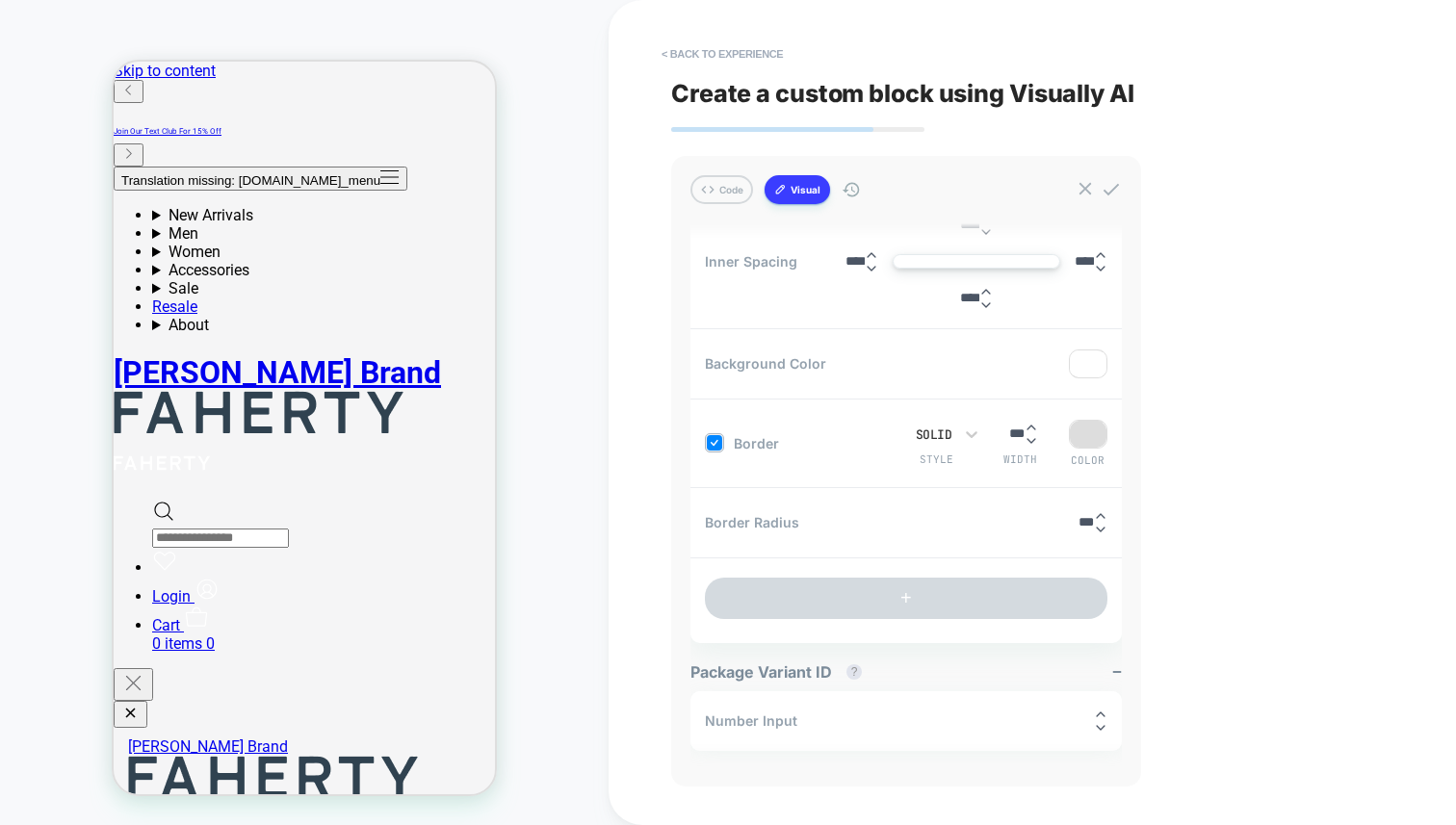
click at [1258, 483] on div "< Back to experience Create a custom block using Visually AI Code Visual create…" at bounding box center [1032, 412] width 722 height 825
click at [1212, 655] on div "< Back to experience Create a custom block using Visually AI Code Visual create…" at bounding box center [1032, 412] width 722 height 825
click at [579, 193] on div "CUSTOM Theme: MAIN" at bounding box center [304, 412] width 609 height 786
click at [795, 189] on button "Visual" at bounding box center [797, 190] width 66 height 29
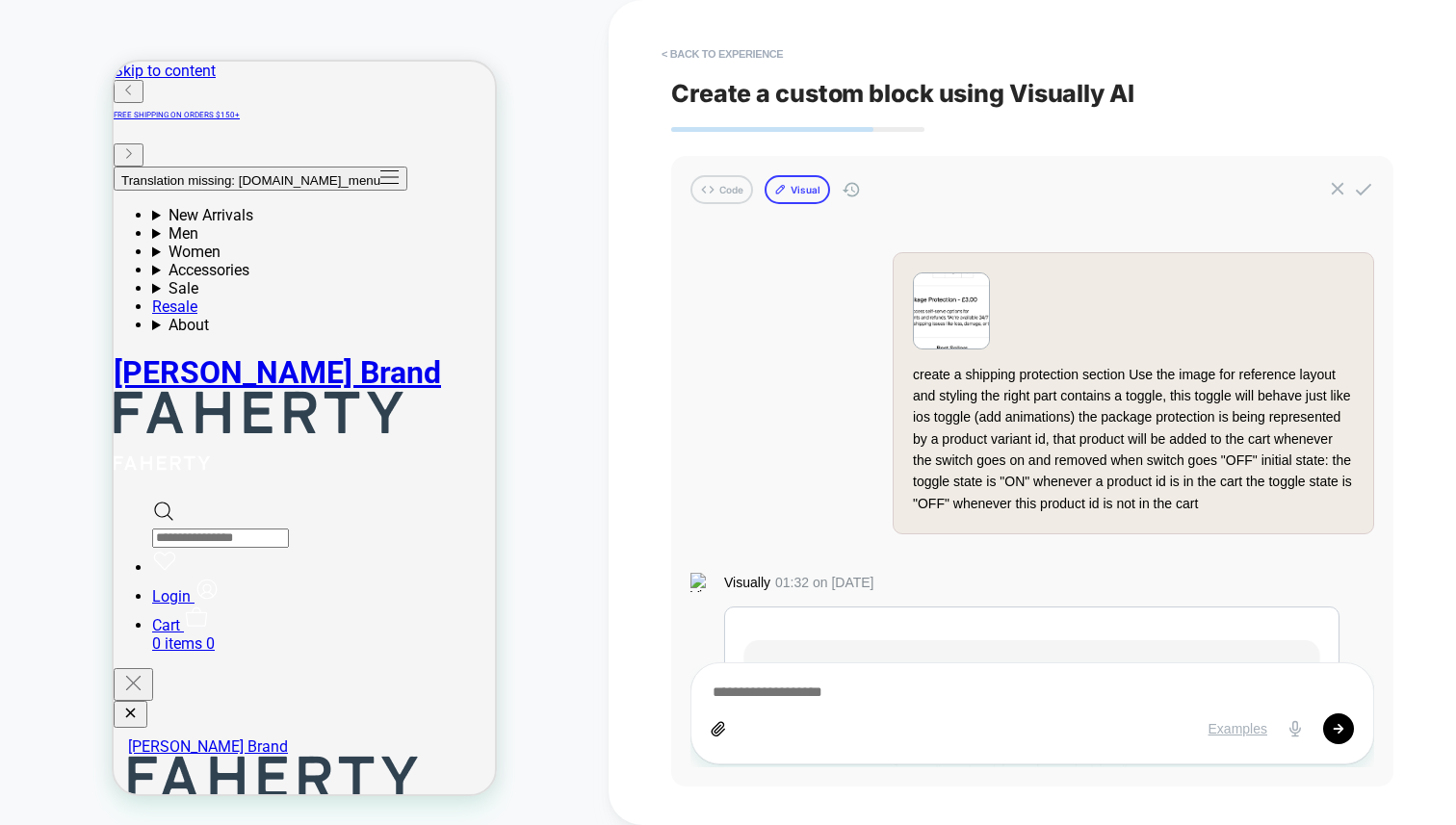
click at [812, 189] on button "Visual" at bounding box center [797, 190] width 66 height 29
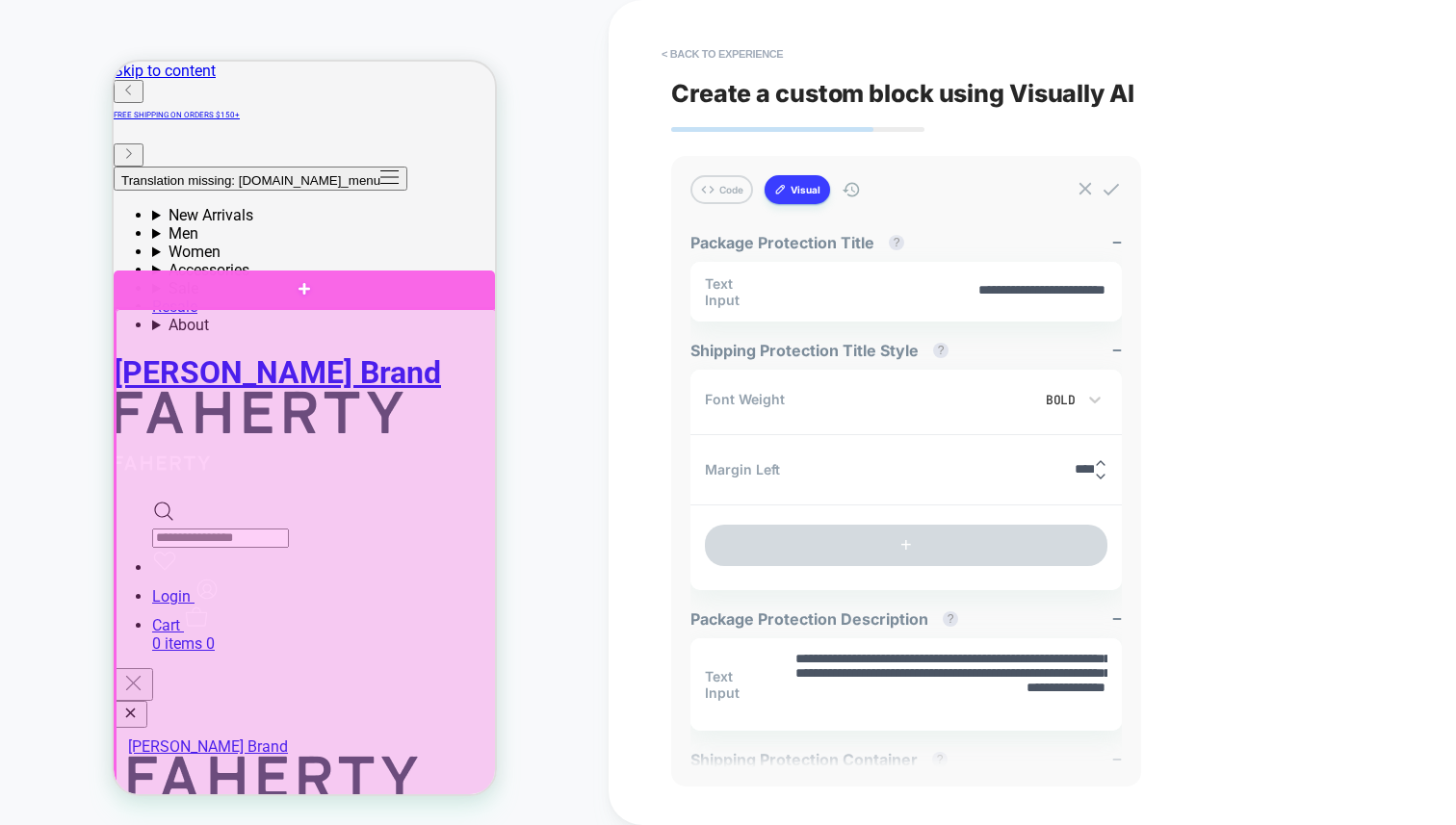
click at [325, 456] on div at bounding box center [306, 647] width 381 height 678
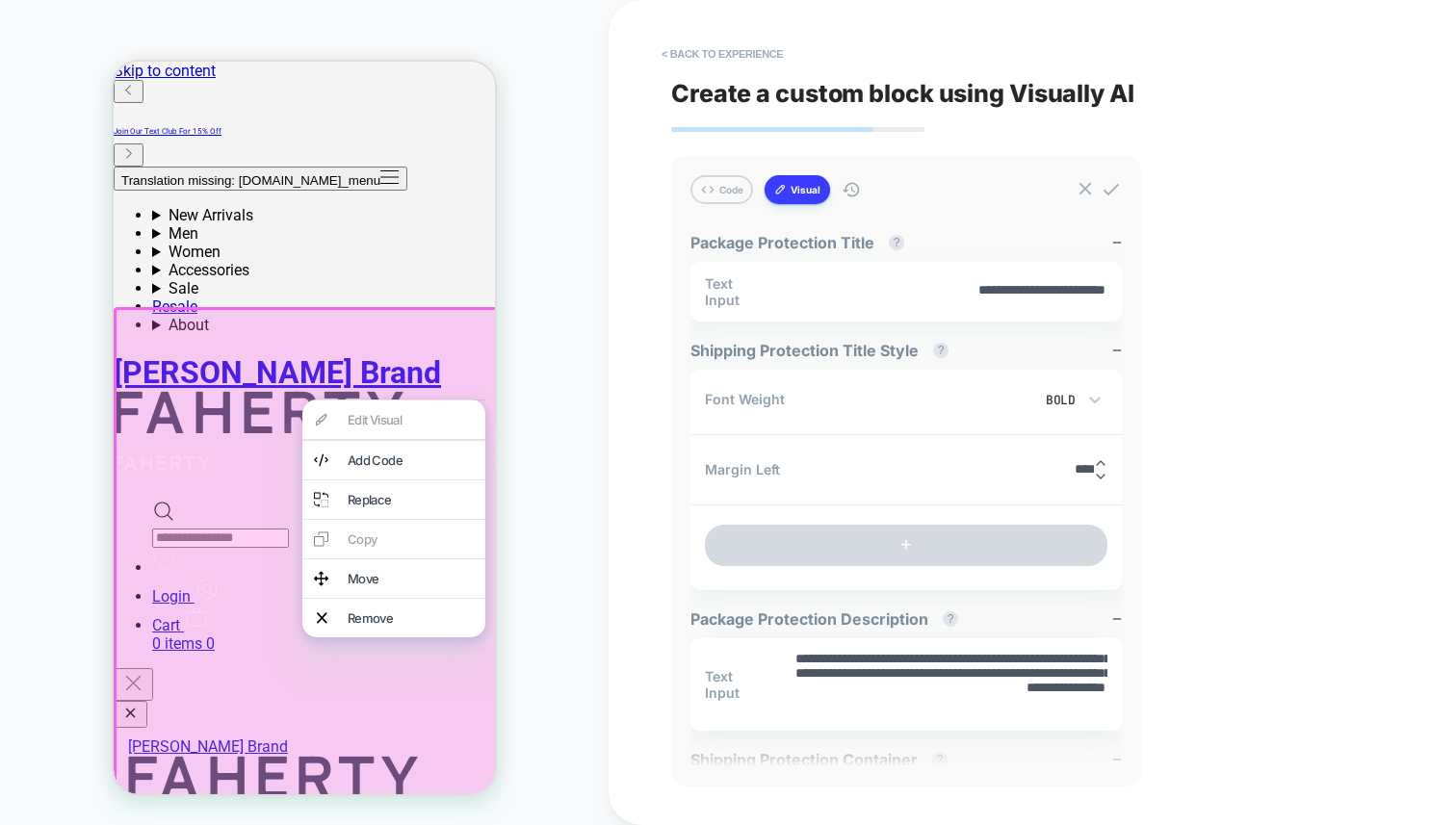
click at [394, 423] on div "Edit Visual Add Code Replace Copy Move Remove" at bounding box center [394, 518] width 183 height 237
click at [66, 403] on div "CUSTOM Theme: MAIN" at bounding box center [304, 412] width 609 height 786
click at [162, 360] on div at bounding box center [307, 648] width 387 height 684
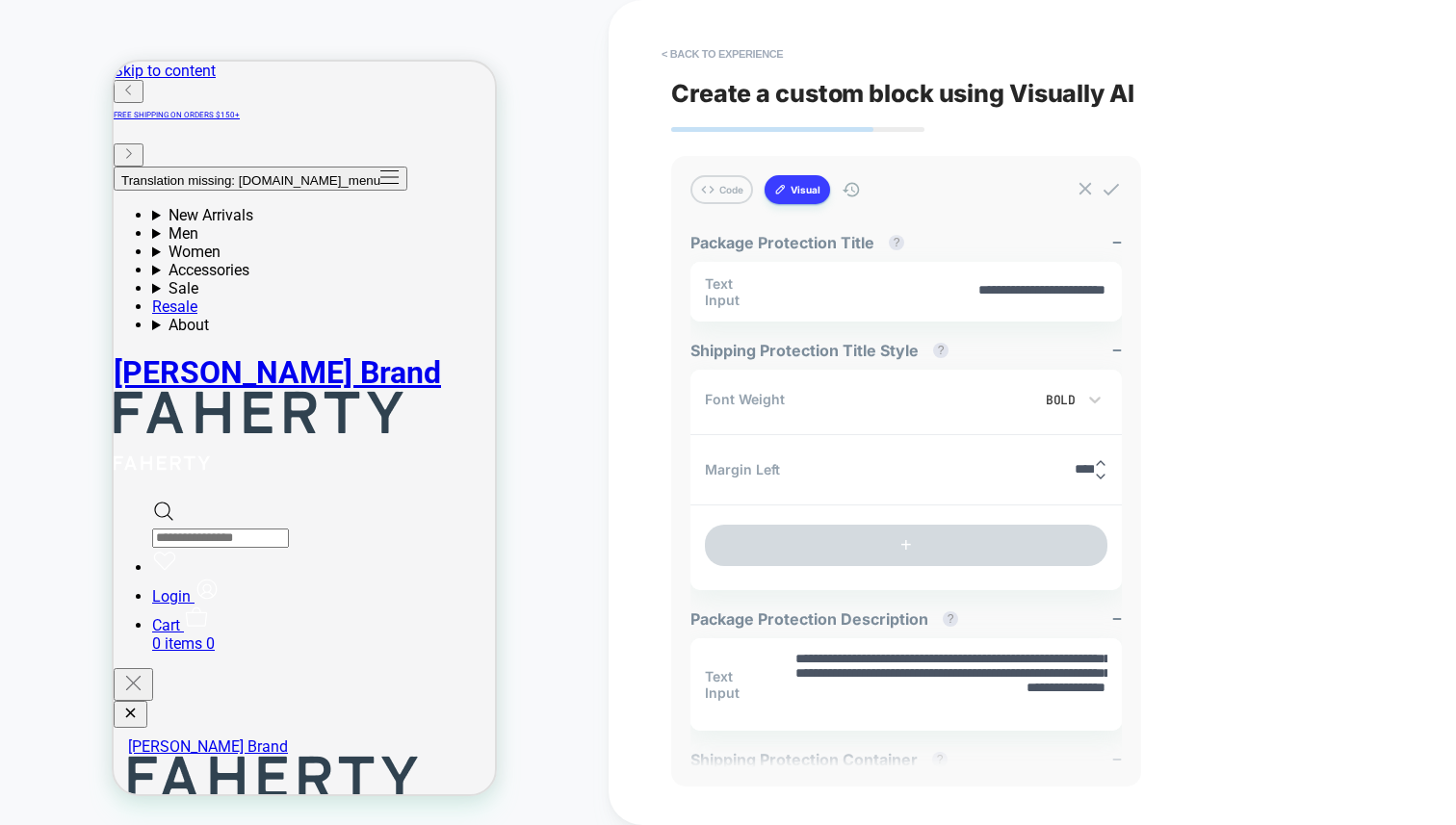
click at [803, 190] on button "Visual" at bounding box center [797, 190] width 66 height 29
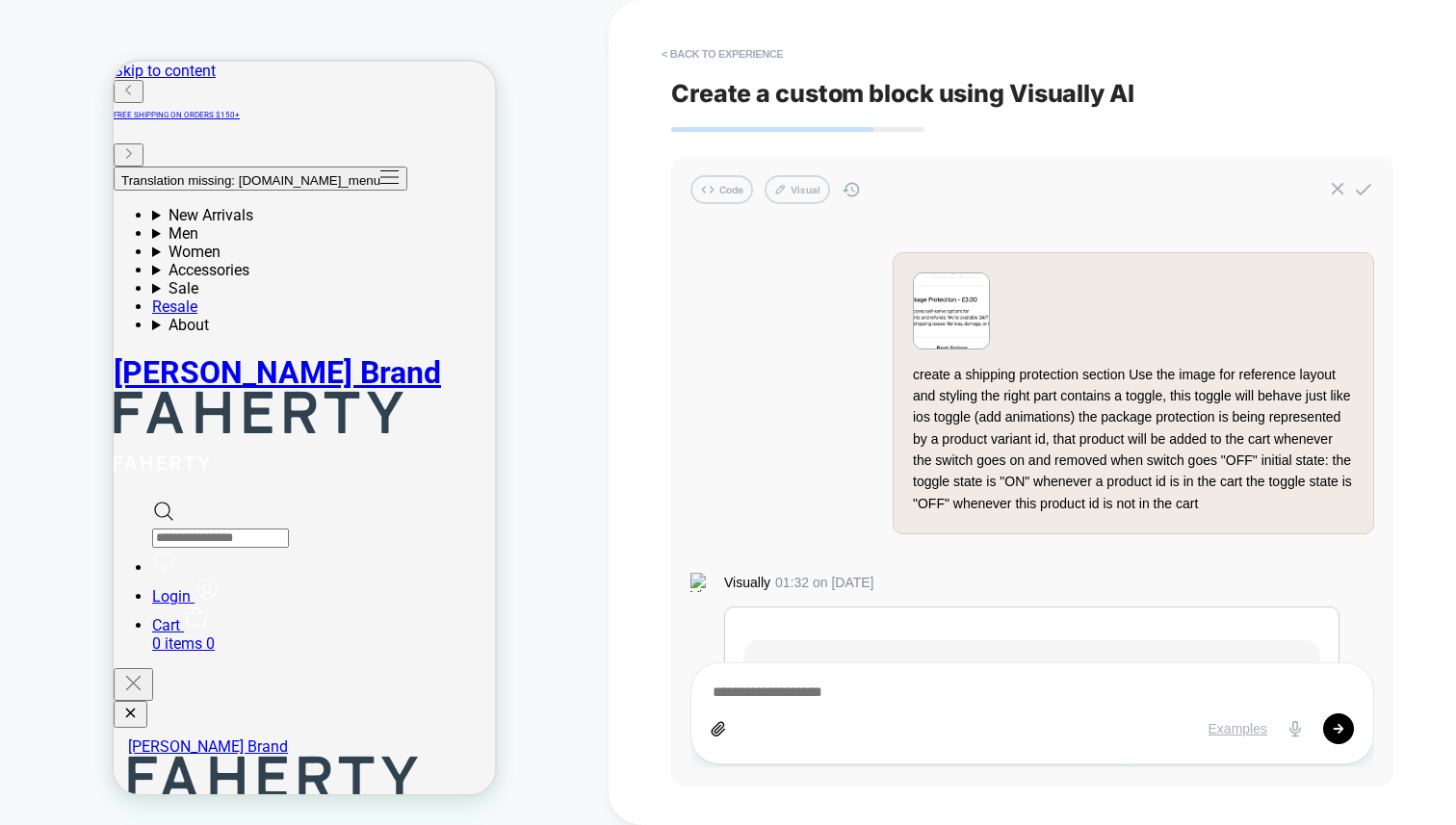
click at [820, 692] on textarea at bounding box center [1031, 694] width 644 height 21
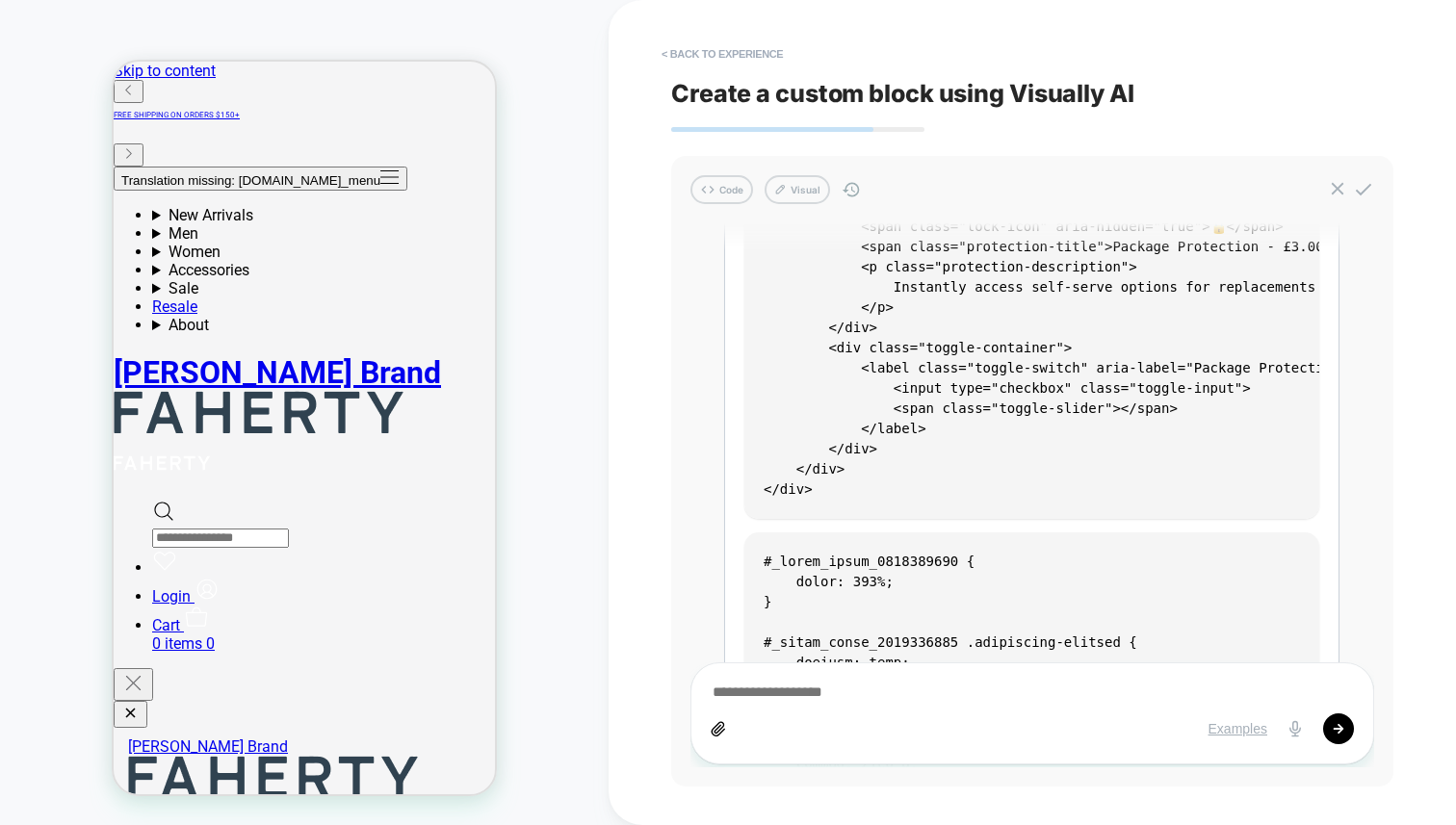
scroll to position [295, 0]
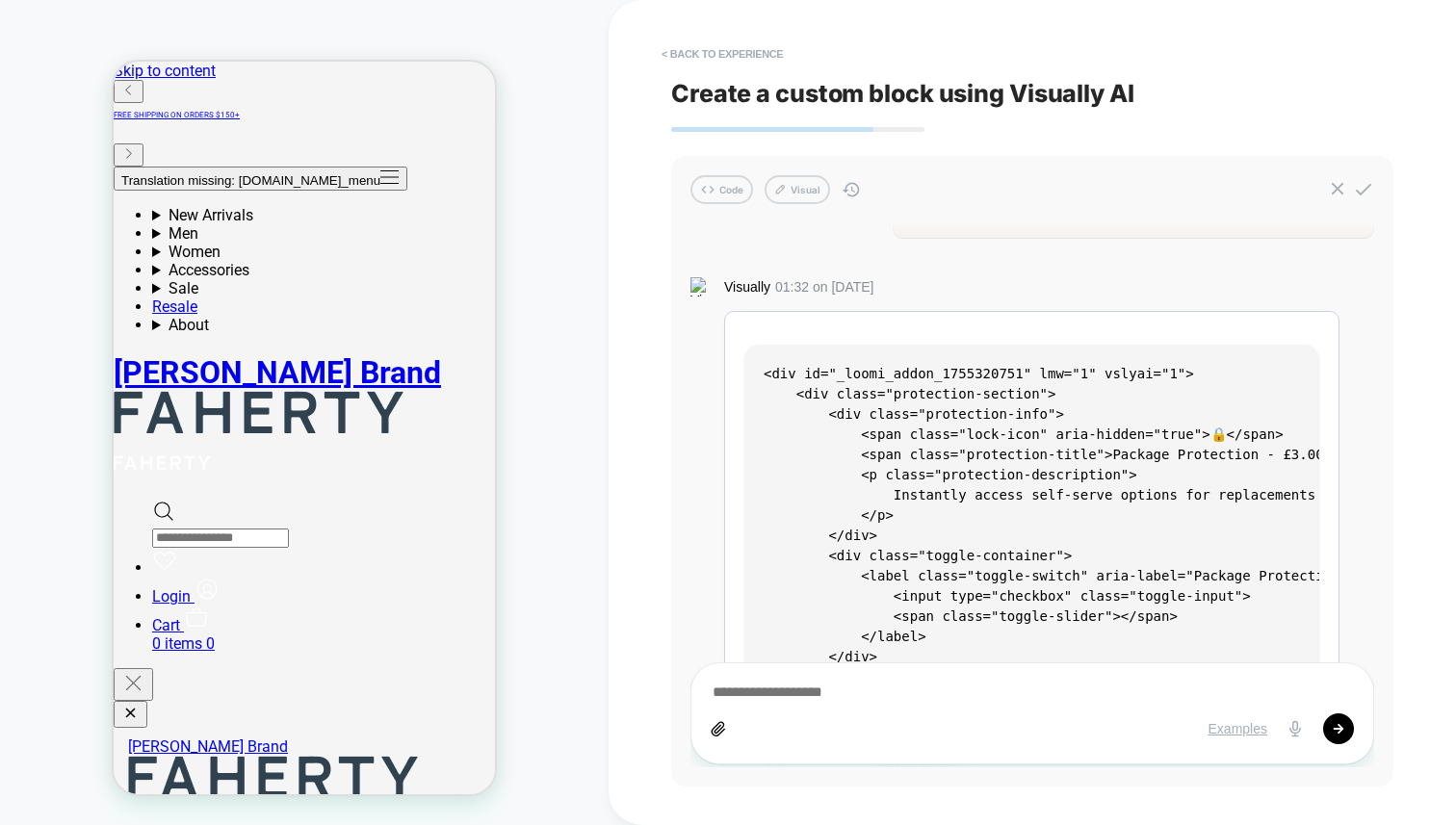
click at [608, 151] on div "CUSTOM Theme: MAIN" at bounding box center [304, 412] width 609 height 786
click at [699, 62] on button "< Back to experience" at bounding box center [723, 54] width 141 height 31
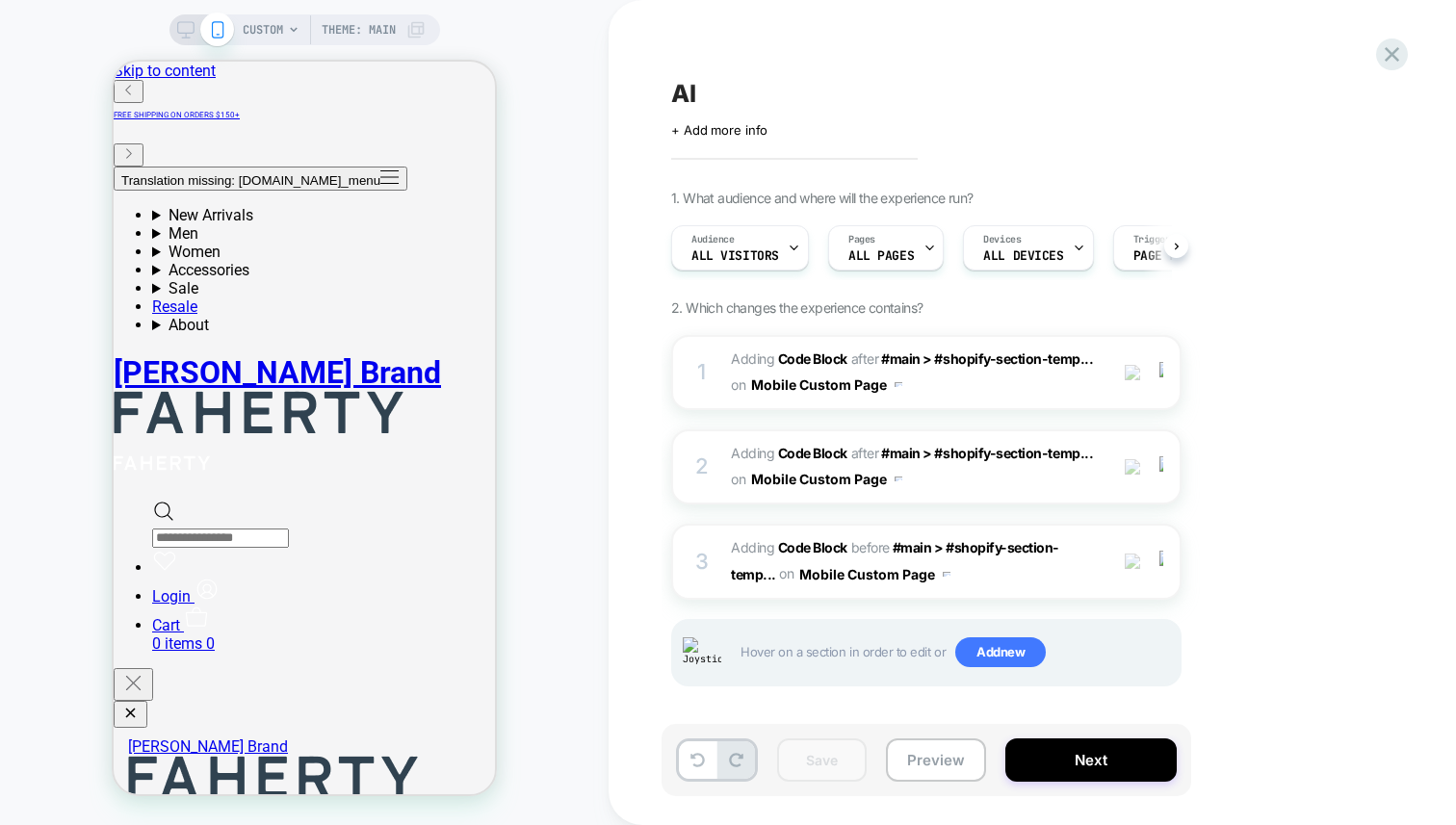
scroll to position [0, 1]
click at [725, 546] on div "3 Adding Code Block BEFORE #main > #shopify-section-temp... #main > #shopify-se…" at bounding box center [926, 562] width 510 height 75
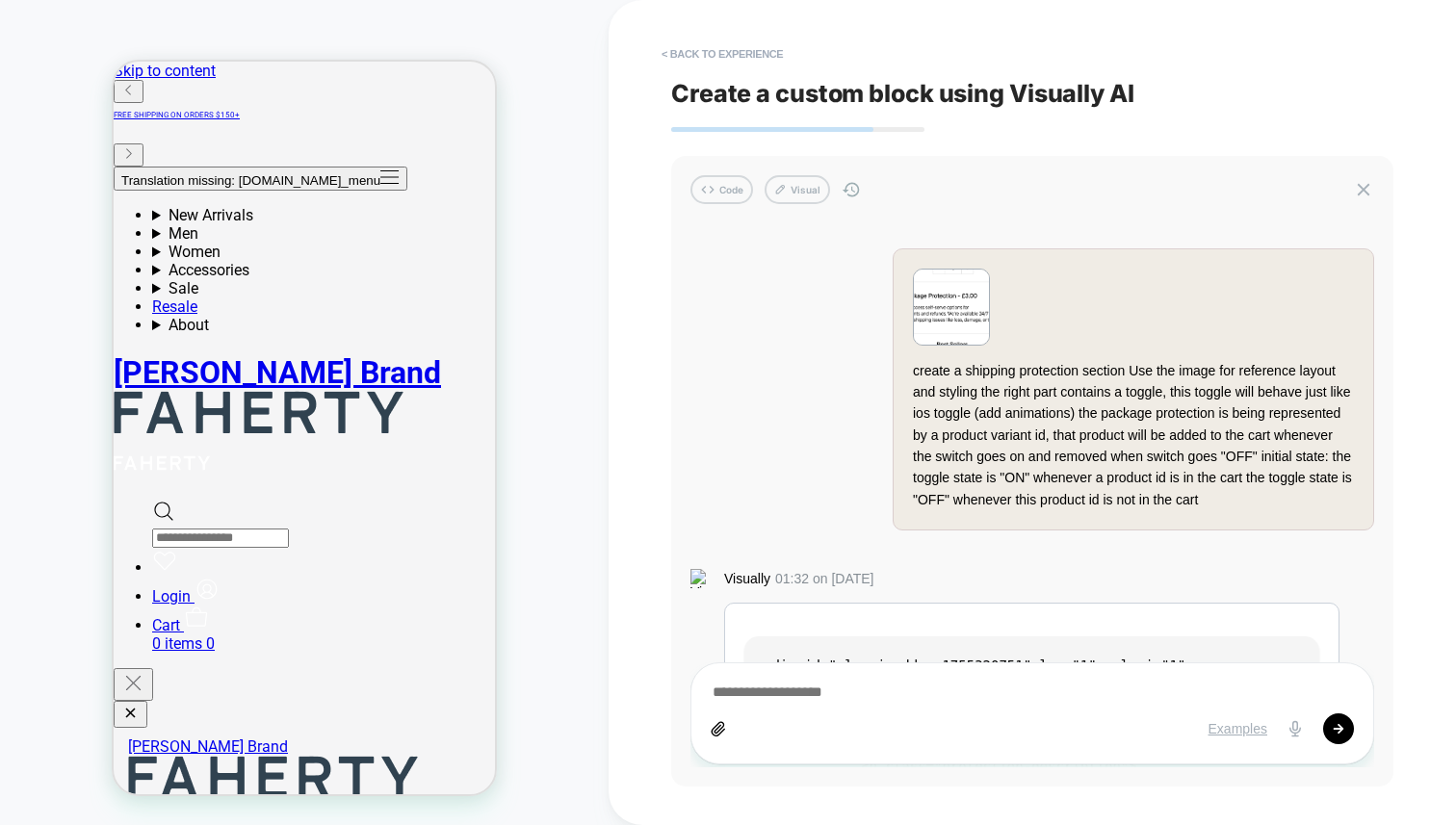
scroll to position [0, 0]
click at [927, 315] on img at bounding box center [951, 311] width 75 height 75
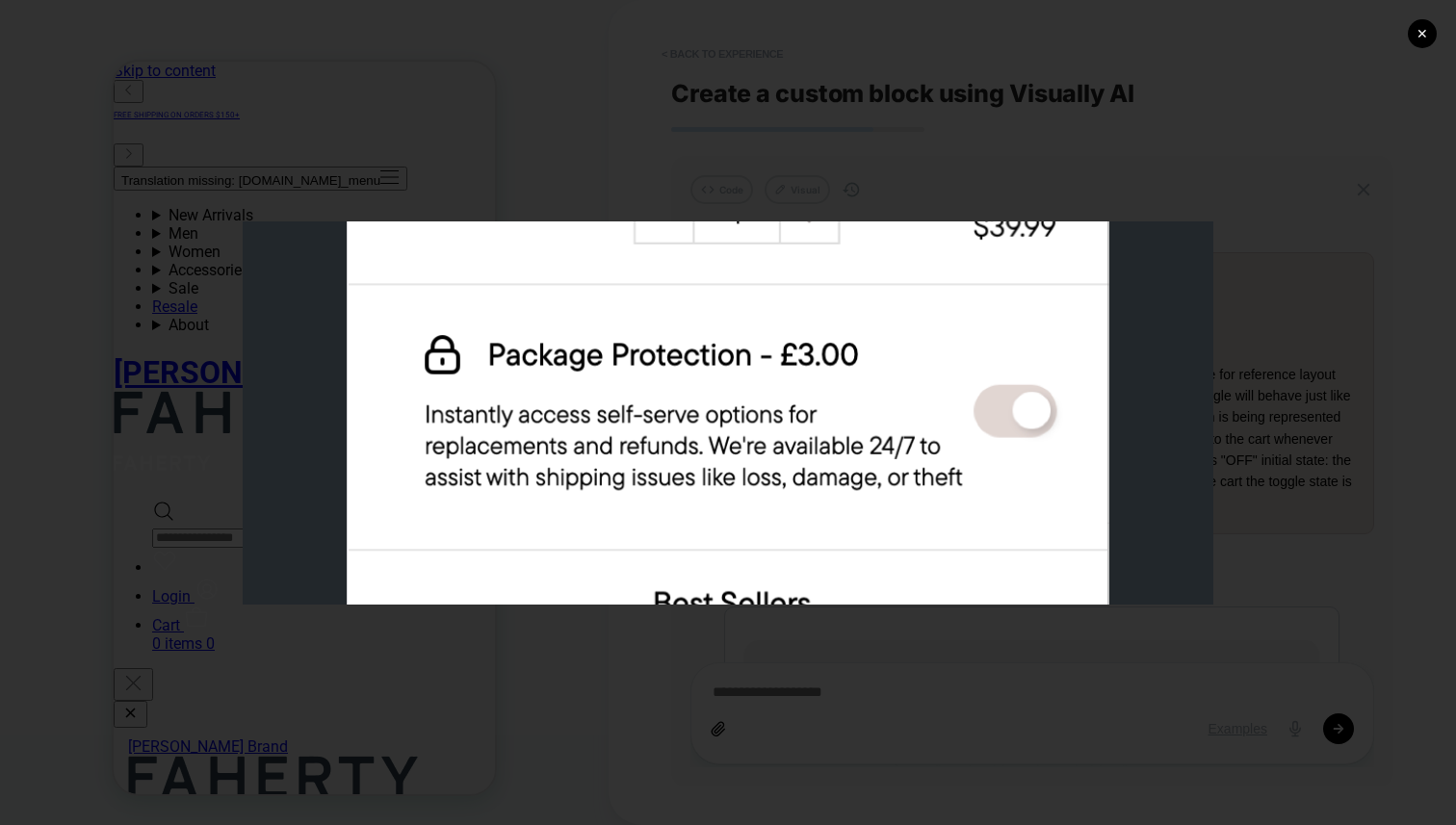
click at [604, 147] on div "✕" at bounding box center [728, 412] width 1456 height 825
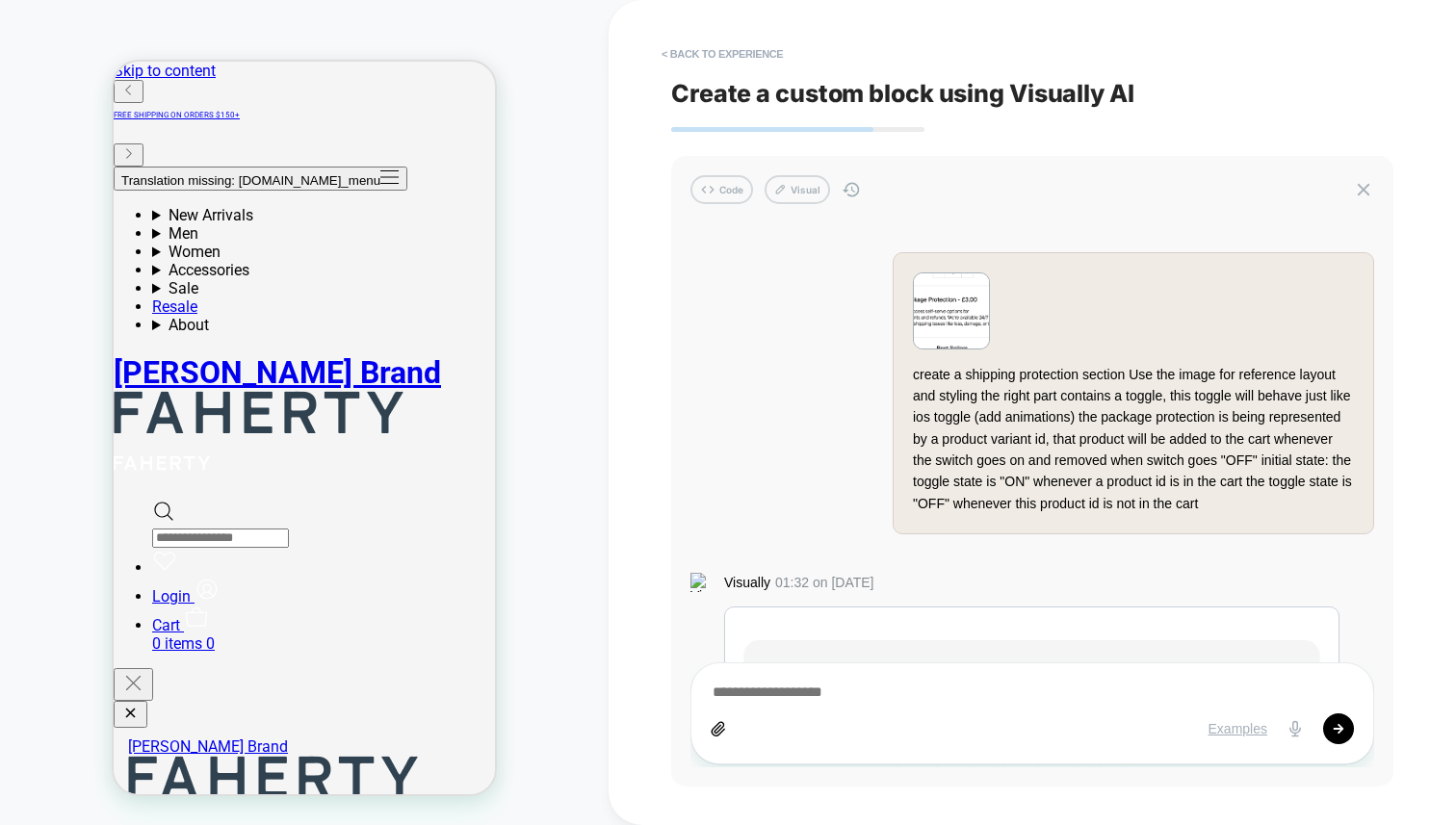
click at [955, 325] on img at bounding box center [951, 311] width 75 height 75
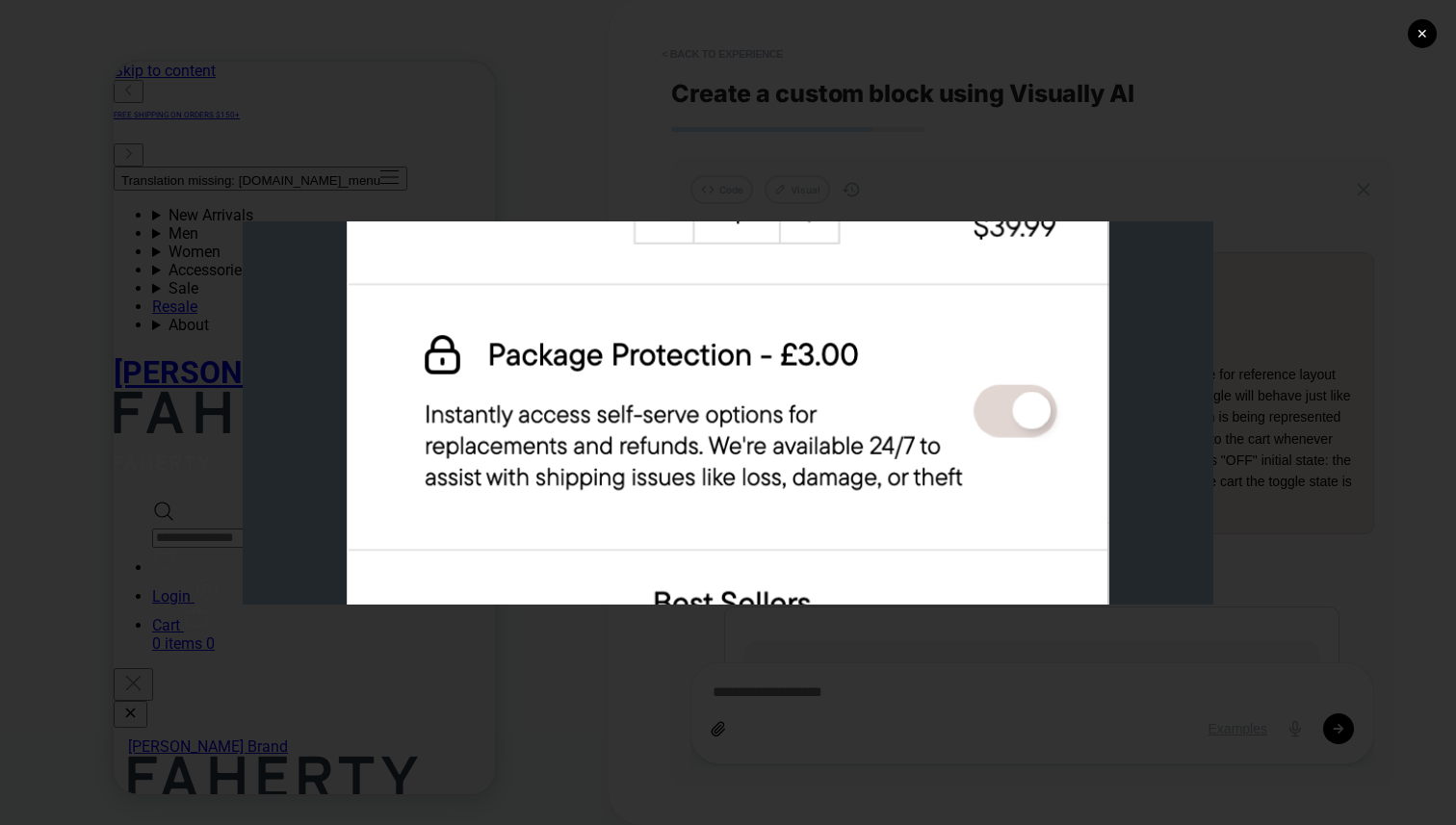
click at [845, 187] on div "✕" at bounding box center [728, 412] width 1456 height 825
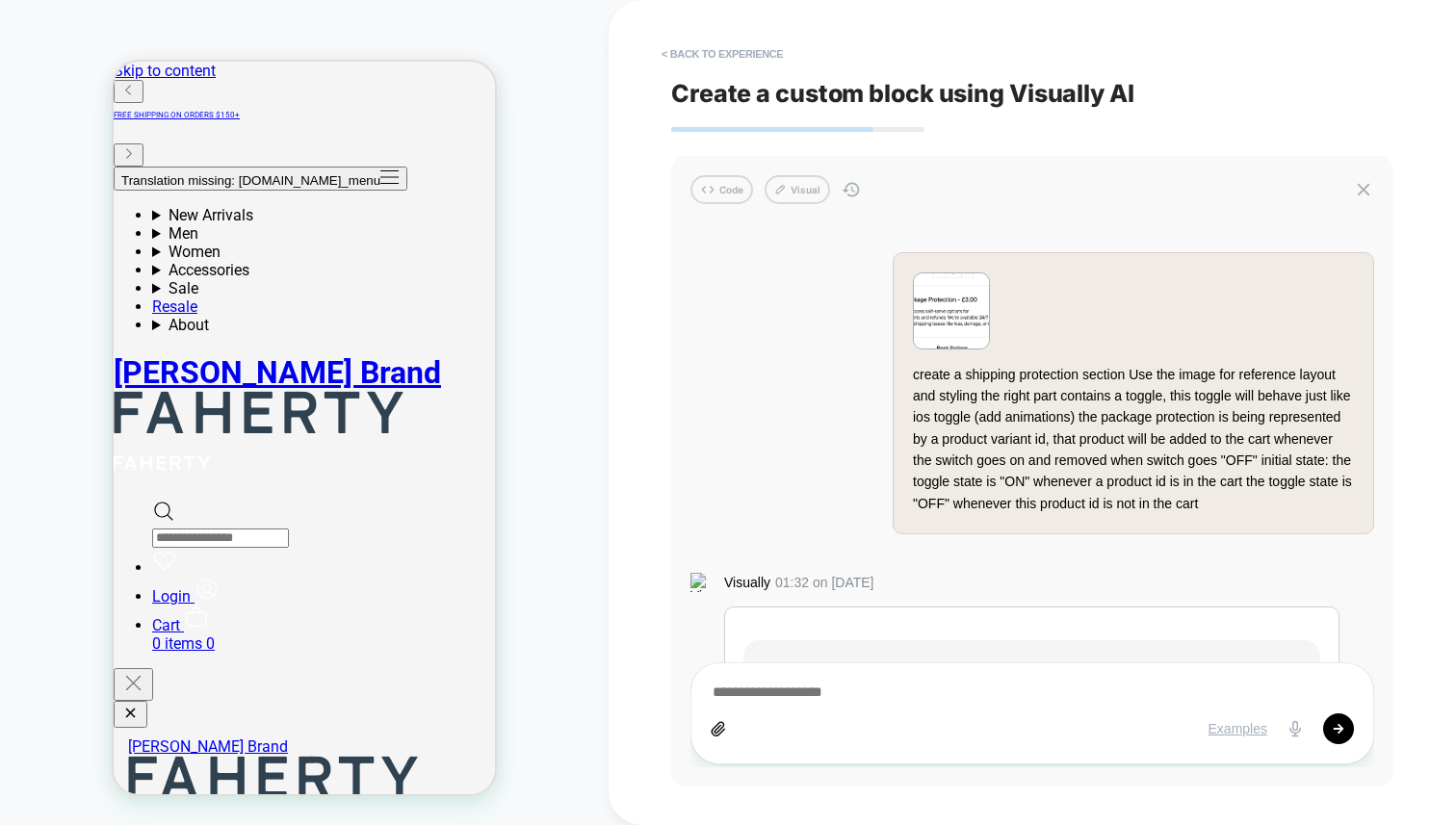
click at [721, 729] on icon at bounding box center [718, 729] width 15 height 15
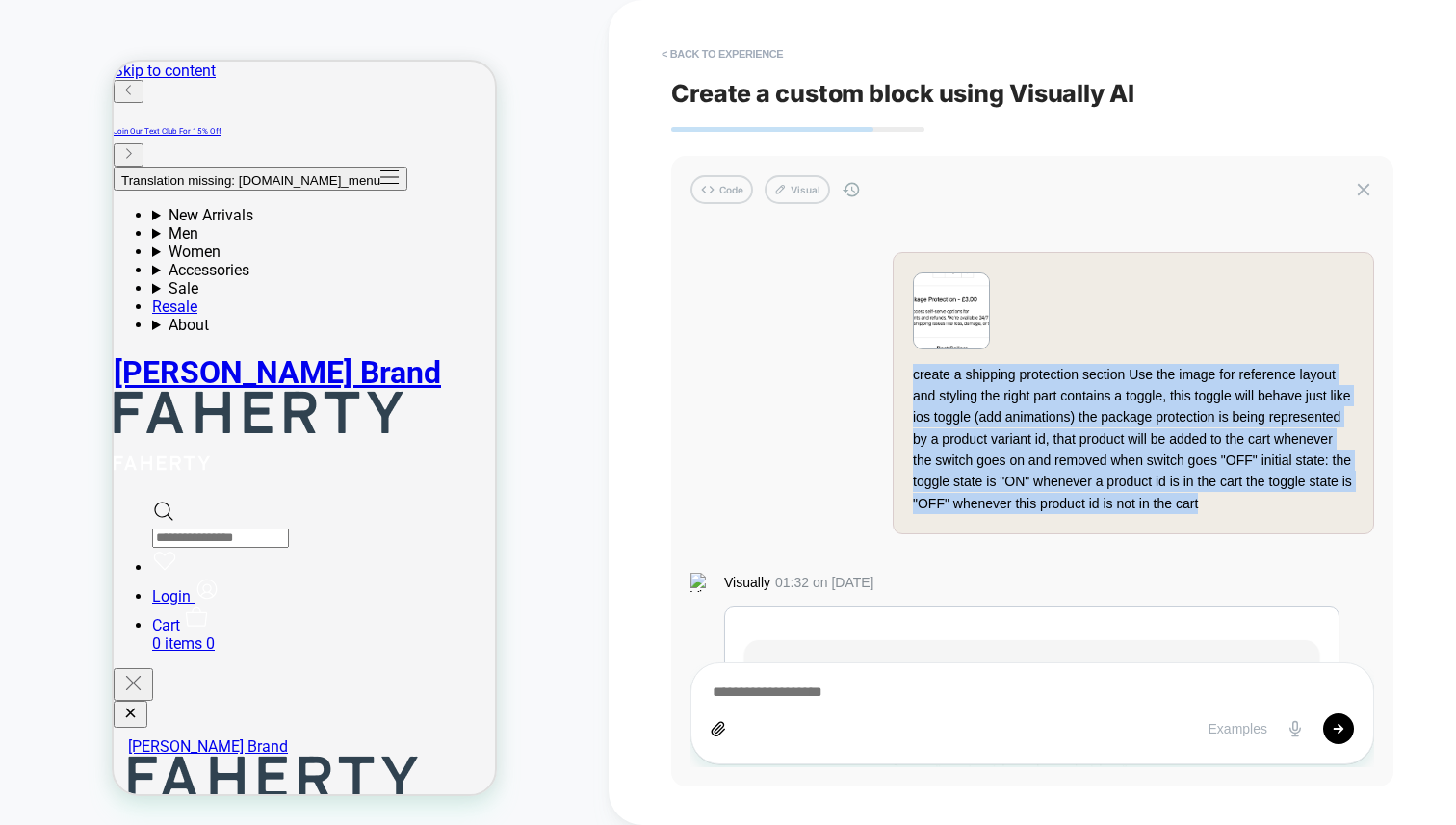
drag, startPoint x: 908, startPoint y: 374, endPoint x: 1306, endPoint y: 507, distance: 419.6
click at [1306, 507] on div "create a shipping protection section Use the image for reference layout and sty…" at bounding box center [1133, 393] width 481 height 283
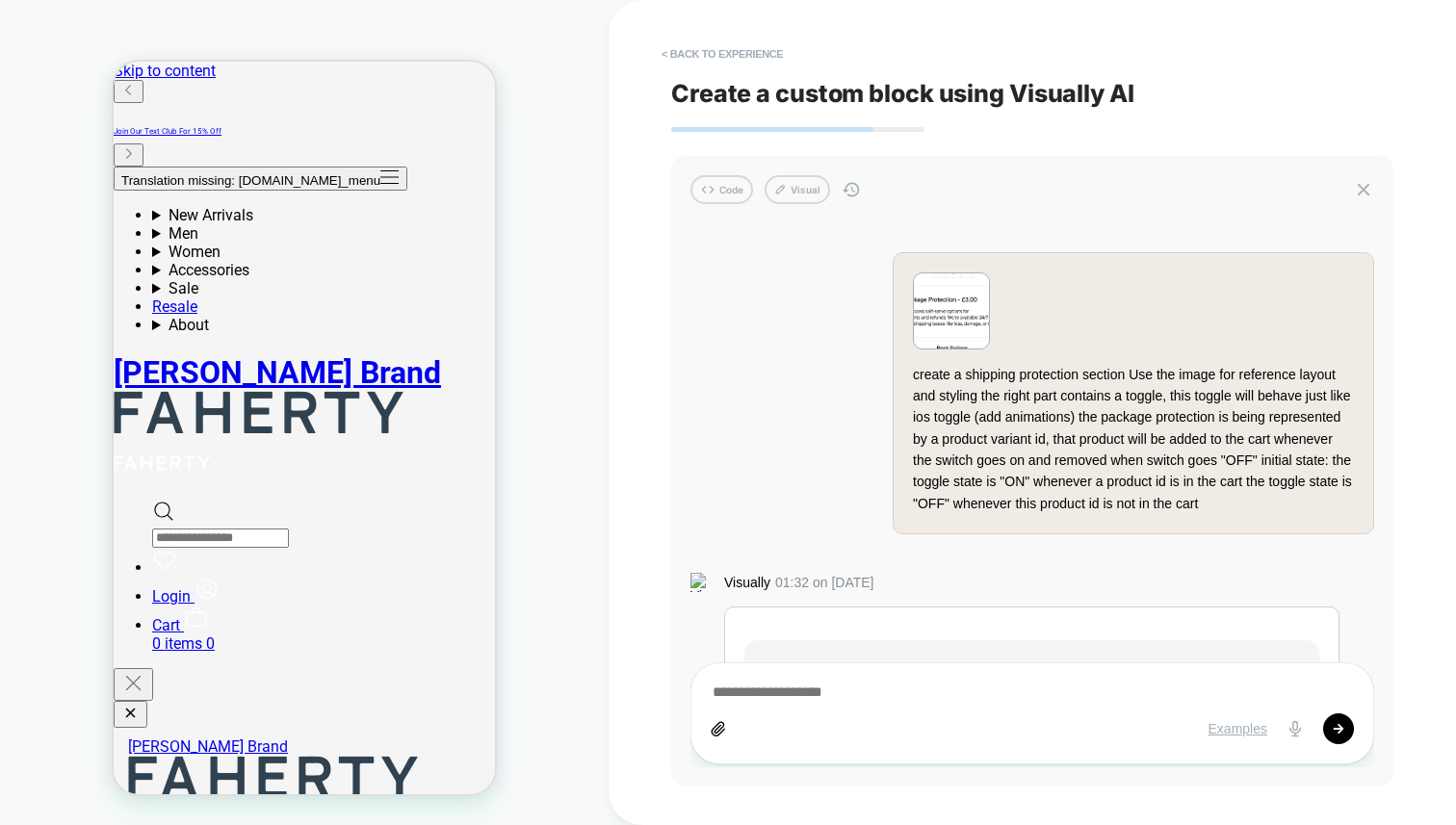
click at [842, 452] on div "create a shipping protection section Use the image for reference layout and sty…" at bounding box center [1032, 496] width 684 height 544
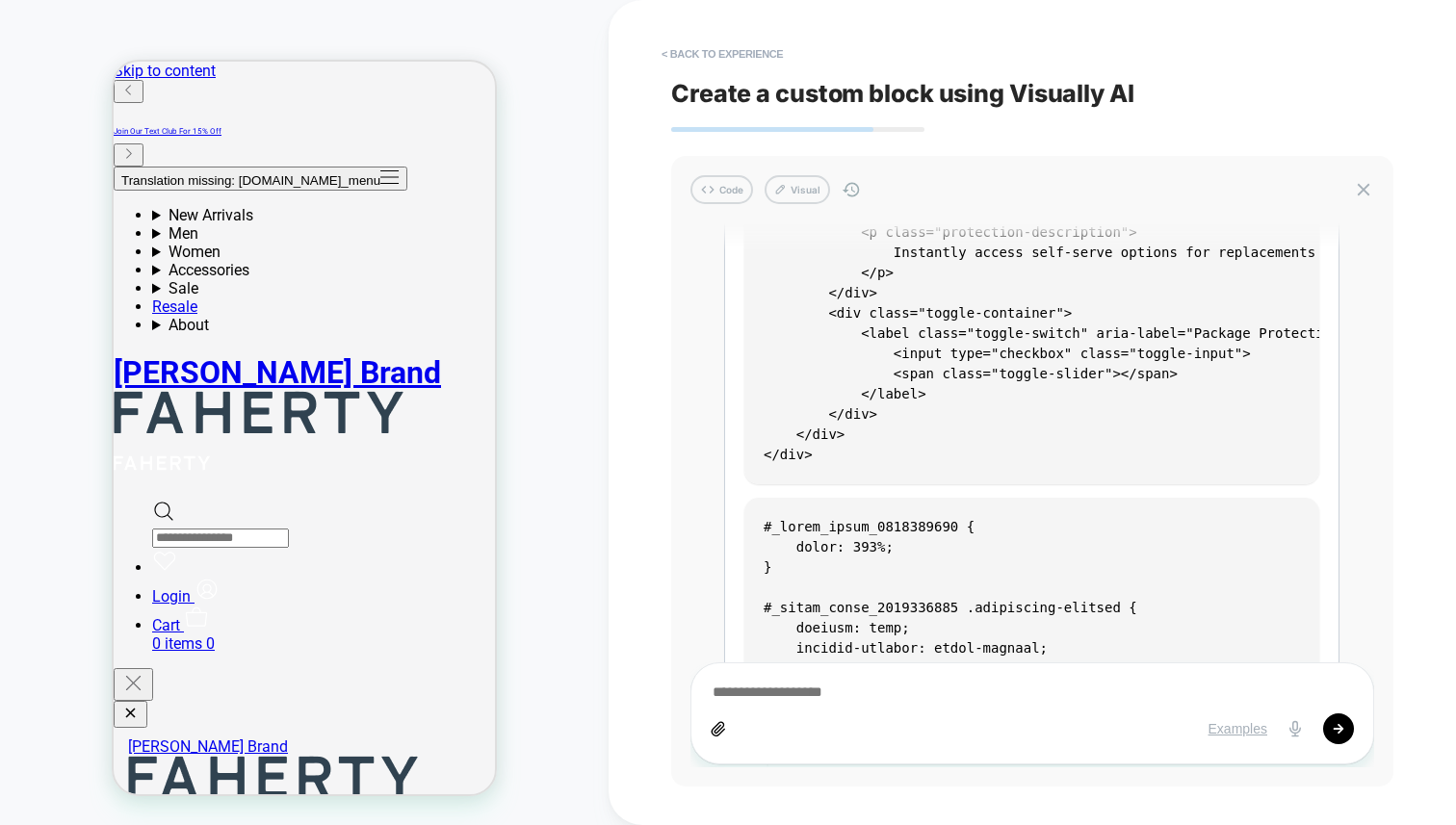
scroll to position [740, 0]
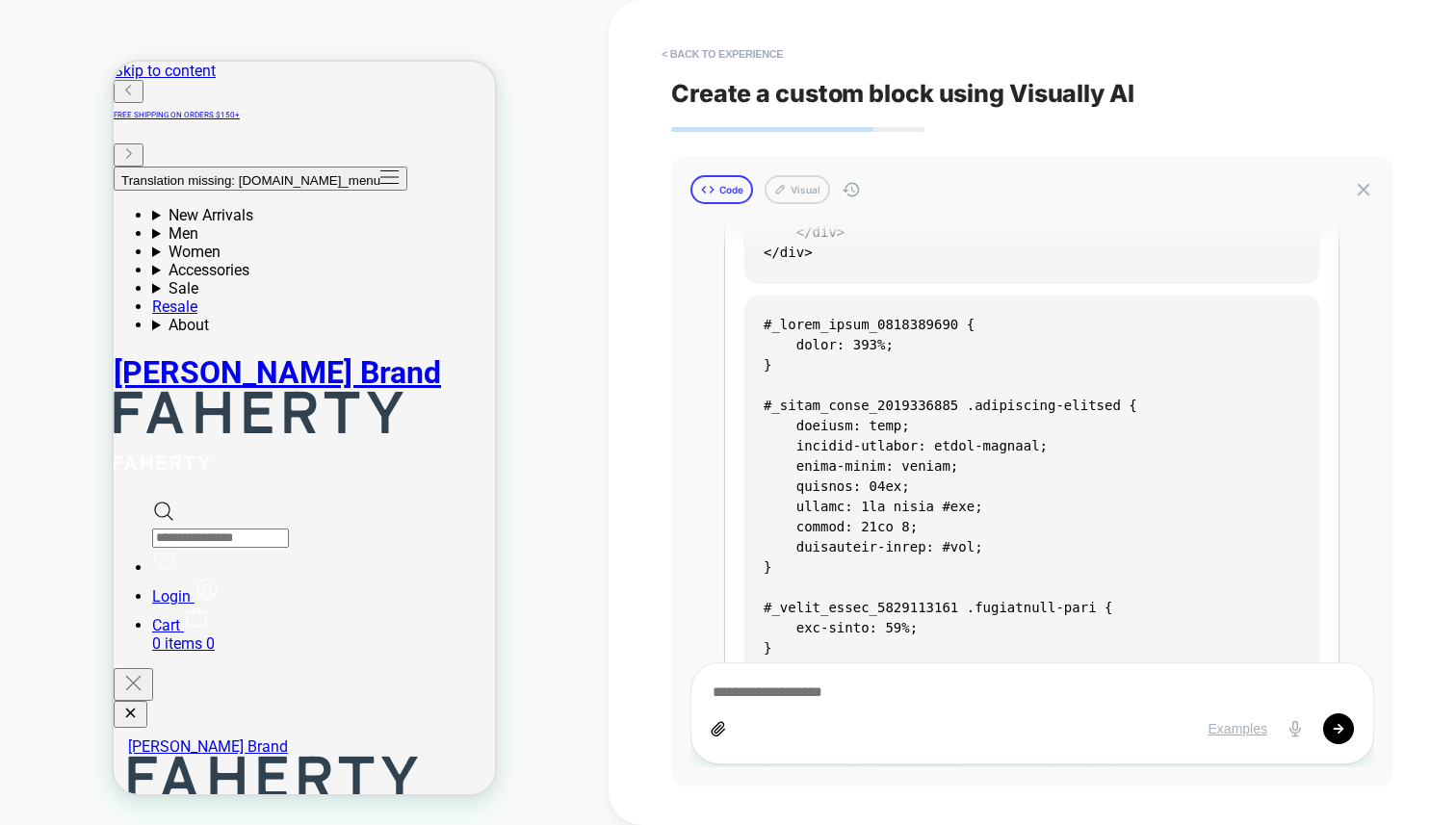
click at [725, 200] on button "Code" at bounding box center [722, 190] width 63 height 29
type textarea "*"
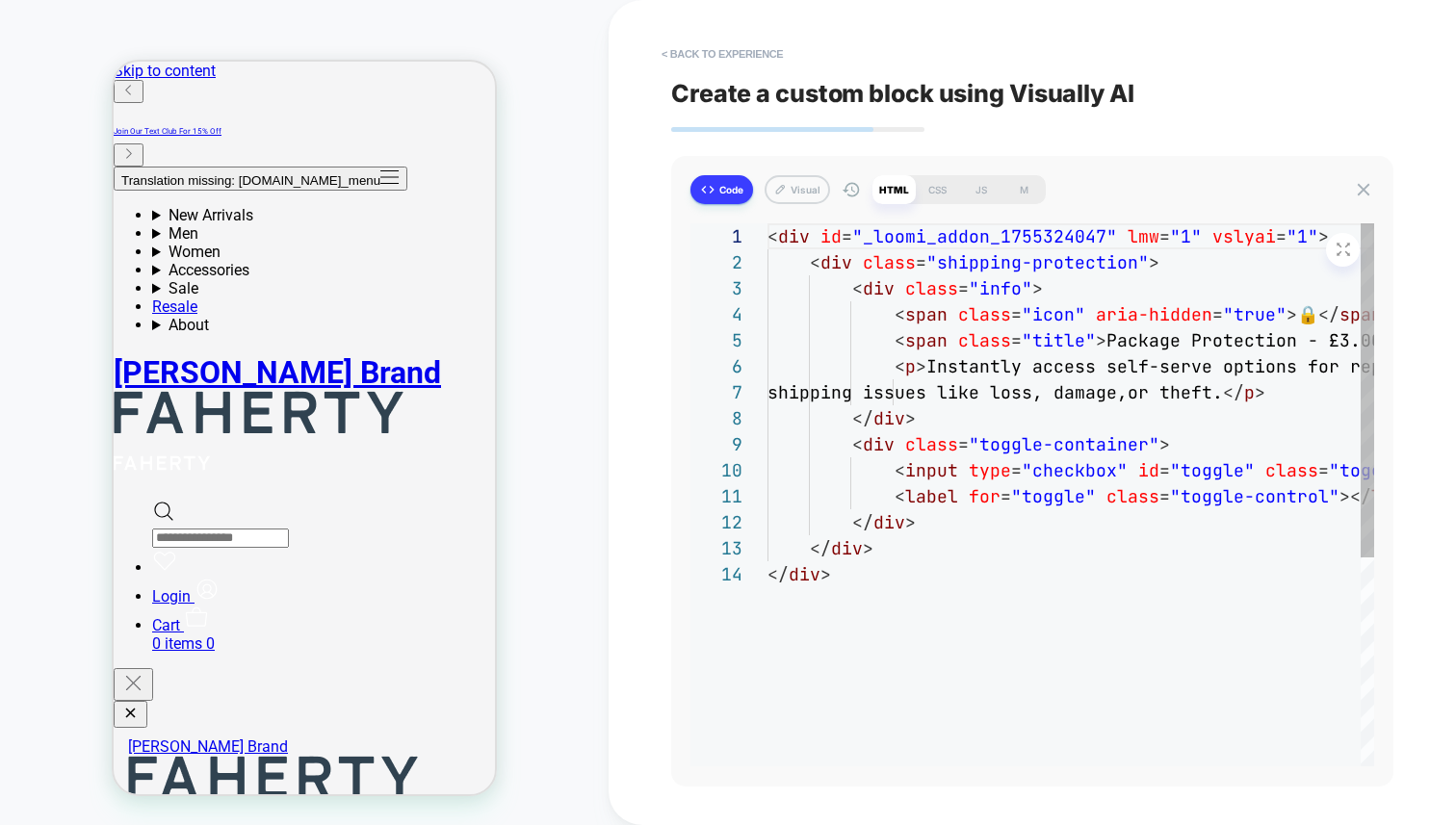
scroll to position [234, 0]
type textarea "**********"
click at [893, 339] on div "< div id = "_loomi_addon_1755324047" lmw = "1" vslyai = "1" > < div class = "sh…" at bounding box center [1397, 664] width 1261 height 881
click at [935, 194] on div "CSS" at bounding box center [937, 190] width 43 height 29
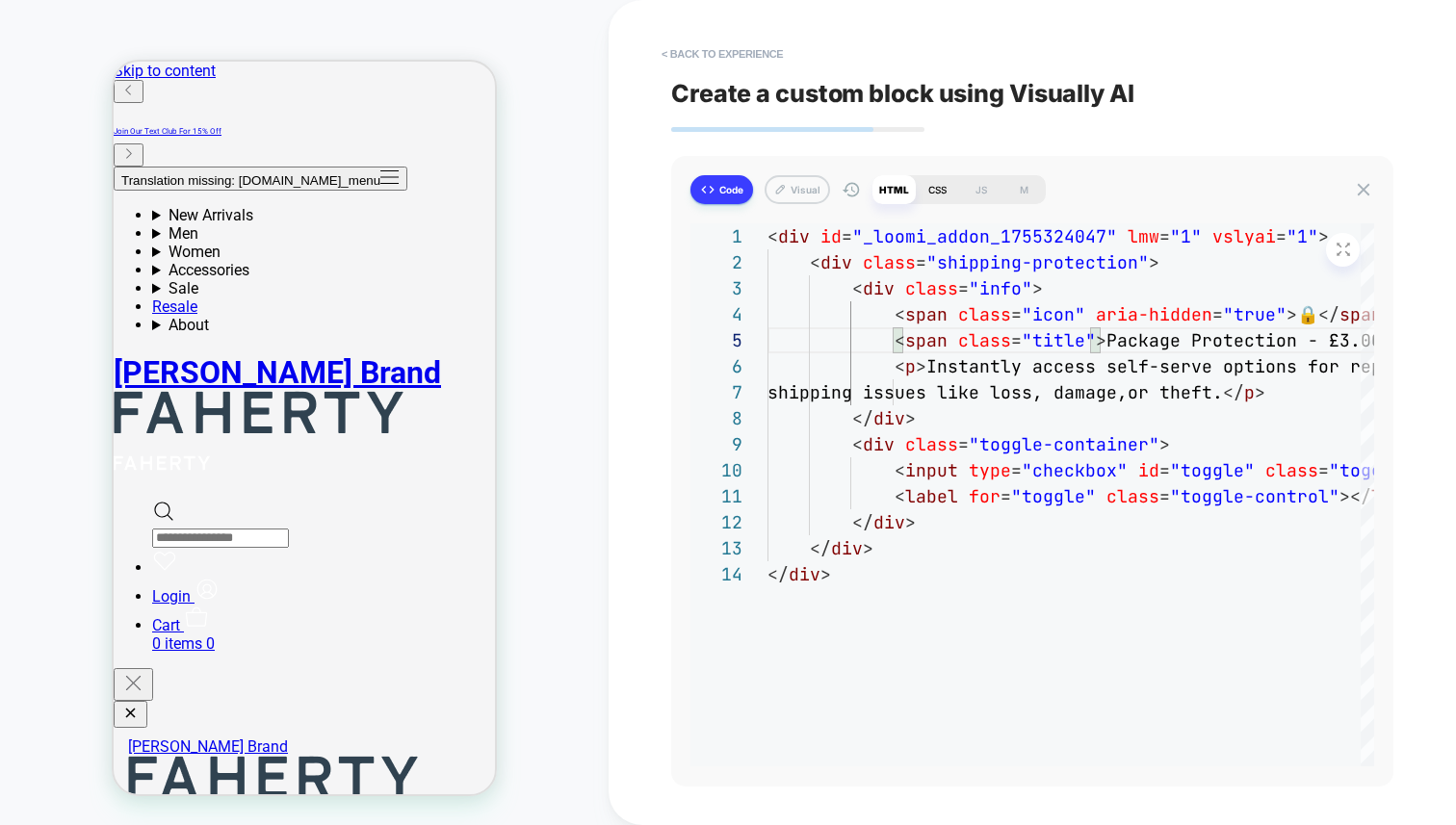
type textarea "*"
type textarea "**********"
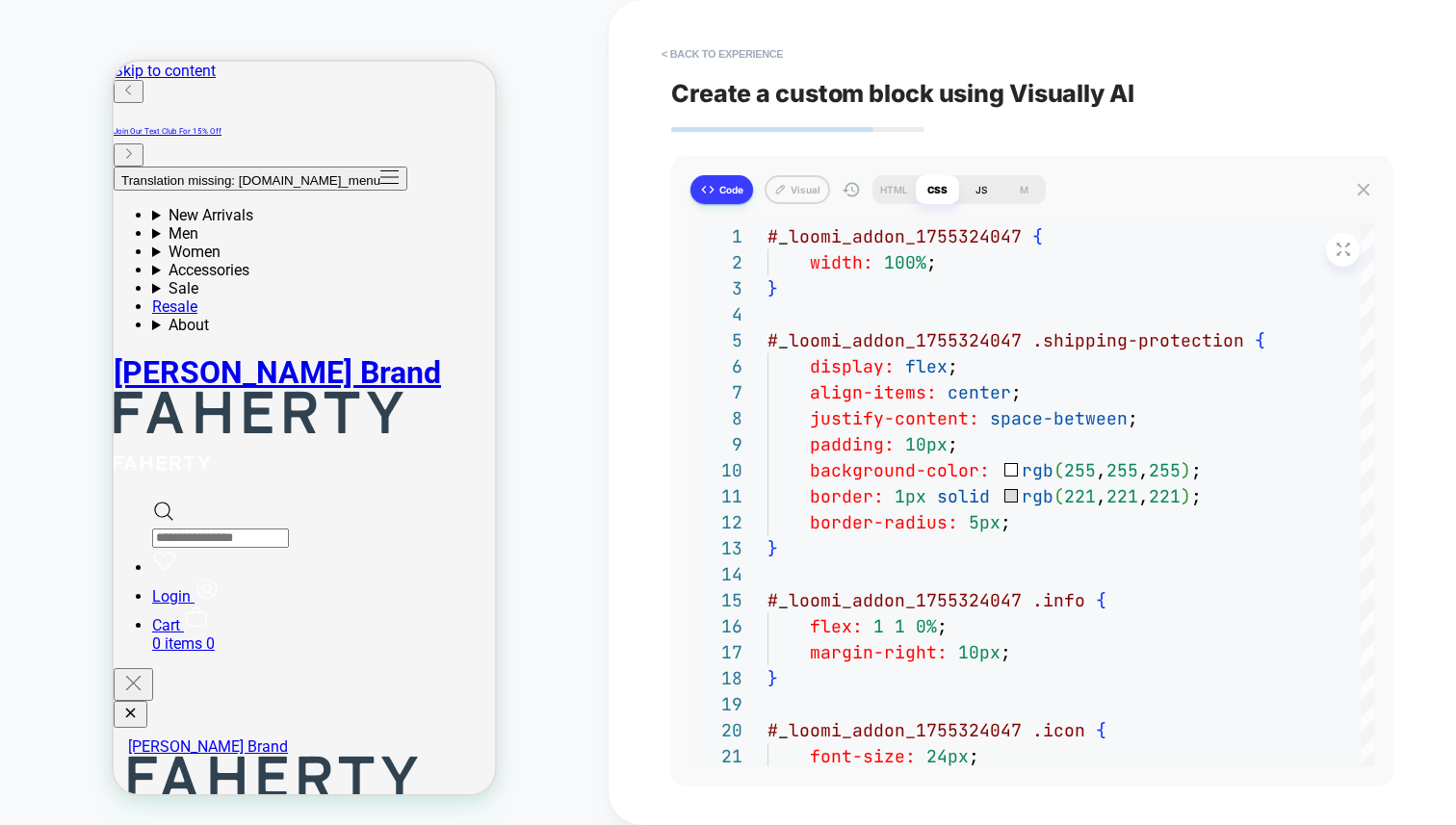
click at [984, 190] on div "JS" at bounding box center [980, 190] width 43 height 29
type textarea "*"
type textarea "**********"
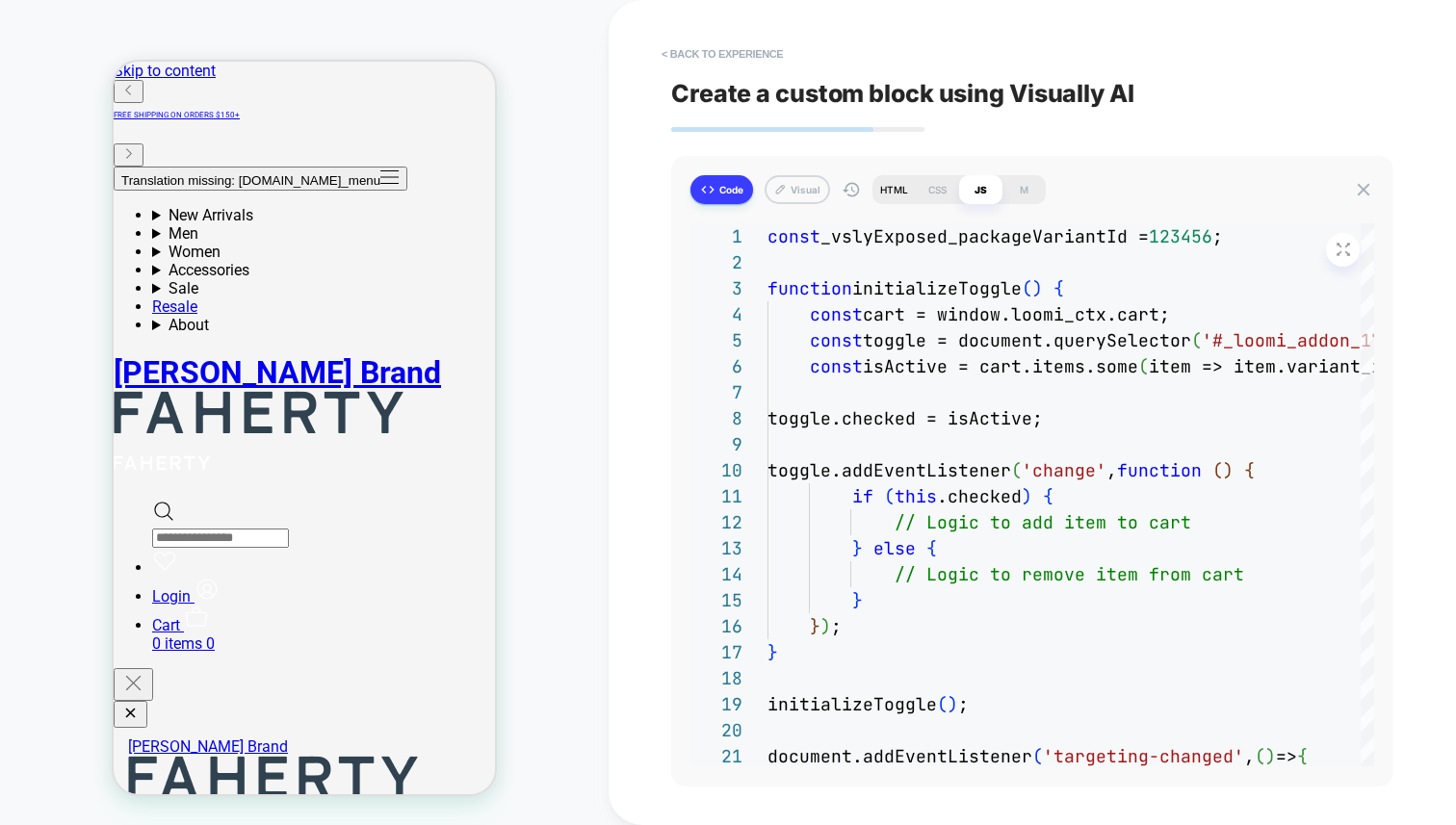
click at [897, 192] on div "HTML" at bounding box center [893, 190] width 43 height 29
type textarea "*"
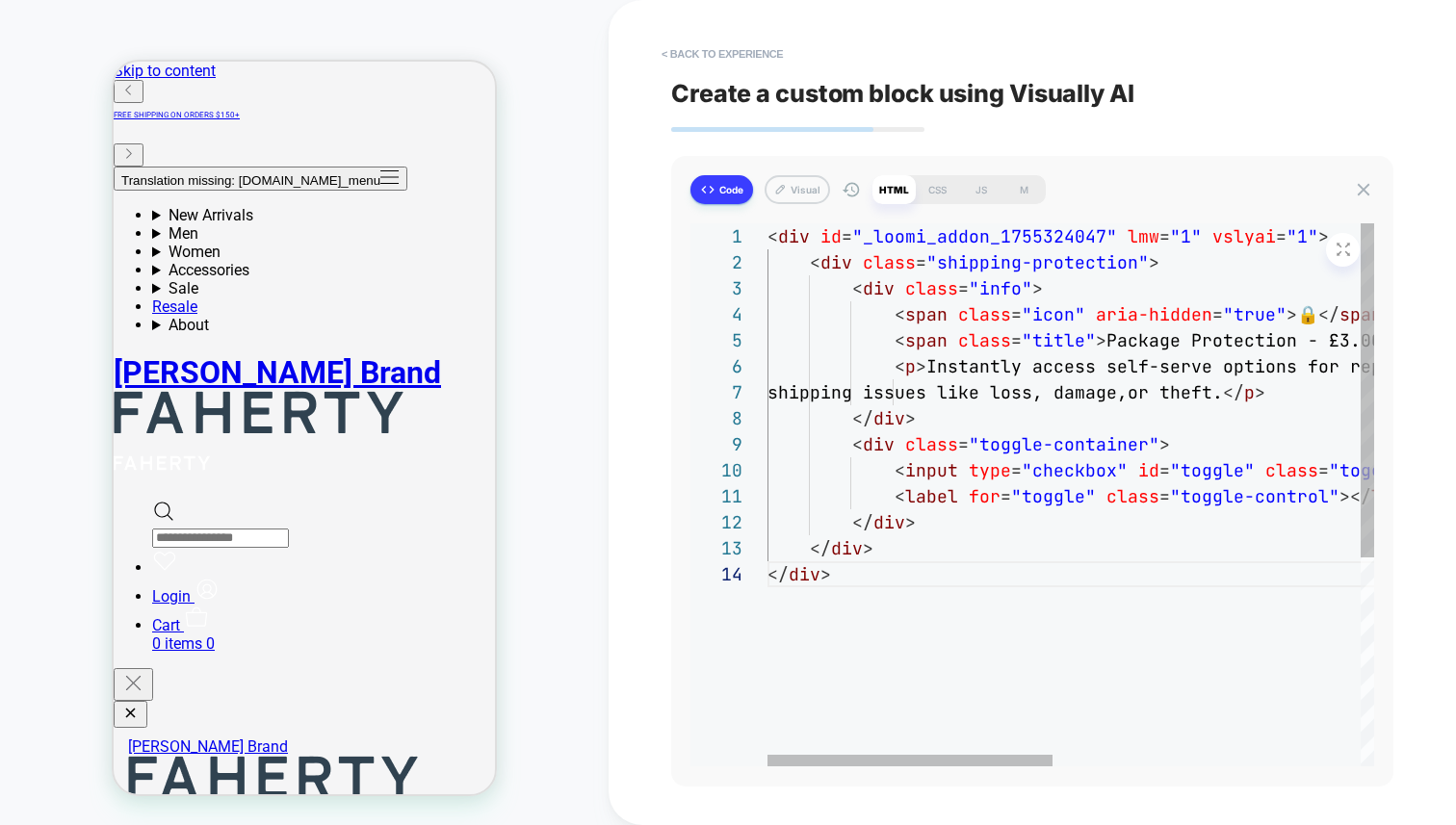
type textarea "**********"
click at [993, 386] on div "< div id = "_loomi_addon_1755324047" lmw = "1" vslyai = "1" > < div class = "sh…" at bounding box center [1397, 664] width 1261 height 881
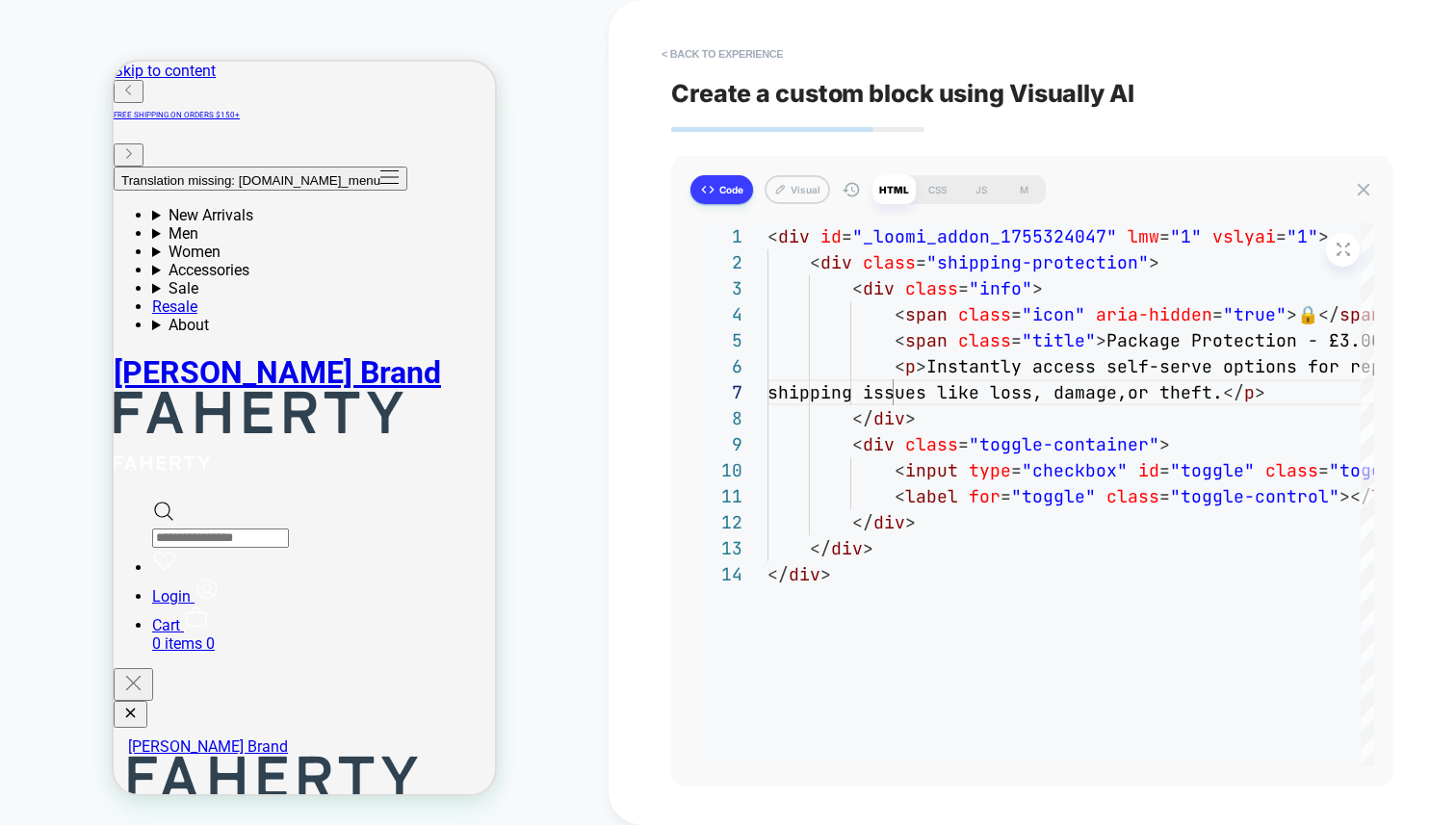
click at [721, 188] on button "Code" at bounding box center [722, 190] width 63 height 29
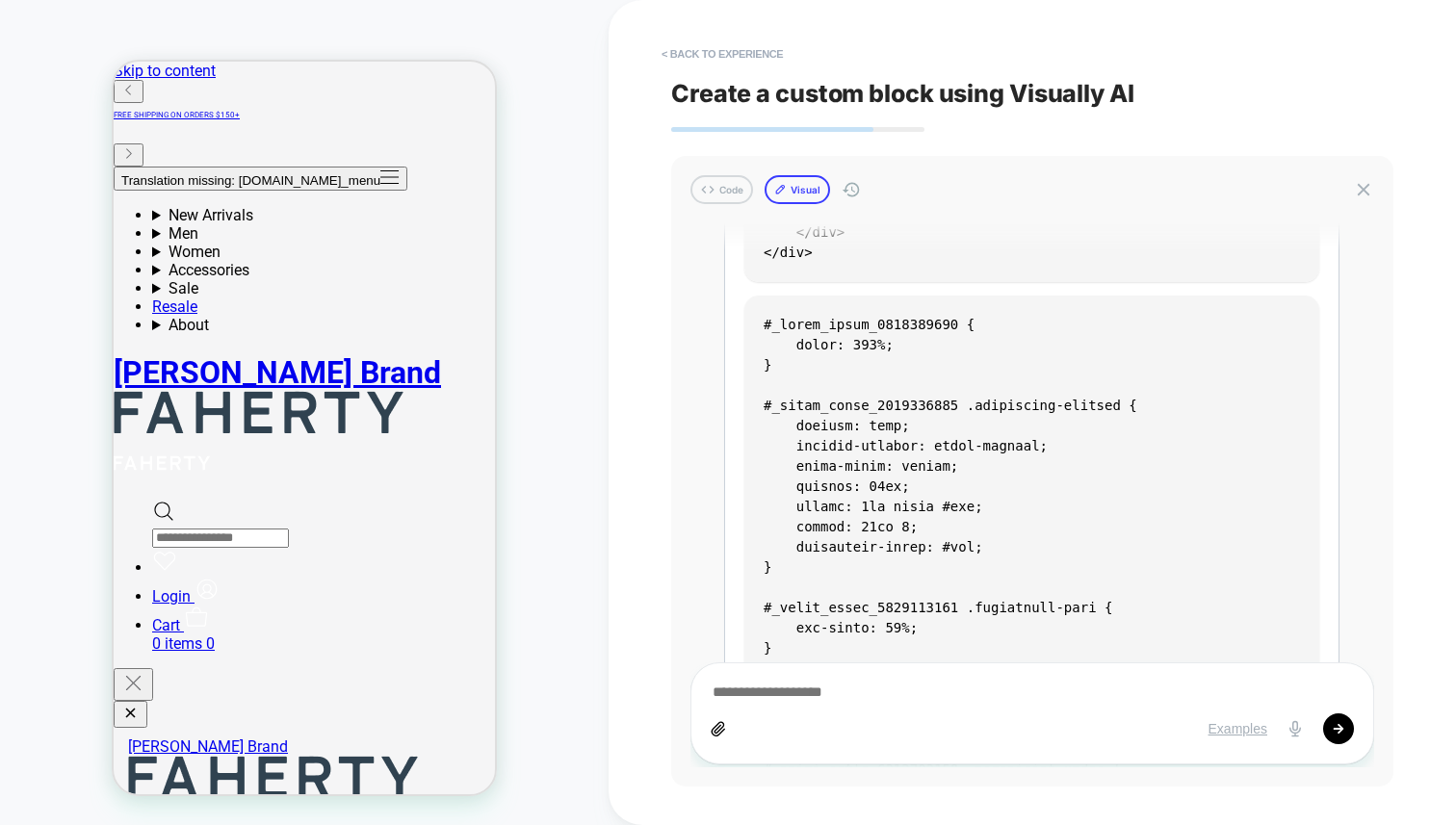
click at [804, 187] on button "Visual" at bounding box center [797, 190] width 66 height 29
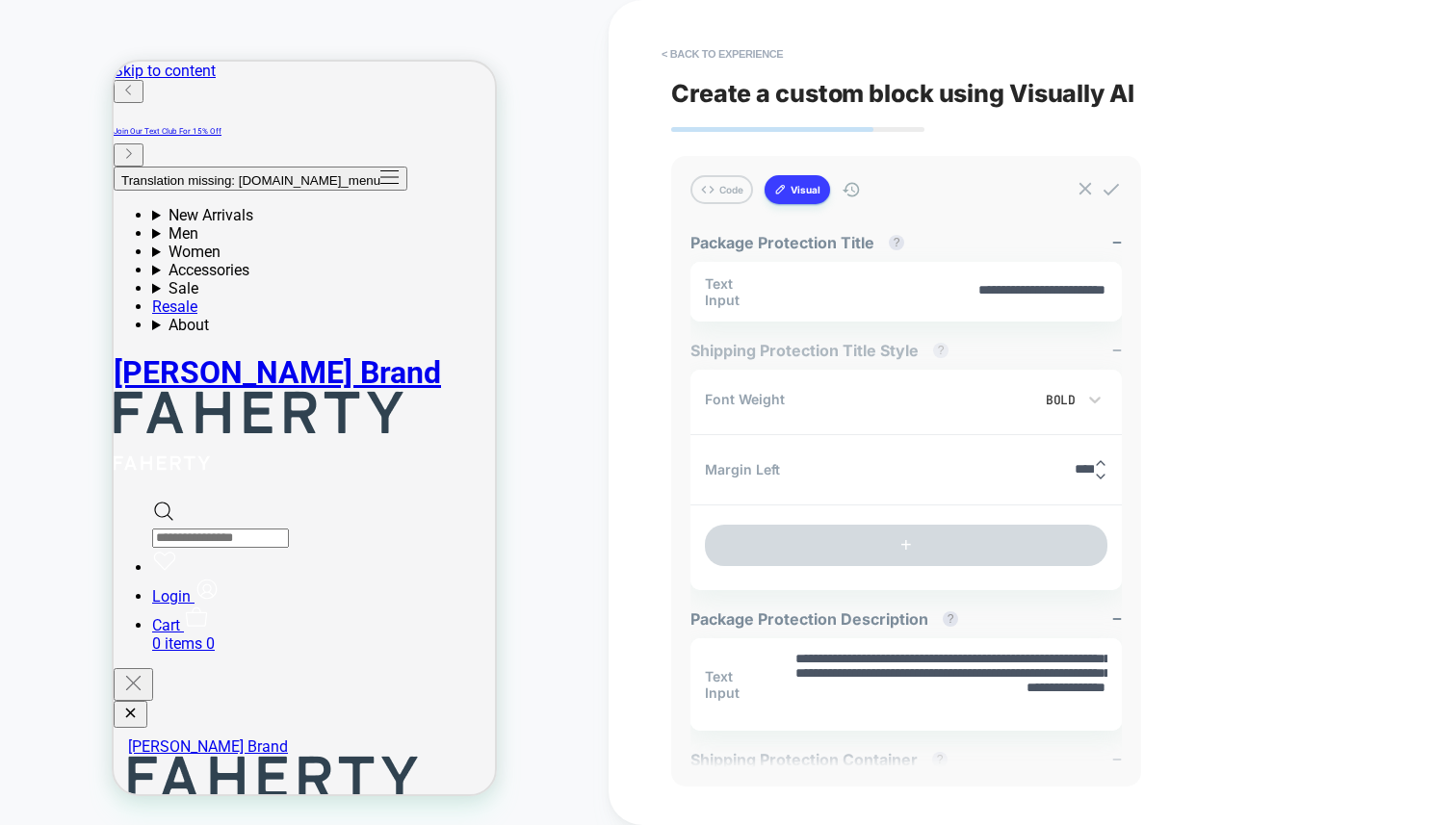
drag, startPoint x: 993, startPoint y: 295, endPoint x: 890, endPoint y: 346, distance: 114.9
click at [895, 324] on div "**********" at bounding box center [906, 496] width 431 height 544
click at [967, 286] on textarea "**********" at bounding box center [948, 290] width 317 height 20
drag, startPoint x: 950, startPoint y: 295, endPoint x: 1060, endPoint y: 289, distance: 110.2
click at [1060, 289] on textarea "**********" at bounding box center [948, 290] width 317 height 20
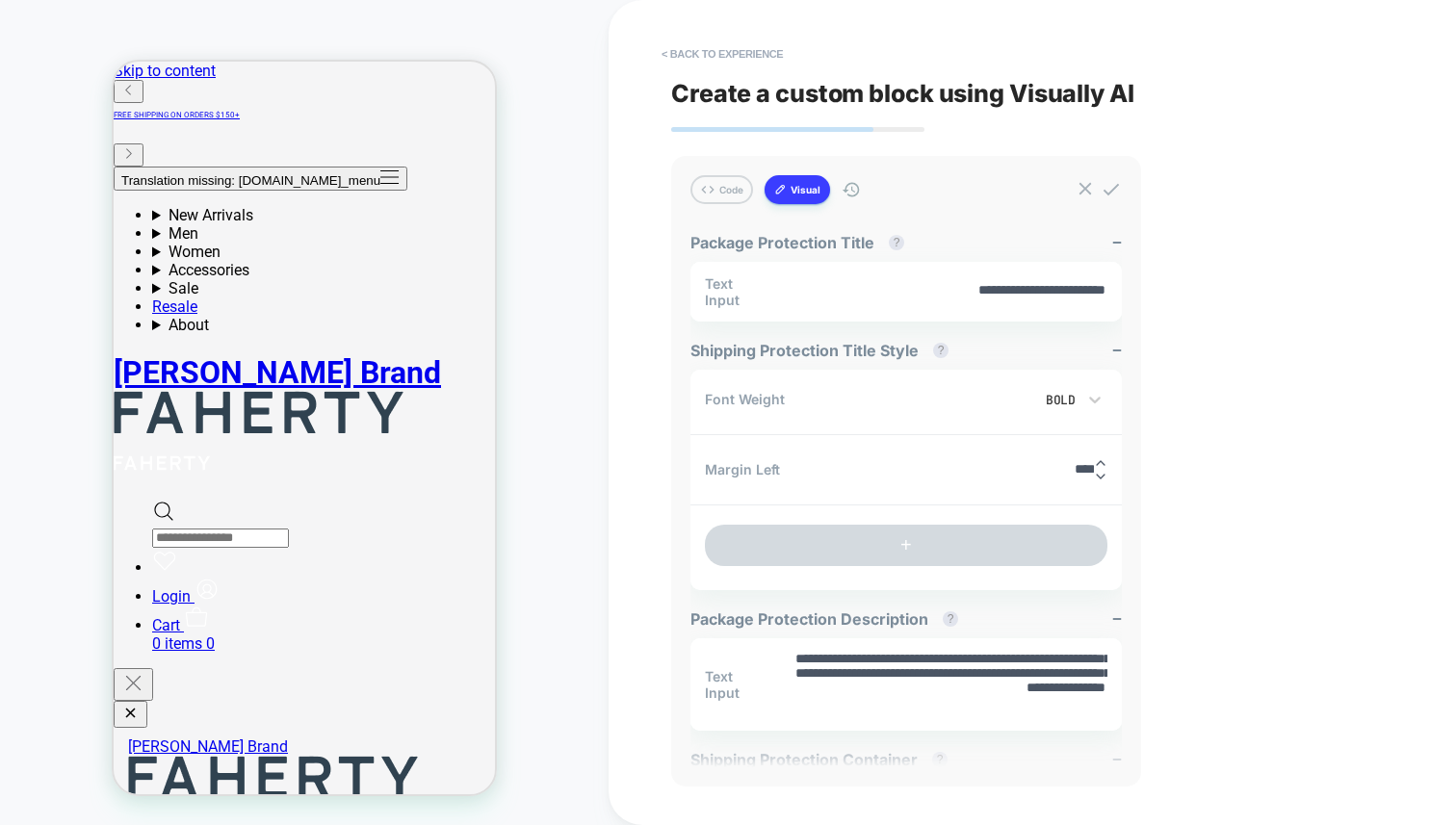
drag, startPoint x: 904, startPoint y: 672, endPoint x: 1044, endPoint y: 687, distance: 140.8
click at [1044, 687] on textarea "**********" at bounding box center [948, 685] width 317 height 69
click at [646, 361] on div "< Back to experience Create a custom block using Visually AI Code Visual create…" at bounding box center [1032, 412] width 847 height 825
click at [1061, 402] on div "Bold" at bounding box center [1046, 399] width 60 height 16
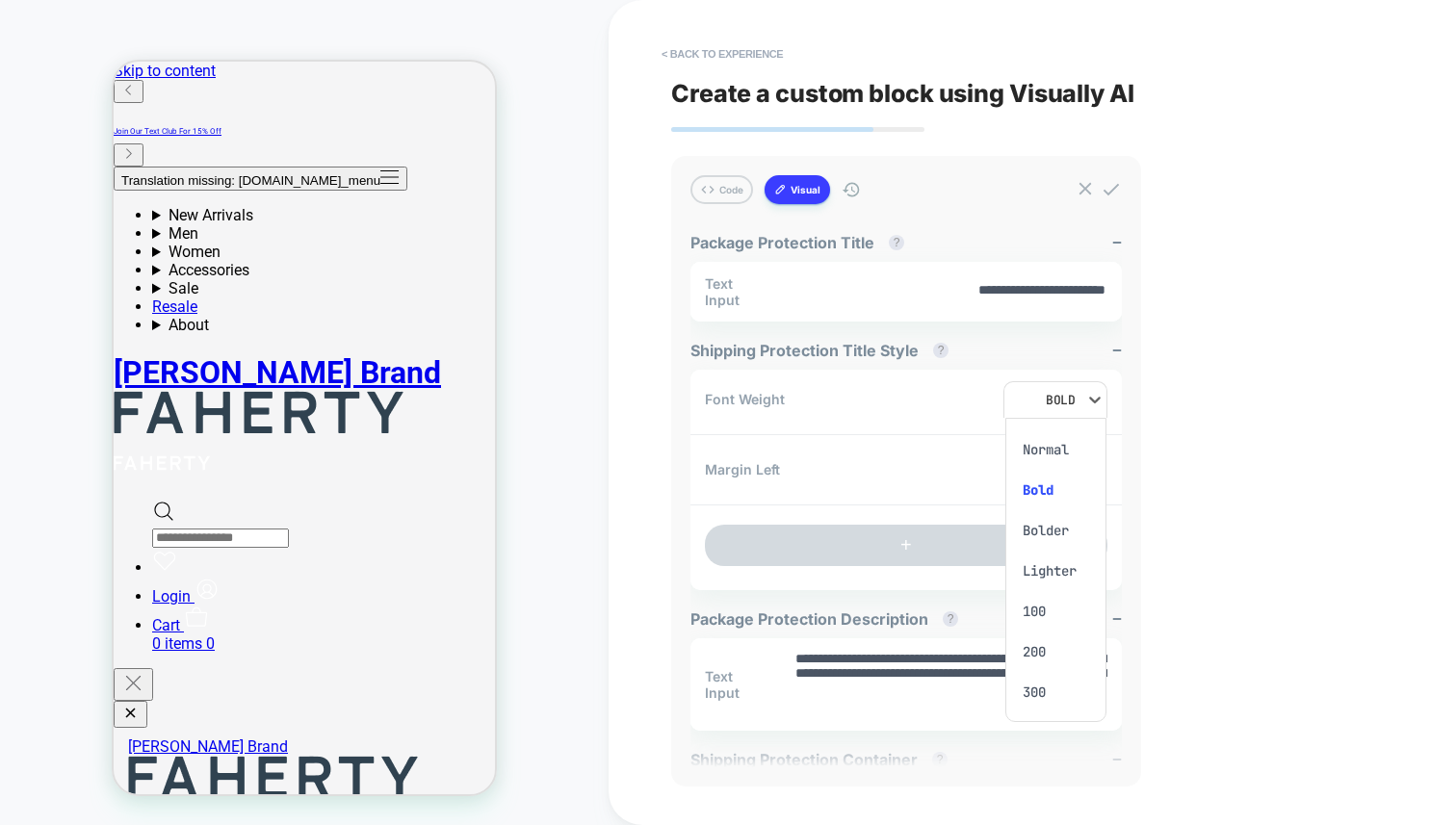
click at [1229, 486] on div at bounding box center [728, 412] width 1456 height 825
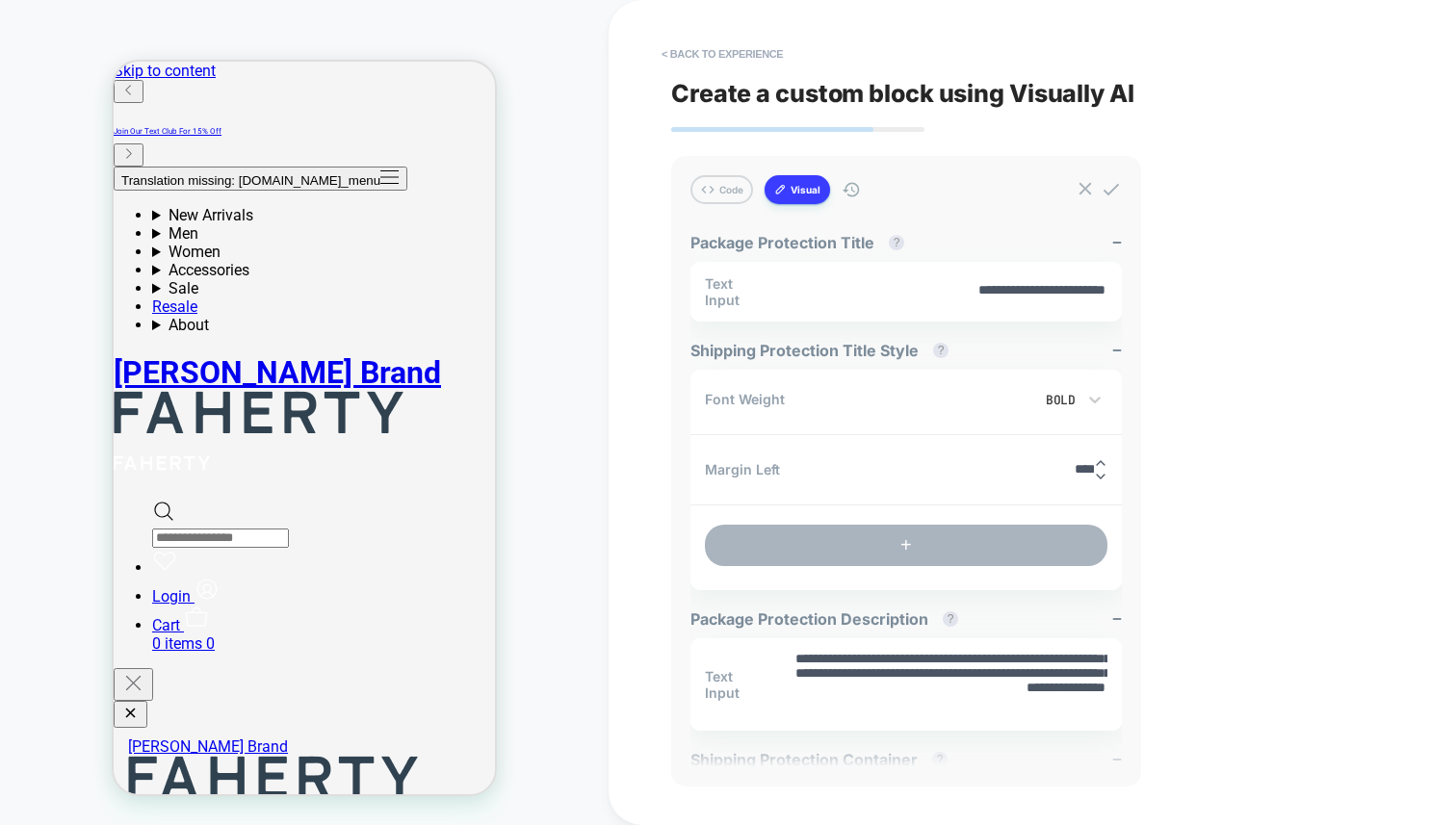
click at [915, 536] on button "+" at bounding box center [905, 545] width 402 height 41
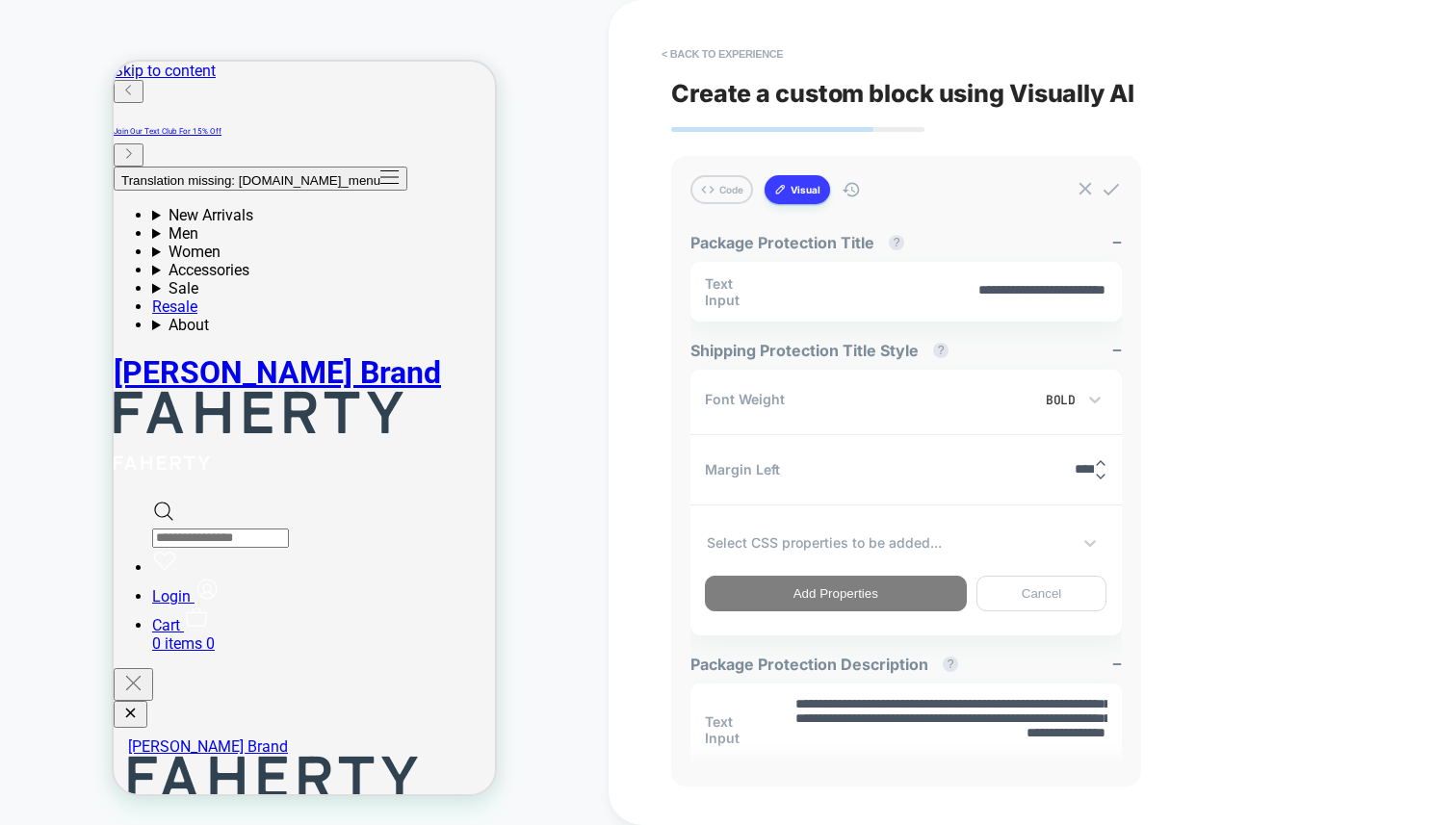
click at [843, 544] on div at bounding box center [888, 542] width 364 height 20
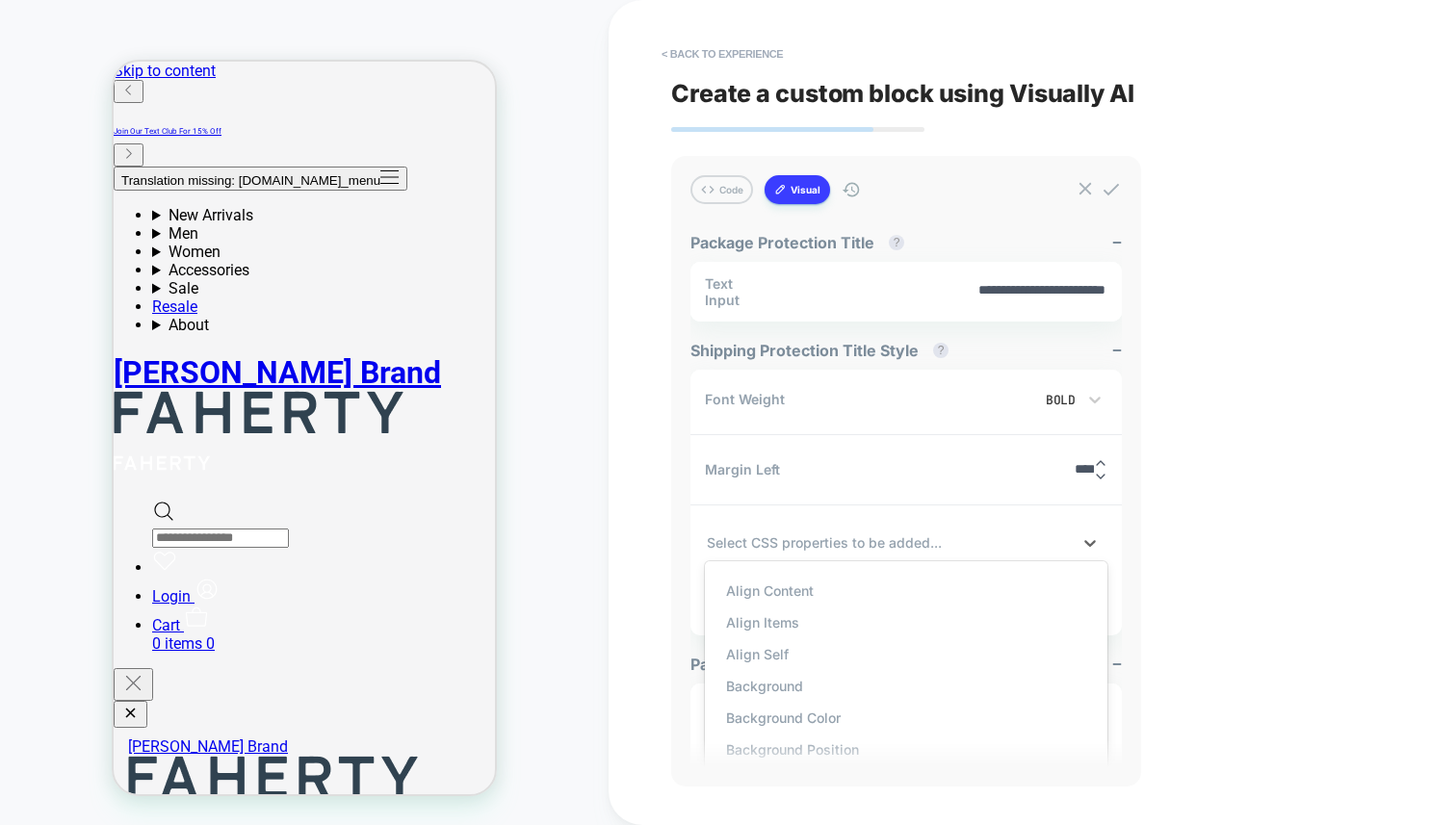
click at [773, 627] on div "Align Items" at bounding box center [905, 622] width 383 height 32
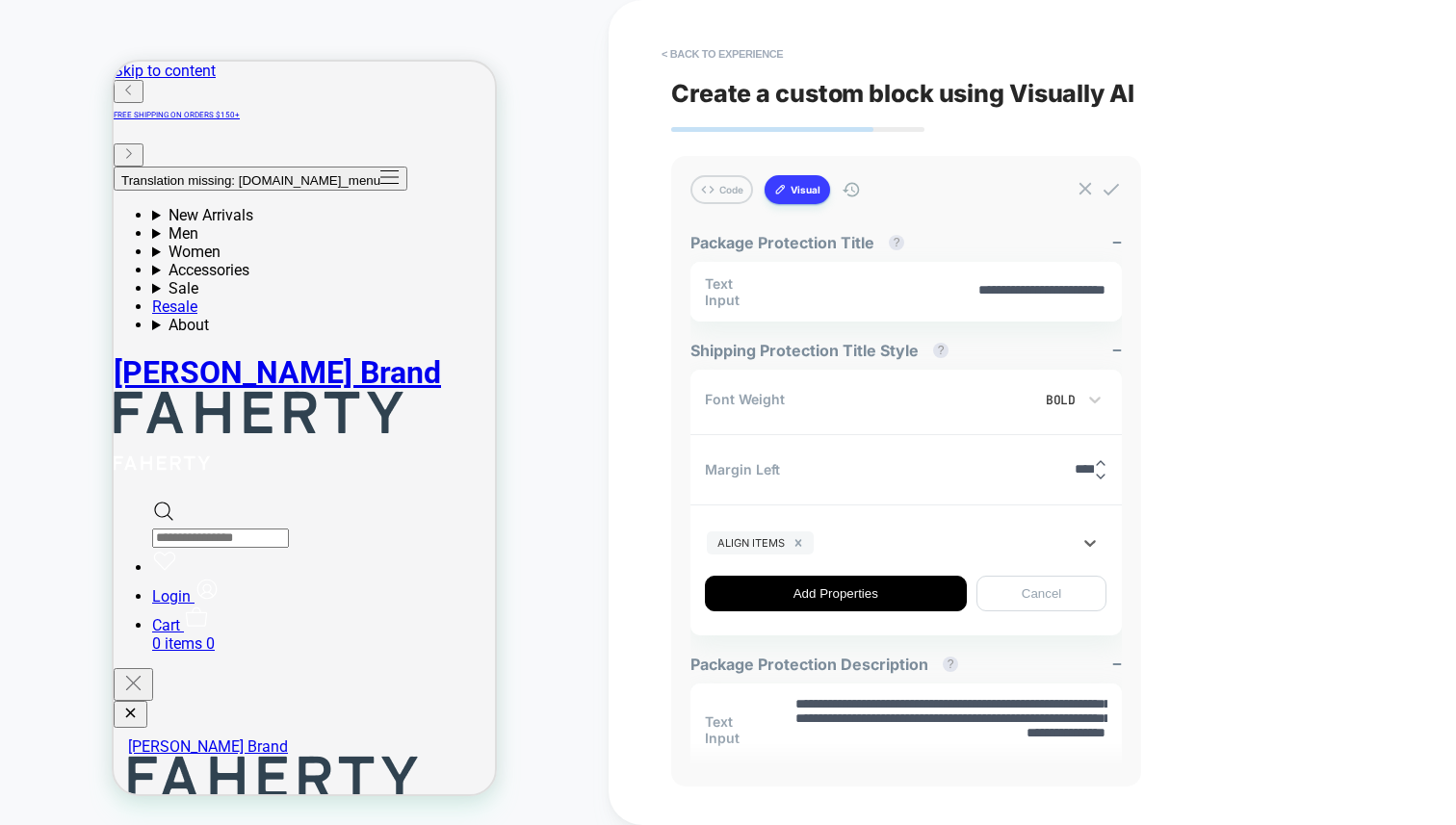
click at [795, 542] on icon "Remove Align Items" at bounding box center [798, 543] width 14 height 14
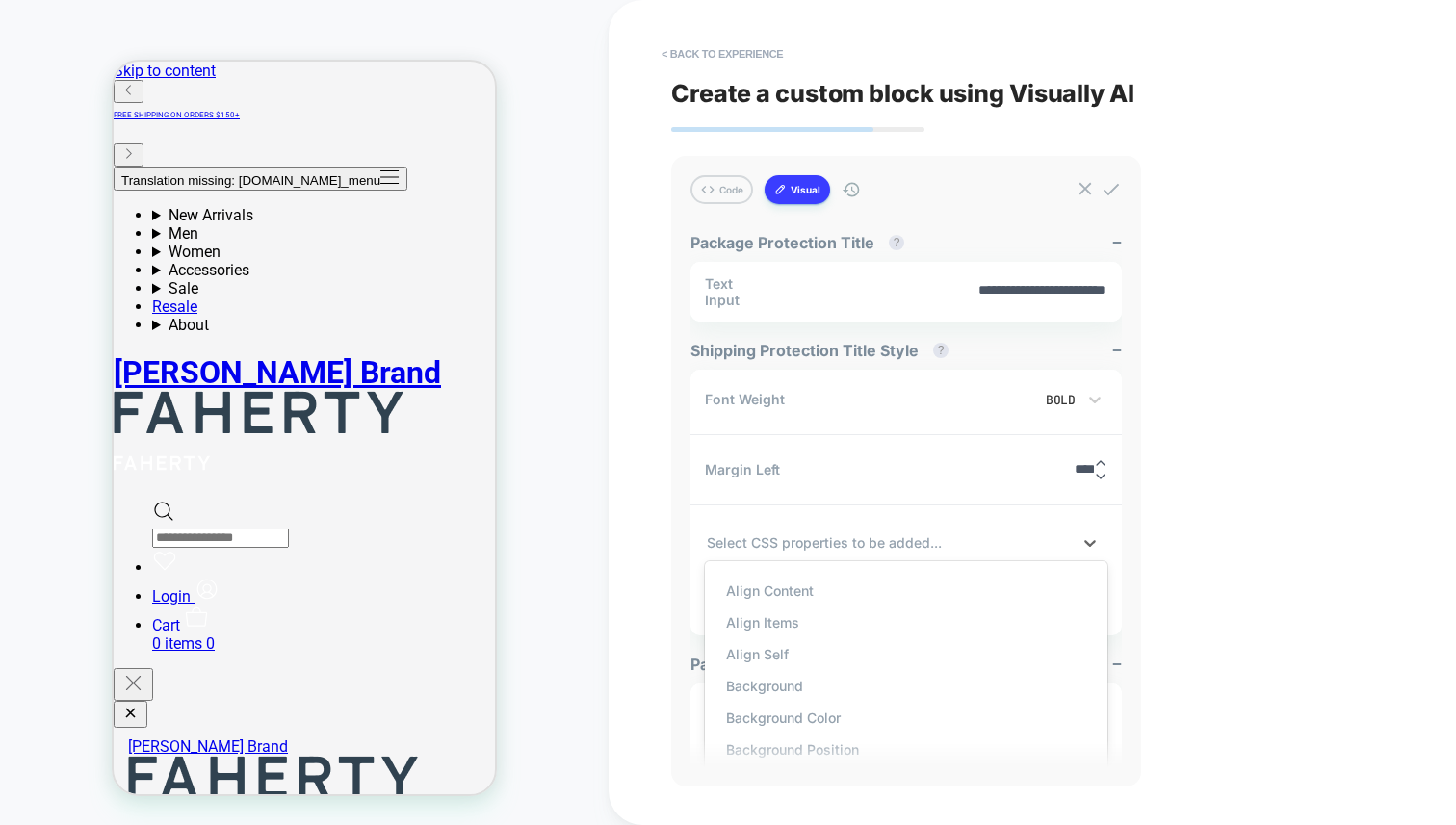
click at [836, 534] on div at bounding box center [888, 542] width 364 height 20
click at [756, 668] on div "Bottom" at bounding box center [905, 671] width 383 height 32
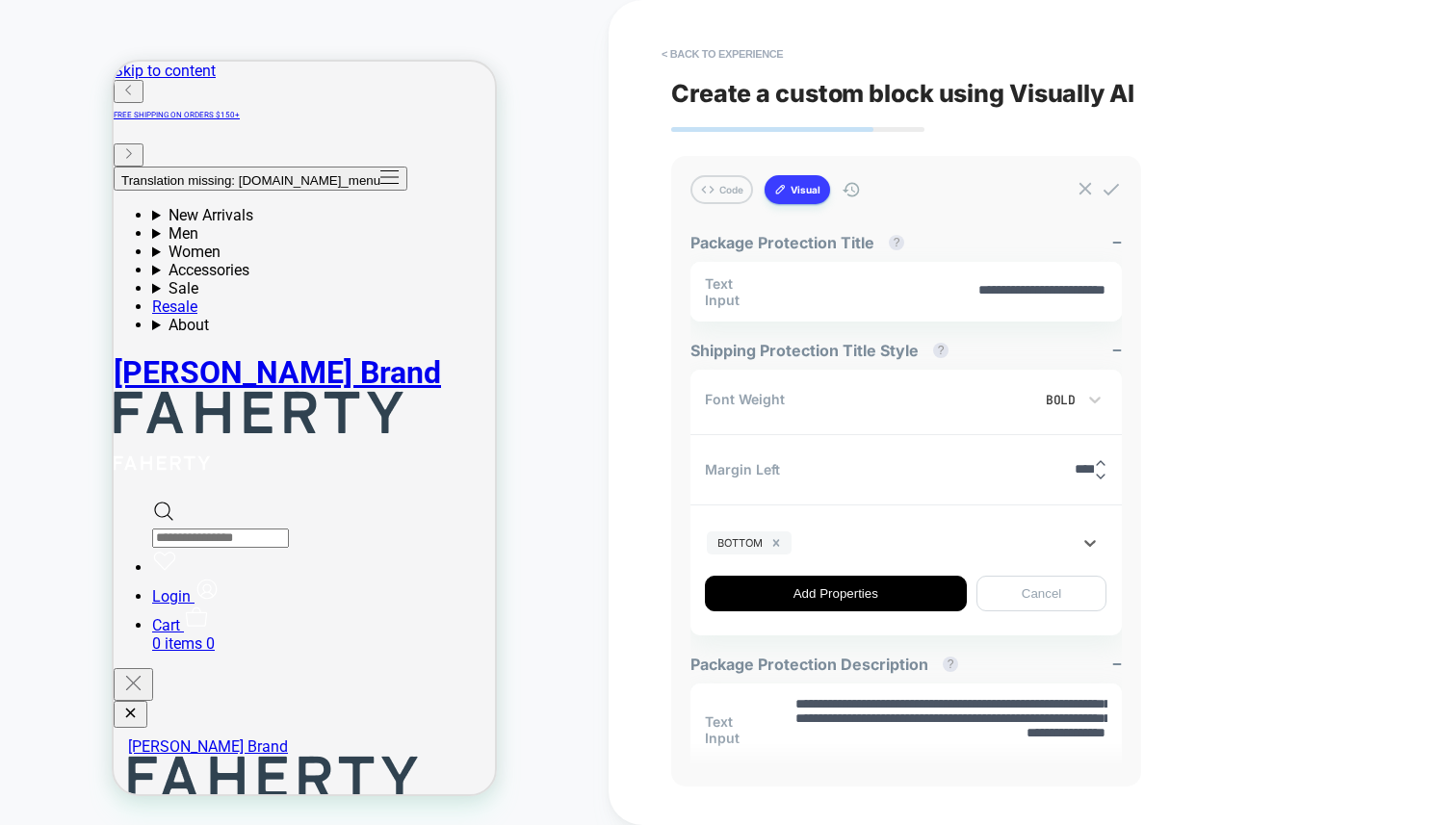
click at [912, 548] on div at bounding box center [932, 542] width 275 height 20
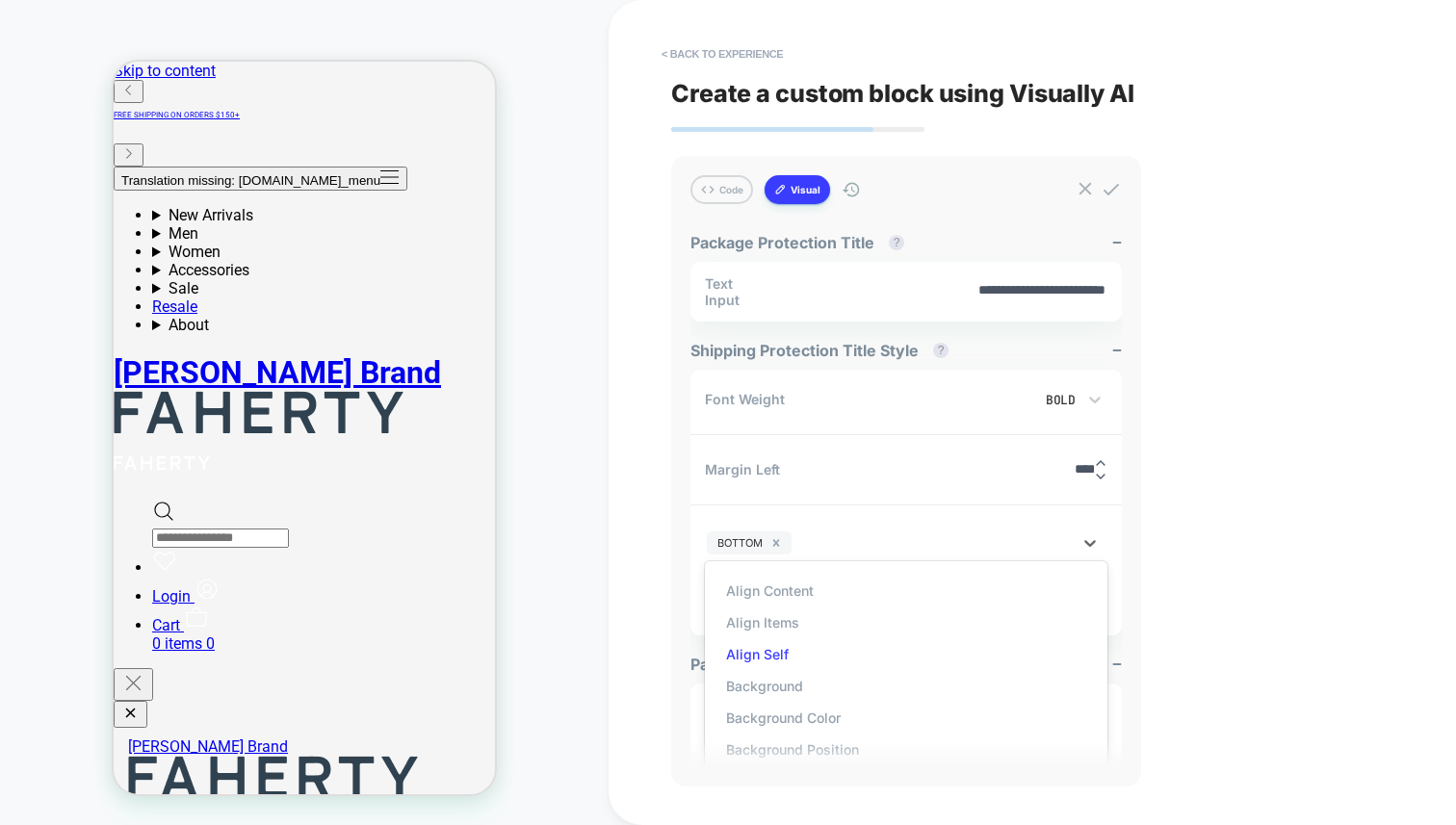
click at [810, 644] on div "Align Self" at bounding box center [905, 654] width 383 height 32
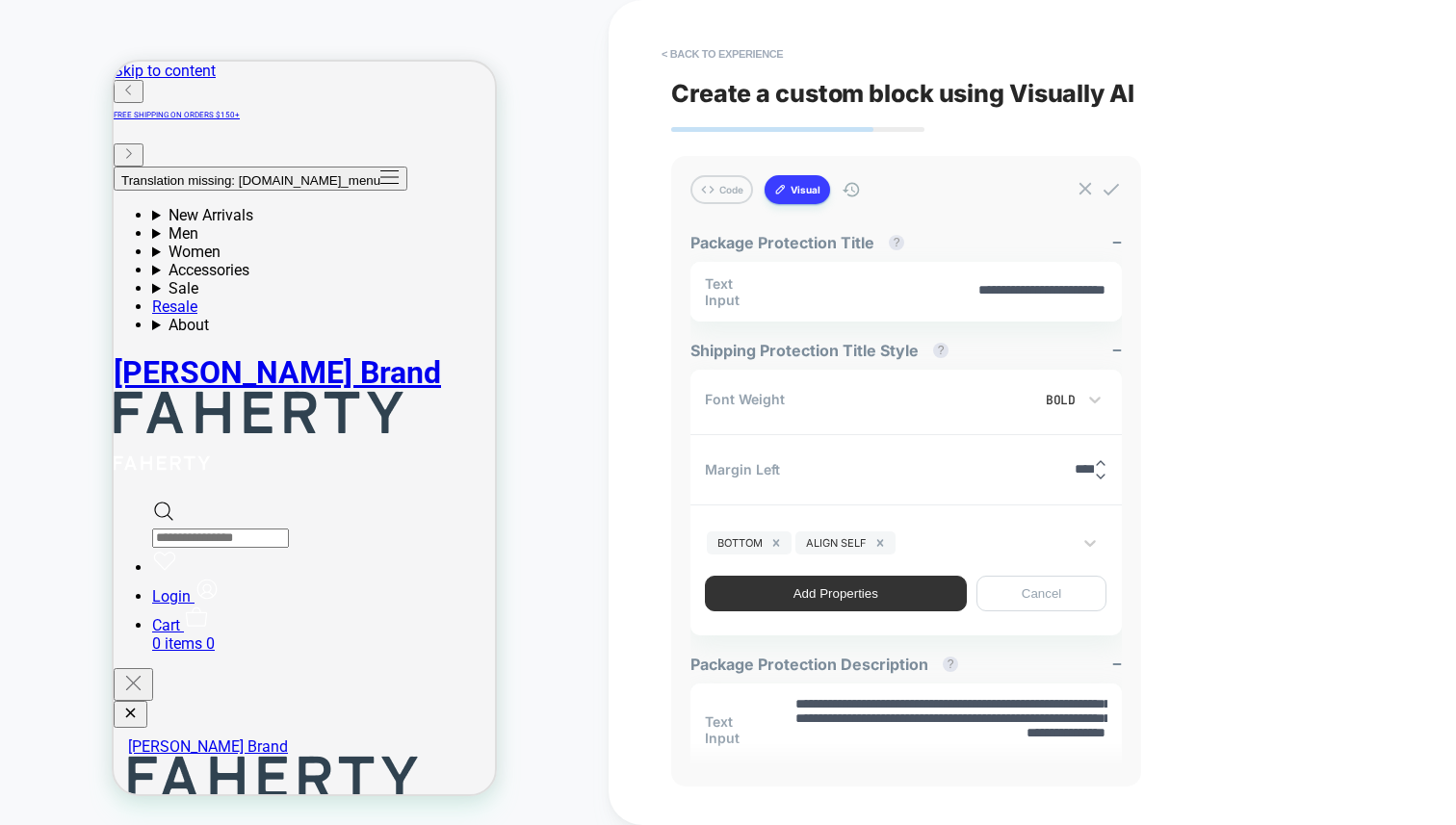
click at [865, 596] on button "Add Properties" at bounding box center [835, 593] width 261 height 36
type textarea "*"
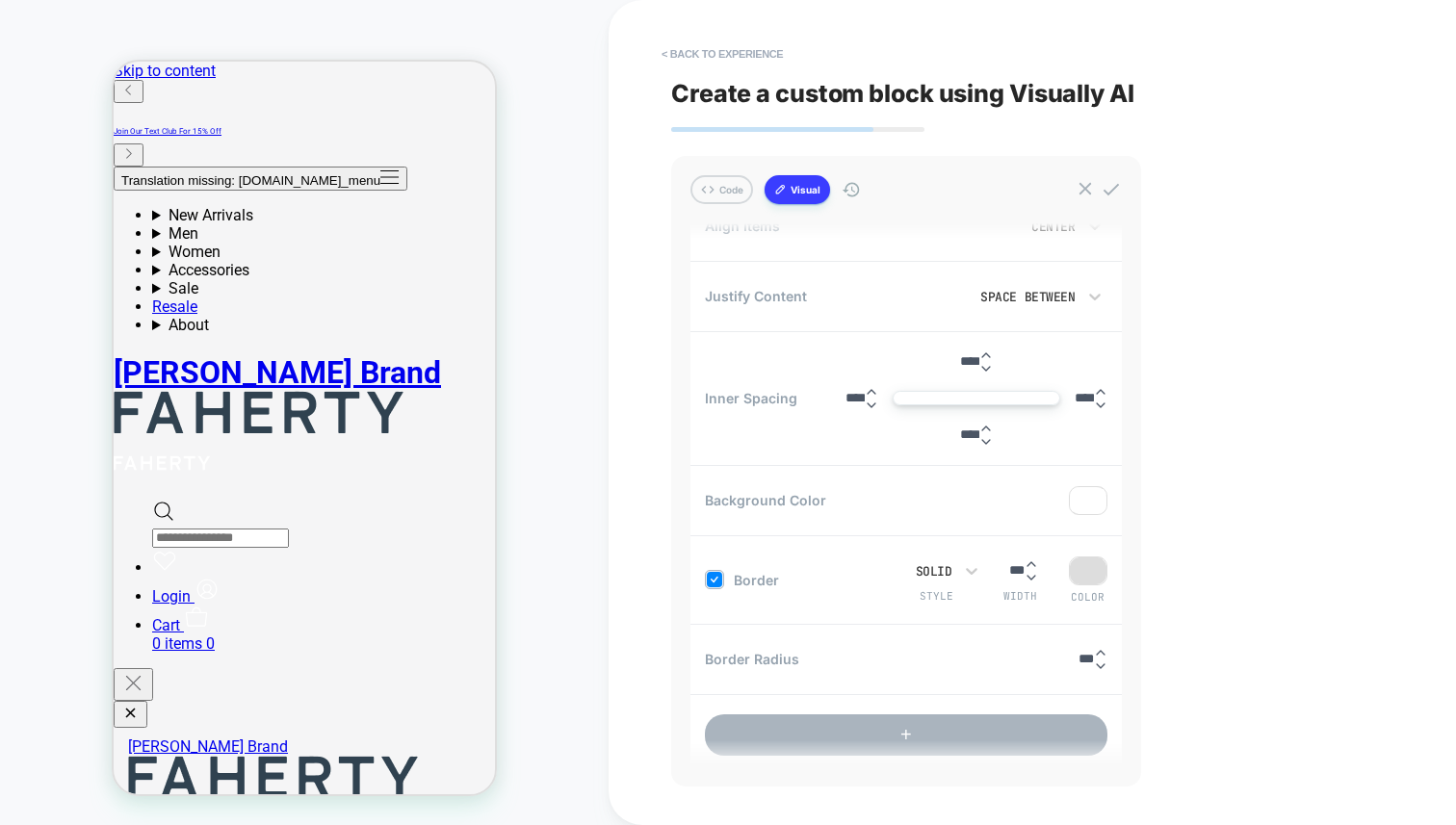
scroll to position [930, 0]
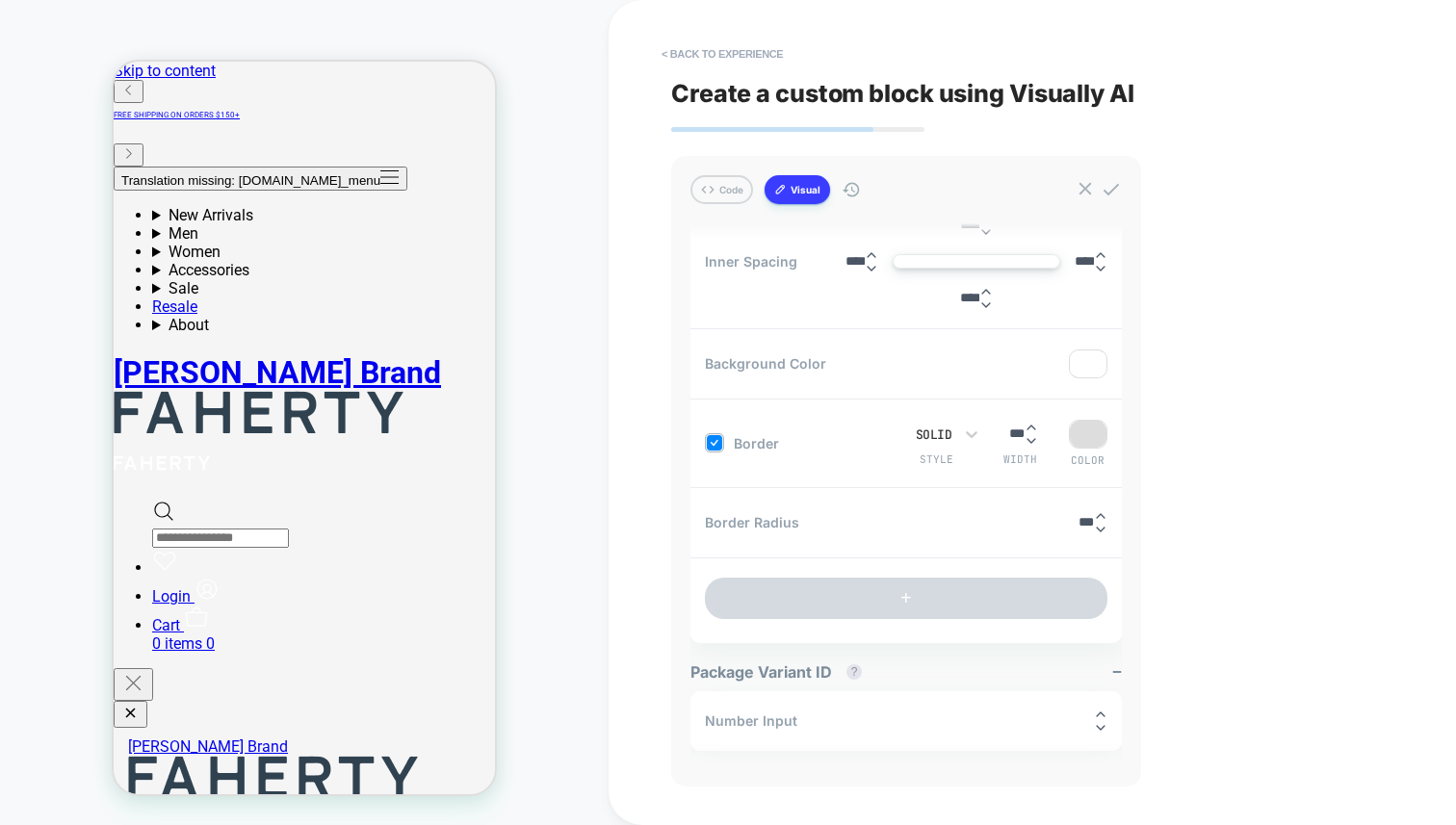
drag, startPoint x: 1065, startPoint y: 717, endPoint x: 1018, endPoint y: 721, distance: 47.2
click at [1018, 721] on div "Number Input ******" at bounding box center [906, 722] width 431 height 60
click at [627, 620] on div "< Back to experience Create a custom block using Visually AI Code Visual create…" at bounding box center [1032, 412] width 847 height 825
click at [572, 96] on div "CUSTOM Theme: MAIN" at bounding box center [304, 412] width 609 height 786
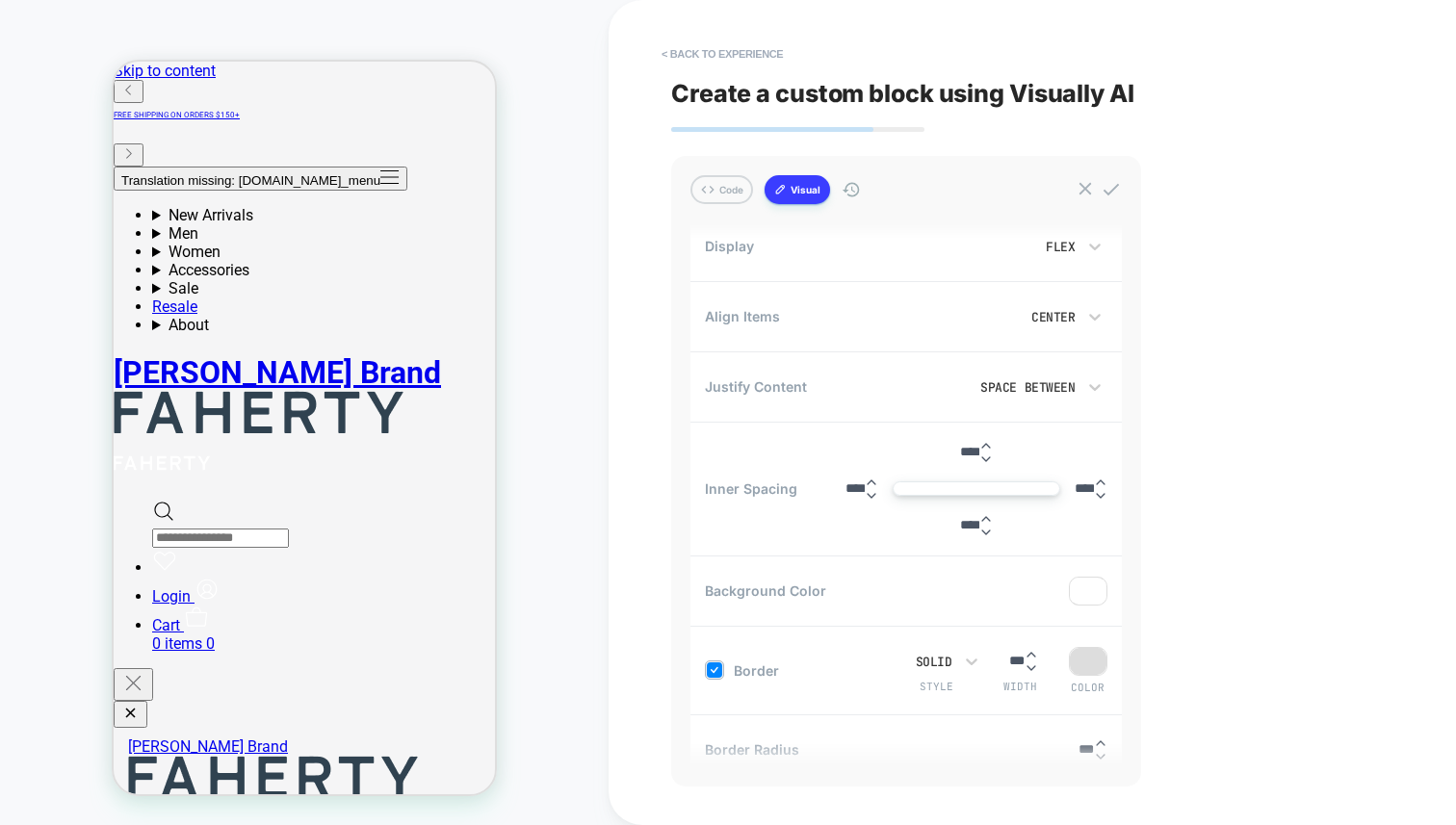
scroll to position [635, 0]
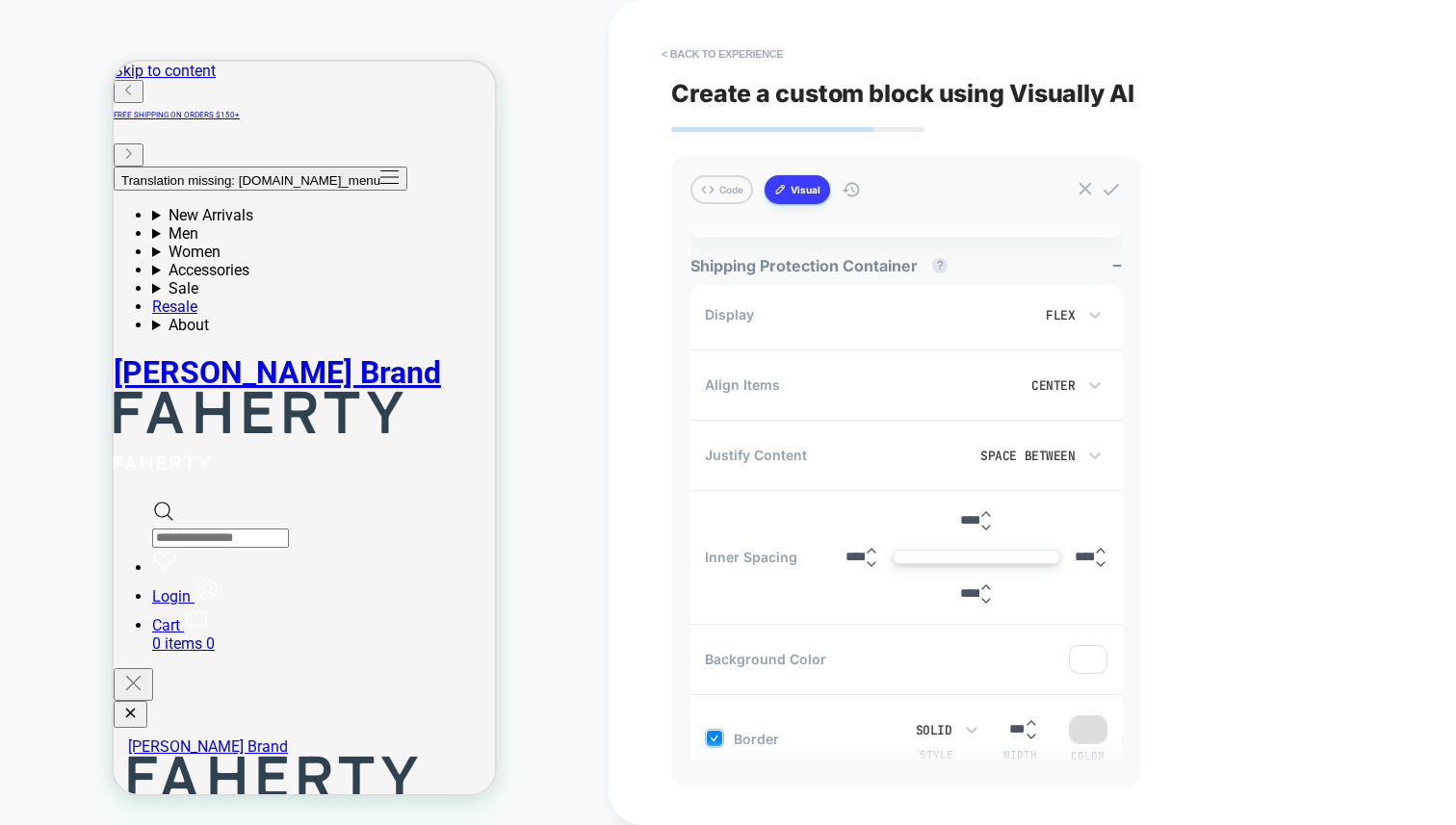
click at [845, 559] on input "****" at bounding box center [855, 557] width 19 height 14
click at [847, 558] on input "****" at bounding box center [855, 557] width 19 height 14
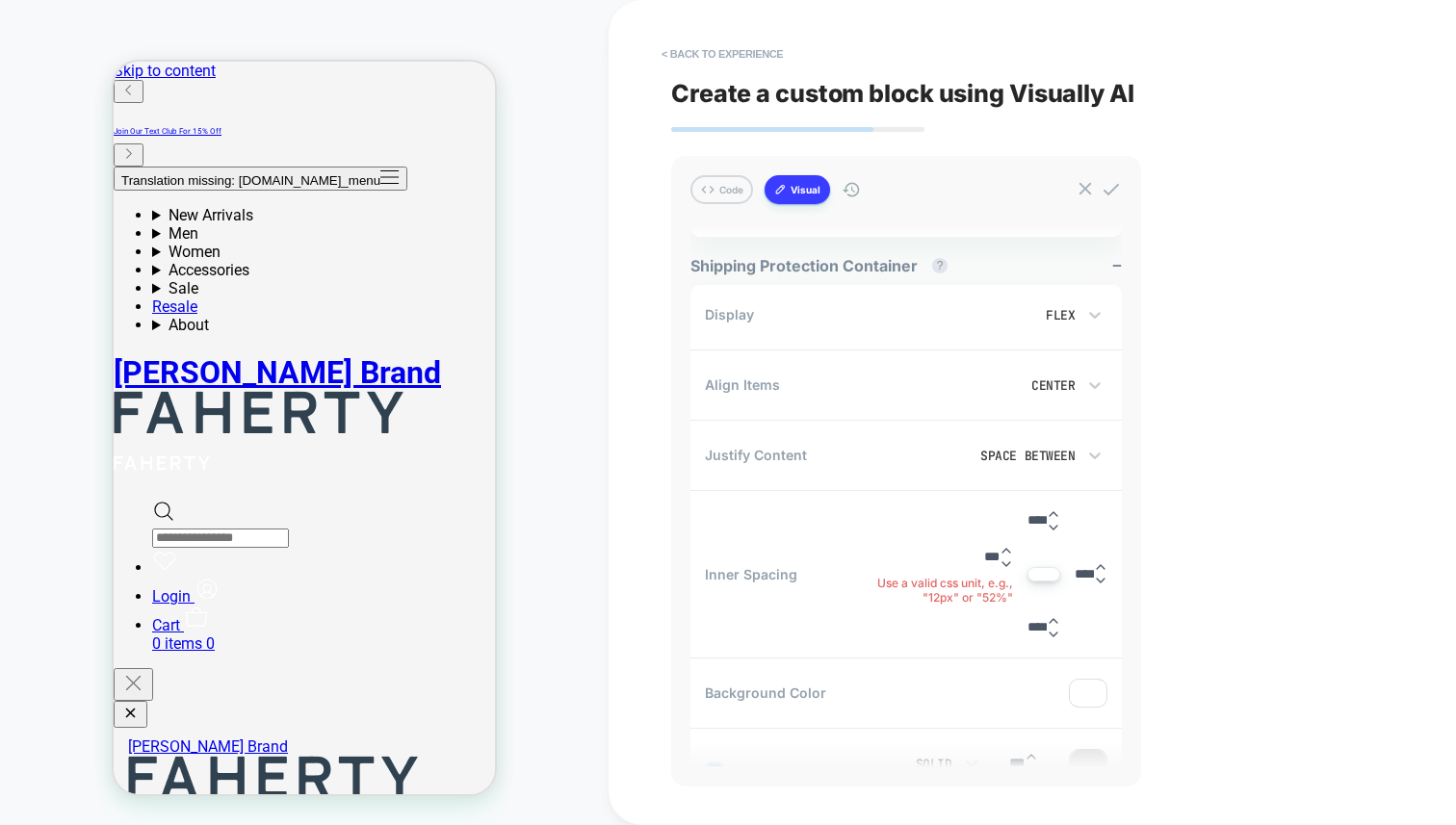
type input "****"
type textarea "*"
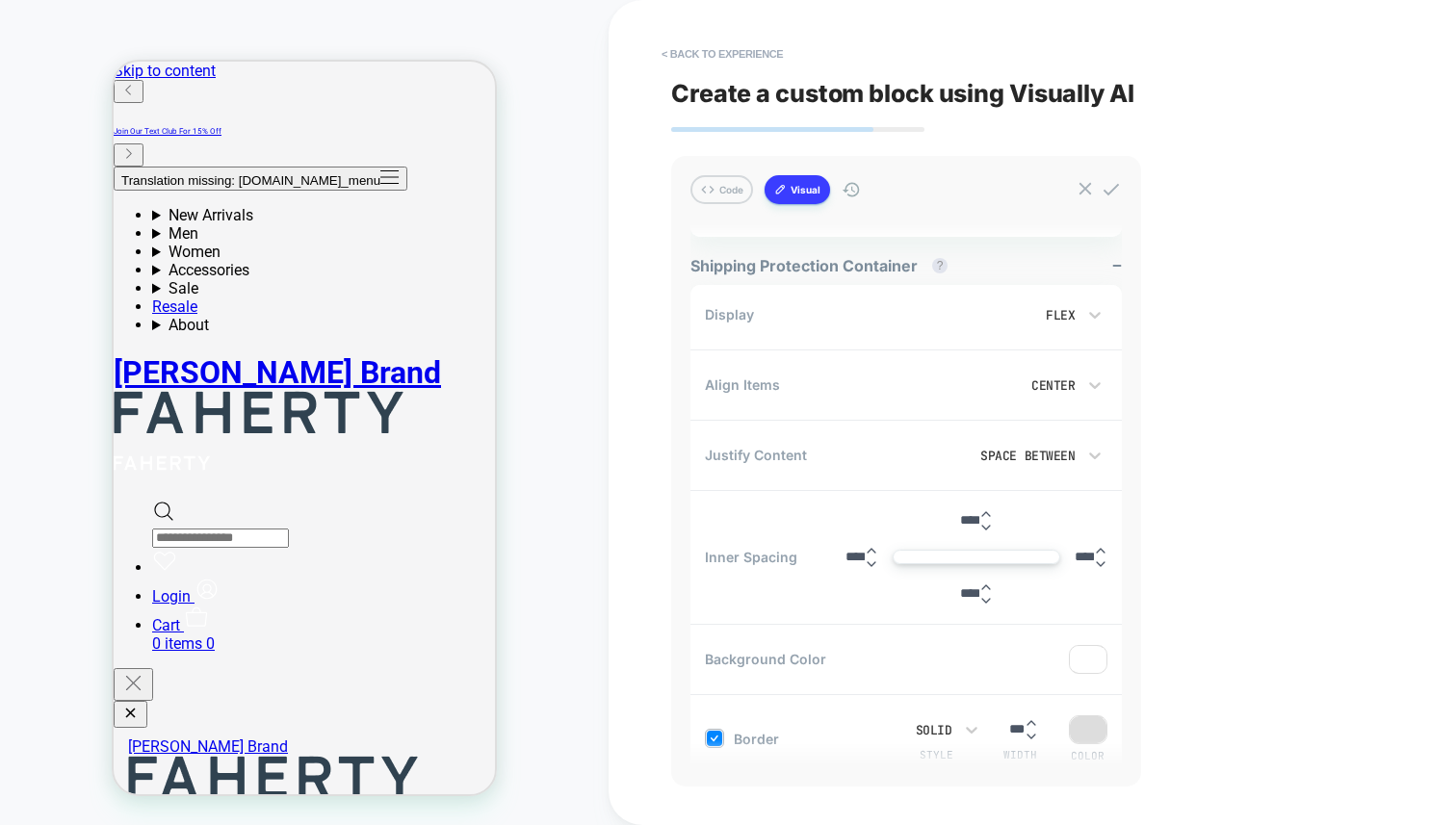
type input "****"
click at [1075, 557] on input "****" at bounding box center [1085, 557] width 19 height 14
type input "****"
click at [963, 518] on input "****" at bounding box center [970, 520] width 19 height 14
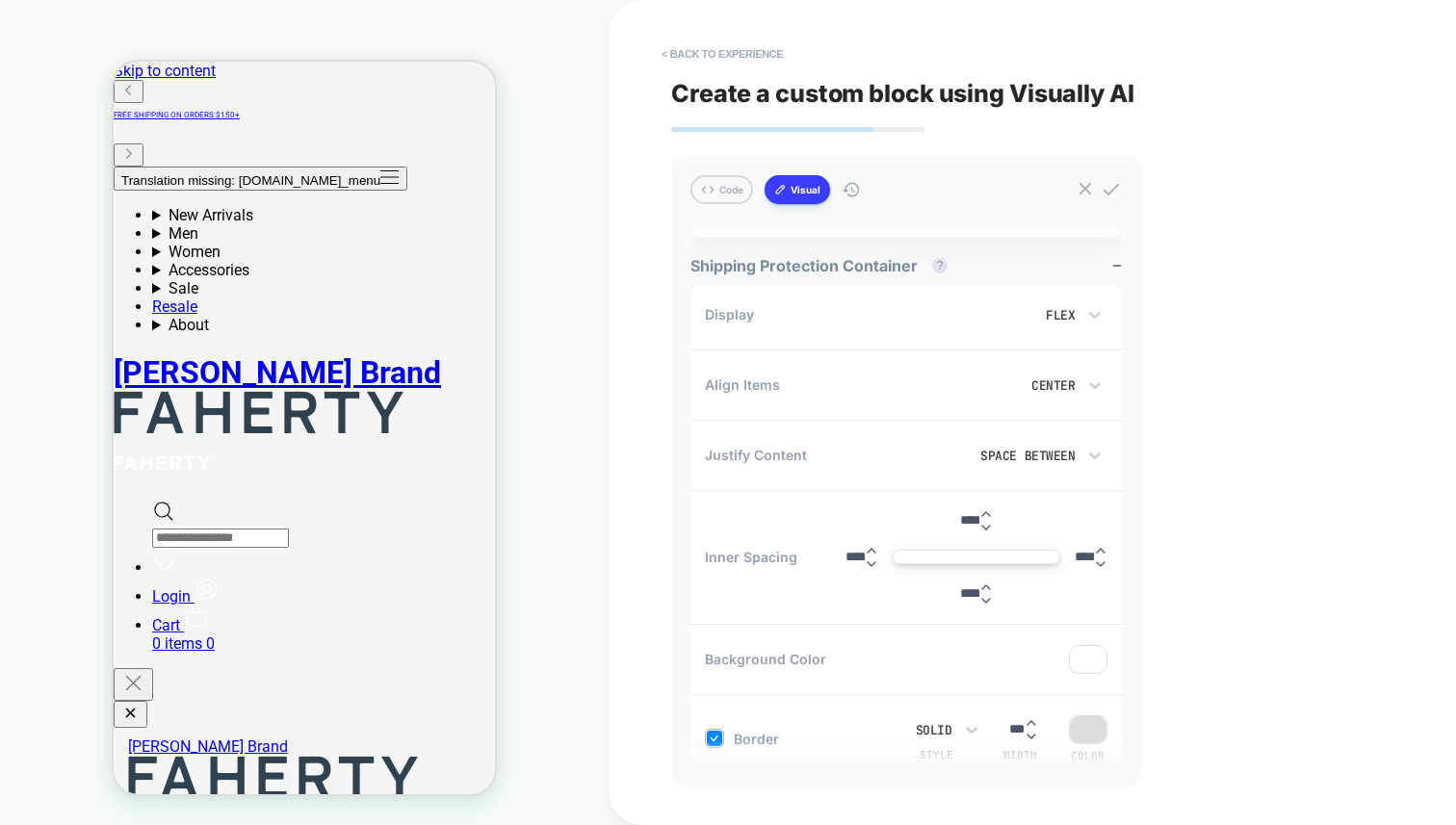
type input "****"
click at [960, 589] on input "****" at bounding box center [970, 593] width 19 height 14
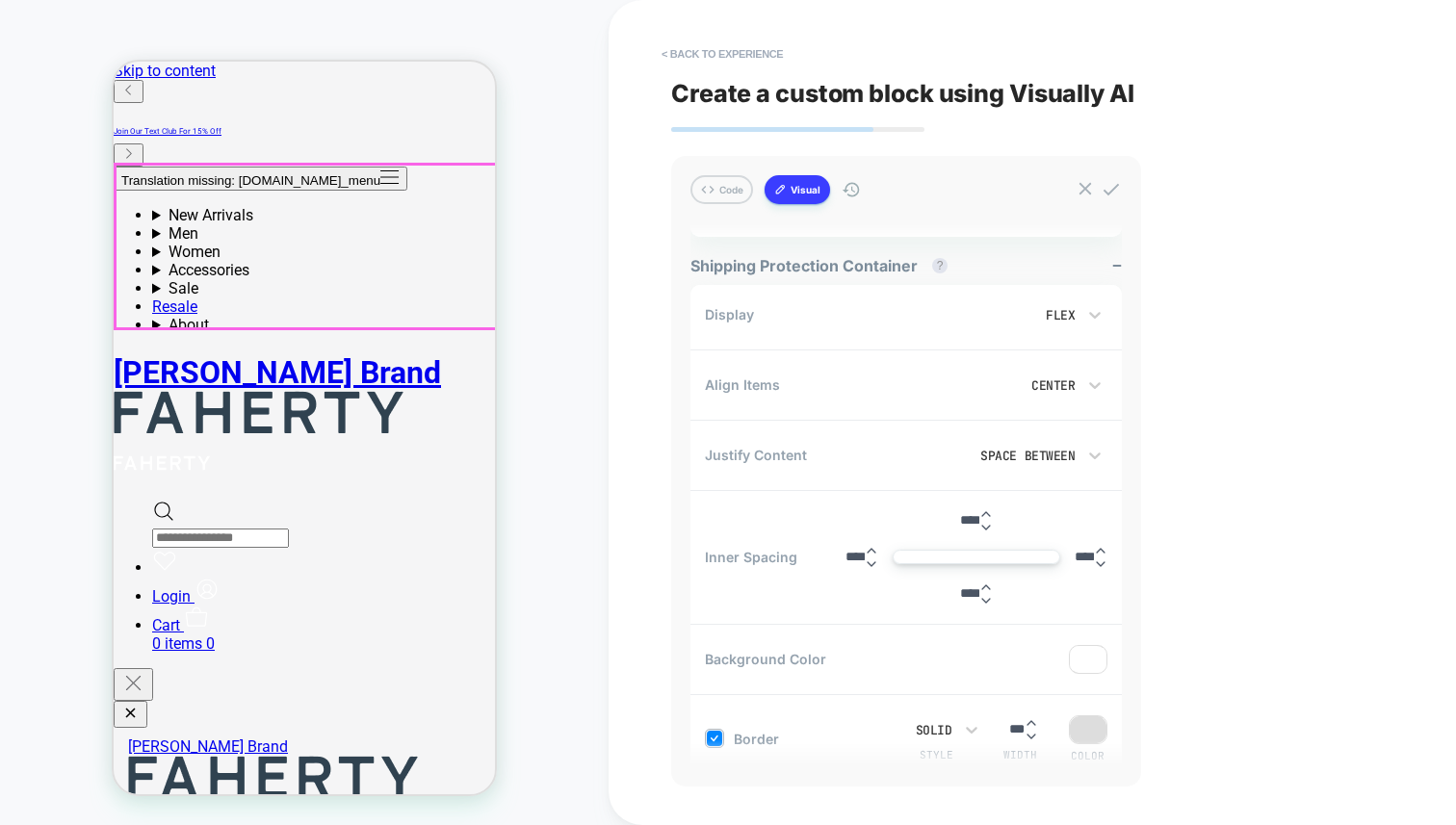
type input "****"
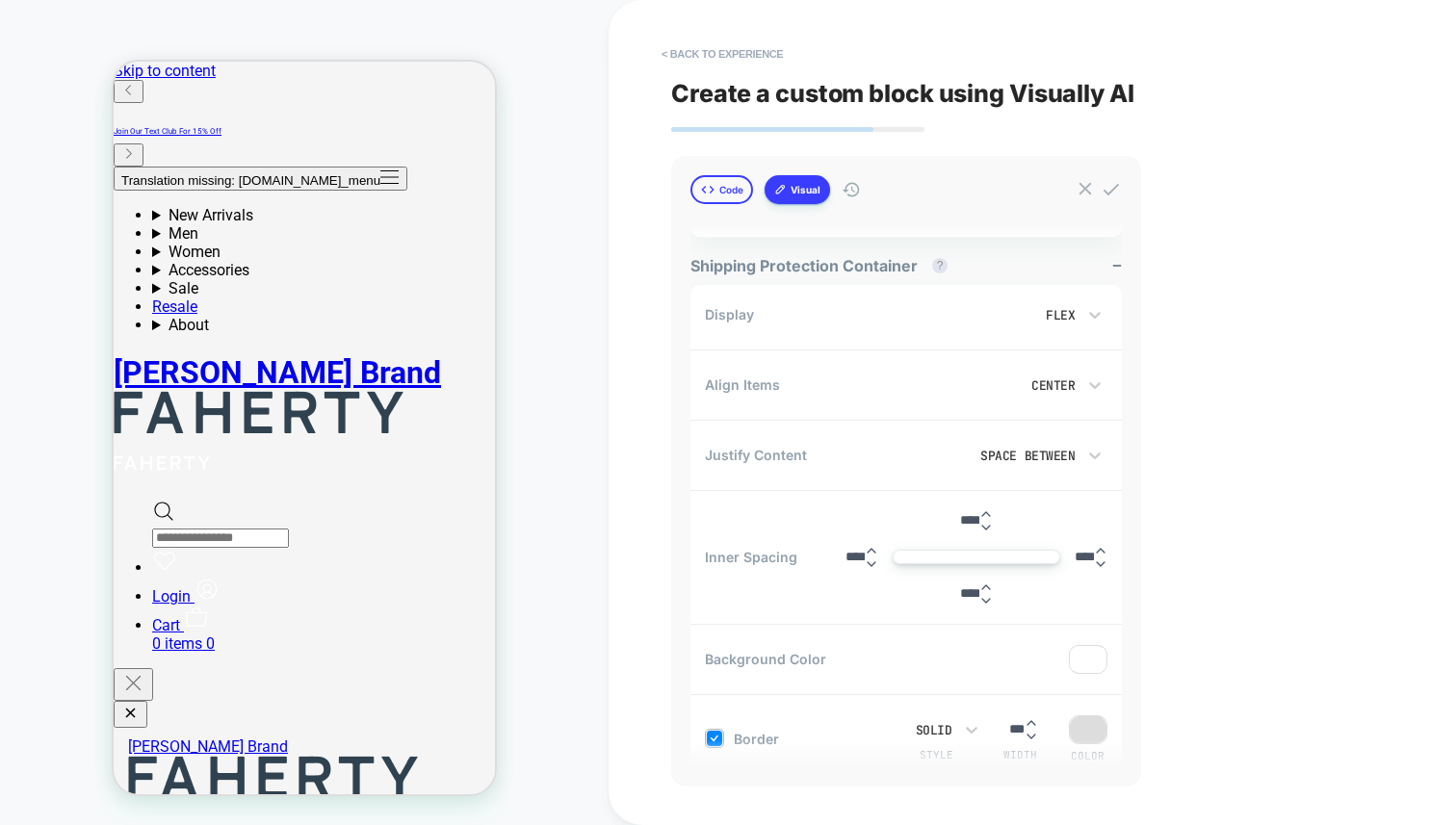
click at [735, 187] on button "Code" at bounding box center [722, 190] width 63 height 29
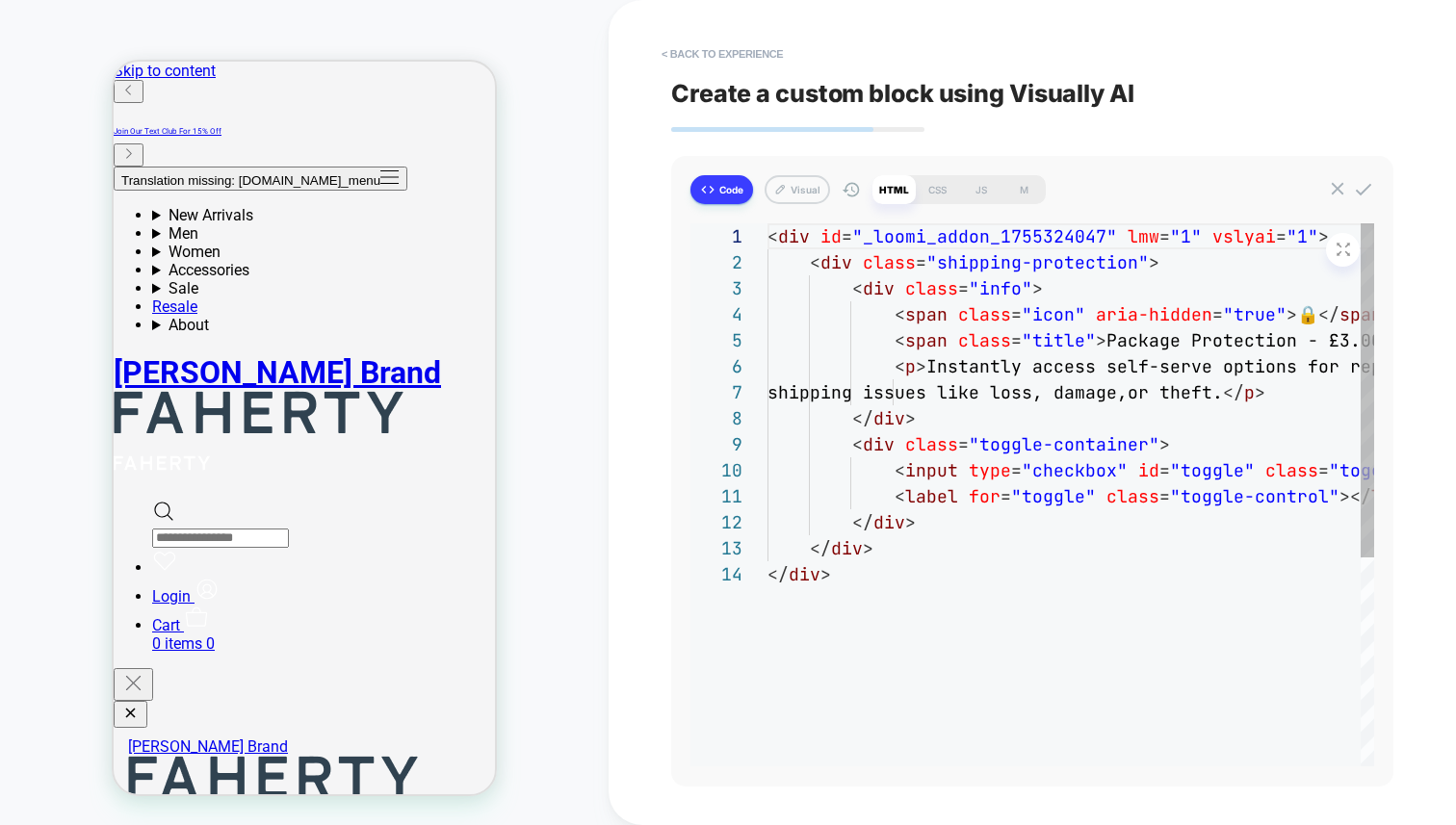
scroll to position [234, 0]
drag, startPoint x: 1023, startPoint y: 184, endPoint x: 980, endPoint y: 188, distance: 43.2
click at [979, 184] on div "HTML CSS JS M" at bounding box center [959, 190] width 174 height 29
click at [981, 188] on div "JS" at bounding box center [980, 190] width 43 height 29
type textarea "*"
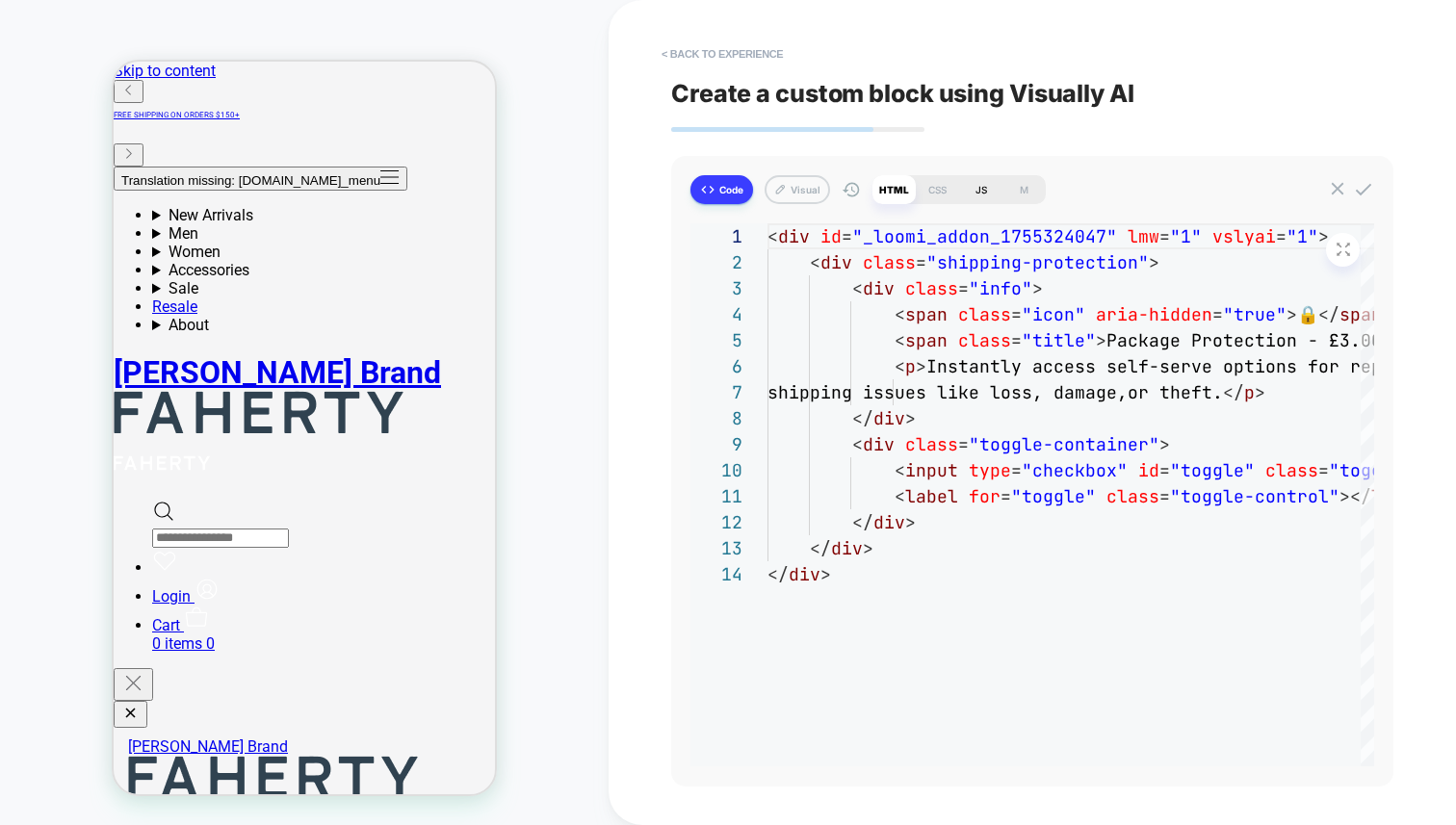
type textarea "**********"
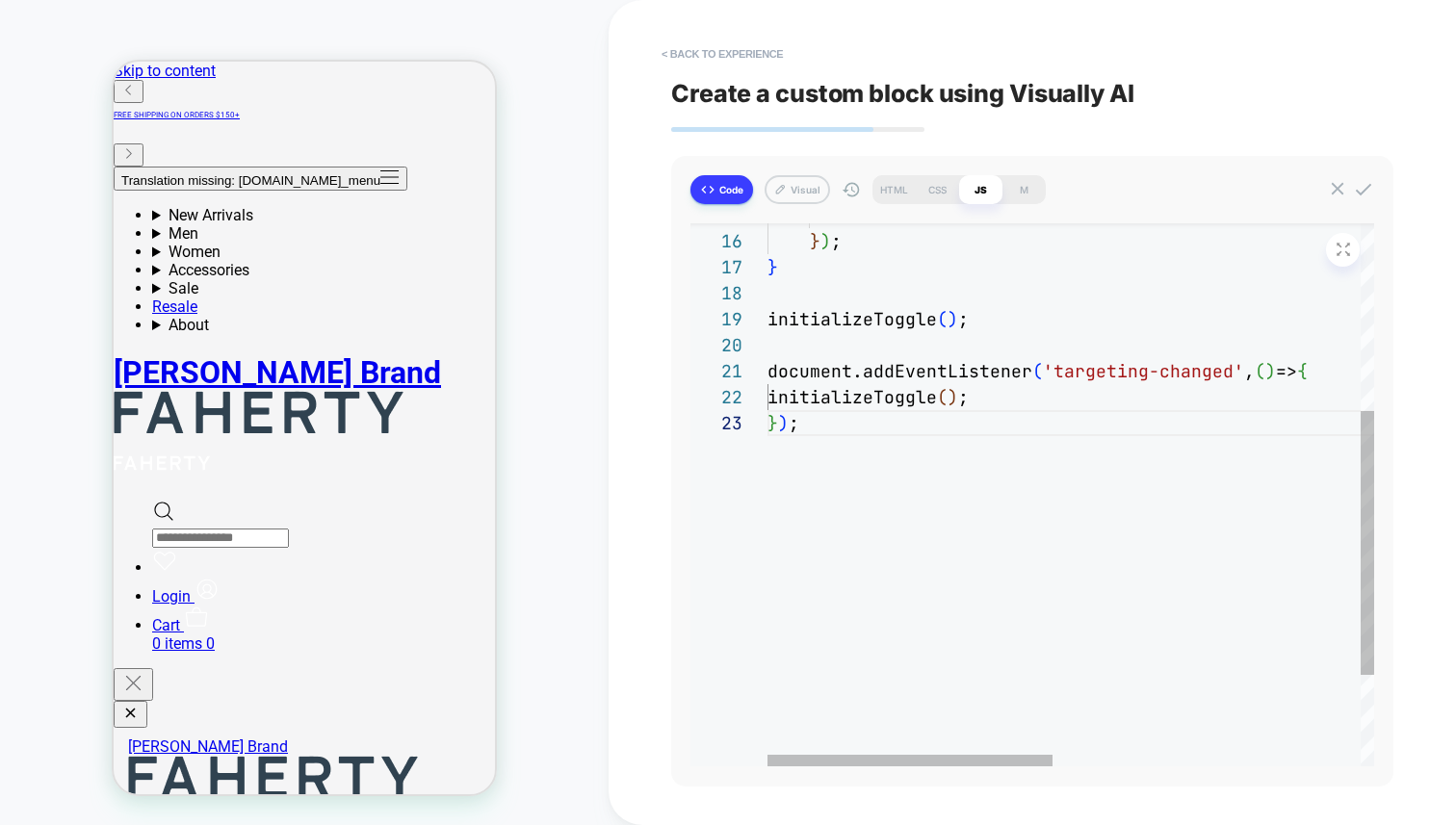
scroll to position [0, 219]
click at [981, 376] on div "} } ) ; } initializeToggle ( ) ; document.addEventListener ( 'targeting-changed…" at bounding box center [1397, 396] width 1261 height 1115
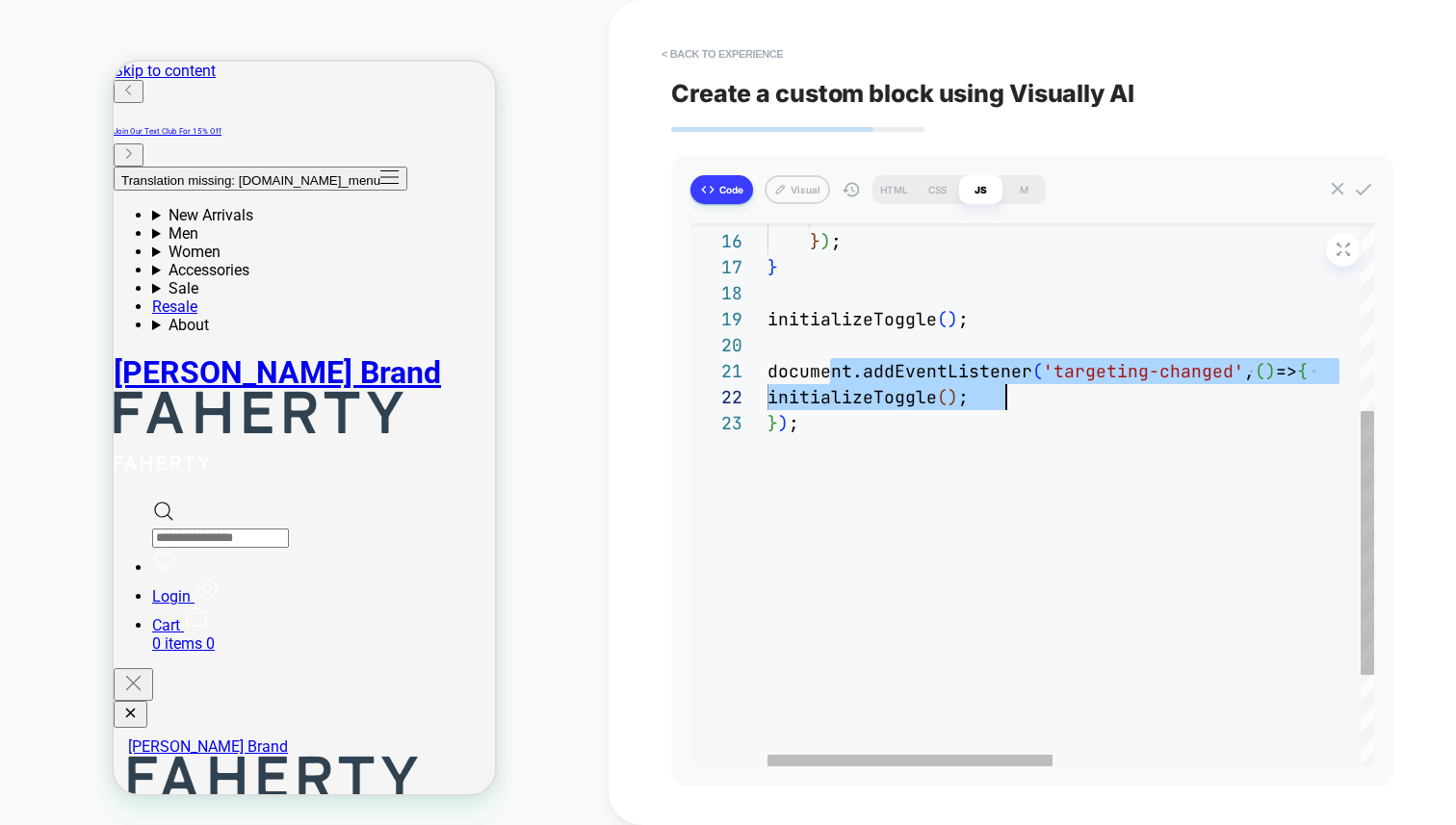
scroll to position [0, 31]
drag, startPoint x: 825, startPoint y: 372, endPoint x: 1324, endPoint y: 414, distance: 500.8
click at [1324, 414] on div "} } ) ; } initializeToggle ( ) ; document.addEventListener ( 'targeting-changed…" at bounding box center [1397, 396] width 1261 height 1115
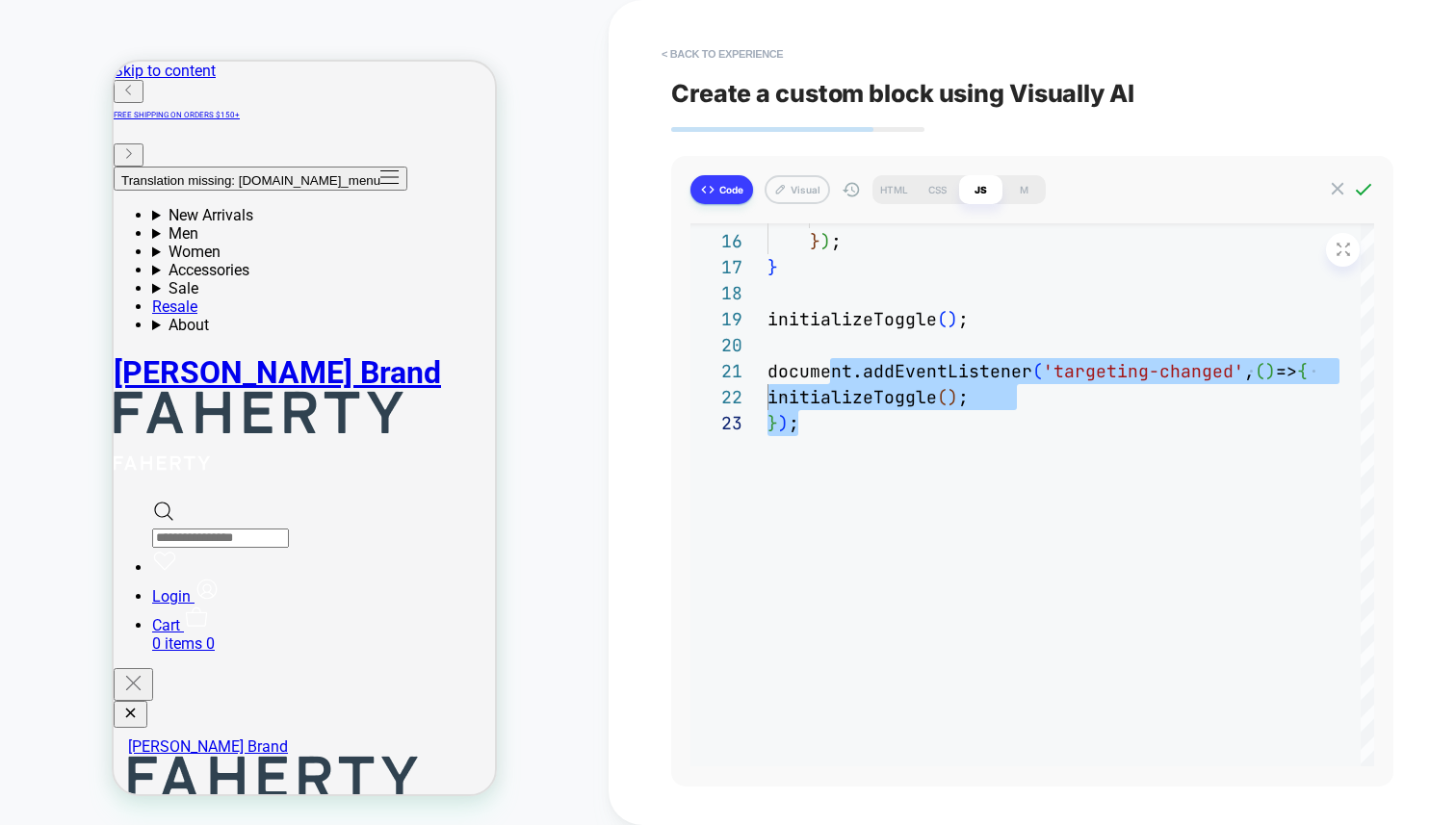
click at [1361, 186] on icon at bounding box center [1363, 190] width 21 height 21
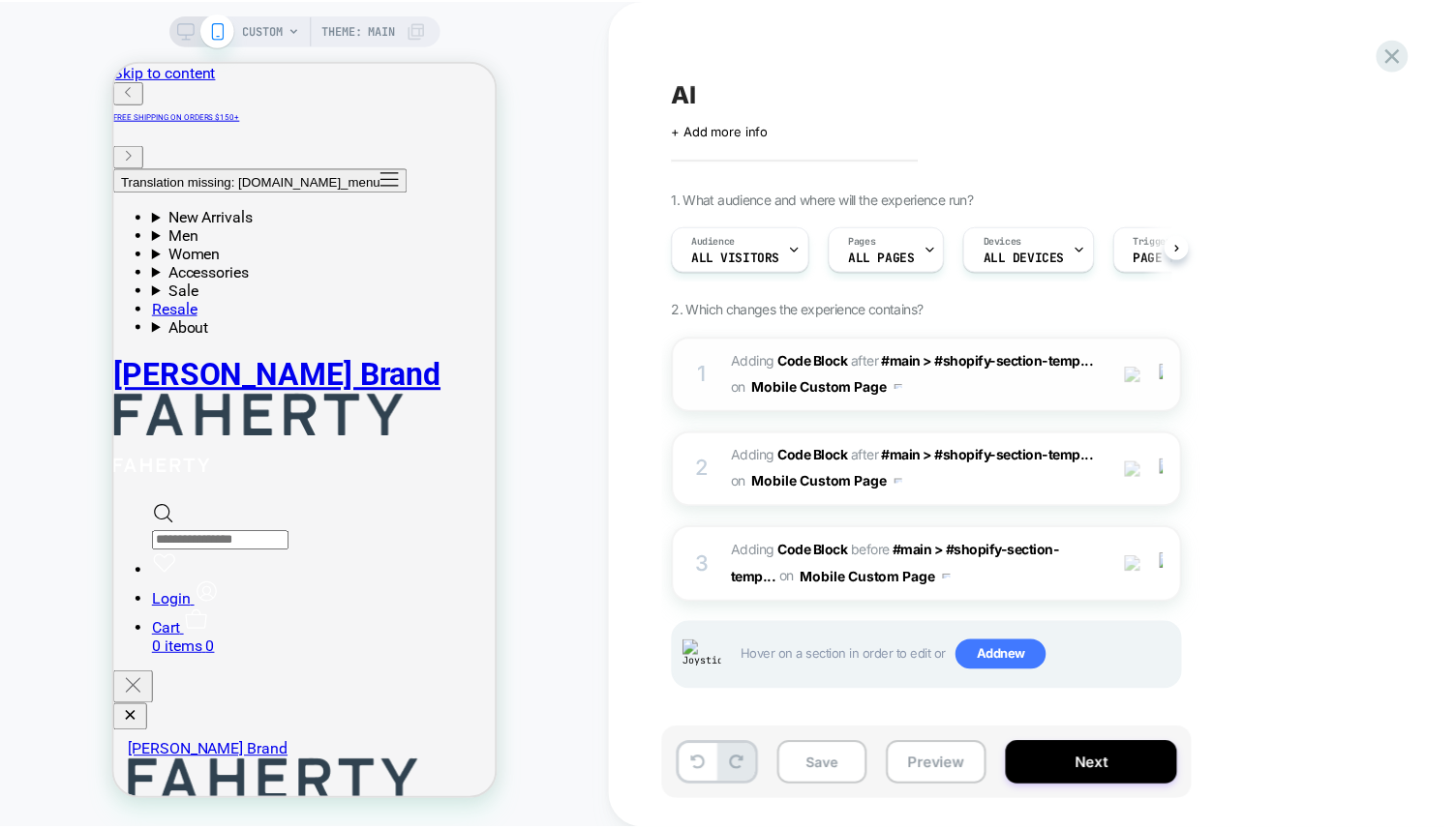
scroll to position [0, 1]
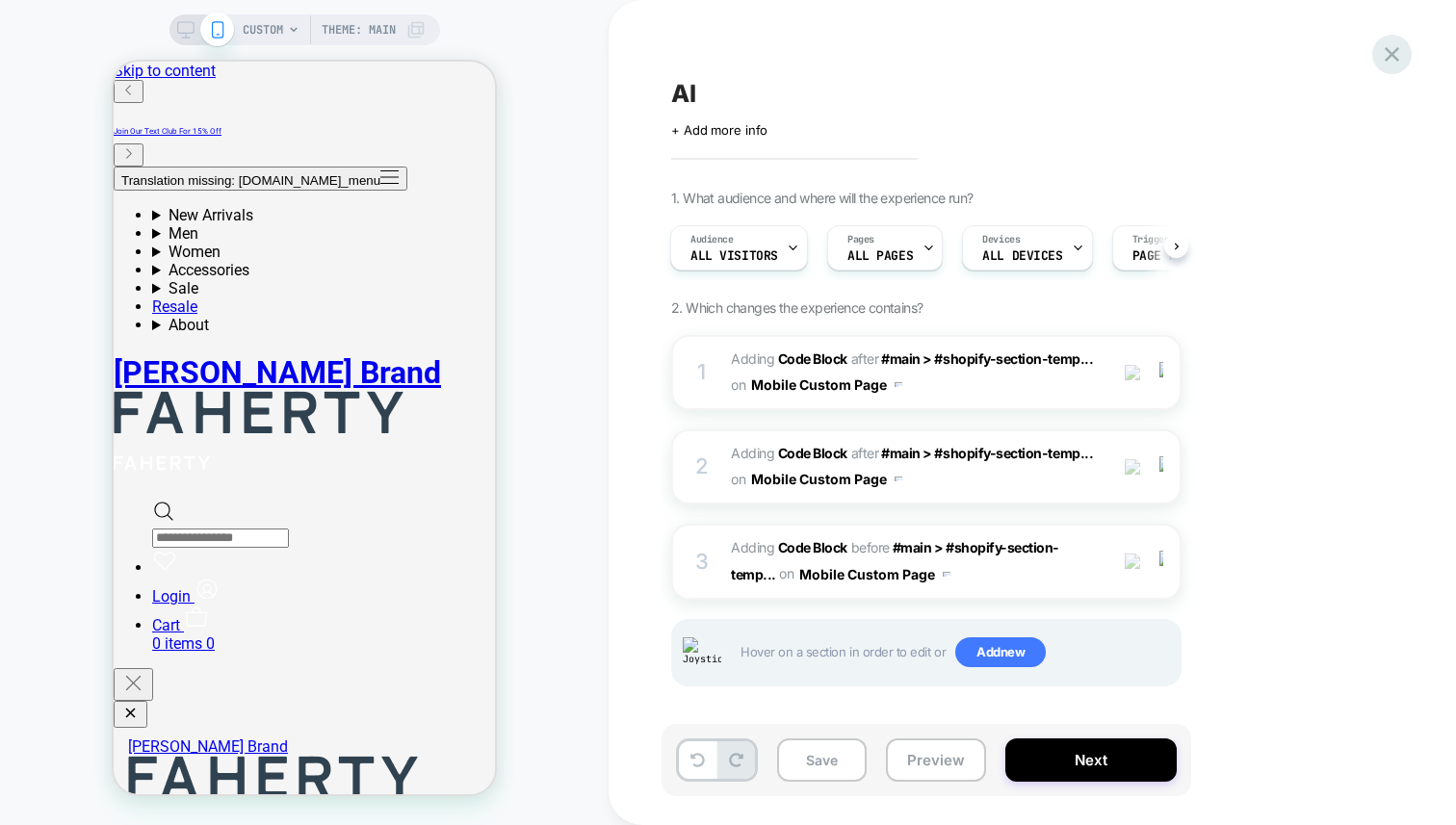
click at [1386, 56] on icon at bounding box center [1391, 54] width 26 height 26
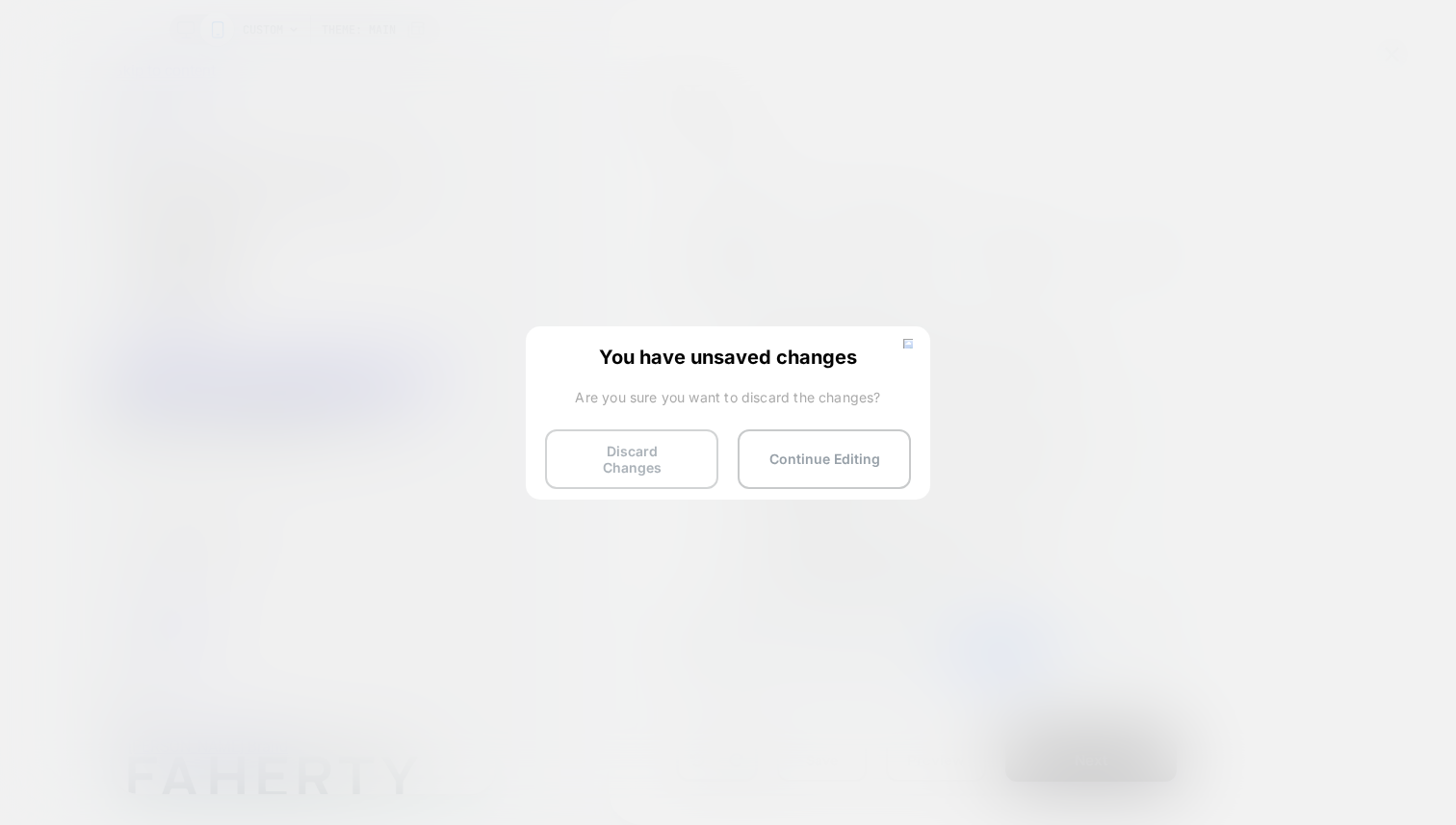
click at [676, 451] on button "Discard Changes" at bounding box center [632, 459] width 174 height 60
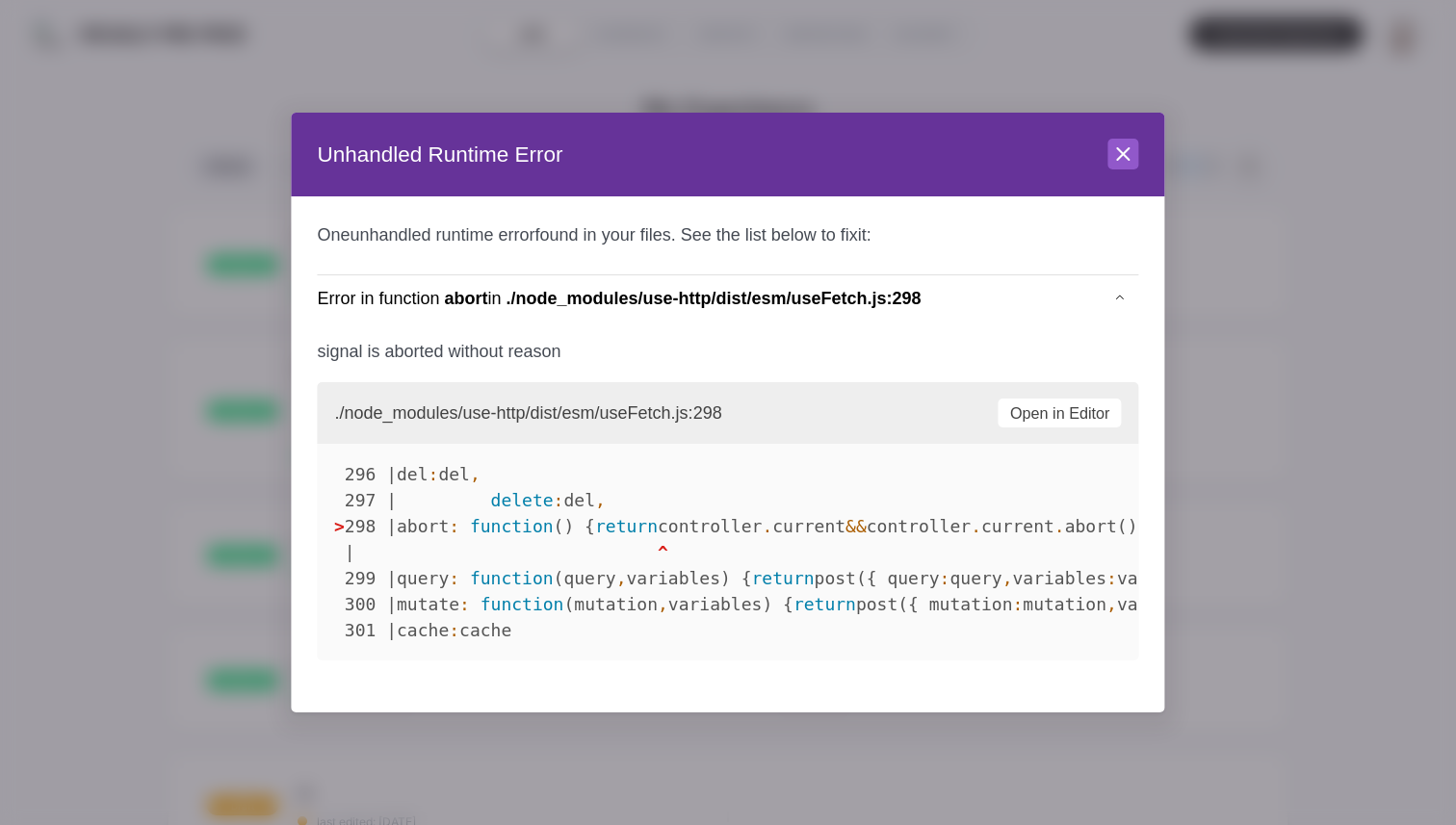
click at [1141, 149] on header "Unhandled Runtime Error Close" at bounding box center [727, 155] width 873 height 85
click at [1130, 153] on icon at bounding box center [1124, 154] width 23 height 23
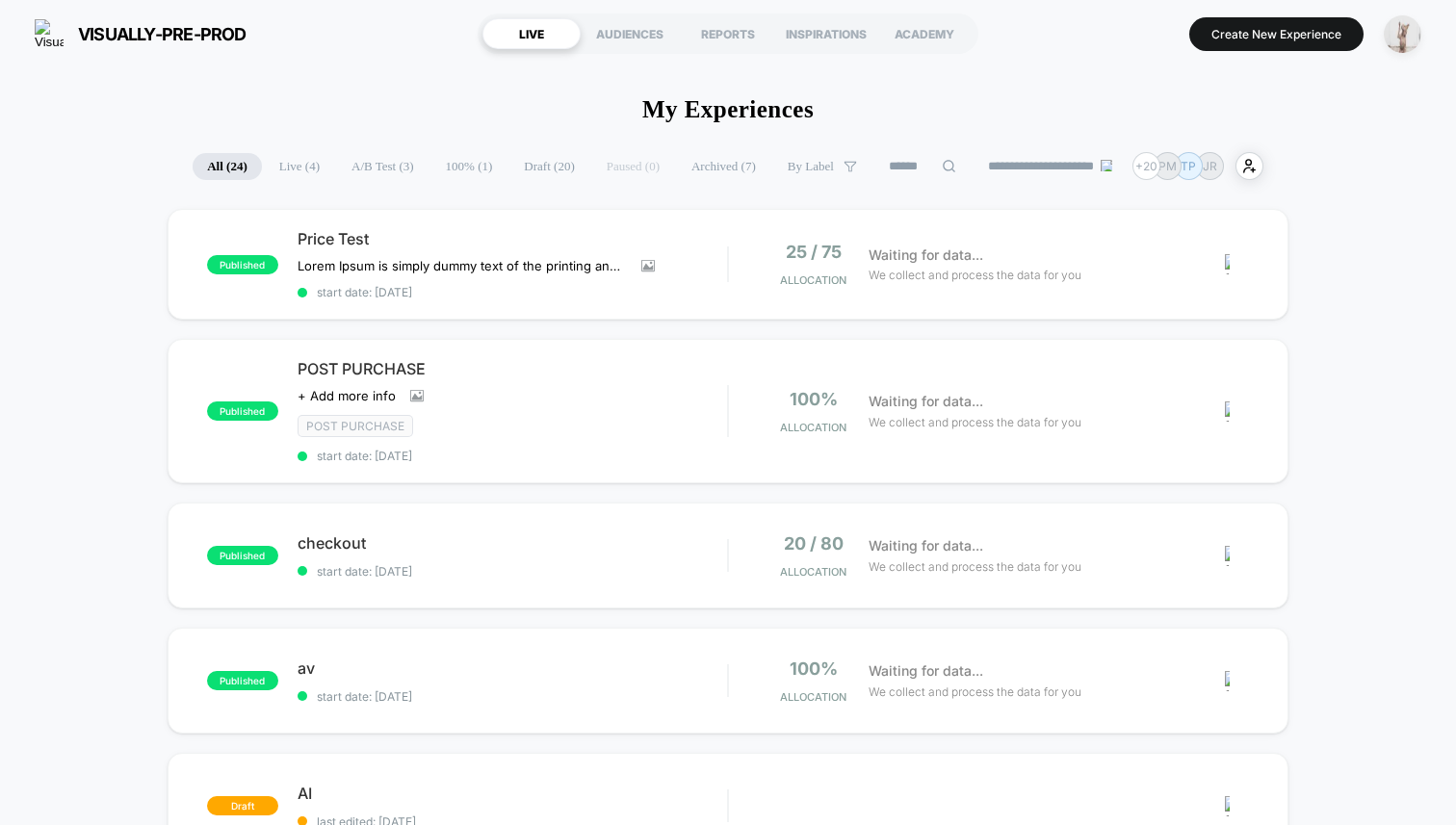
click at [1386, 24] on img "button" at bounding box center [1402, 34] width 38 height 38
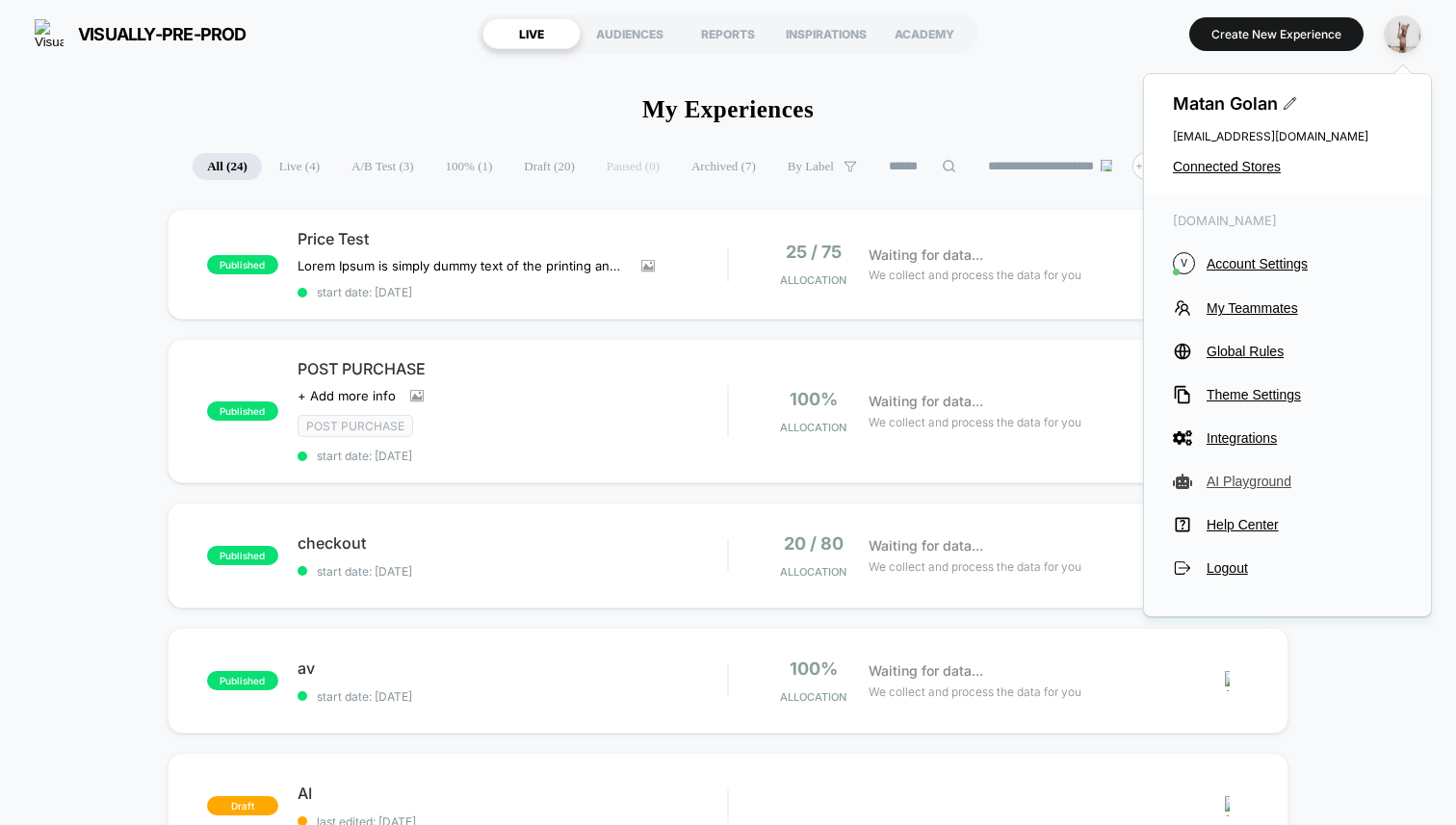
click at [1235, 479] on span "AI Playground" at bounding box center [1304, 481] width 196 height 15
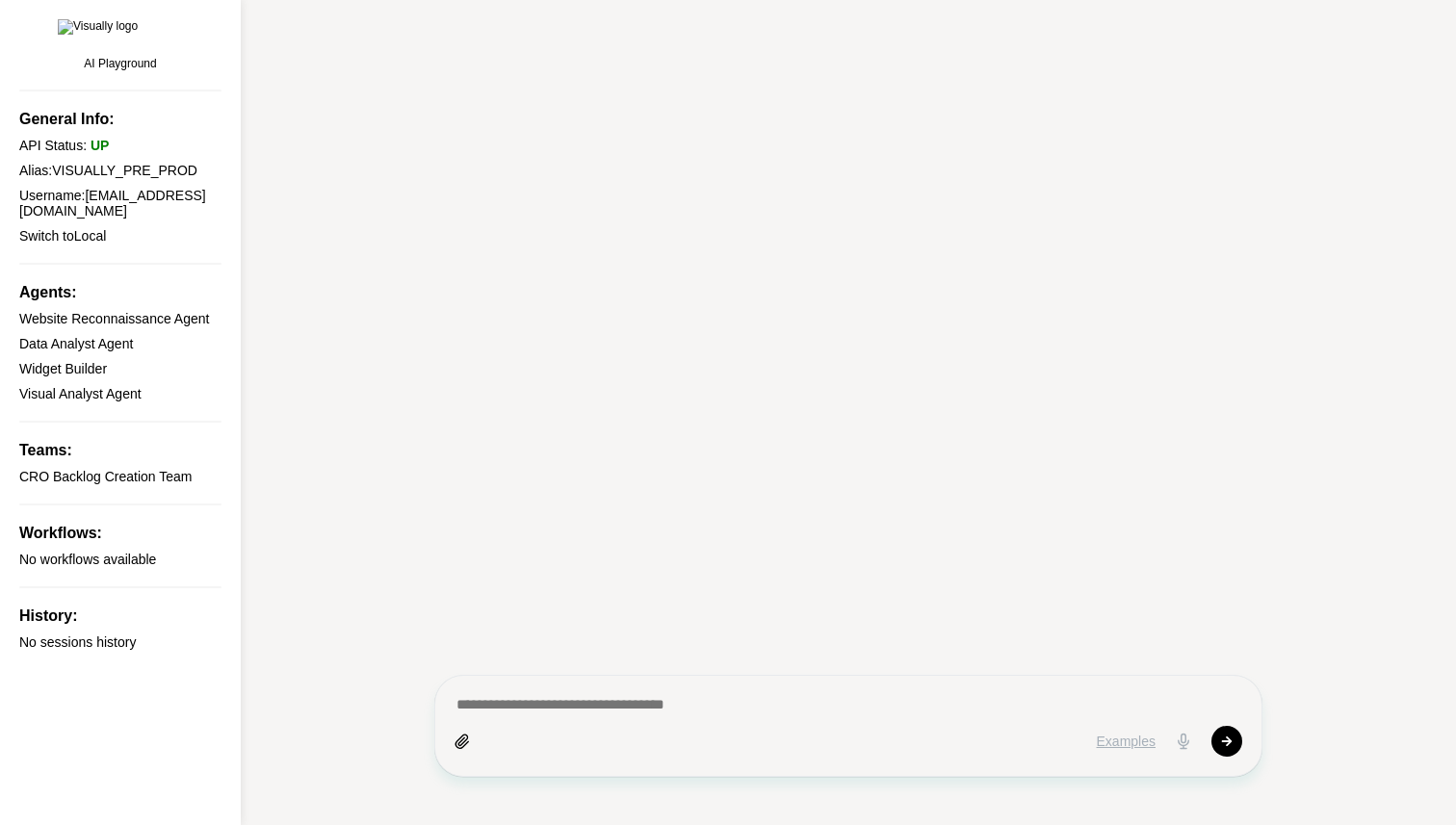
type textarea "*"
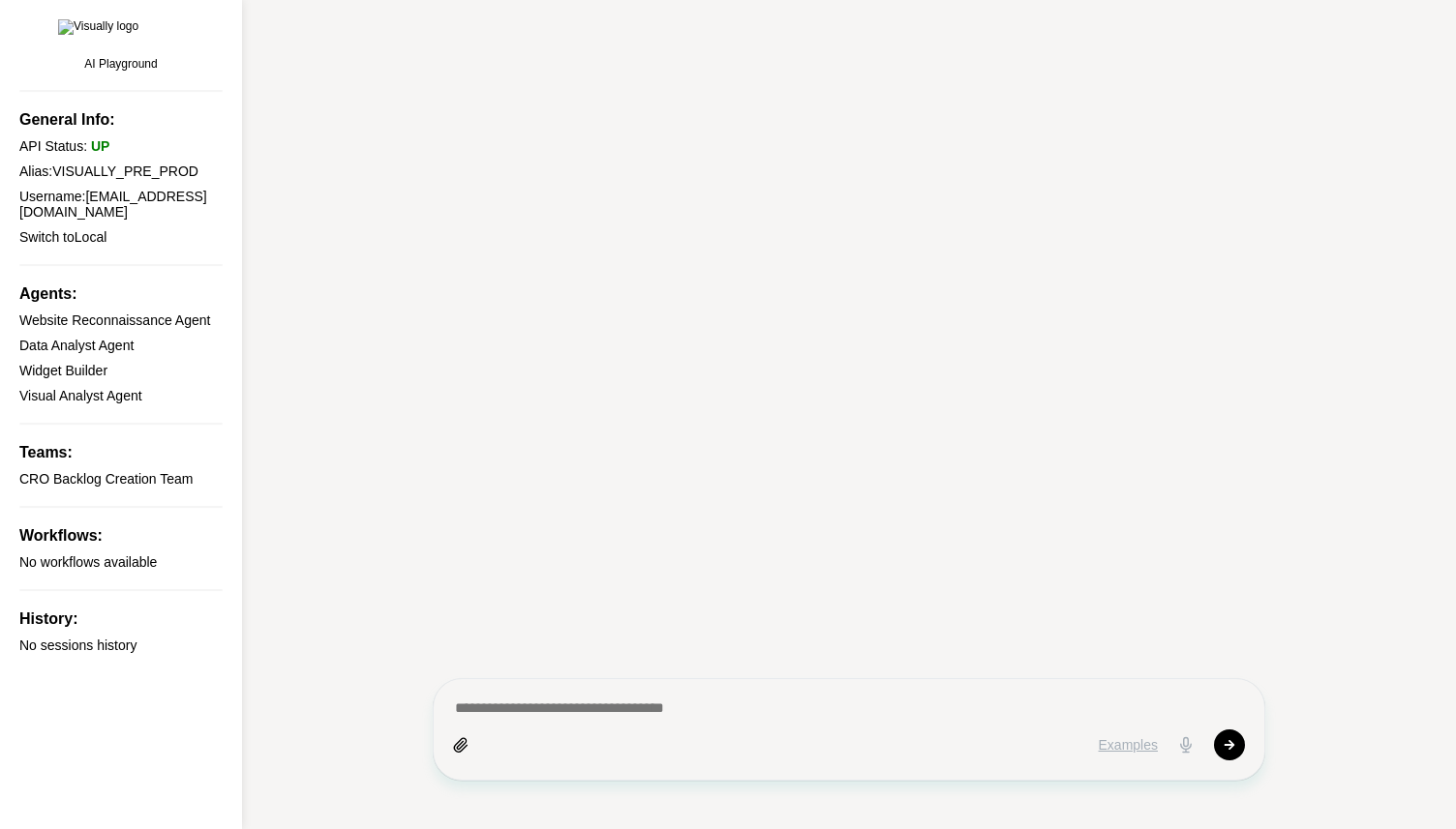
click at [540, 188] on div at bounding box center [849, 414] width 832 height 790
click at [450, 45] on div at bounding box center [849, 414] width 832 height 790
